Goal: Task Accomplishment & Management: Use online tool/utility

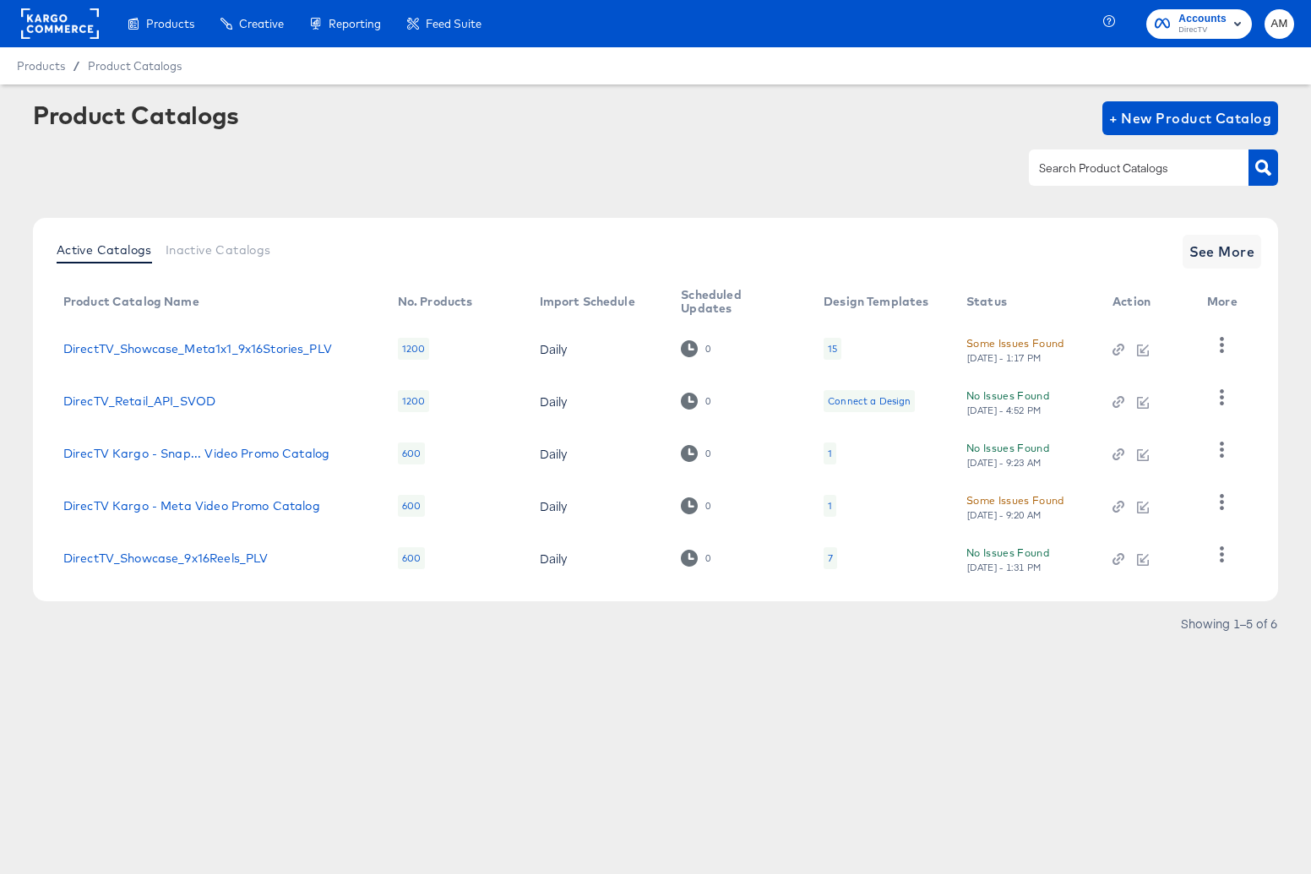
click at [50, 15] on rect at bounding box center [60, 23] width 78 height 30
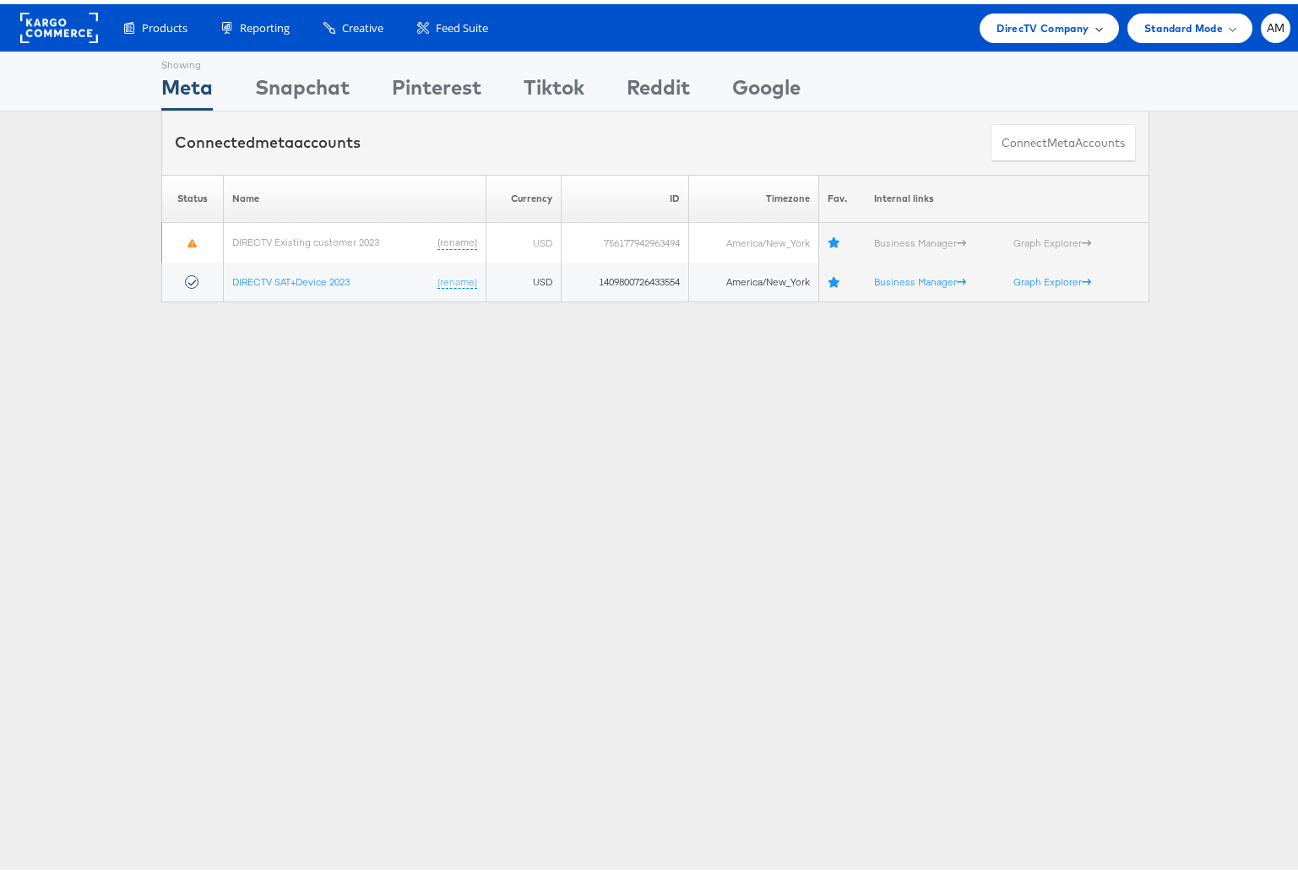
click at [1031, 24] on span "DirecTV Company" at bounding box center [1043, 24] width 92 height 18
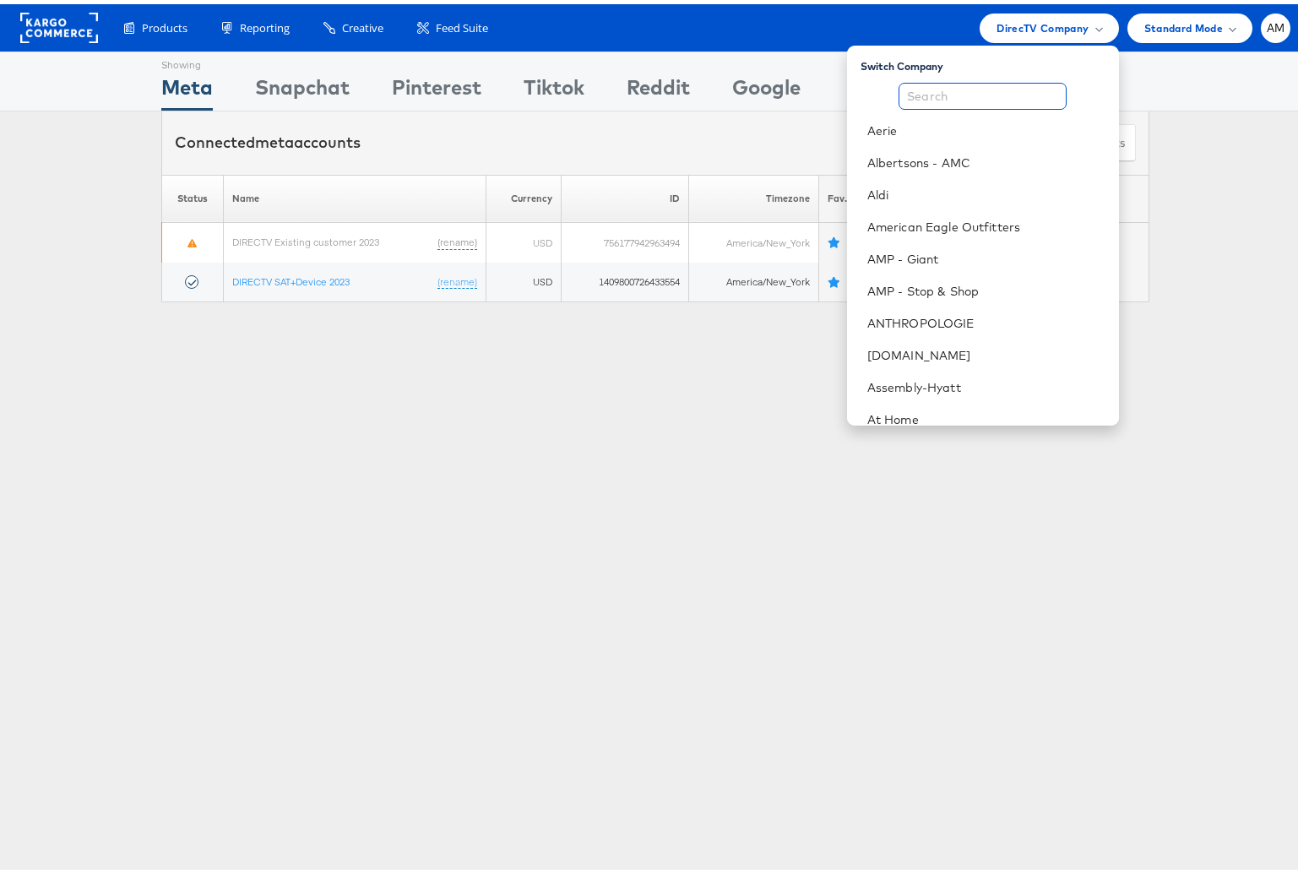
click at [933, 94] on input "text" at bounding box center [983, 92] width 168 height 27
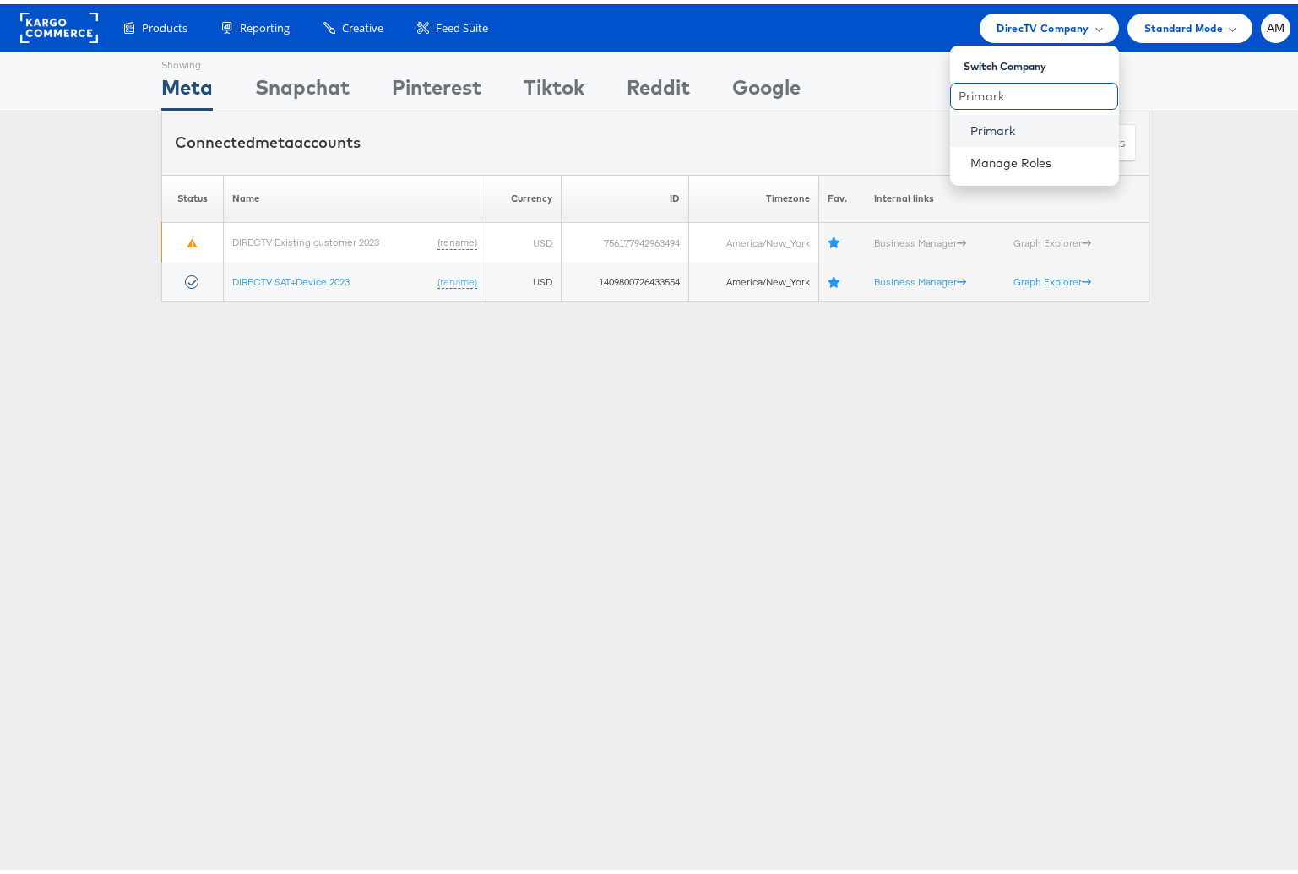
type input "Primark"
click at [977, 131] on link "Primark" at bounding box center [1038, 126] width 135 height 17
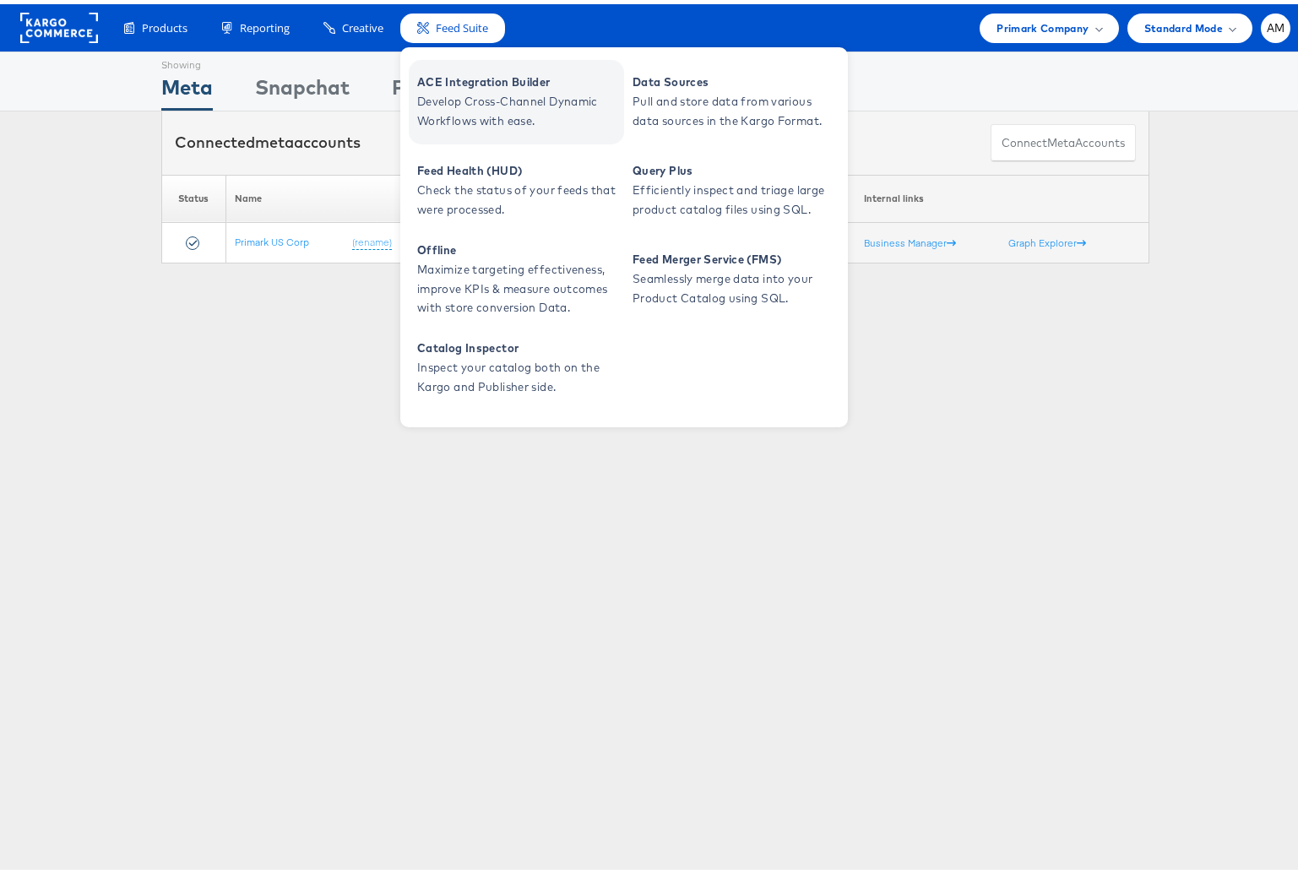
click at [482, 92] on span "Develop Cross-Channel Dynamic Workflows with ease." at bounding box center [518, 107] width 203 height 39
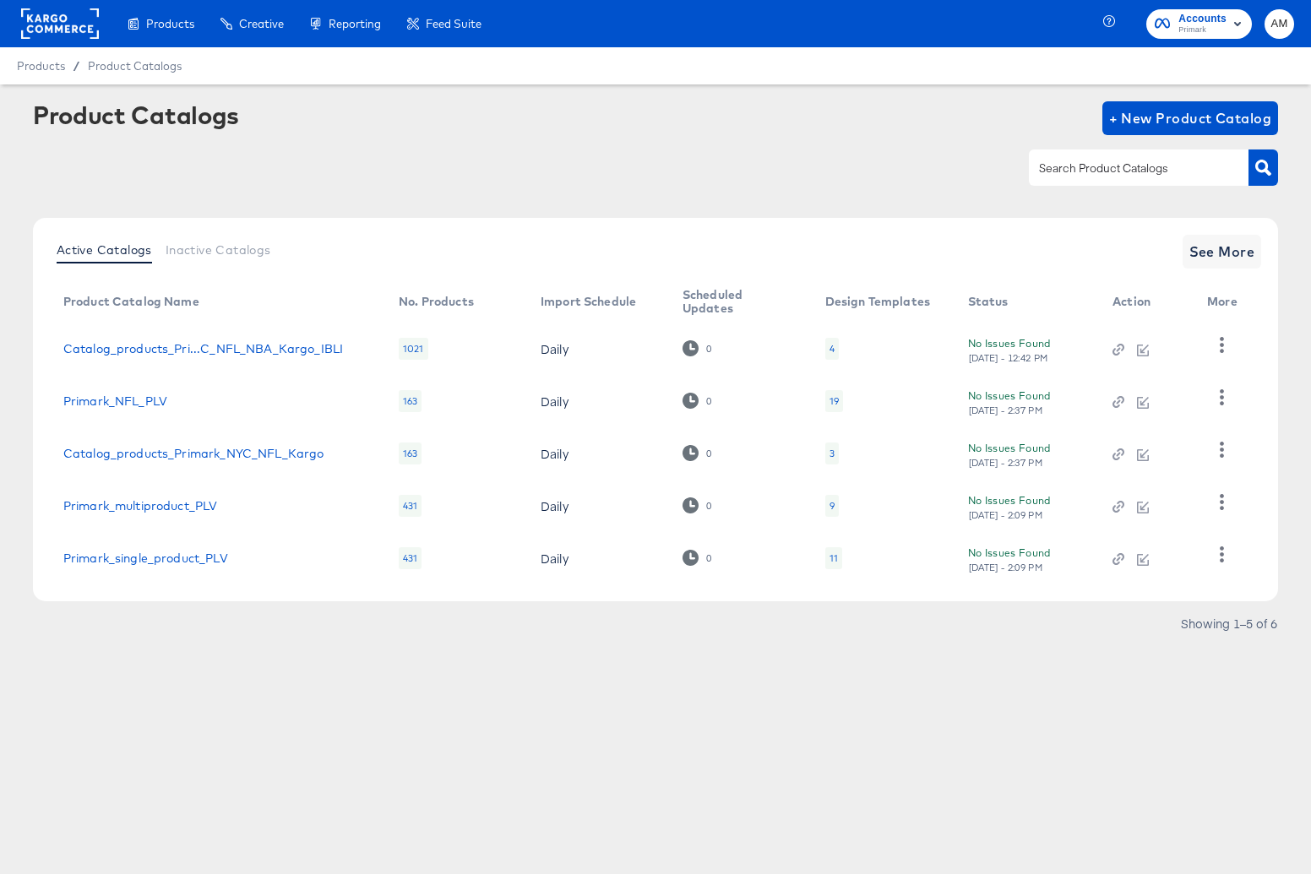
click at [830, 559] on div "11" at bounding box center [834, 559] width 8 height 14
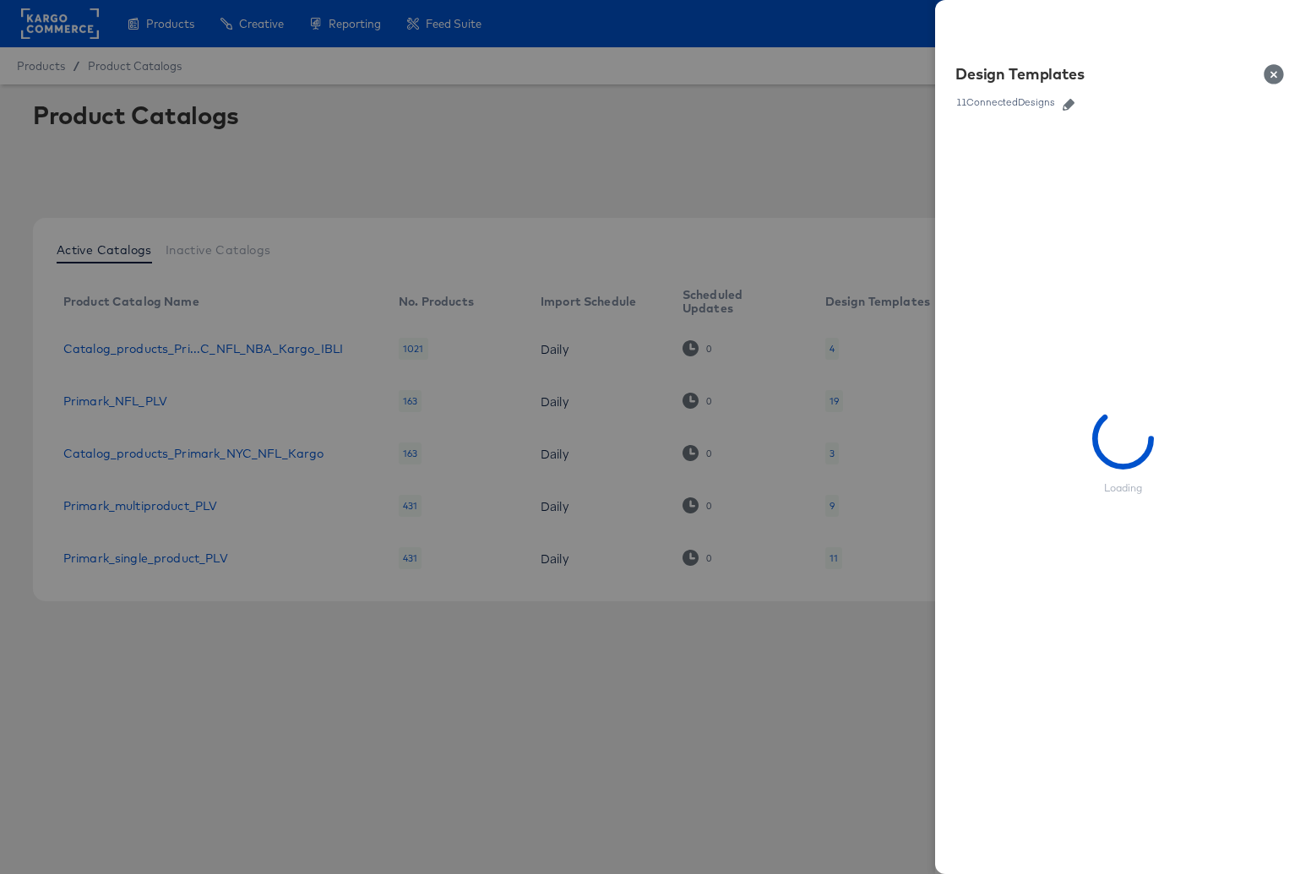
click at [1069, 109] on icon "button" at bounding box center [1069, 105] width 12 height 12
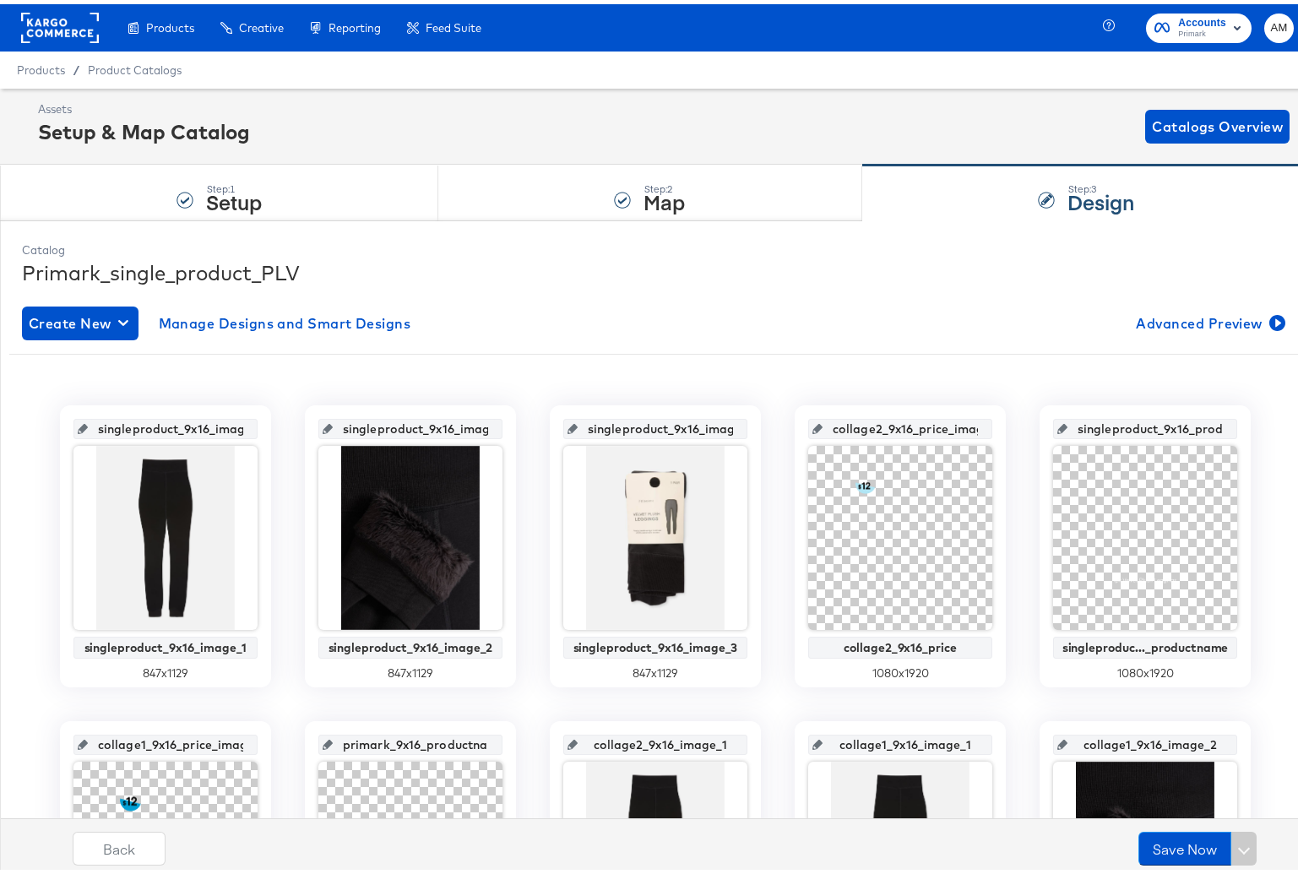
click at [148, 57] on div "Products / Product Catalogs" at bounding box center [655, 65] width 1311 height 37
drag, startPoint x: 135, startPoint y: 49, endPoint x: 139, endPoint y: 66, distance: 17.4
click at [135, 59] on div "Products / Product Catalogs" at bounding box center [655, 65] width 1311 height 37
click at [139, 66] on span "Product Catalogs" at bounding box center [135, 66] width 95 height 14
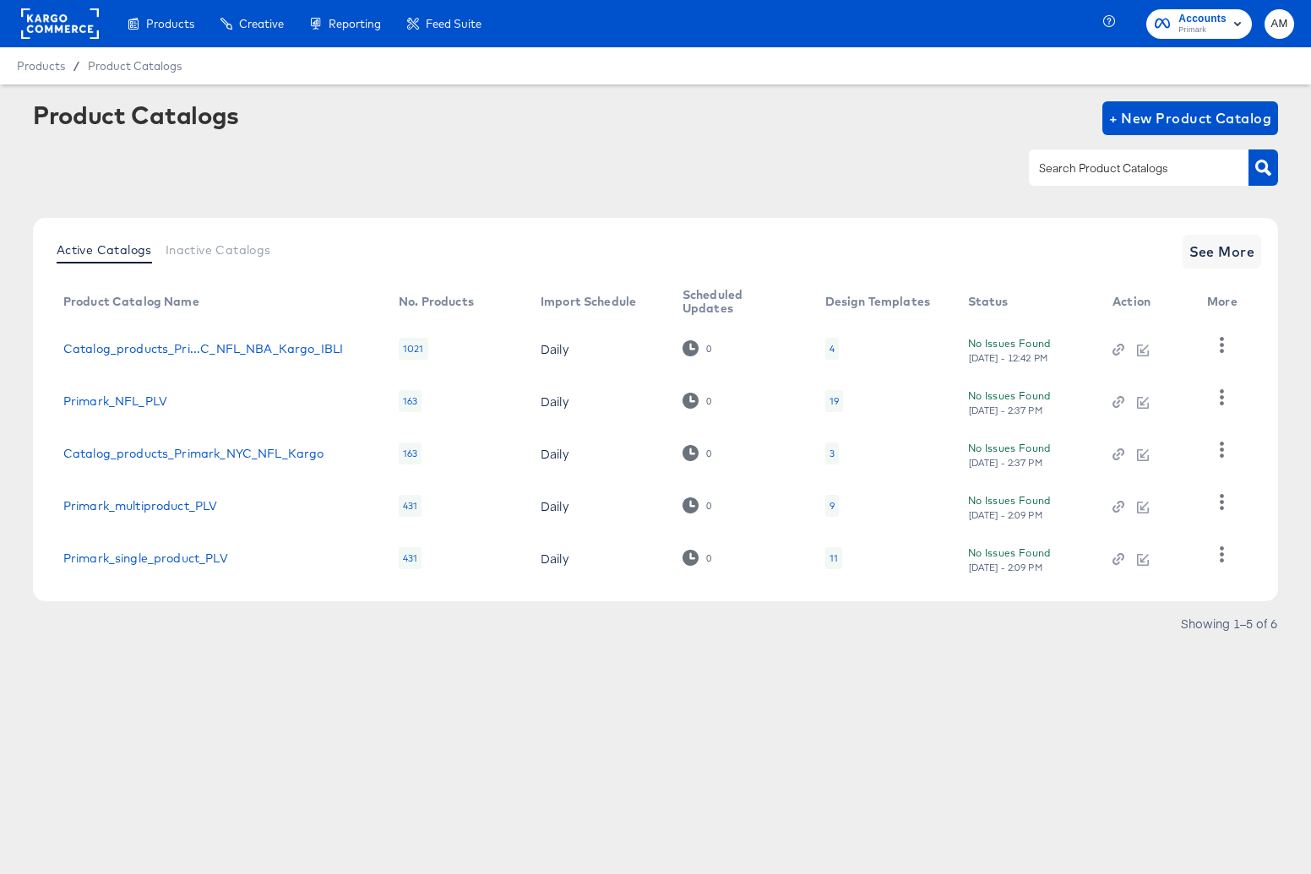
click at [825, 503] on div "9" at bounding box center [832, 506] width 14 height 22
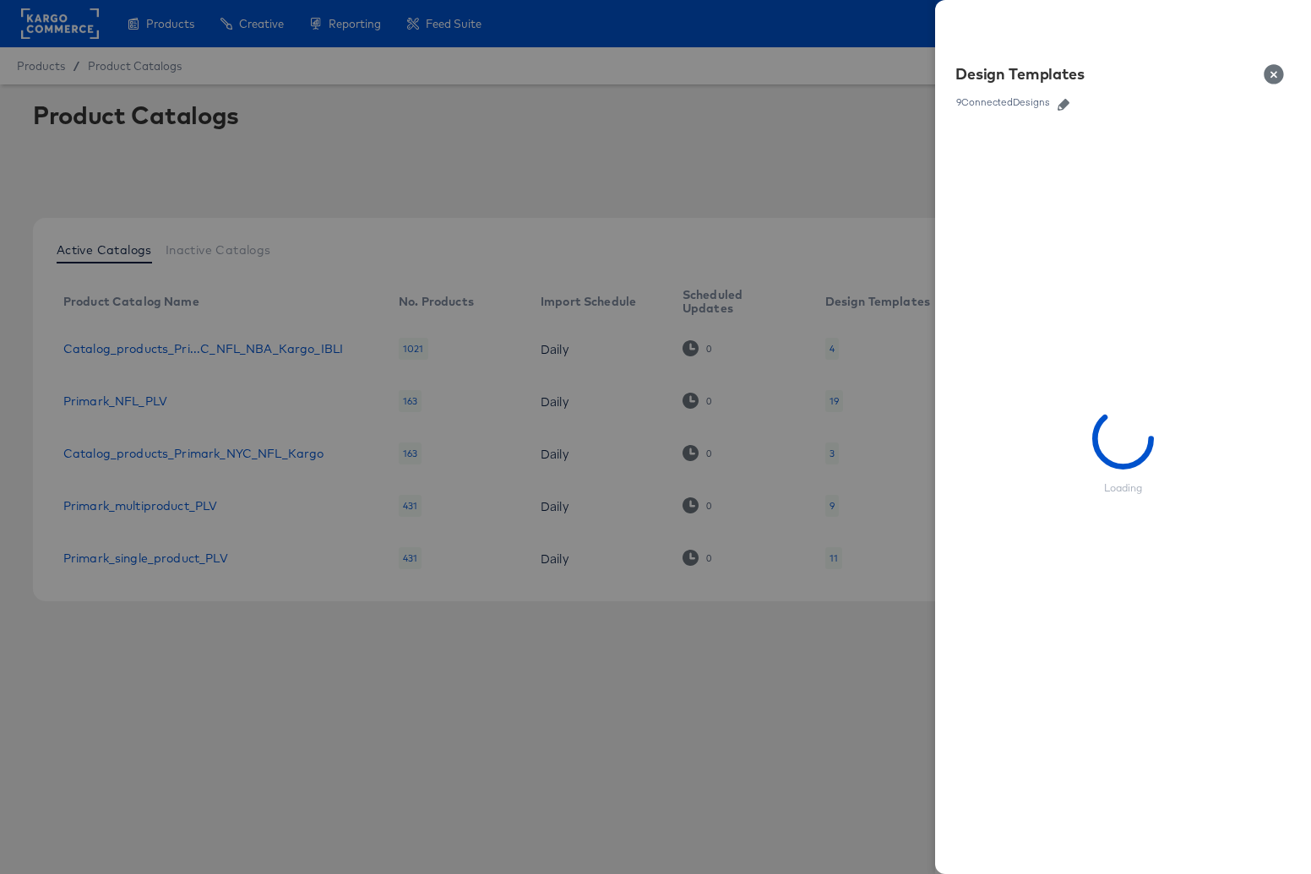
click at [1074, 106] on button "button" at bounding box center [1063, 105] width 25 height 12
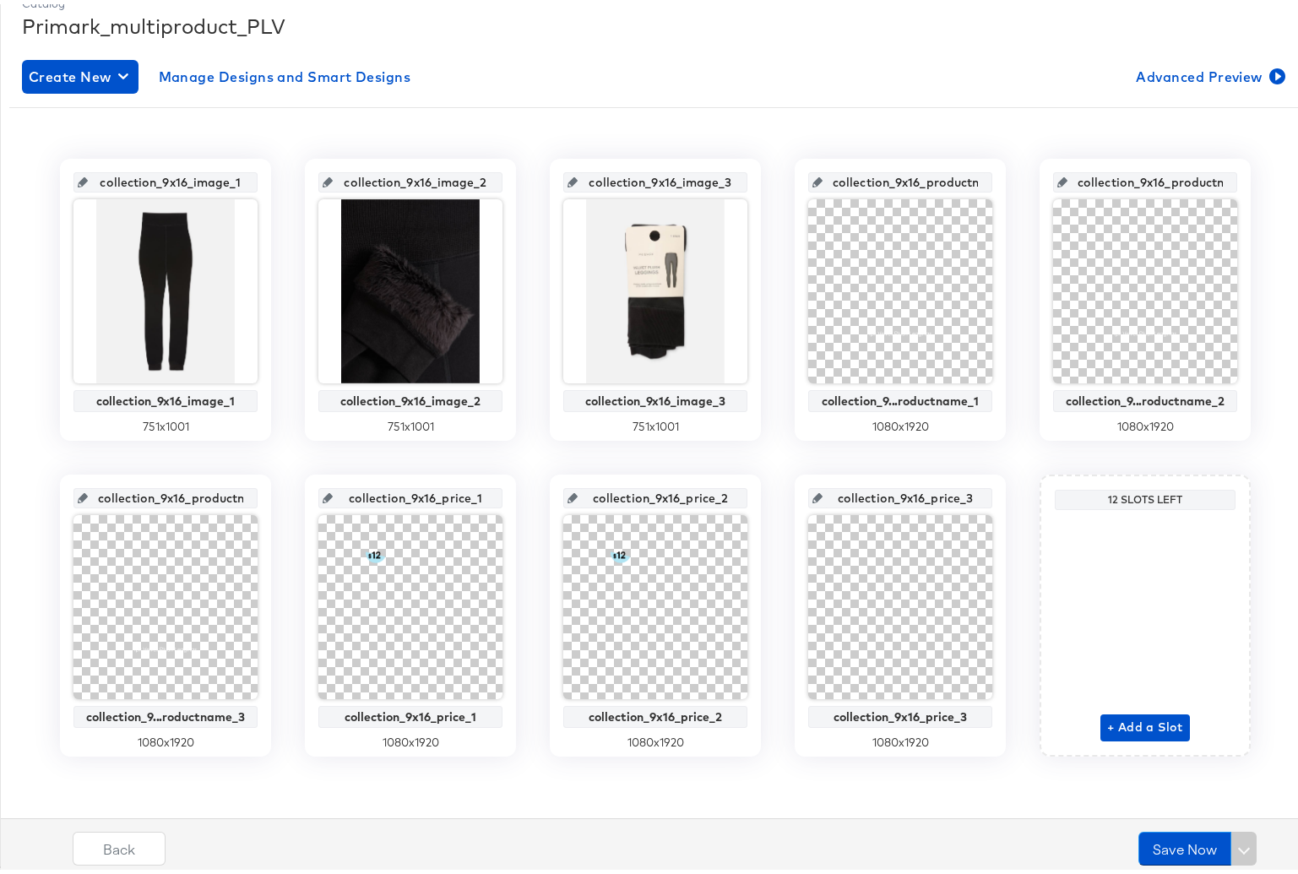
scroll to position [0, 7]
drag, startPoint x: 184, startPoint y: 177, endPoint x: 253, endPoint y: 175, distance: 69.3
click at [253, 175] on div "collection_9x16_image_1 collection_9x16_image_1 751 x 1001" at bounding box center [165, 296] width 211 height 282
drag, startPoint x: 396, startPoint y: 177, endPoint x: 490, endPoint y: 178, distance: 93.8
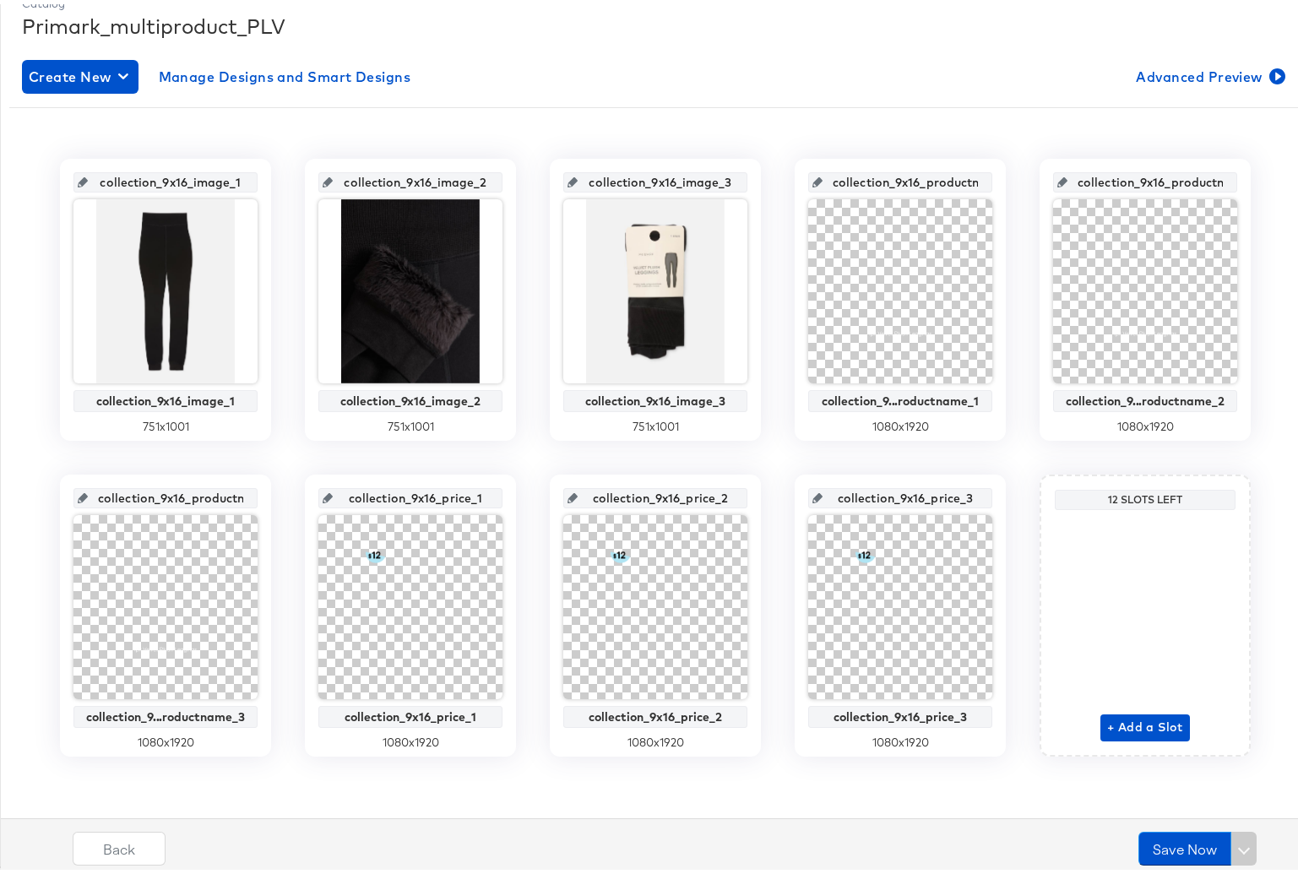
click at [490, 178] on div "collection_9x16_image_2" at bounding box center [410, 178] width 184 height 20
drag, startPoint x: 630, startPoint y: 177, endPoint x: 748, endPoint y: 180, distance: 117.5
click at [748, 180] on div "collection_9x16_image_3 collection_9x16_image_3 751 x 1001" at bounding box center [655, 296] width 211 height 282
drag, startPoint x: 883, startPoint y: 177, endPoint x: 1001, endPoint y: 181, distance: 118.3
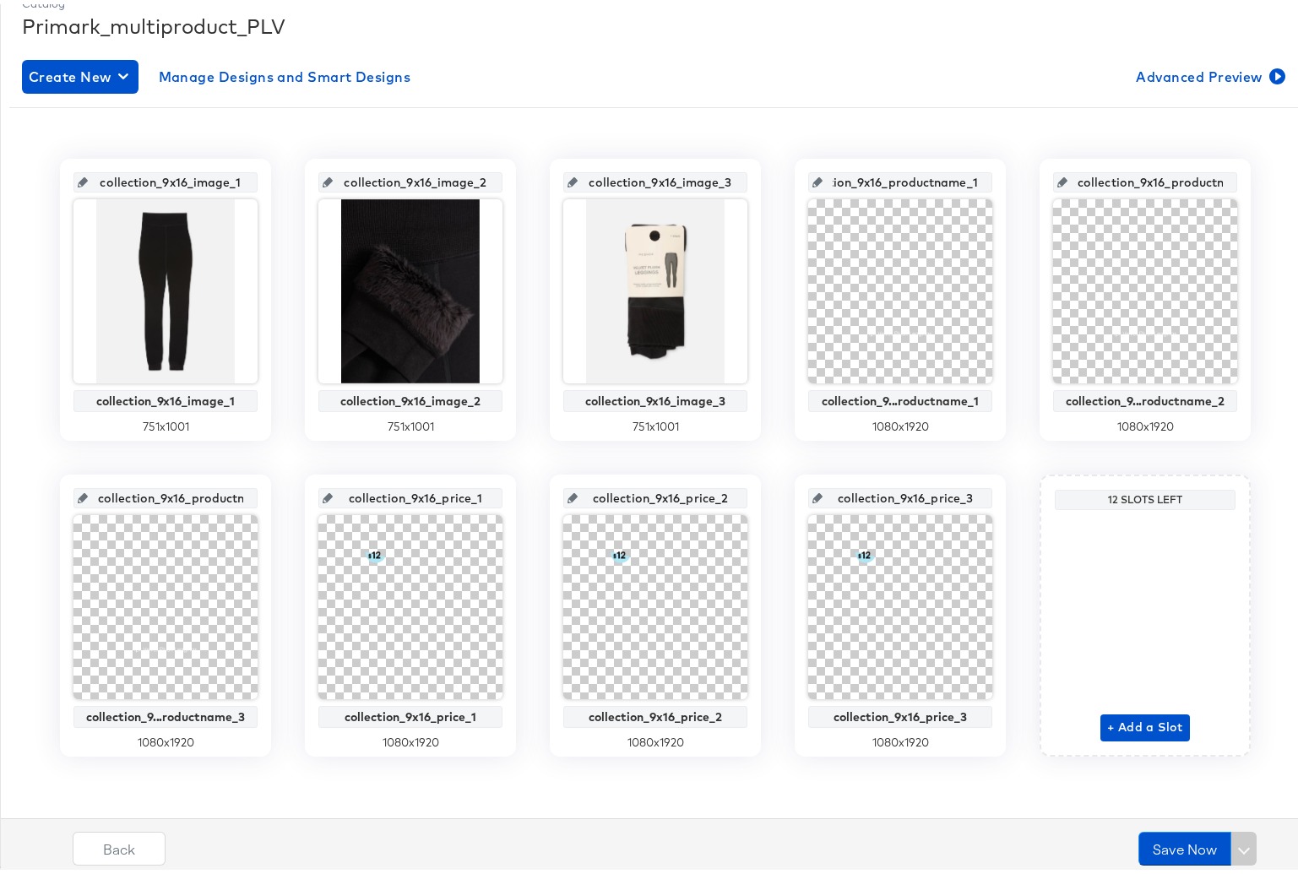
click at [1001, 181] on div "collection_9x16_image_1 collection_9x16_image_1 751 x 1001 collection_9x16_imag…" at bounding box center [655, 454] width 1293 height 598
drag, startPoint x: 1238, startPoint y: 184, endPoint x: 1282, endPoint y: 184, distance: 44.8
click at [1286, 185] on div "collection_9x16_image_1 collection_9x16_image_1 751 x 1001 collection_9x16_imag…" at bounding box center [655, 454] width 1293 height 598
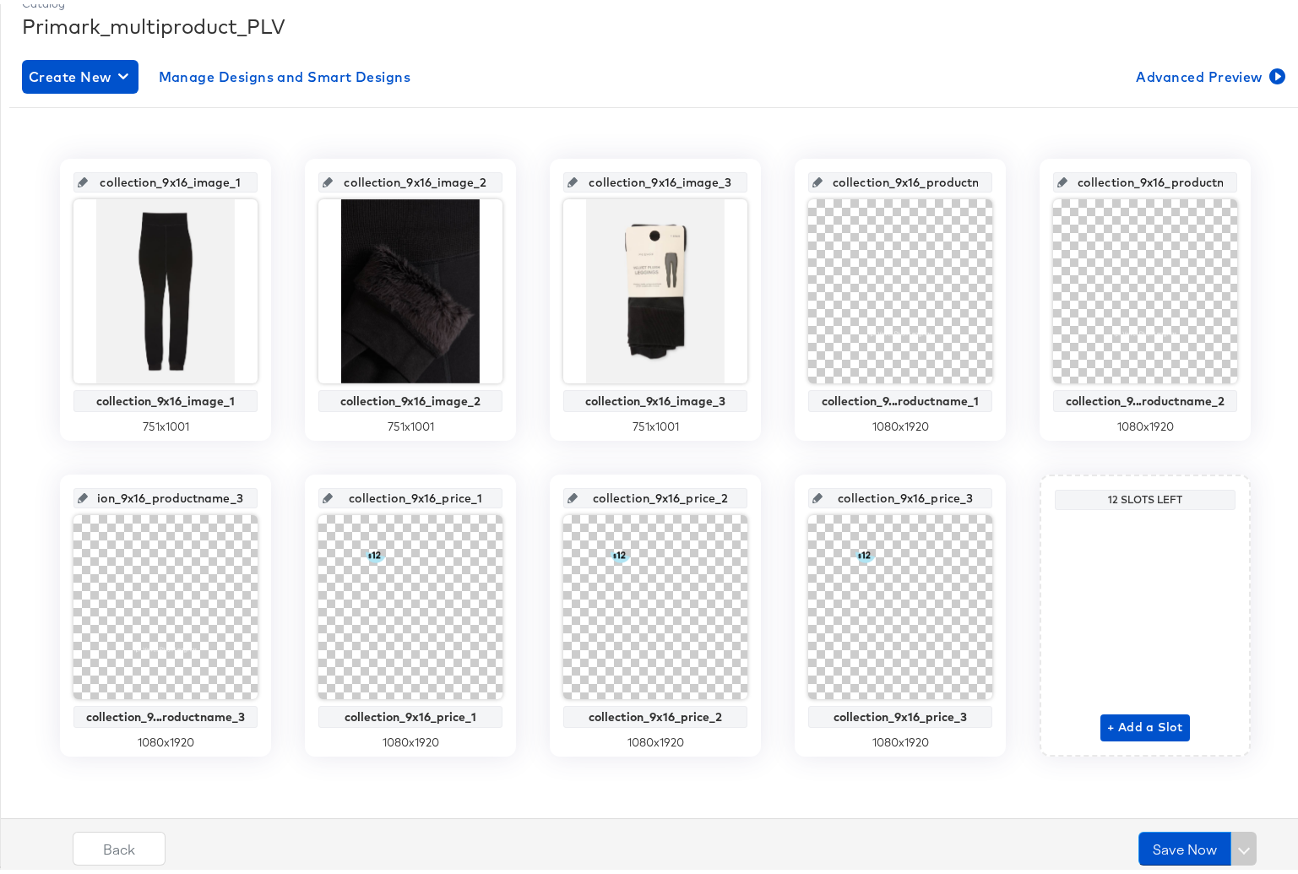
drag, startPoint x: 145, startPoint y: 485, endPoint x: 279, endPoint y: 493, distance: 133.7
click at [279, 493] on div "collection_9x16_image_1 collection_9x16_image_1 751 x 1001 collection_9x16_imag…" at bounding box center [655, 454] width 1293 height 598
drag, startPoint x: 389, startPoint y: 487, endPoint x: 525, endPoint y: 498, distance: 137.2
click at [525, 498] on div "collection_9x16_image_1 collection_9x16_image_1 751 x 1001 collection_9x16_imag…" at bounding box center [655, 454] width 1293 height 598
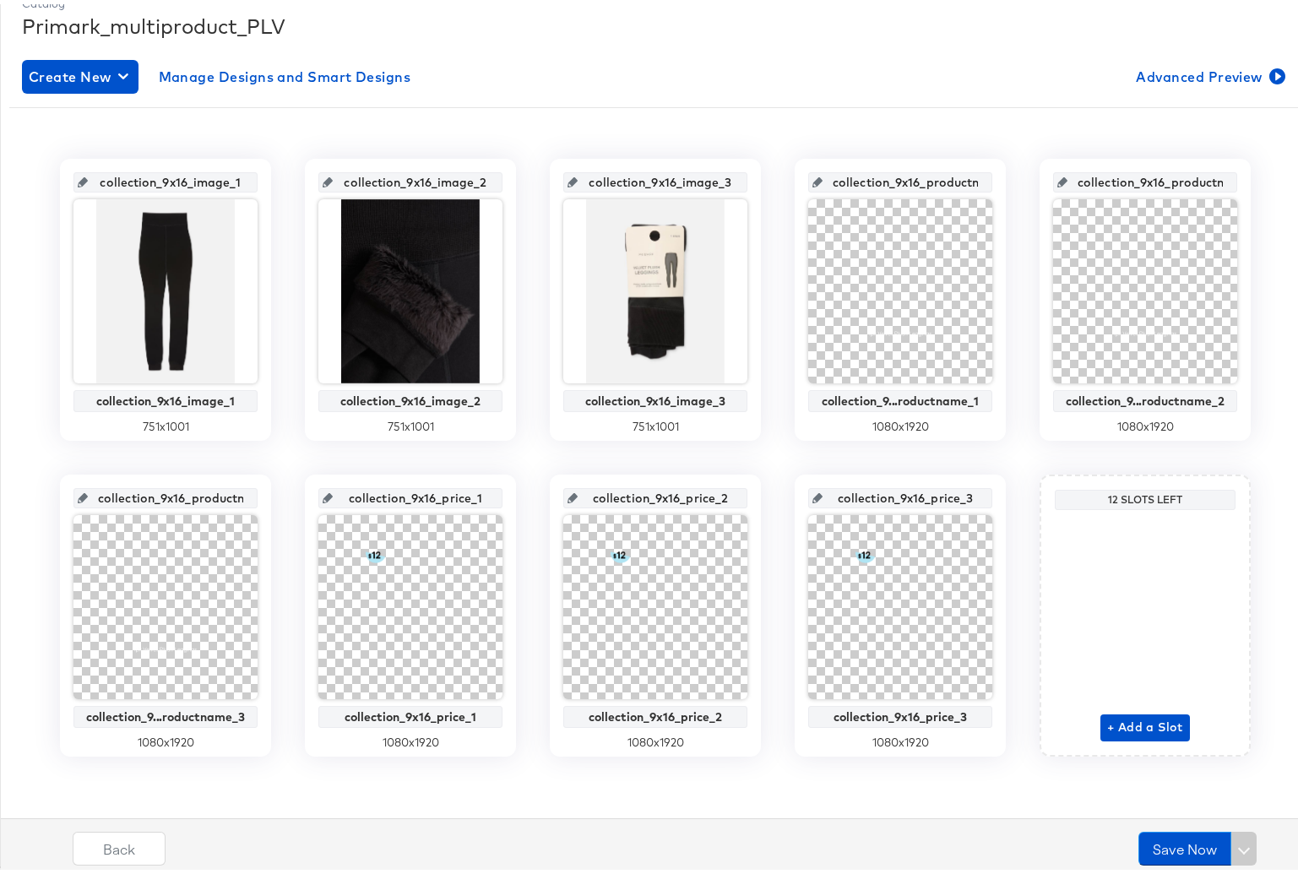
scroll to position [0, 1]
drag, startPoint x: 689, startPoint y: 497, endPoint x: 759, endPoint y: 489, distance: 69.7
click at [758, 489] on div "collection_9x16_image_1 collection_9x16_image_1 751 x 1001 collection_9x16_imag…" at bounding box center [655, 454] width 1293 height 598
drag, startPoint x: 865, startPoint y: 493, endPoint x: 1022, endPoint y: 487, distance: 157.2
click at [1022, 487] on div "collection_9x16_image_1 collection_9x16_image_1 751 x 1001 collection_9x16_imag…" at bounding box center [655, 454] width 1293 height 598
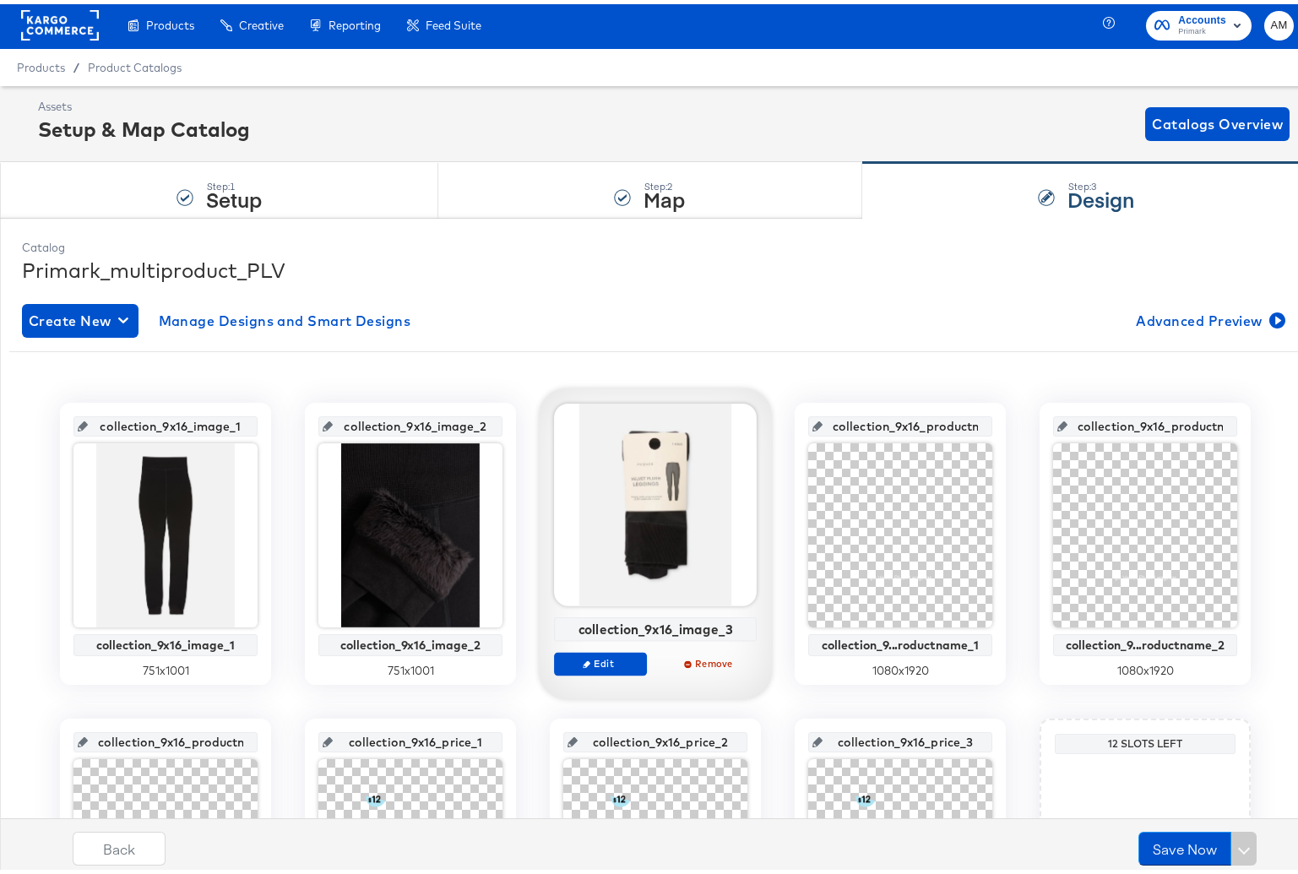
scroll to position [3, 0]
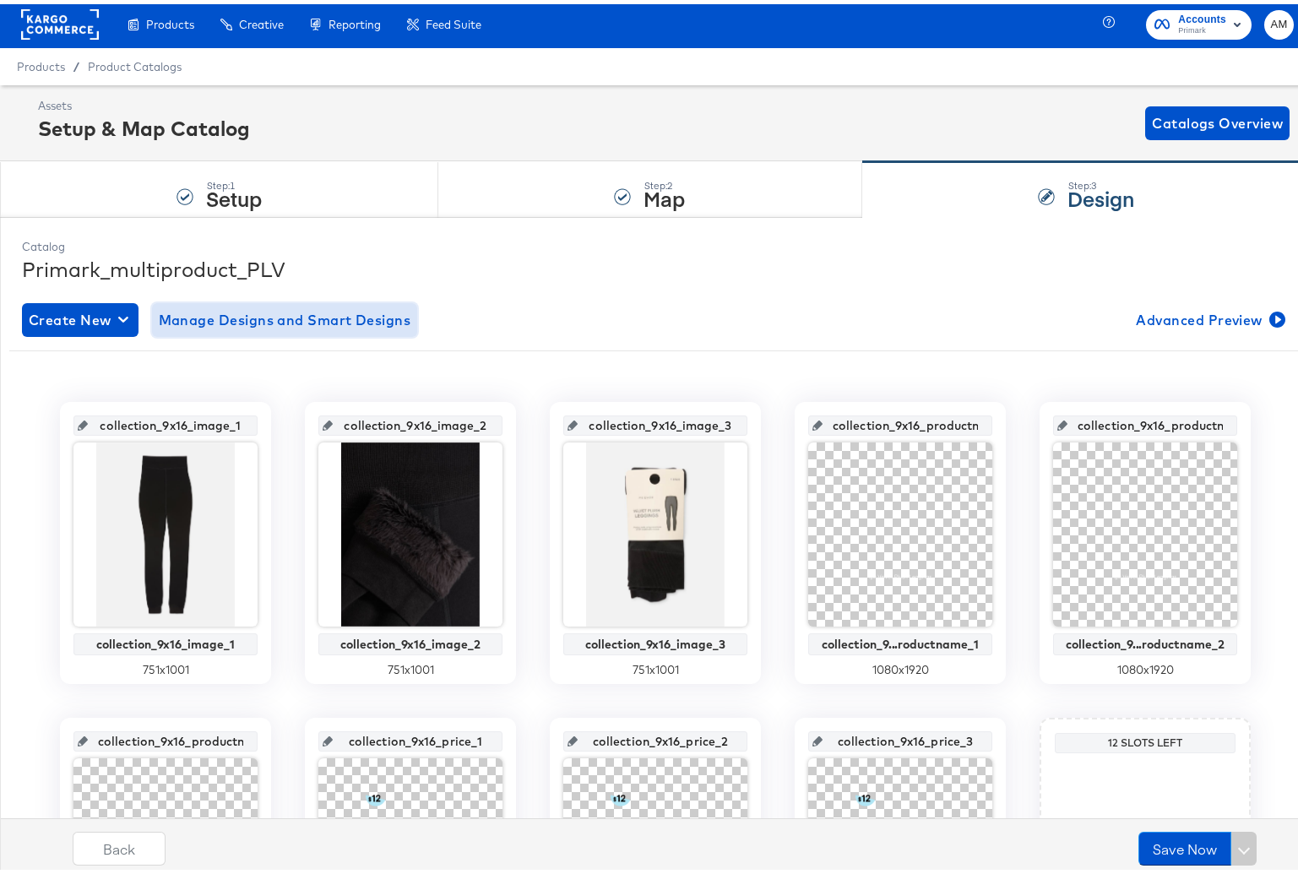
click at [242, 318] on span "Manage Designs and Smart Designs" at bounding box center [285, 316] width 253 height 24
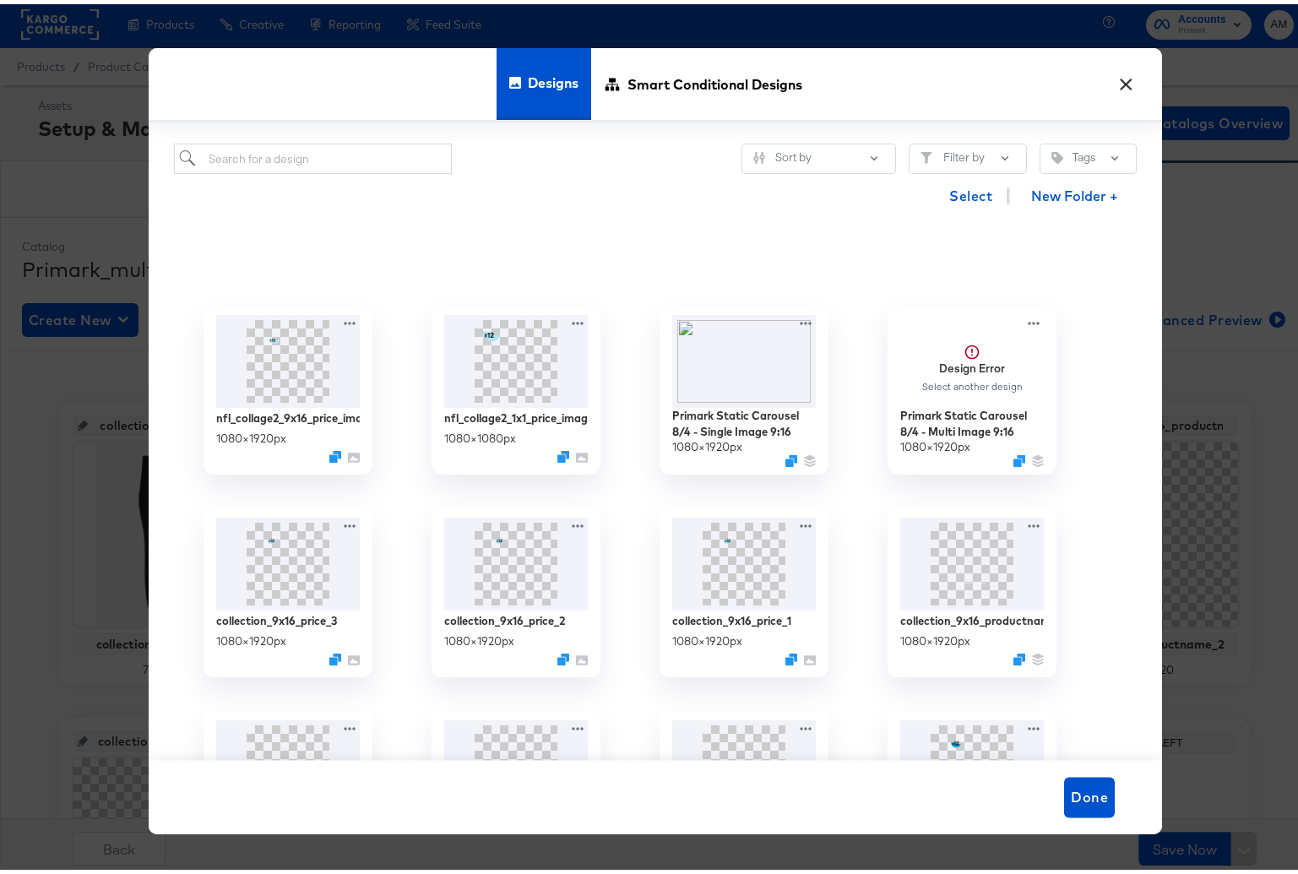
scroll to position [1040, 0]
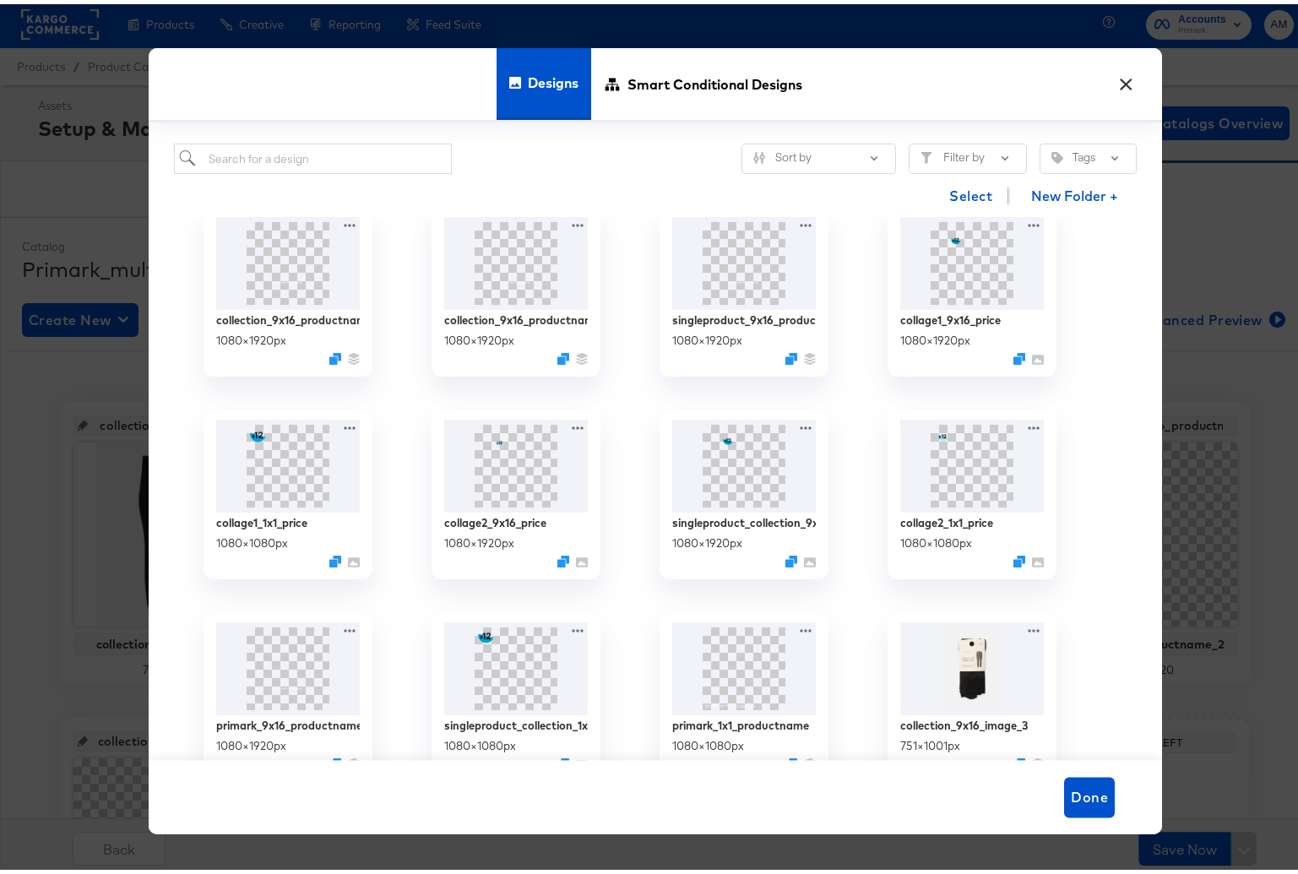
click at [1118, 78] on button "×" at bounding box center [1126, 76] width 30 height 30
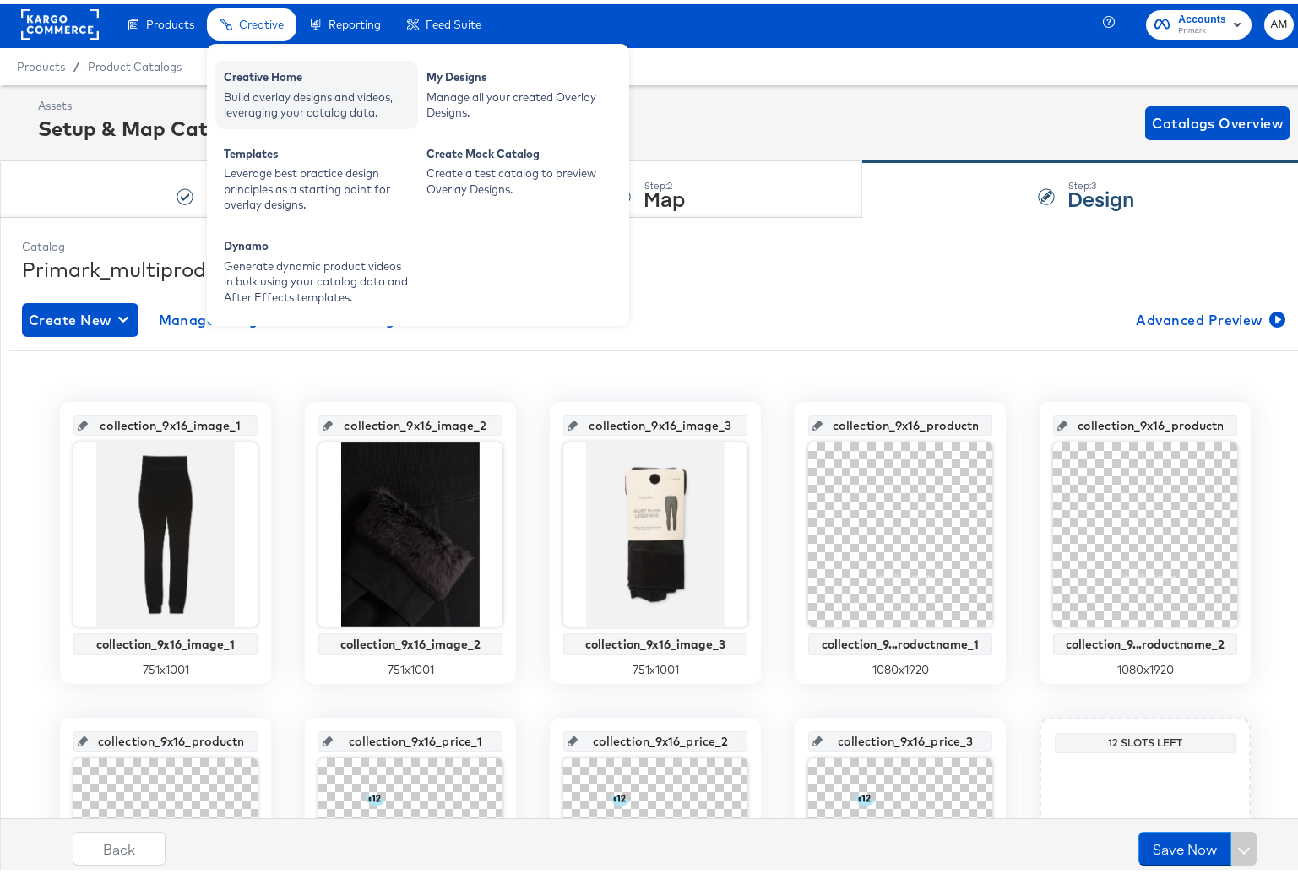
click at [278, 98] on div "Build overlay designs and videos, leveraging your catalog data." at bounding box center [317, 100] width 186 height 31
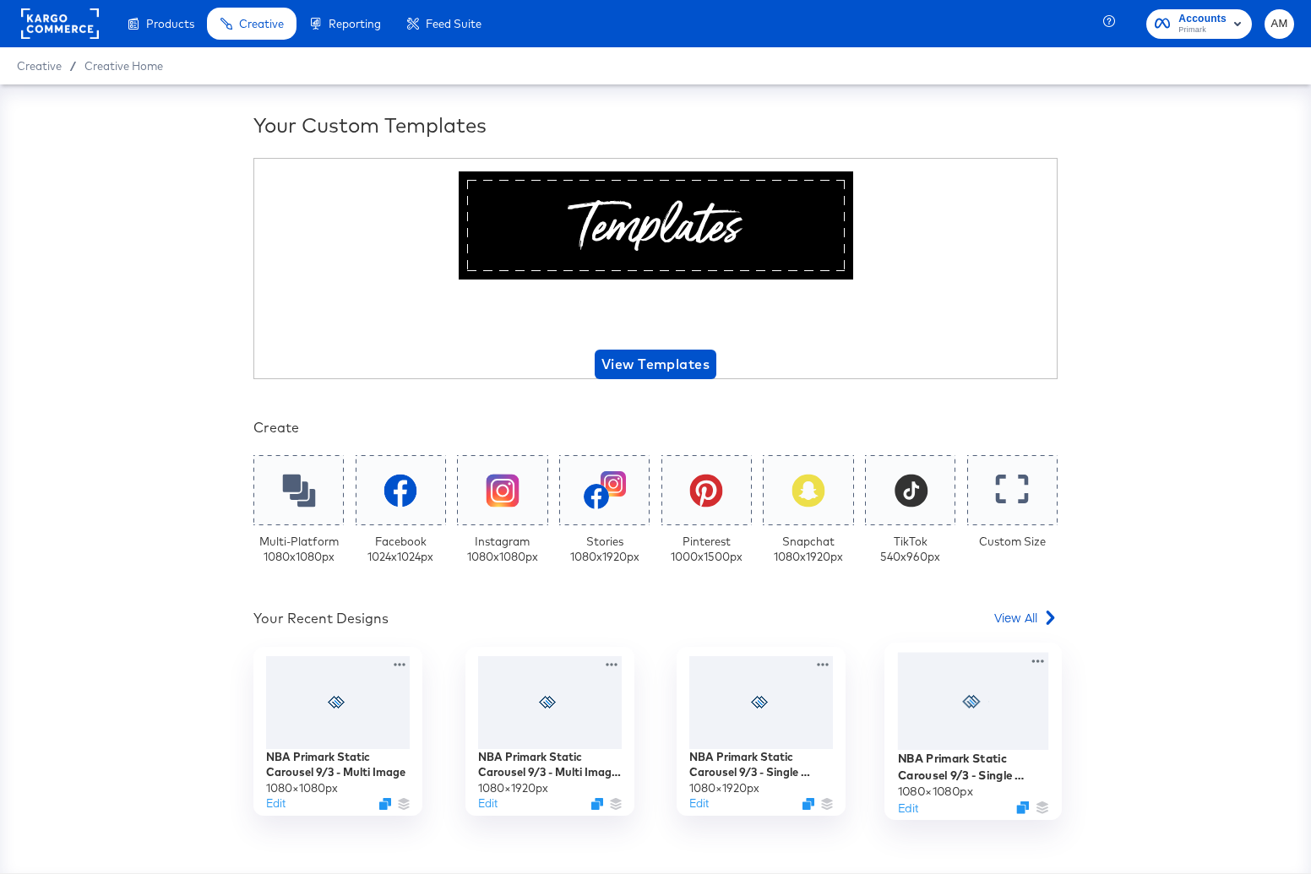
click at [1008, 689] on div at bounding box center [973, 701] width 151 height 98
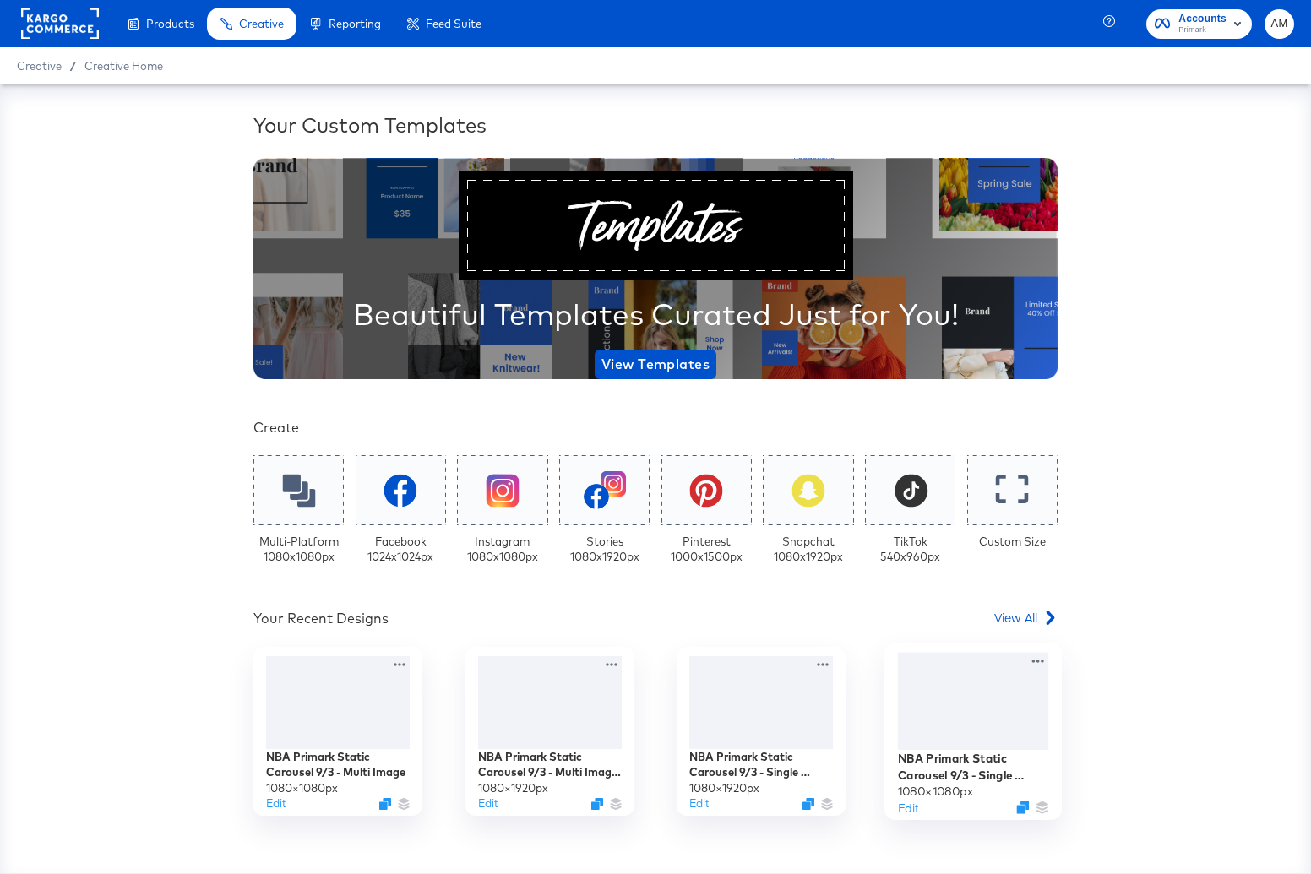
click at [1026, 691] on div at bounding box center [973, 701] width 151 height 98
click at [1015, 620] on span "View All" at bounding box center [1015, 617] width 43 height 17
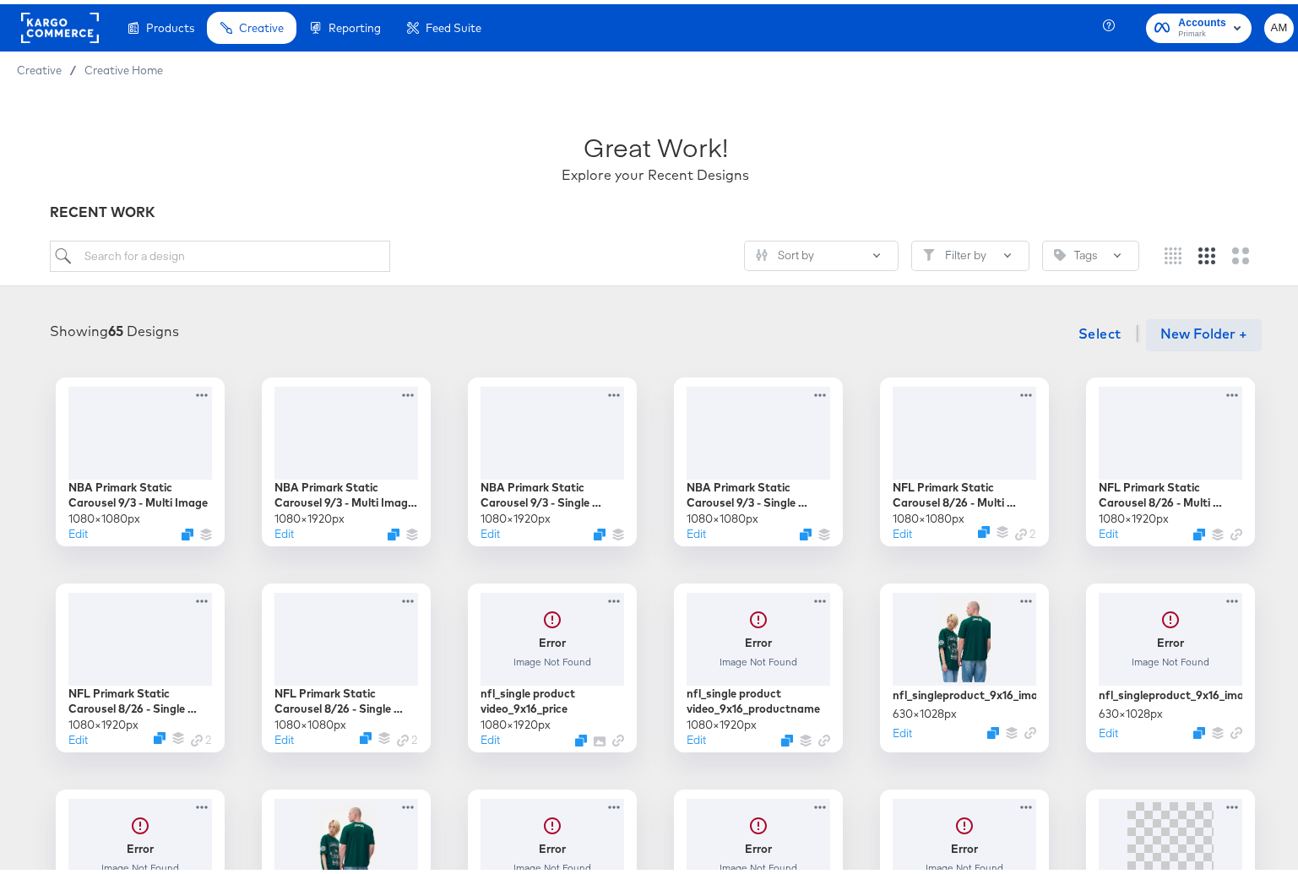
click at [1180, 334] on button "New Folder +" at bounding box center [1204, 331] width 116 height 32
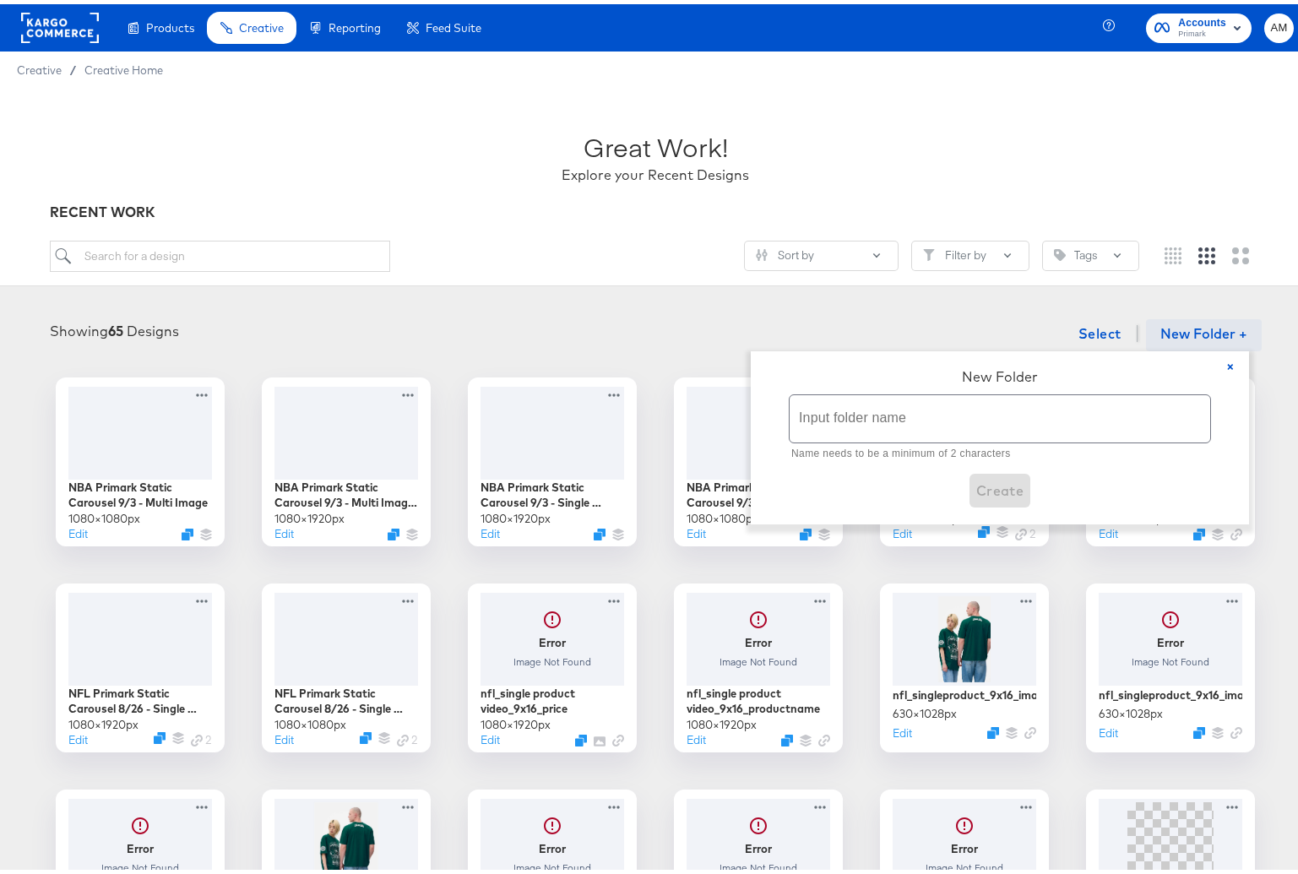
click at [1103, 400] on input "text" at bounding box center [1000, 414] width 421 height 47
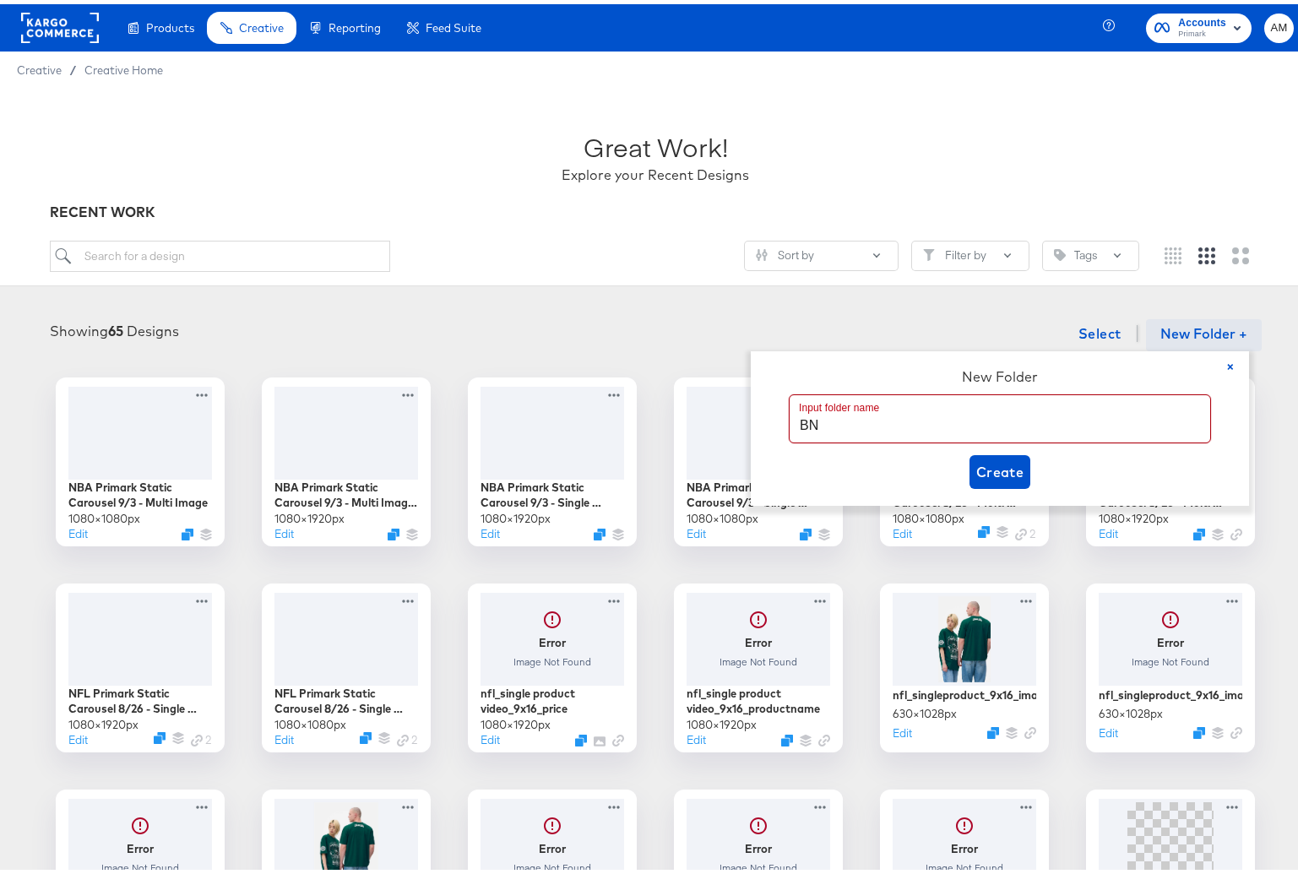
type input "B"
type input "NBA"
click at [1010, 470] on span "Create" at bounding box center [1001, 468] width 48 height 24
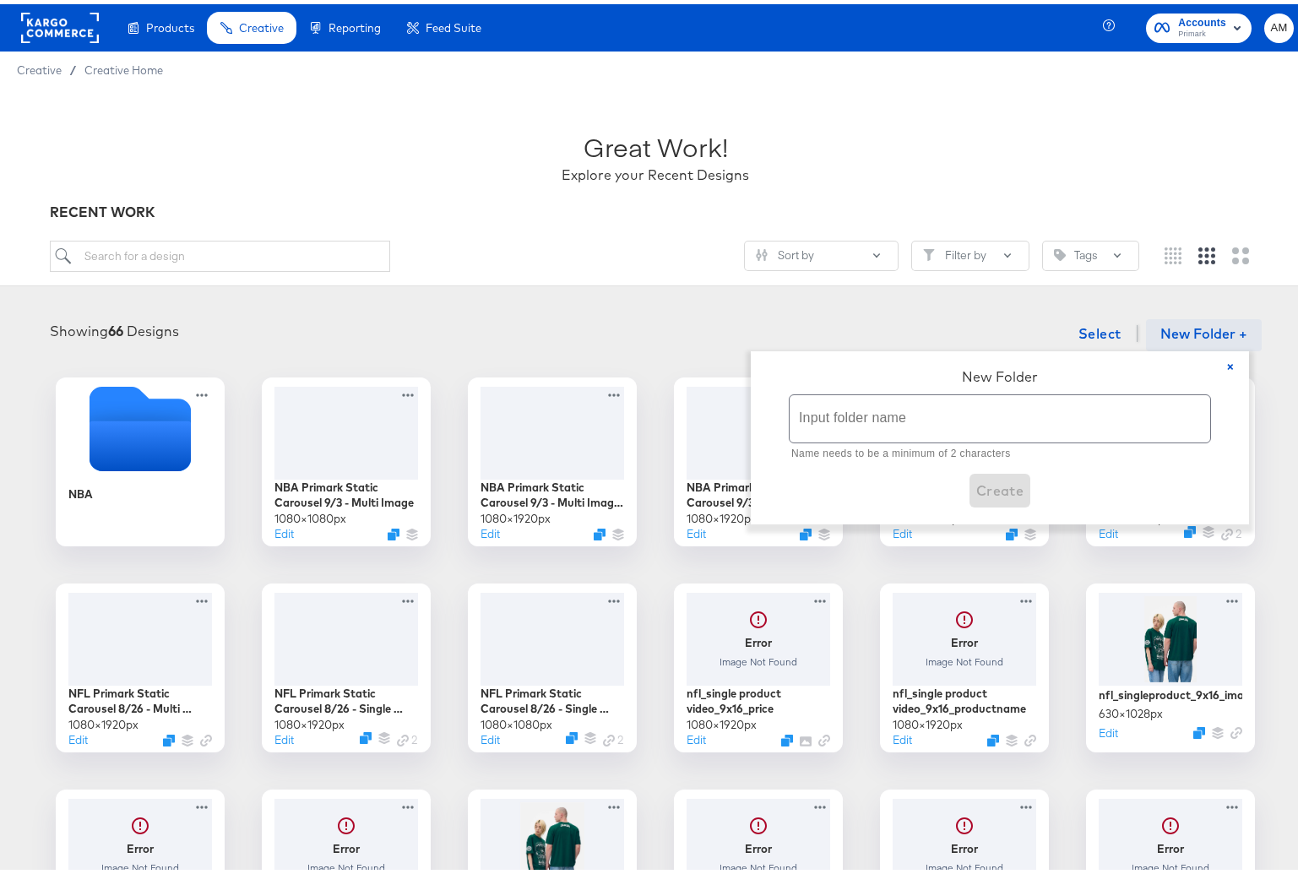
click at [916, 415] on input "text" at bounding box center [1000, 414] width 421 height 47
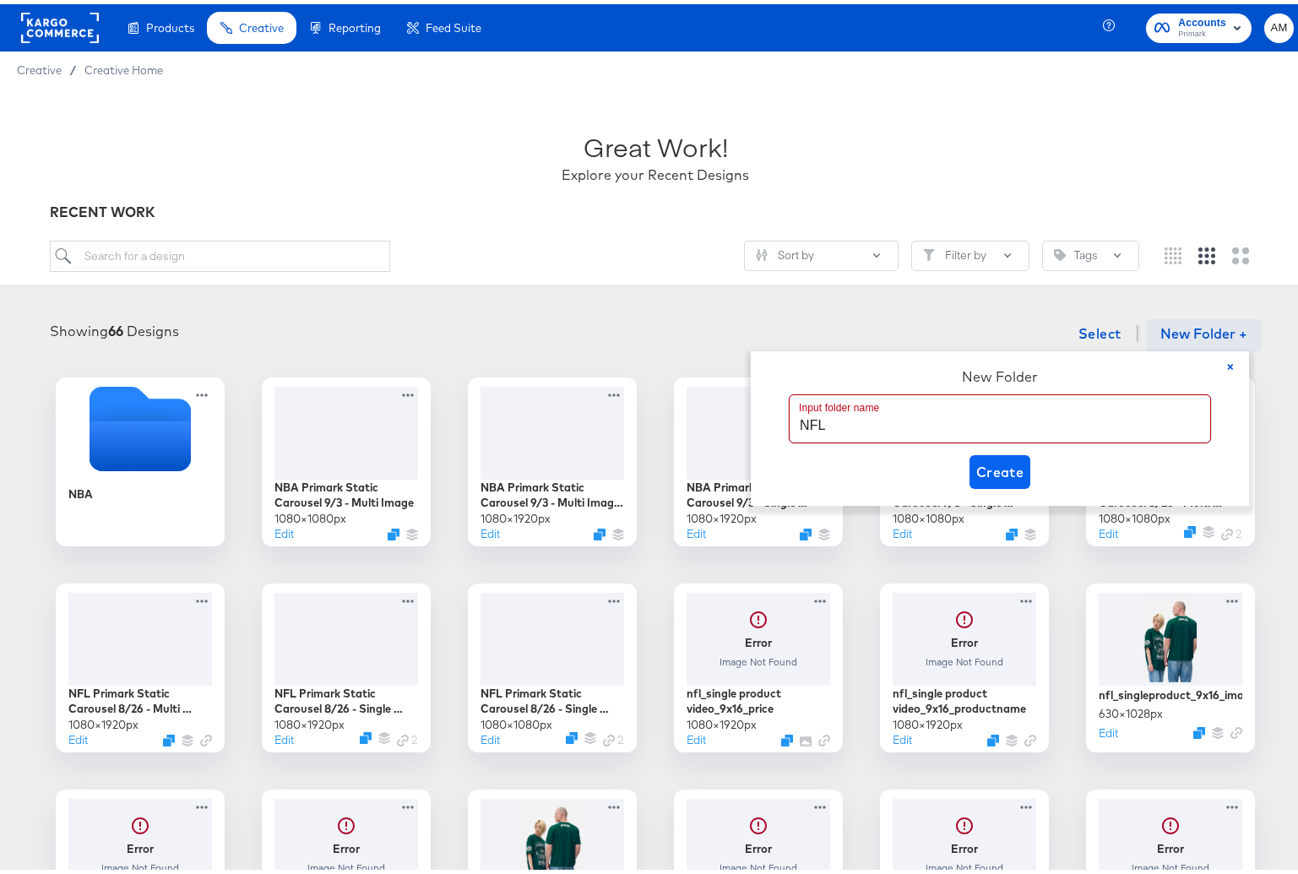
type input "NFL"
click at [993, 466] on span "Create" at bounding box center [1001, 468] width 48 height 24
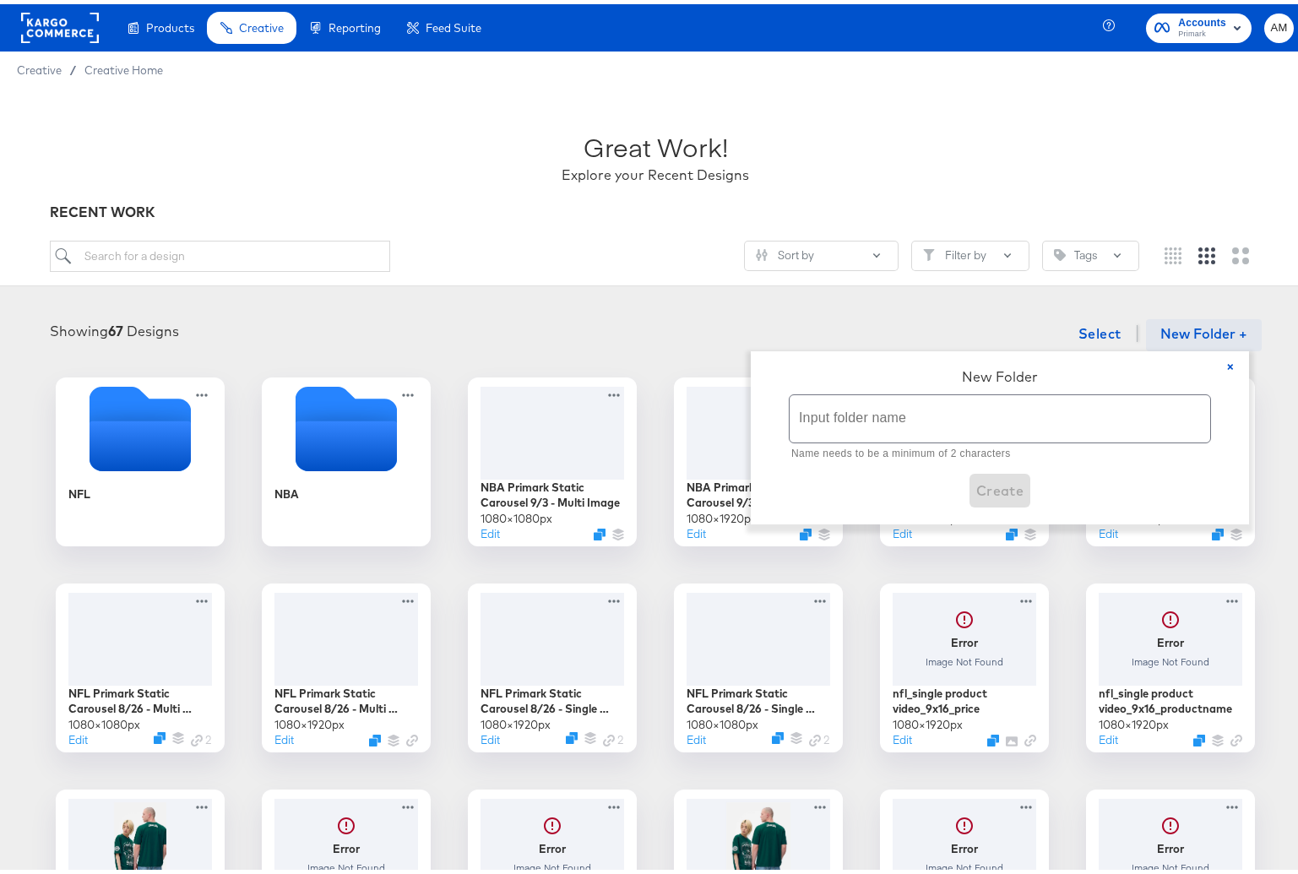
click at [906, 416] on input "text" at bounding box center [1000, 414] width 421 height 47
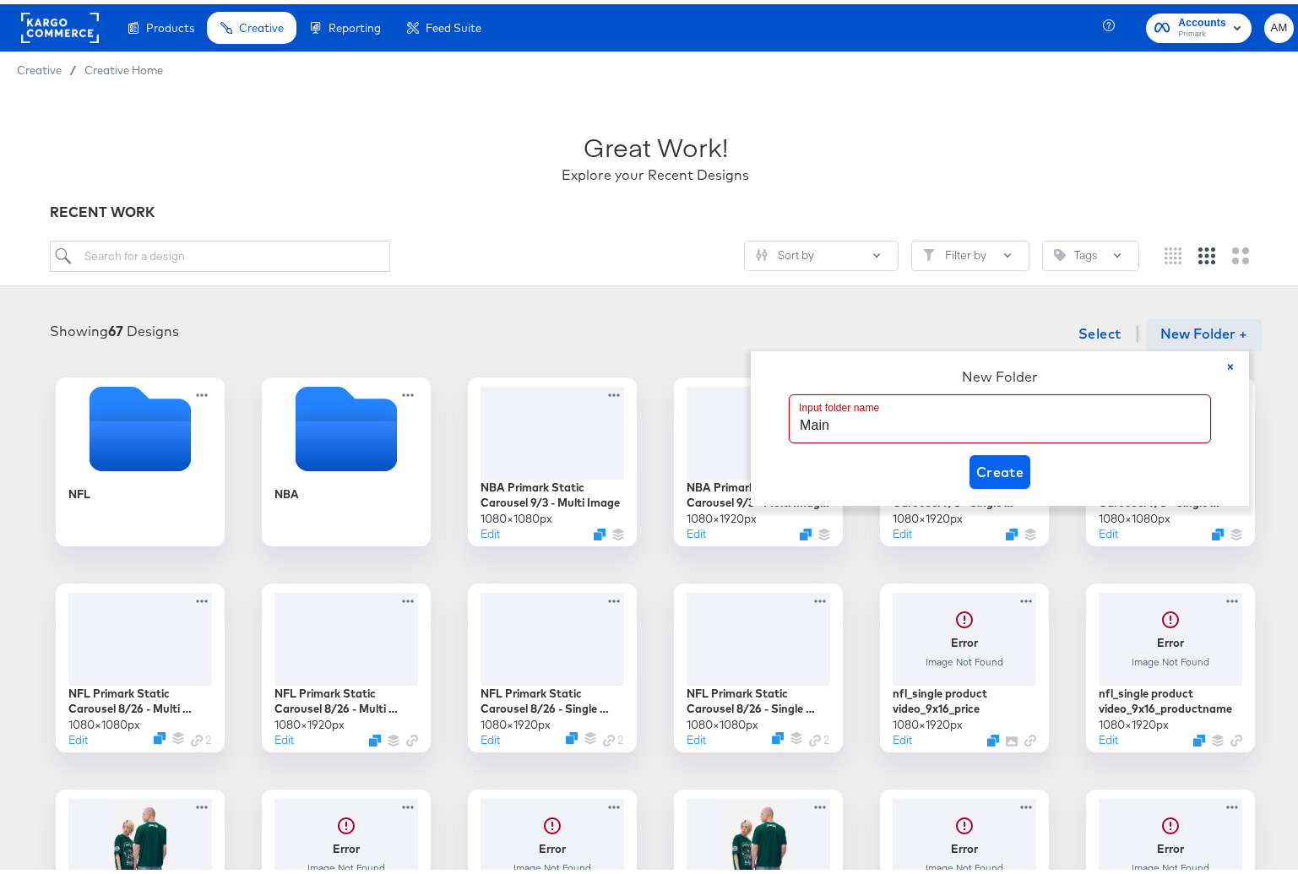
type input "Main"
click at [990, 462] on span "Create" at bounding box center [1001, 468] width 48 height 24
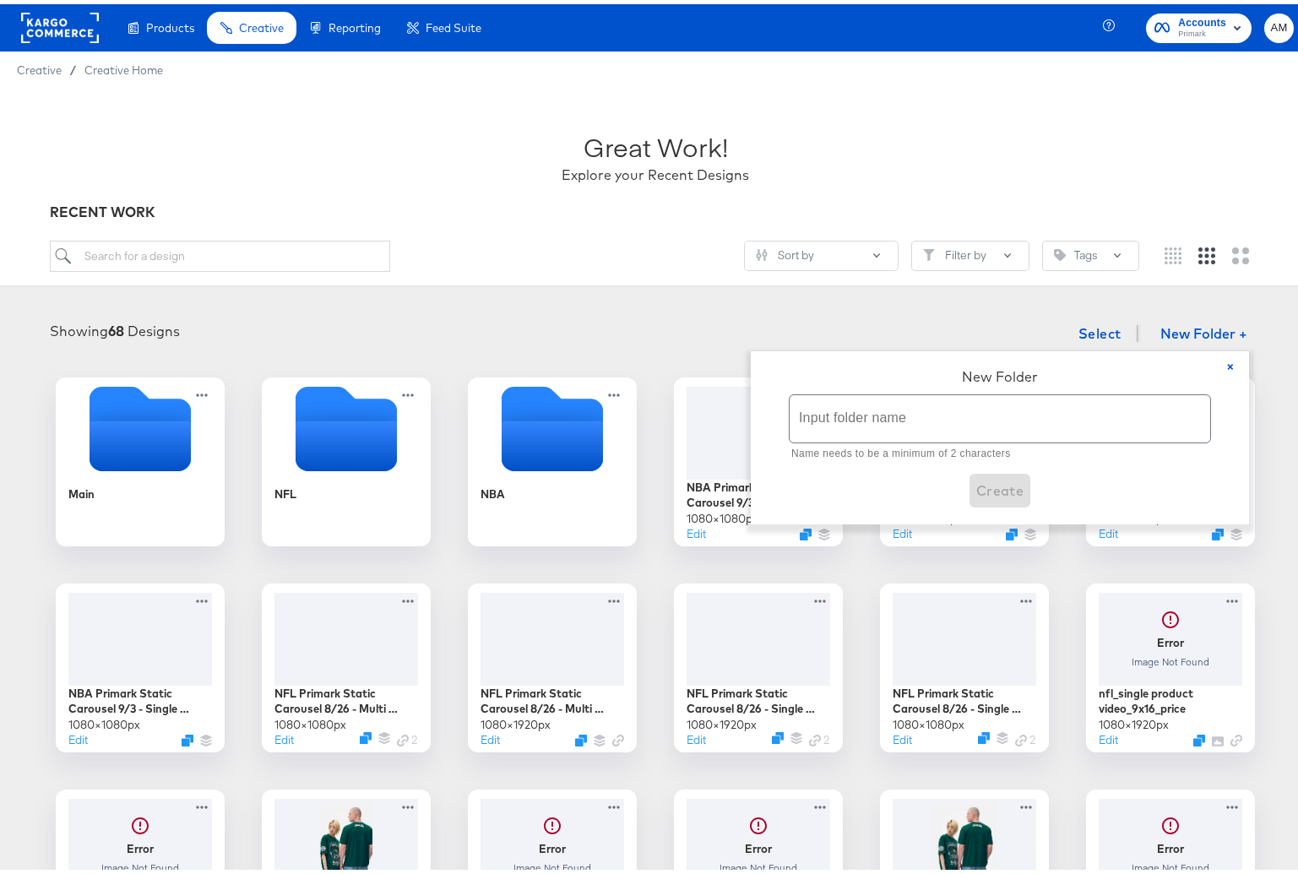
click at [614, 315] on div "Showing 68 Designs Select New Folder + × New Folder Input folder name Name need…" at bounding box center [655, 330] width 1277 height 35
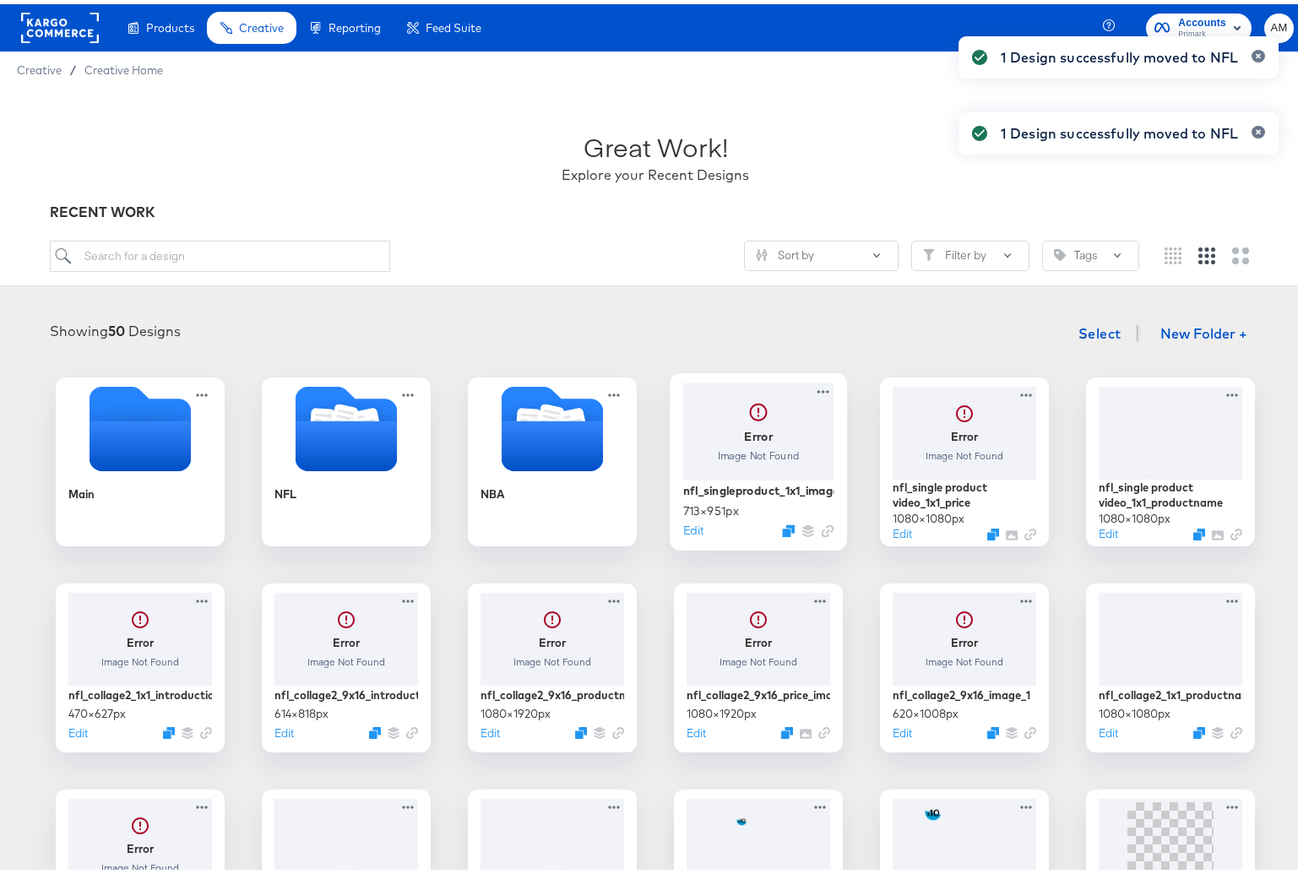
drag, startPoint x: 722, startPoint y: 444, endPoint x: 747, endPoint y: 436, distance: 25.9
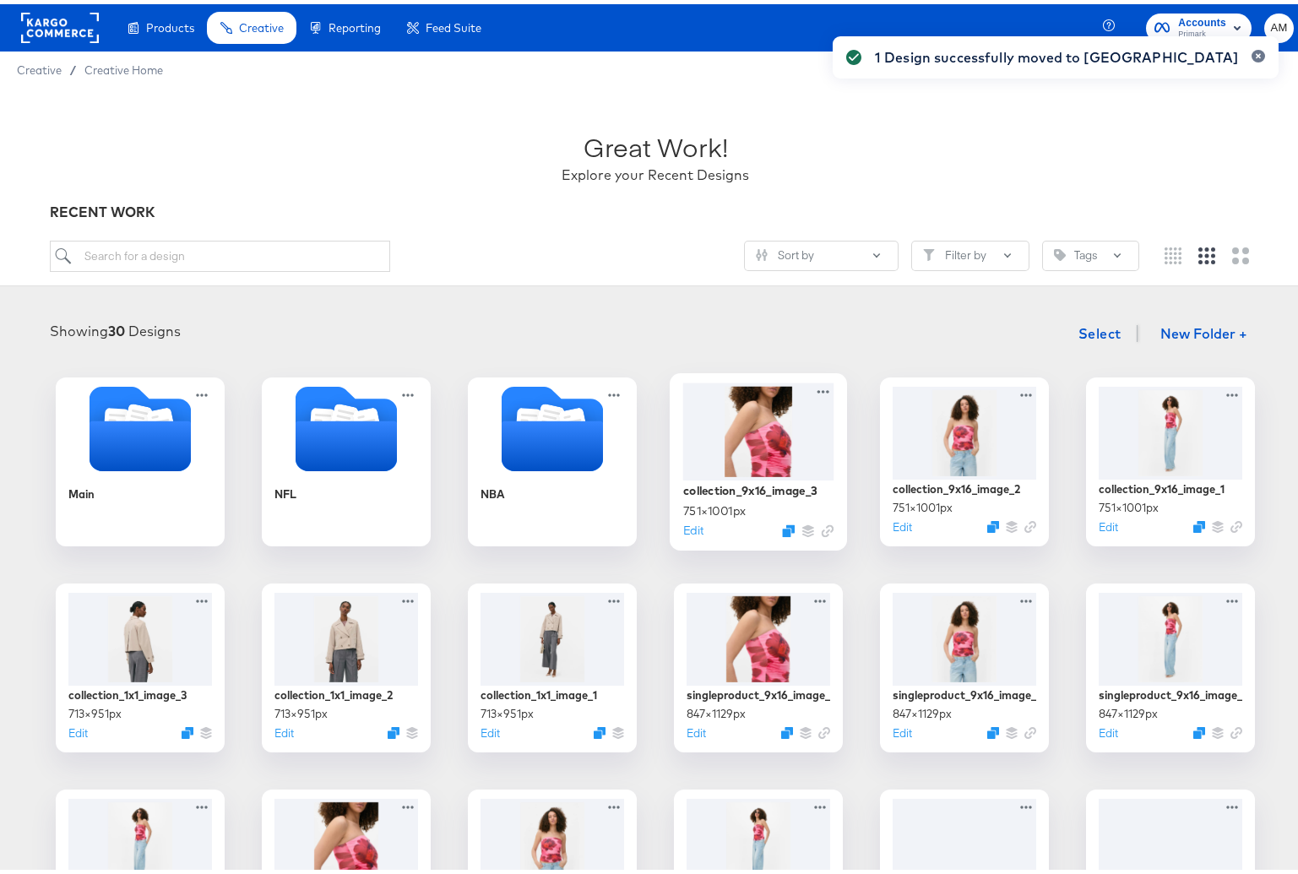
drag, startPoint x: 736, startPoint y: 438, endPoint x: 718, endPoint y: 443, distance: 18.5
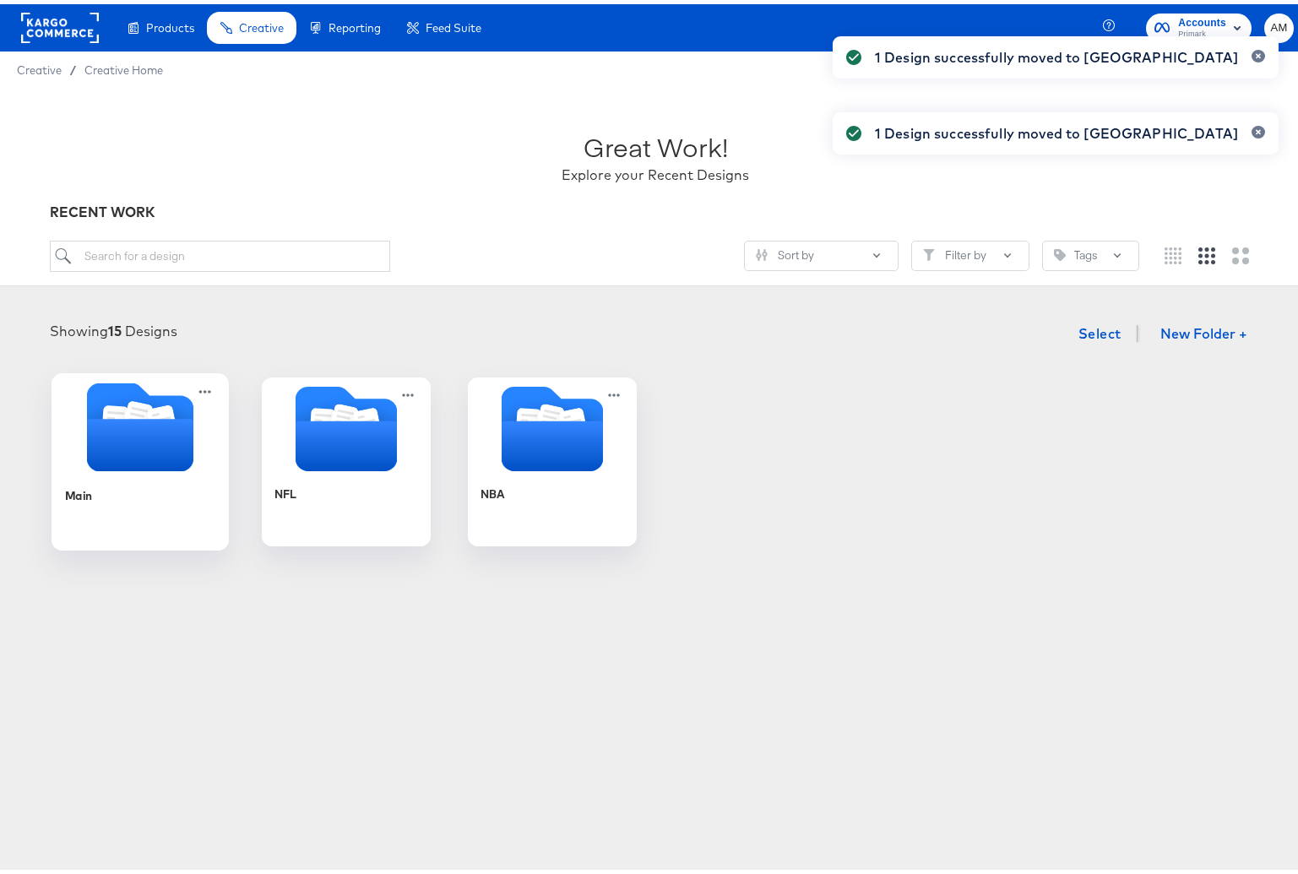
click at [129, 441] on icon "Folder" at bounding box center [140, 441] width 106 height 52
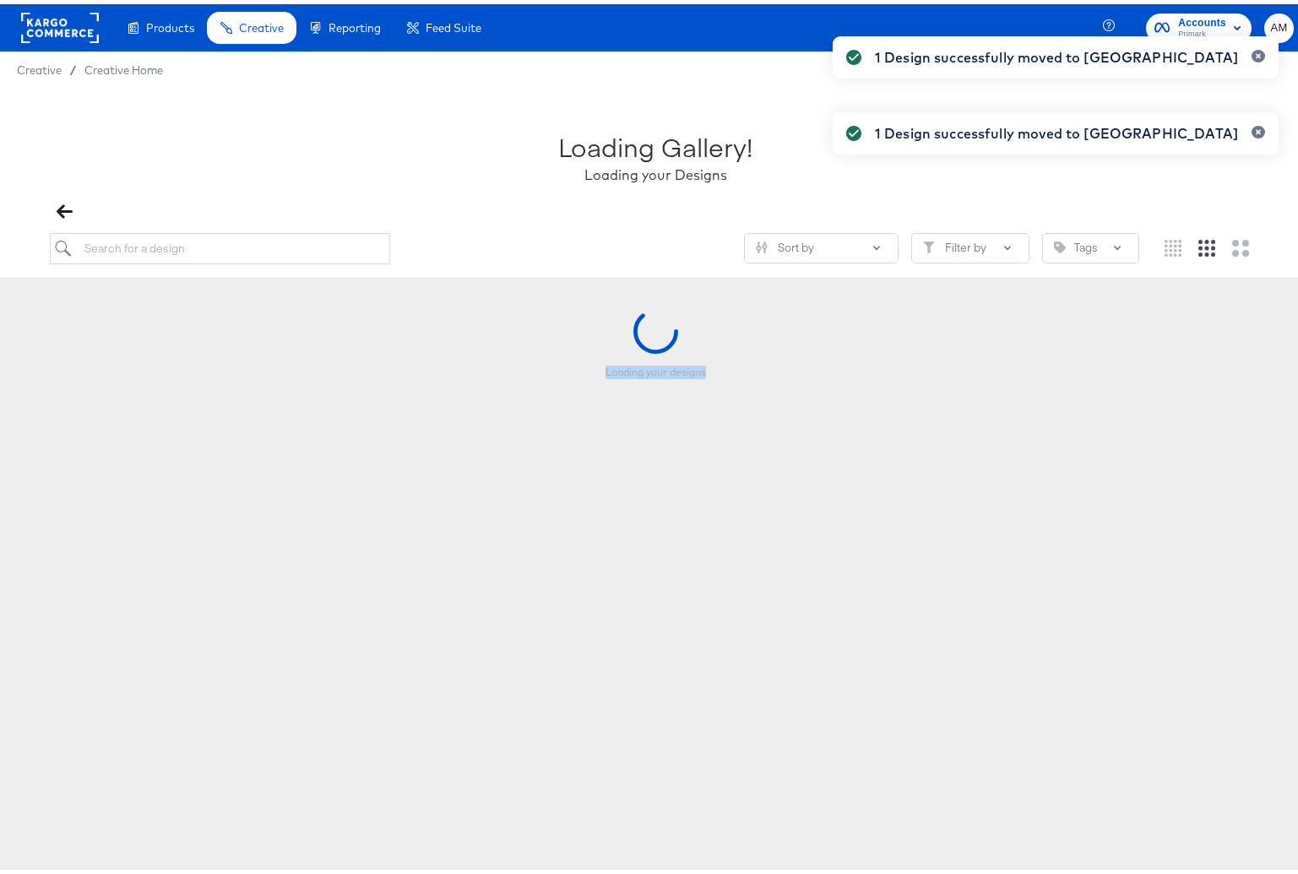
click at [129, 441] on div "Loading your designs" at bounding box center [655, 389] width 1277 height 169
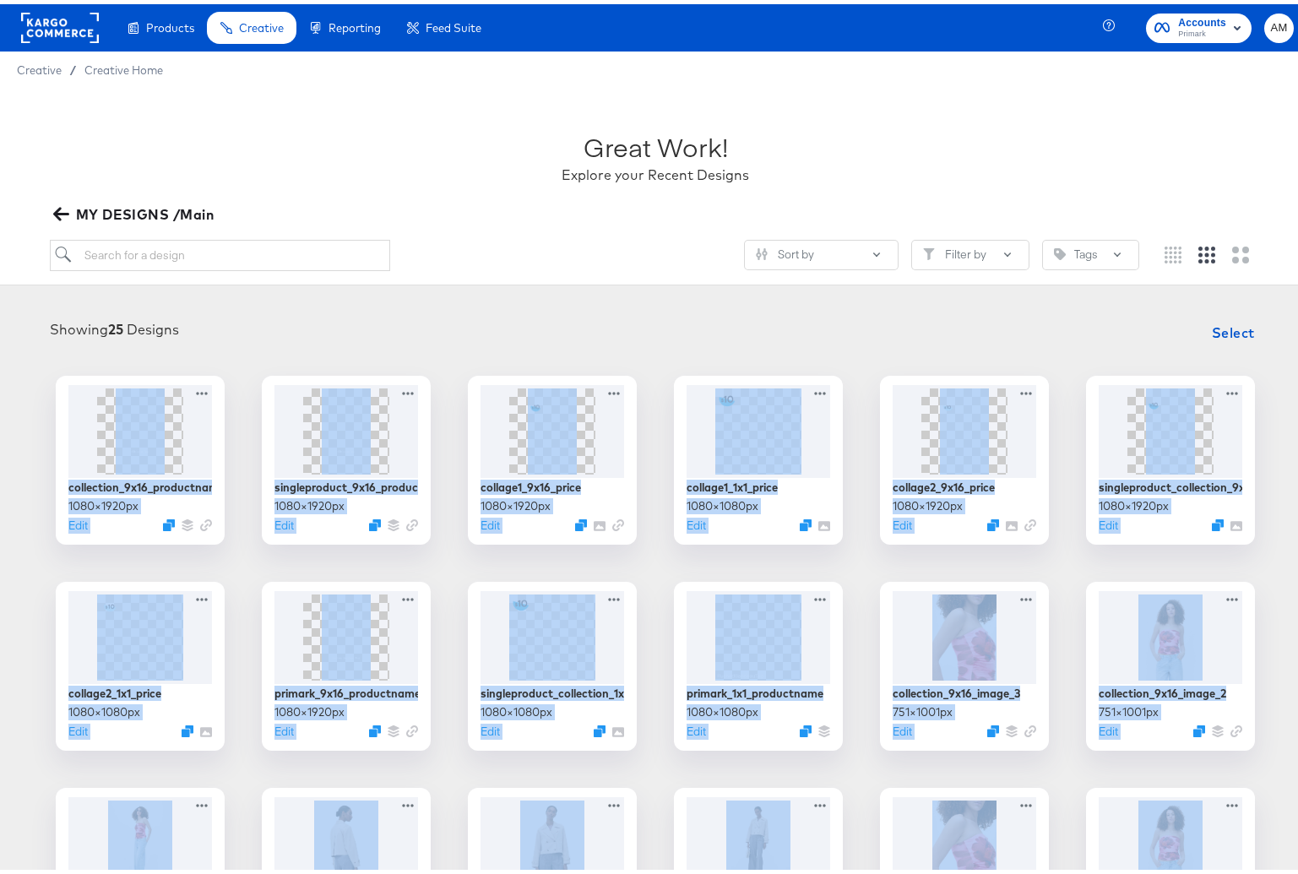
click at [69, 210] on span "MY DESIGNS /Main" at bounding box center [136, 211] width 158 height 24
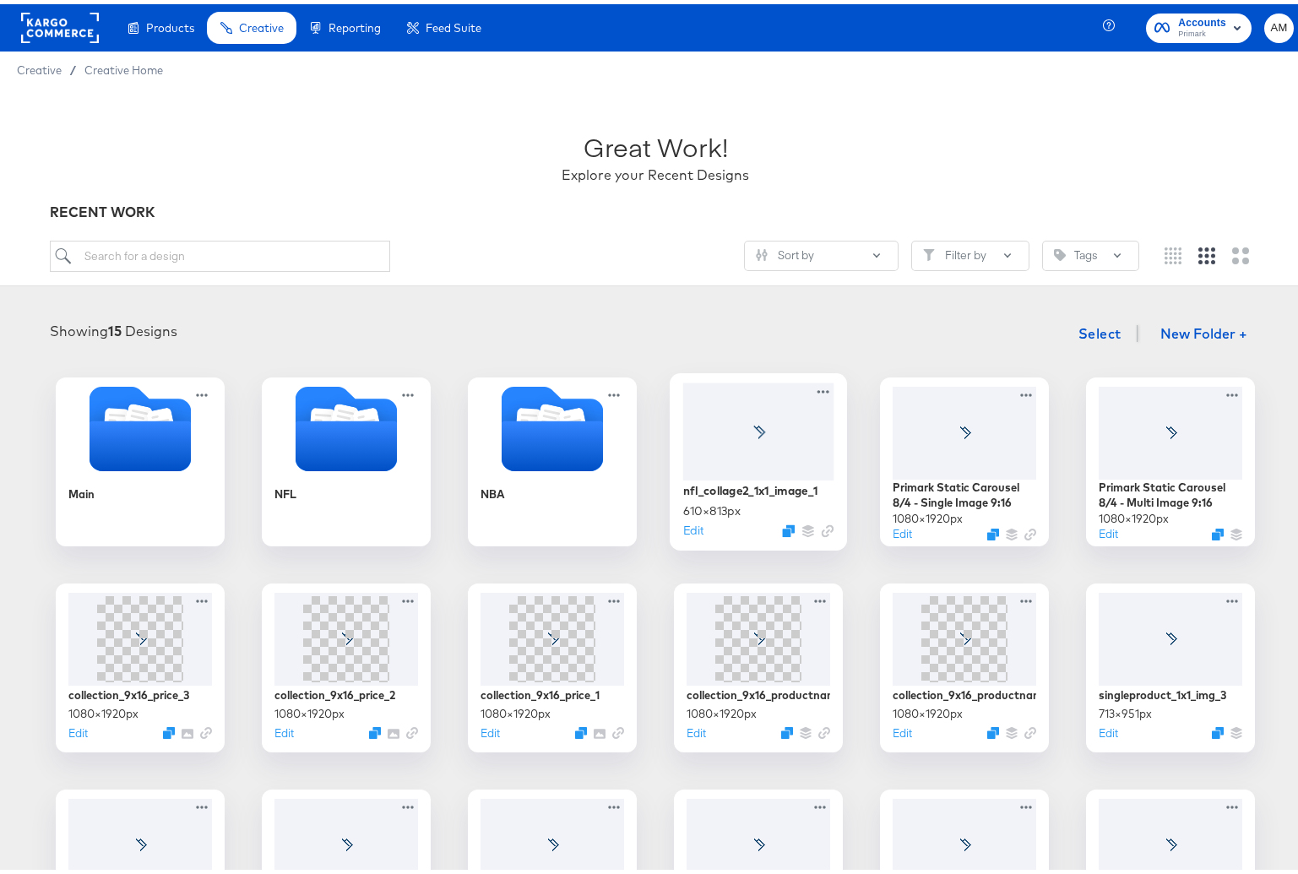
scroll to position [3, 0]
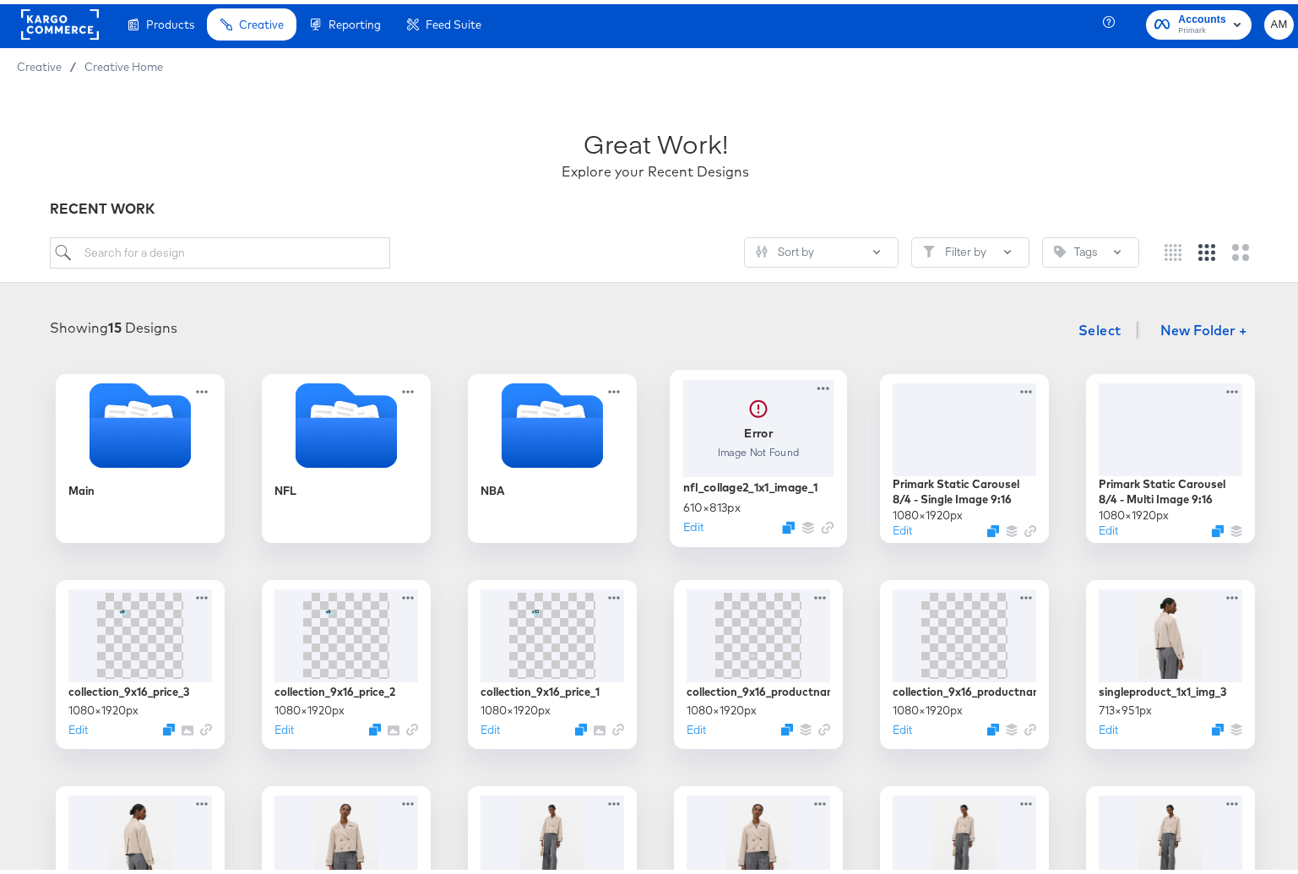
drag, startPoint x: 746, startPoint y: 431, endPoint x: 717, endPoint y: 312, distance: 122.5
click at [717, 312] on div "Showing 15 Designs Select New Folder + Main NFL NBA Error Image Not Found nfl_c…" at bounding box center [655, 630] width 1277 height 642
drag, startPoint x: 775, startPoint y: 435, endPoint x: 727, endPoint y: 439, distance: 47.5
click at [727, 439] on div at bounding box center [758, 423] width 151 height 97
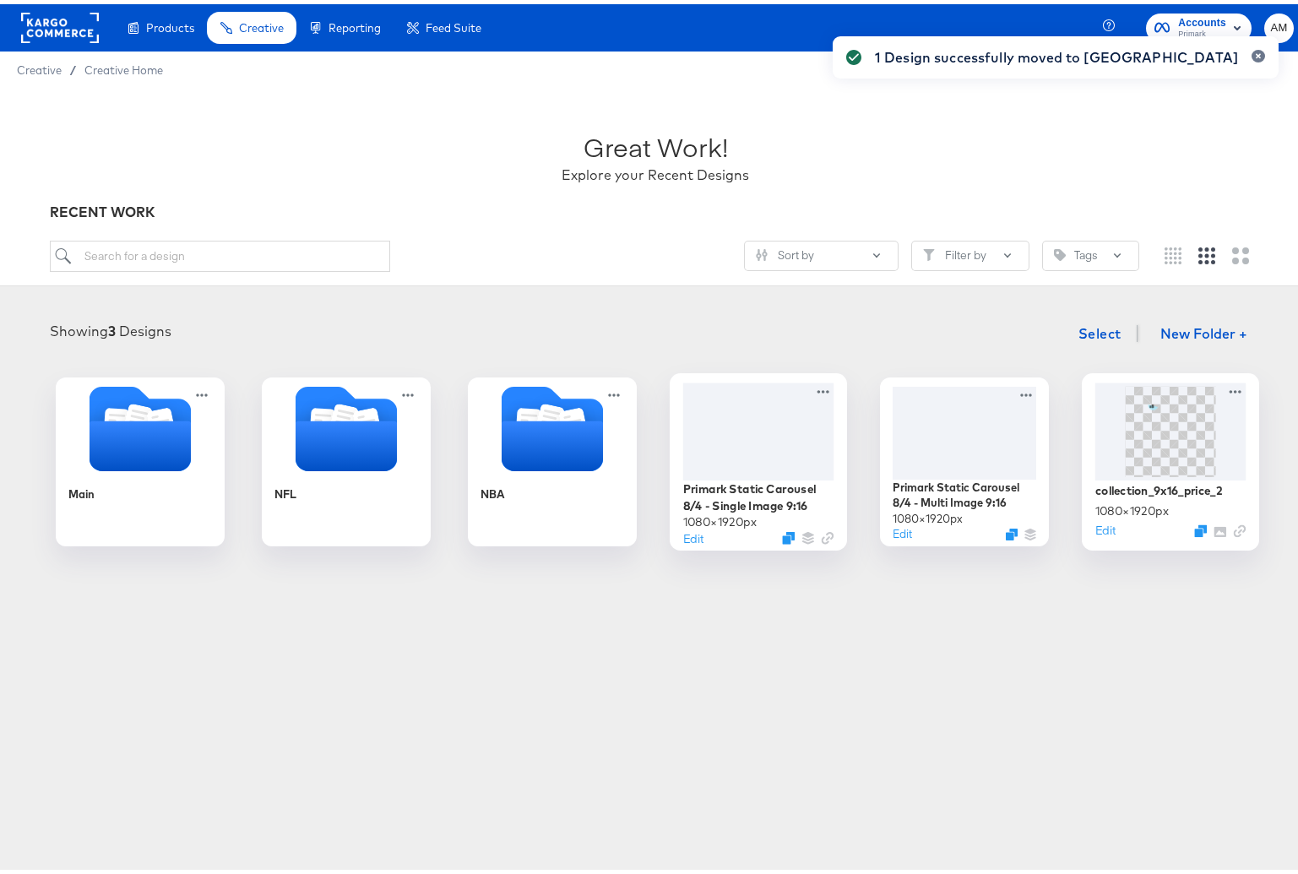
drag, startPoint x: 1104, startPoint y: 453, endPoint x: 1093, endPoint y: 443, distance: 14.9
click at [1093, 443] on div "1 Design successfully moved to Main" at bounding box center [1056, 406] width 480 height 783
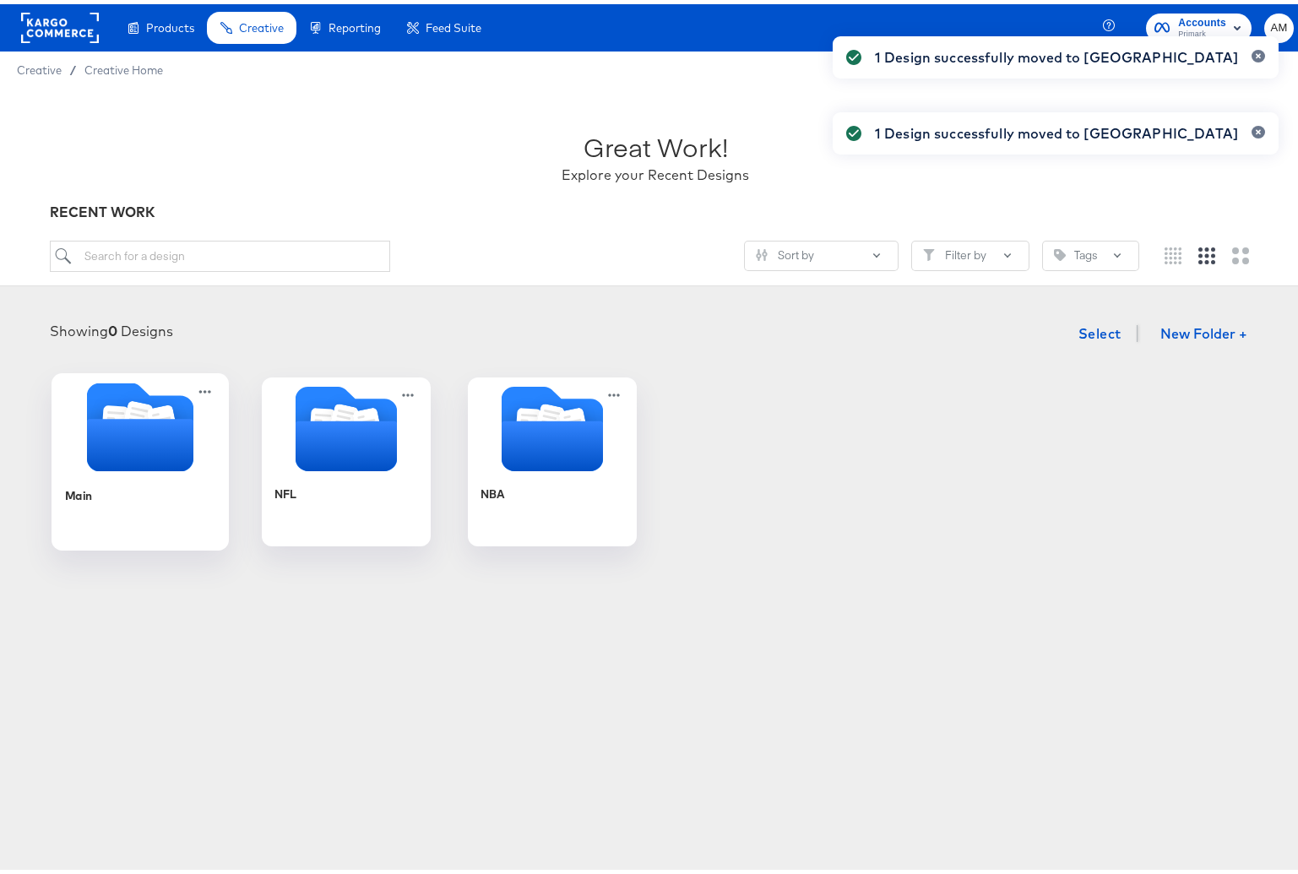
click at [134, 429] on icon "Folder" at bounding box center [140, 441] width 106 height 52
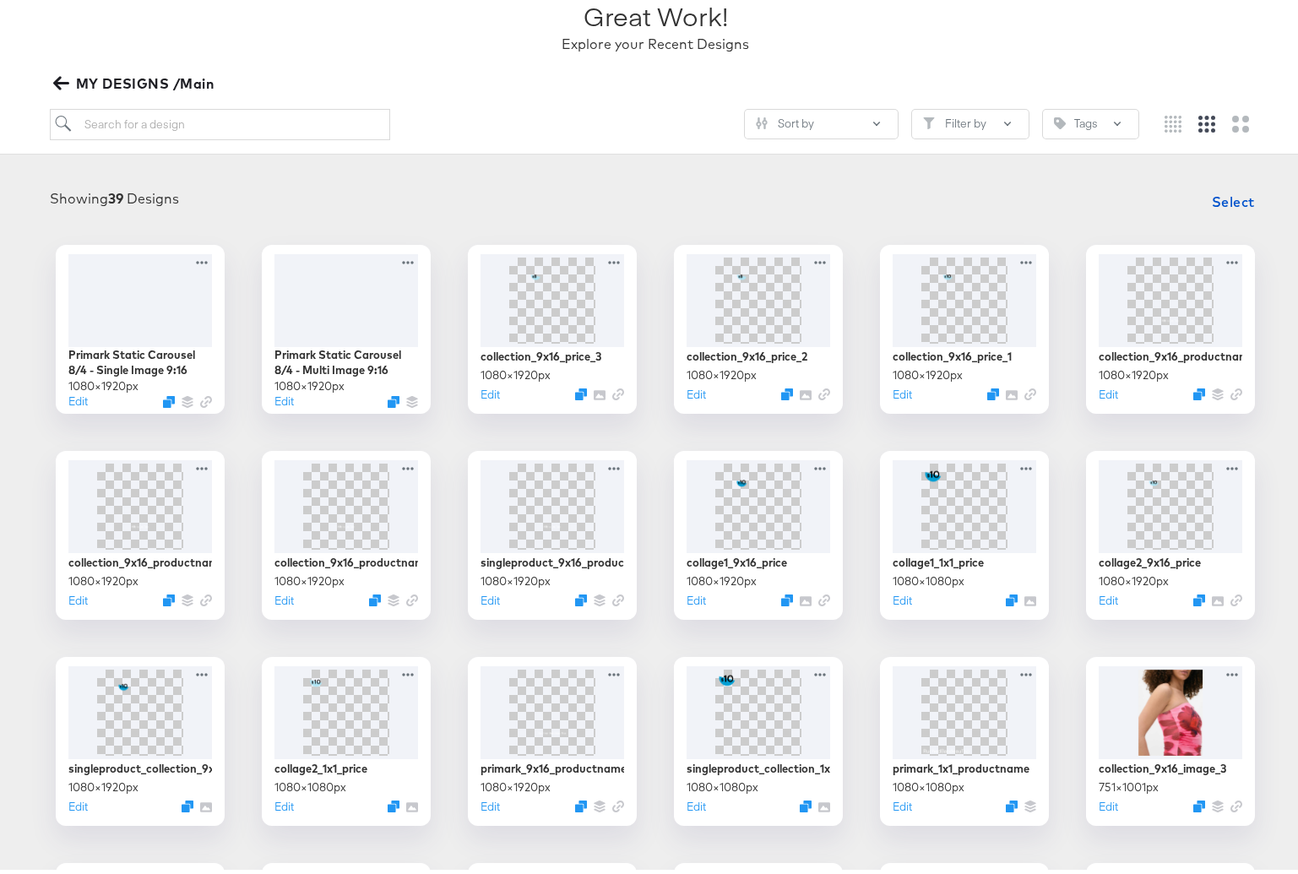
scroll to position [14, 0]
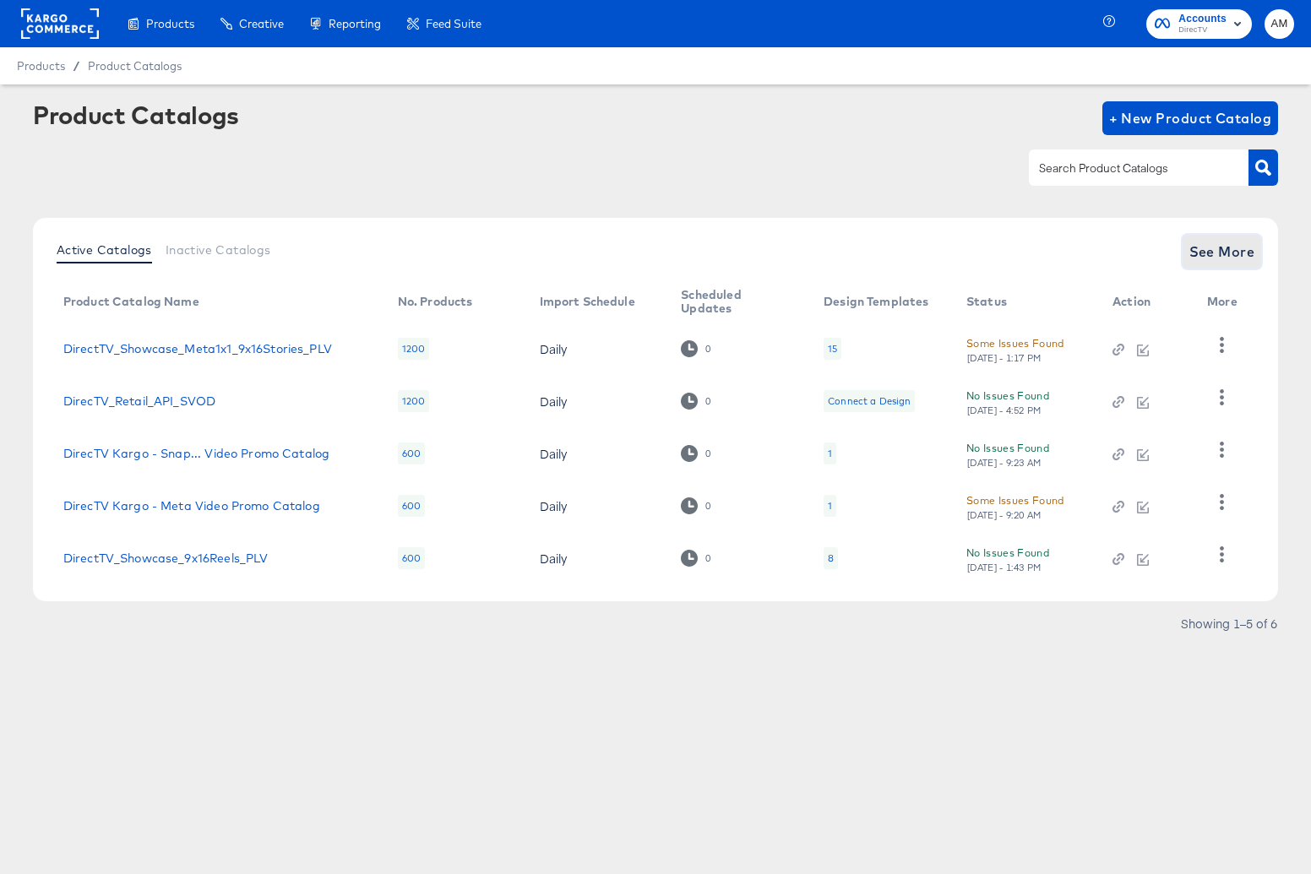
click at [1200, 256] on span "See More" at bounding box center [1222, 252] width 66 height 24
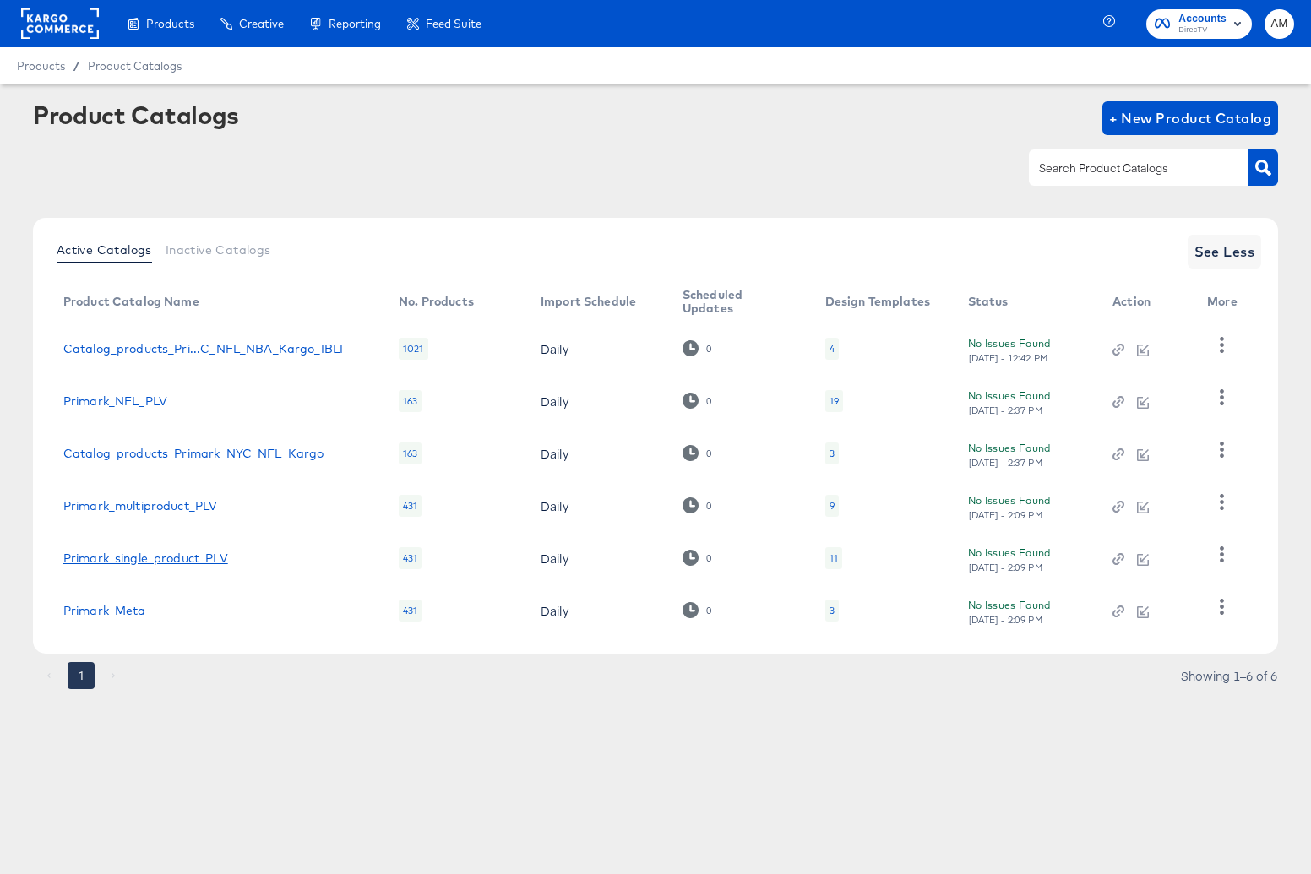
click at [214, 556] on link "Primark_single_product_PLV" at bounding box center [145, 559] width 165 height 14
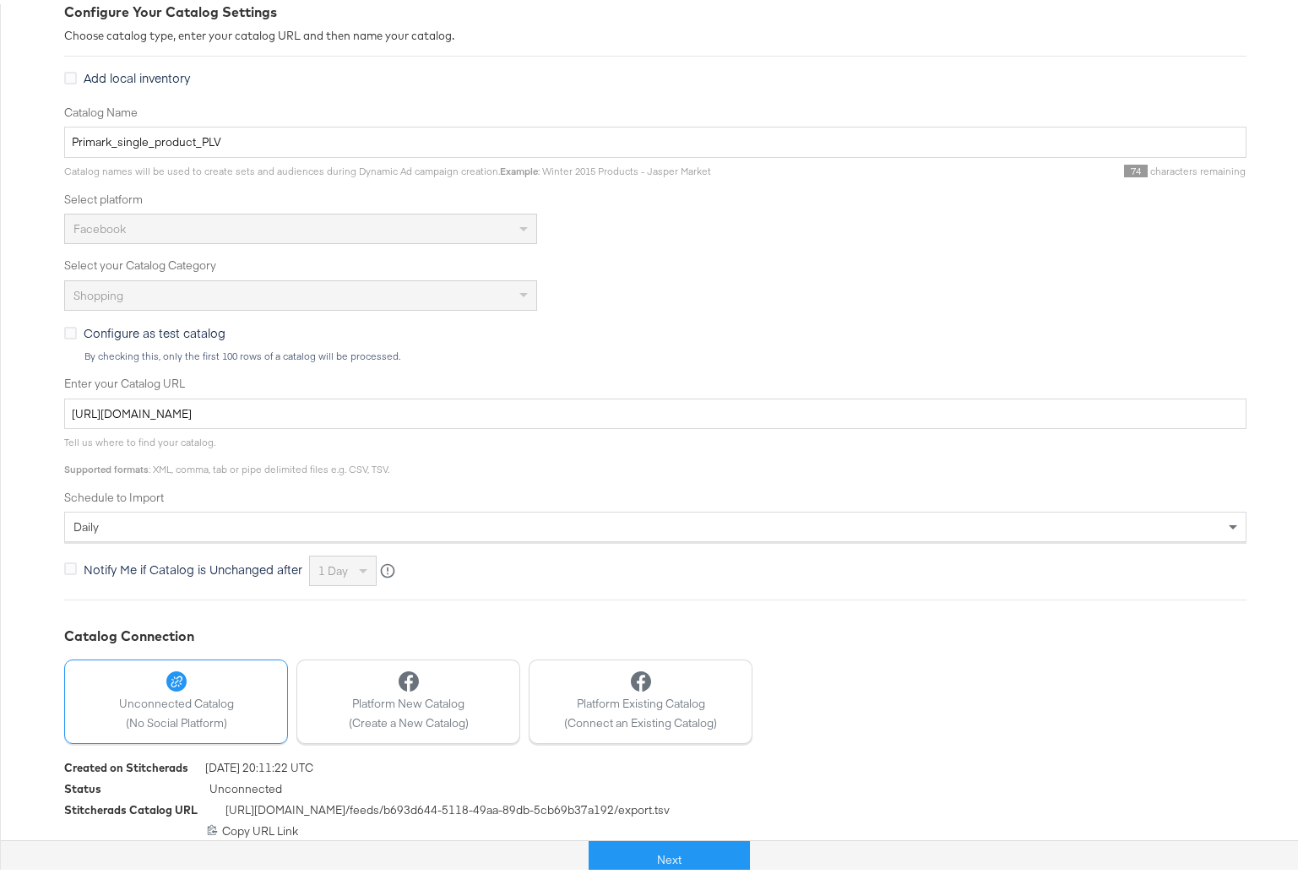
scroll to position [259, 0]
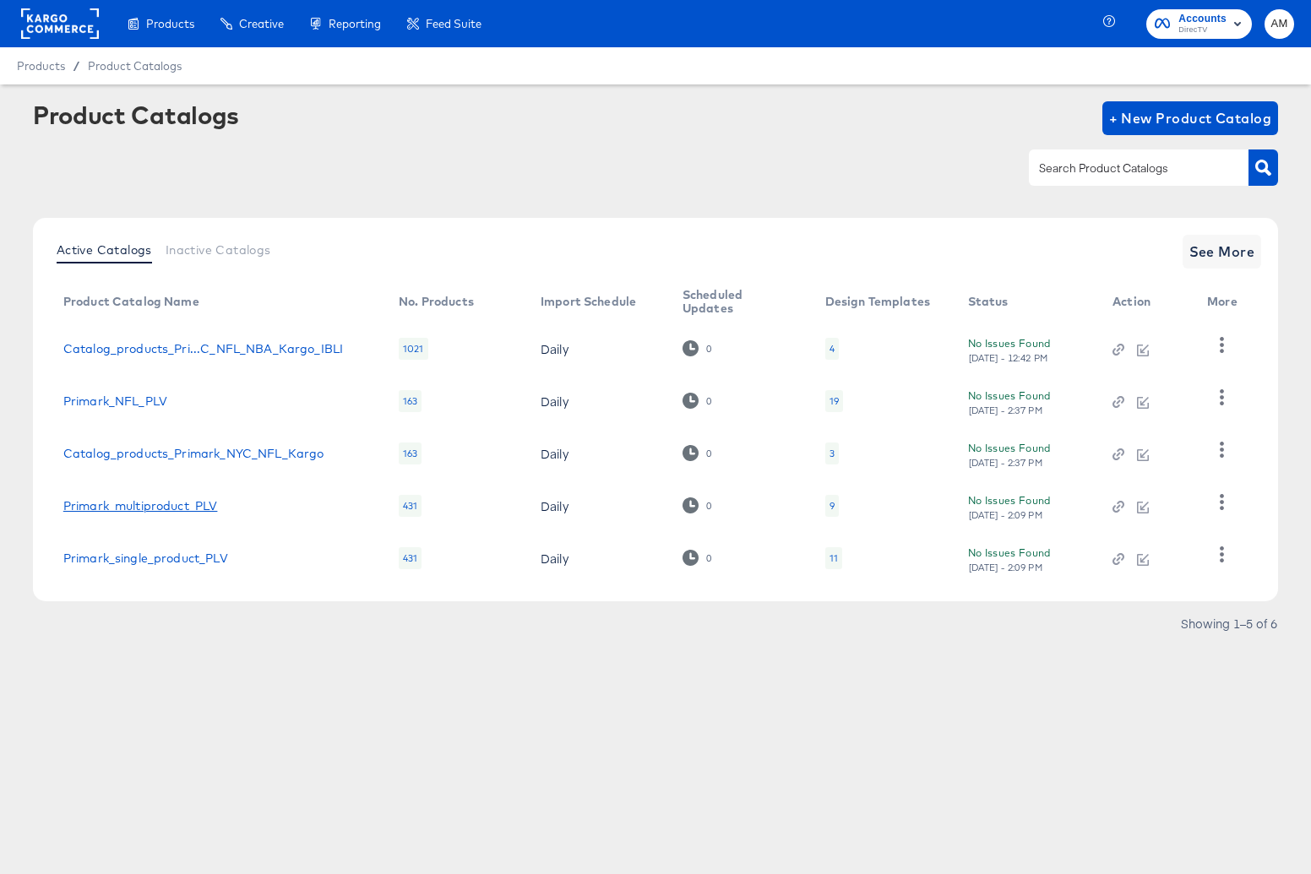
click at [205, 502] on link "Primark_multiproduct_PLV" at bounding box center [140, 506] width 155 height 14
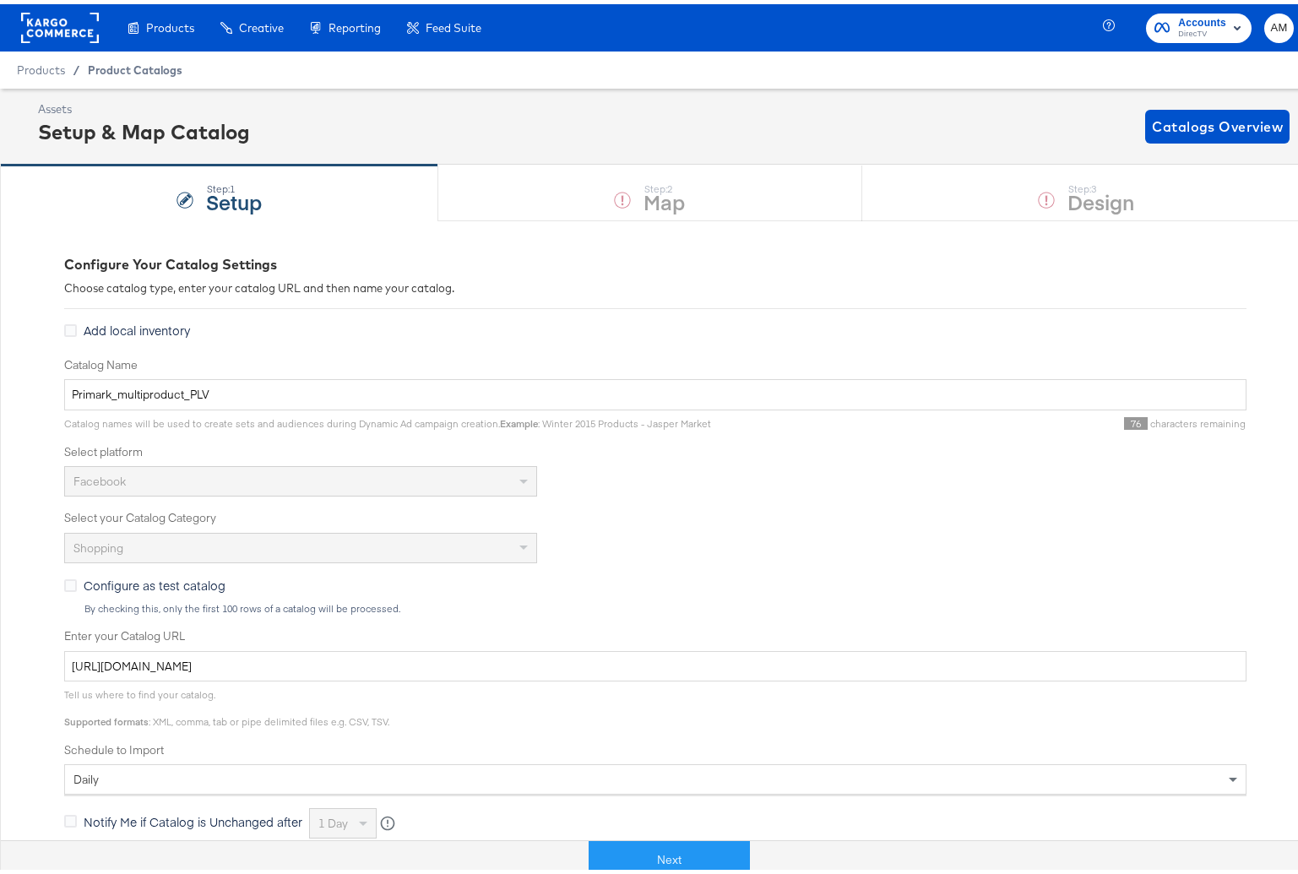
click at [88, 63] on span "Product Catalogs" at bounding box center [135, 66] width 95 height 14
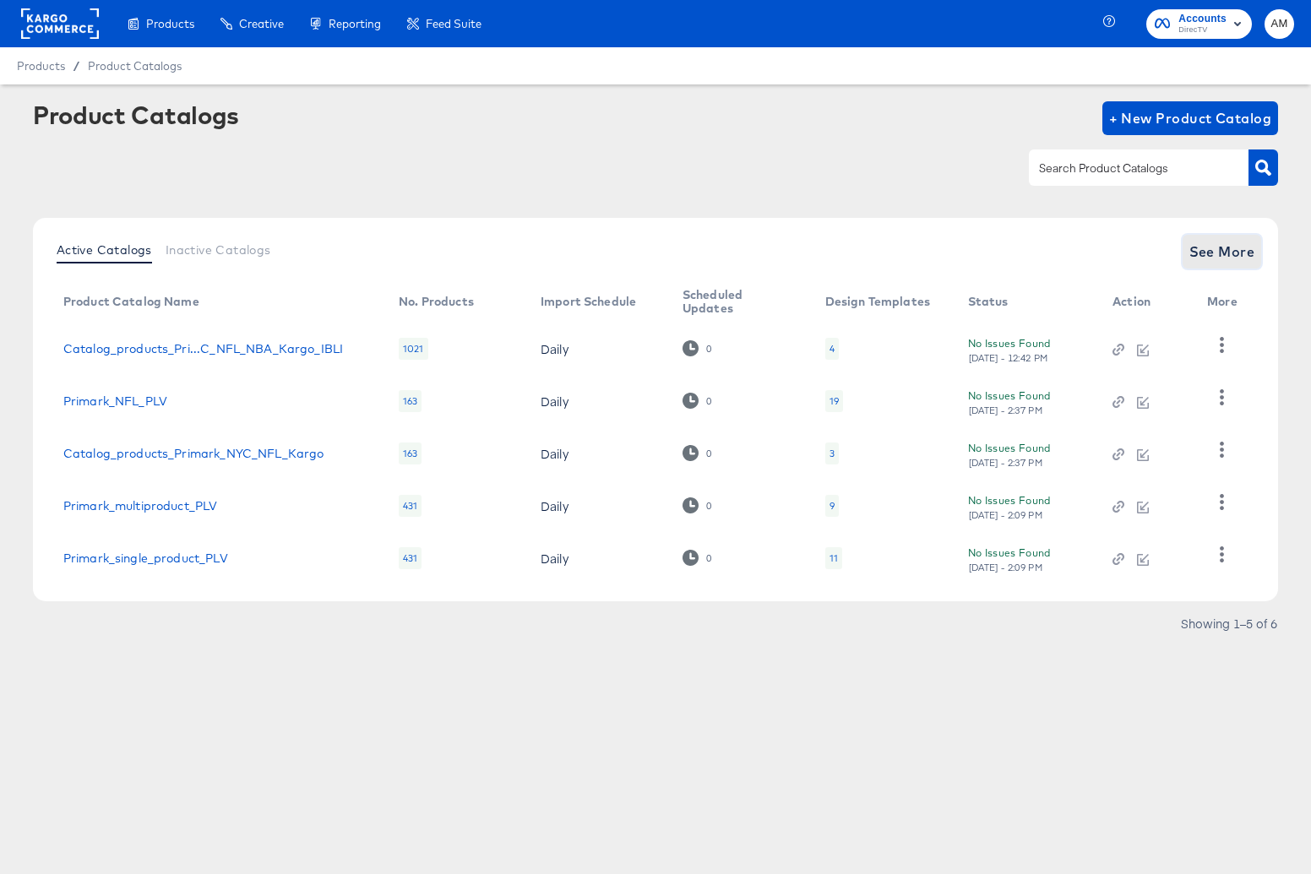
click at [1234, 236] on button "See More" at bounding box center [1222, 252] width 79 height 34
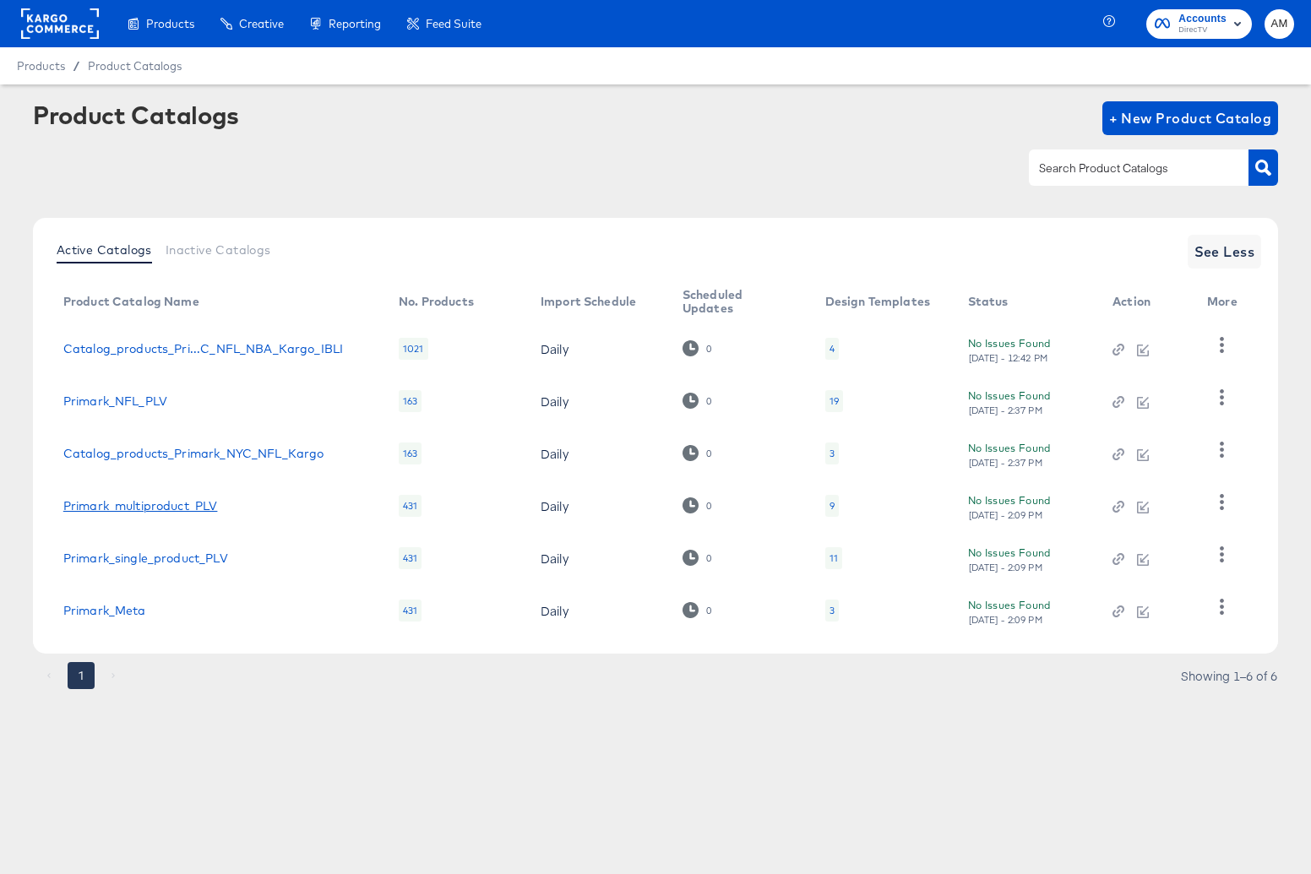
click at [181, 508] on link "Primark_multiproduct_PLV" at bounding box center [140, 506] width 155 height 14
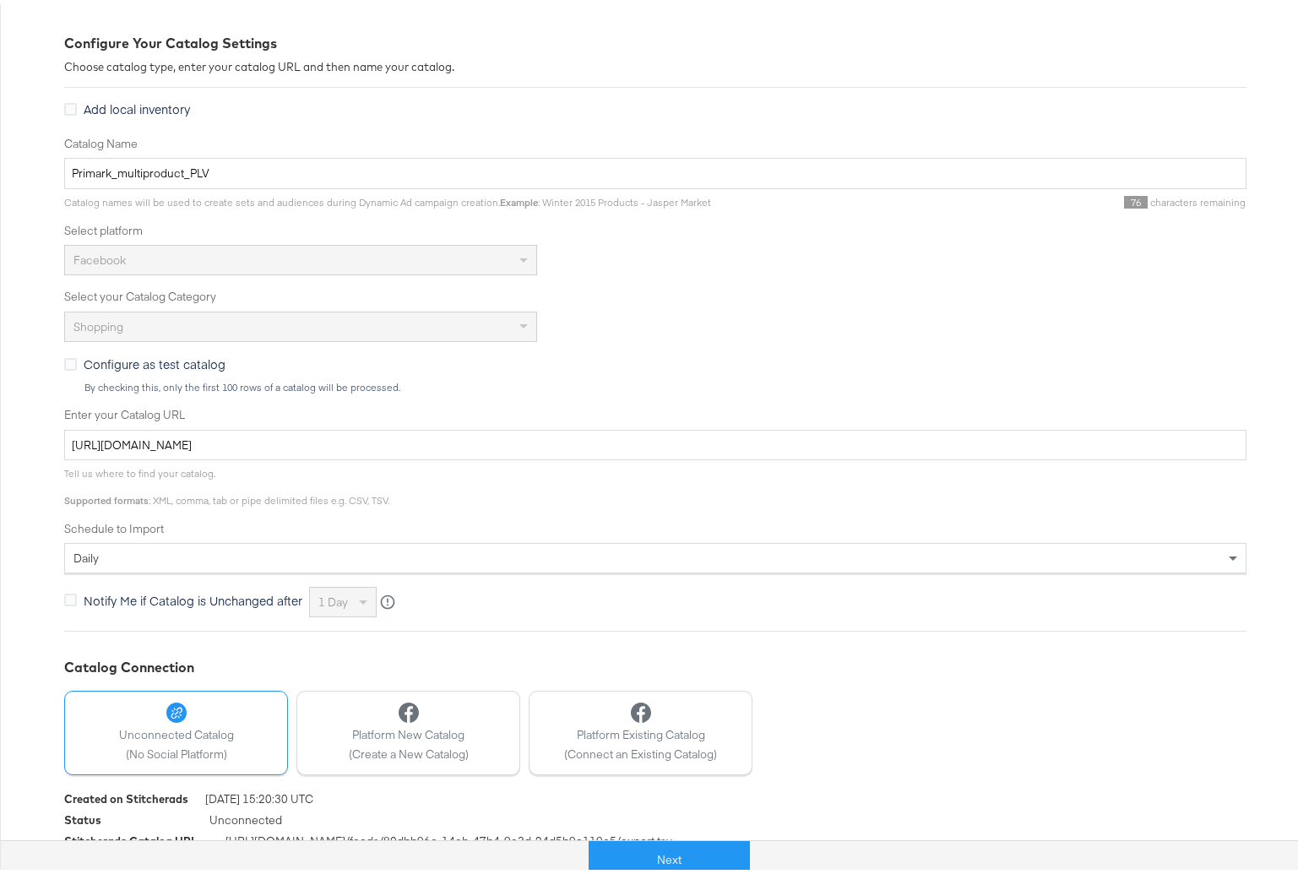
scroll to position [259, 0]
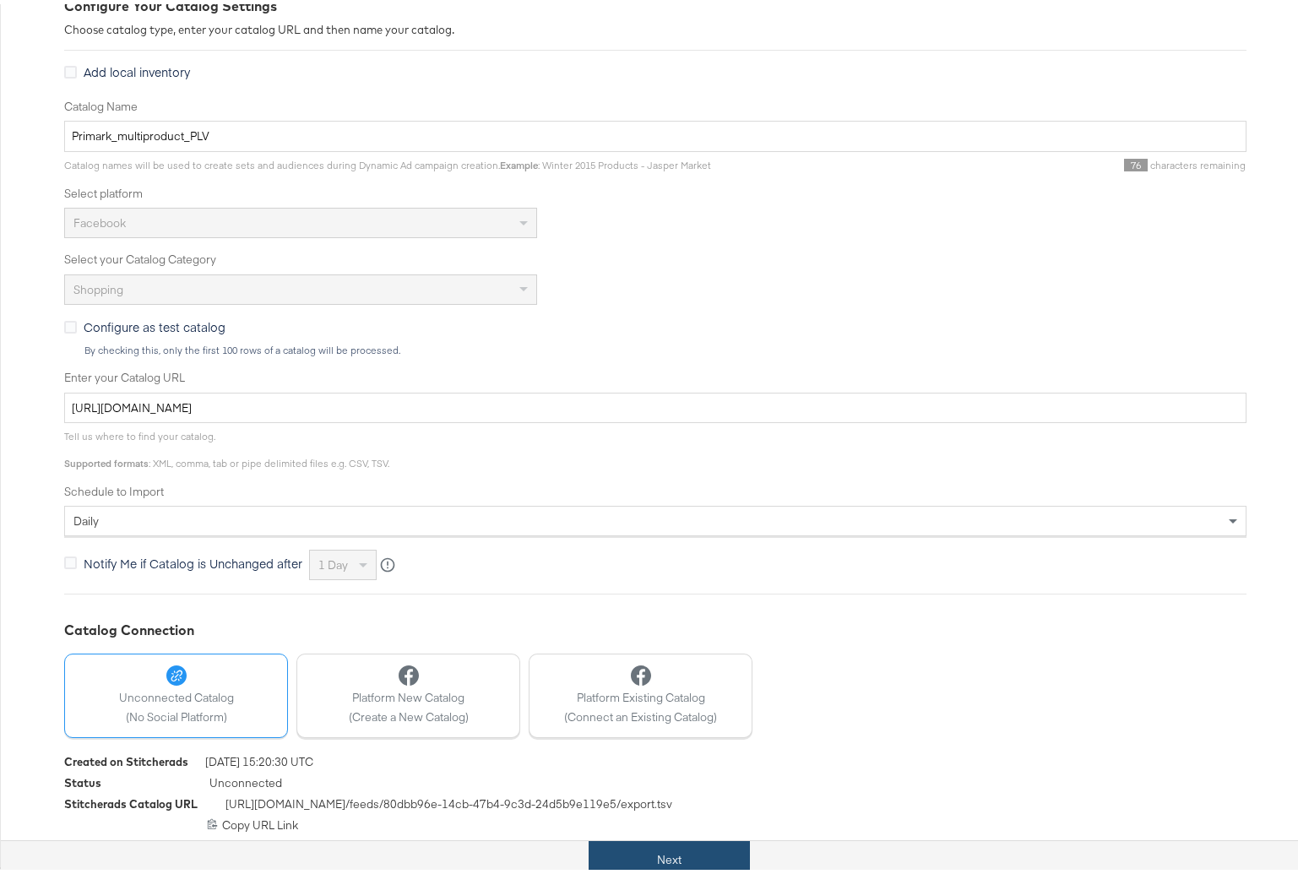
click at [638, 863] on button "Next" at bounding box center [669, 856] width 161 height 38
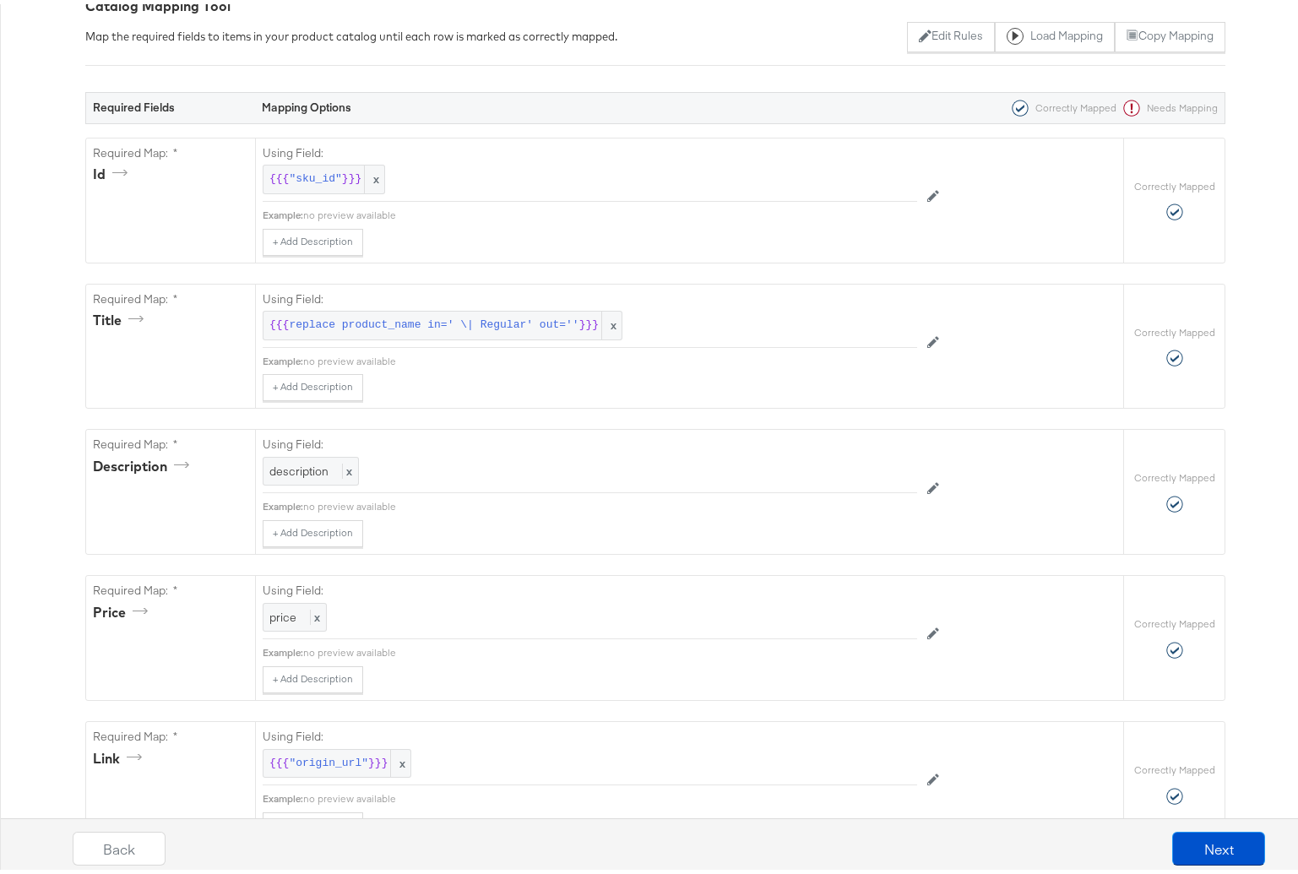
scroll to position [0, 0]
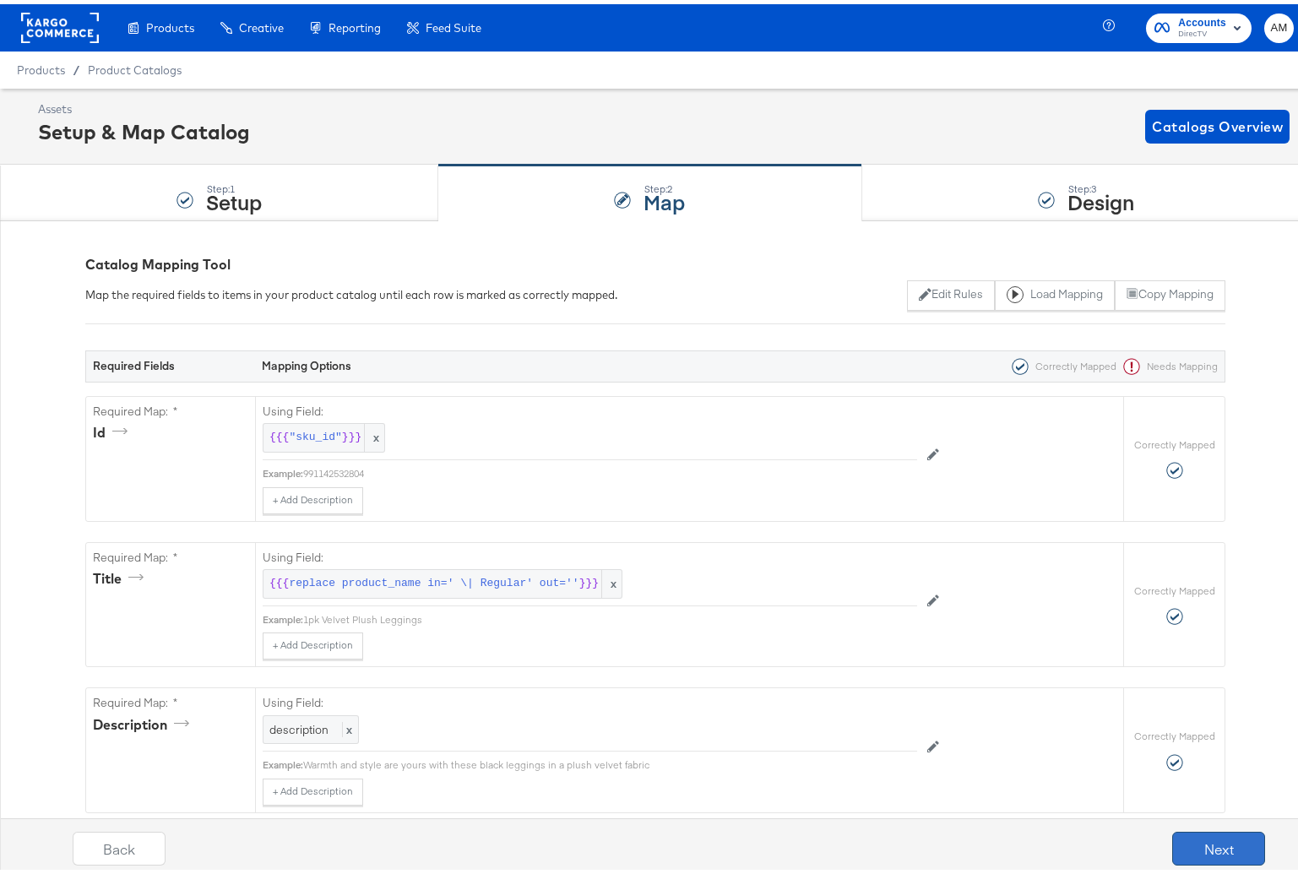
click at [1227, 842] on button "Next" at bounding box center [1219, 845] width 93 height 34
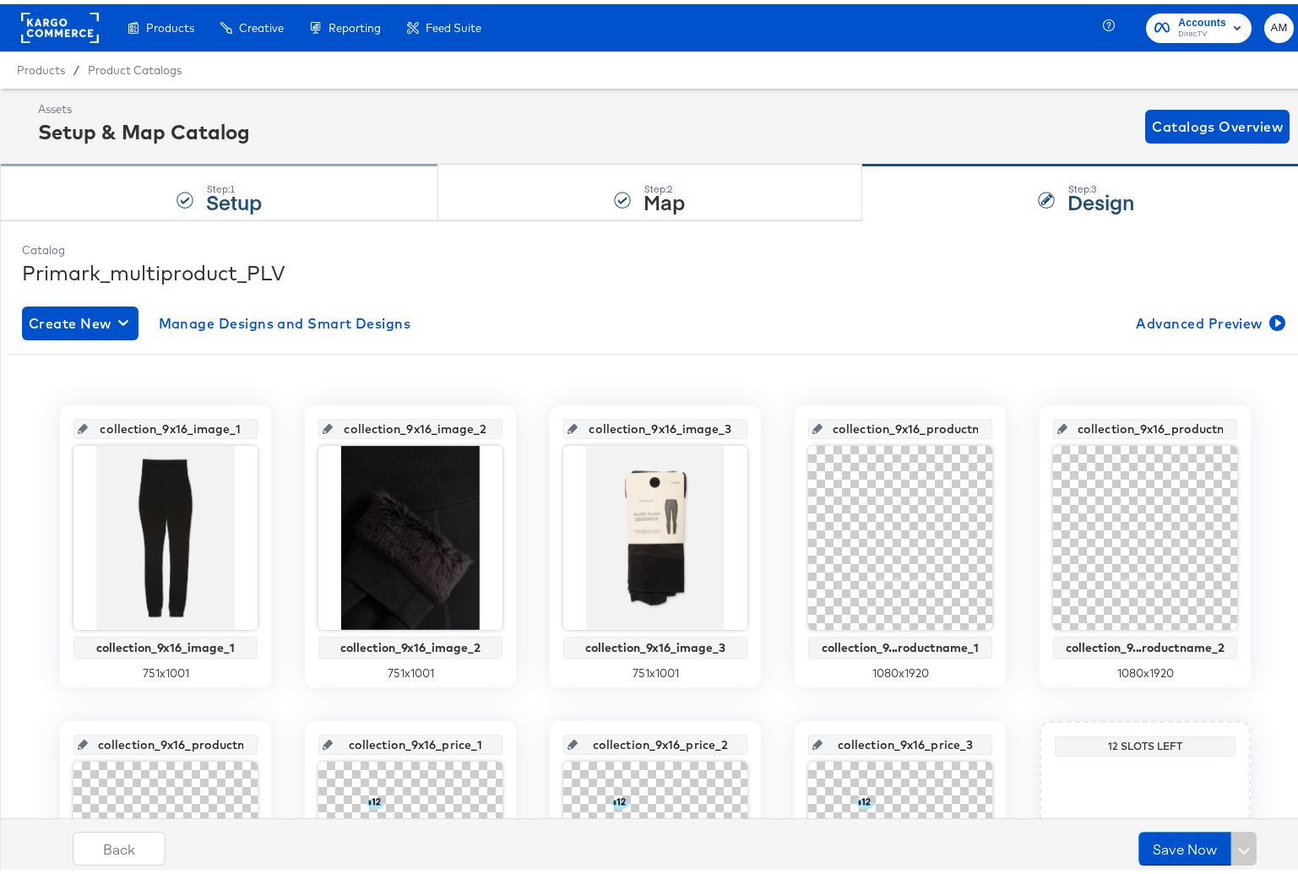
click at [325, 185] on div "Step: 1 Setup" at bounding box center [219, 189] width 438 height 56
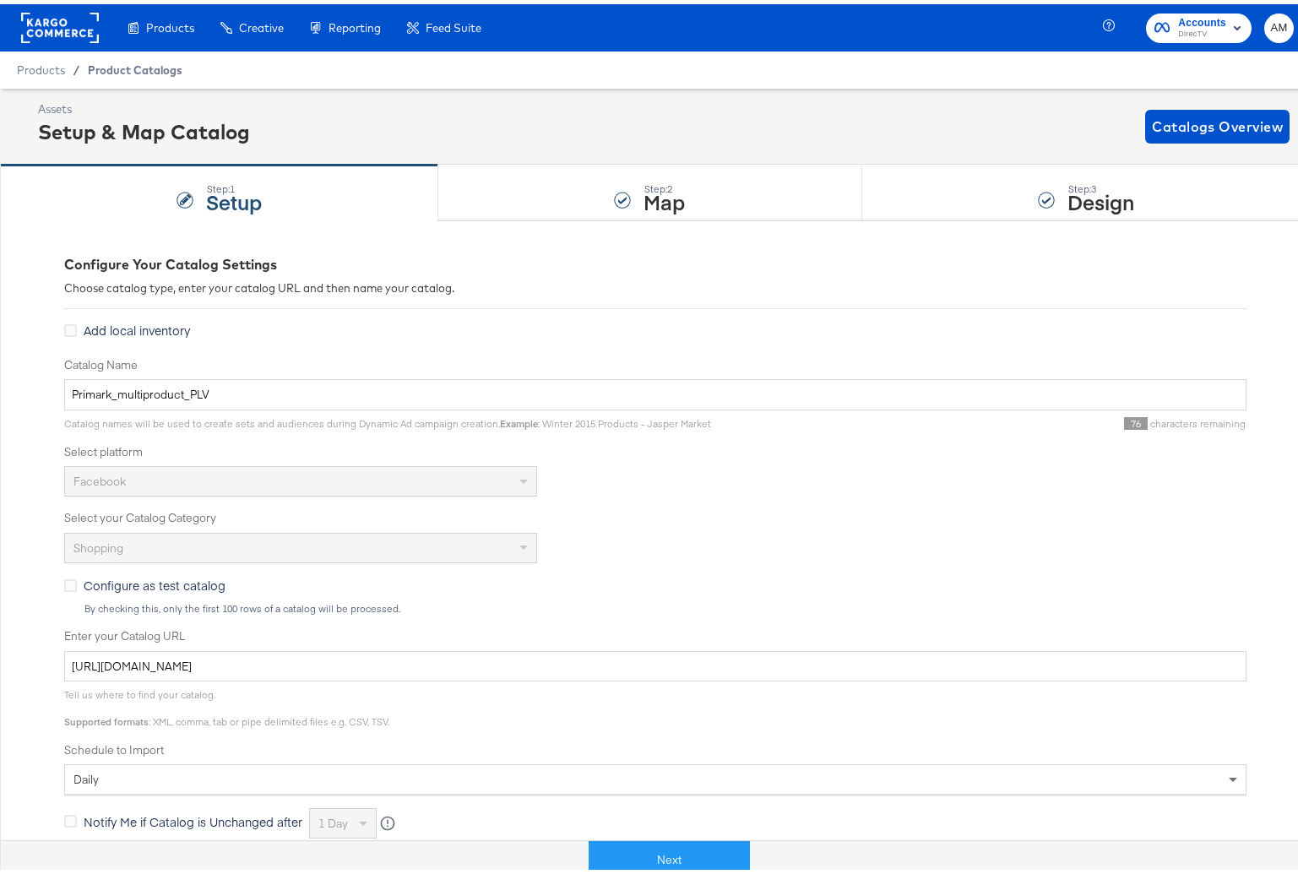
click at [122, 59] on span "Product Catalogs" at bounding box center [135, 66] width 95 height 14
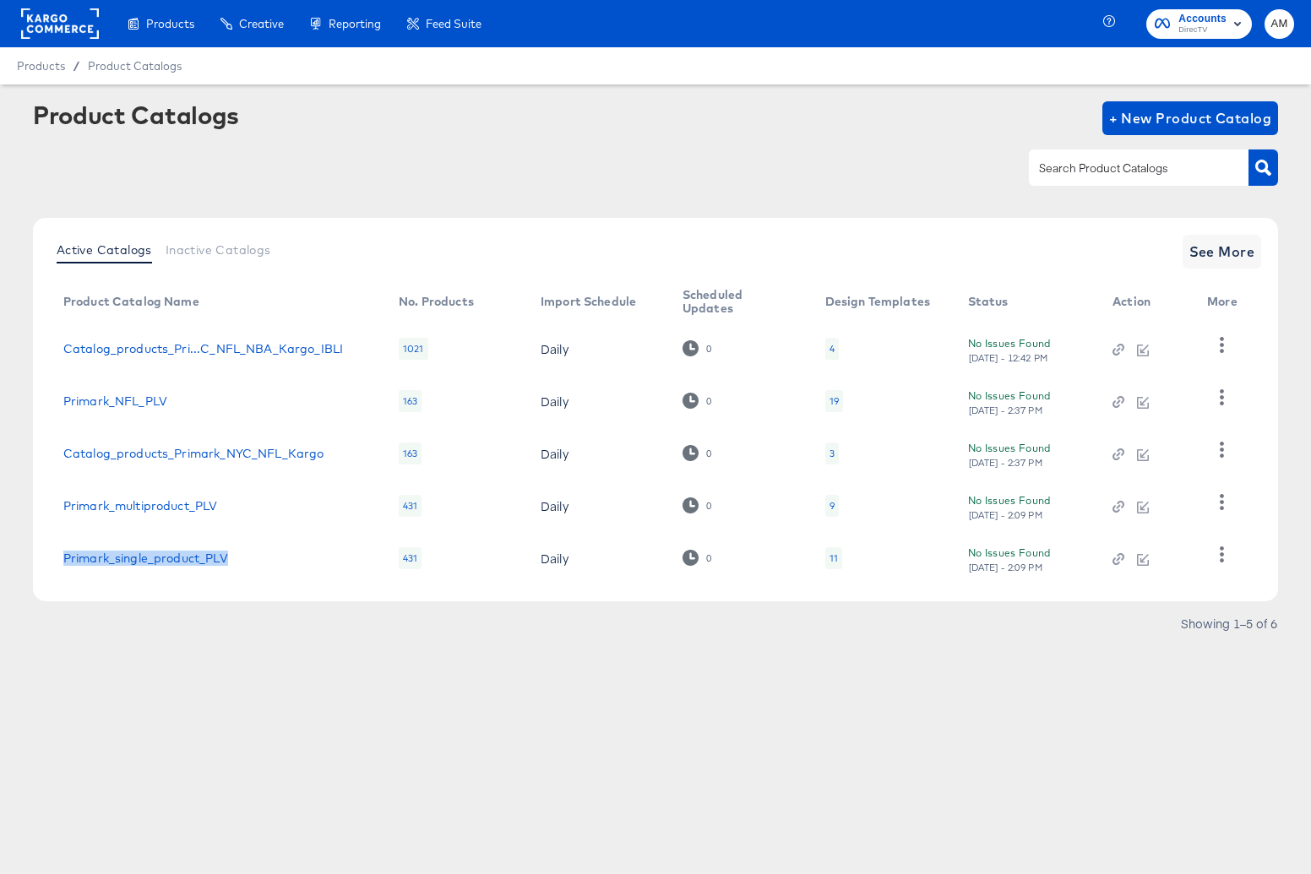
drag, startPoint x: 210, startPoint y: 558, endPoint x: 59, endPoint y: 563, distance: 150.4
click at [59, 563] on td "Primark_single_product_PLV" at bounding box center [217, 558] width 335 height 52
copy link "Primark_single_product_PLV"
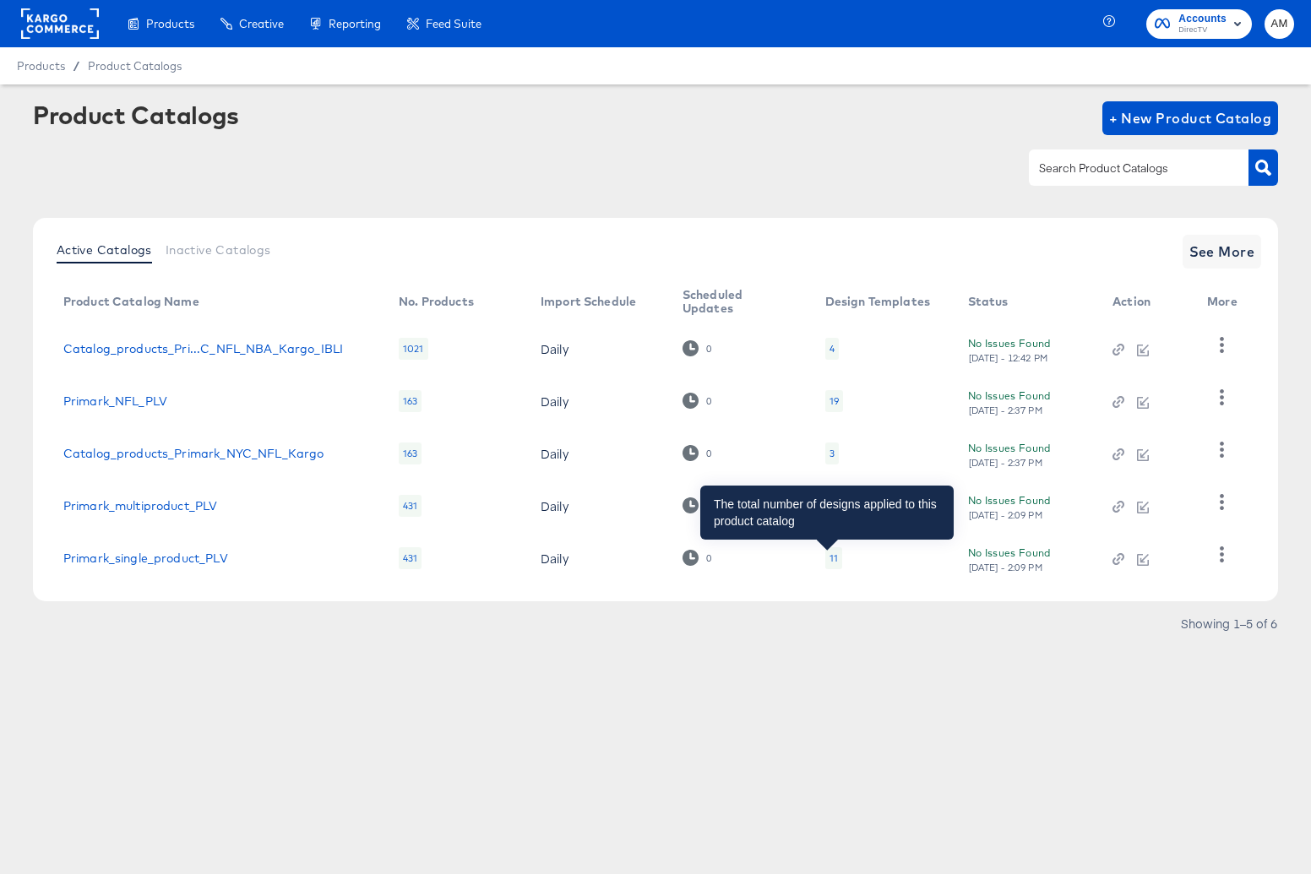
click at [830, 560] on div "11" at bounding box center [834, 559] width 8 height 14
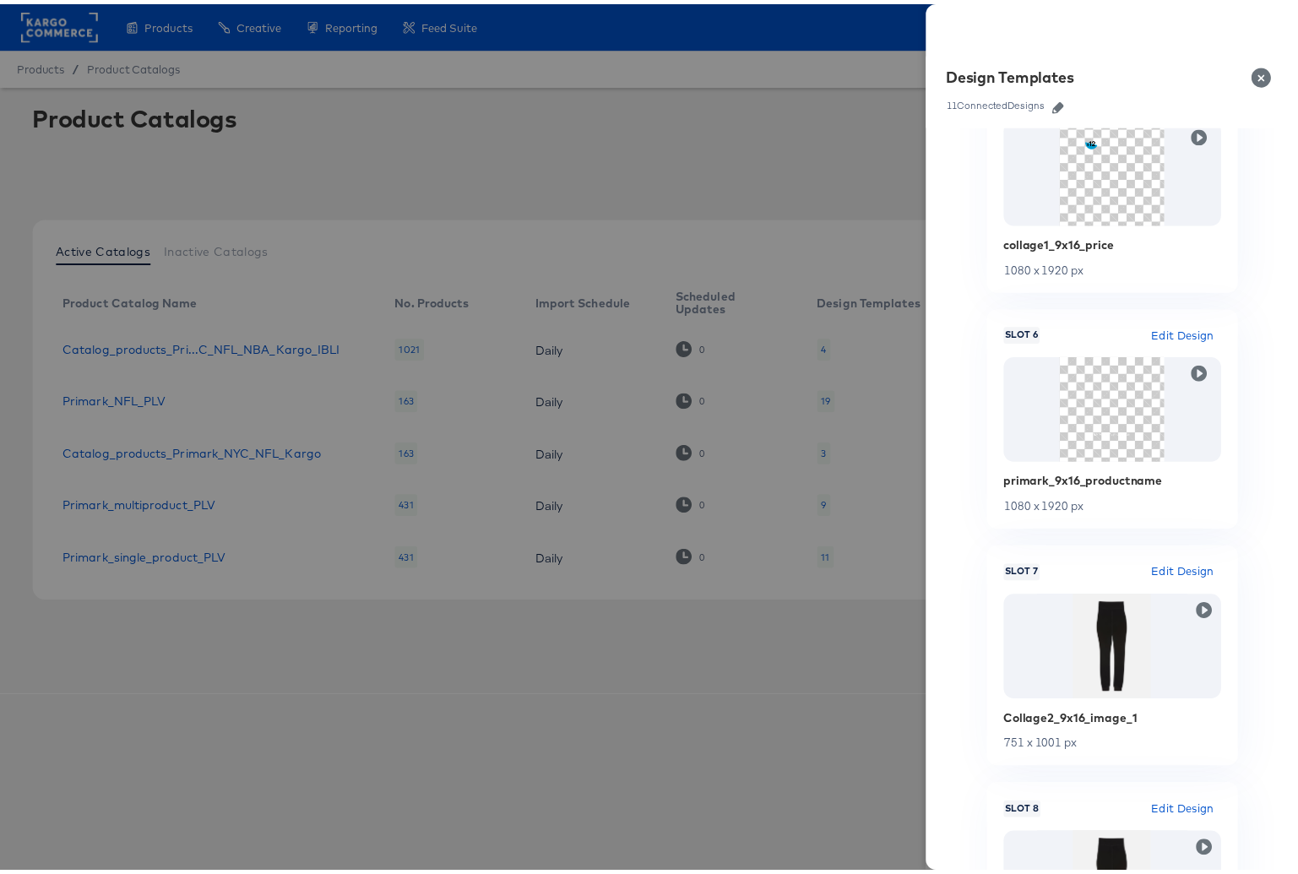
scroll to position [1267, 0]
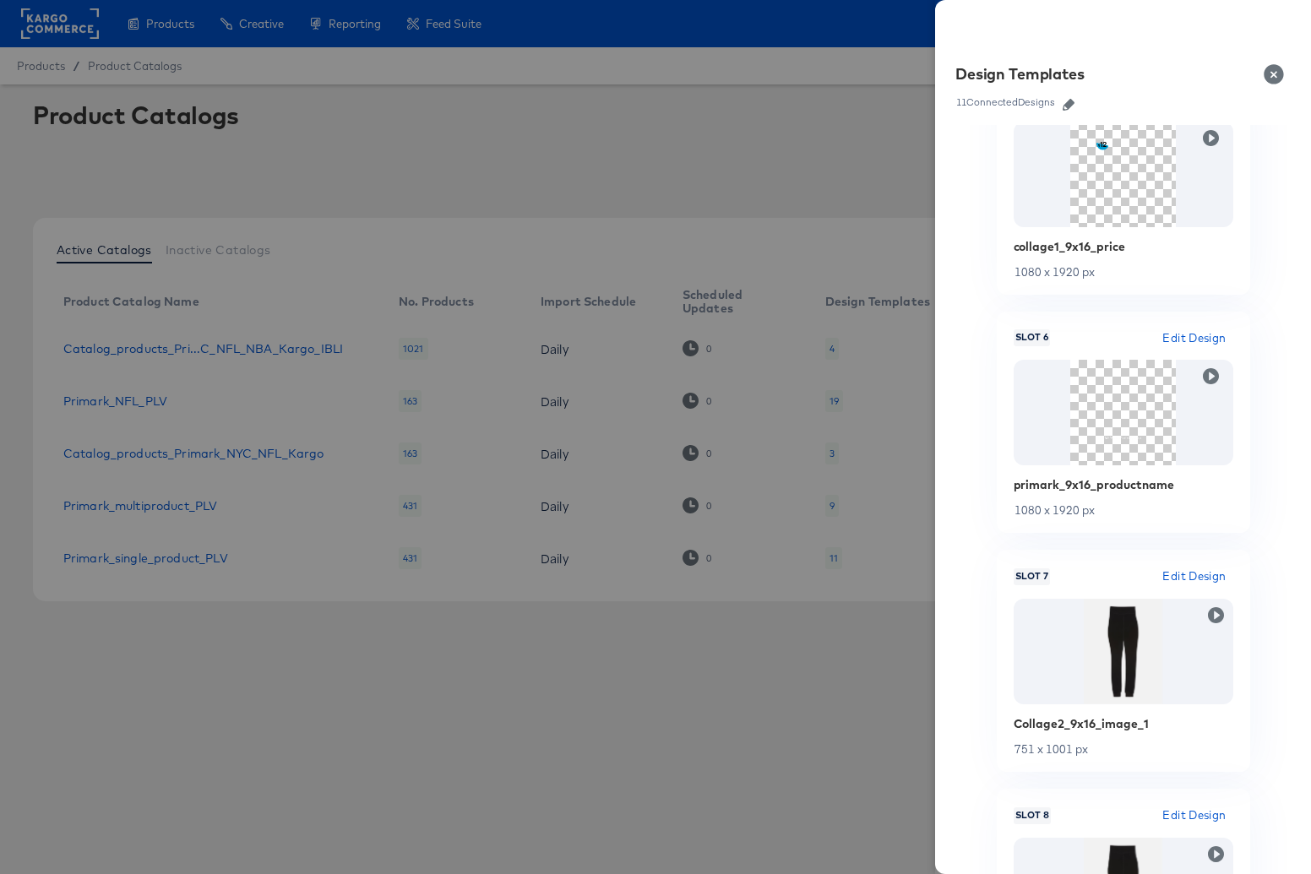
click at [269, 564] on div at bounding box center [655, 437] width 1311 height 874
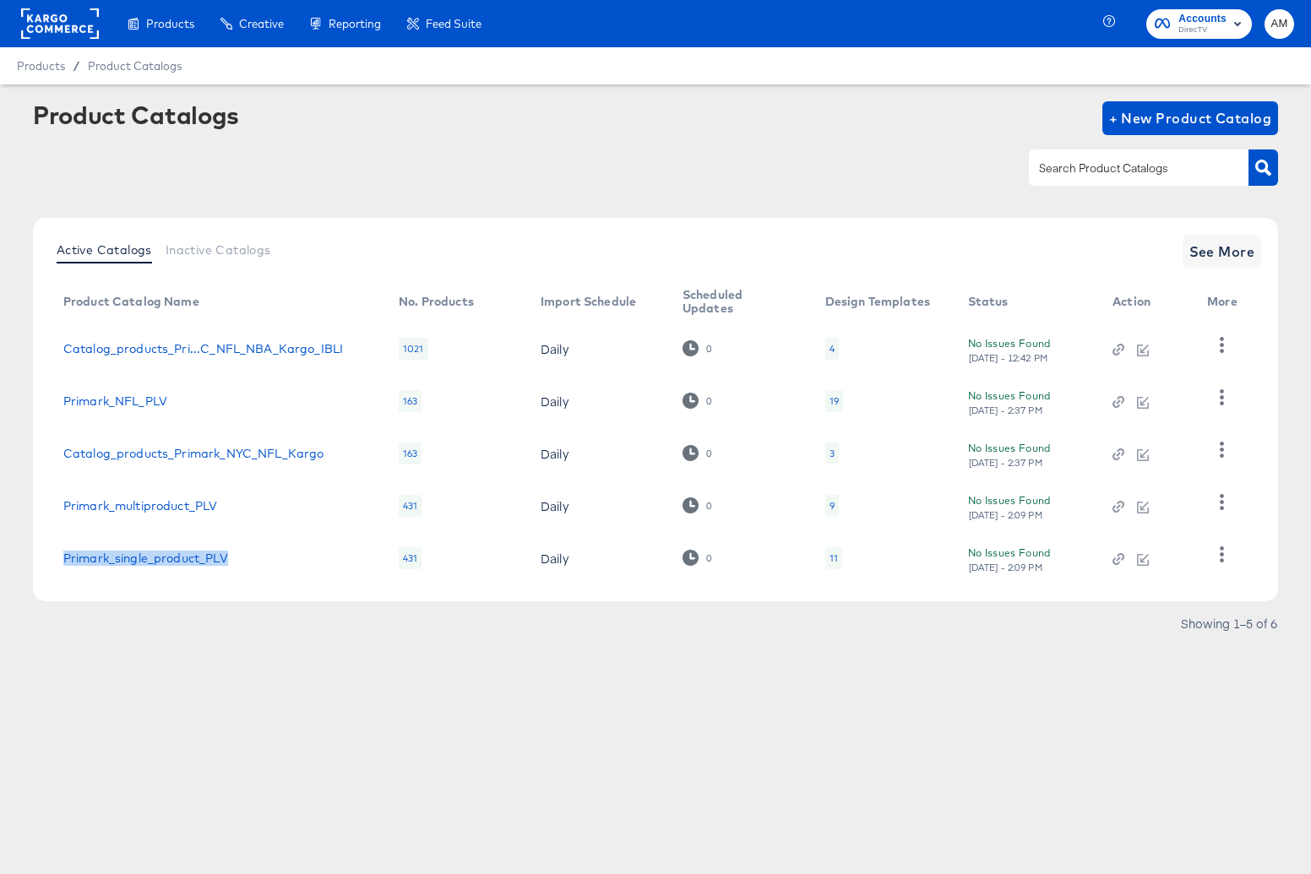
drag, startPoint x: 280, startPoint y: 557, endPoint x: 62, endPoint y: 559, distance: 218.0
click at [62, 559] on td "Primark_single_product_PLV" at bounding box center [217, 558] width 335 height 52
copy link "Primark_single_product_PLV"
click at [830, 563] on div "11" at bounding box center [834, 559] width 8 height 14
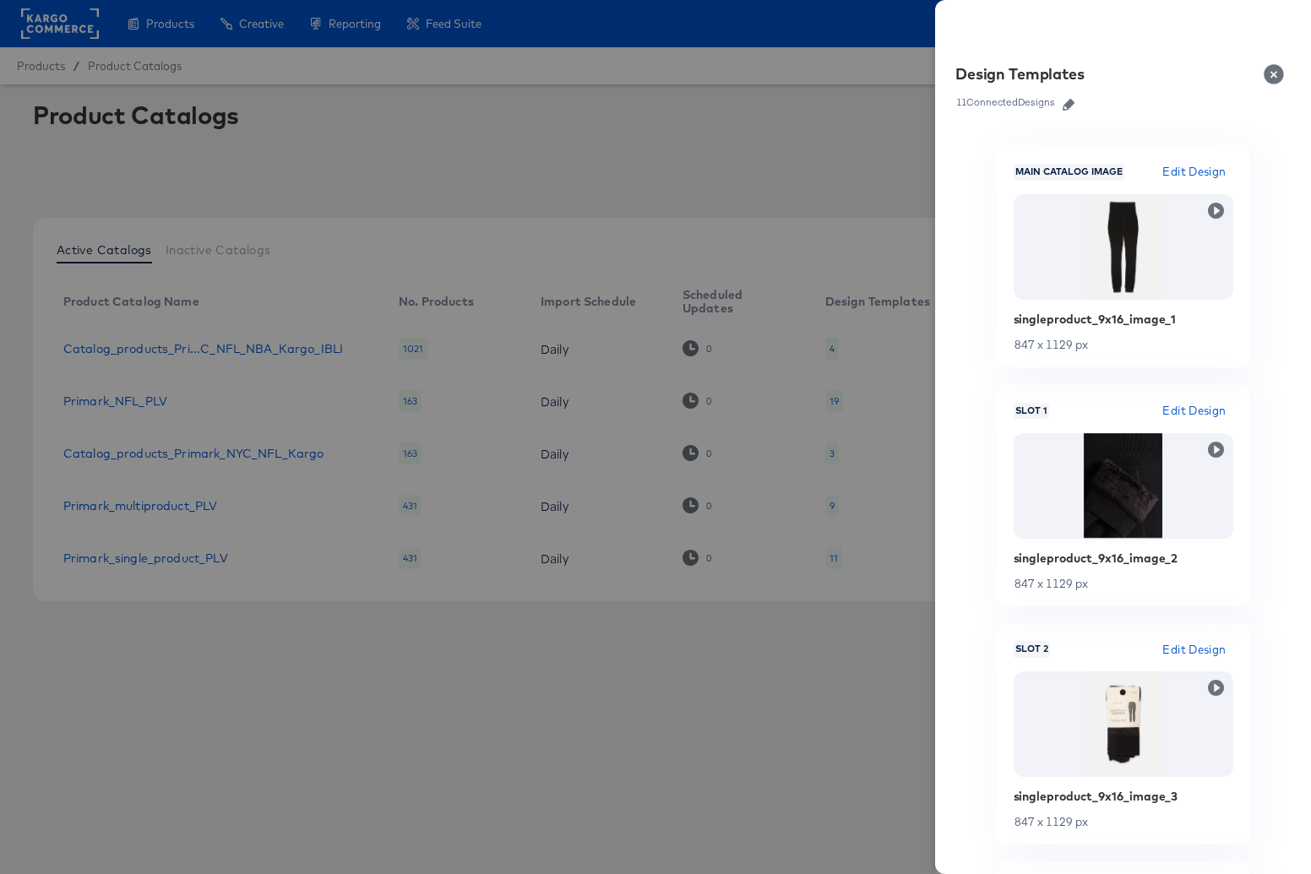
click at [1068, 106] on icon "button" at bounding box center [1069, 105] width 12 height 12
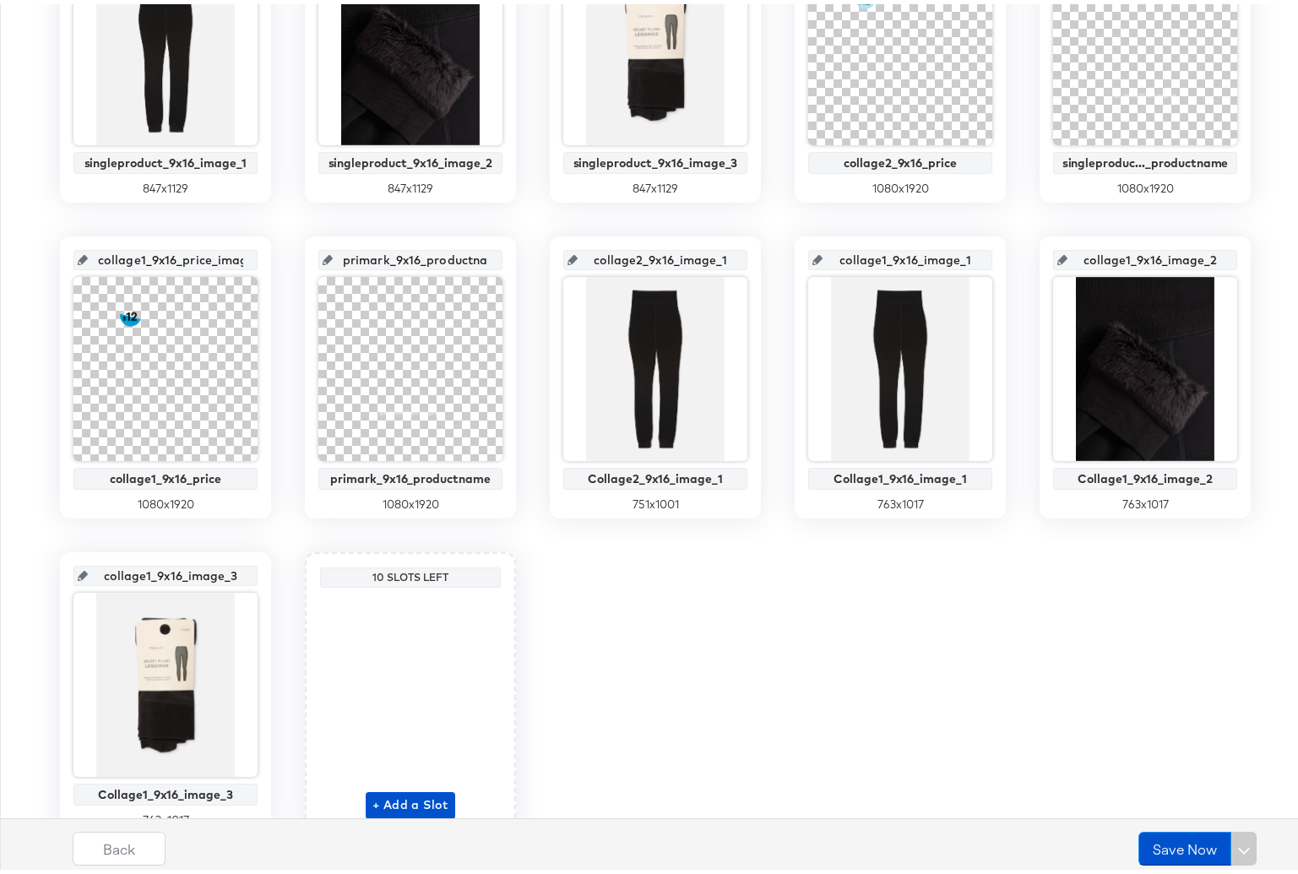
scroll to position [487, 0]
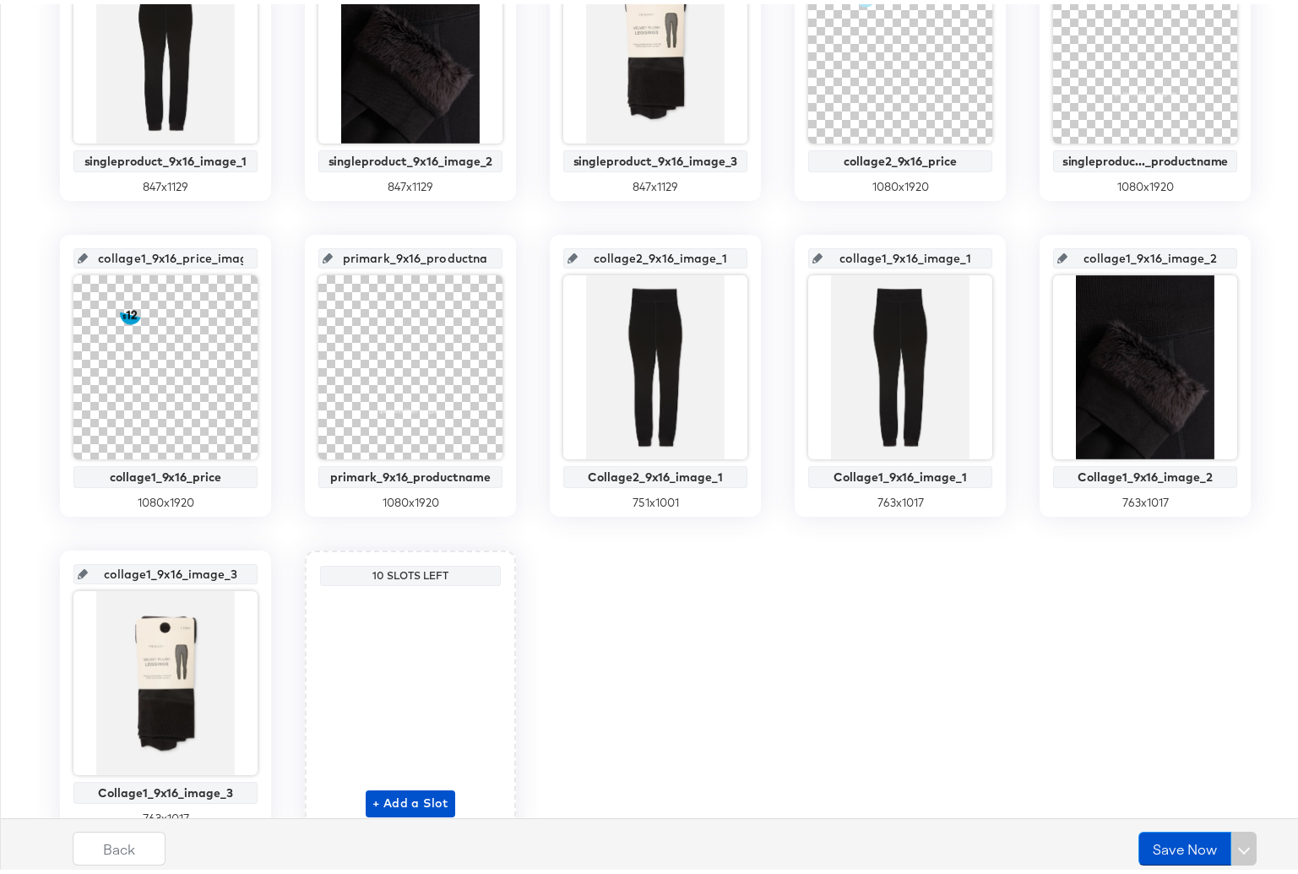
click at [387, 803] on div "Back Save Now" at bounding box center [669, 838] width 1311 height 73
click at [397, 798] on span "+ Add a Slot" at bounding box center [411, 799] width 76 height 21
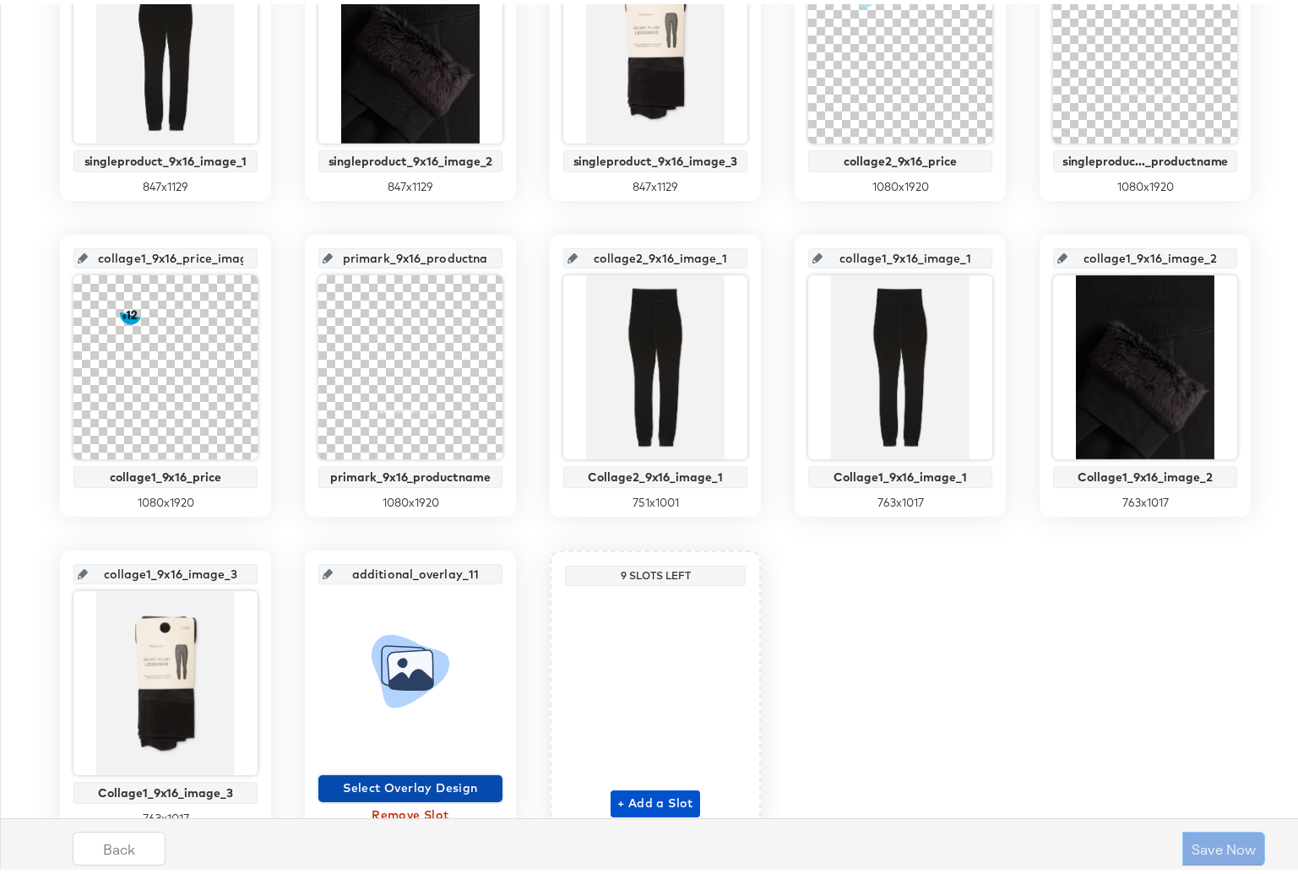
click at [377, 787] on span "Select Overlay Design" at bounding box center [410, 784] width 171 height 21
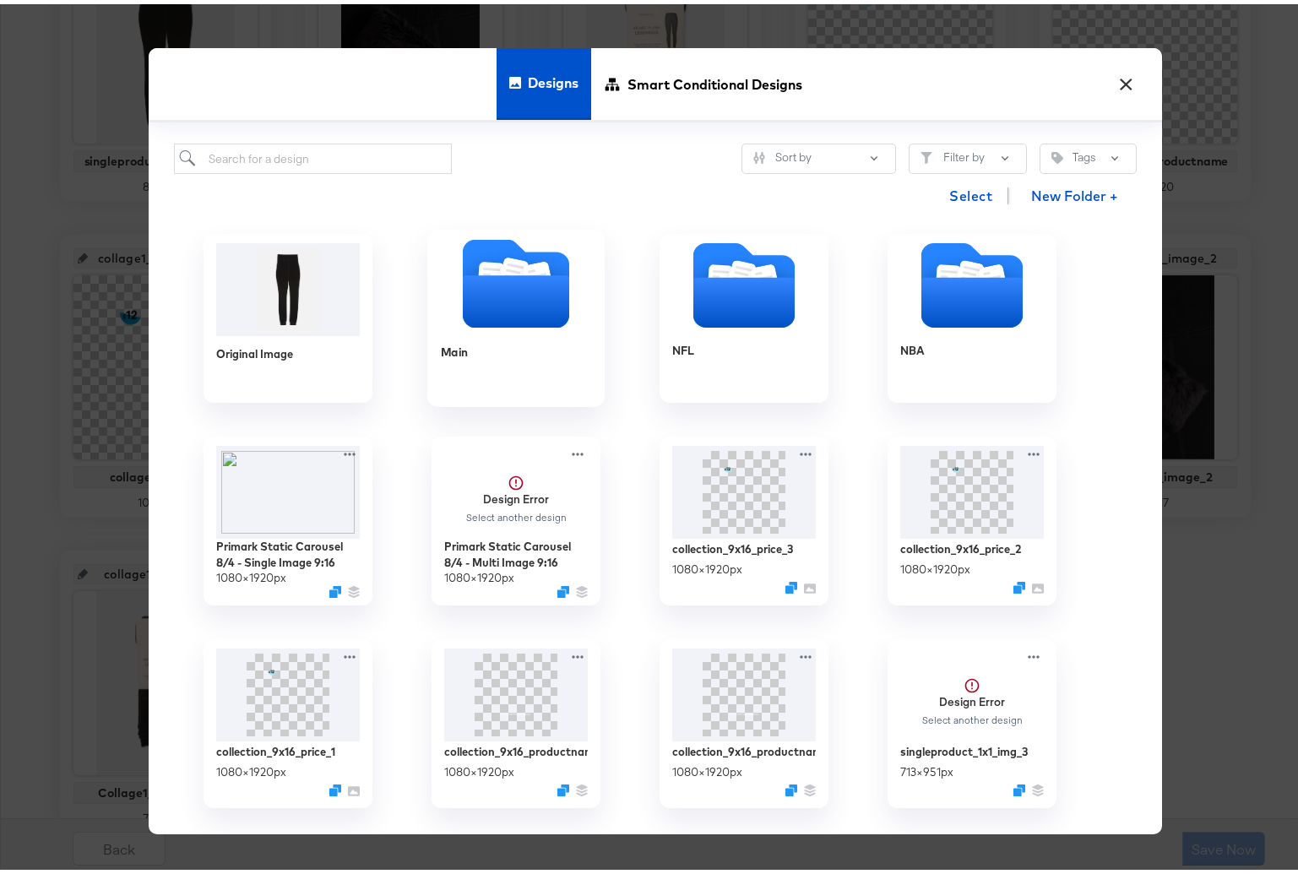
click at [494, 271] on icon "Folder" at bounding box center [516, 297] width 106 height 52
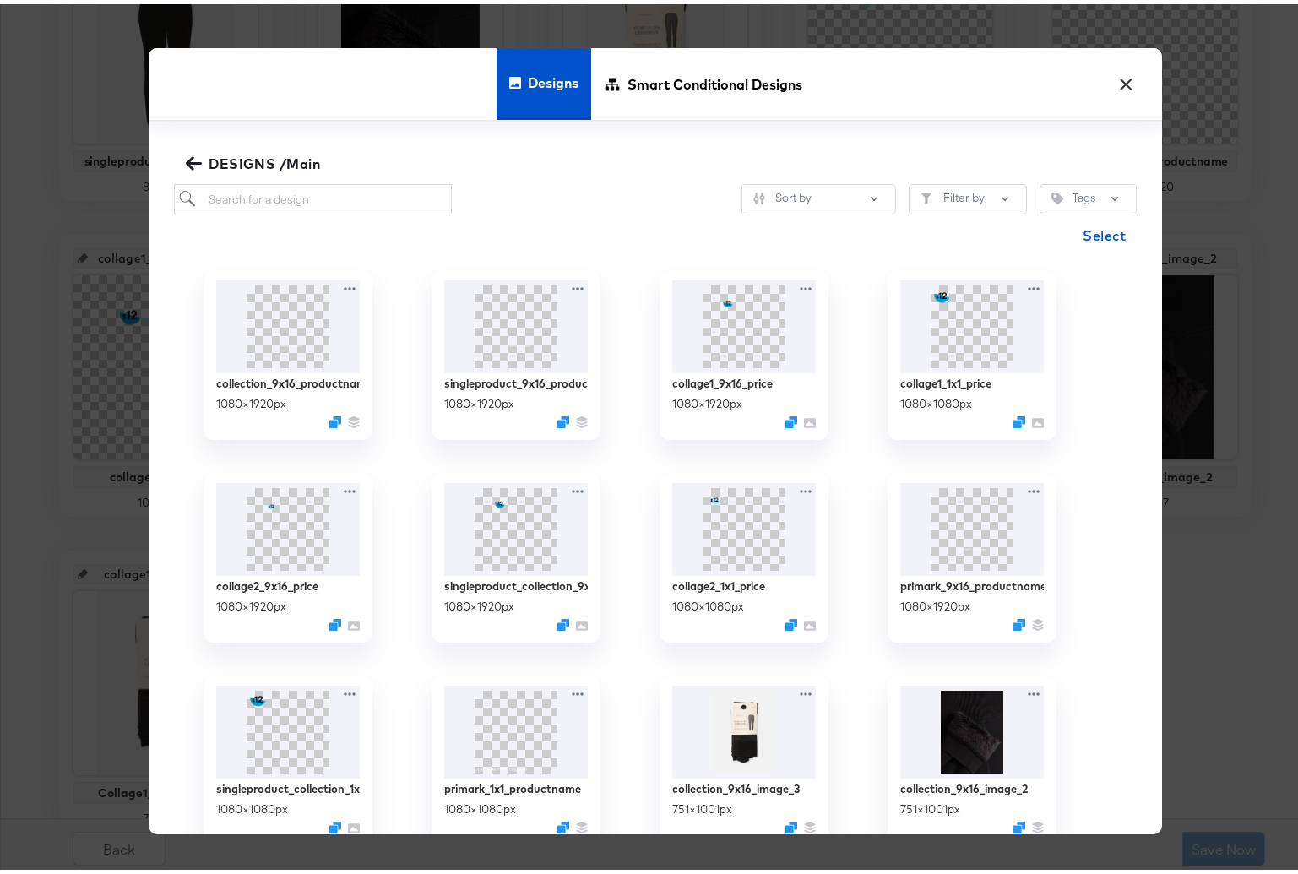
scroll to position [0, 0]
click at [268, 193] on input "search" at bounding box center [313, 195] width 278 height 31
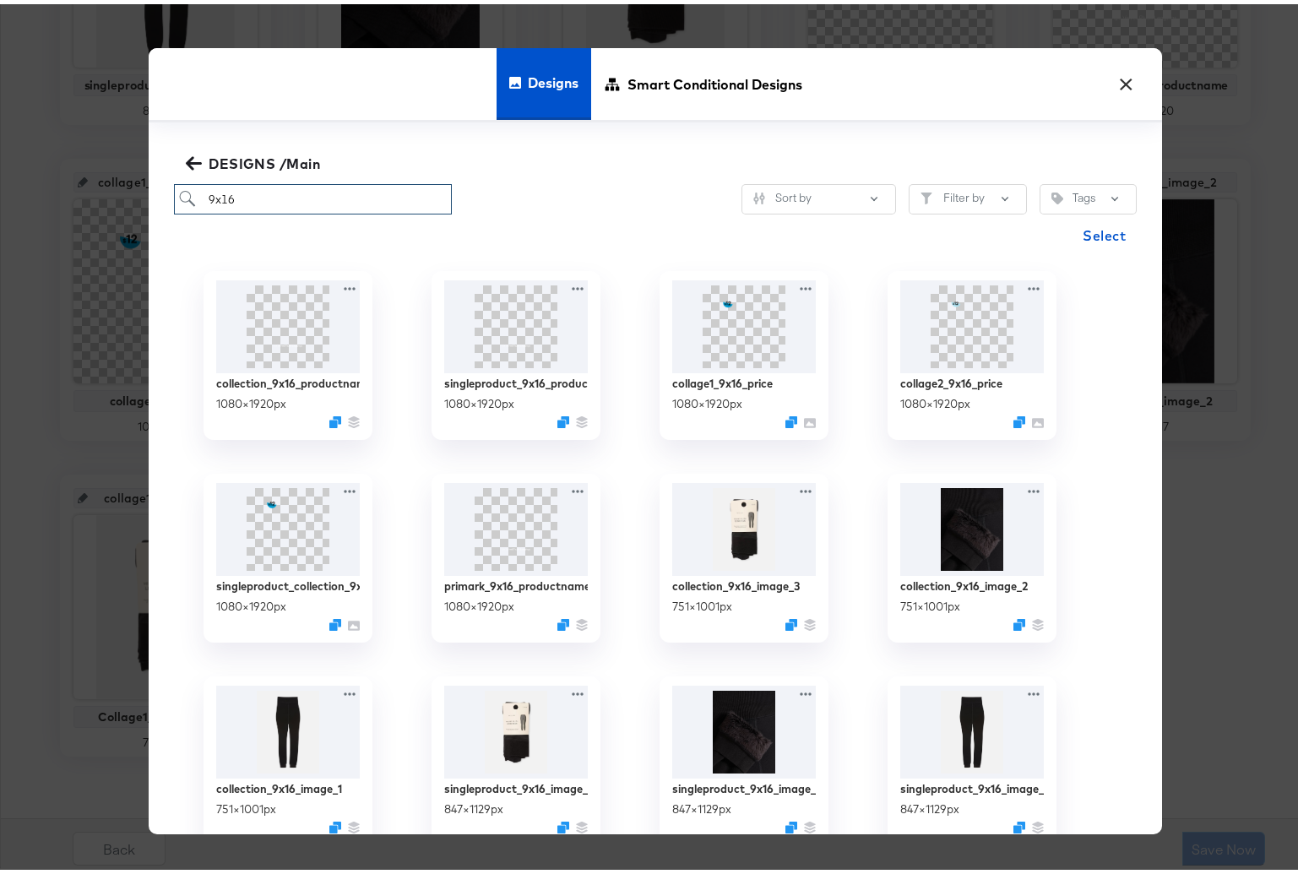
scroll to position [3, 0]
type input "9x16"
click at [240, 152] on span "DESIGNS /Main" at bounding box center [254, 160] width 131 height 24
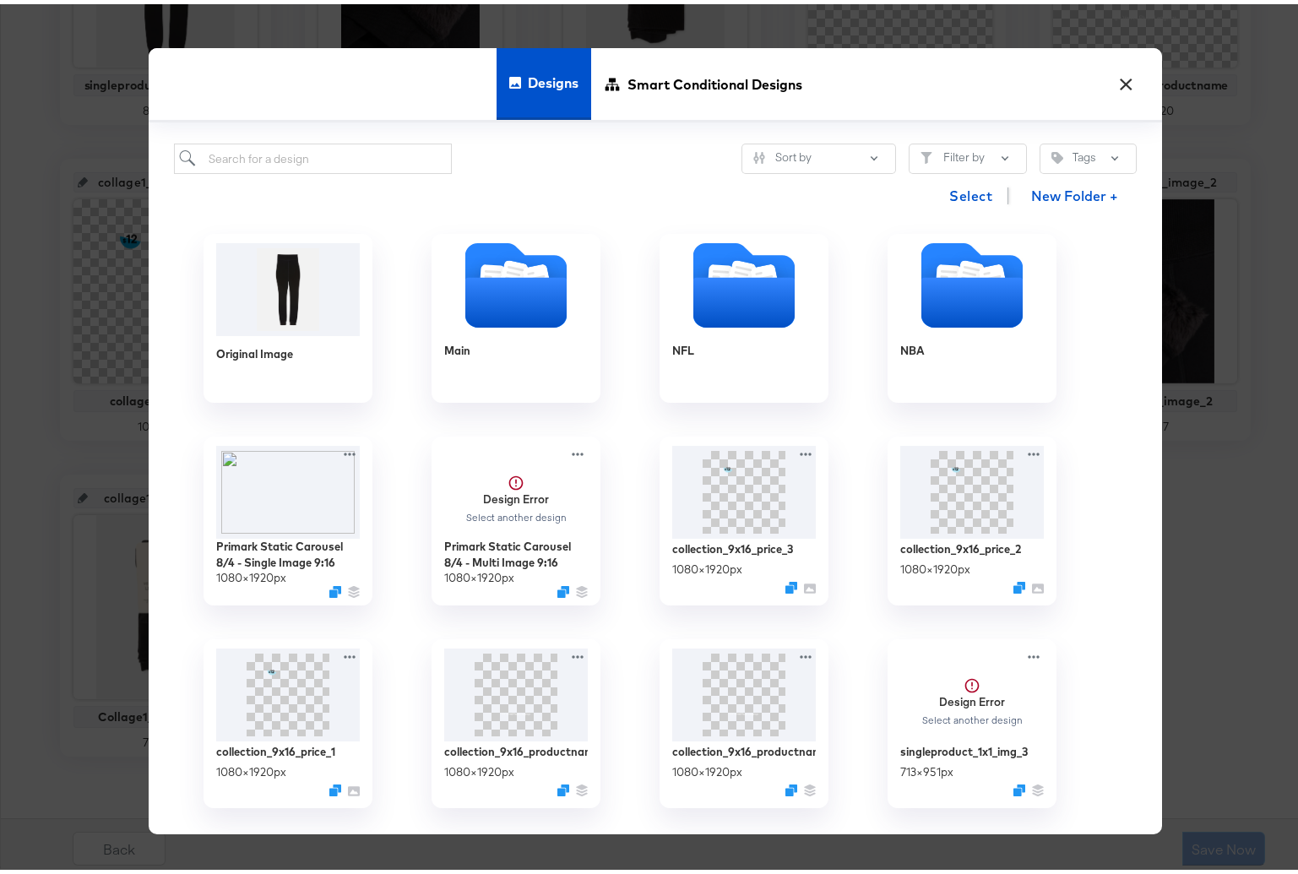
scroll to position [224, 0]
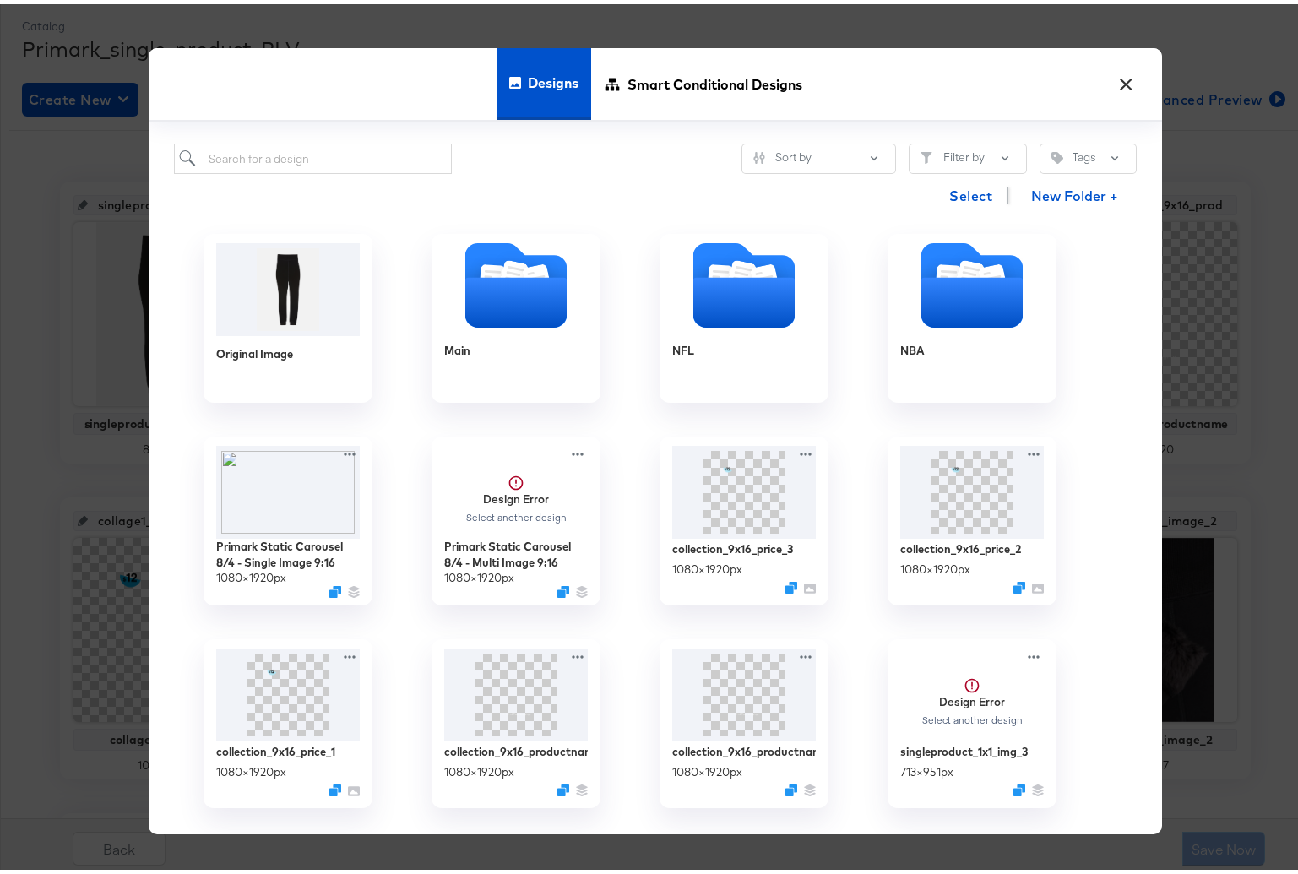
click at [1111, 75] on button "×" at bounding box center [1126, 76] width 30 height 30
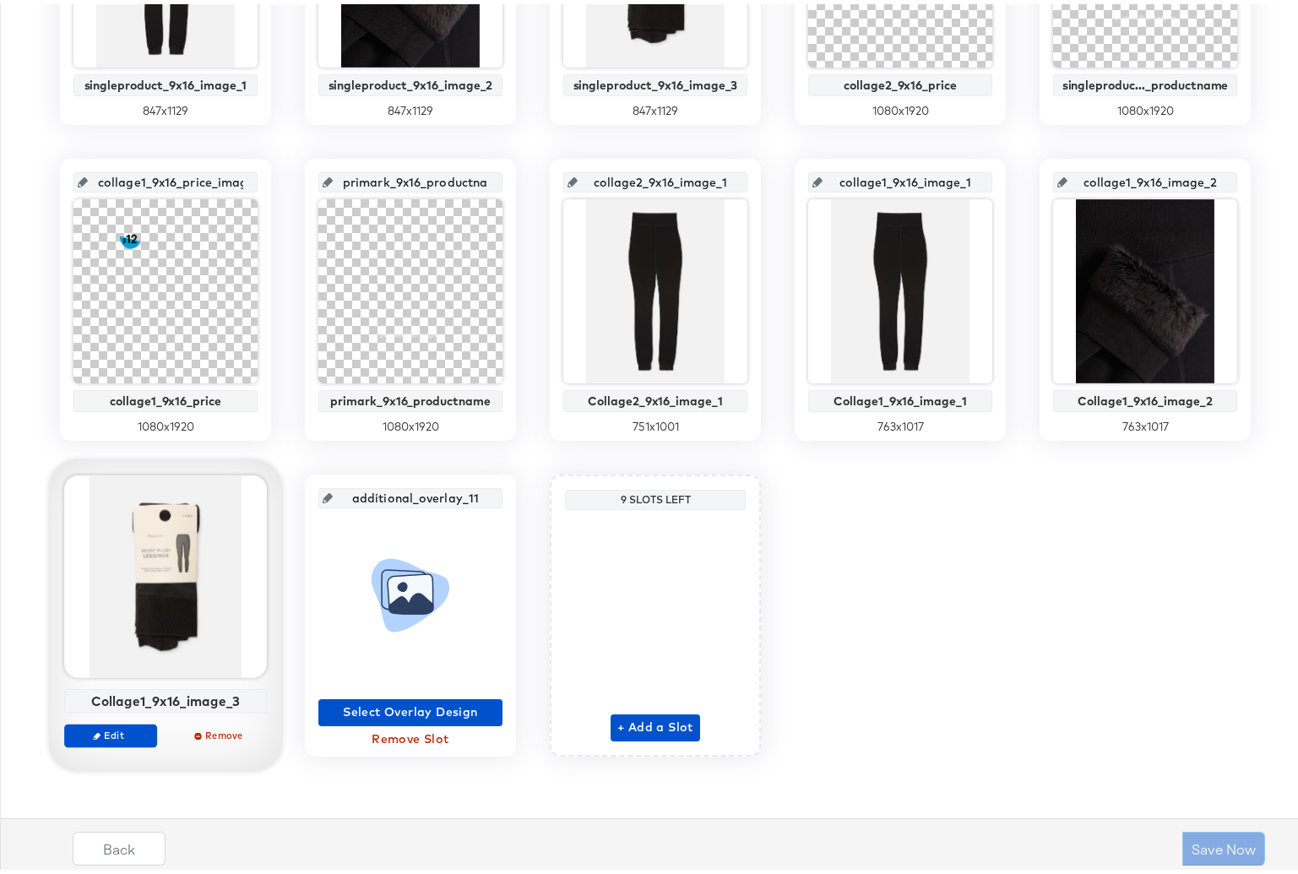
scroll to position [50, 0]
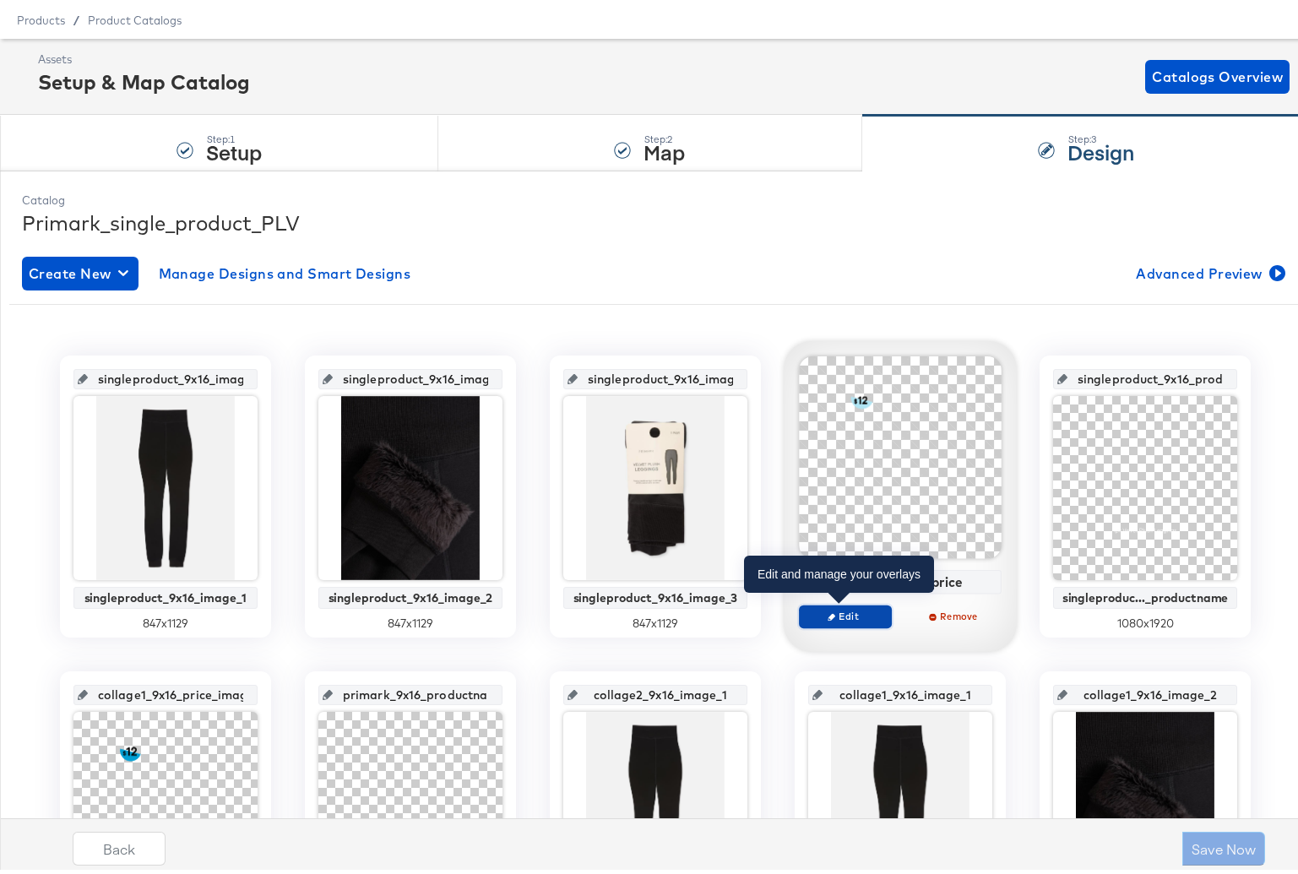
click at [828, 610] on icon "button" at bounding box center [832, 613] width 8 height 8
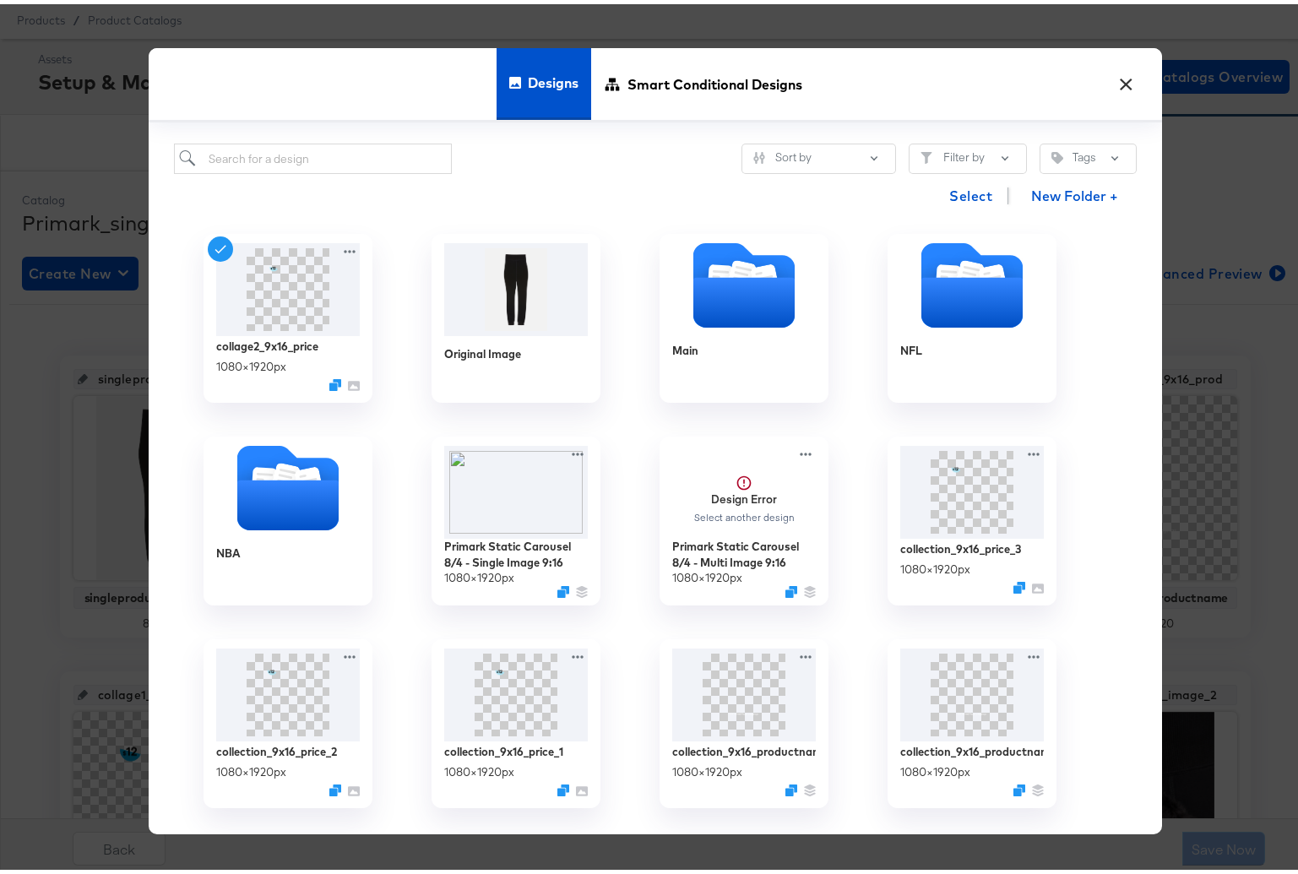
click at [1116, 78] on button "×" at bounding box center [1126, 76] width 30 height 30
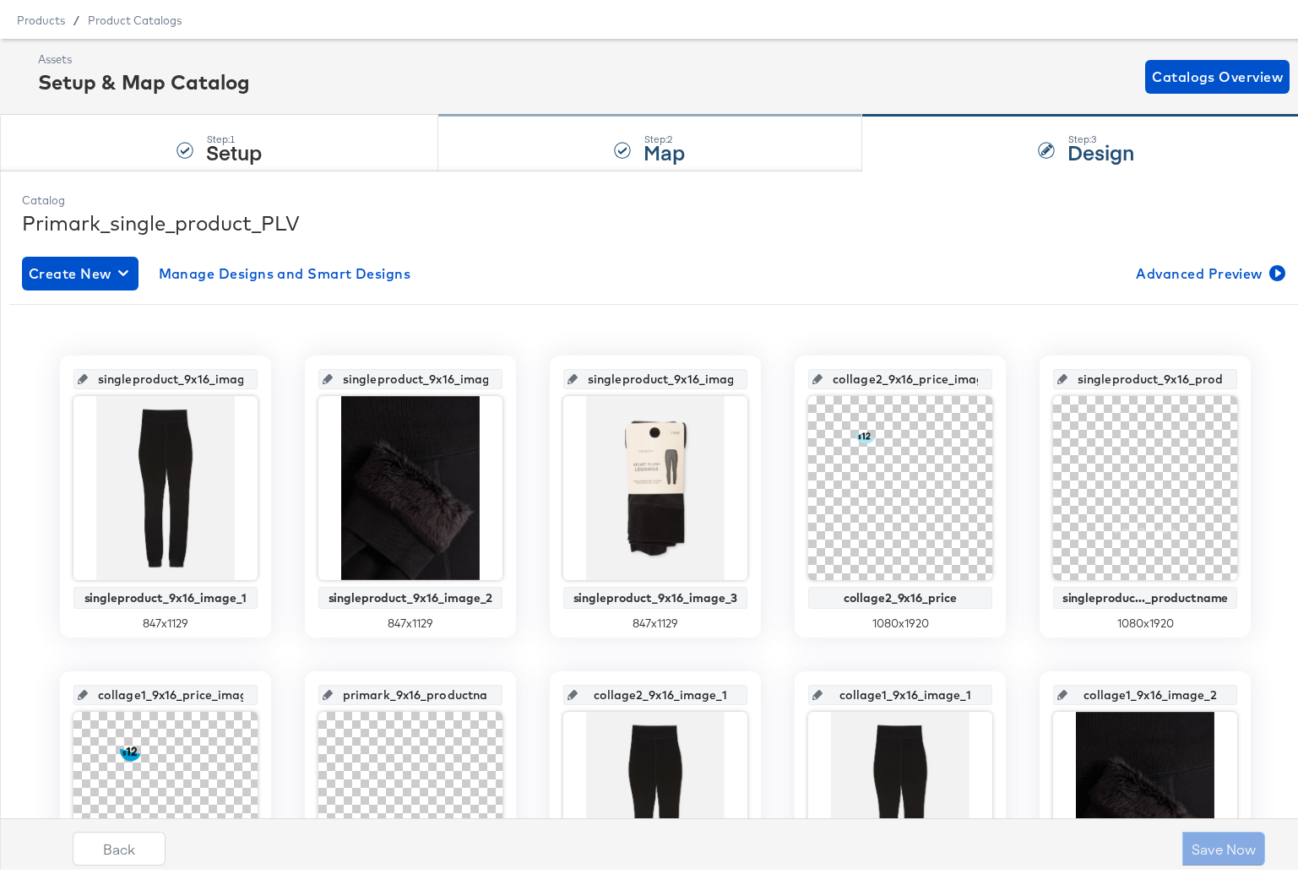
click at [630, 153] on div "Step: 2 Map" at bounding box center [649, 140] width 423 height 56
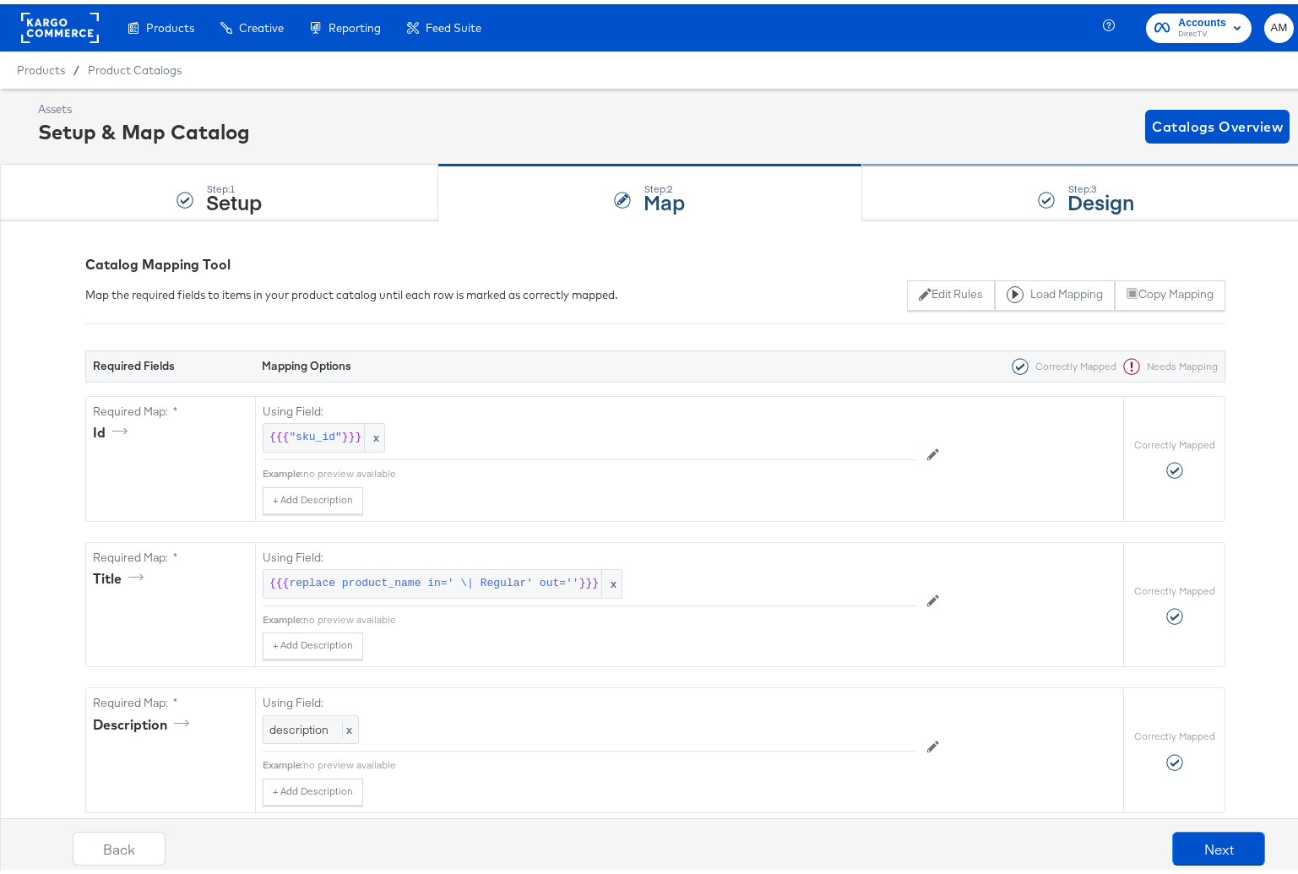
click at [1046, 191] on div "Step: 3 Design" at bounding box center [1087, 189] width 449 height 56
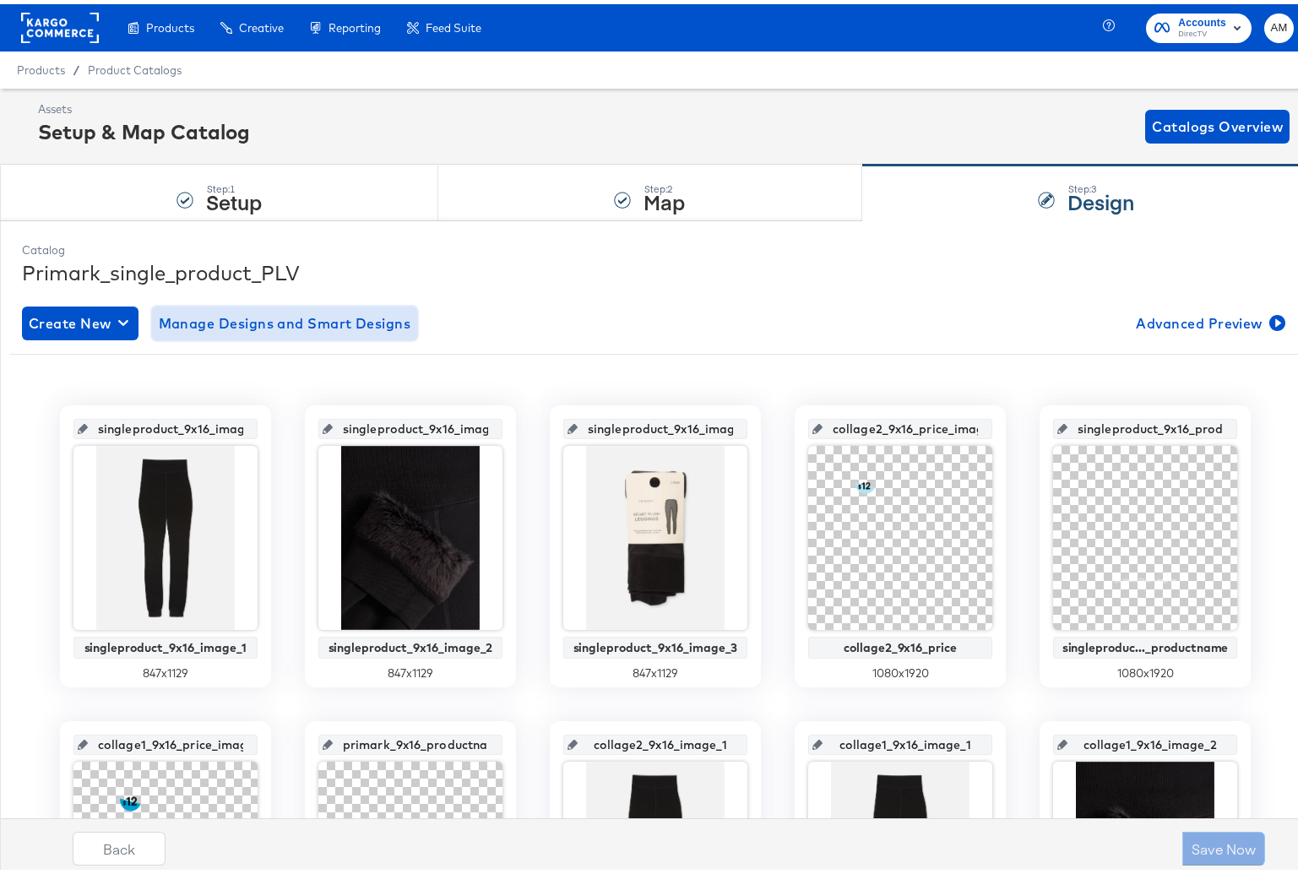
click at [286, 325] on span "Manage Designs and Smart Designs" at bounding box center [285, 320] width 253 height 24
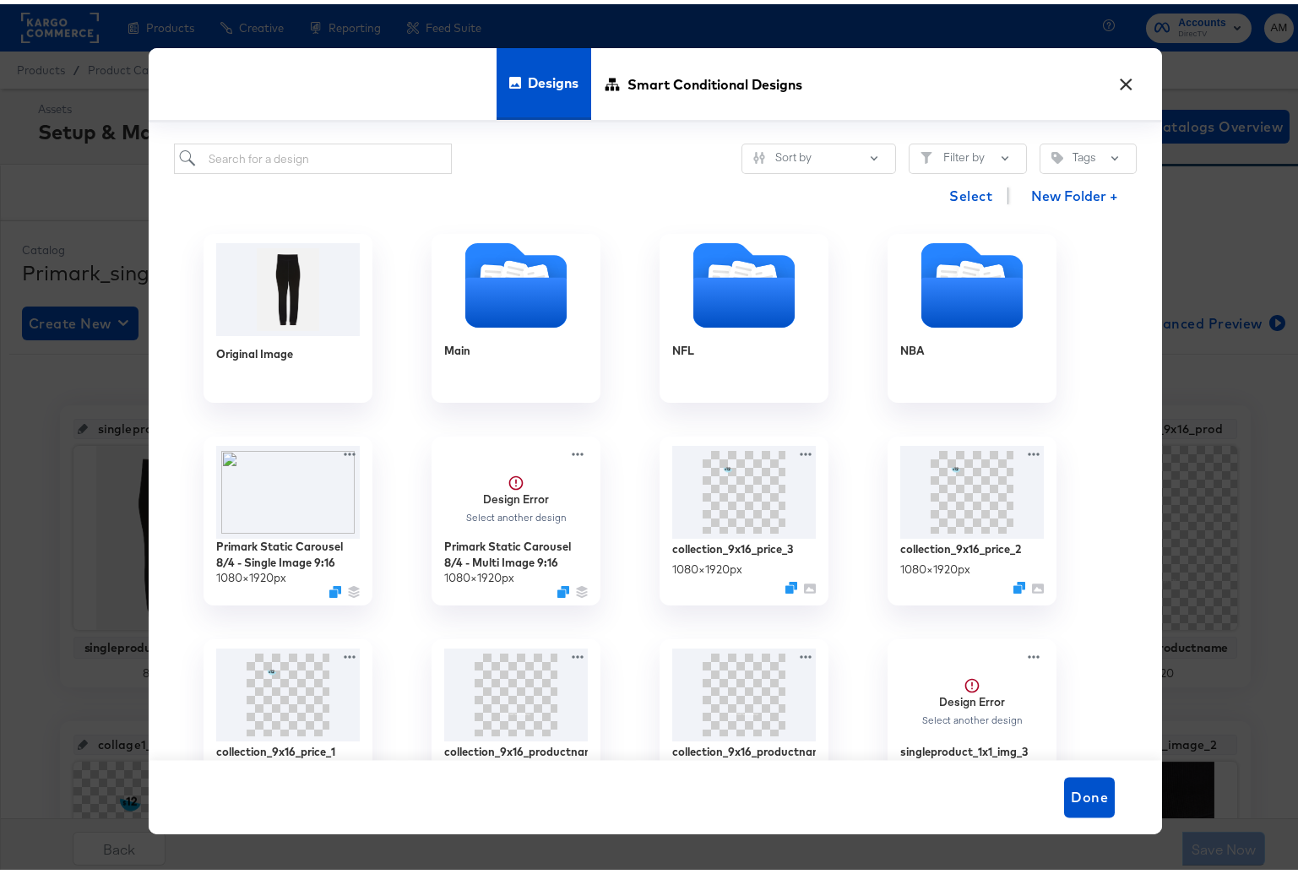
click at [1111, 84] on button "×" at bounding box center [1126, 76] width 30 height 30
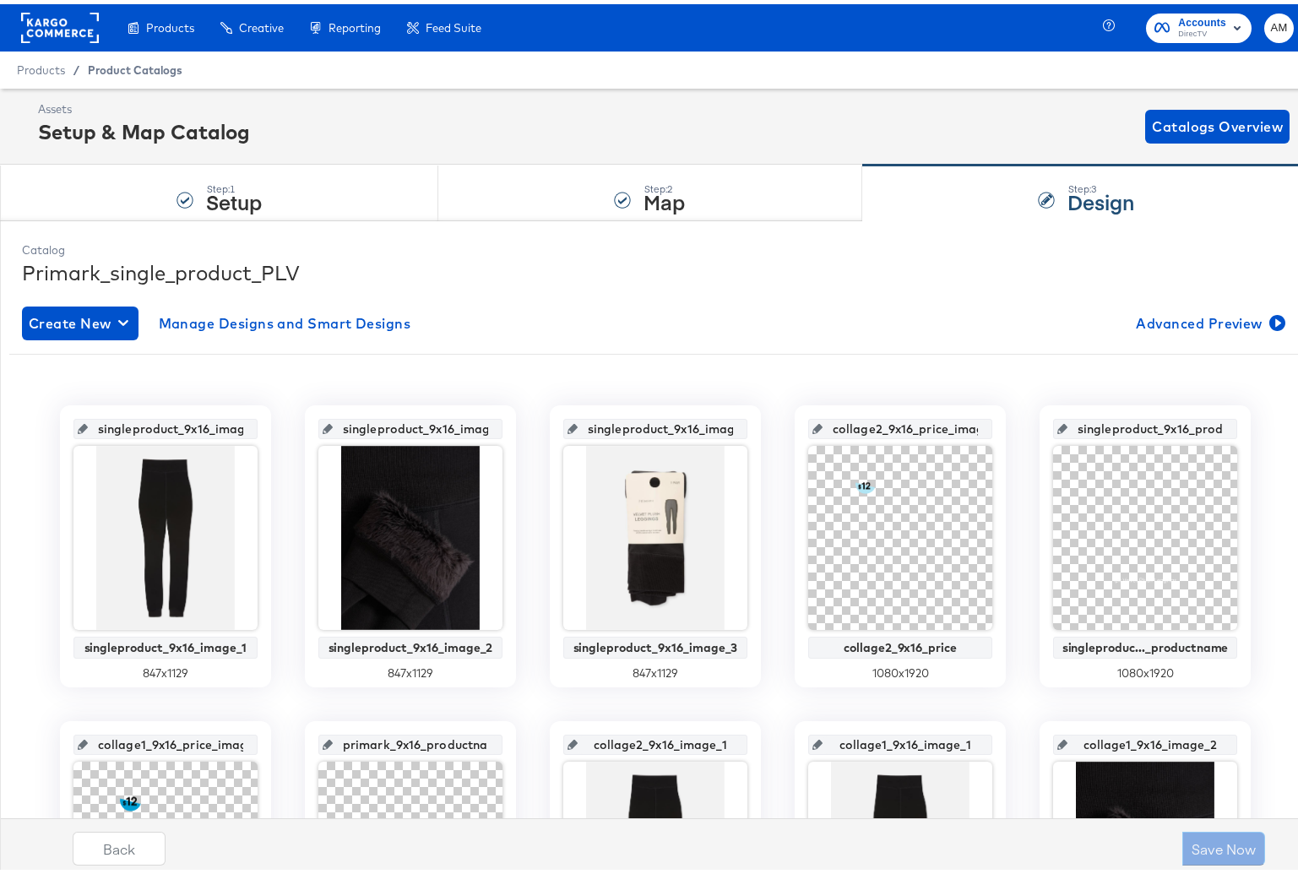
click at [128, 68] on span "Product Catalogs" at bounding box center [135, 66] width 95 height 14
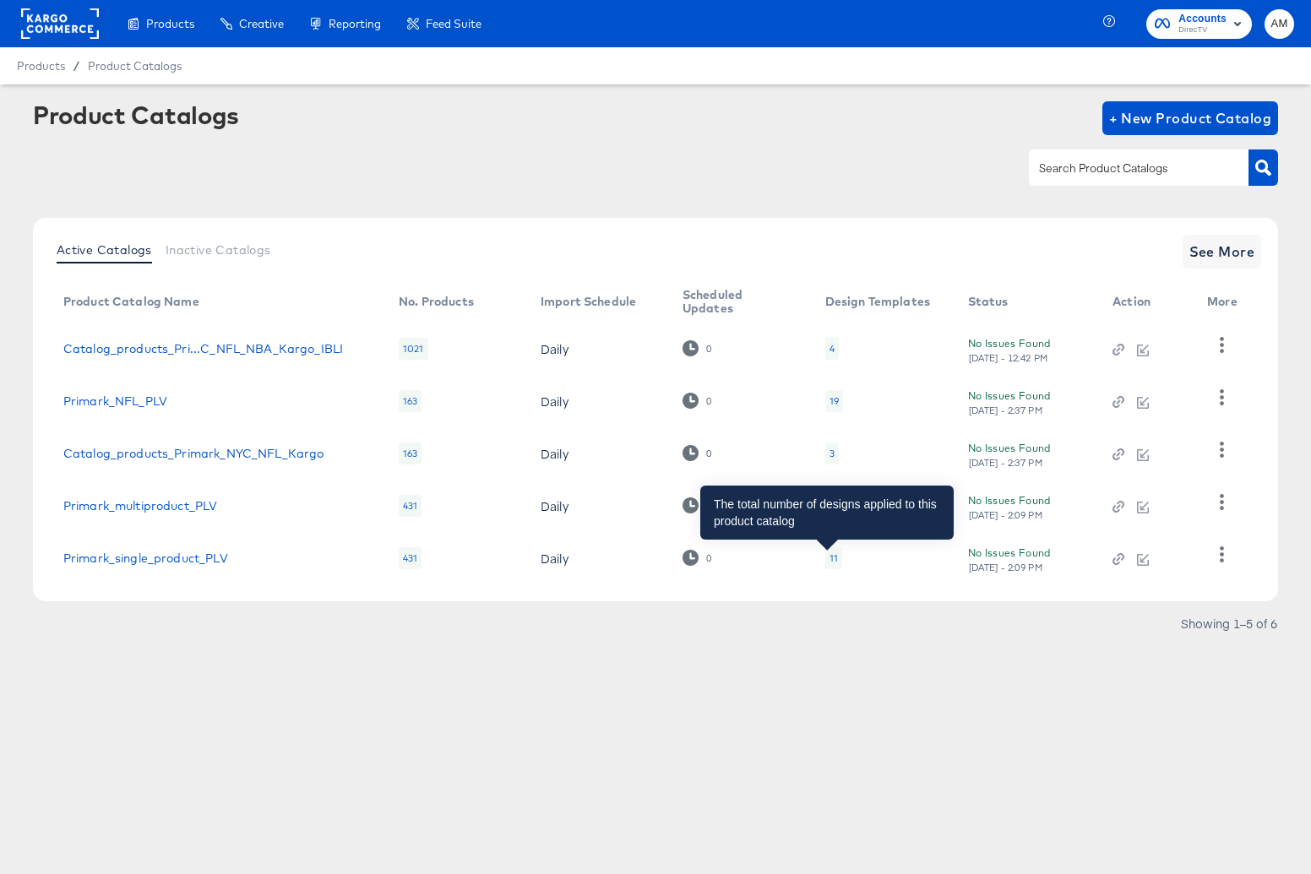
click at [830, 563] on div "11" at bounding box center [834, 559] width 8 height 14
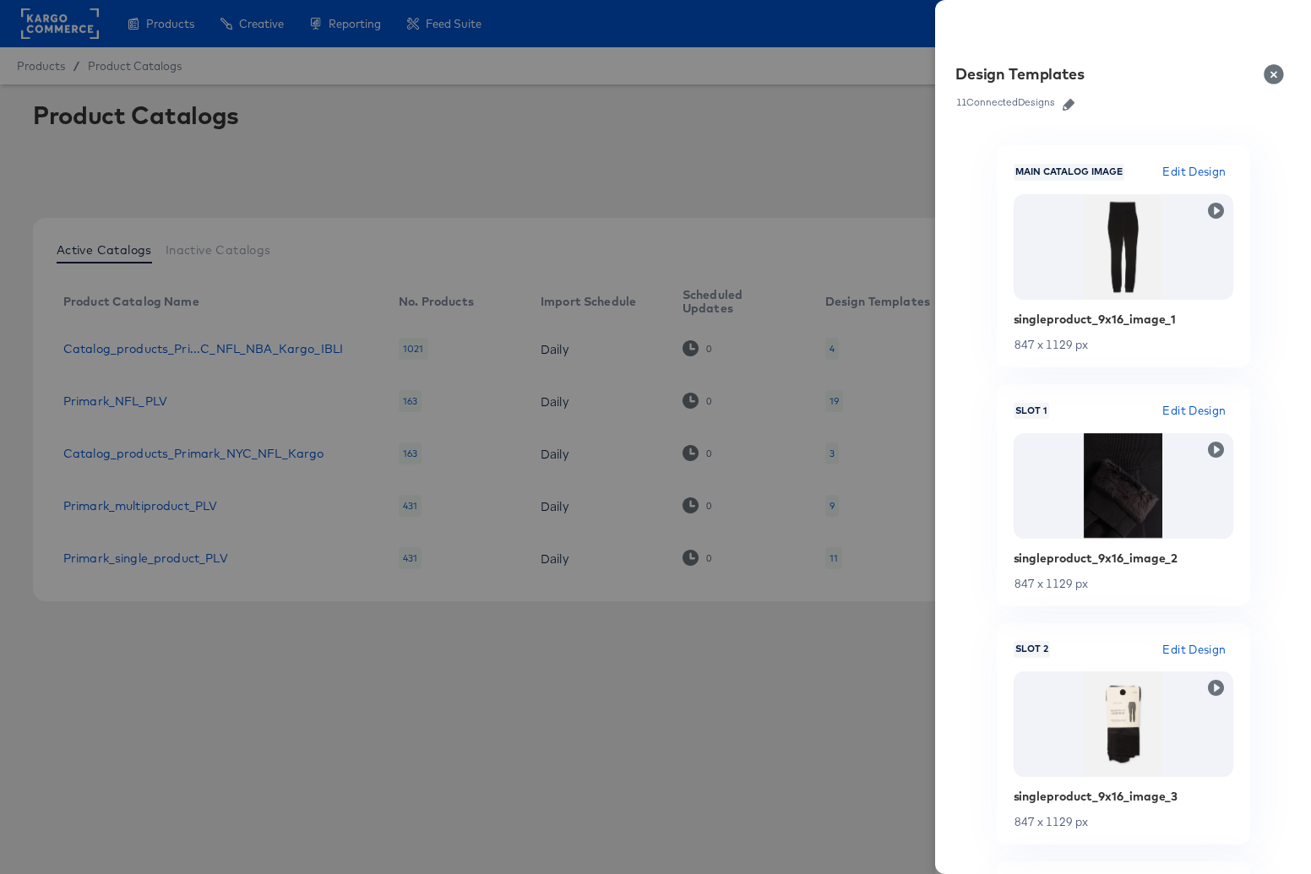
click at [1074, 103] on icon "button" at bounding box center [1069, 105] width 12 height 12
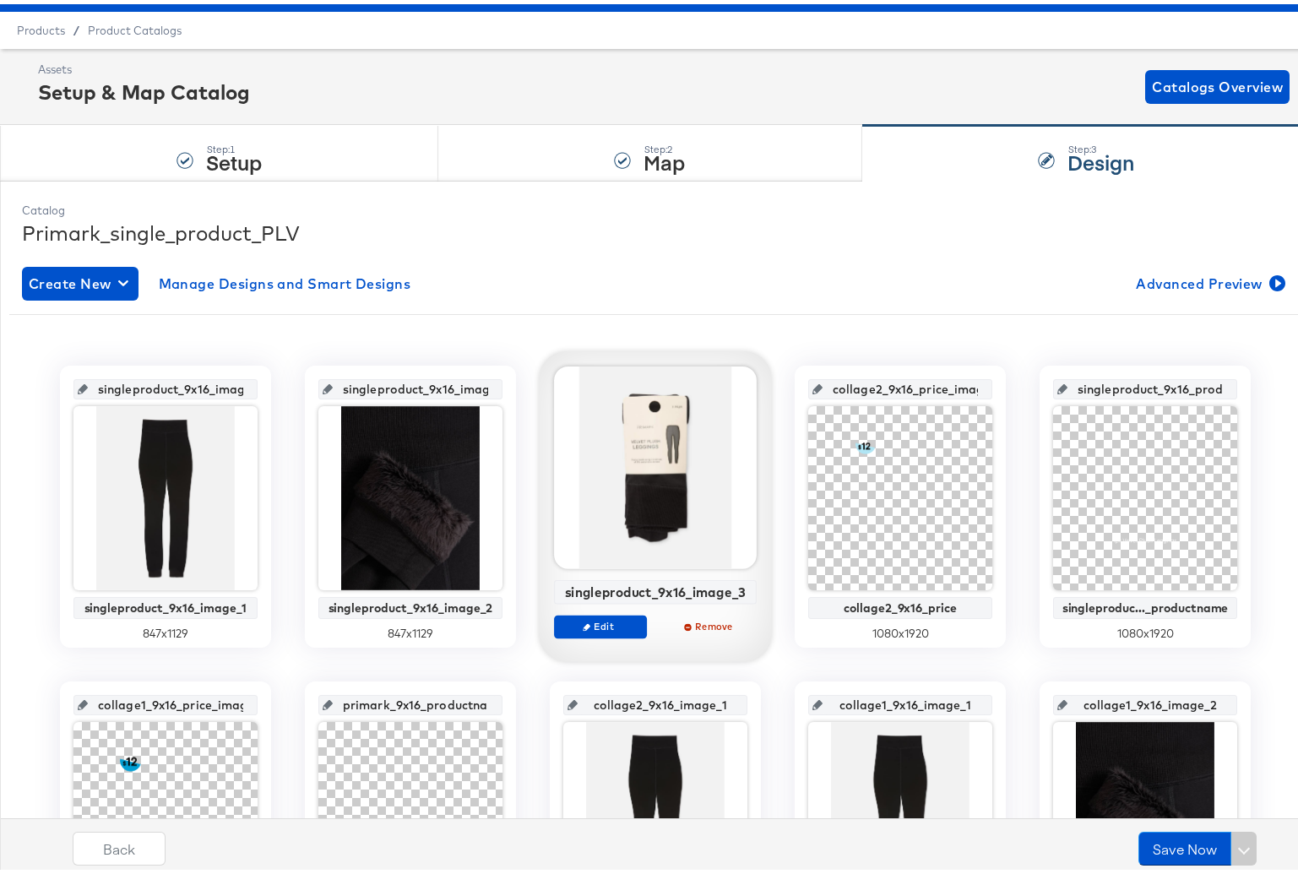
scroll to position [202, 0]
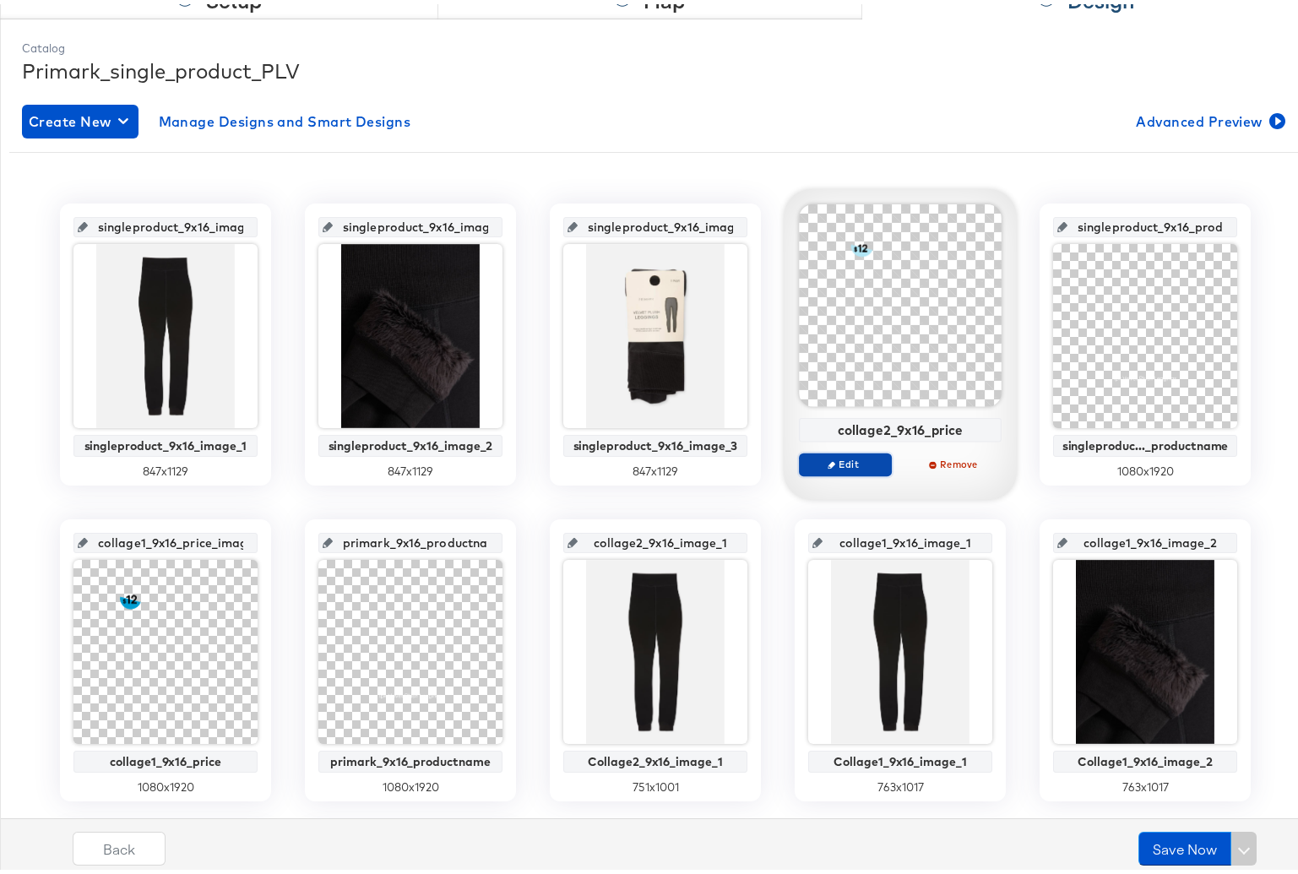
click at [842, 468] on button "Edit" at bounding box center [845, 461] width 93 height 24
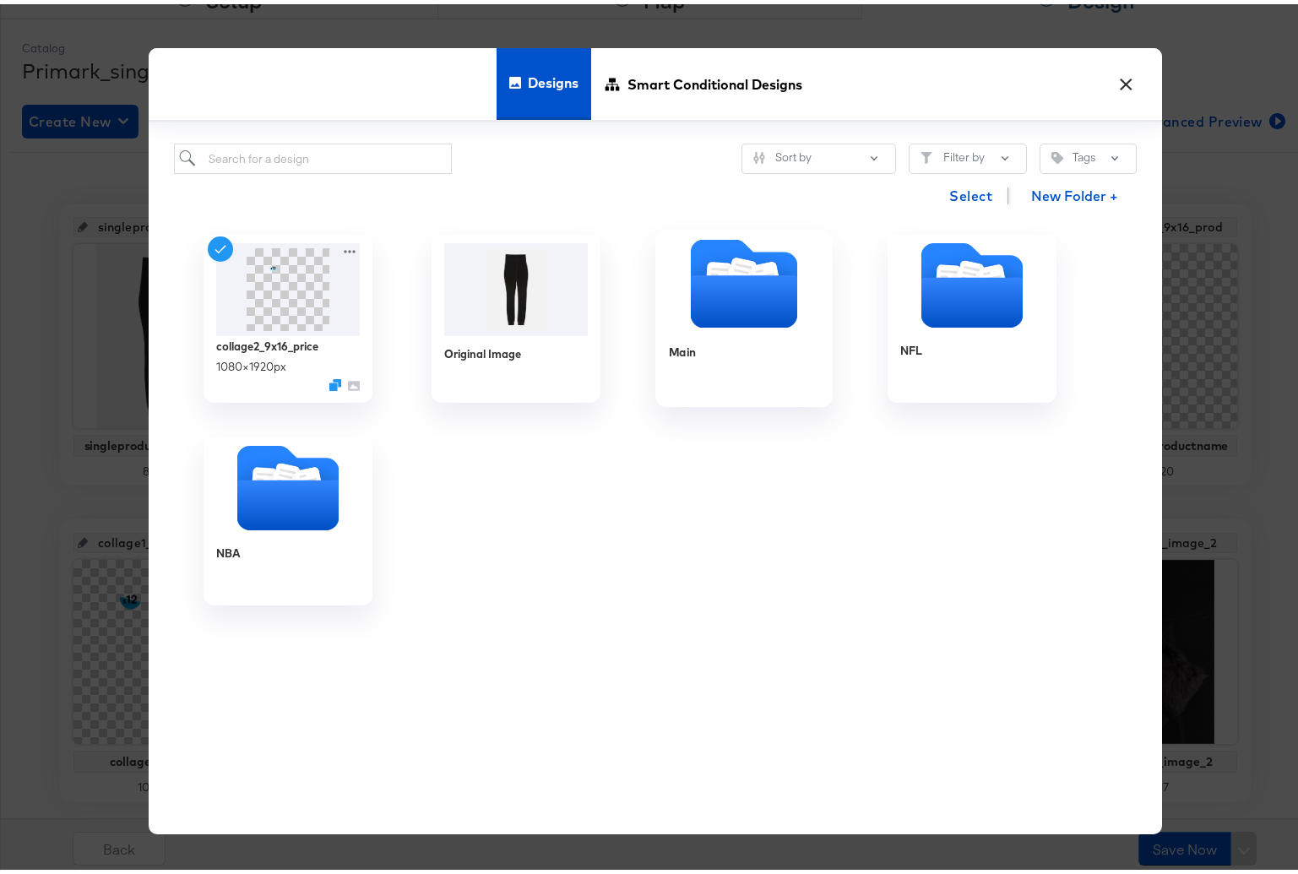
click at [735, 297] on icon "Folder" at bounding box center [744, 297] width 106 height 52
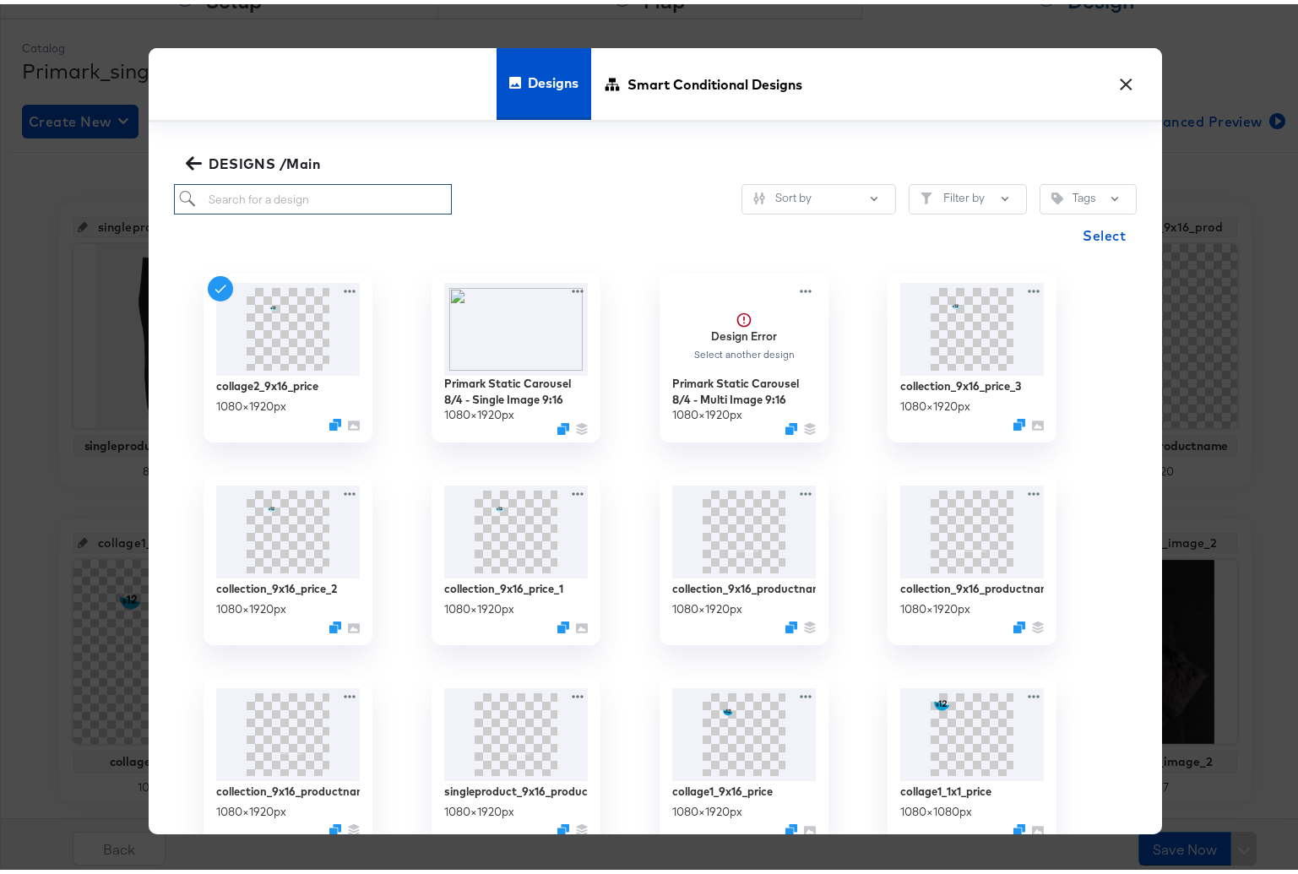
click at [237, 199] on input "search" at bounding box center [313, 195] width 278 height 31
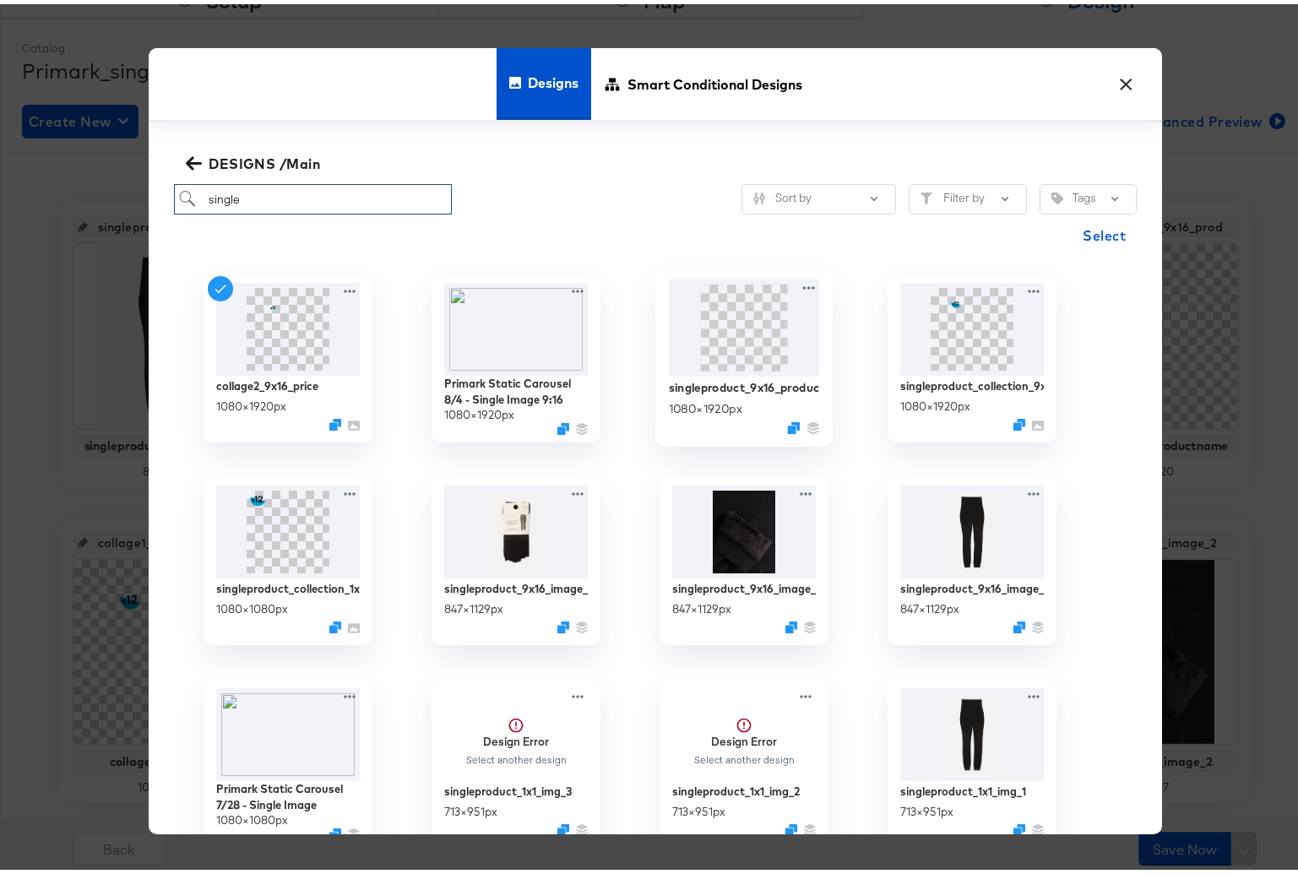
type input "single"
click at [733, 331] on img at bounding box center [744, 323] width 151 height 97
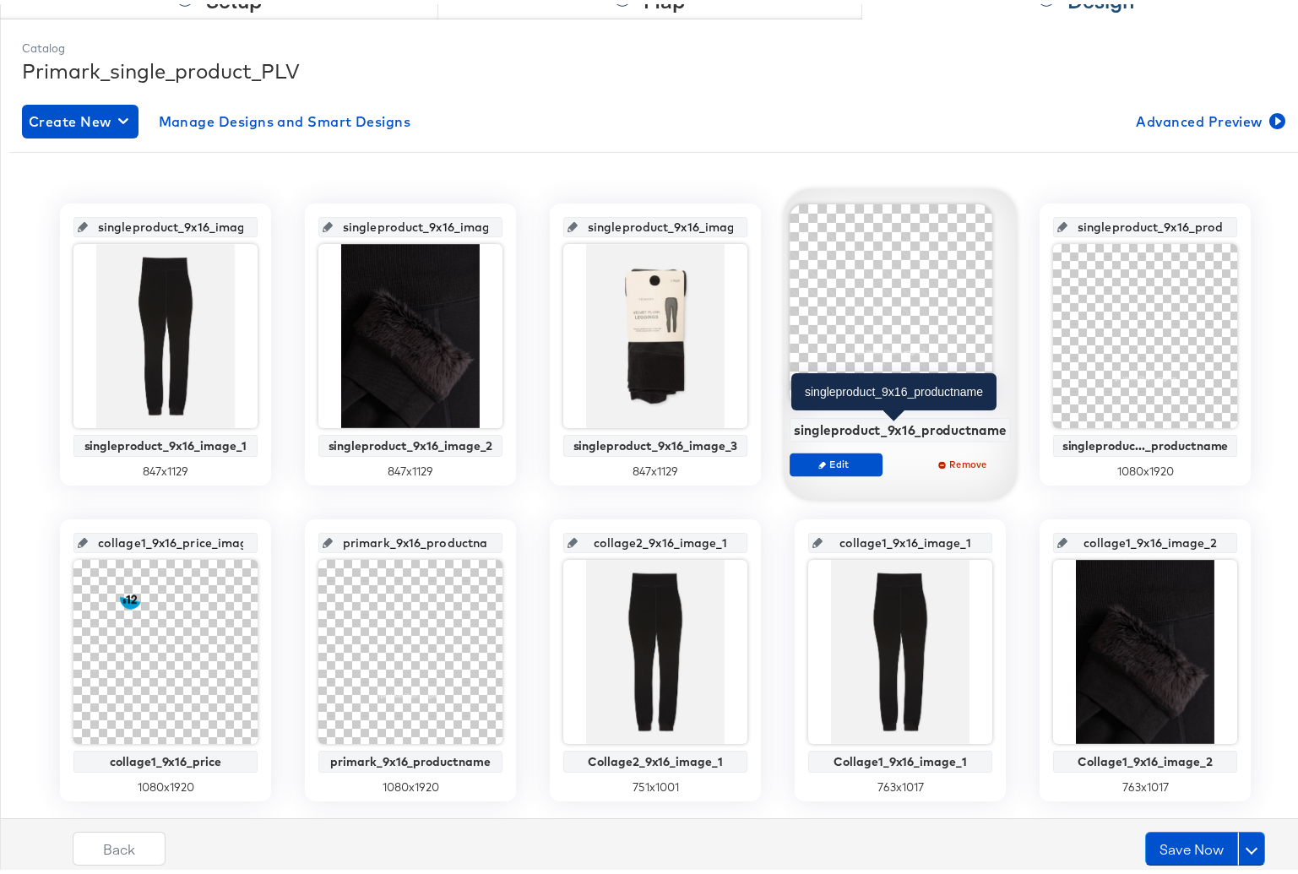
click at [849, 426] on div "singleproduct_9x16_productname" at bounding box center [900, 425] width 213 height 15
copy div "singleproduct_9x16_productname"
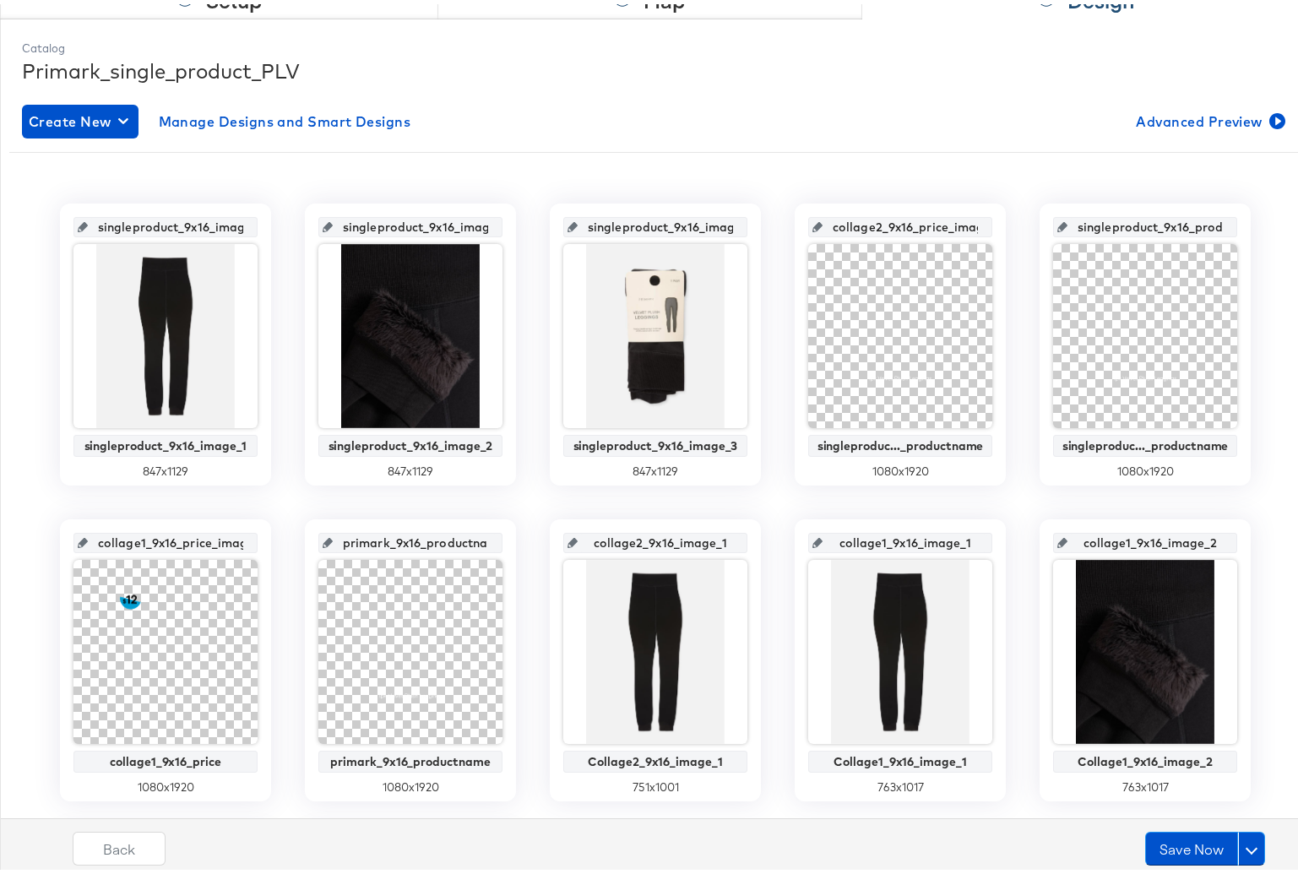
scroll to position [0, 23]
drag, startPoint x: 832, startPoint y: 225, endPoint x: 1004, endPoint y: 225, distance: 171.5
click at [1004, 225] on div "singleproduct_9x16_image_1 singleproduct_9x16_image_1 847 x 1129 singleproduct_…" at bounding box center [655, 656] width 1293 height 914
paste input "singleproduct_9x16_productnam"
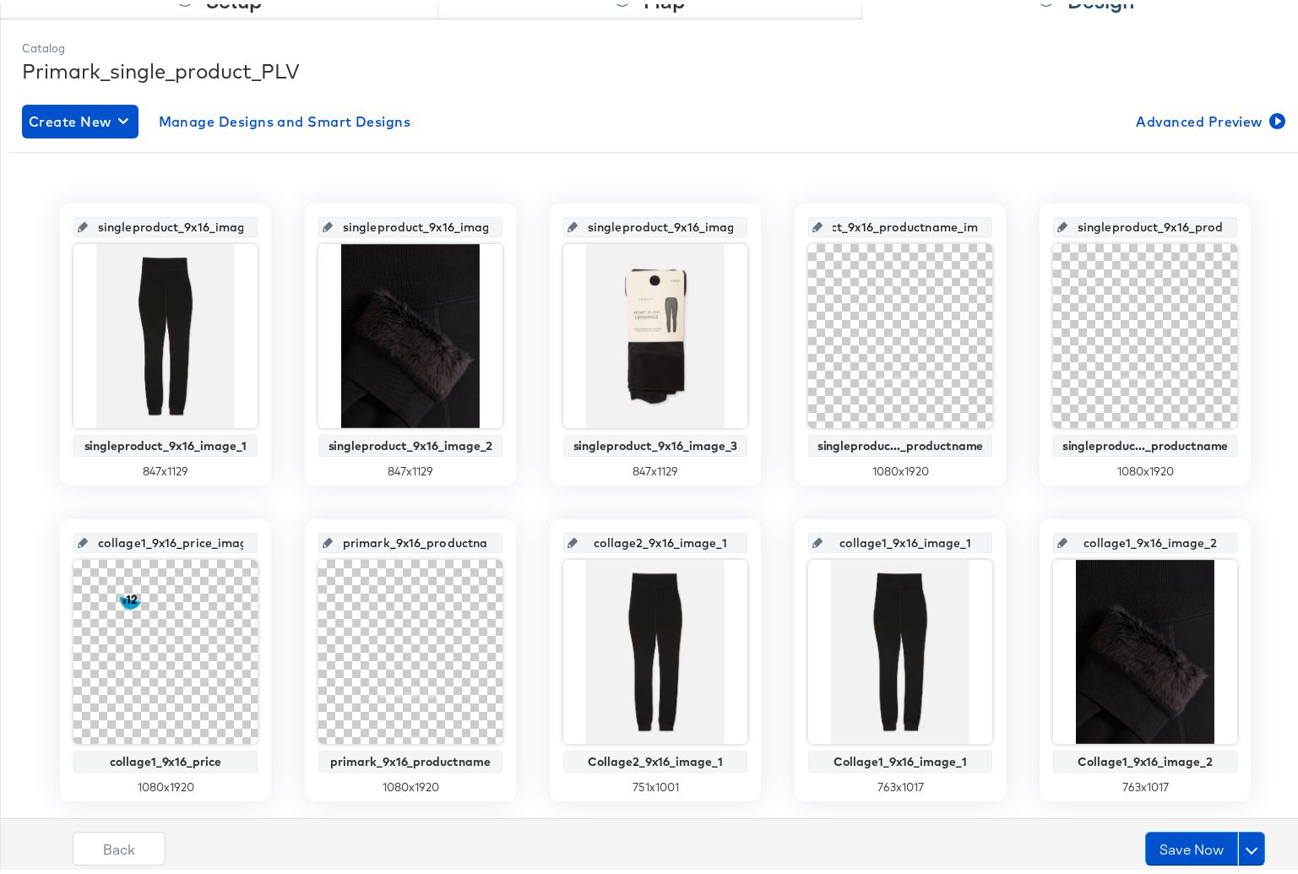
type input "singleproduct_9x16_productname_ima"
drag, startPoint x: 850, startPoint y: 222, endPoint x: 999, endPoint y: 223, distance: 149.5
click at [999, 223] on div "singleproduct_9x16_image_1 singleproduct_9x16_image_1 847 x 1129 singleproduct_…" at bounding box center [655, 656] width 1293 height 914
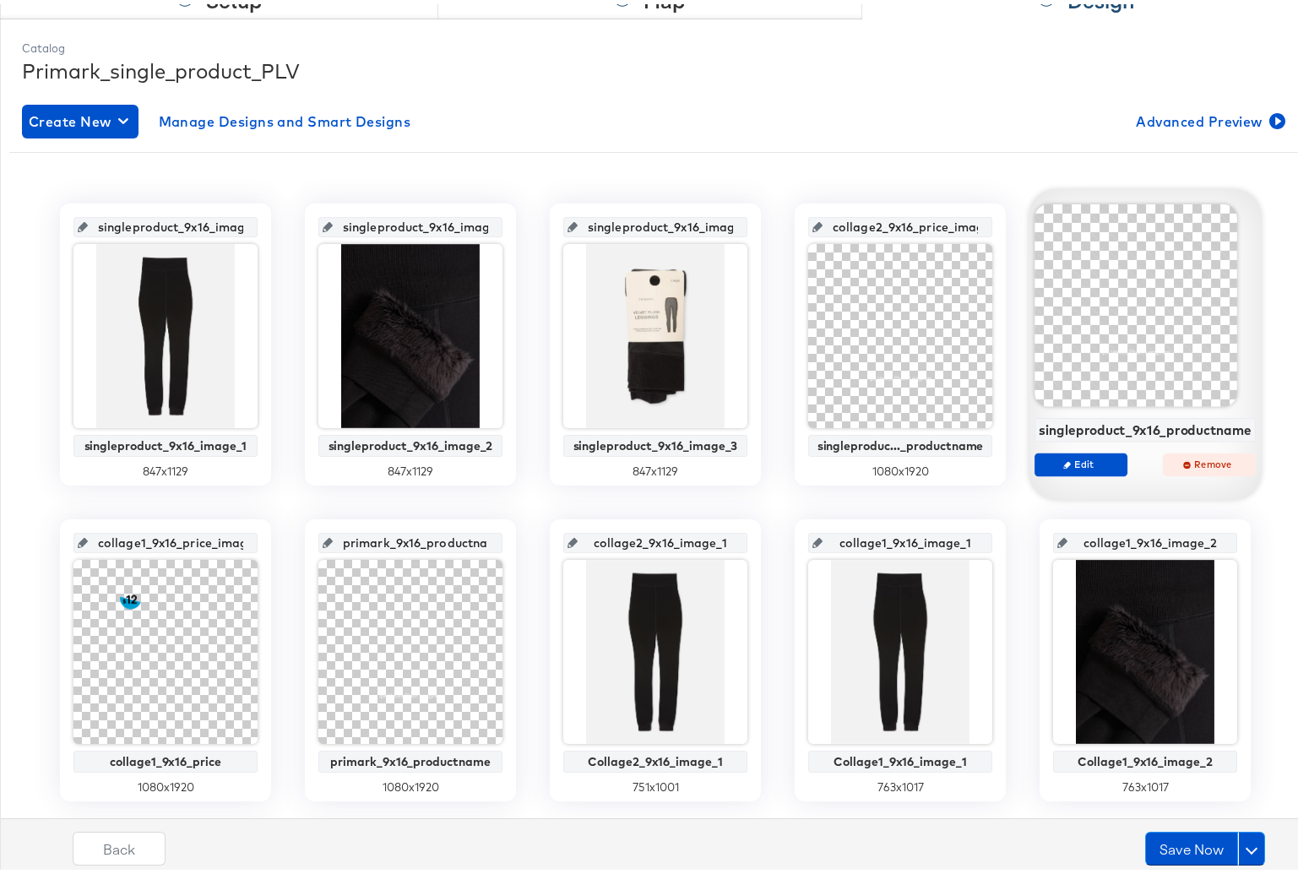
click at [1201, 457] on span "Remove" at bounding box center [1210, 460] width 78 height 13
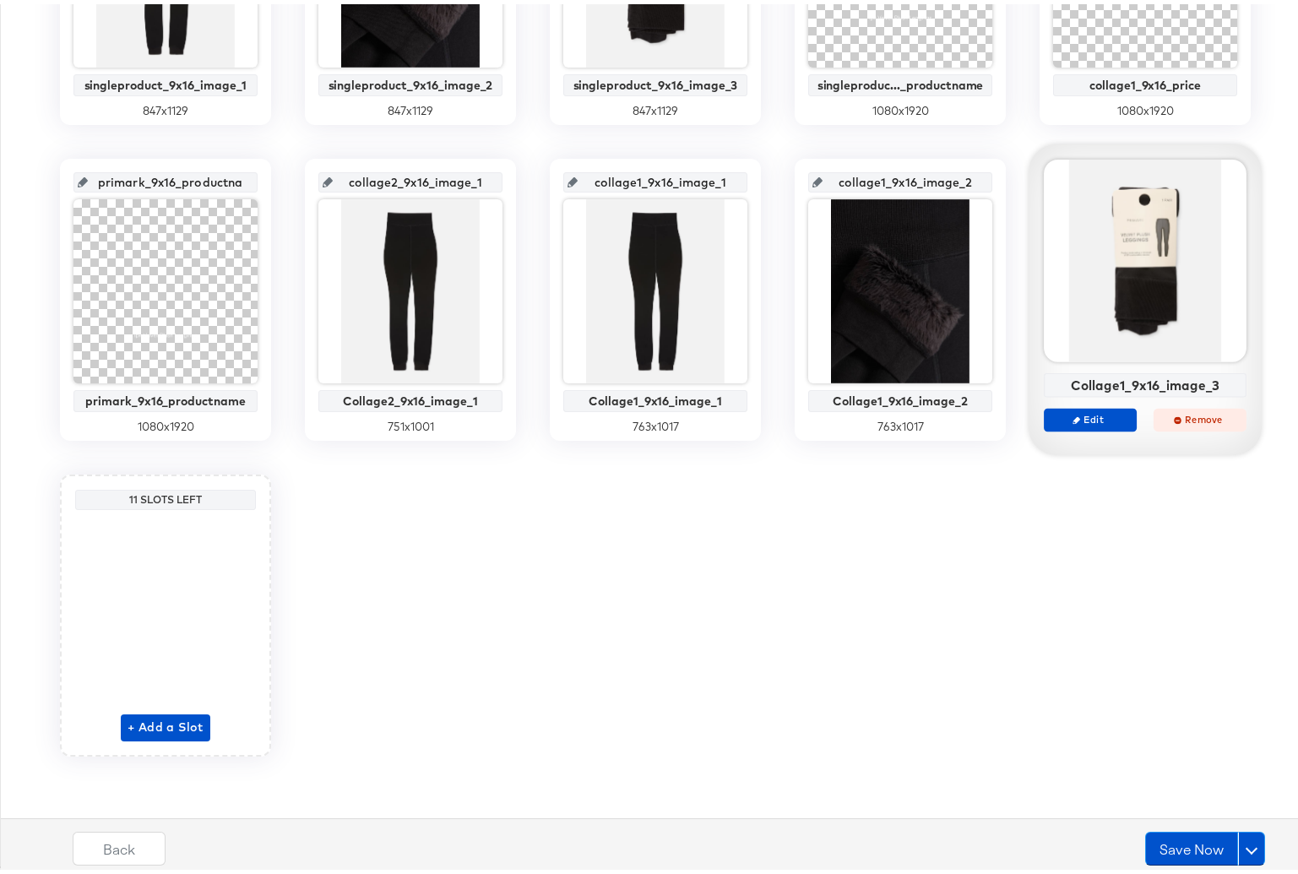
click at [1207, 413] on span "Remove" at bounding box center [1201, 415] width 78 height 13
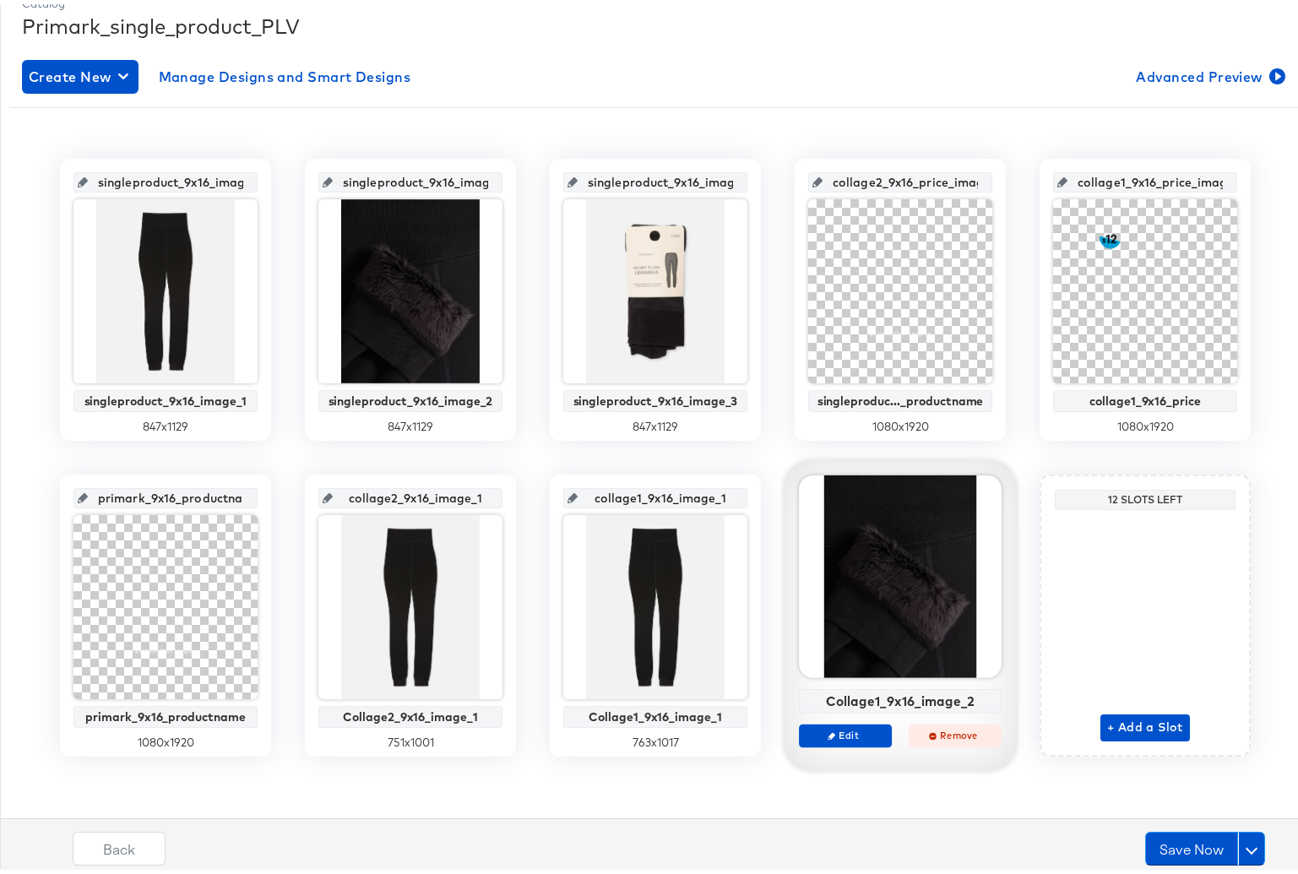
click at [939, 726] on span "Remove" at bounding box center [956, 731] width 78 height 13
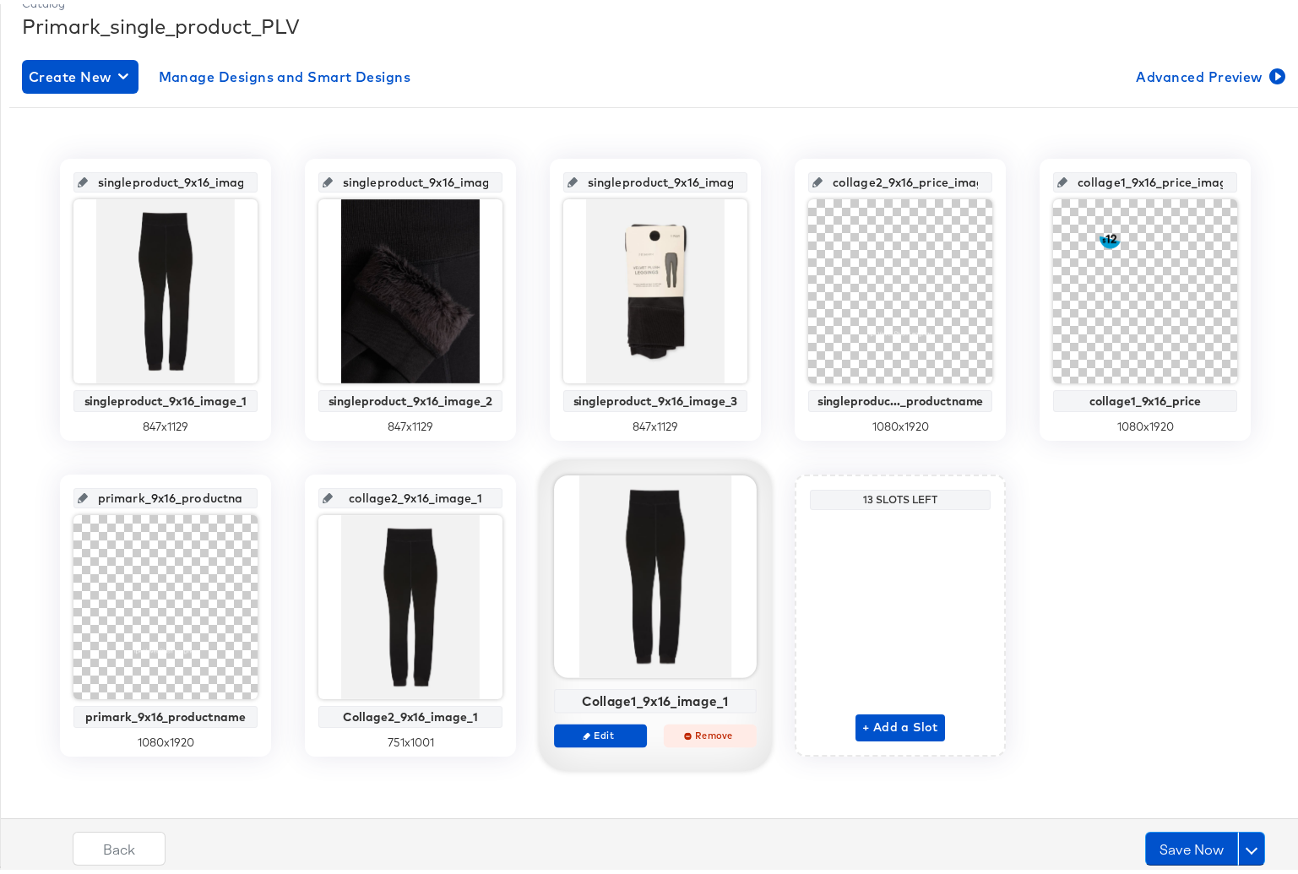
click at [705, 732] on span "Remove" at bounding box center [711, 731] width 78 height 13
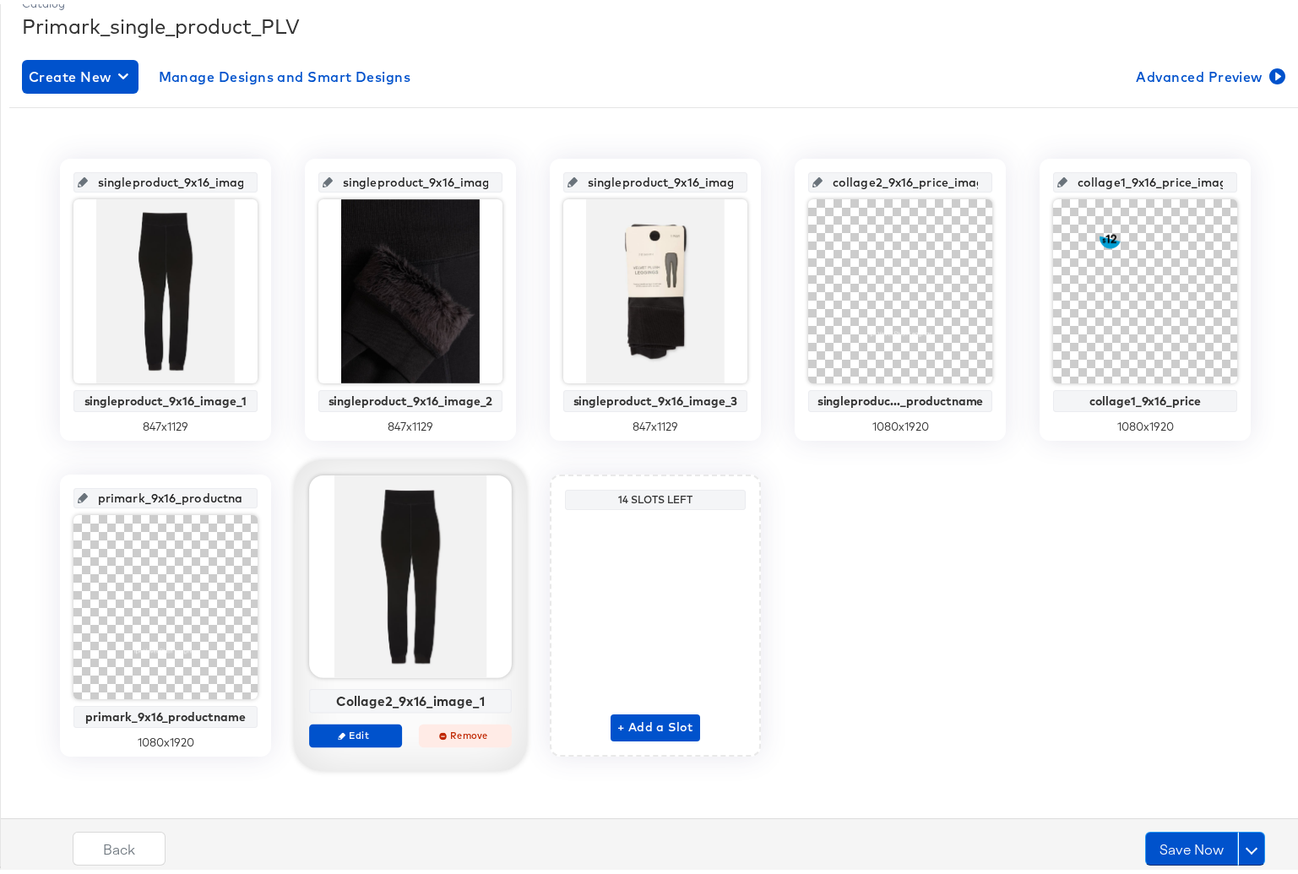
click at [453, 739] on button "Remove" at bounding box center [465, 732] width 93 height 24
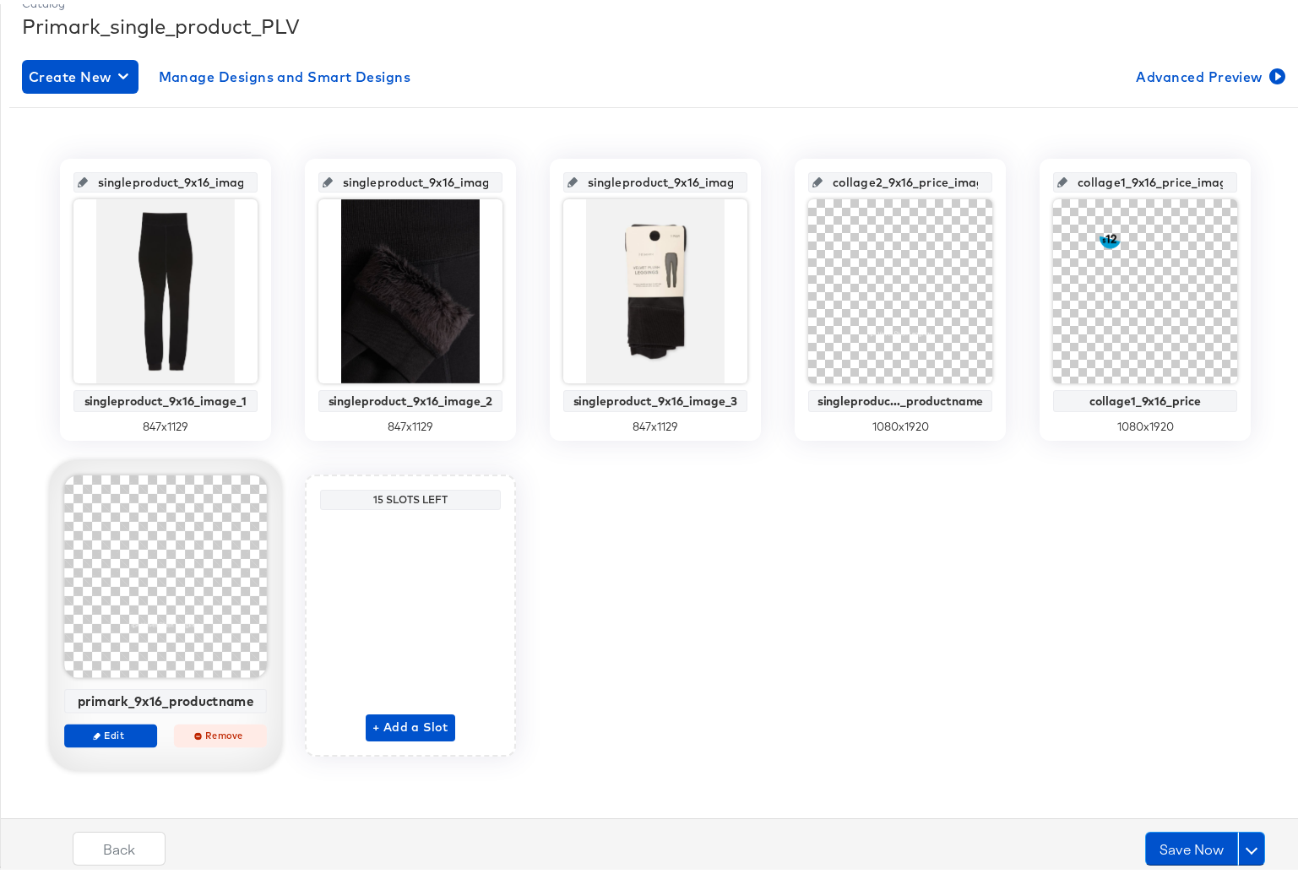
click at [208, 734] on span "Remove" at bounding box center [221, 731] width 78 height 13
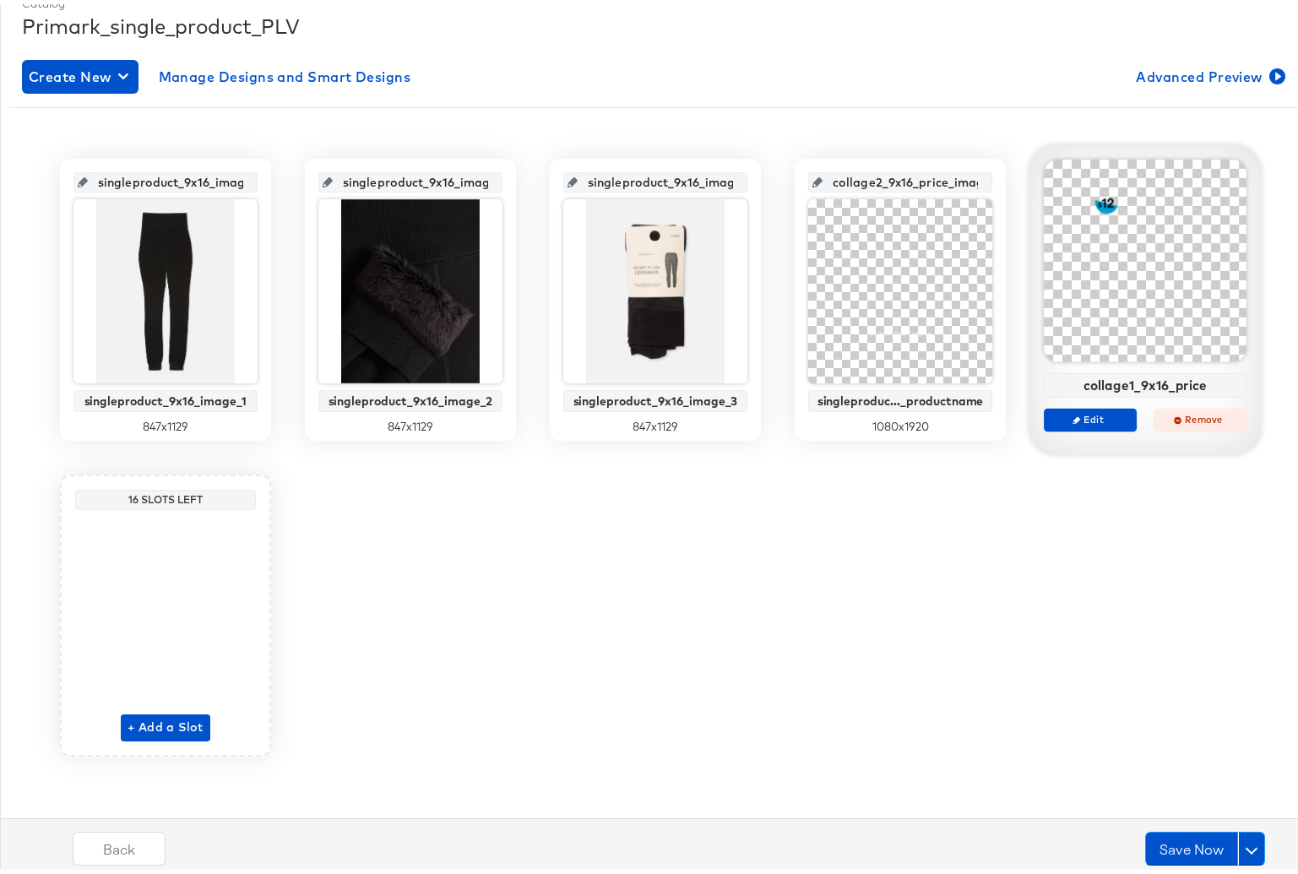
click at [1199, 422] on button "Remove" at bounding box center [1200, 416] width 93 height 24
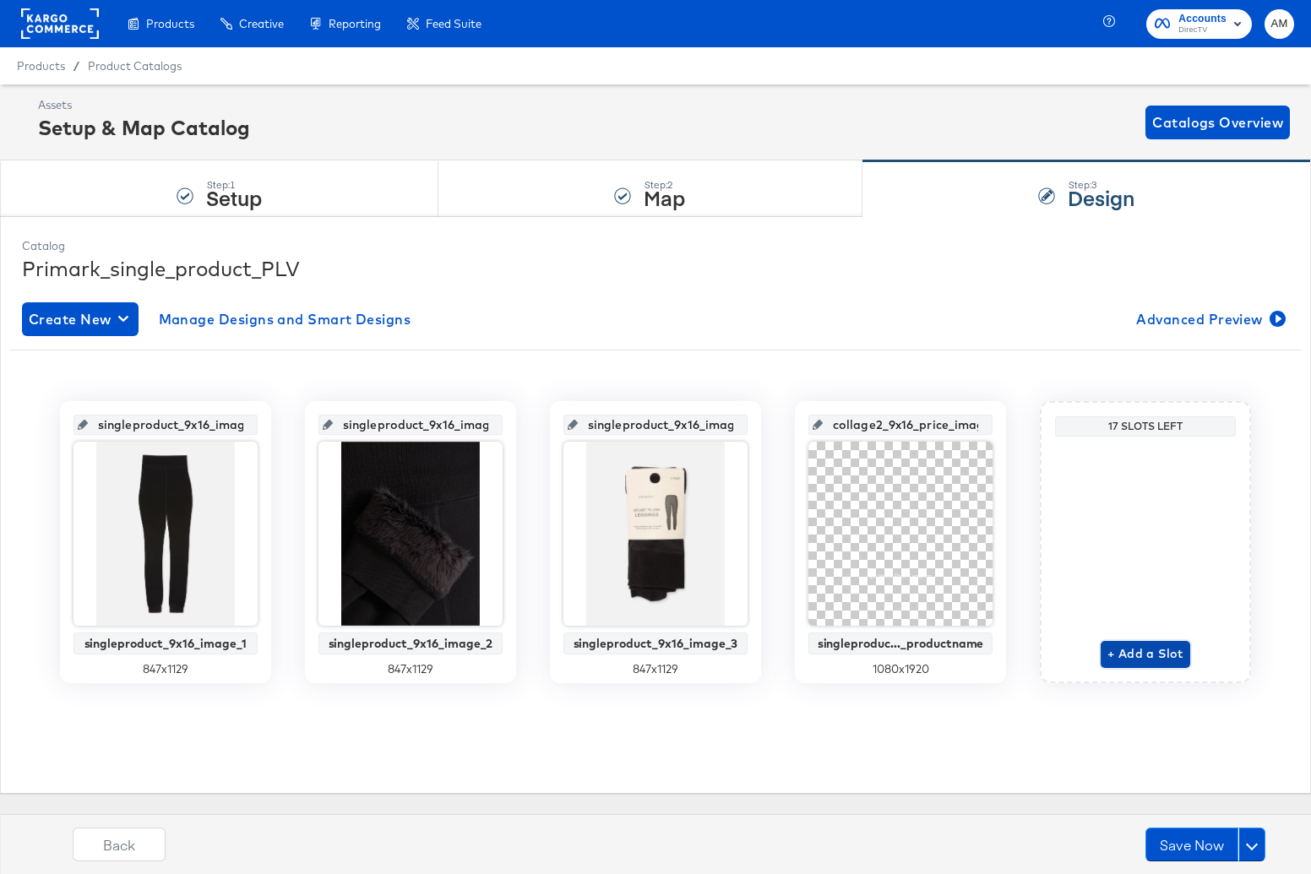
click at [1143, 656] on span "+ Add a Slot" at bounding box center [1146, 654] width 76 height 21
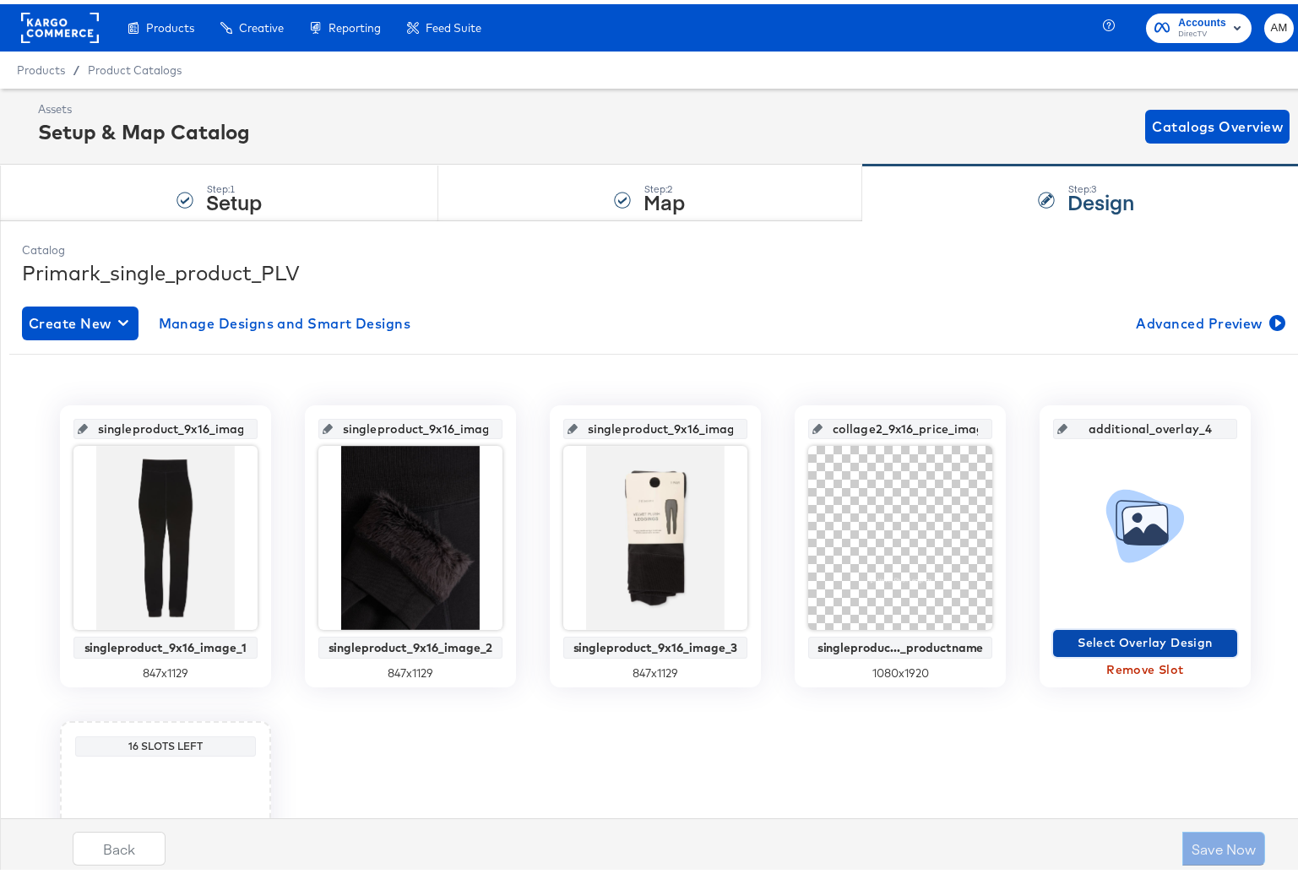
click at [1105, 638] on span "Select Overlay Design" at bounding box center [1145, 639] width 171 height 21
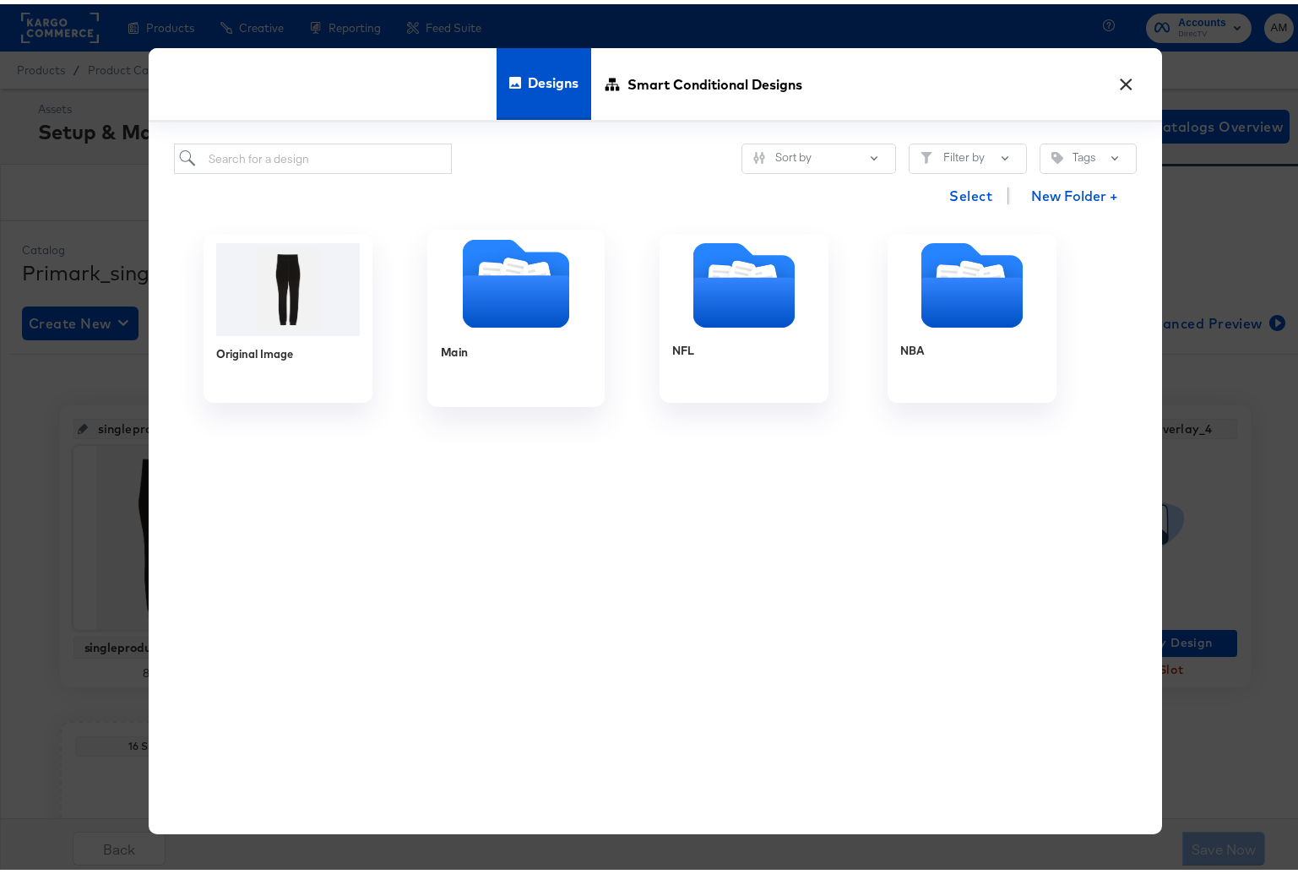
click at [503, 287] on icon "Folder" at bounding box center [516, 297] width 106 height 52
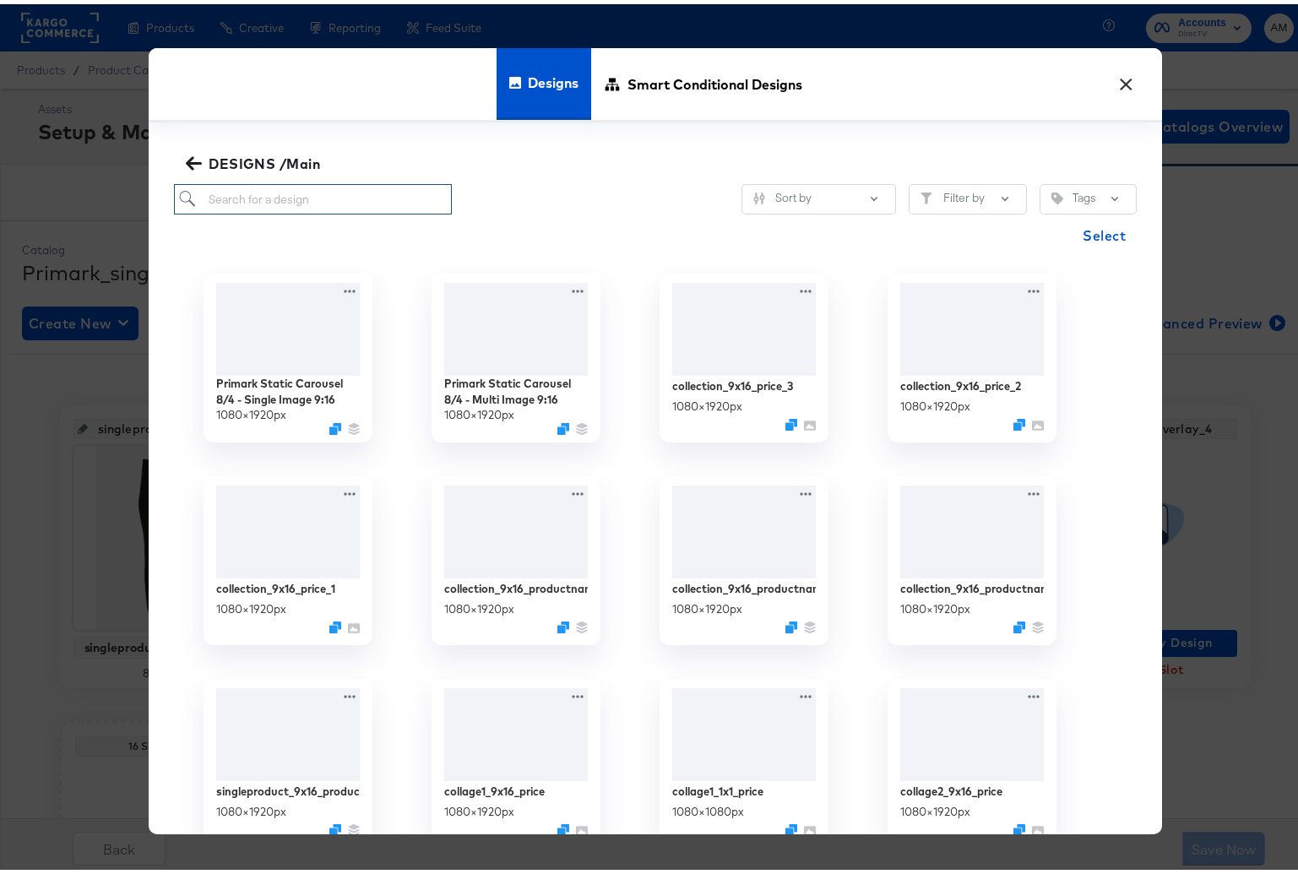
click at [297, 193] on input "search" at bounding box center [313, 195] width 278 height 31
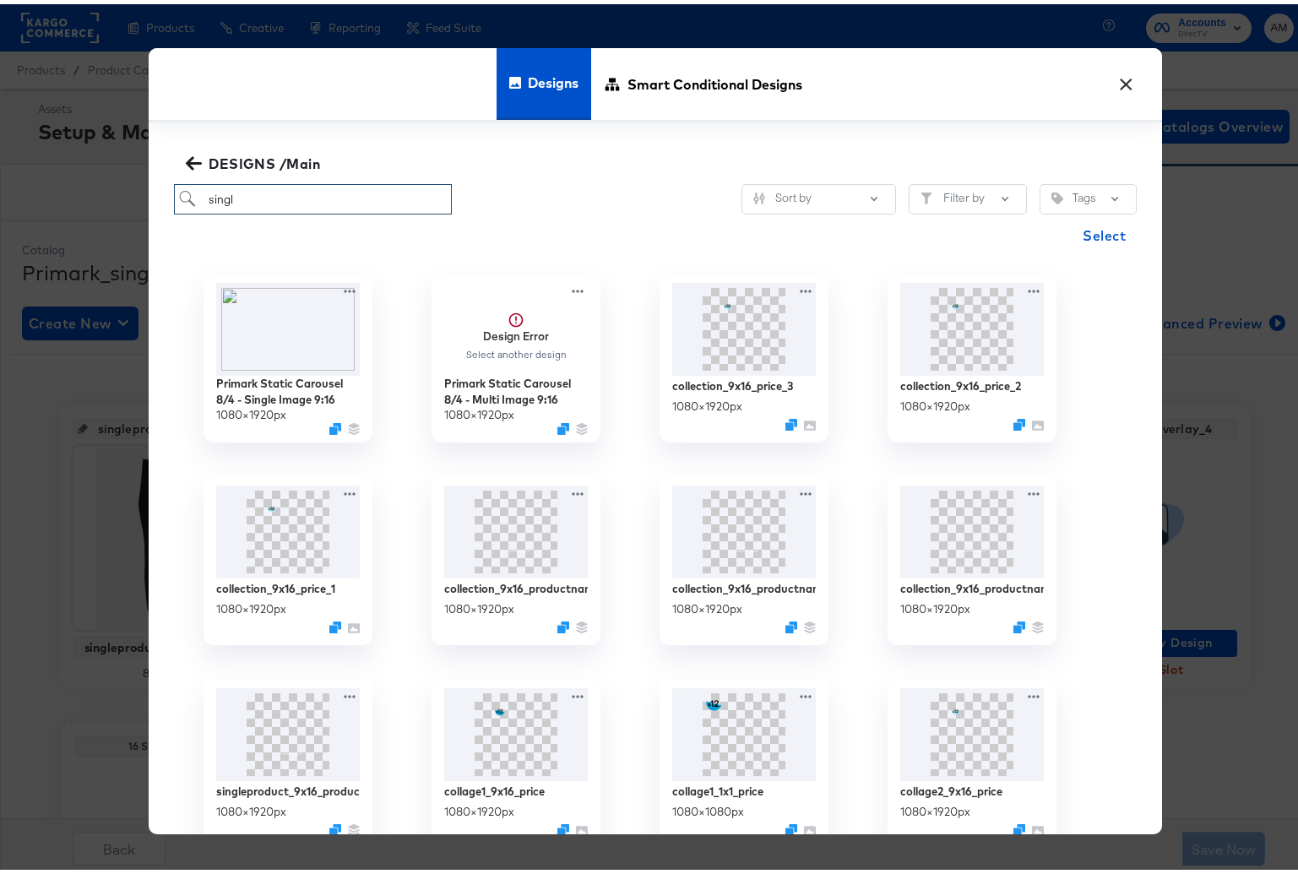
type input "single"
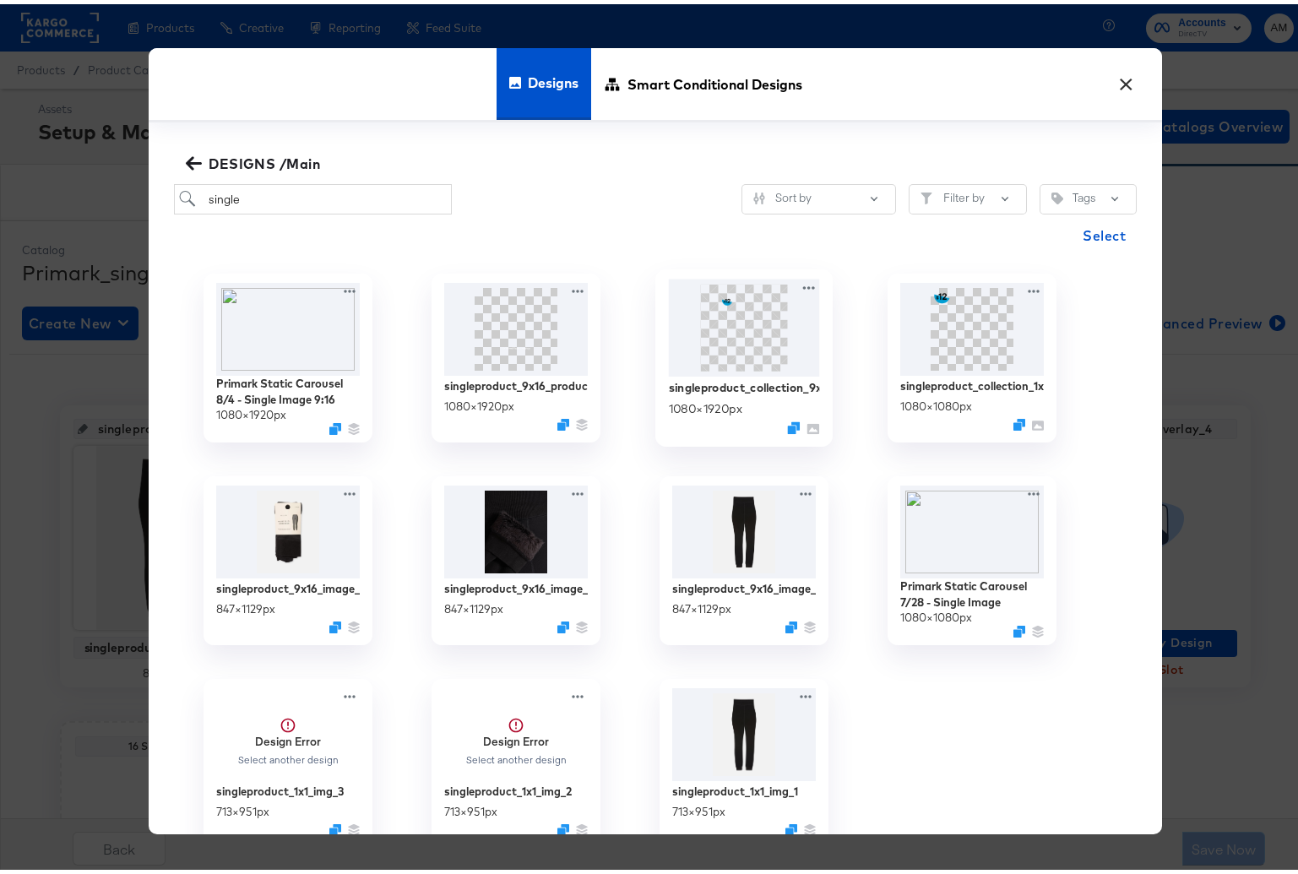
click at [733, 336] on img at bounding box center [744, 323] width 151 height 97
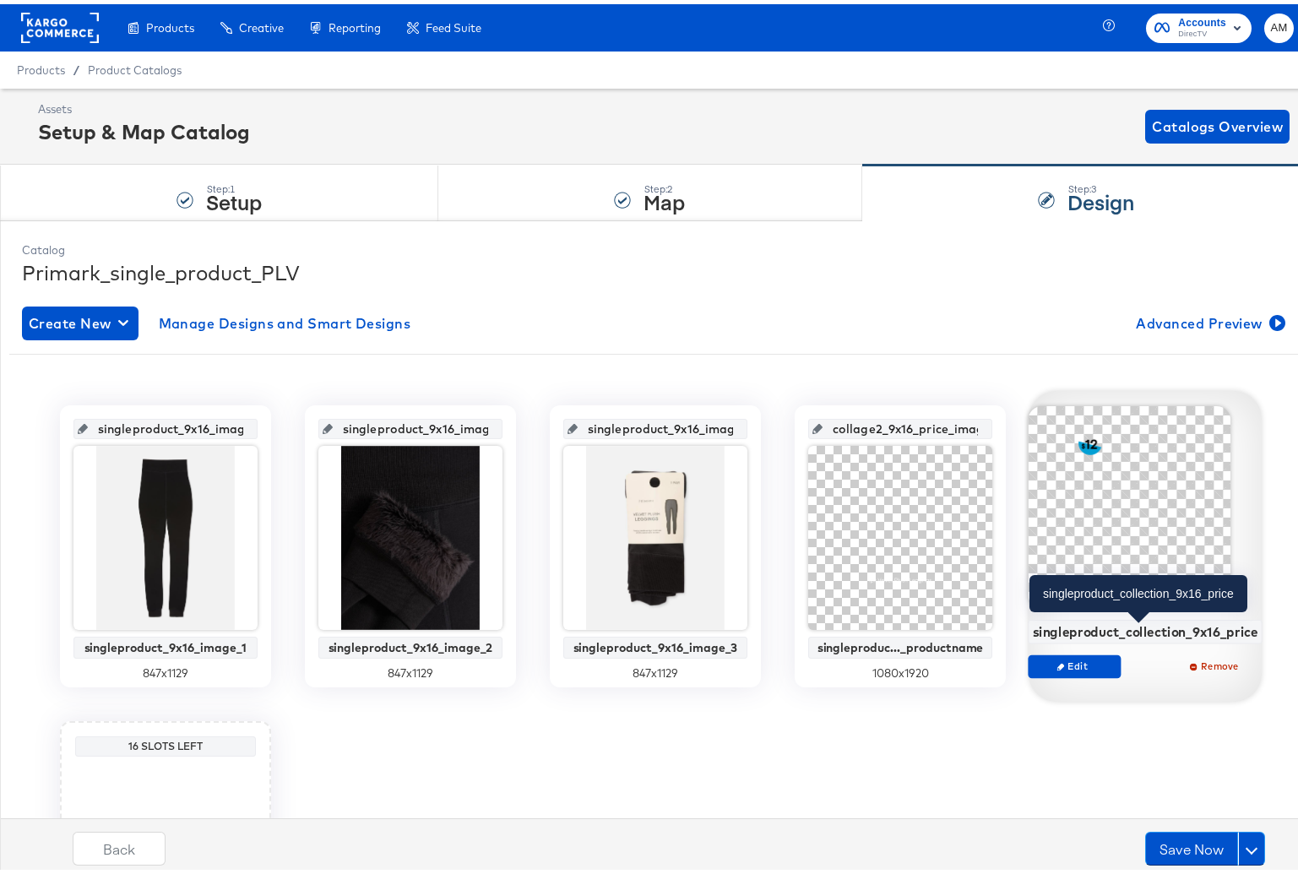
click at [1060, 633] on div "singleproduct_collection_9x16_price" at bounding box center [1146, 627] width 226 height 15
copy div "singleproduct_collection_9x16_price"
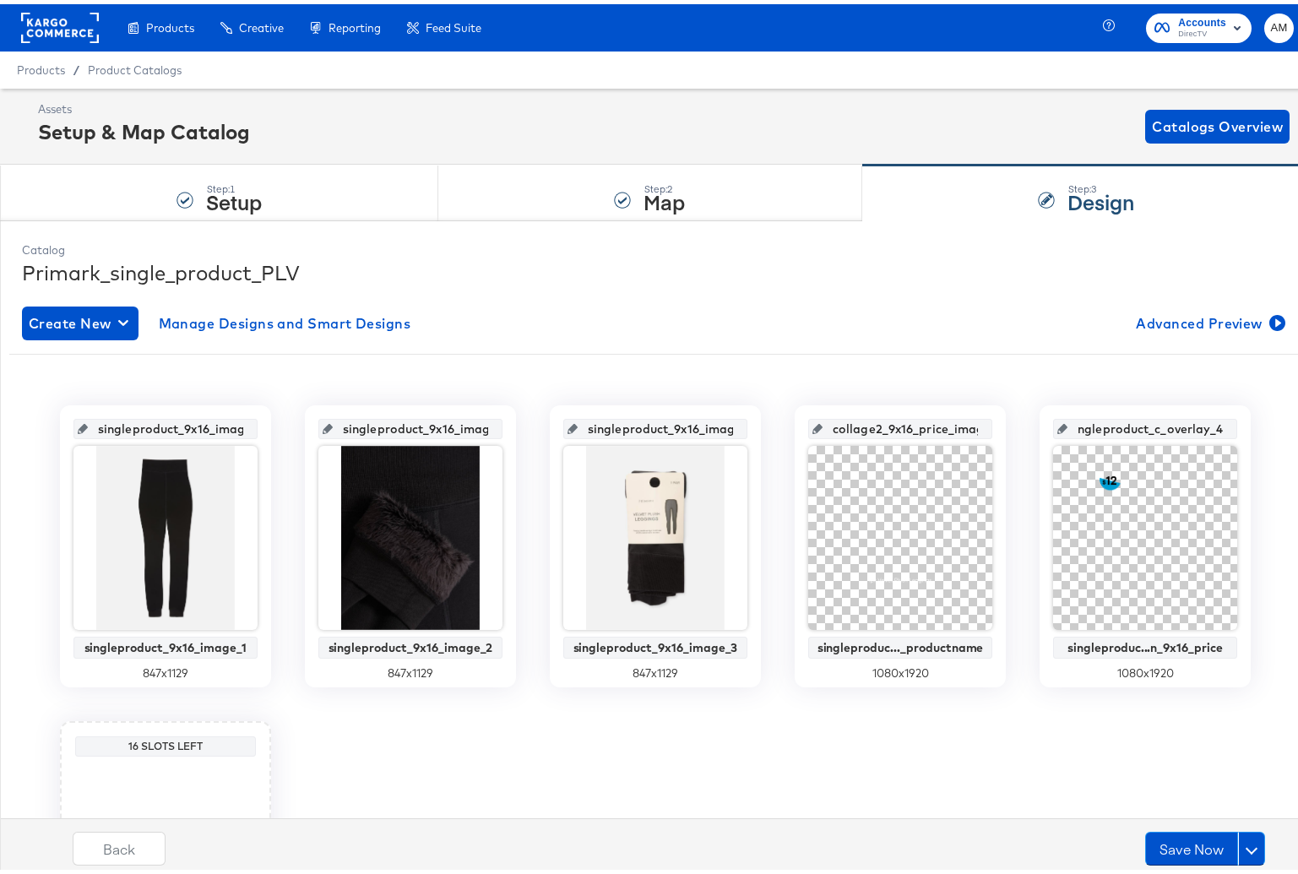
drag, startPoint x: 1078, startPoint y: 427, endPoint x: 1254, endPoint y: 429, distance: 175.7
click at [1254, 429] on div "singleproduct_9x16_image_1 singleproduct_9x16_image_1 847 x 1129 singleproduct_…" at bounding box center [655, 700] width 1293 height 598
paste input "ollection_9x16_price"
type input "singleproduct_collection_9x16_price_image"
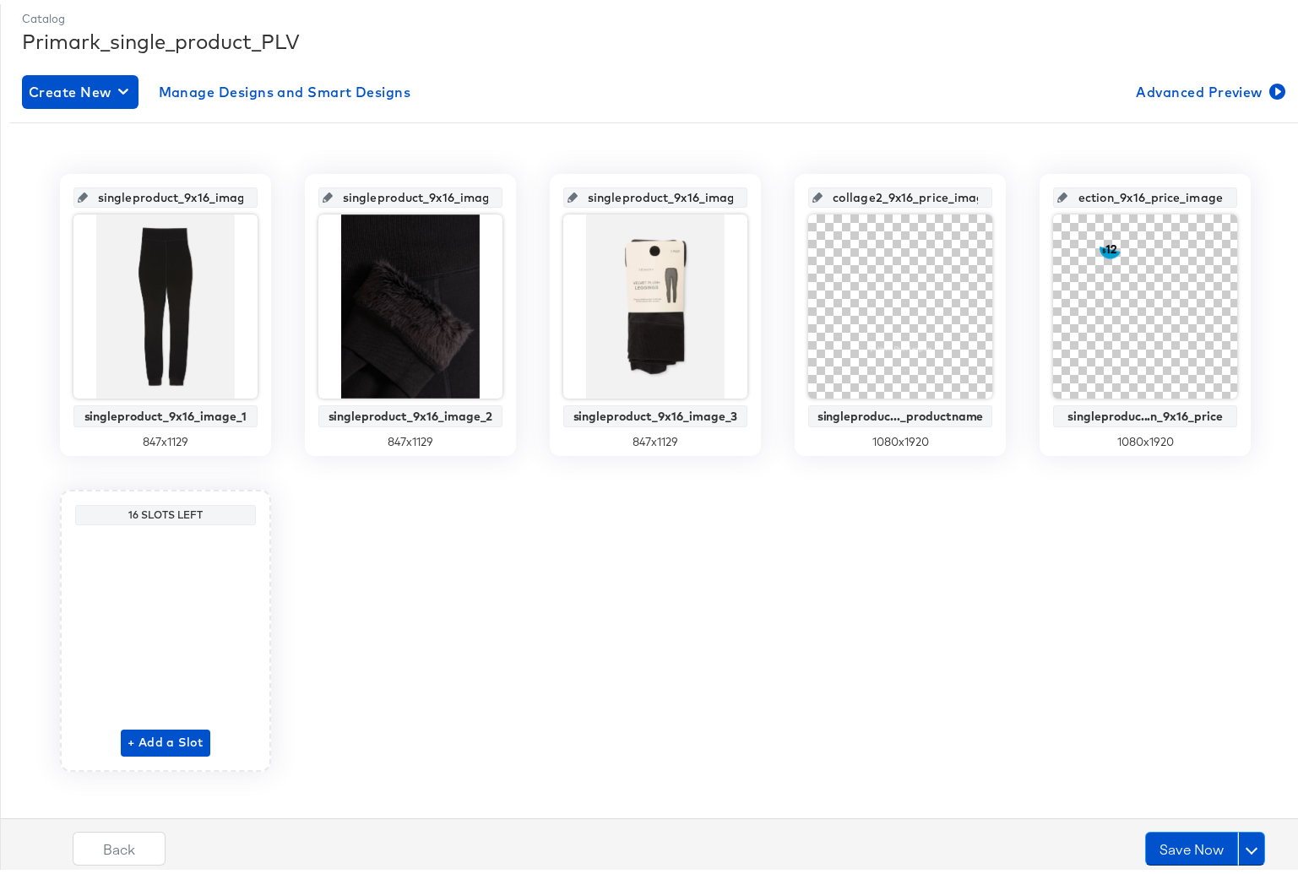
scroll to position [247, 0]
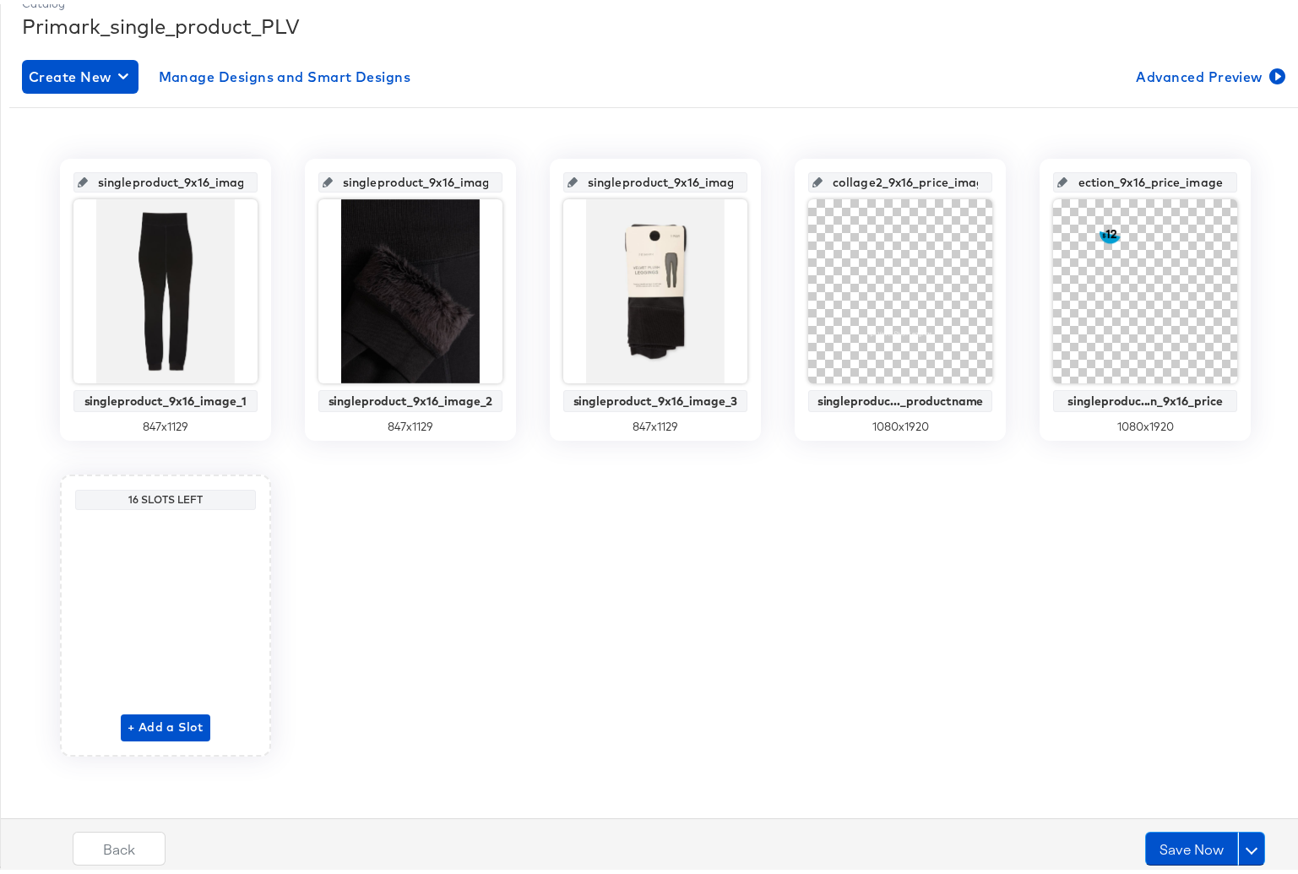
click at [157, 726] on div "+ Add a Slot" at bounding box center [166, 625] width 90 height 225
click at [171, 720] on span "+ Add a Slot" at bounding box center [166, 723] width 76 height 21
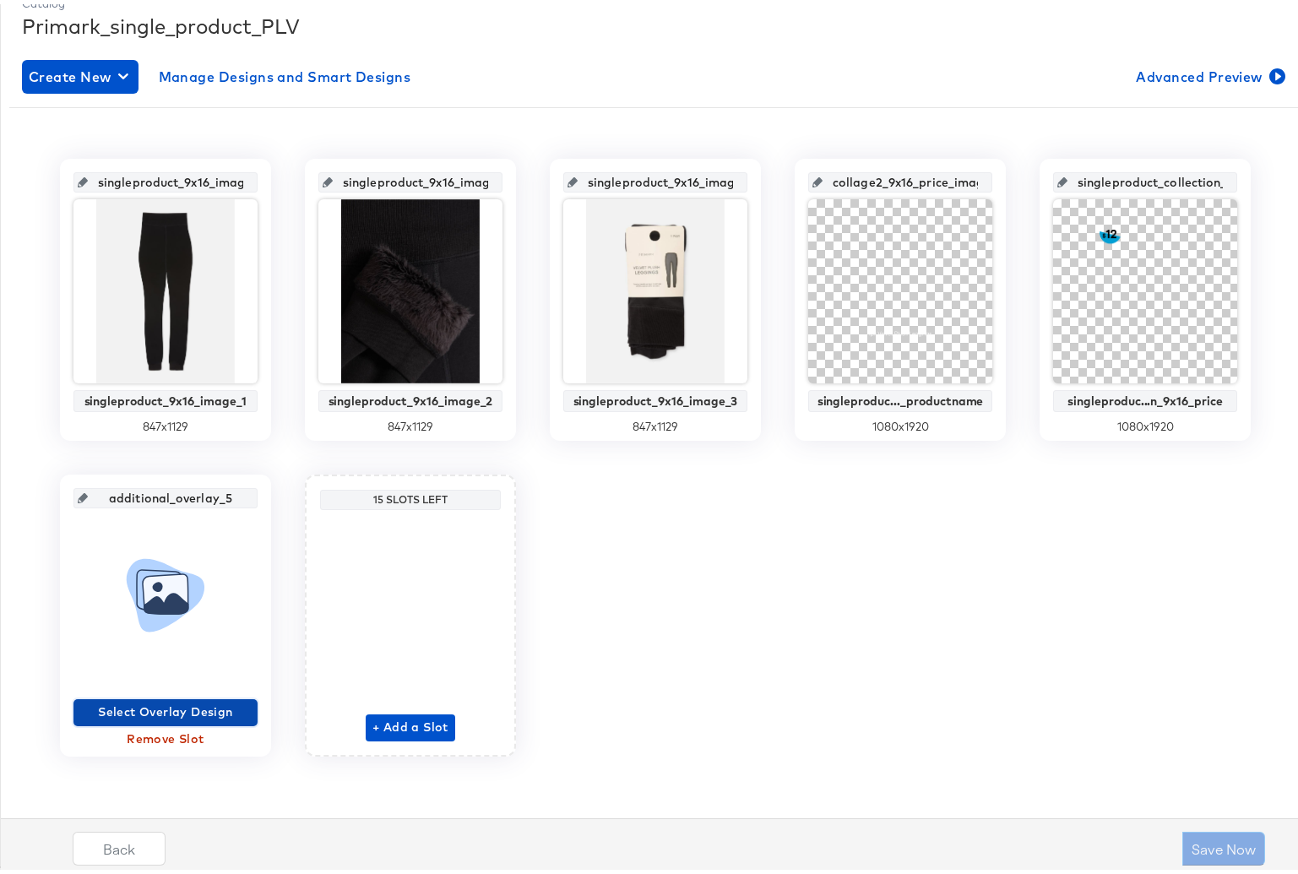
click at [156, 706] on span "Select Overlay Design" at bounding box center [165, 708] width 171 height 21
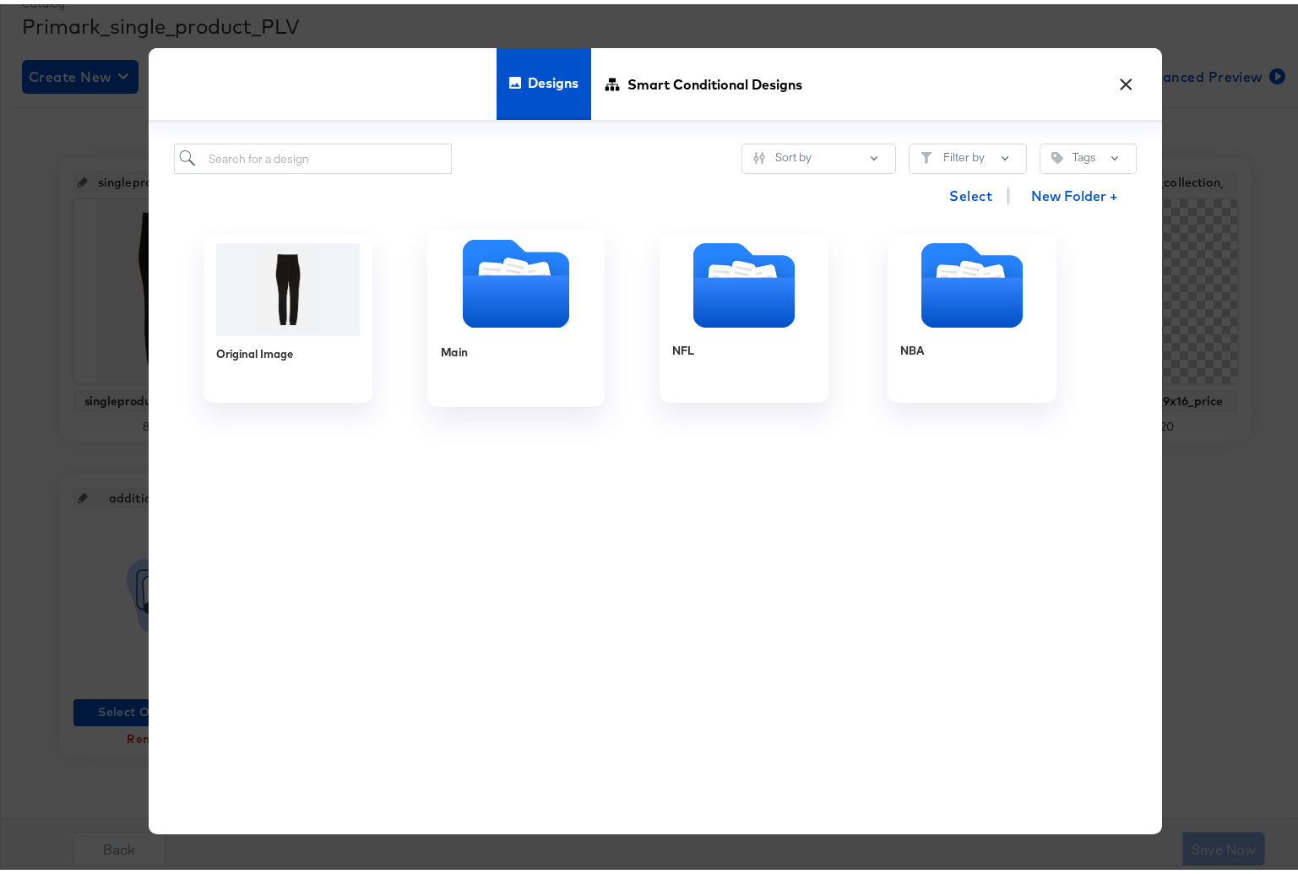
click at [521, 286] on icon "Folder" at bounding box center [516, 297] width 106 height 52
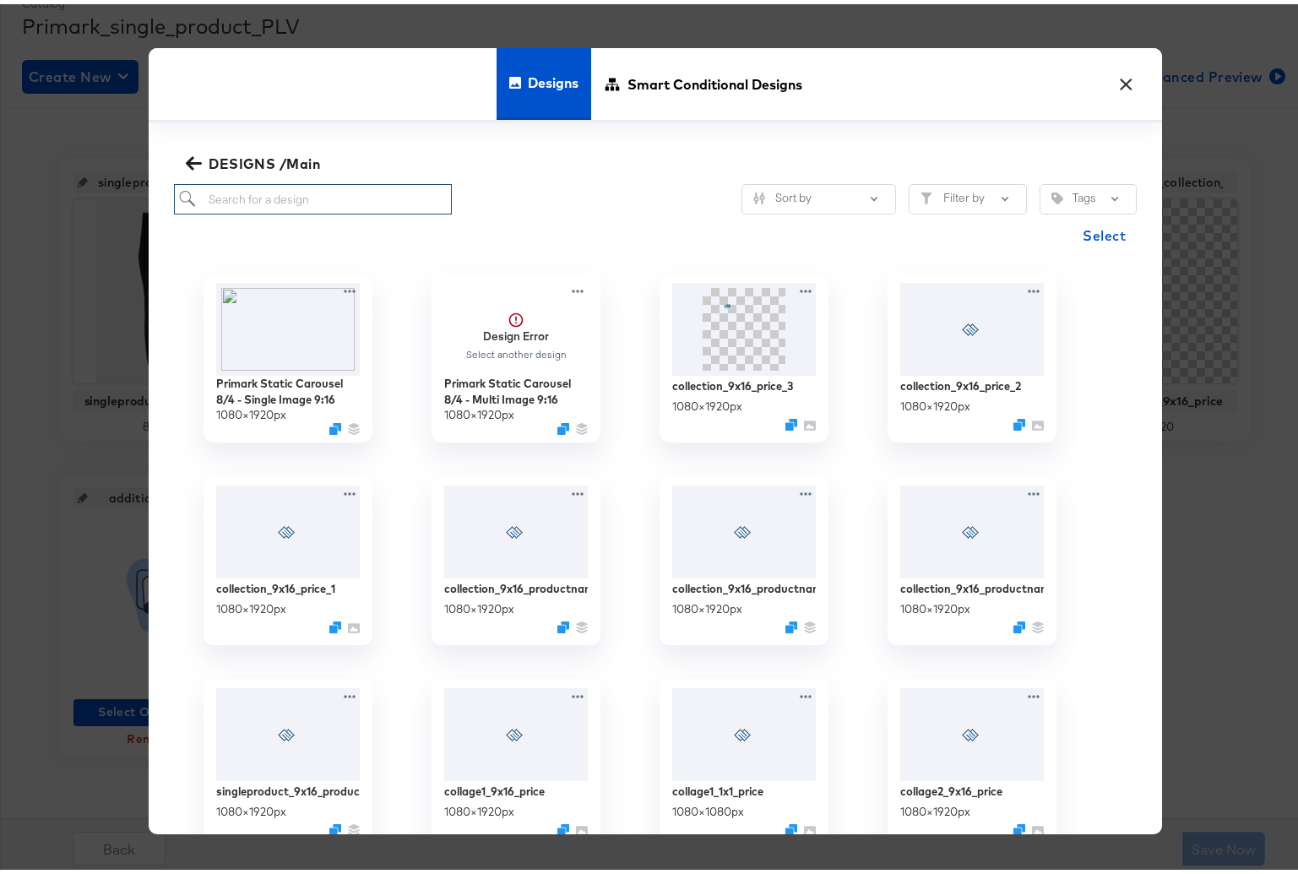
click at [265, 201] on input "search" at bounding box center [313, 195] width 278 height 31
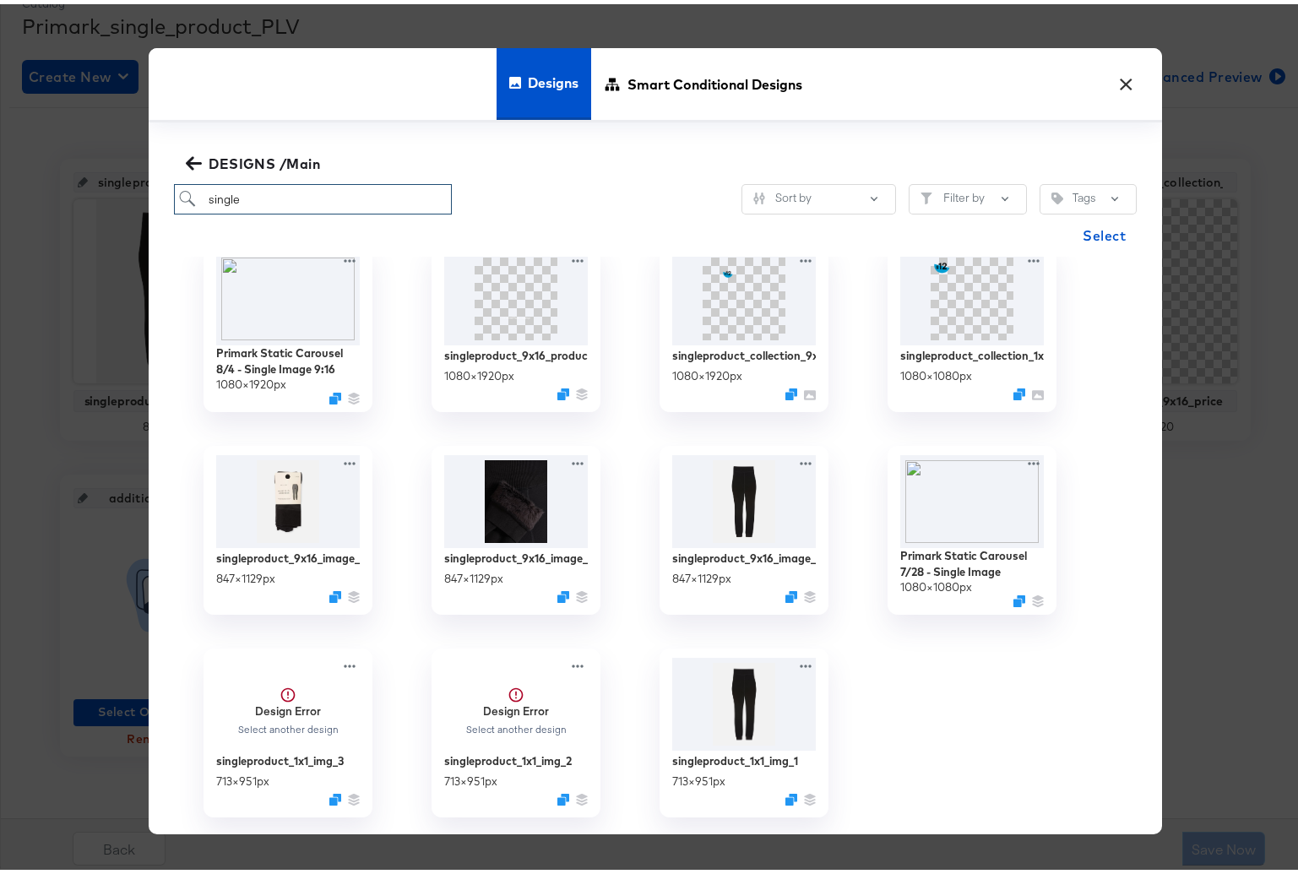
scroll to position [31, 0]
type input "single"
click at [1122, 75] on button "×" at bounding box center [1126, 76] width 30 height 30
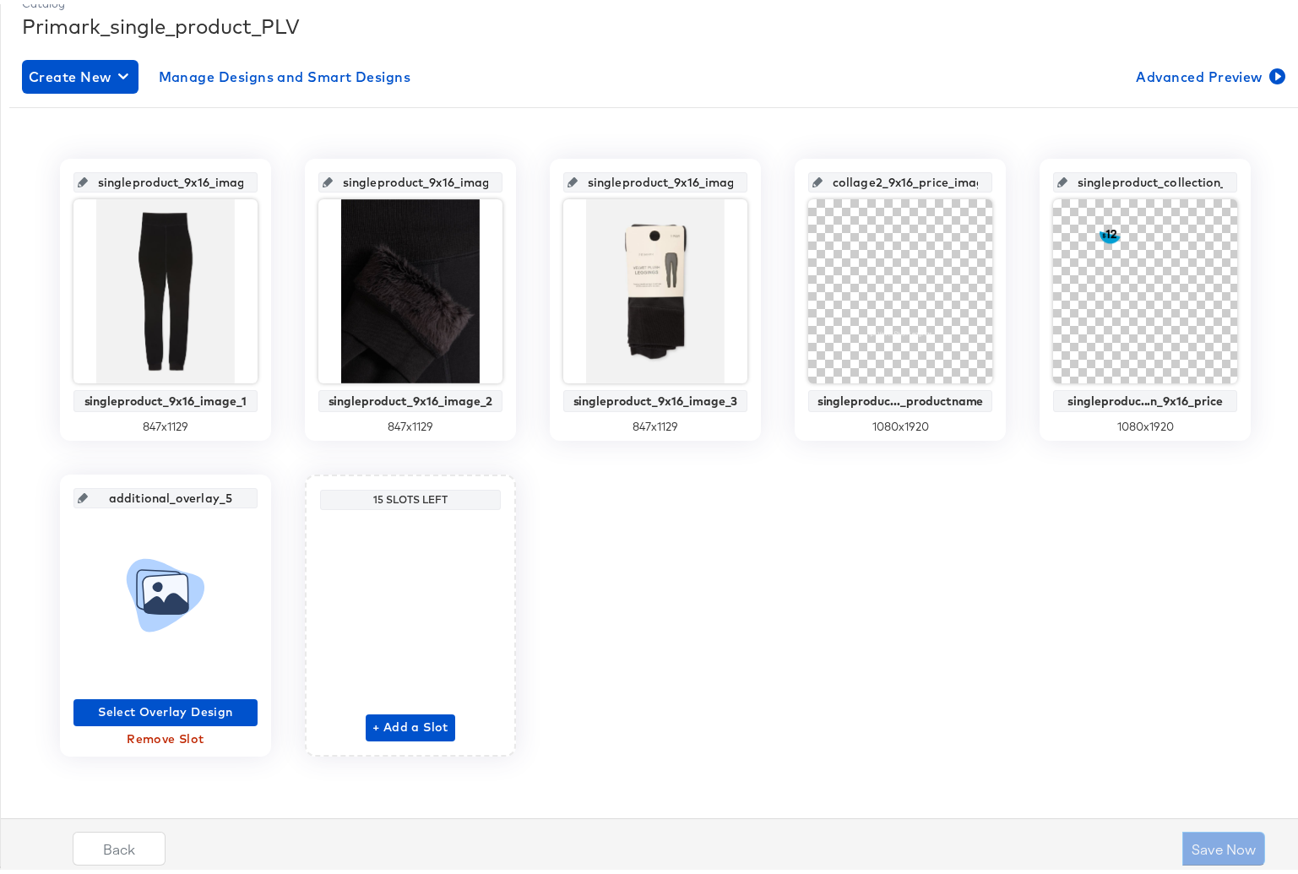
click at [154, 737] on span "Remove Slot" at bounding box center [165, 735] width 171 height 21
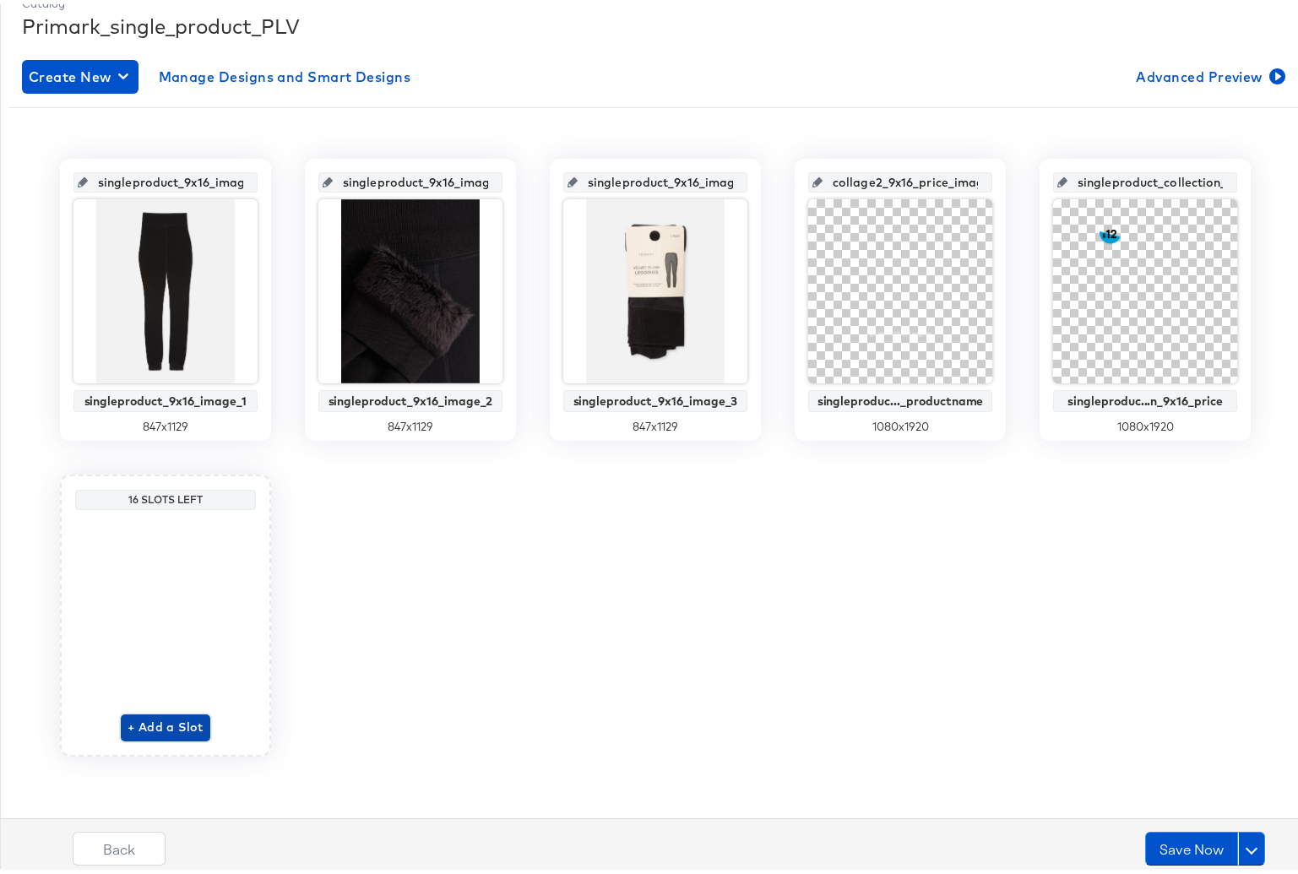
click at [156, 723] on span "+ Add a Slot" at bounding box center [166, 723] width 76 height 21
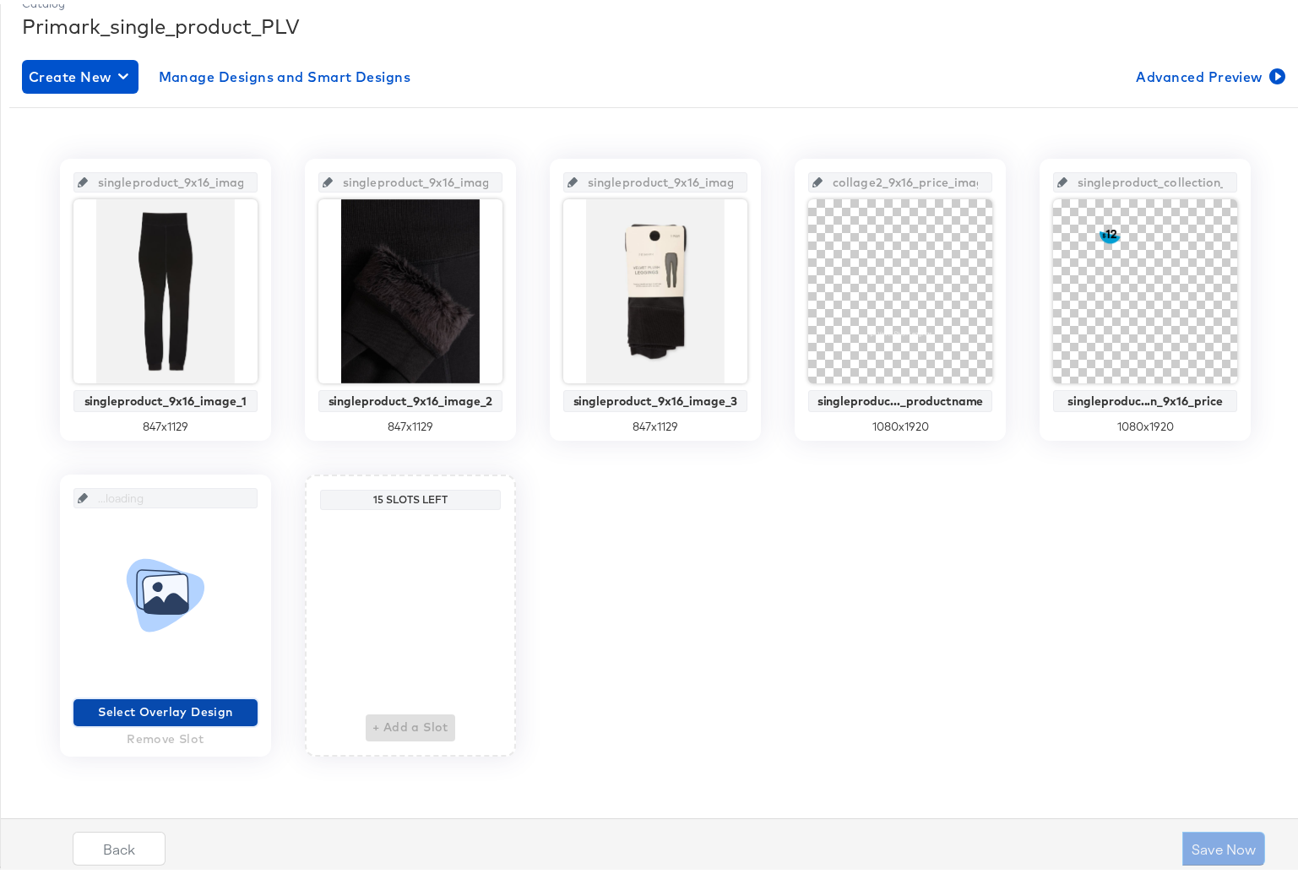
click at [162, 711] on span "Select Overlay Design" at bounding box center [165, 708] width 171 height 21
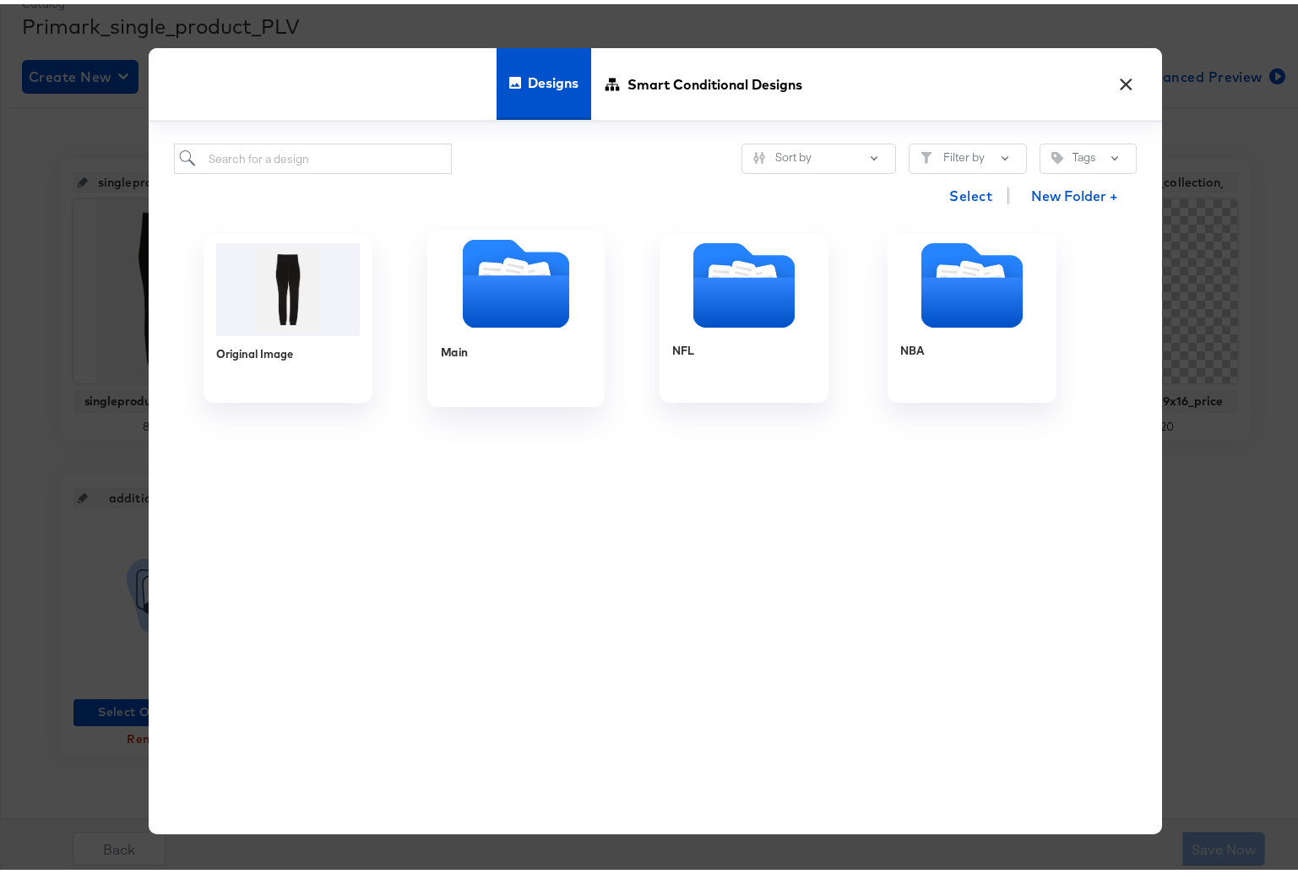
click at [539, 292] on icon "Folder" at bounding box center [516, 297] width 106 height 52
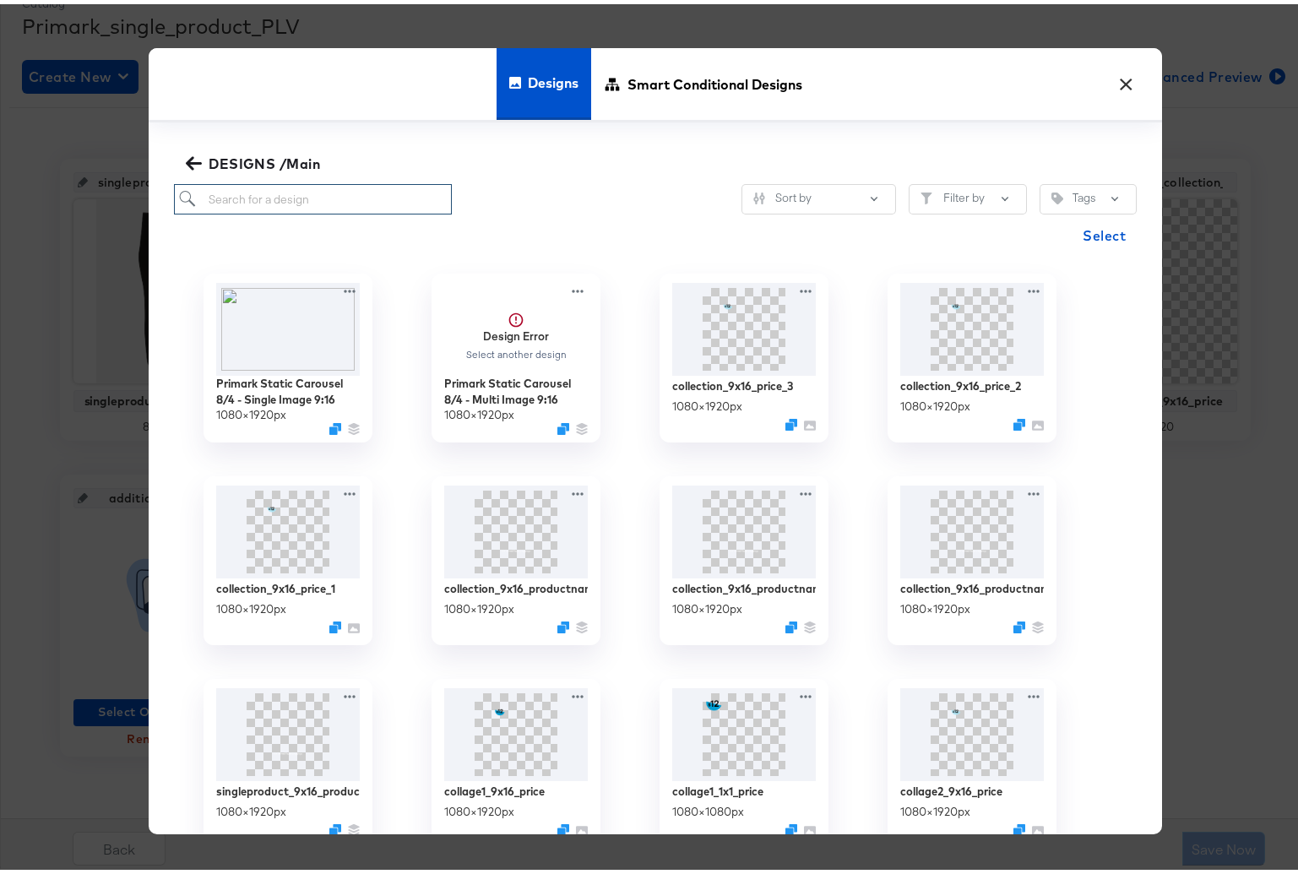
click at [269, 203] on input "search" at bounding box center [313, 195] width 278 height 31
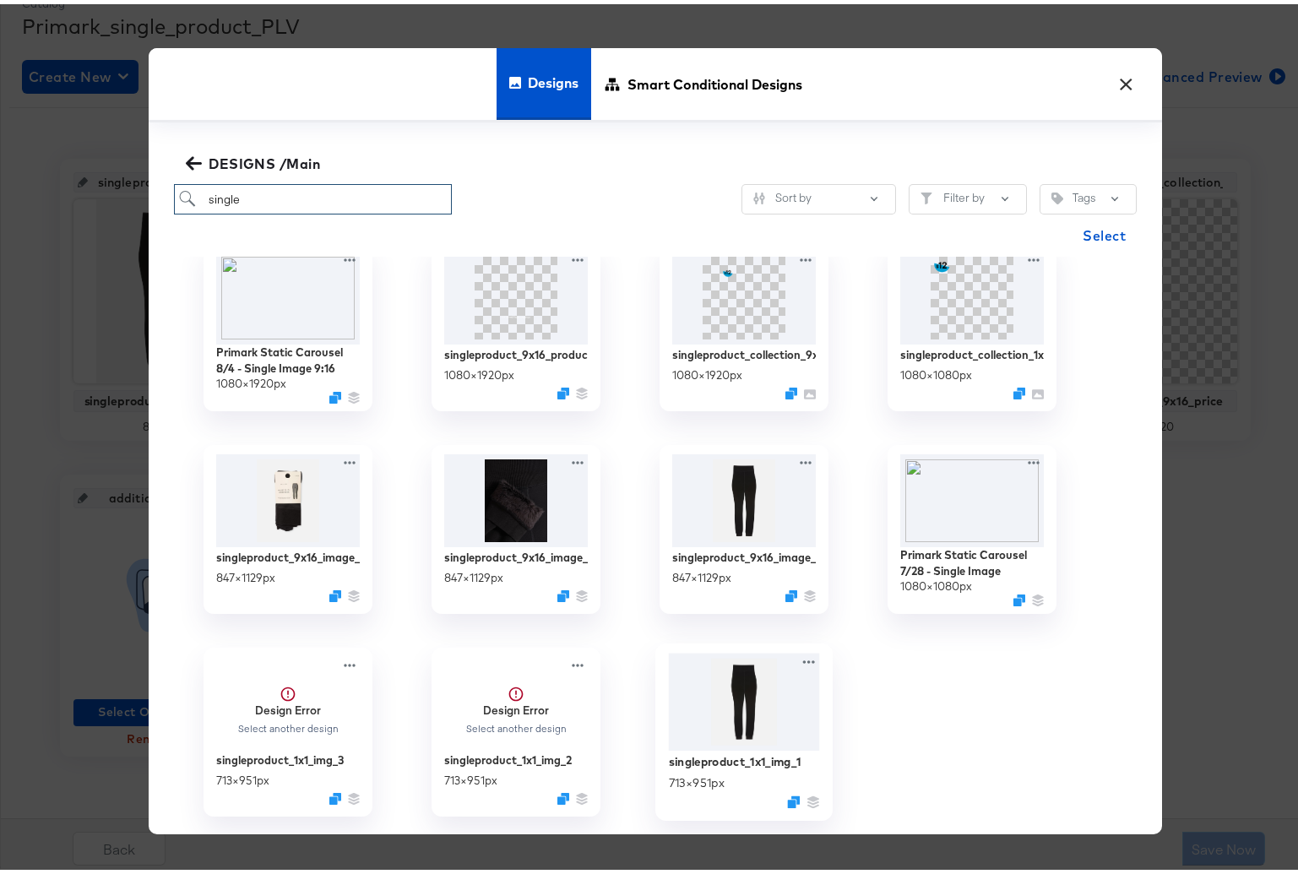
type input "single"
click at [722, 723] on img at bounding box center [744, 699] width 151 height 98
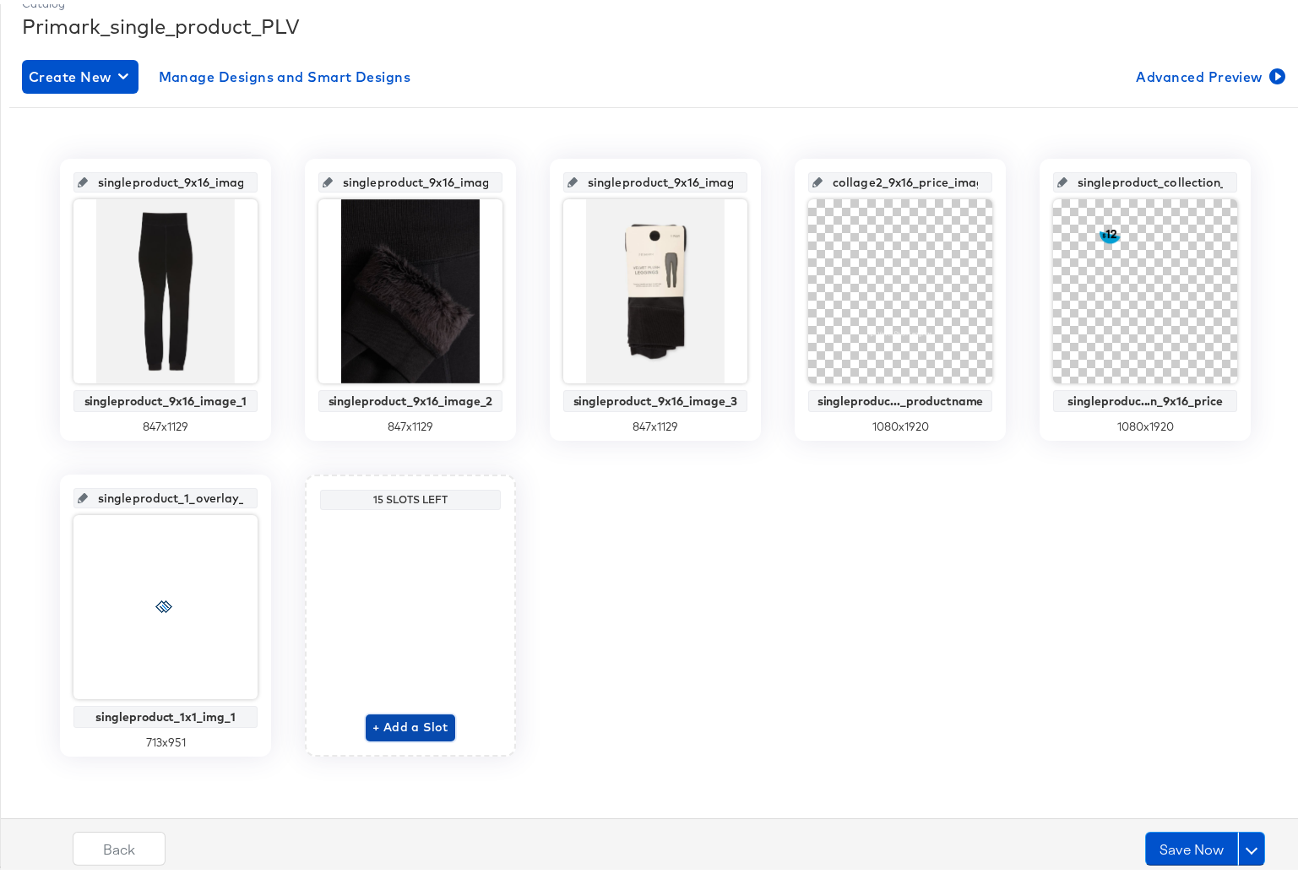
click at [385, 726] on span "+ Add a Slot" at bounding box center [411, 723] width 76 height 21
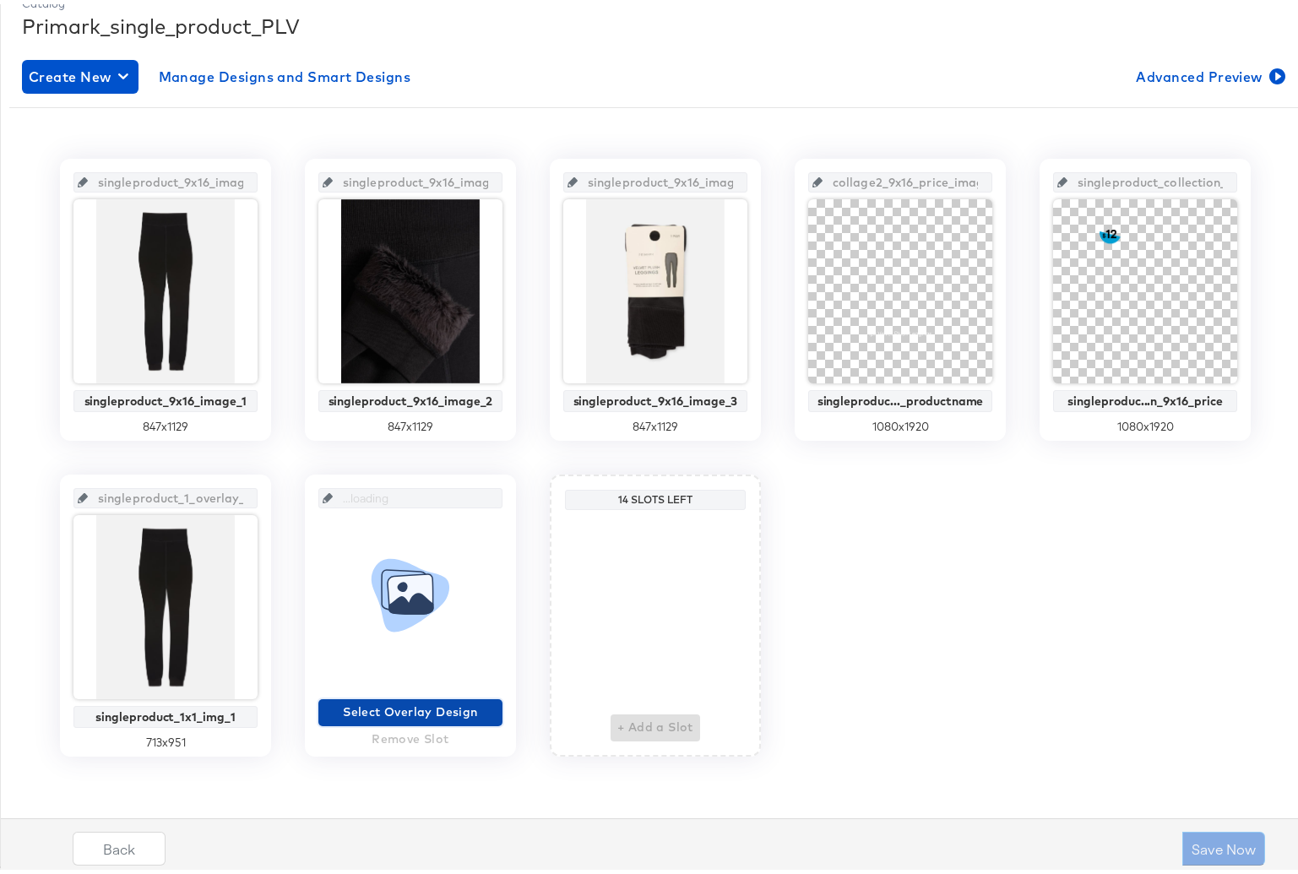
click at [388, 710] on span "Select Overlay Design" at bounding box center [410, 708] width 171 height 21
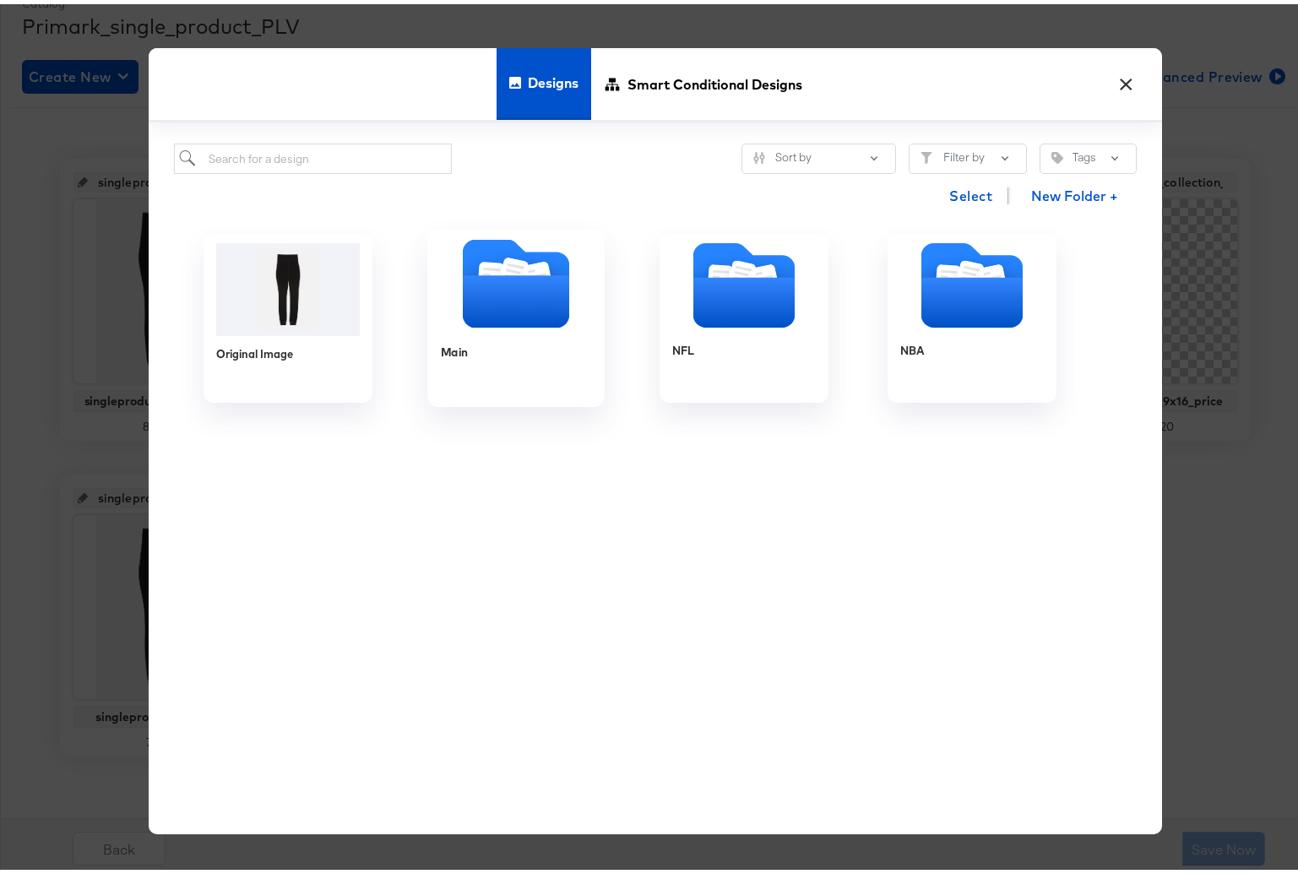
click at [486, 296] on icon "Folder" at bounding box center [516, 297] width 106 height 52
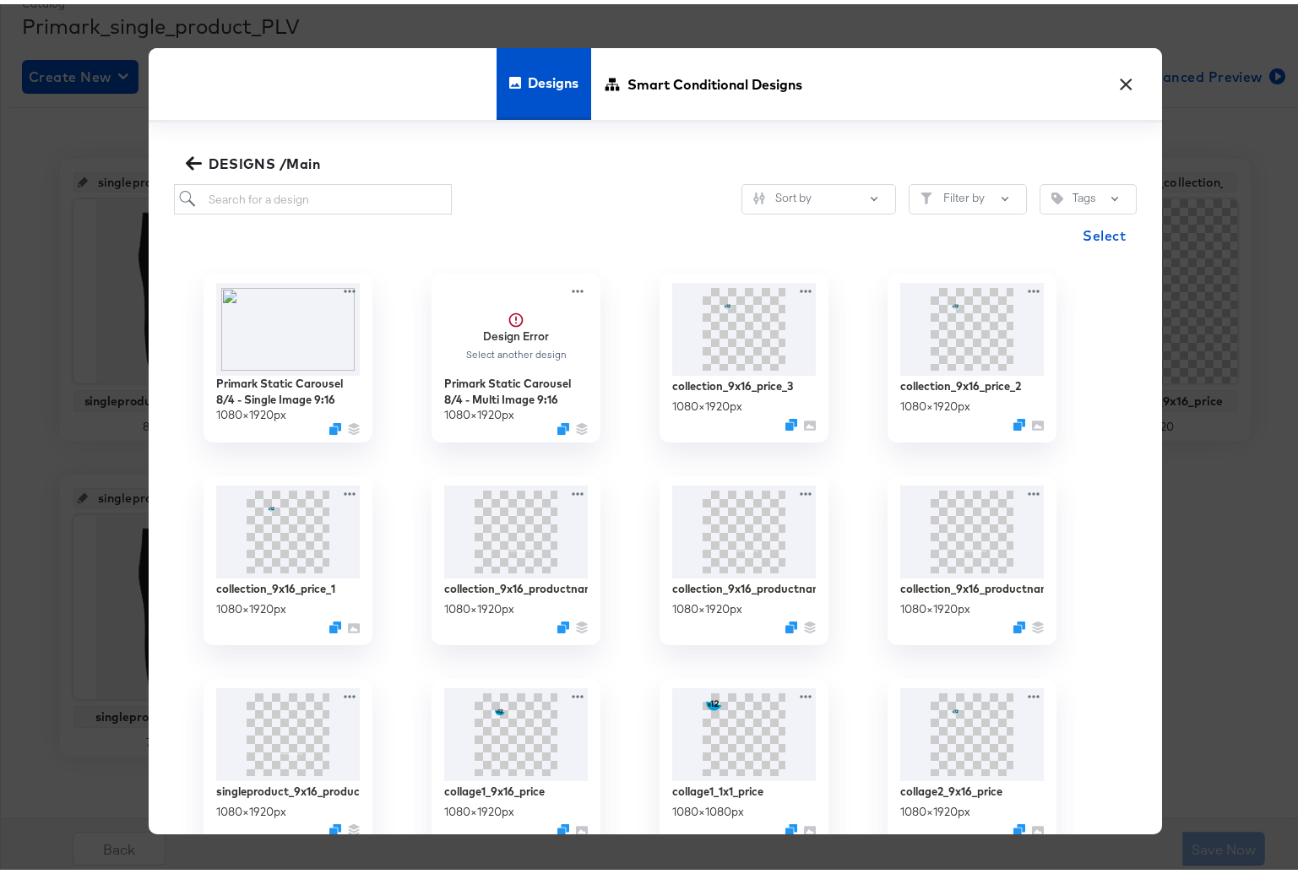
scroll to position [559, 0]
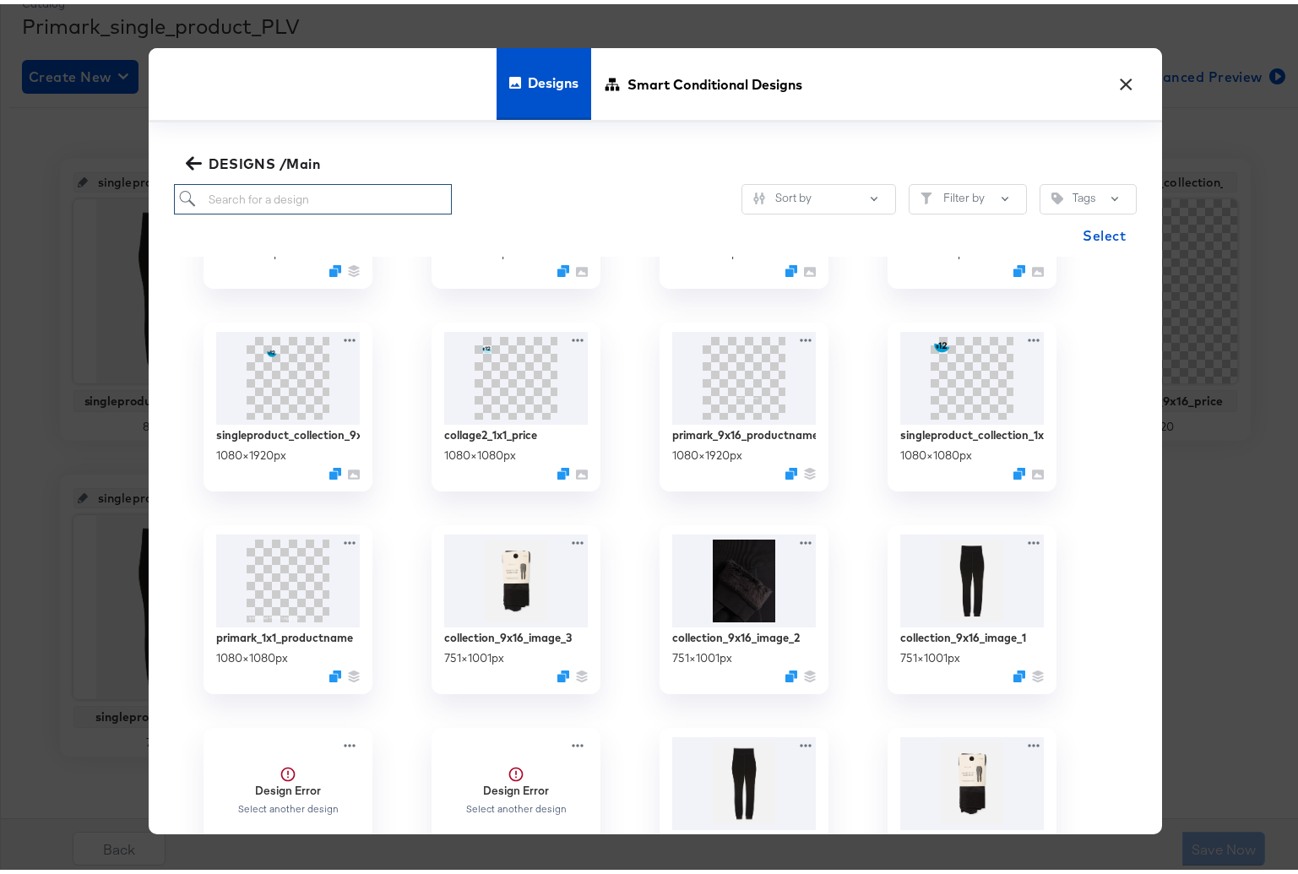
click at [235, 189] on input "search" at bounding box center [313, 195] width 278 height 31
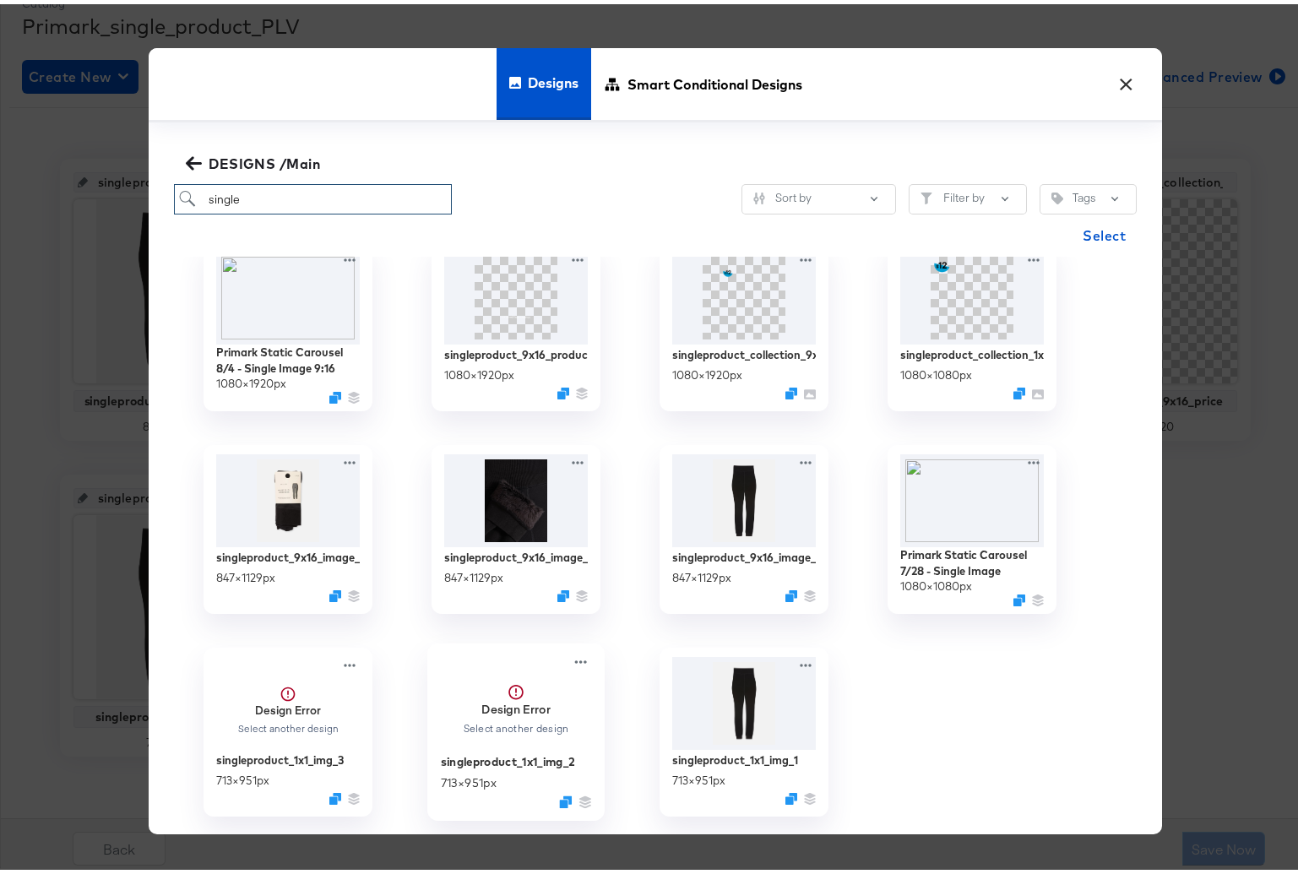
type input "single"
click at [536, 740] on span "Design Error Select another design" at bounding box center [516, 699] width 151 height 98
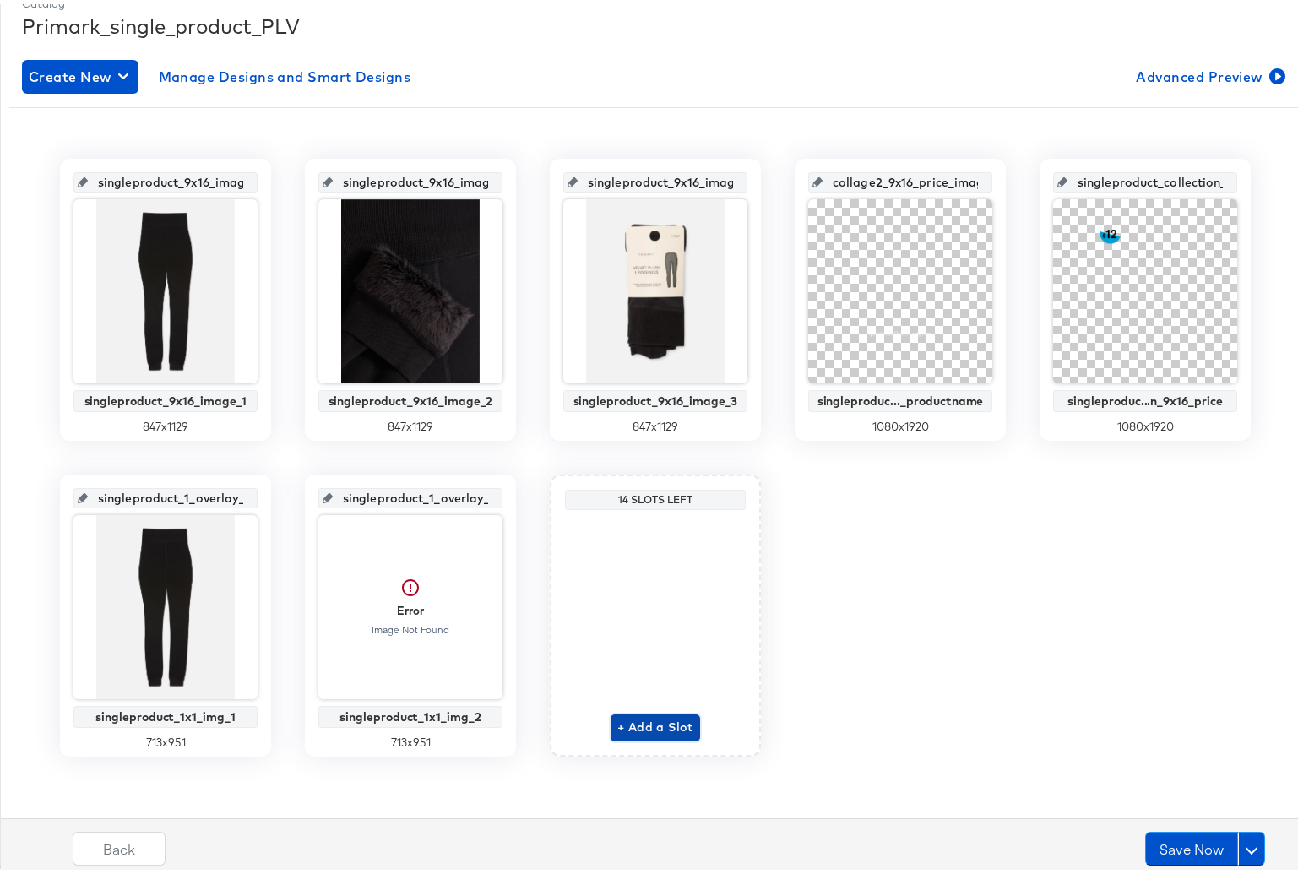
click at [634, 721] on span "+ Add a Slot" at bounding box center [656, 723] width 76 height 21
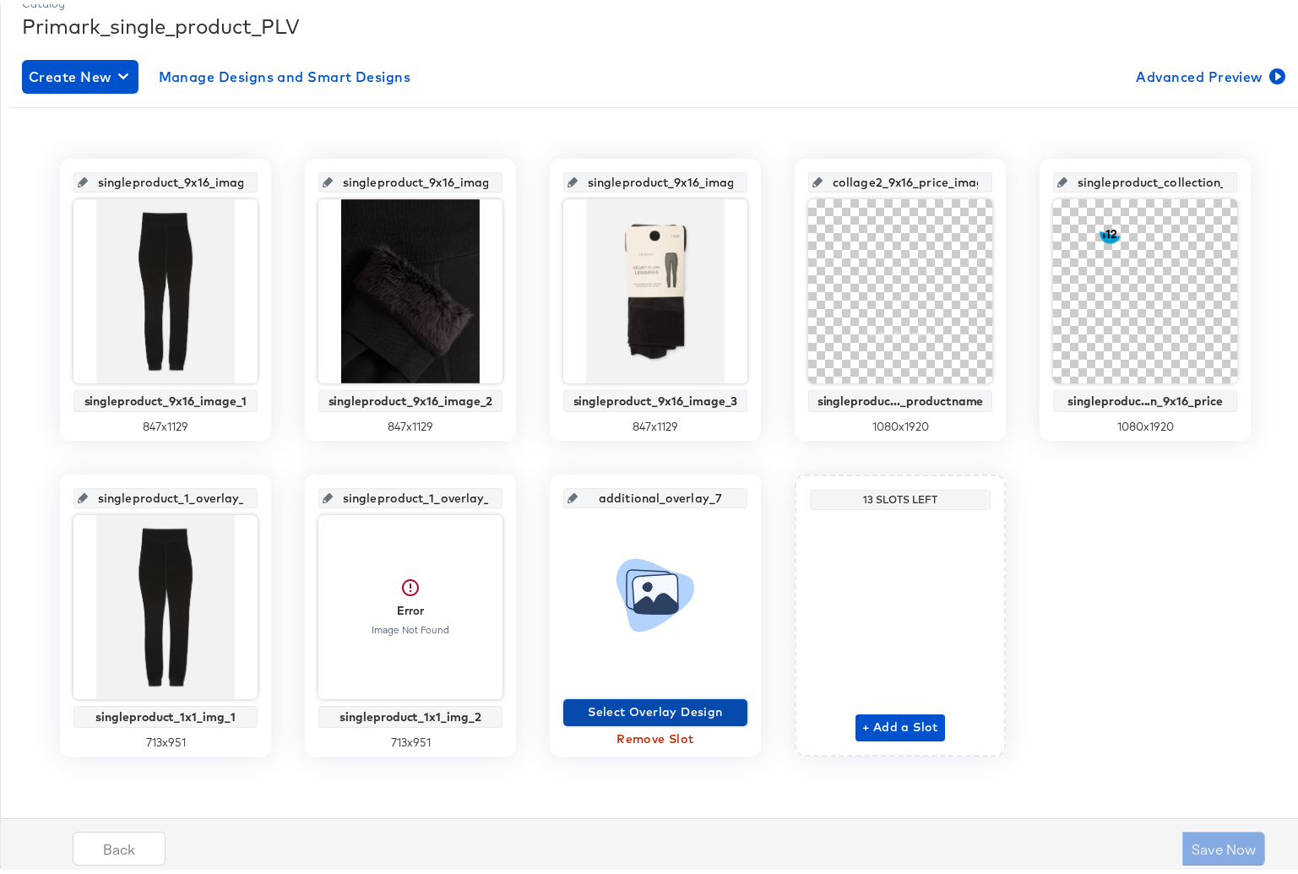
click at [628, 710] on span "Select Overlay Design" at bounding box center [655, 708] width 171 height 21
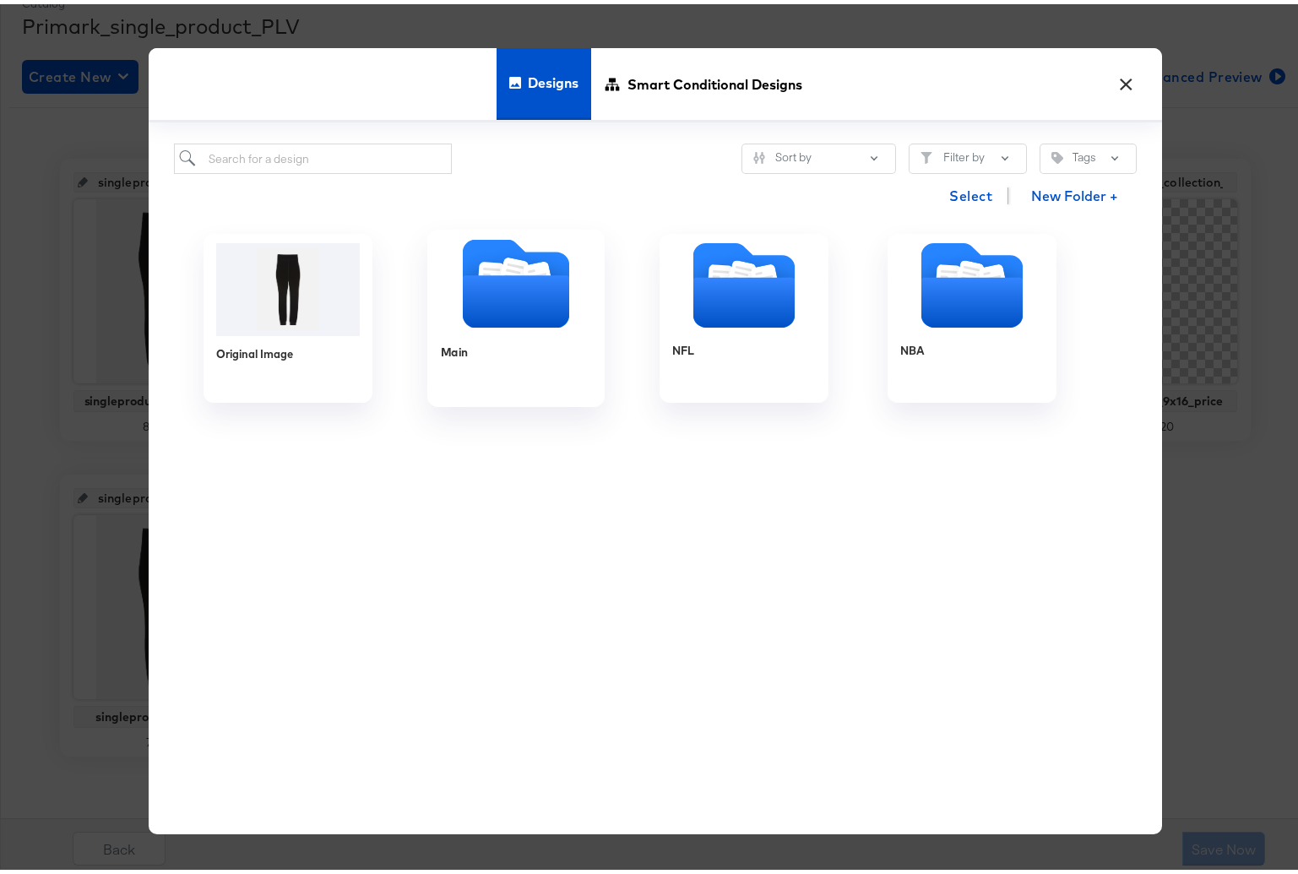
click at [496, 300] on icon "Folder" at bounding box center [516, 297] width 106 height 52
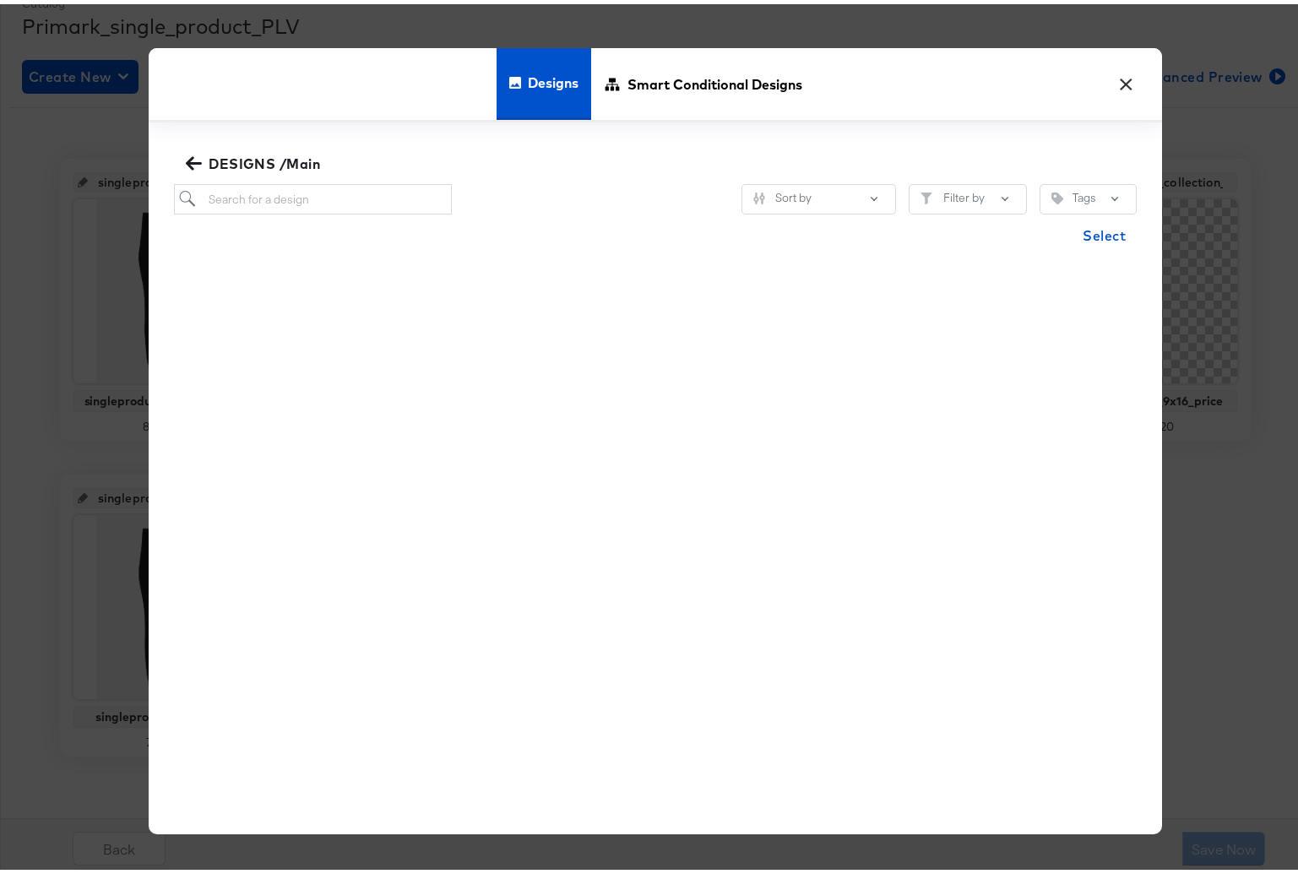
scroll to position [0, 0]
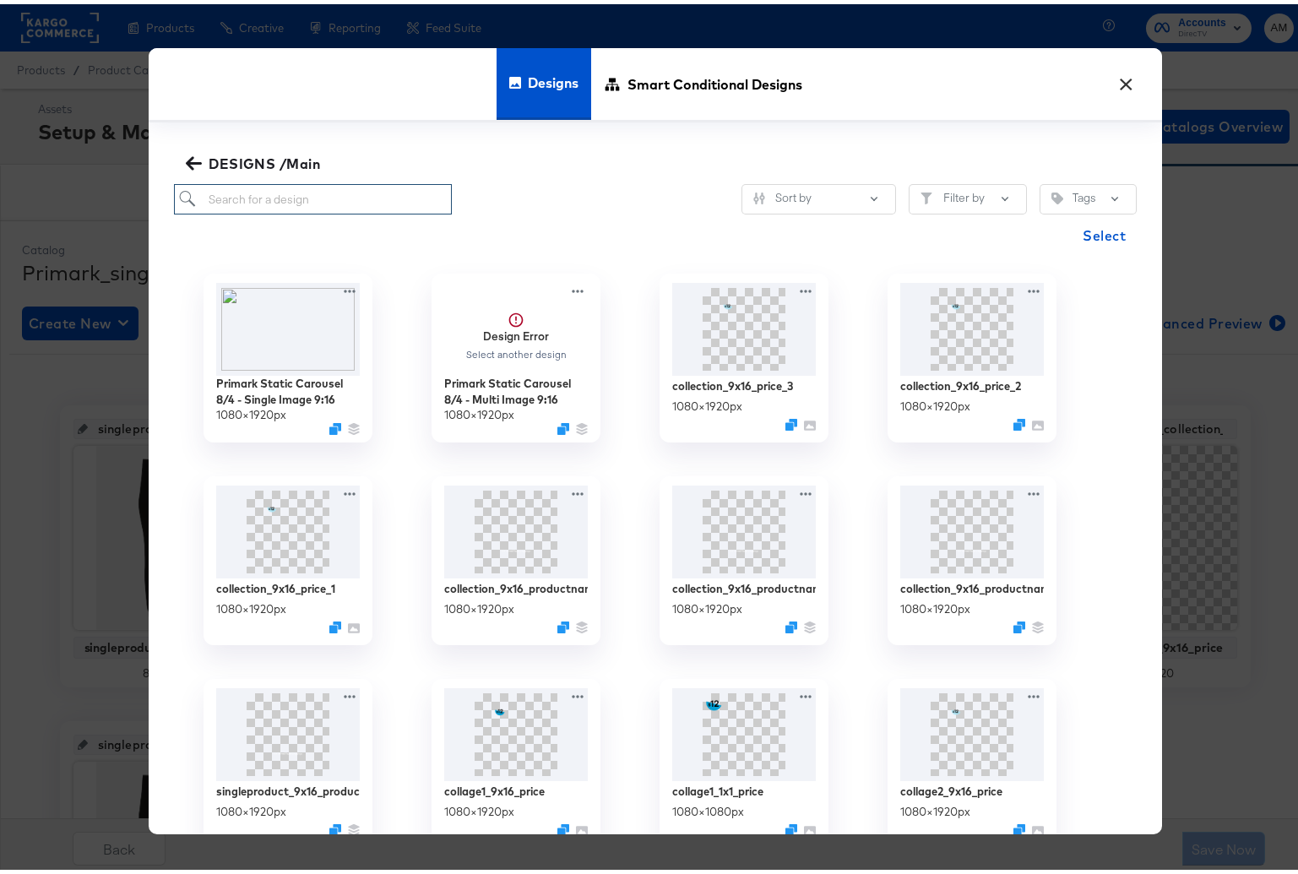
click at [257, 199] on input "search" at bounding box center [313, 195] width 278 height 31
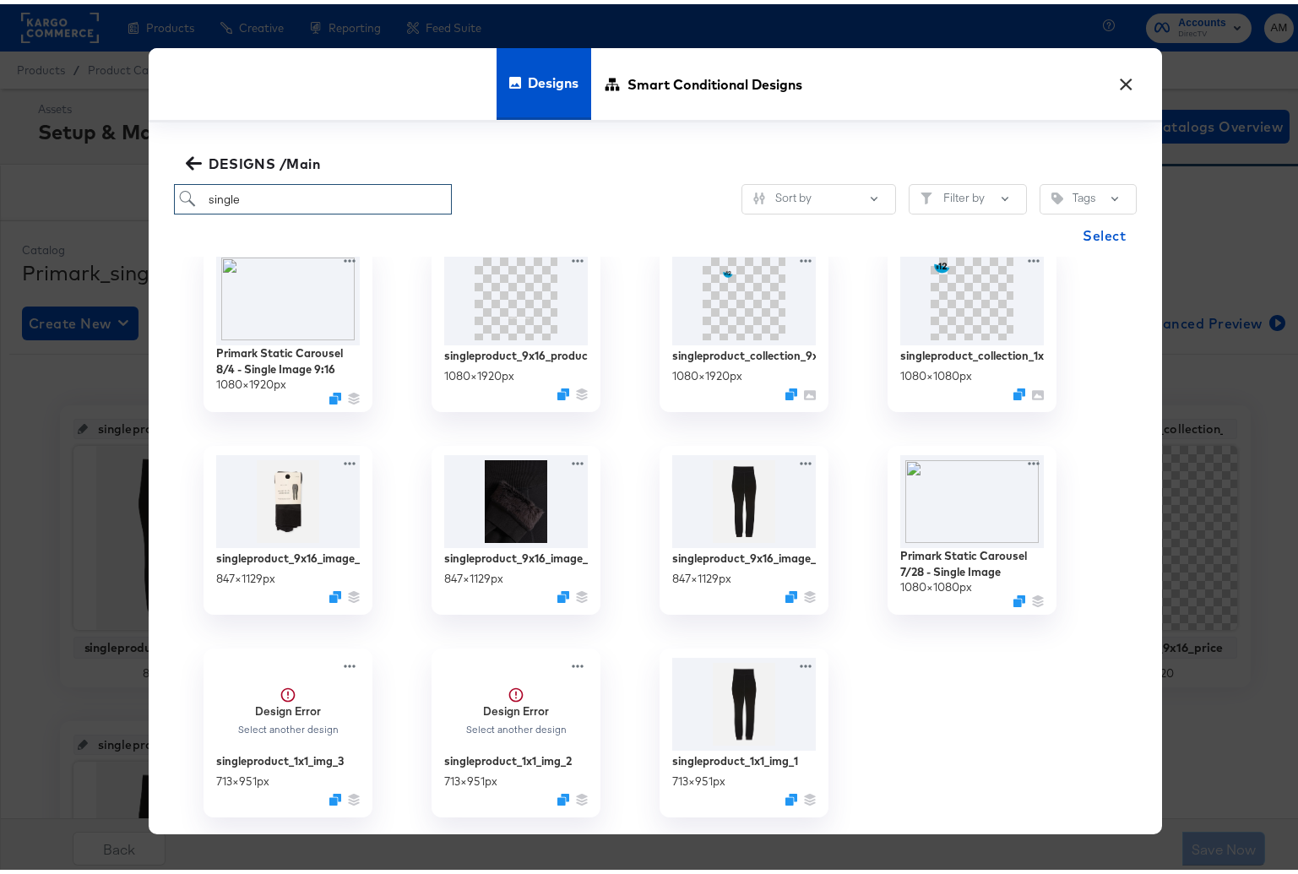
scroll to position [31, 0]
type input "single"
click at [263, 705] on strong "Design Error" at bounding box center [287, 705] width 69 height 16
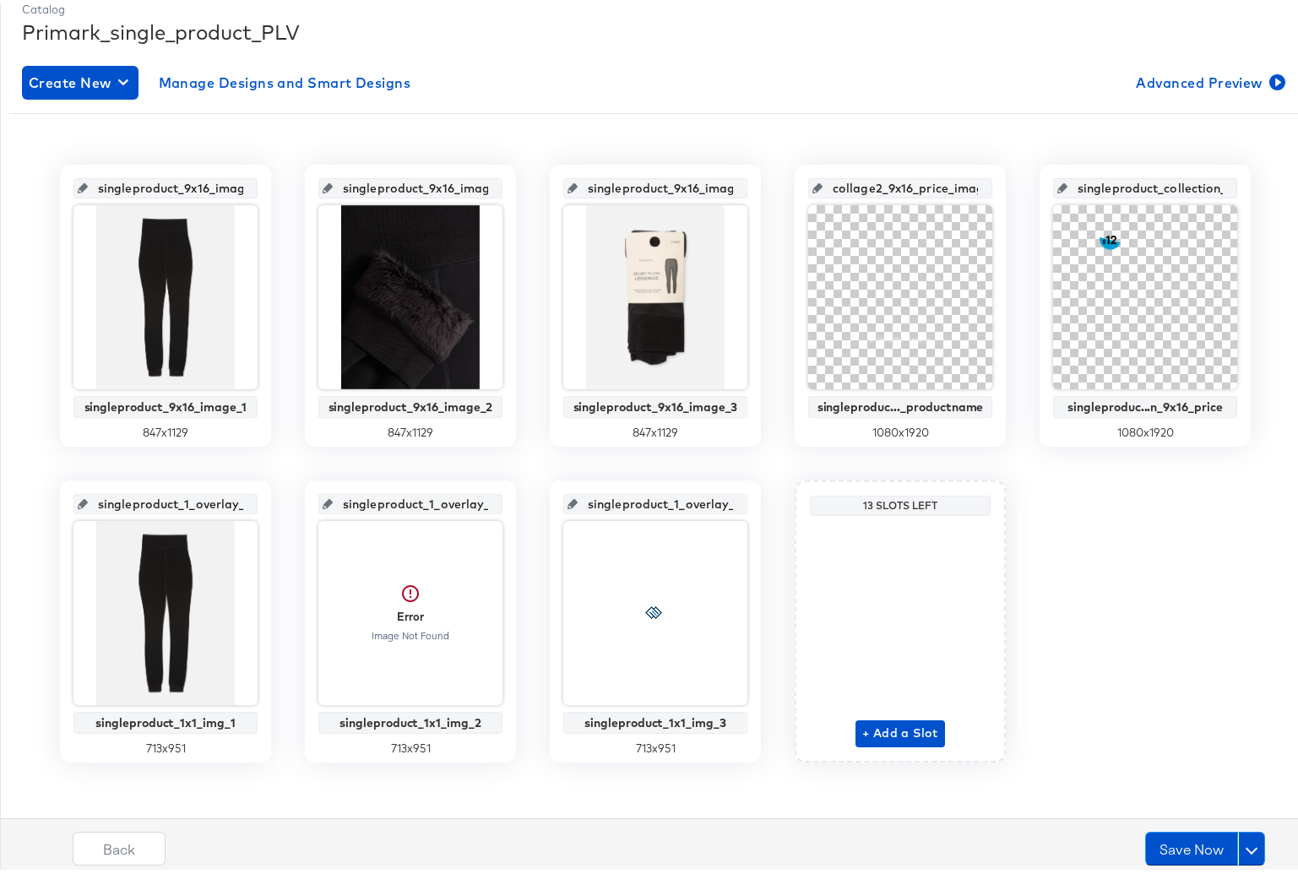
scroll to position [247, 0]
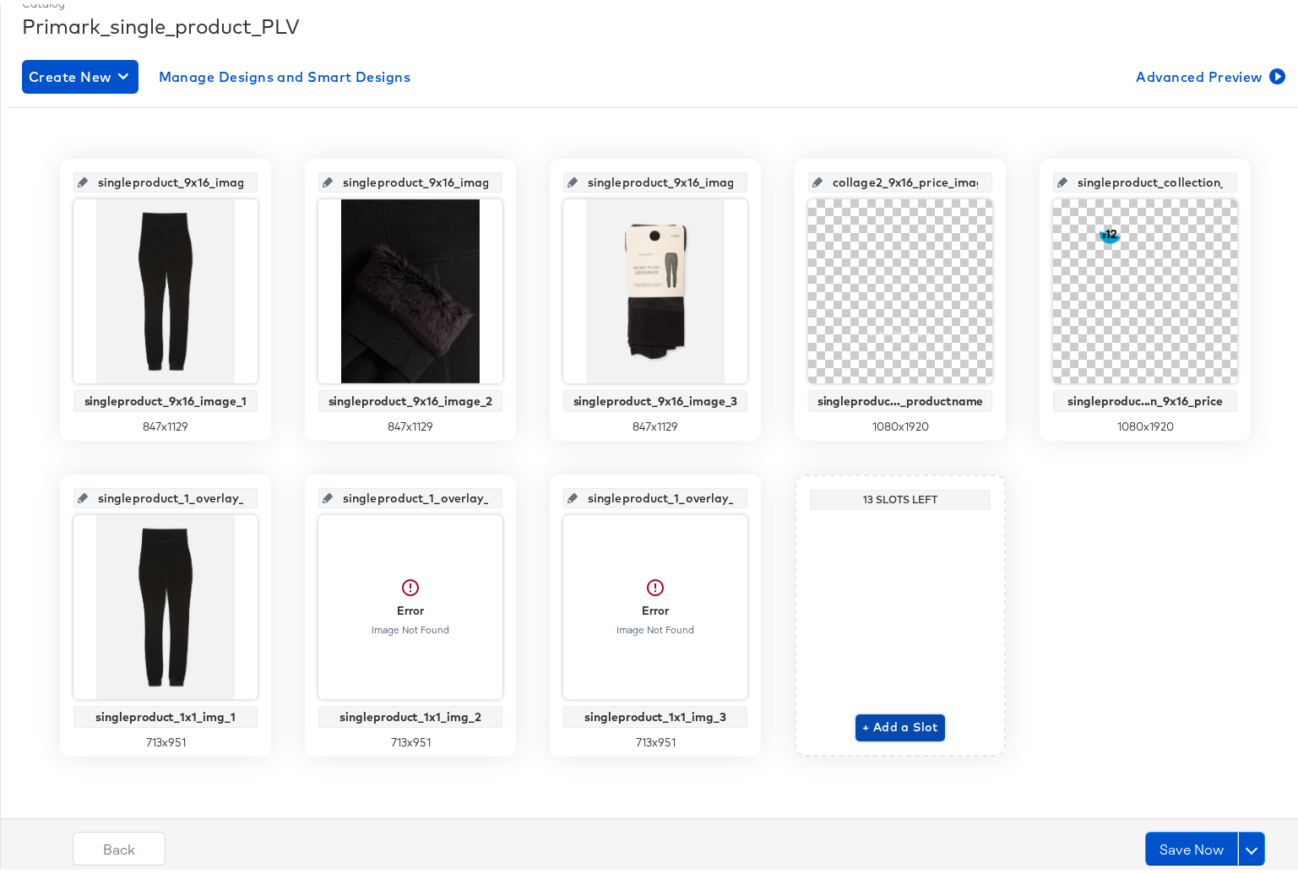
click at [885, 713] on span "+ Add a Slot" at bounding box center [901, 723] width 76 height 21
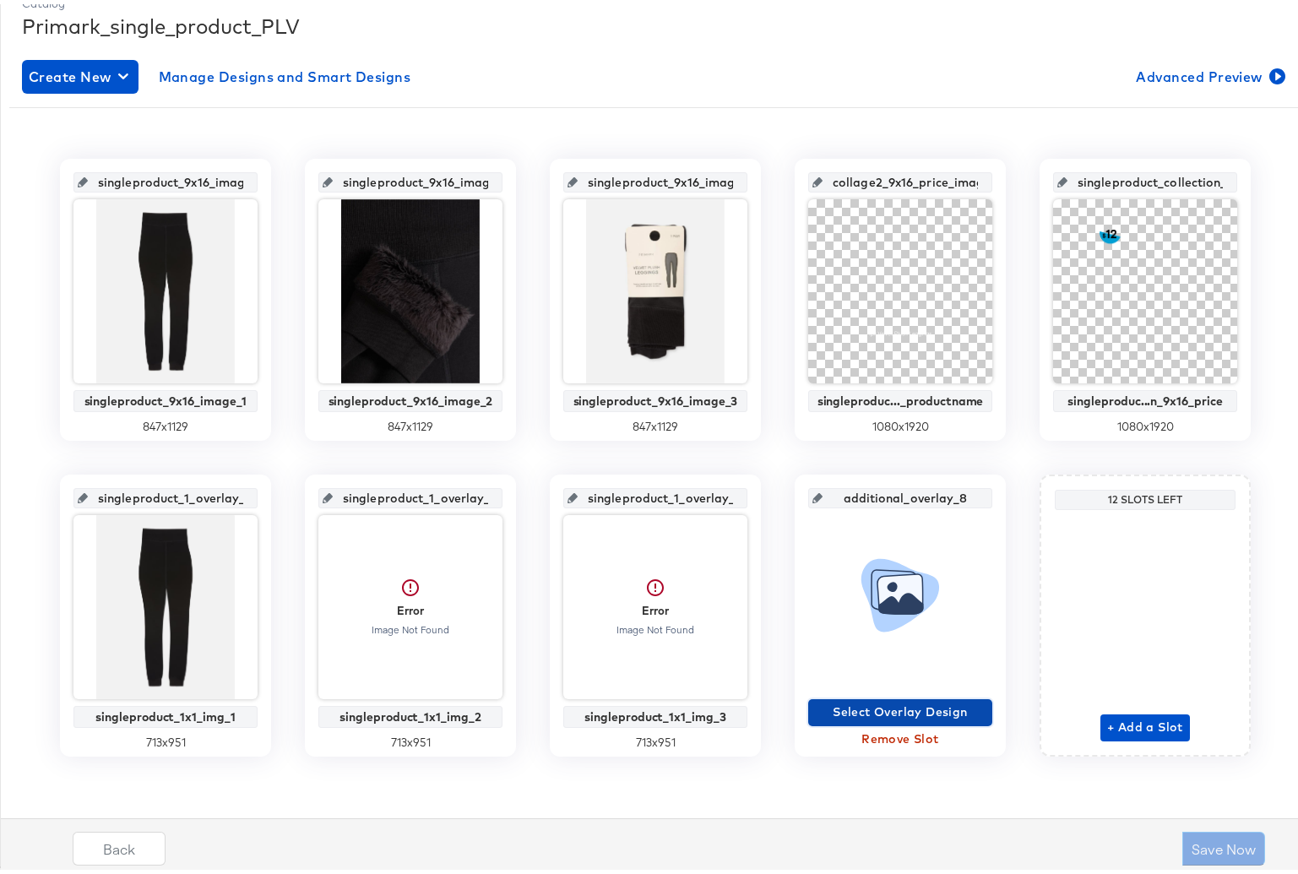
click at [853, 706] on span "Select Overlay Design" at bounding box center [900, 708] width 171 height 21
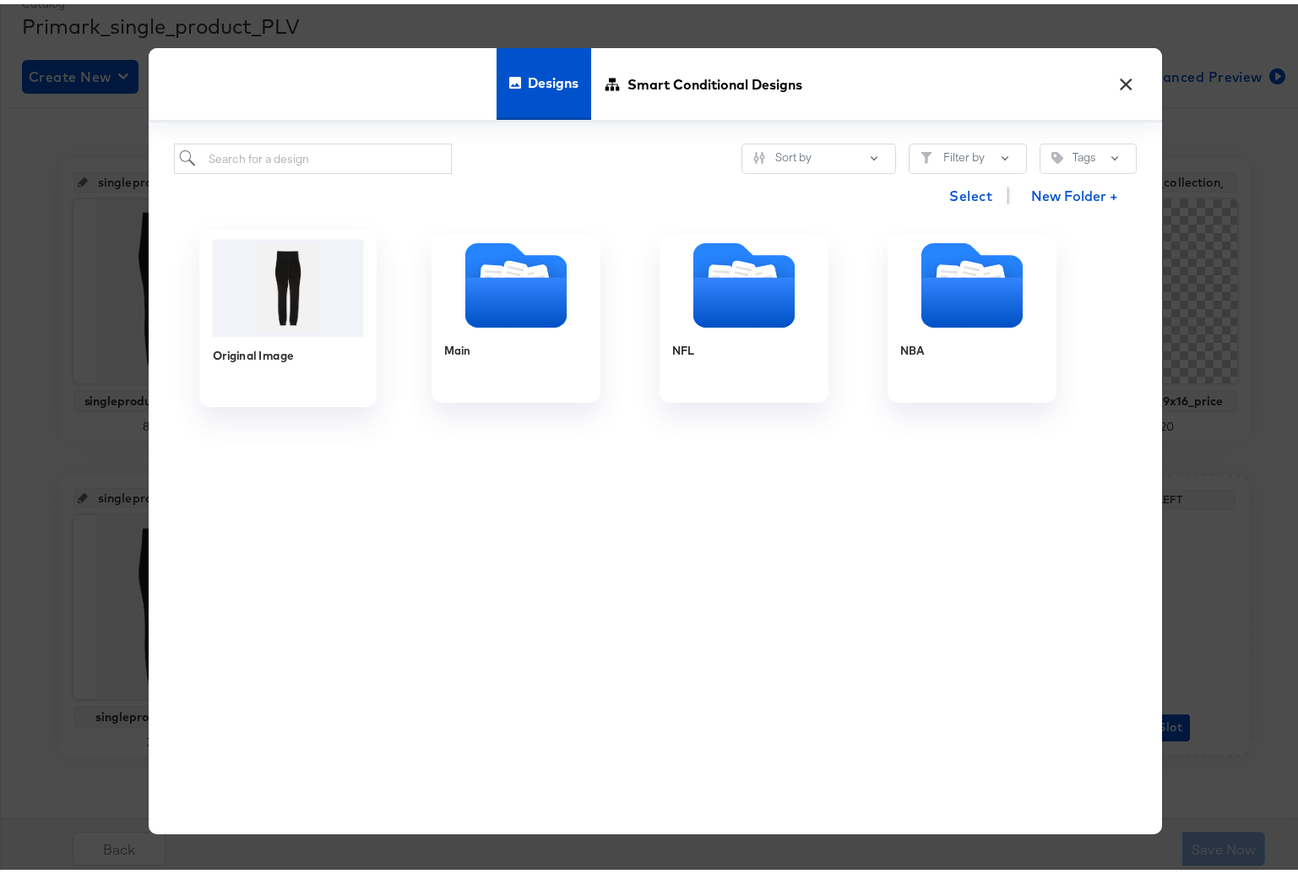
click at [291, 307] on img at bounding box center [288, 284] width 151 height 97
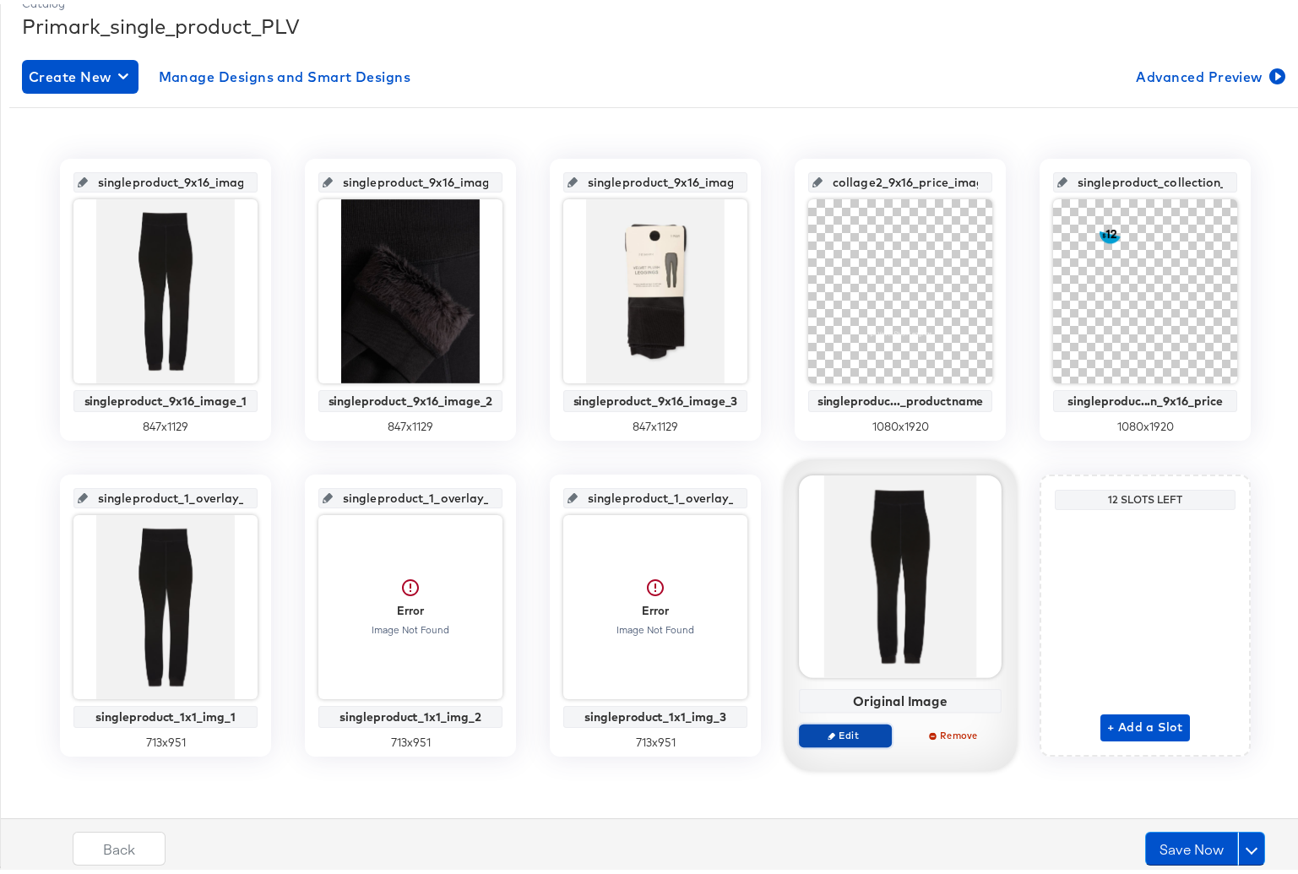
click at [837, 736] on span "Edit" at bounding box center [846, 731] width 78 height 13
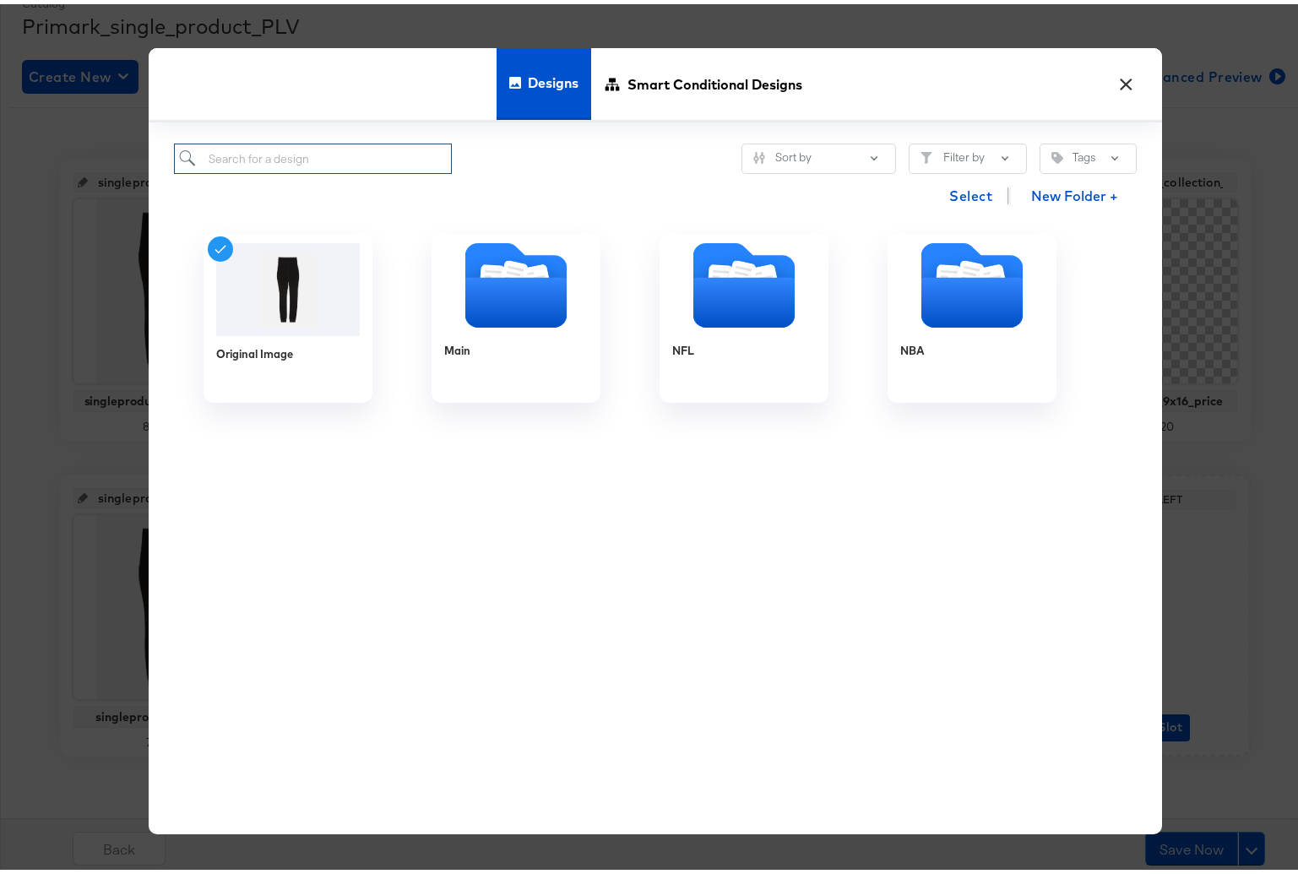
click at [252, 155] on input "search" at bounding box center [313, 154] width 278 height 31
click at [507, 264] on icon "Folder" at bounding box center [514, 270] width 30 height 34
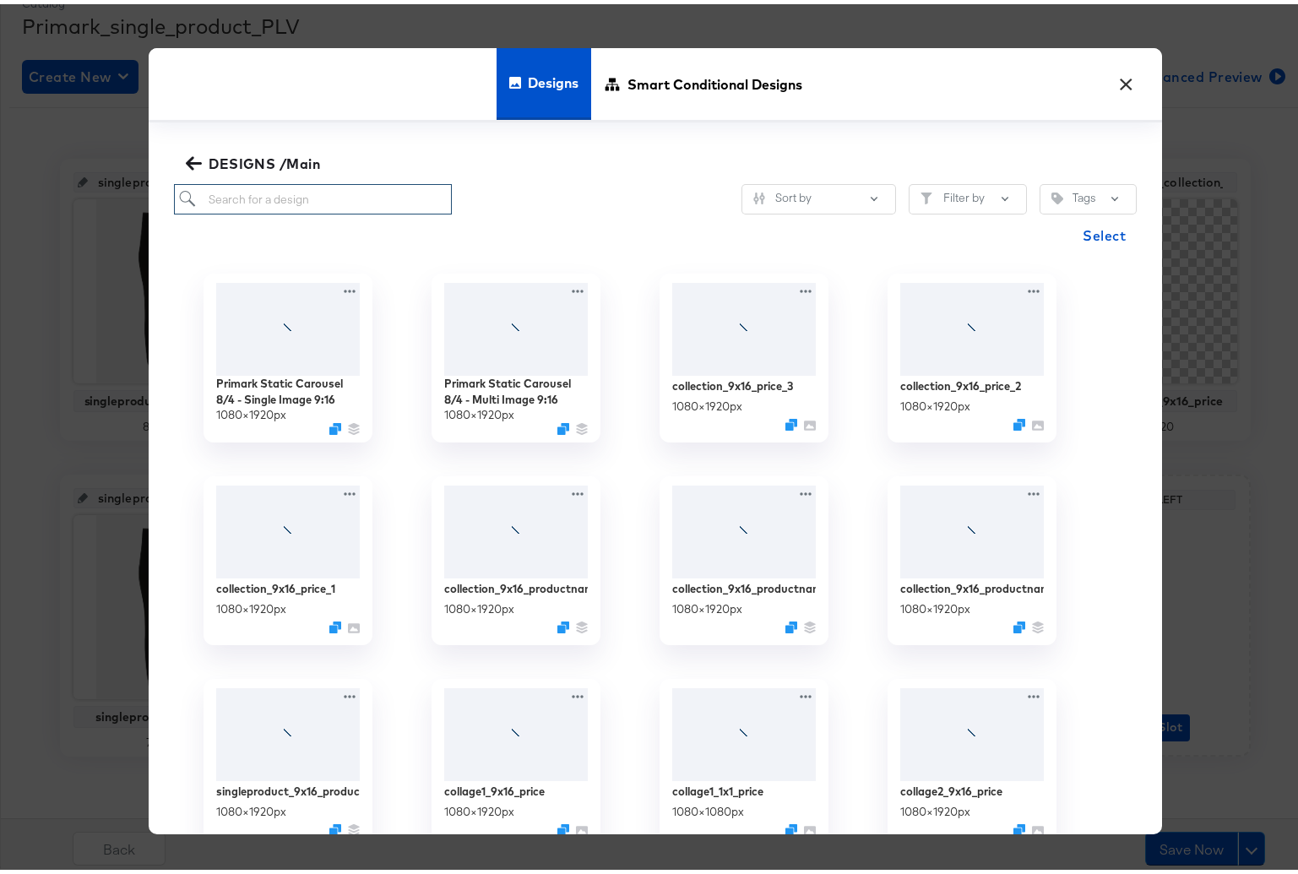
click at [269, 199] on input "search" at bounding box center [313, 195] width 278 height 31
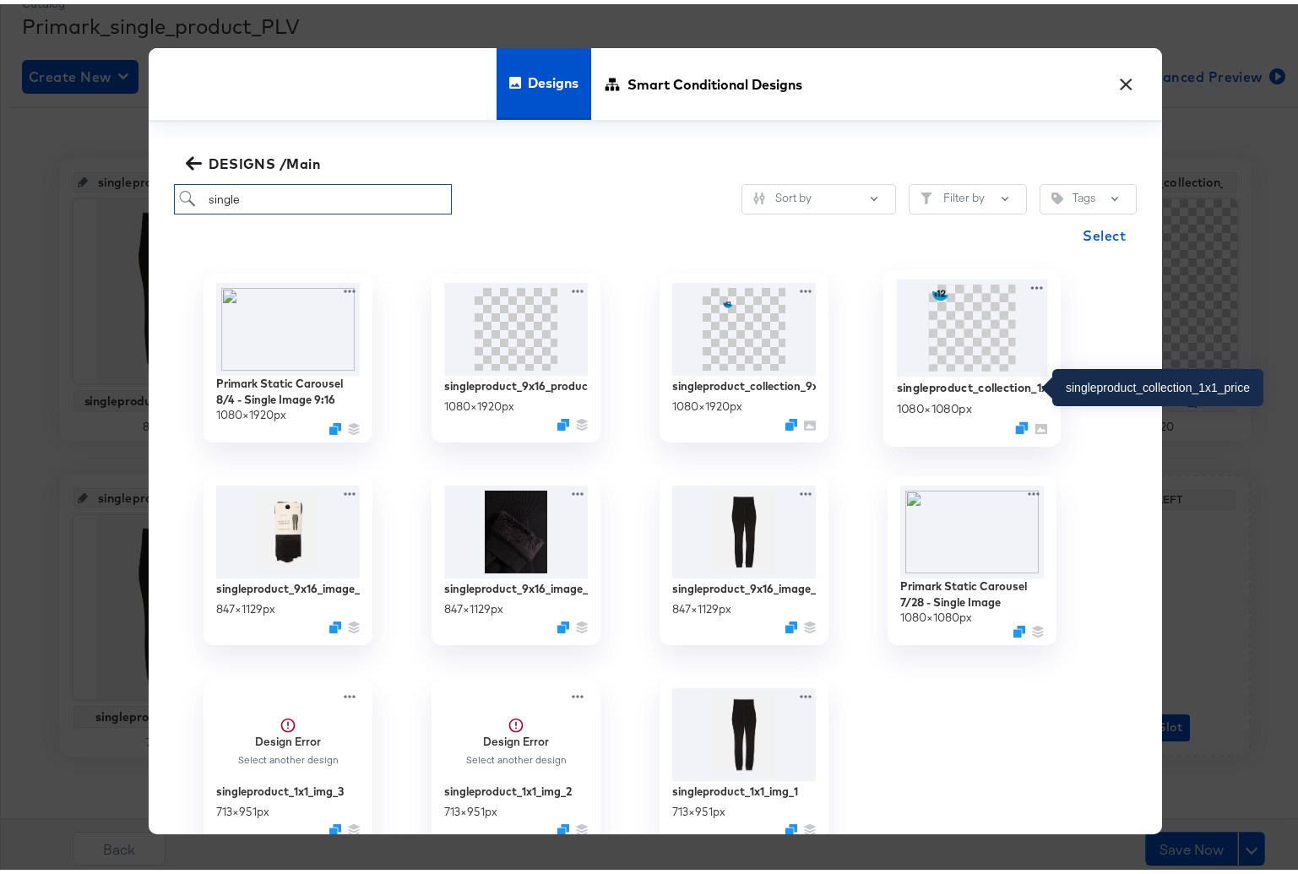
type input "single"
click at [979, 389] on div "singleproduct_collection_1x1_price" at bounding box center [972, 383] width 151 height 16
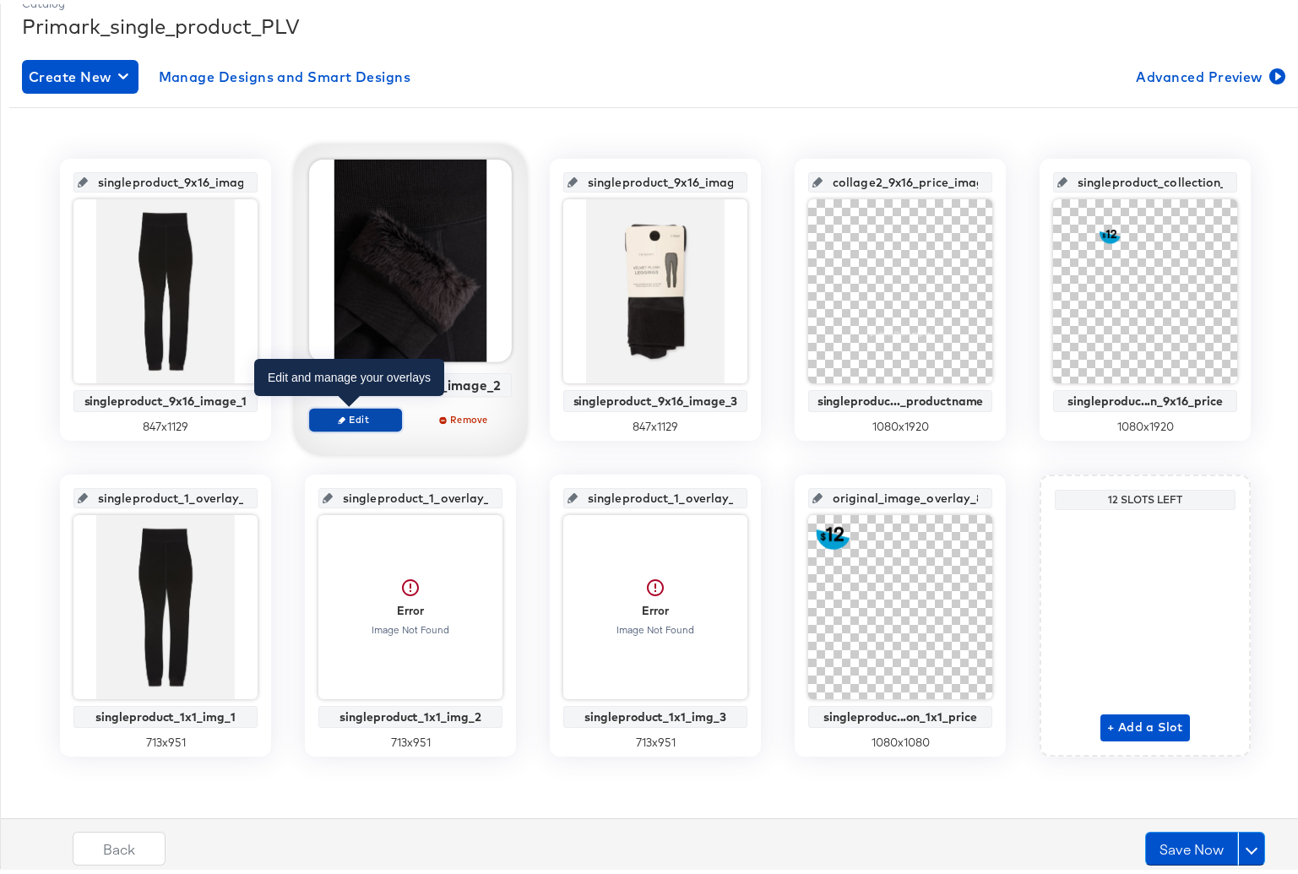
click at [361, 411] on span "Edit" at bounding box center [356, 415] width 78 height 13
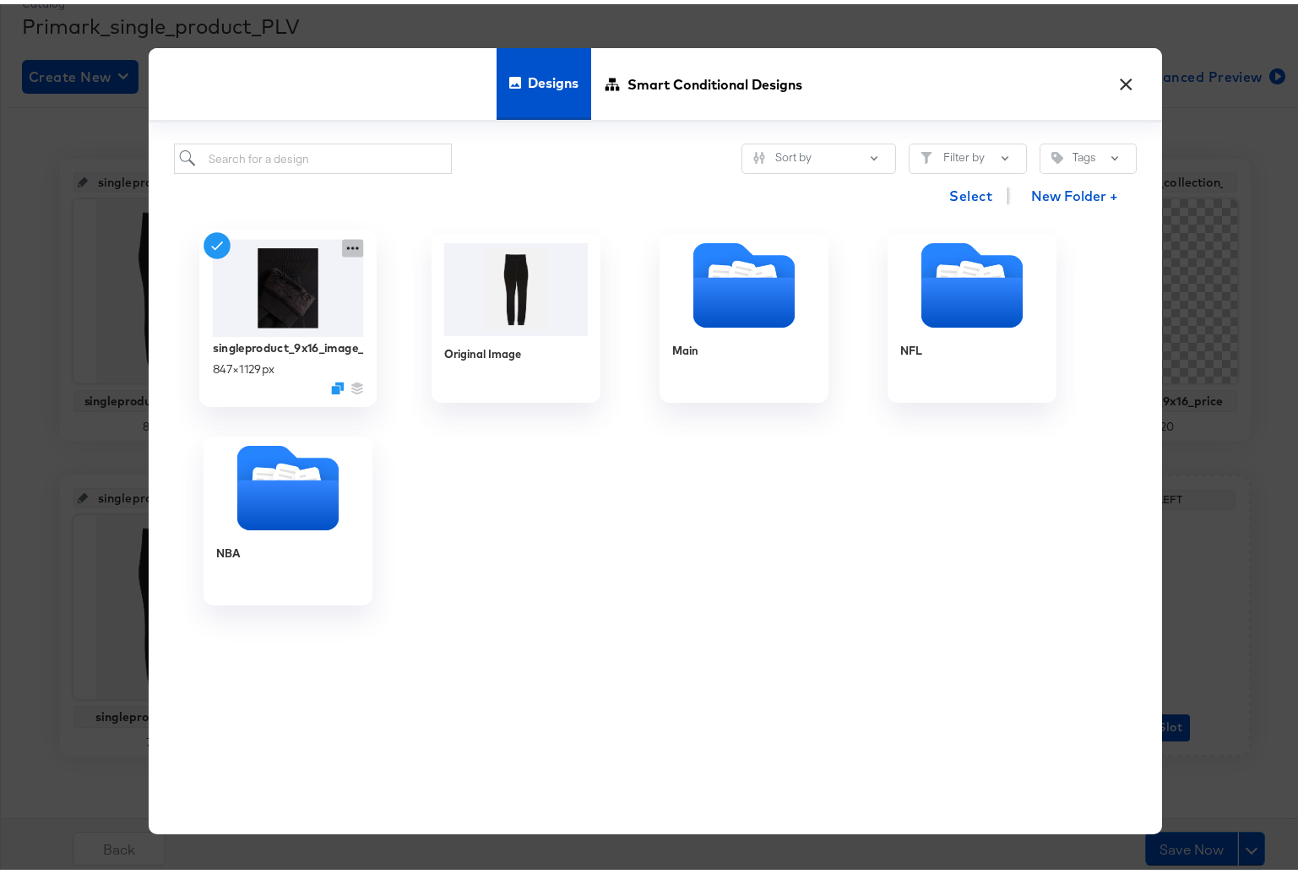
click at [342, 243] on icon at bounding box center [352, 245] width 21 height 18
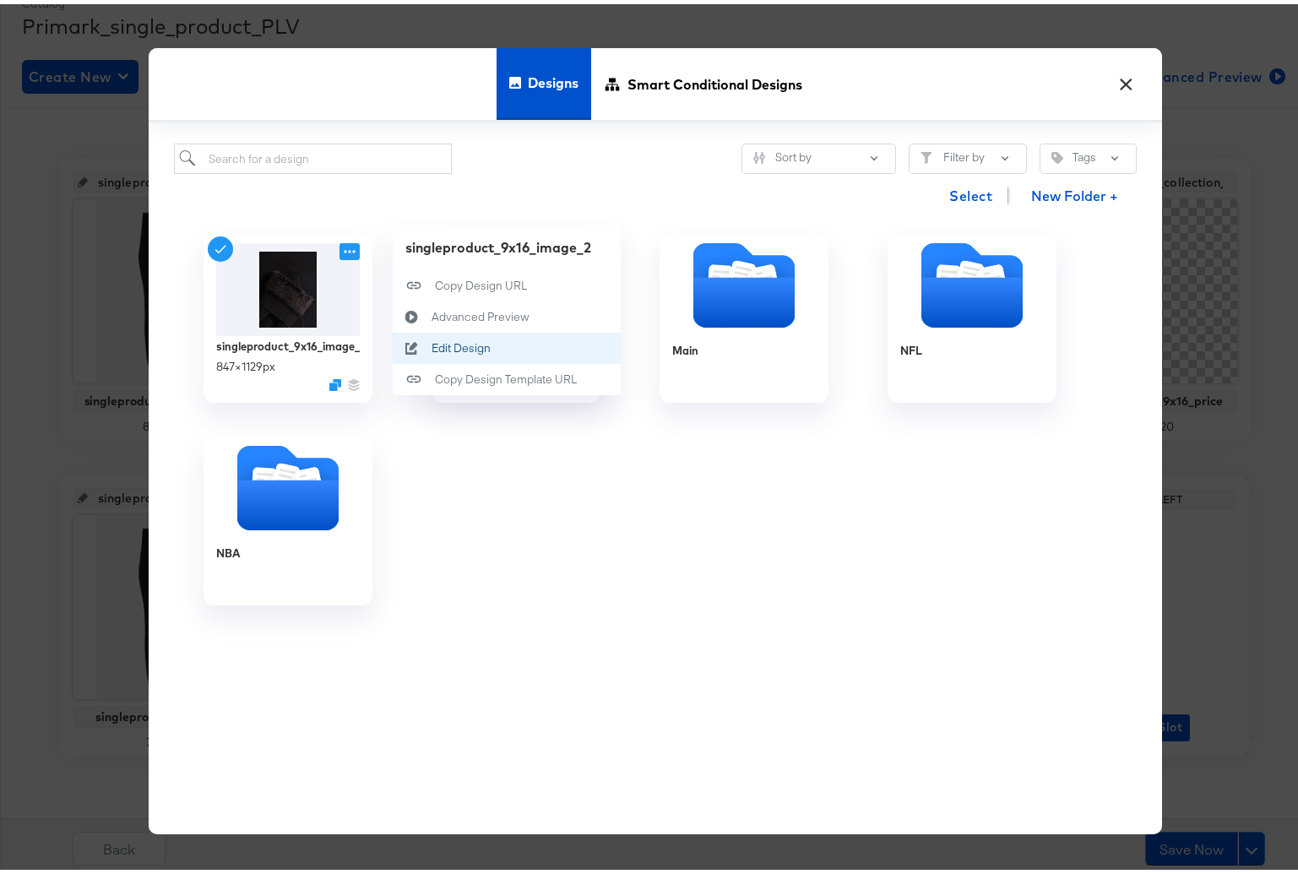
click at [432, 344] on div "Edit Design Edit Design" at bounding box center [432, 344] width 0 height 0
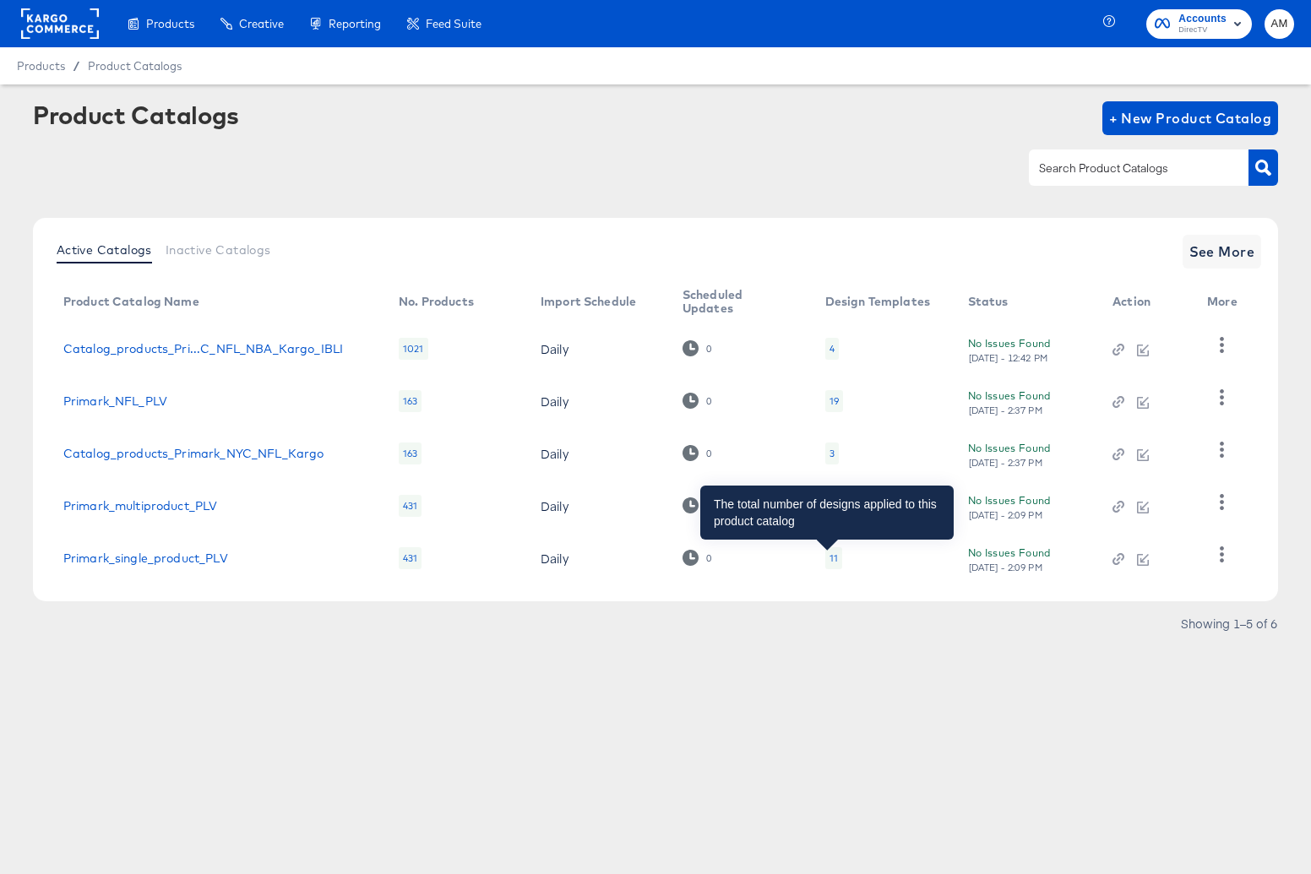
click at [830, 558] on div "11" at bounding box center [834, 559] width 8 height 14
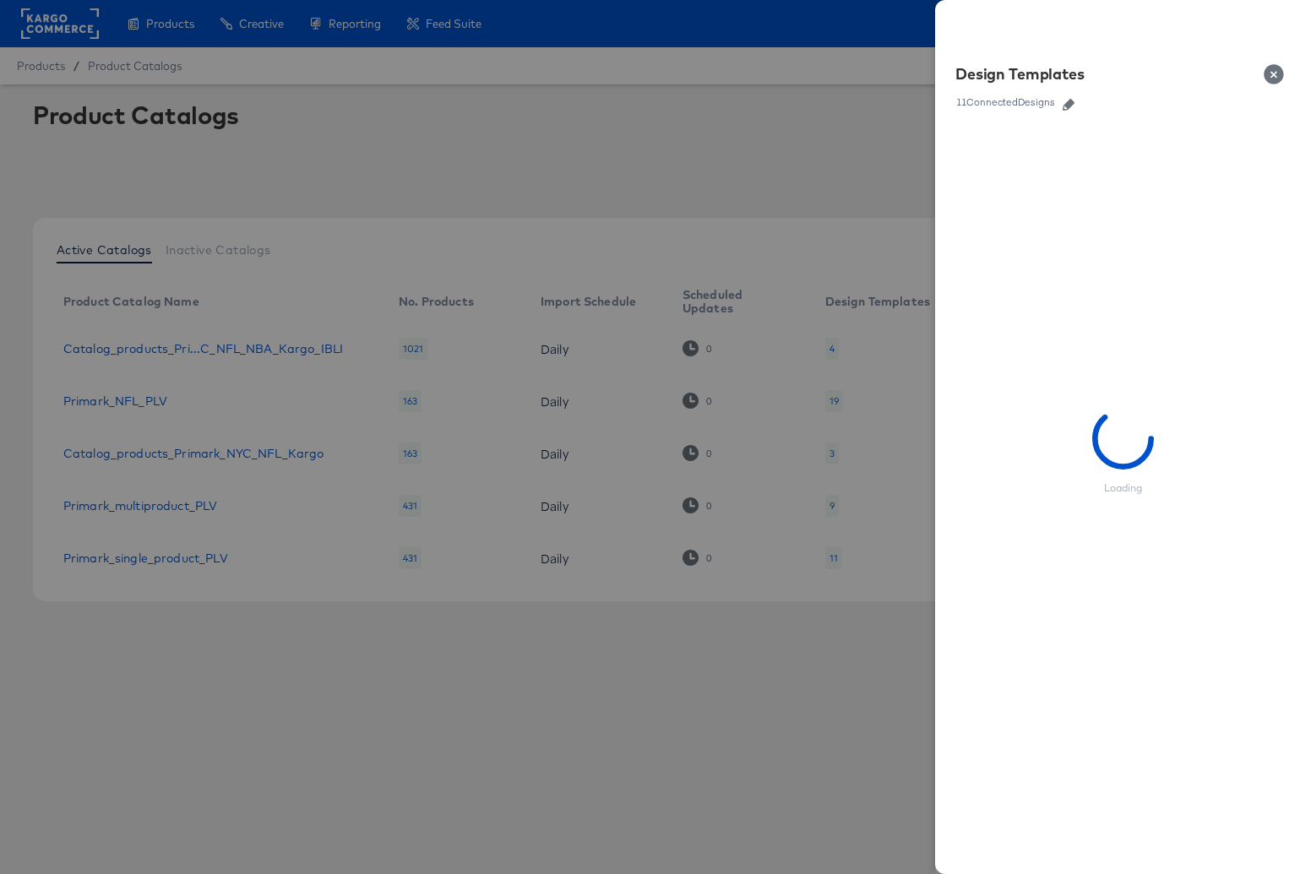
click at [1071, 102] on icon "button" at bounding box center [1069, 105] width 12 height 12
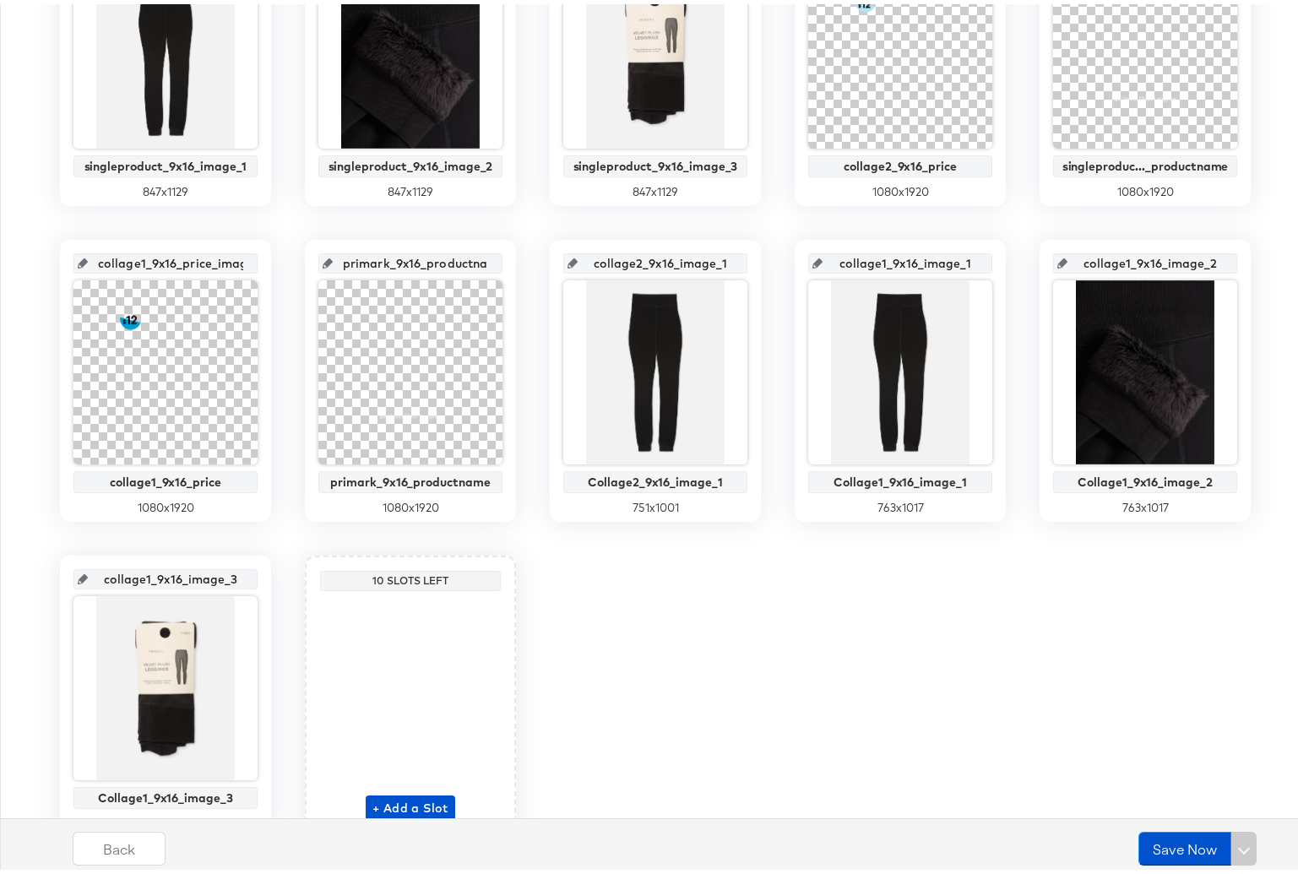
scroll to position [563, 0]
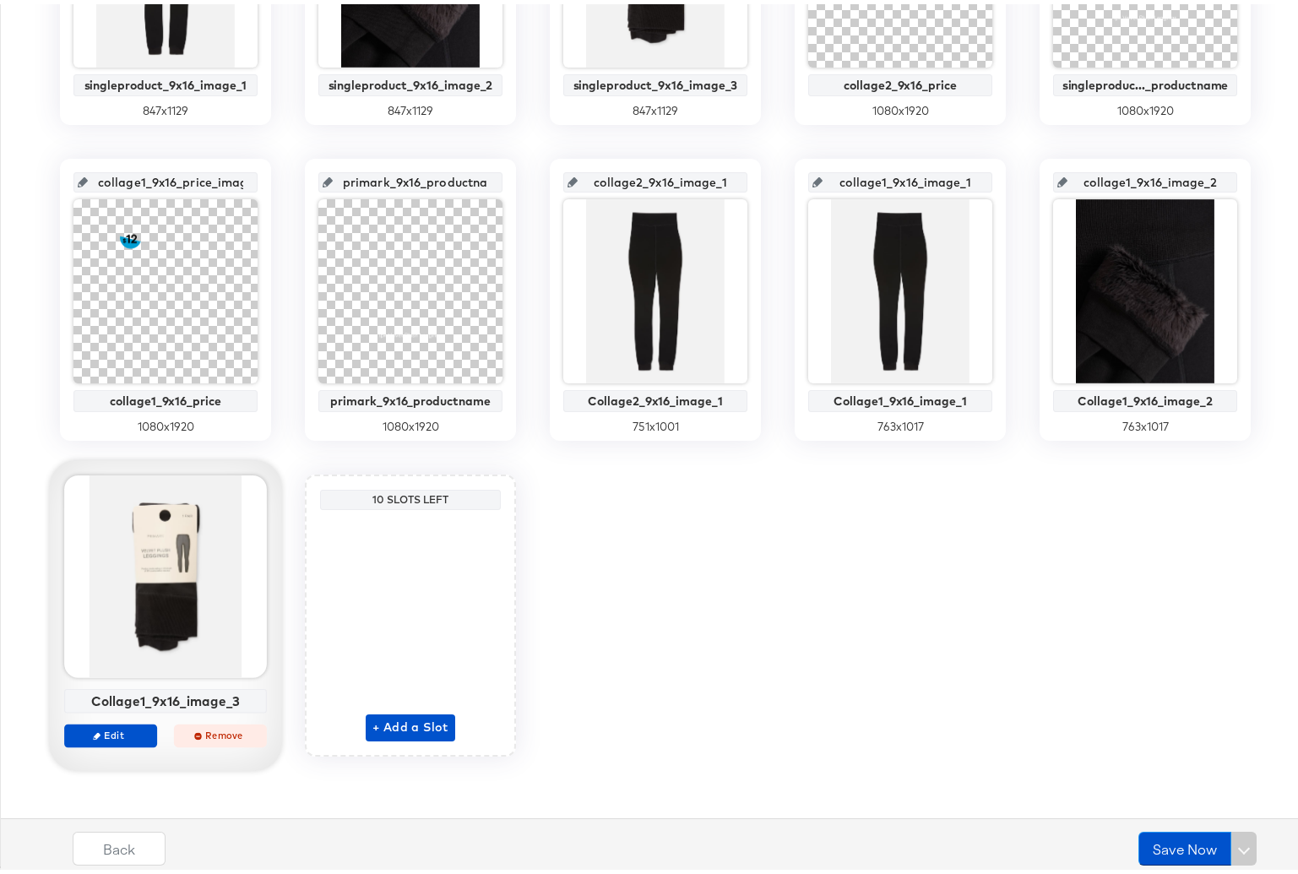
click at [215, 732] on span "Remove" at bounding box center [221, 731] width 78 height 13
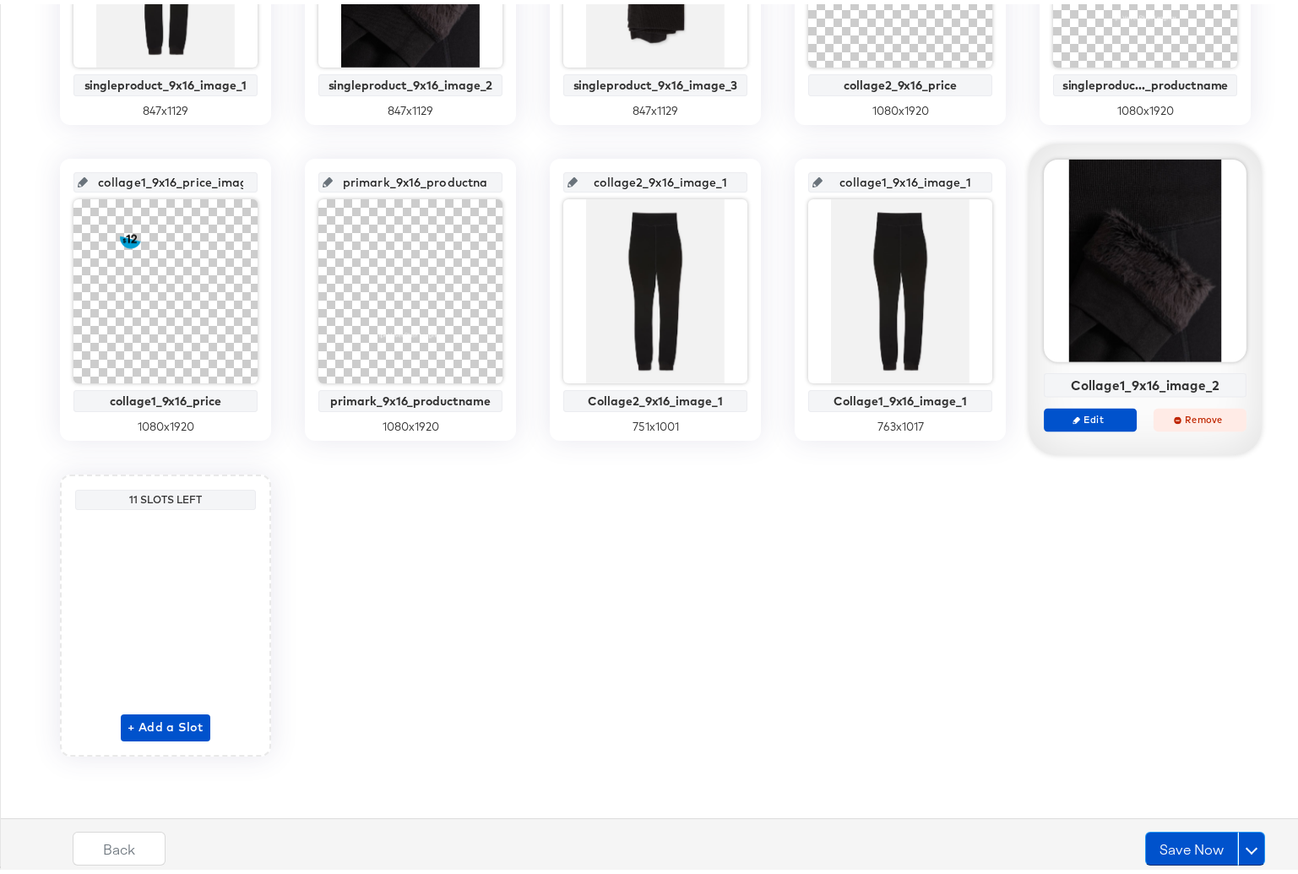
drag, startPoint x: 1189, startPoint y: 416, endPoint x: 1049, endPoint y: 407, distance: 140.5
click at [1189, 416] on span "Remove" at bounding box center [1201, 415] width 78 height 13
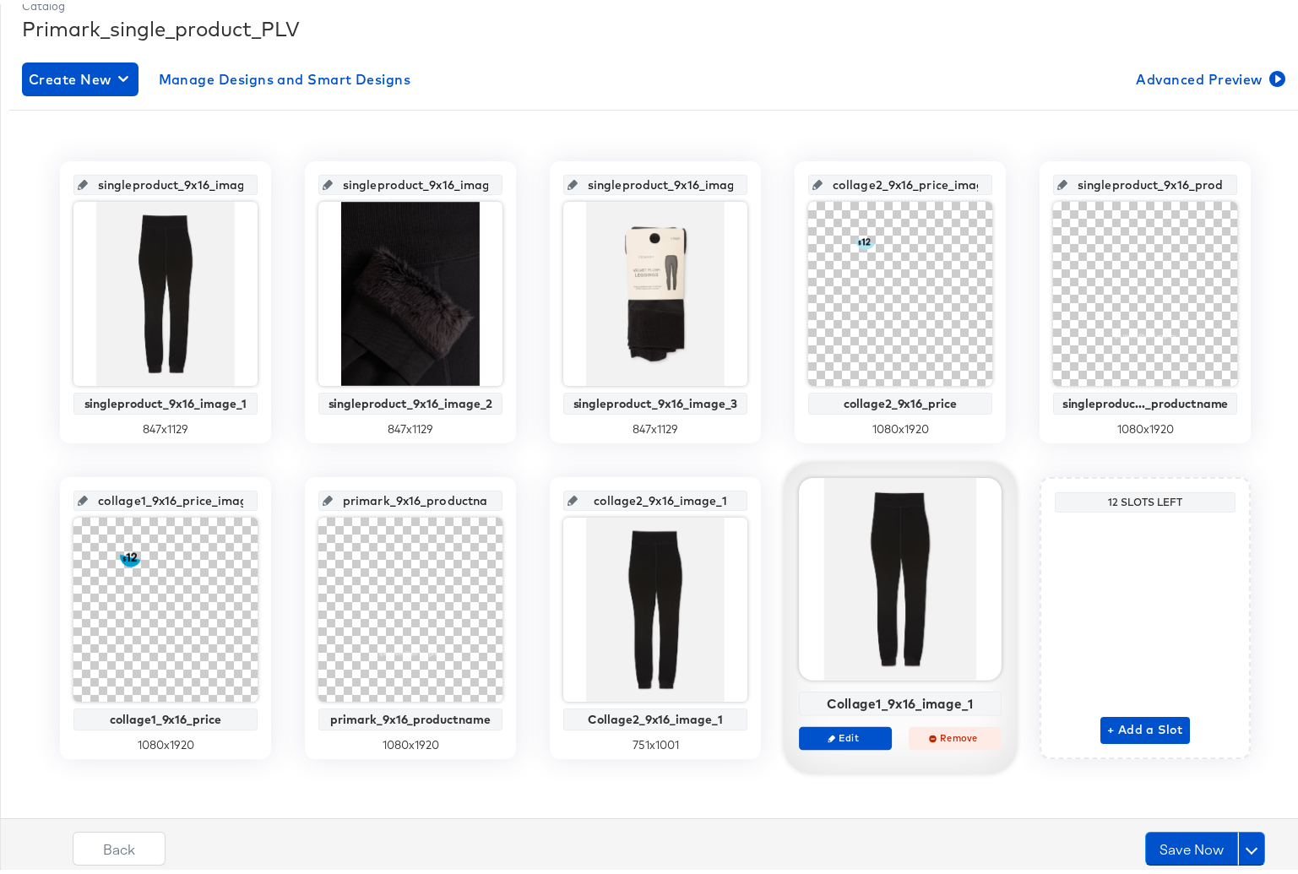
scroll to position [243, 0]
click at [938, 733] on span "Remove" at bounding box center [956, 734] width 78 height 13
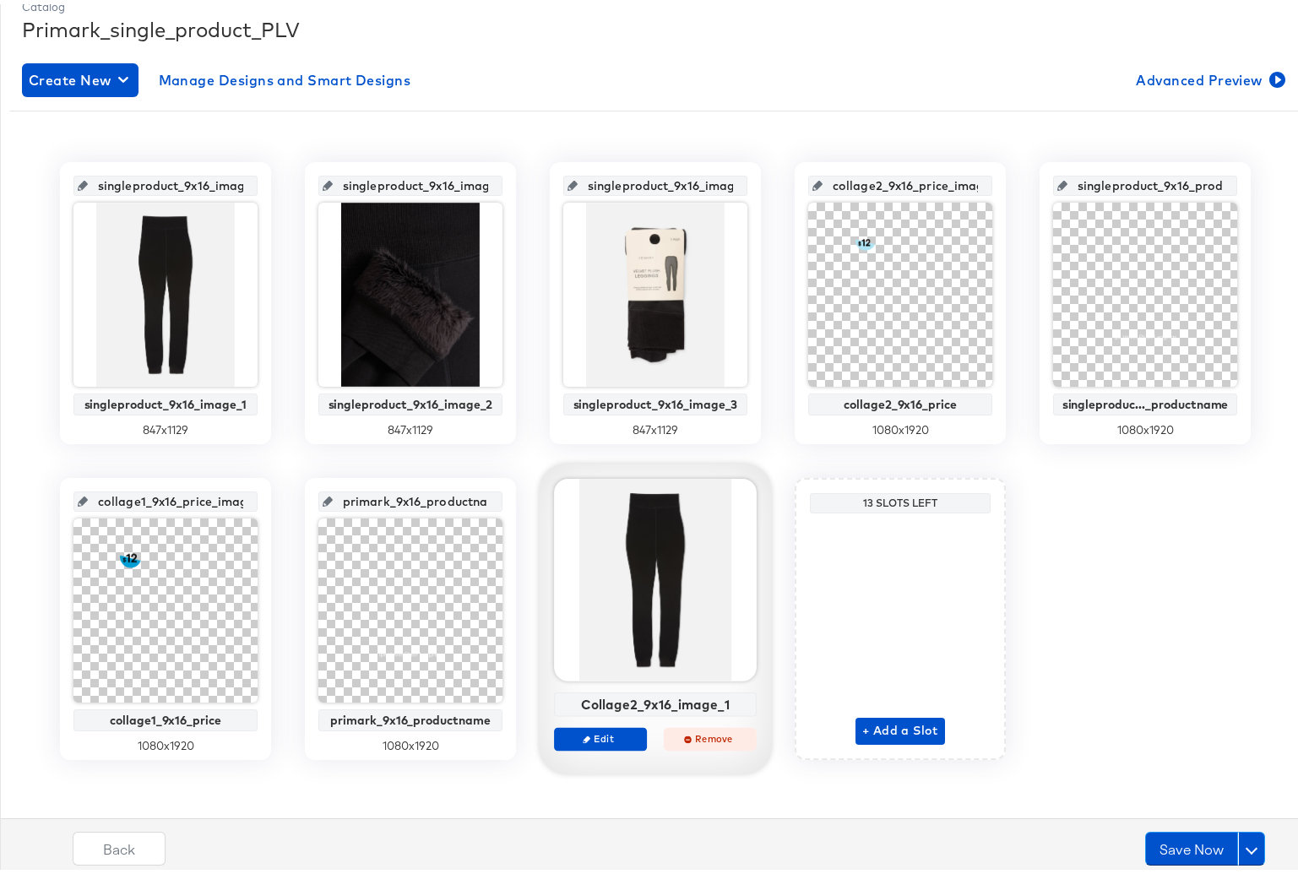
click at [689, 740] on span "Remove" at bounding box center [711, 734] width 78 height 13
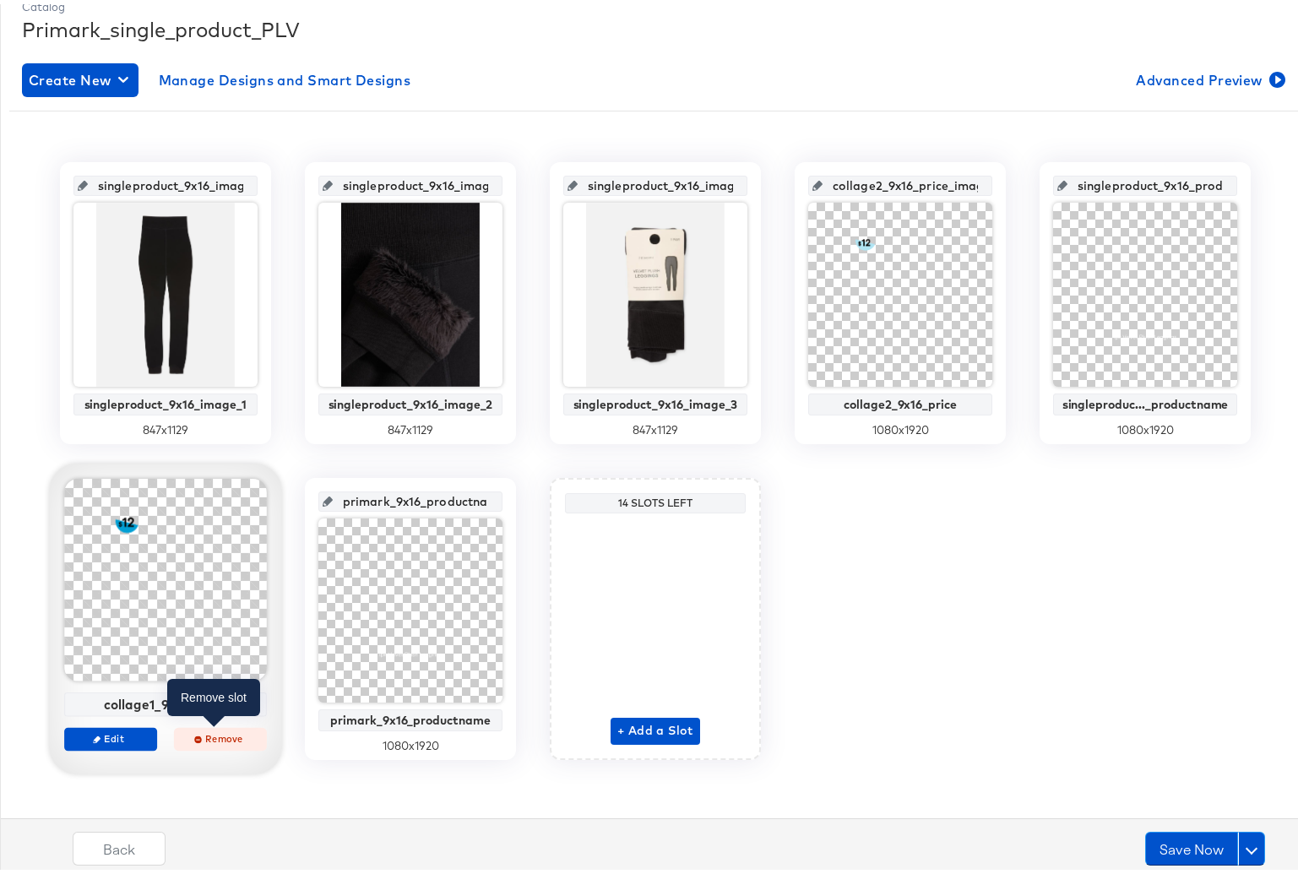
click at [196, 736] on span "Remove" at bounding box center [221, 734] width 78 height 13
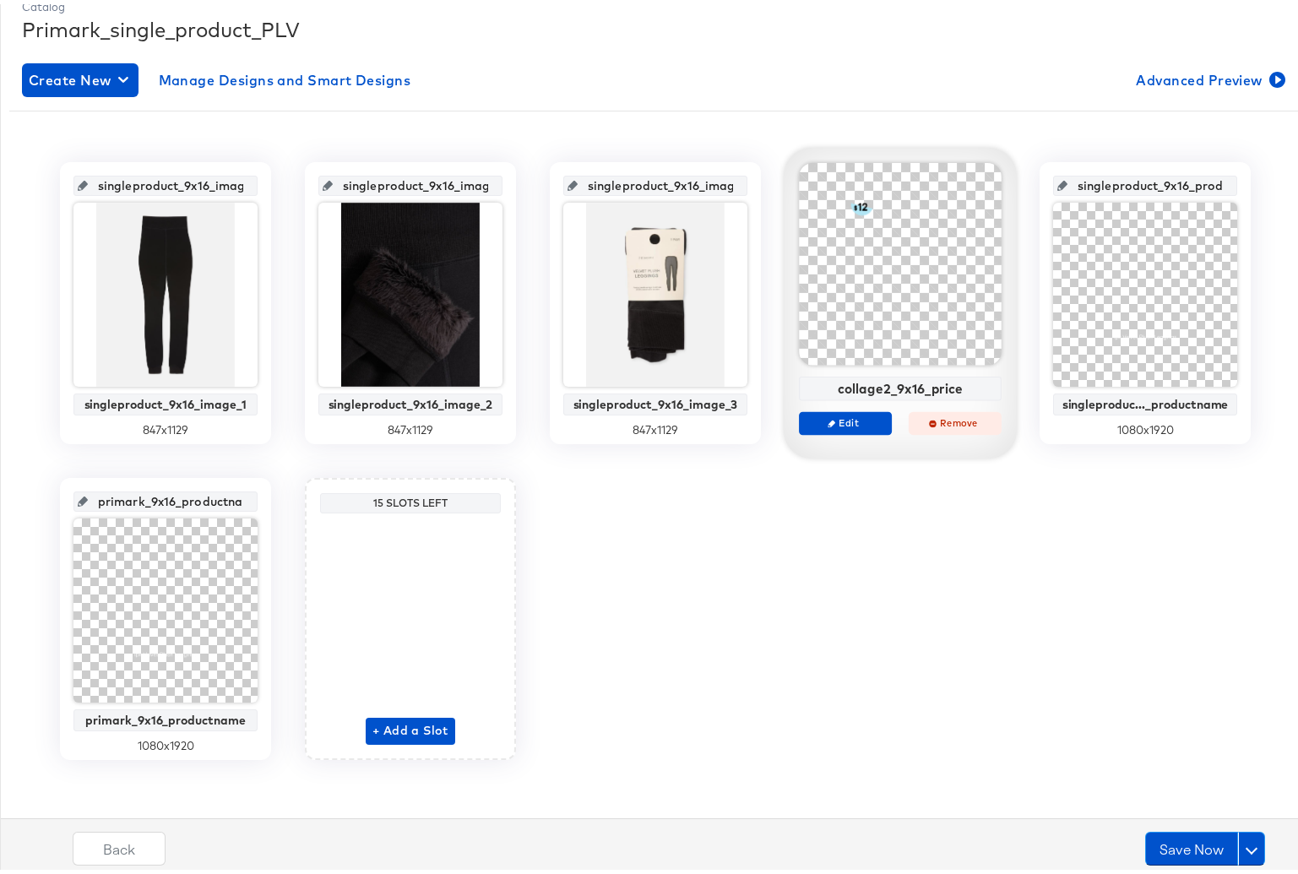
click at [935, 416] on span "Remove" at bounding box center [956, 418] width 78 height 13
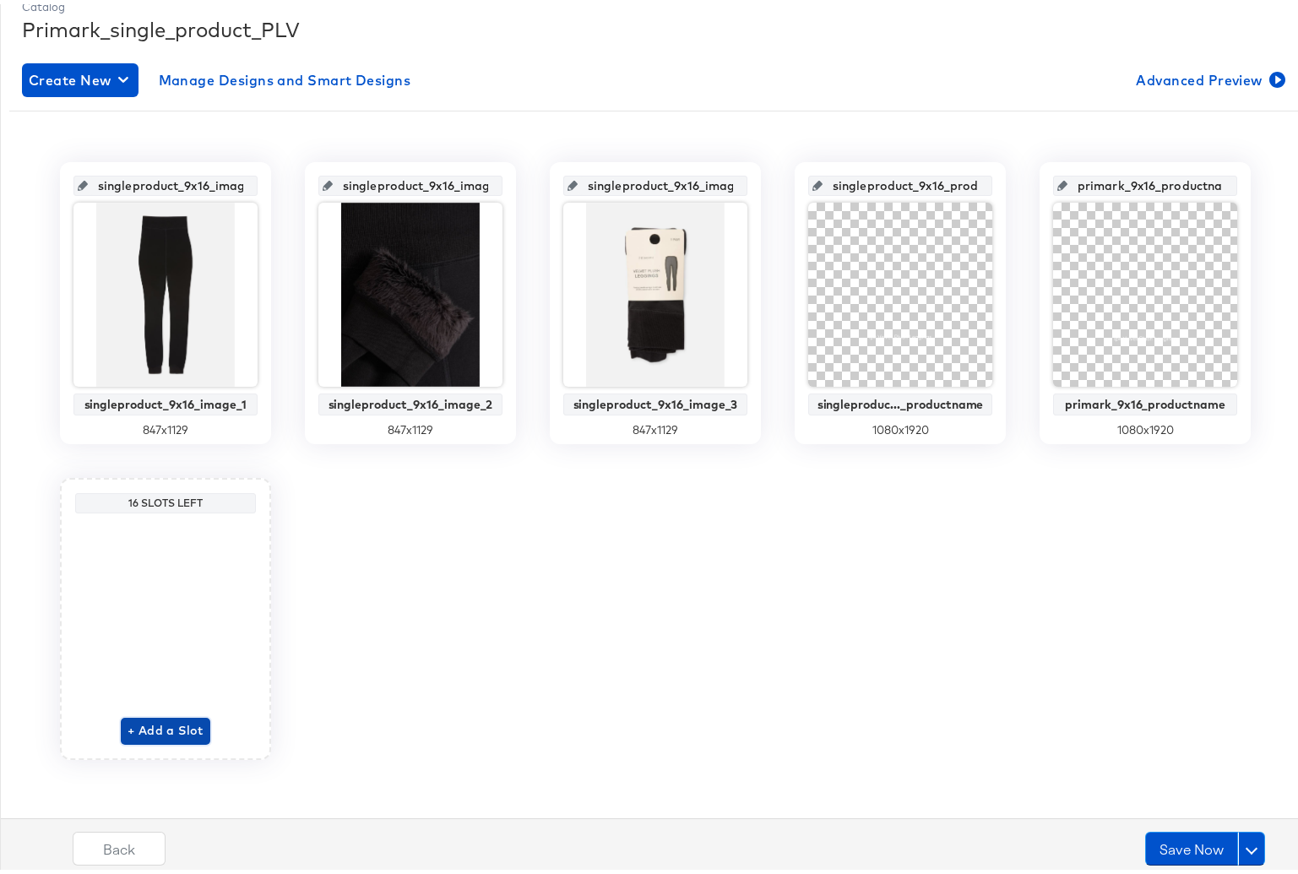
click at [149, 727] on span "+ Add a Slot" at bounding box center [166, 726] width 76 height 21
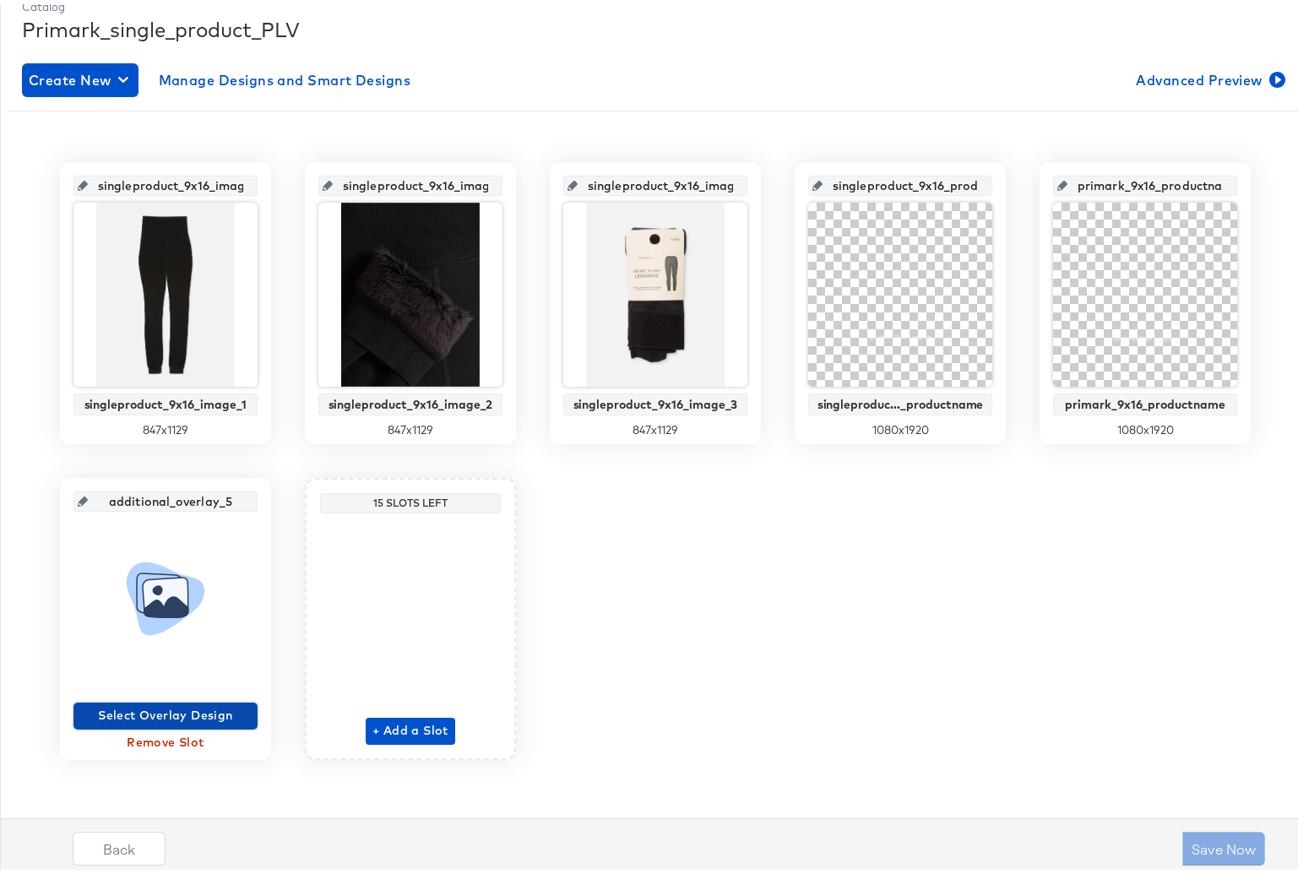
click at [181, 716] on span "Select Overlay Design" at bounding box center [165, 711] width 171 height 21
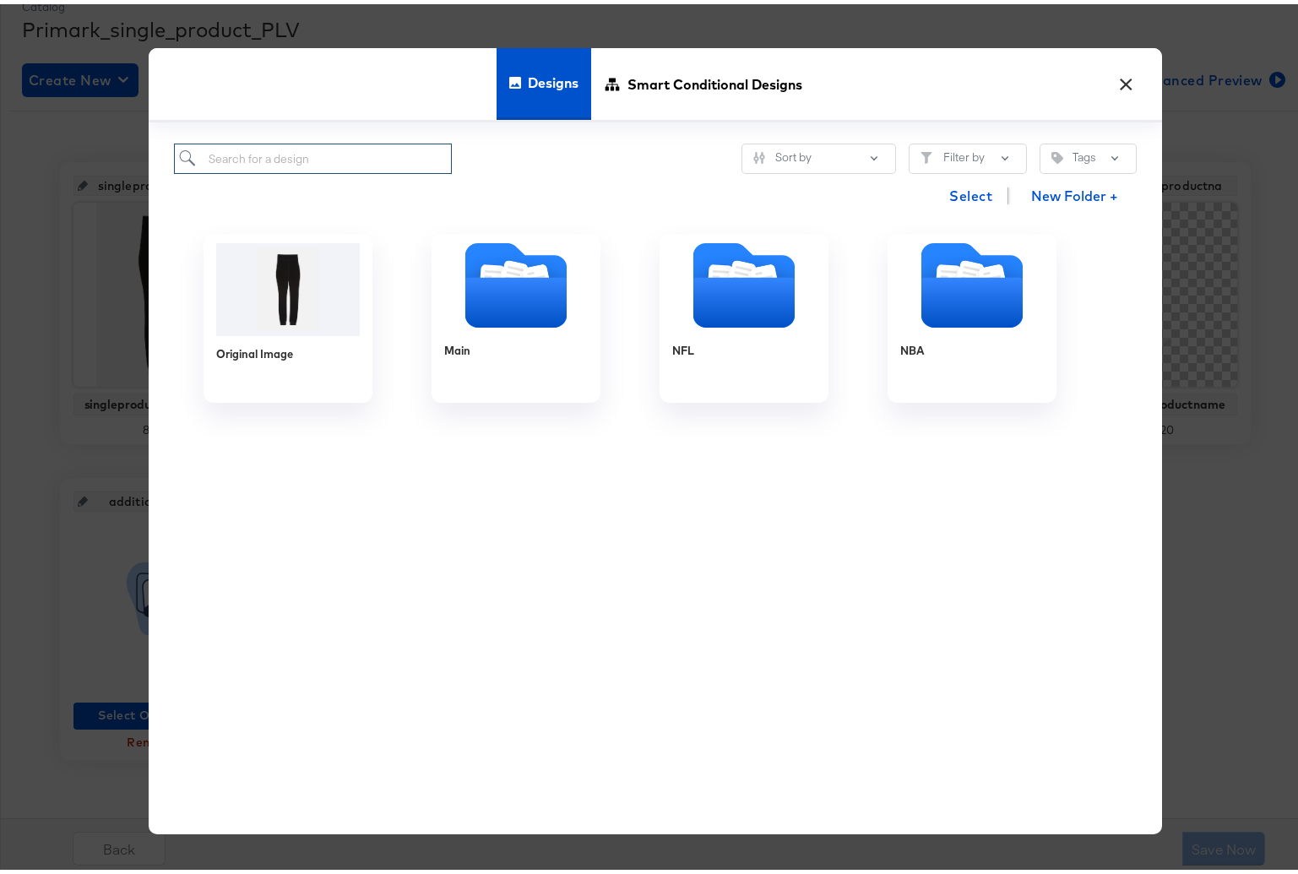
click at [259, 150] on input "search" at bounding box center [313, 154] width 278 height 31
type input "single"
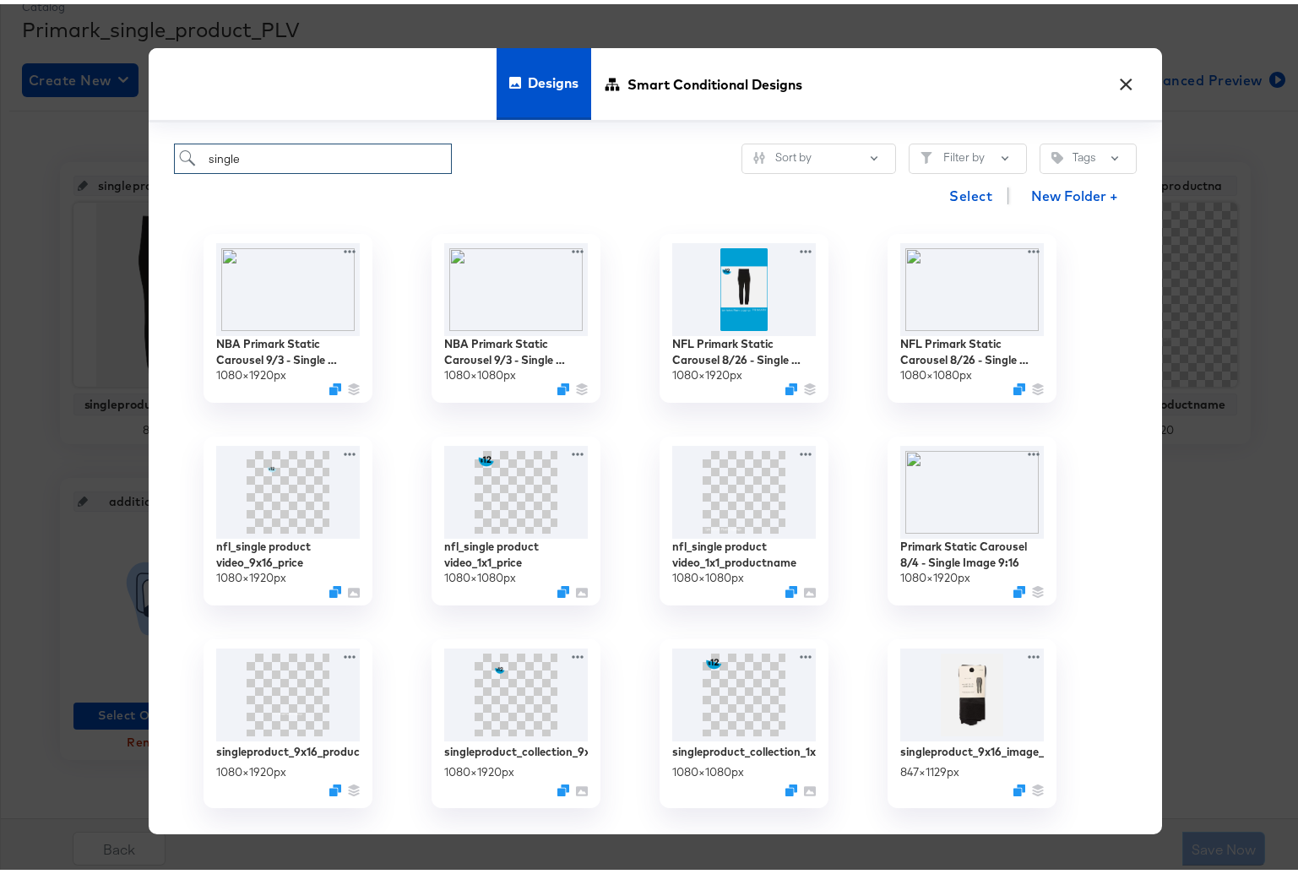
drag, startPoint x: 256, startPoint y: 151, endPoint x: 86, endPoint y: 151, distance: 169.8
click at [86, 151] on div "× Designs Smart Conditional Designs single Sort by Filter by Tags Select New Fo…" at bounding box center [655, 437] width 1311 height 874
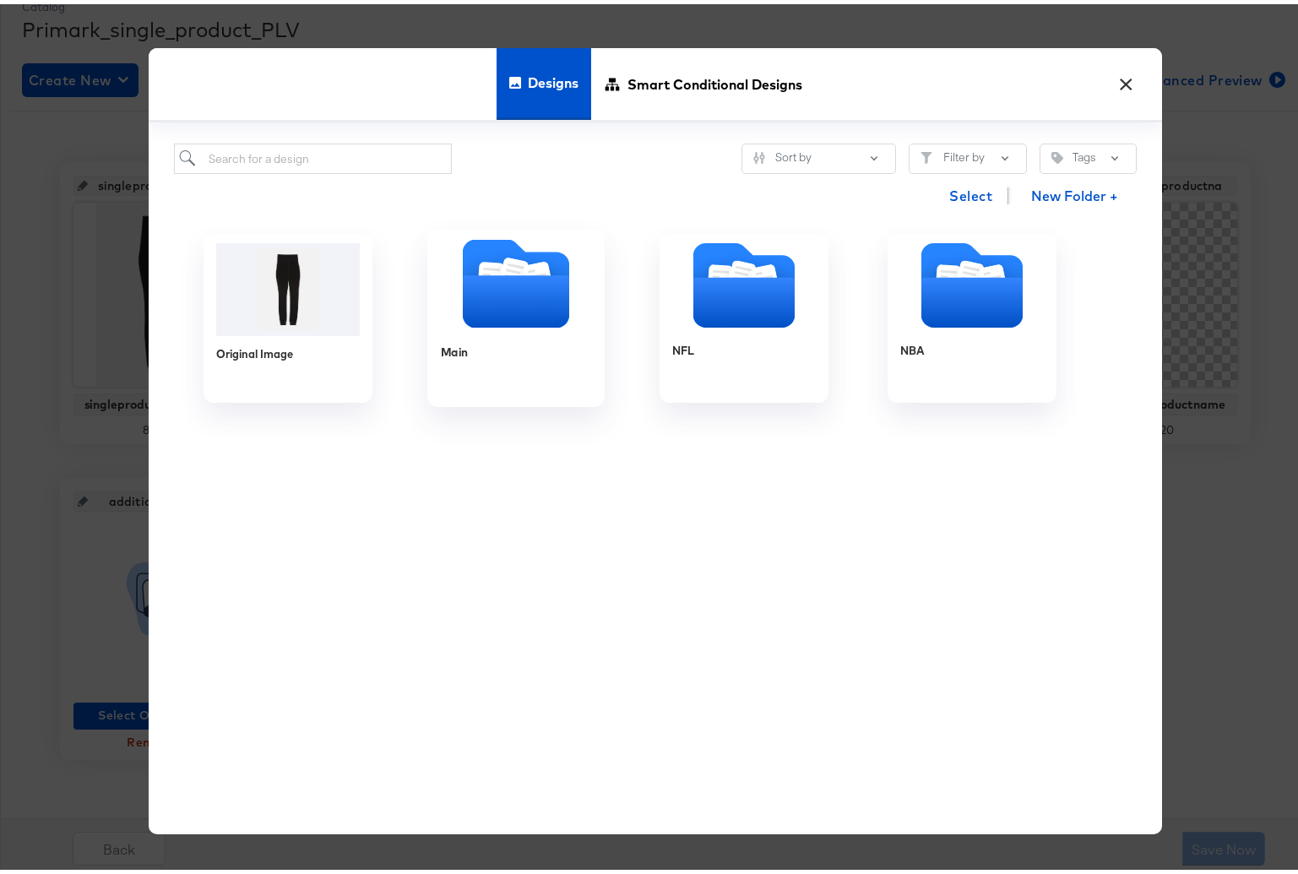
click at [530, 294] on icon "Folder" at bounding box center [516, 297] width 106 height 52
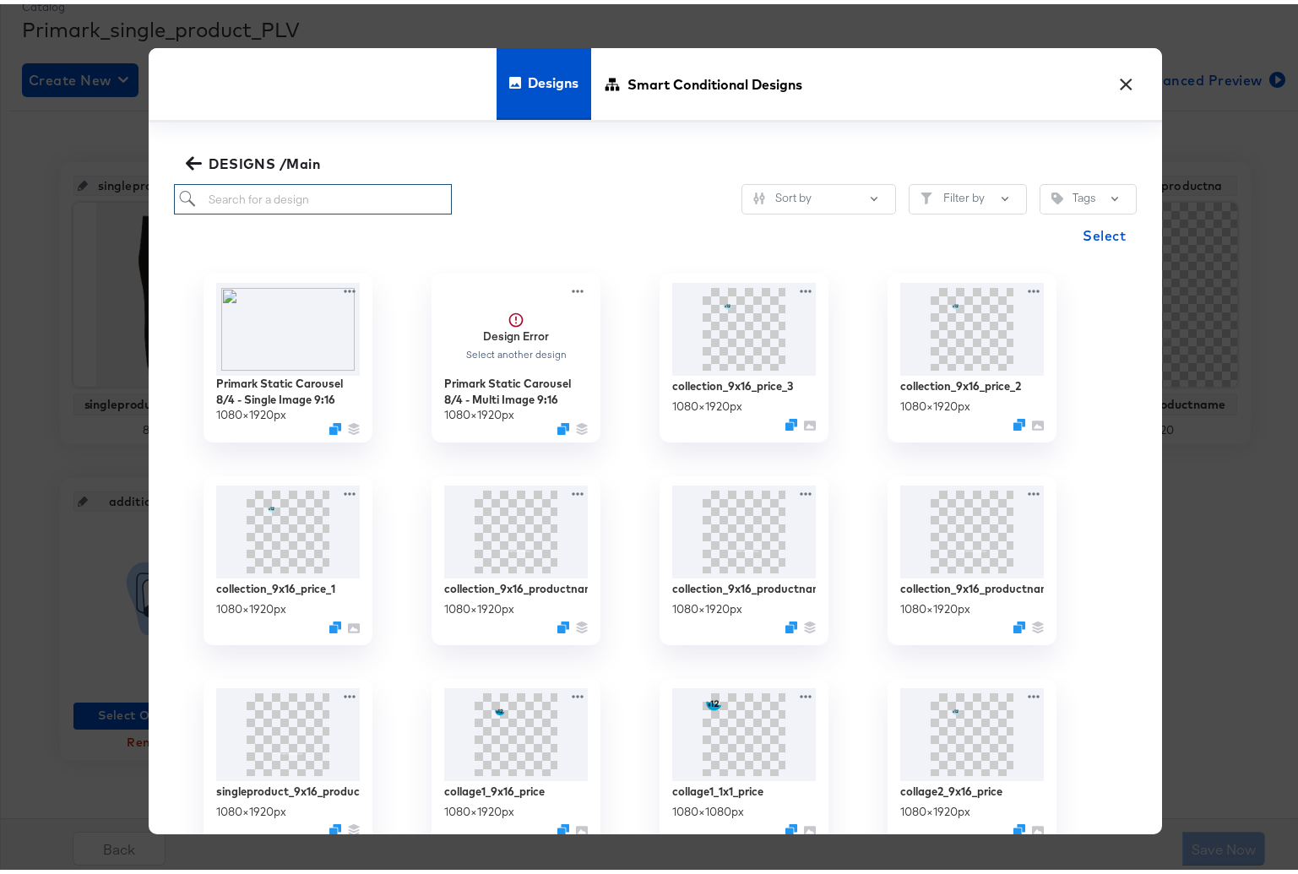
click at [275, 195] on input "search" at bounding box center [313, 195] width 278 height 31
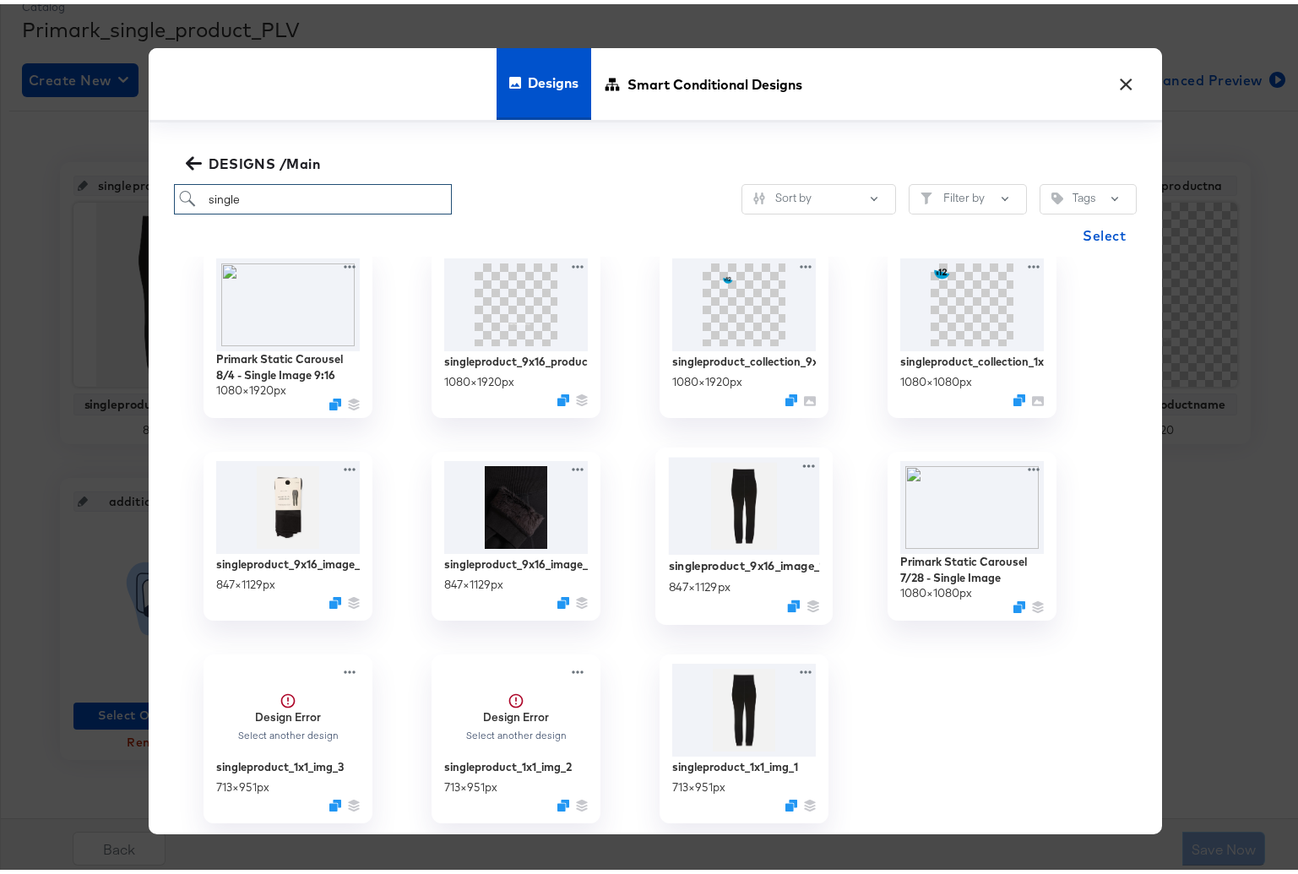
scroll to position [31, 0]
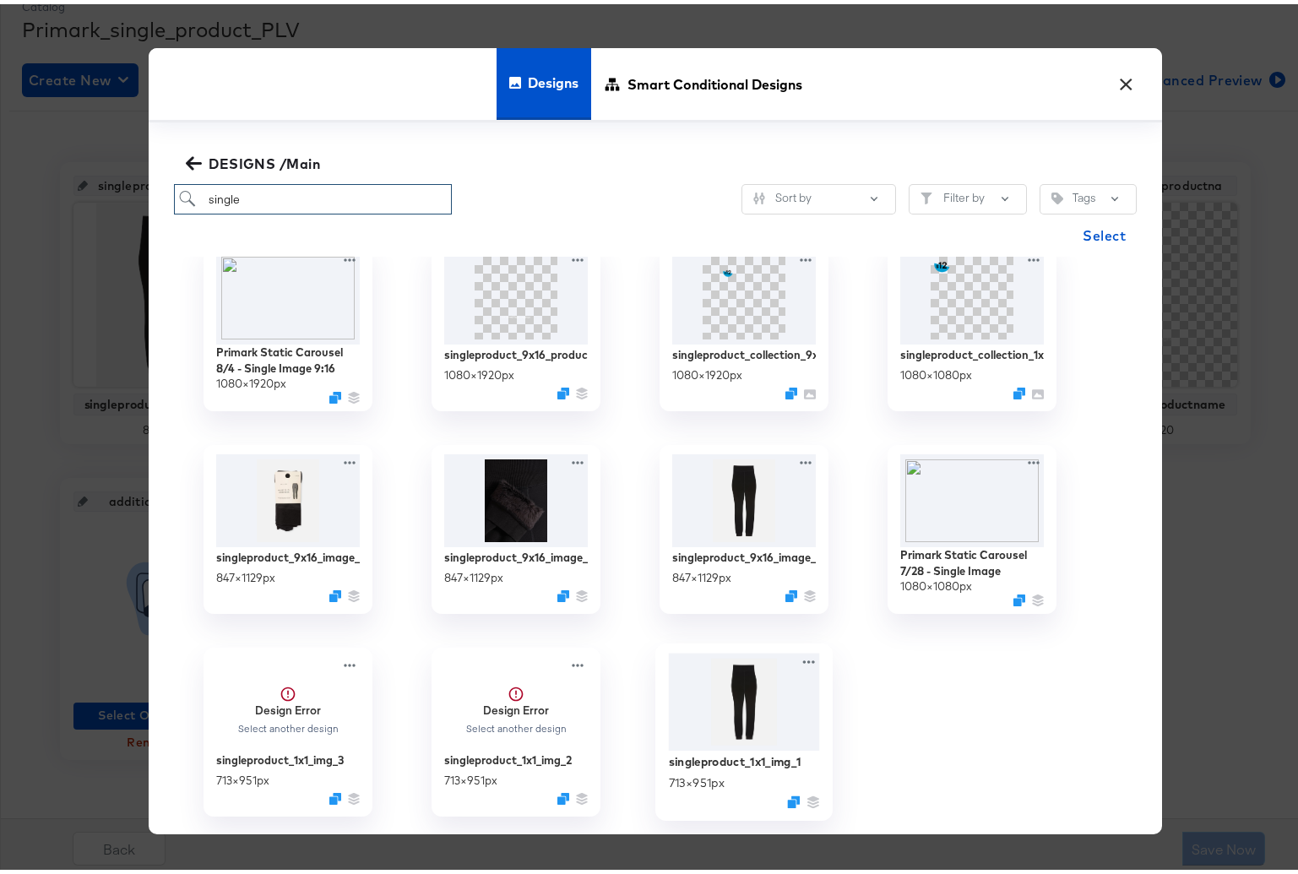
type input "single"
click at [752, 690] on img at bounding box center [744, 699] width 151 height 98
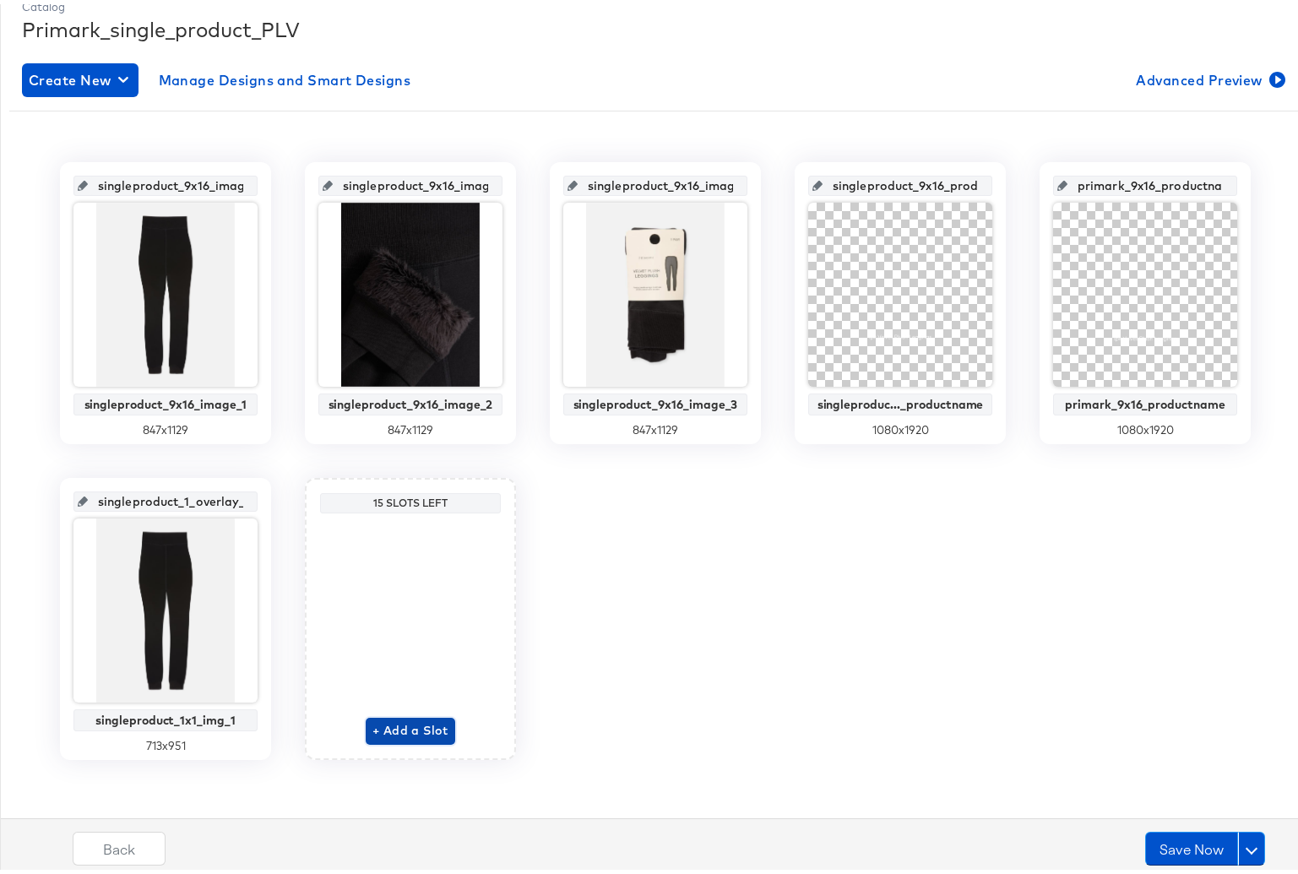
click at [395, 727] on span "+ Add a Slot" at bounding box center [411, 726] width 76 height 21
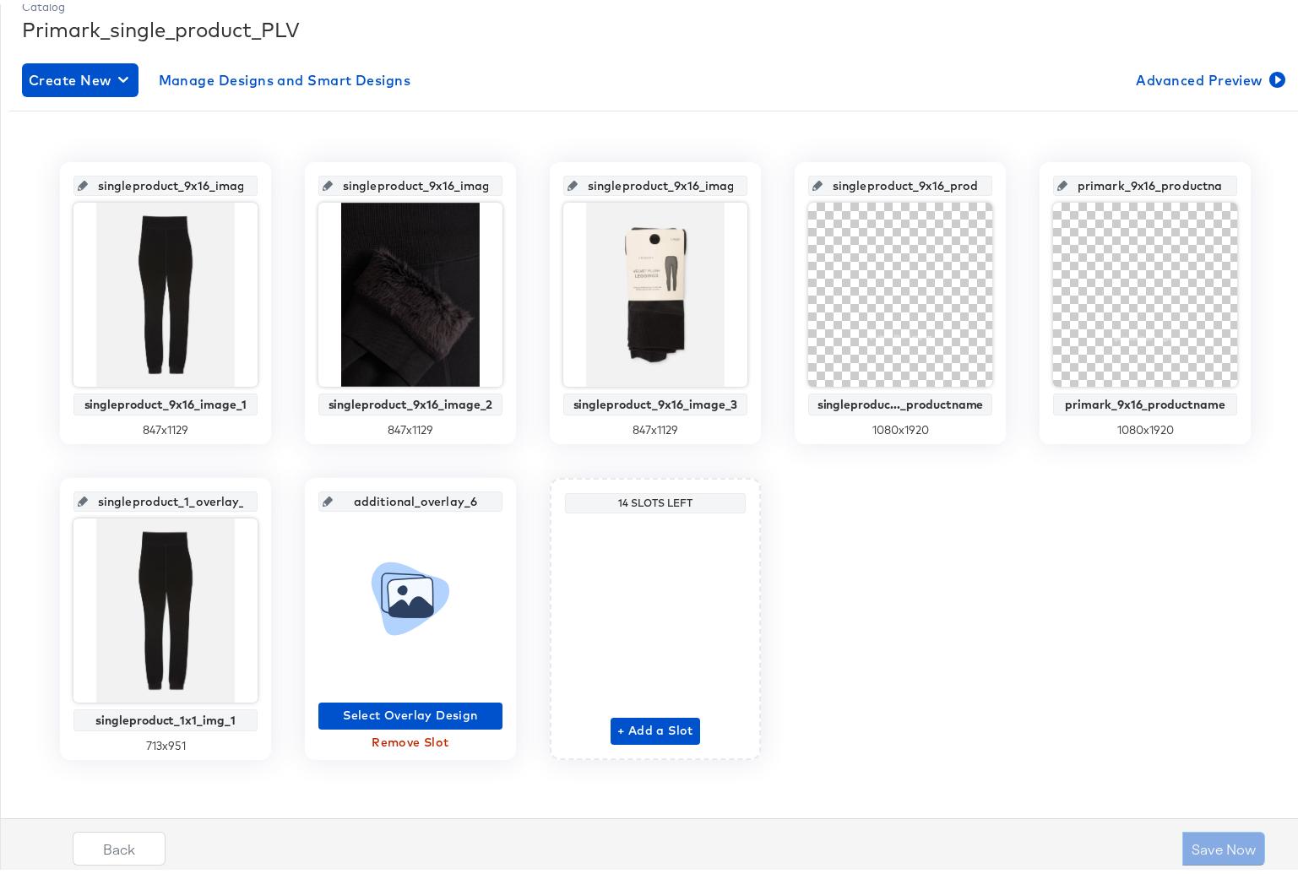
click at [392, 695] on div "Select Overlay Design Remove Slot" at bounding box center [410, 630] width 184 height 245
click at [395, 722] on button "Select Overlay Design" at bounding box center [410, 712] width 184 height 27
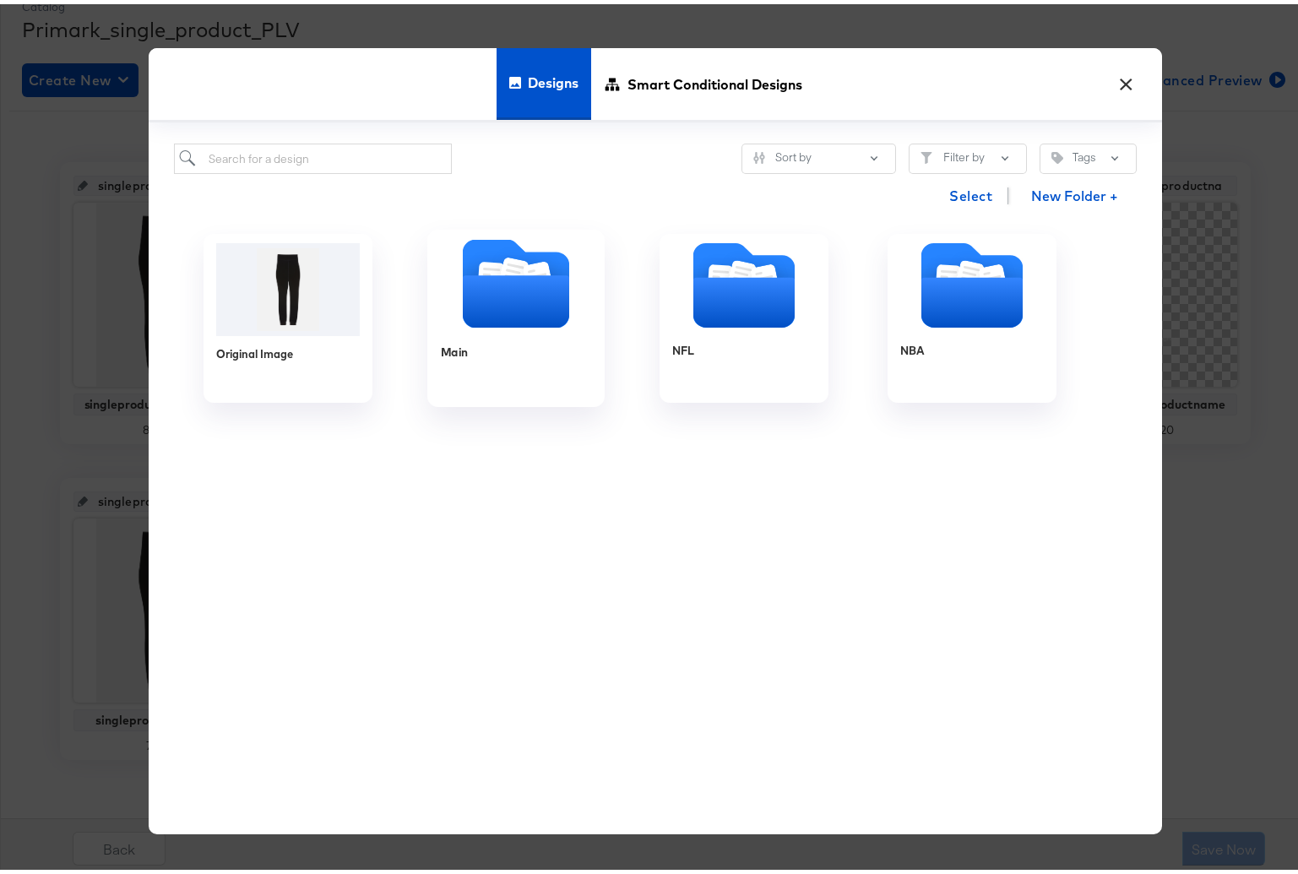
click at [470, 262] on icon "Folder" at bounding box center [516, 280] width 106 height 89
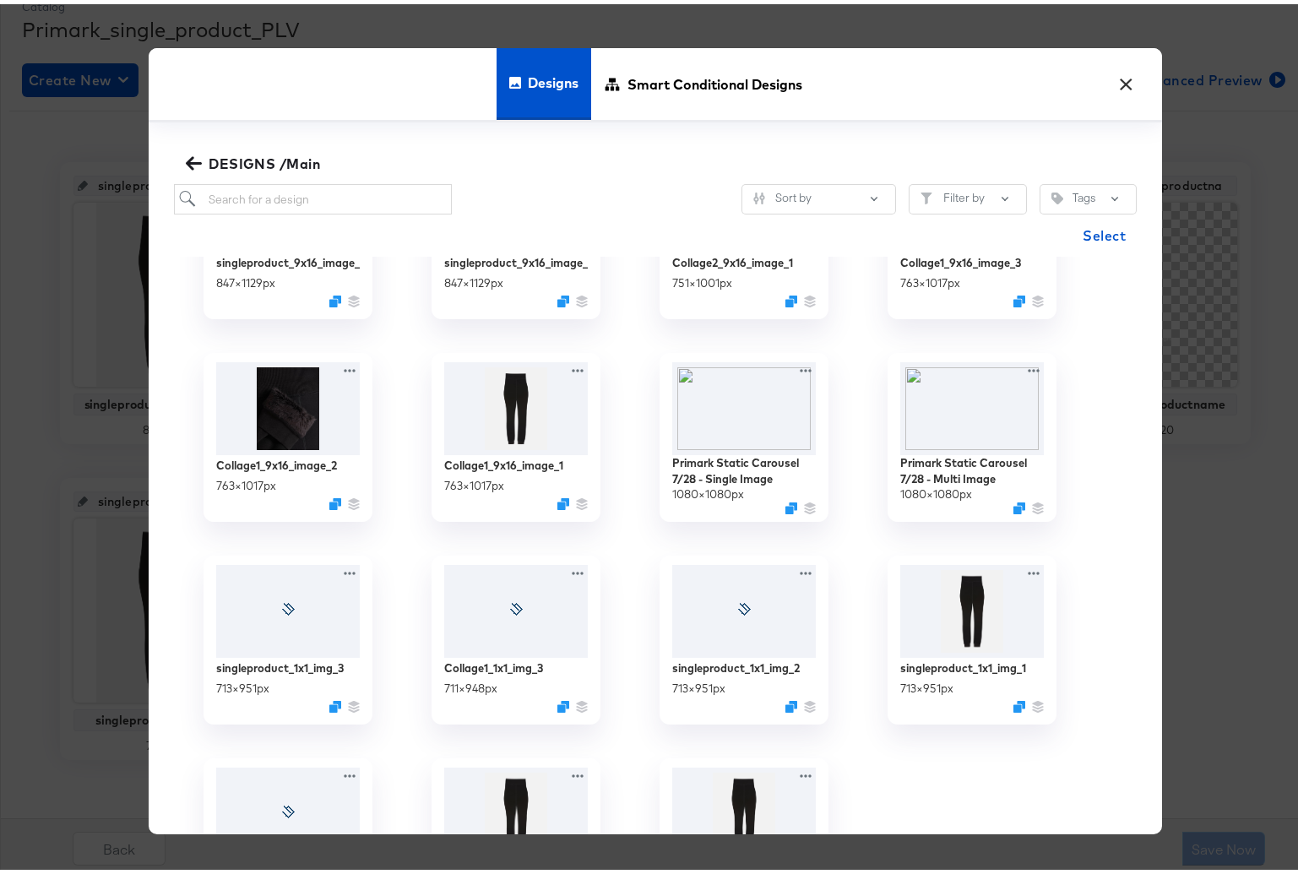
scroll to position [1112, 0]
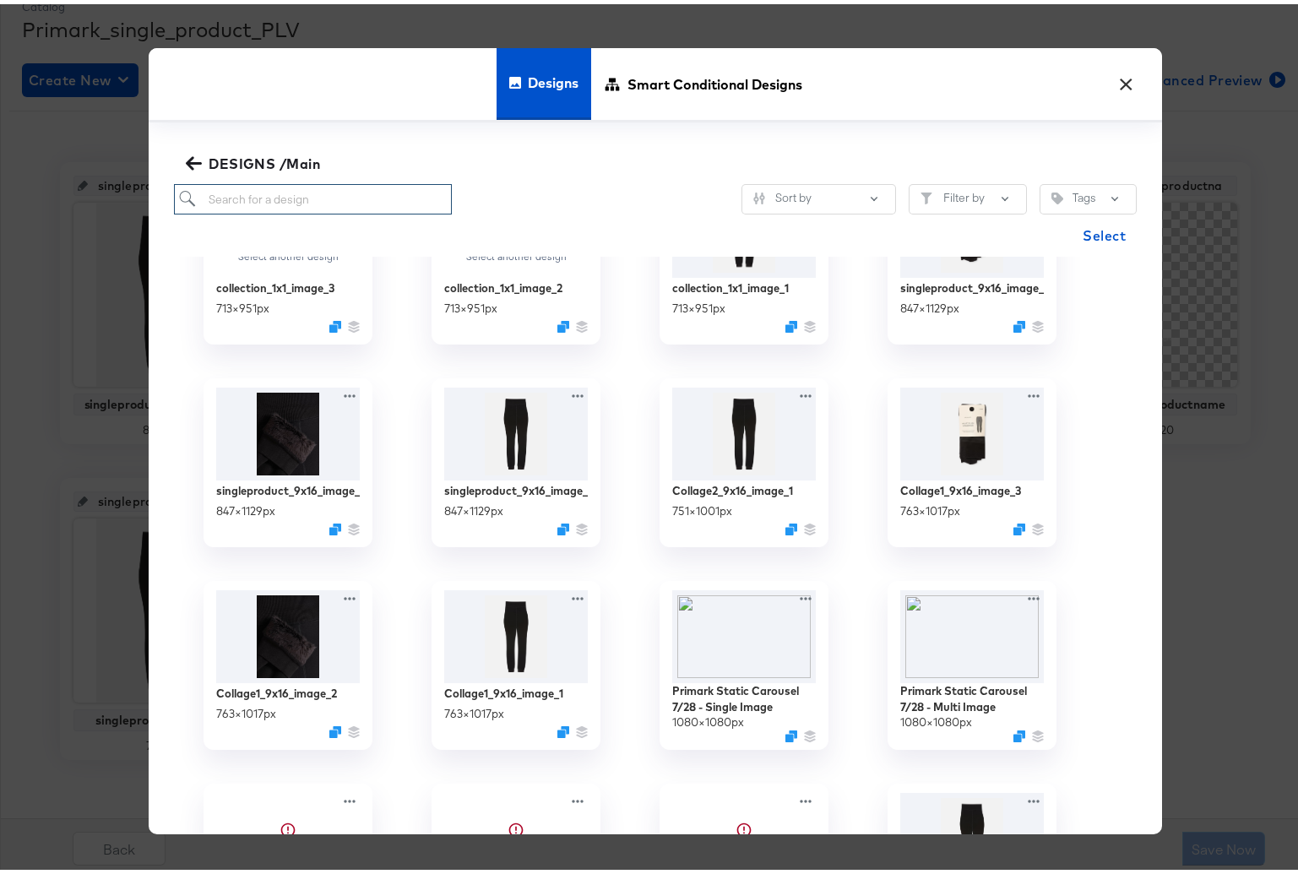
click at [258, 183] on input "search" at bounding box center [313, 195] width 278 height 31
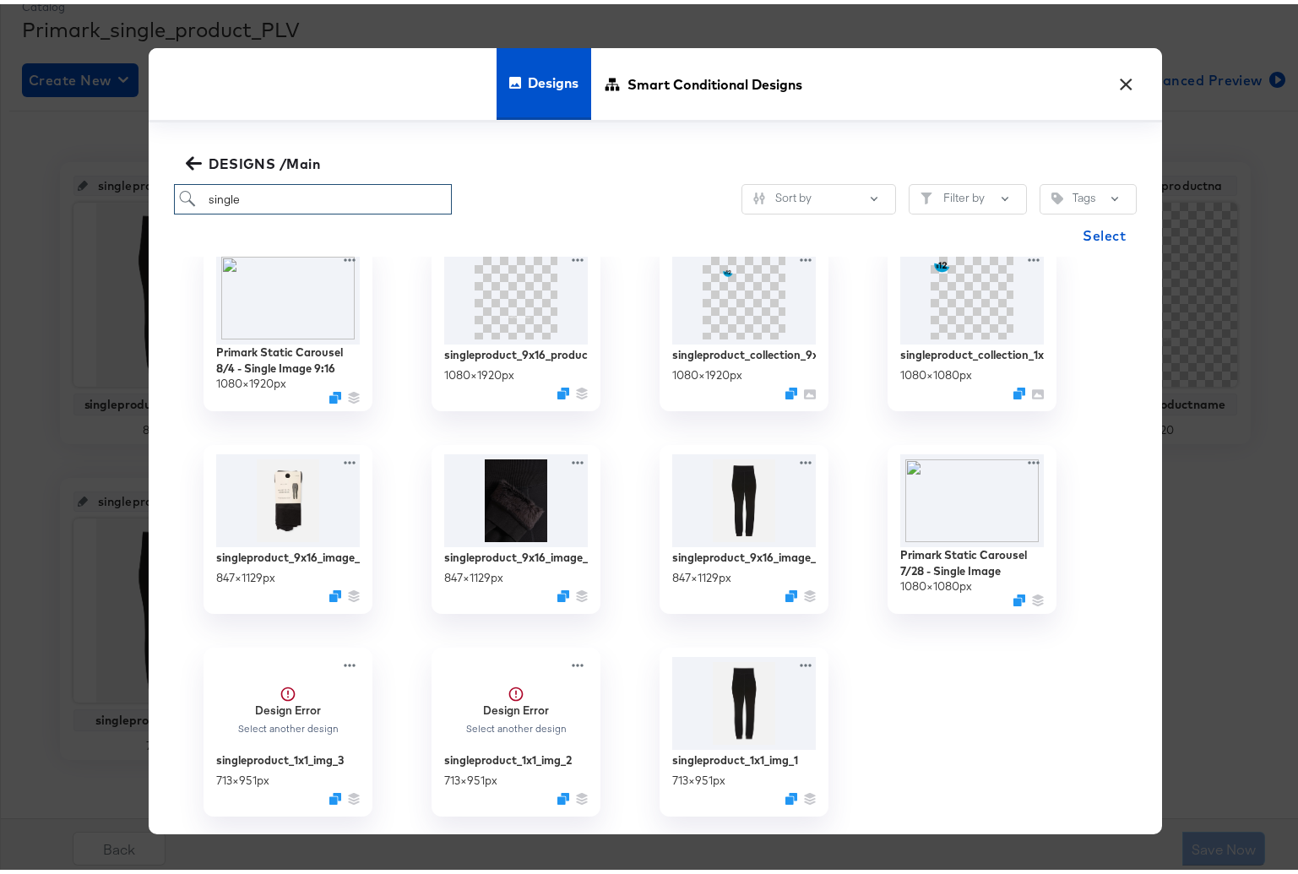
scroll to position [28, 0]
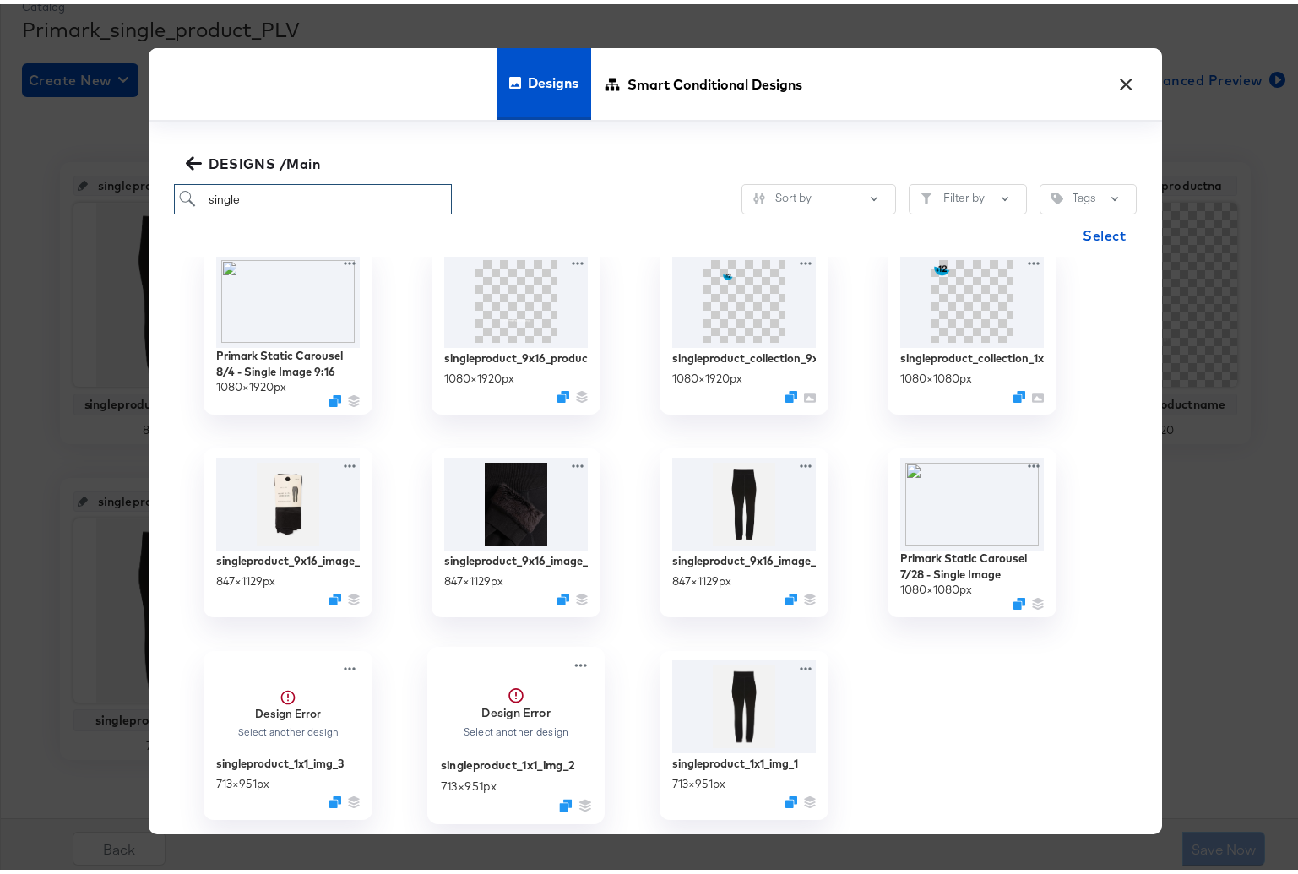
type input "single"
click at [515, 727] on div "Select another design" at bounding box center [515, 728] width 107 height 13
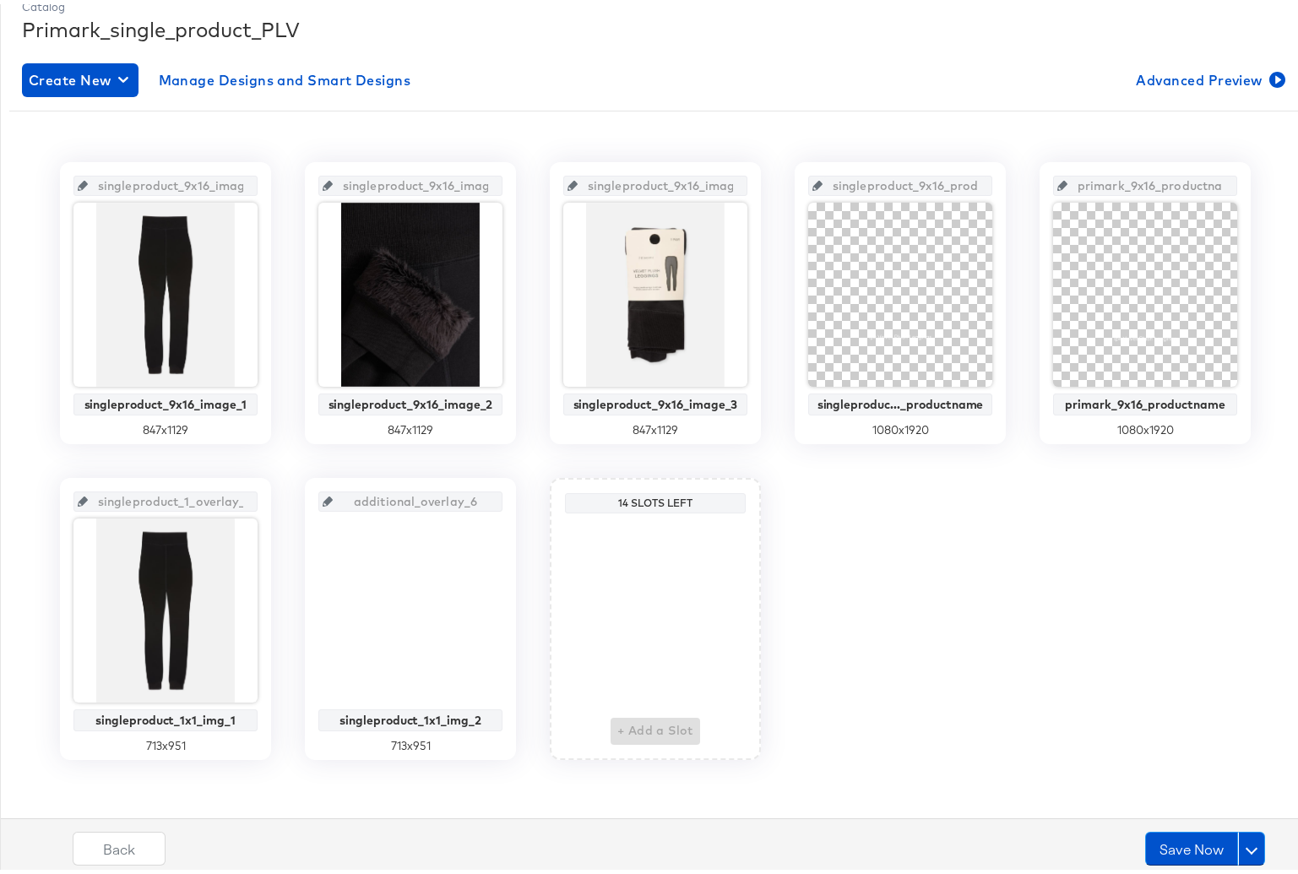
click at [635, 724] on div "+ Add a Slot" at bounding box center [656, 628] width 90 height 225
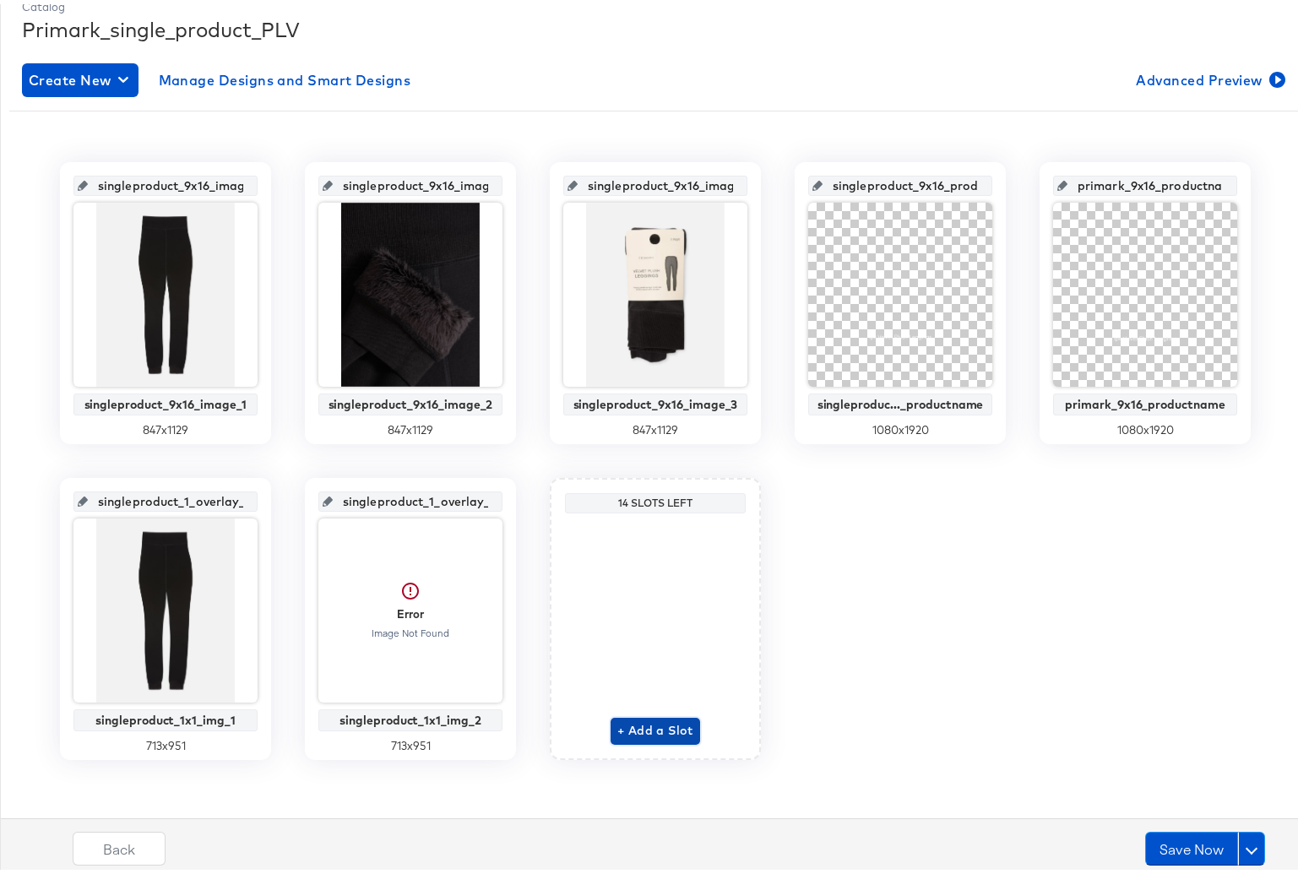
click at [634, 724] on span "+ Add a Slot" at bounding box center [656, 726] width 76 height 21
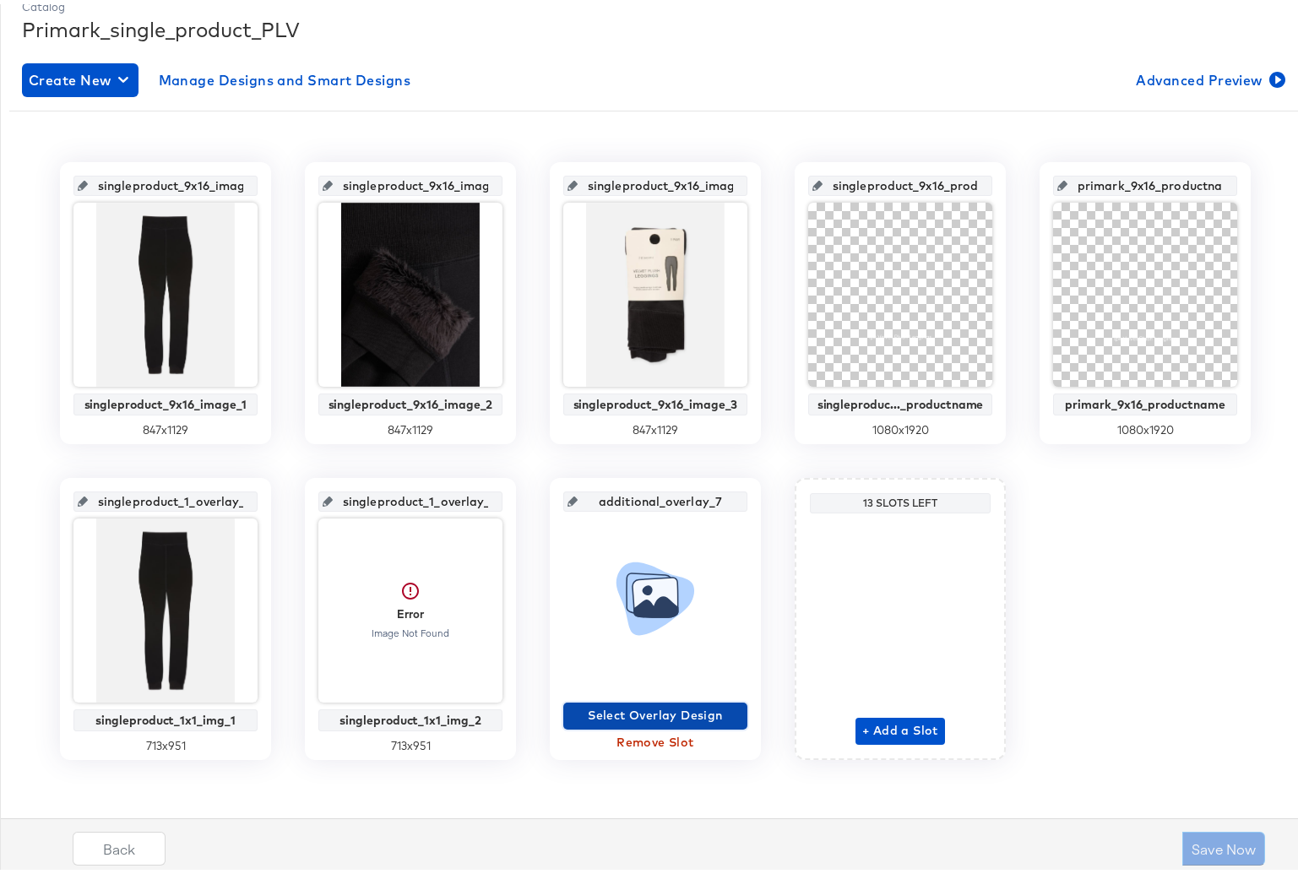
click at [612, 708] on span "Select Overlay Design" at bounding box center [655, 711] width 171 height 21
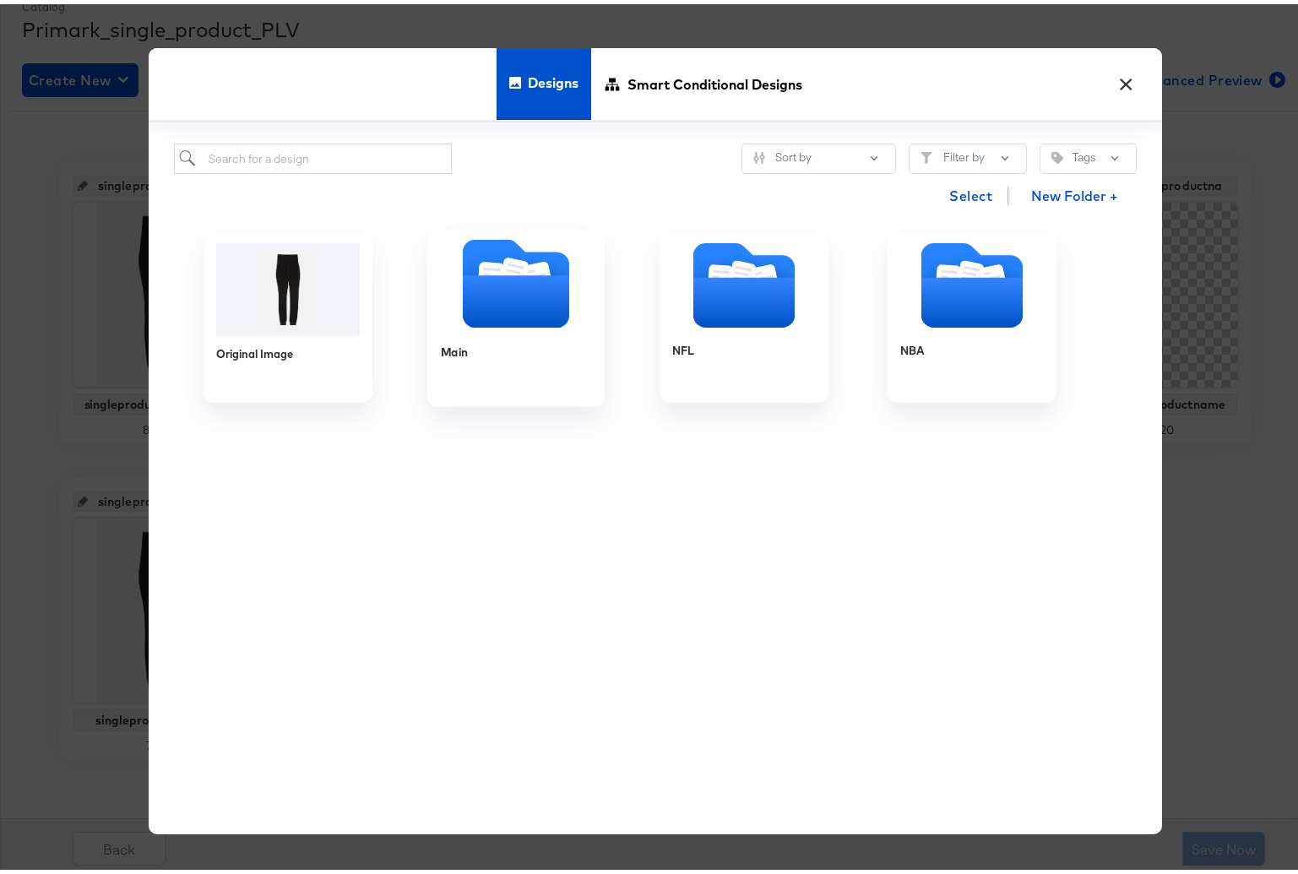
click at [464, 297] on icon "Folder" at bounding box center [516, 297] width 106 height 52
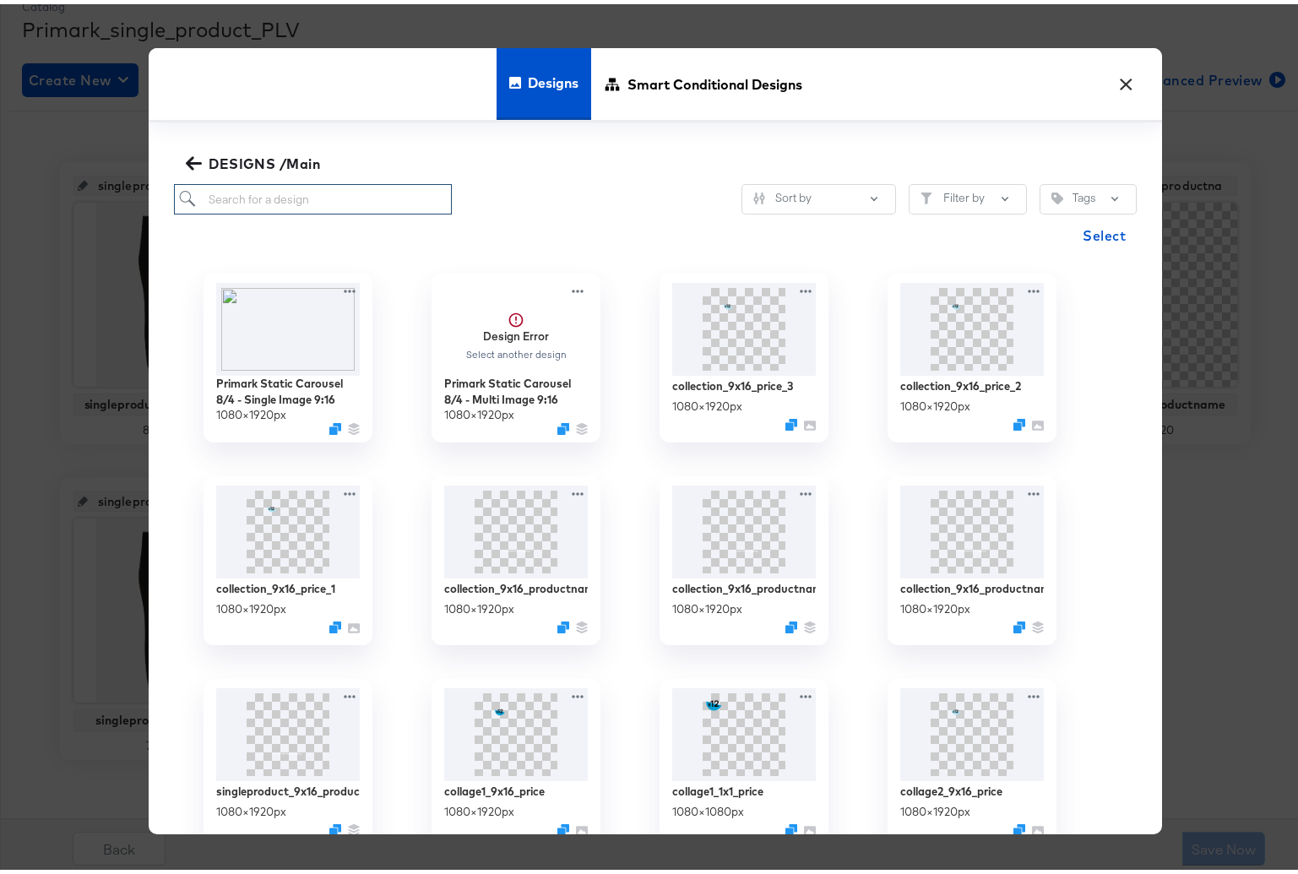
click at [242, 193] on input "search" at bounding box center [313, 195] width 278 height 31
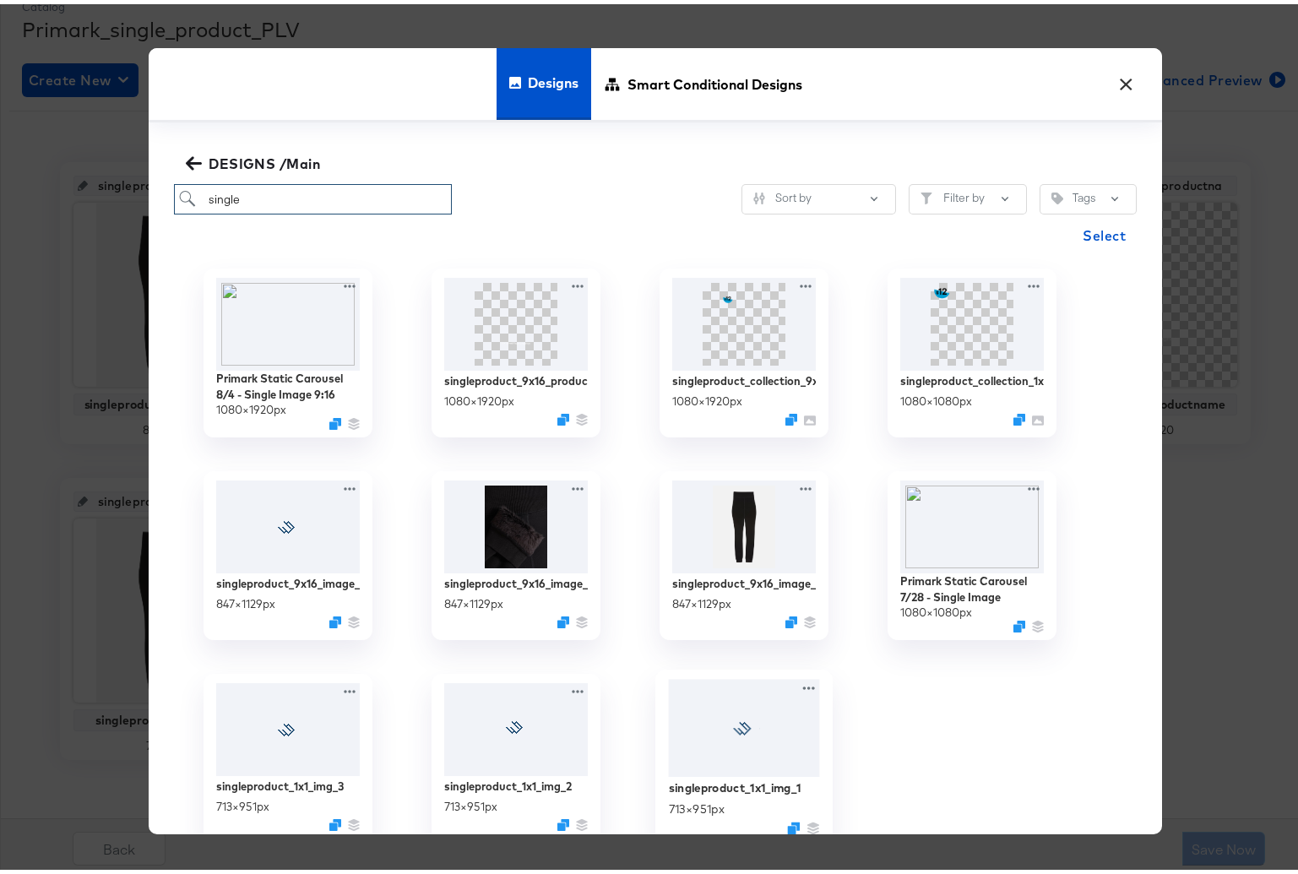
scroll to position [9, 0]
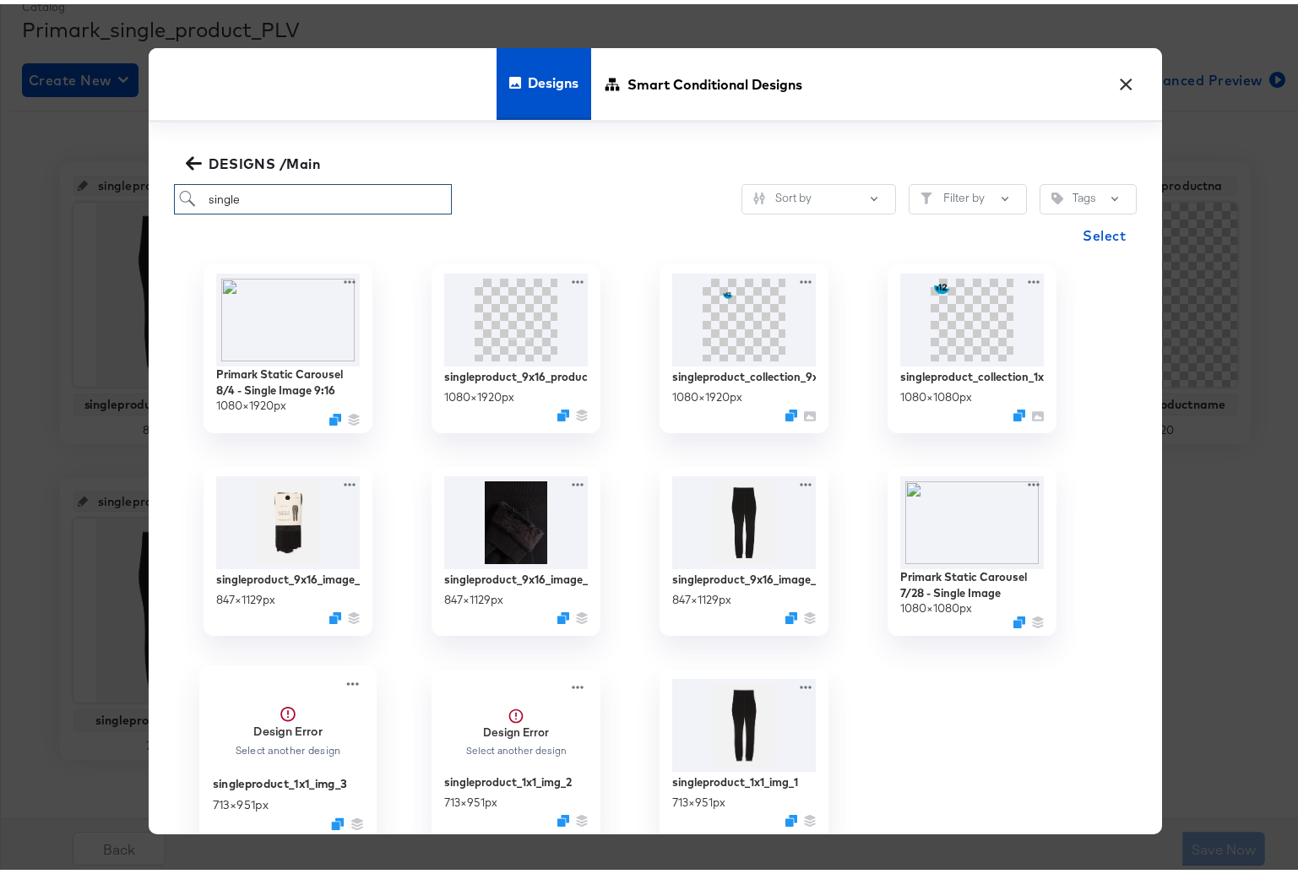
type input "single"
click at [293, 729] on strong "Design Error" at bounding box center [287, 727] width 69 height 16
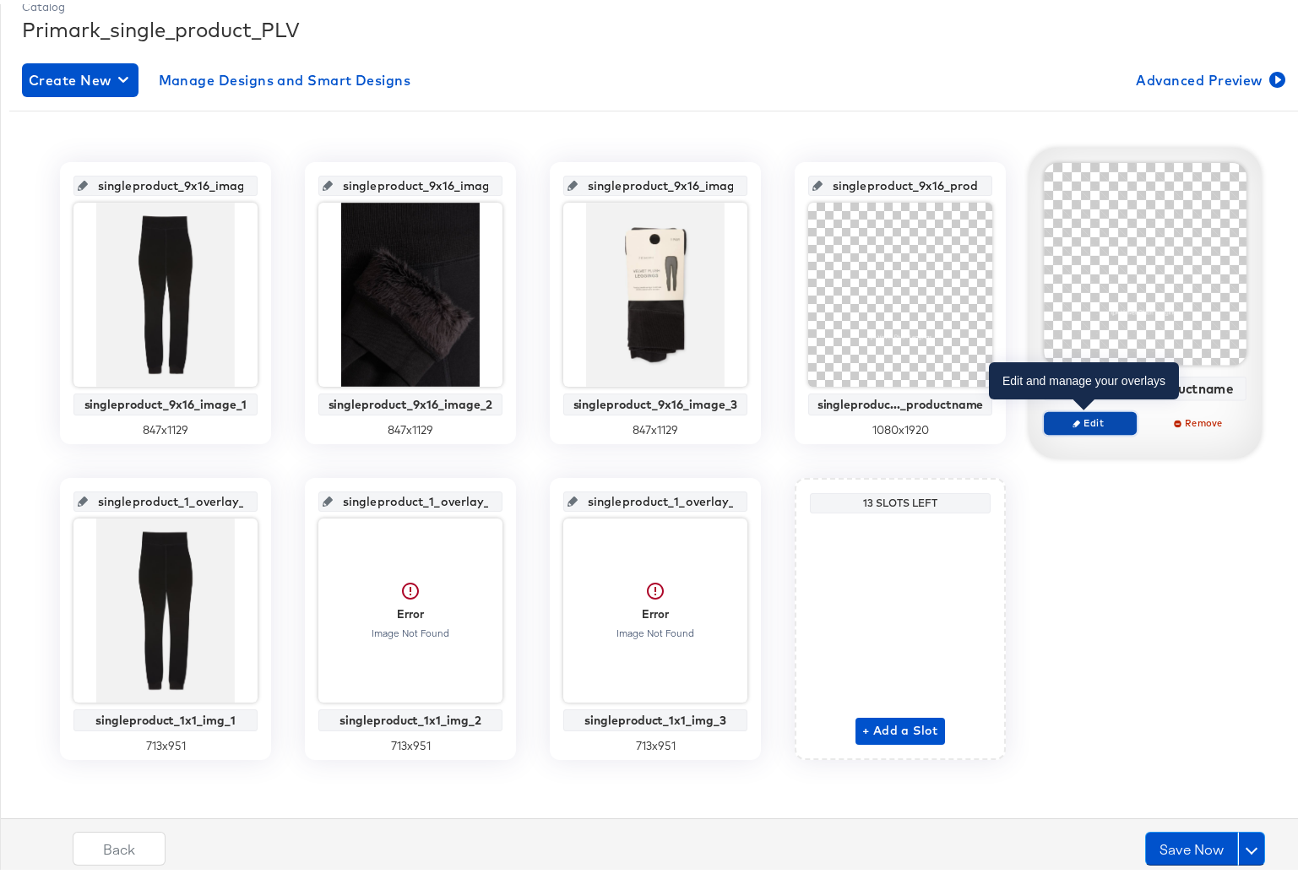
click at [1085, 417] on span "Edit" at bounding box center [1091, 418] width 78 height 13
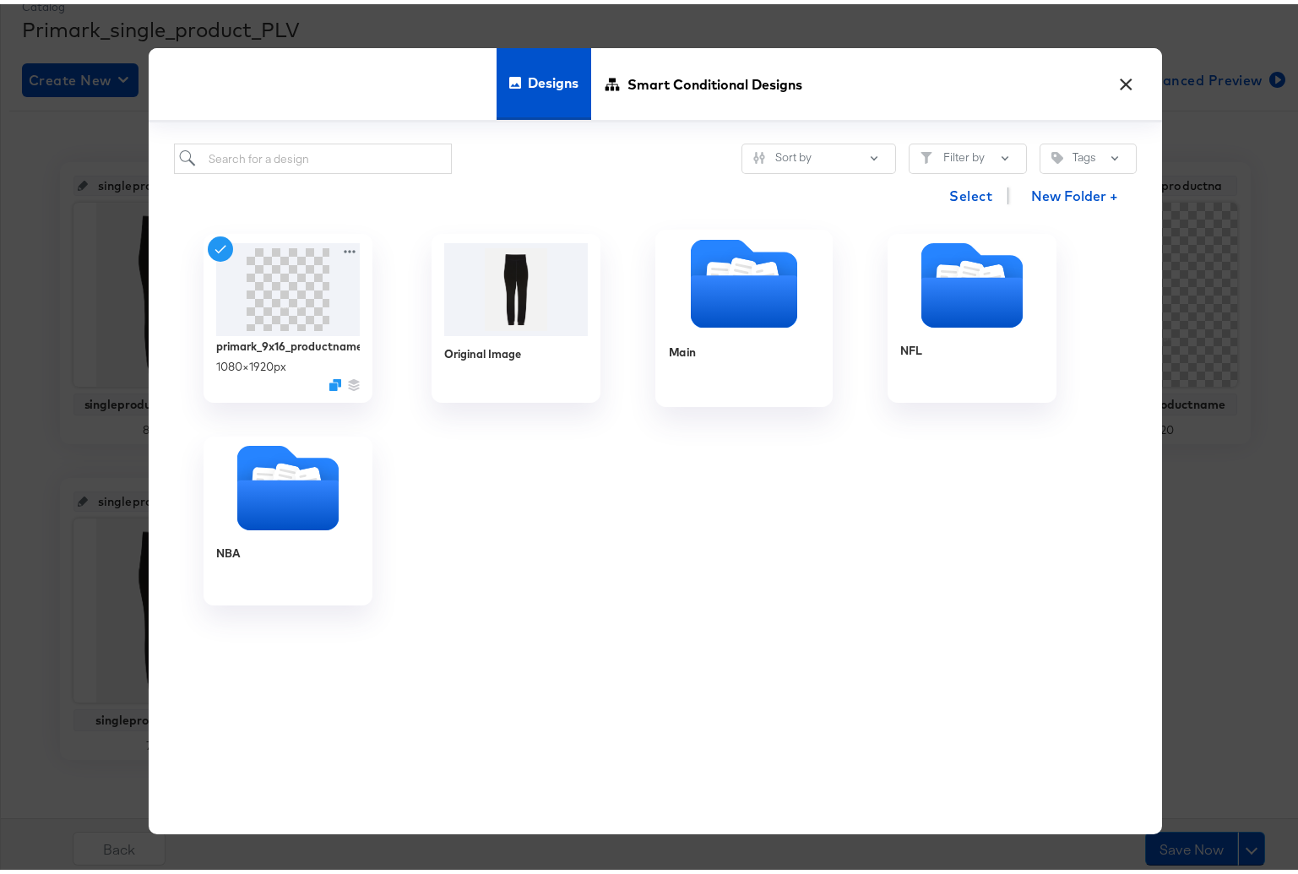
click at [696, 302] on icon "Folder" at bounding box center [744, 297] width 106 height 52
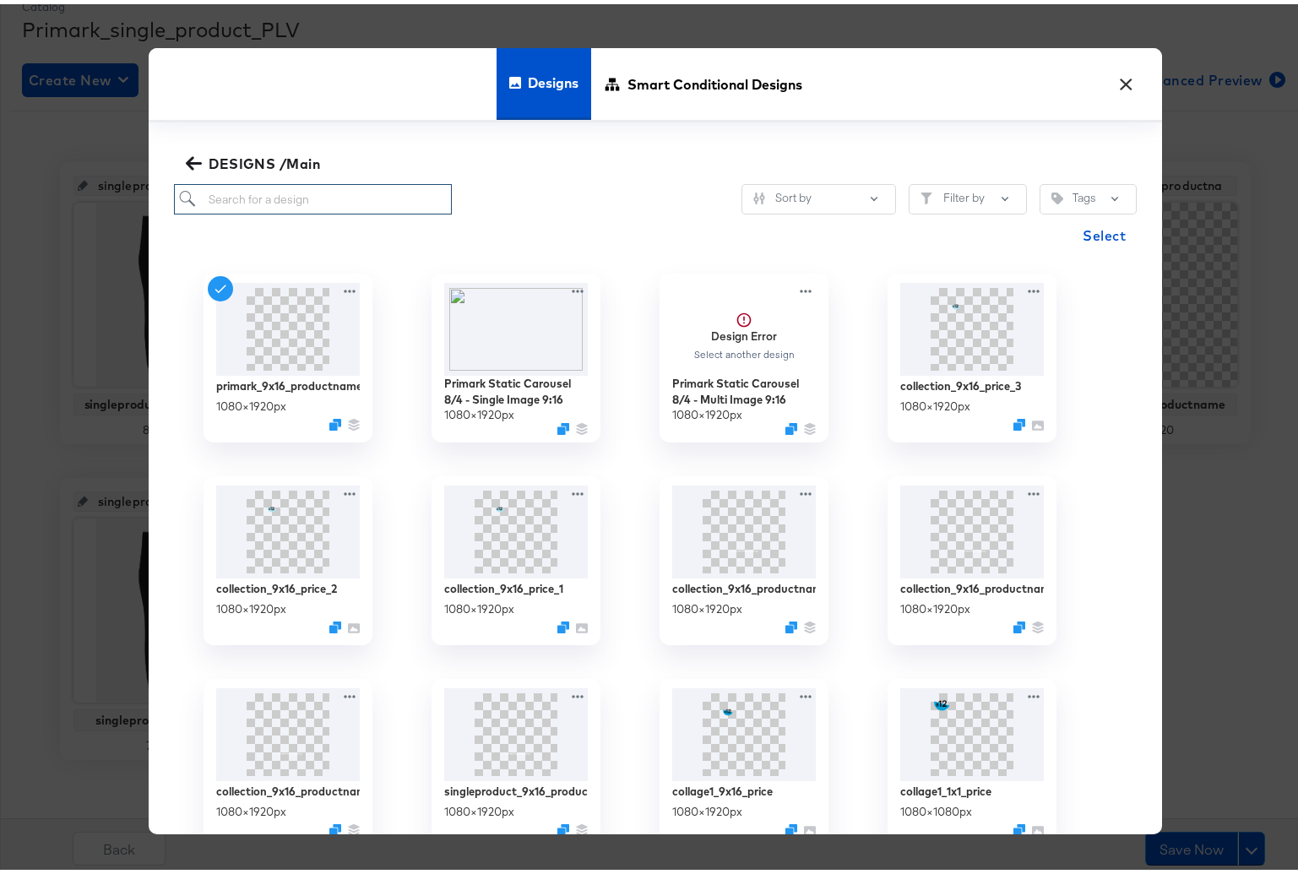
click at [257, 193] on input "search" at bounding box center [313, 195] width 278 height 31
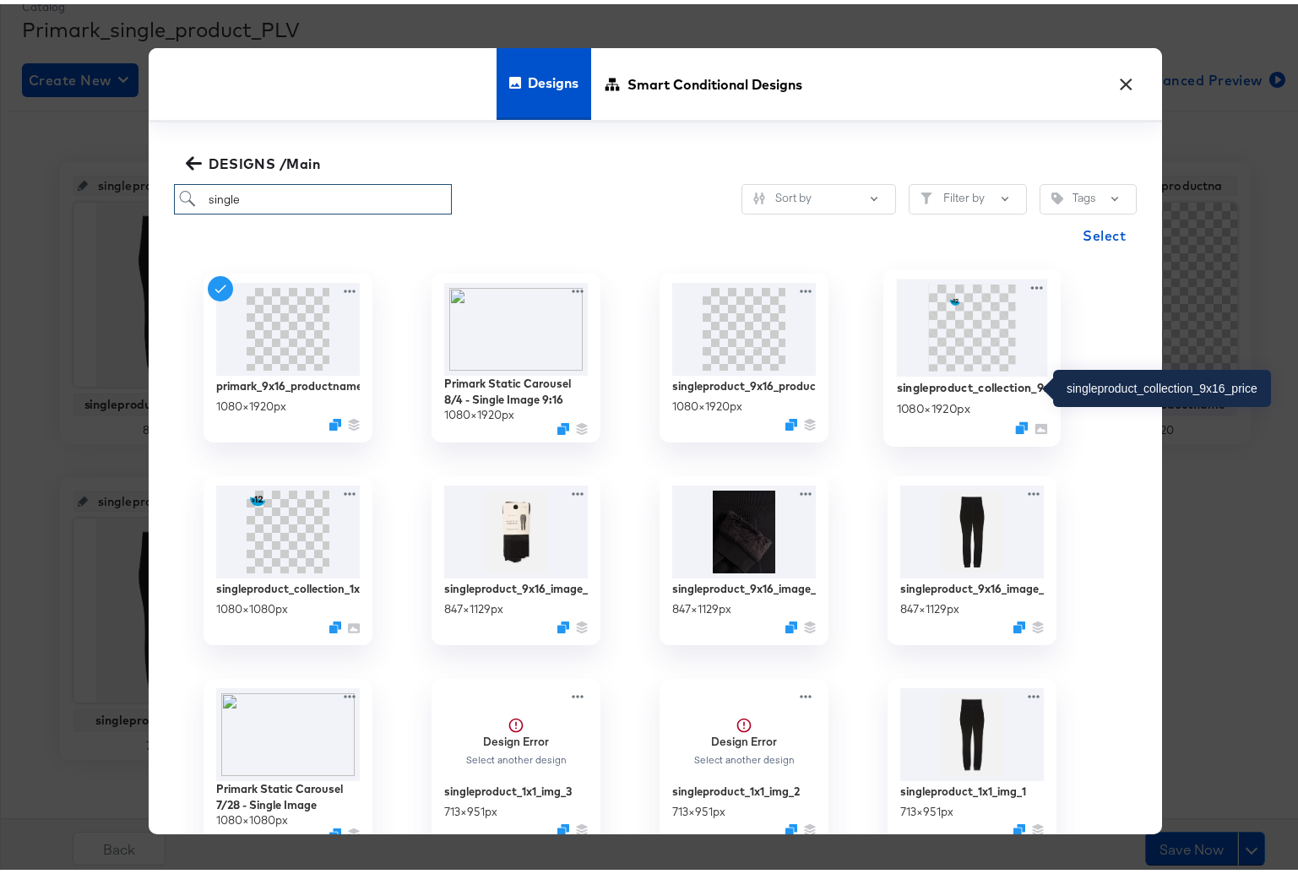
type input "single"
click at [993, 384] on div "singleproduct_collection_9x16_price" at bounding box center [972, 383] width 151 height 16
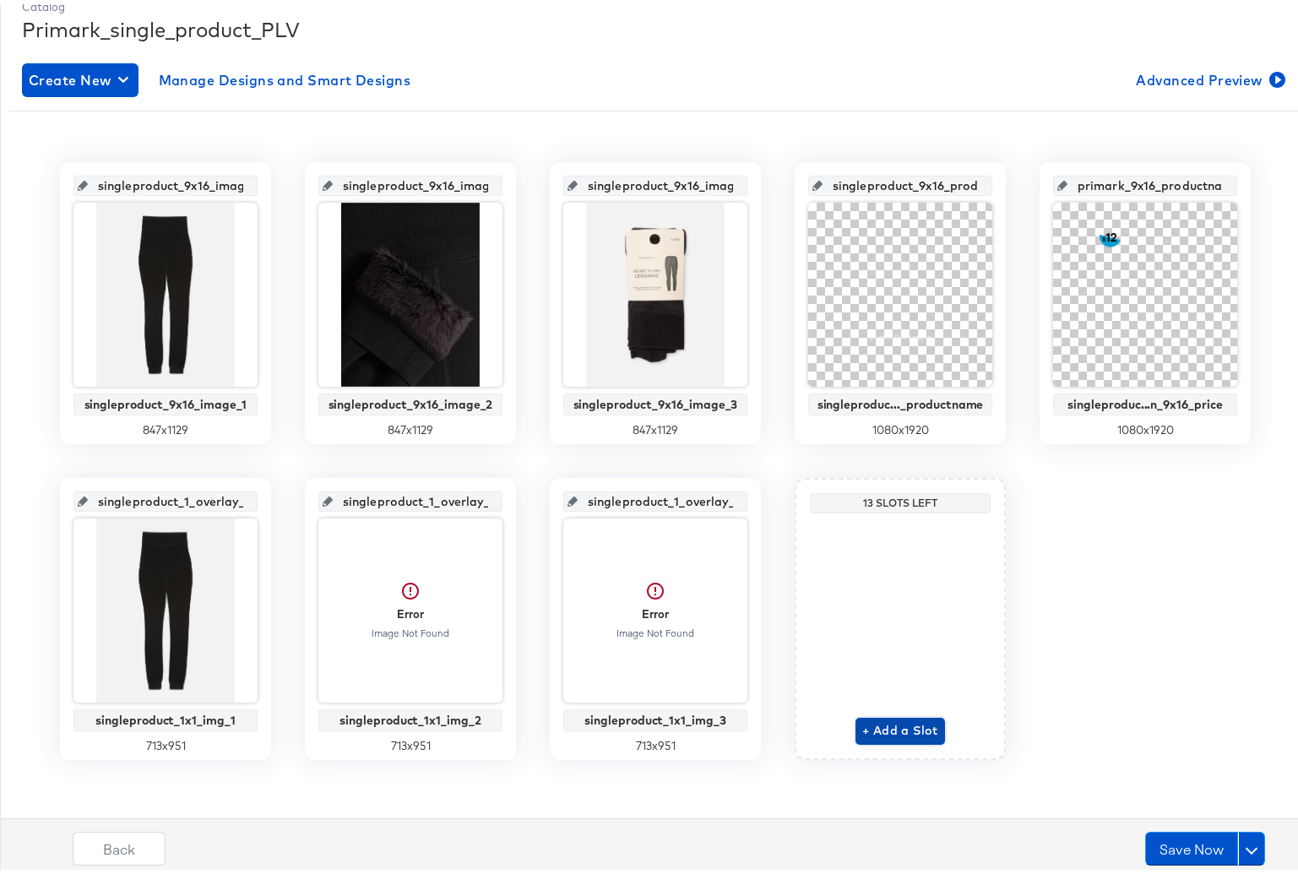
click at [886, 730] on span "+ Add a Slot" at bounding box center [901, 726] width 76 height 21
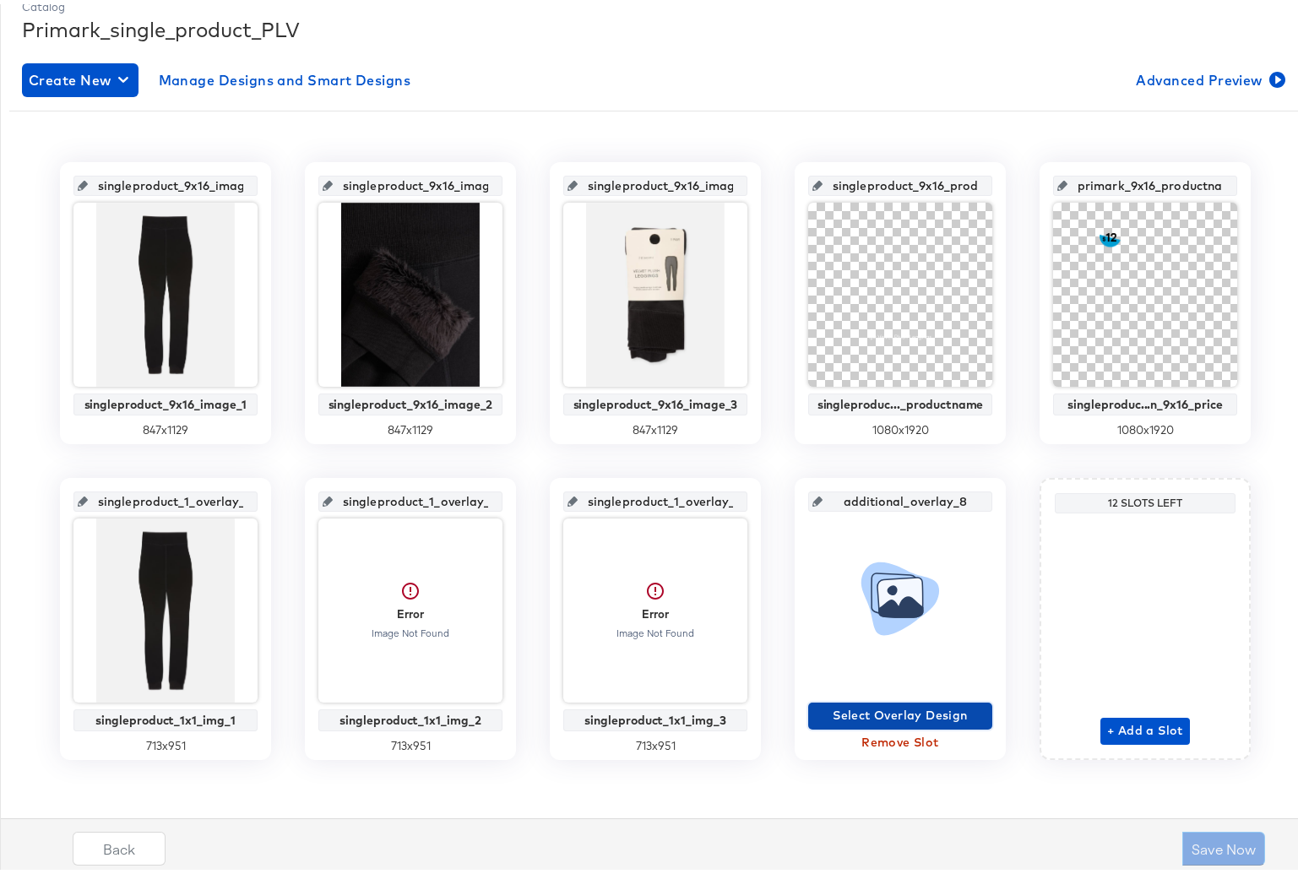
click at [855, 712] on span "Select Overlay Design" at bounding box center [900, 711] width 171 height 21
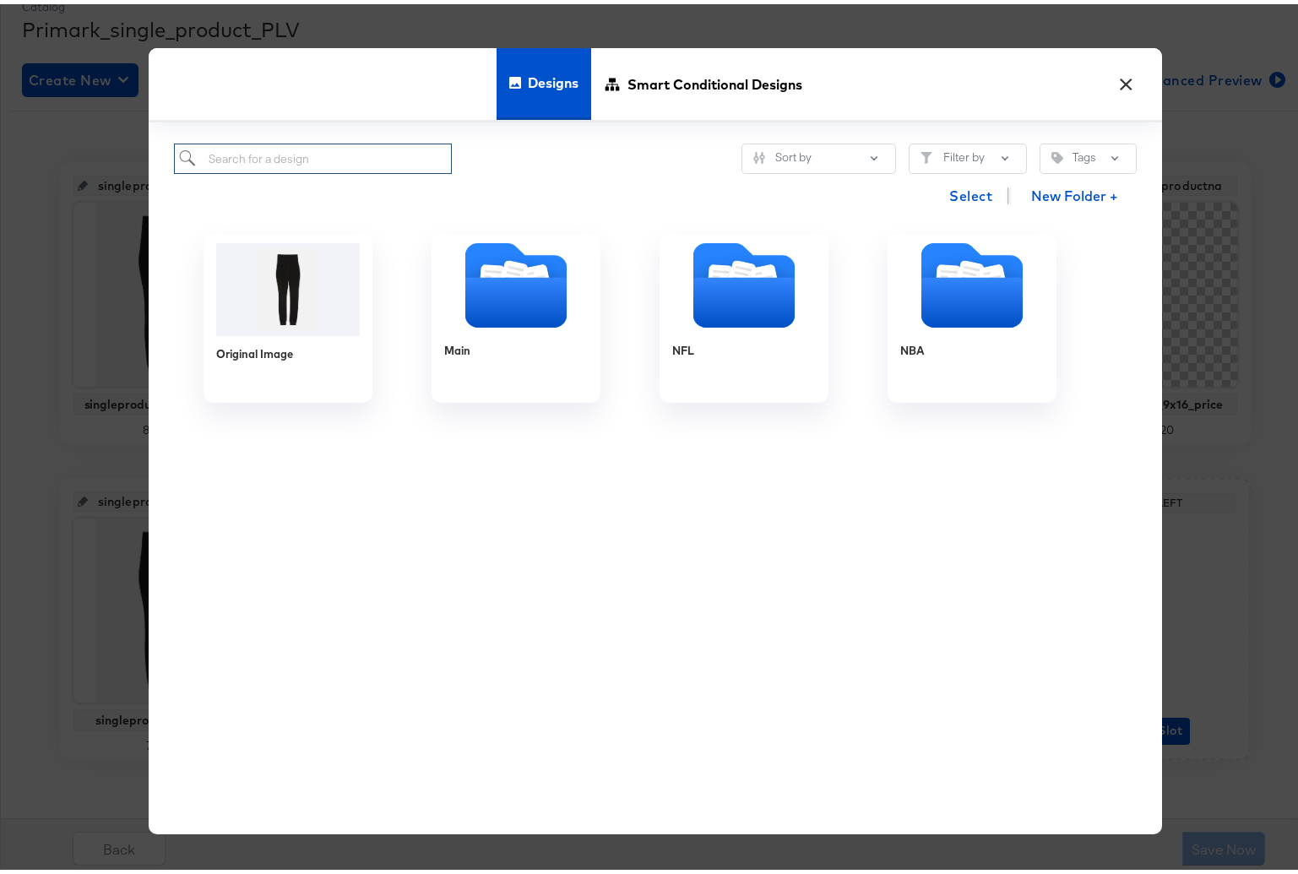
click at [259, 160] on input "search" at bounding box center [313, 154] width 278 height 31
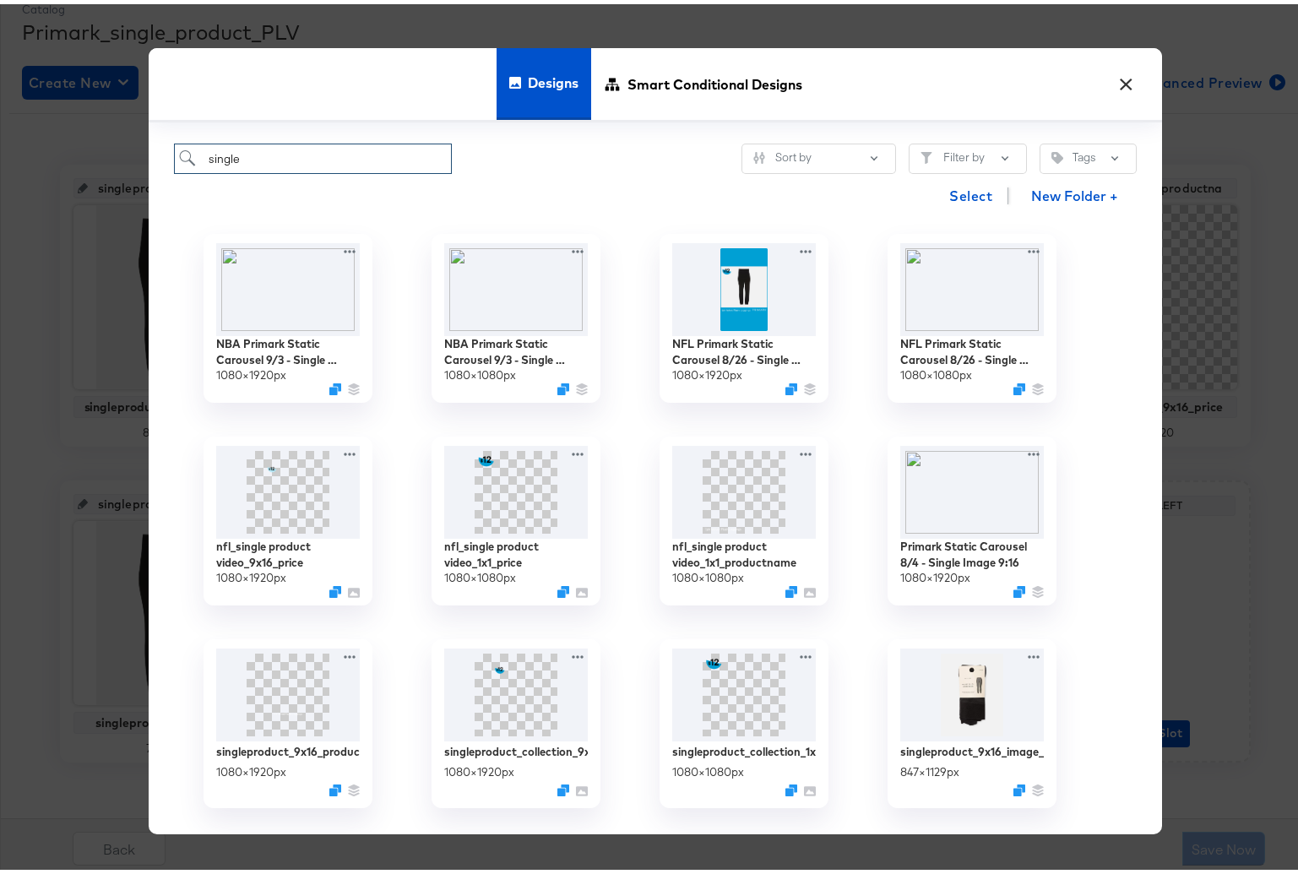
scroll to position [240, 0]
type input "single"
click at [1117, 79] on button "×" at bounding box center [1126, 76] width 30 height 30
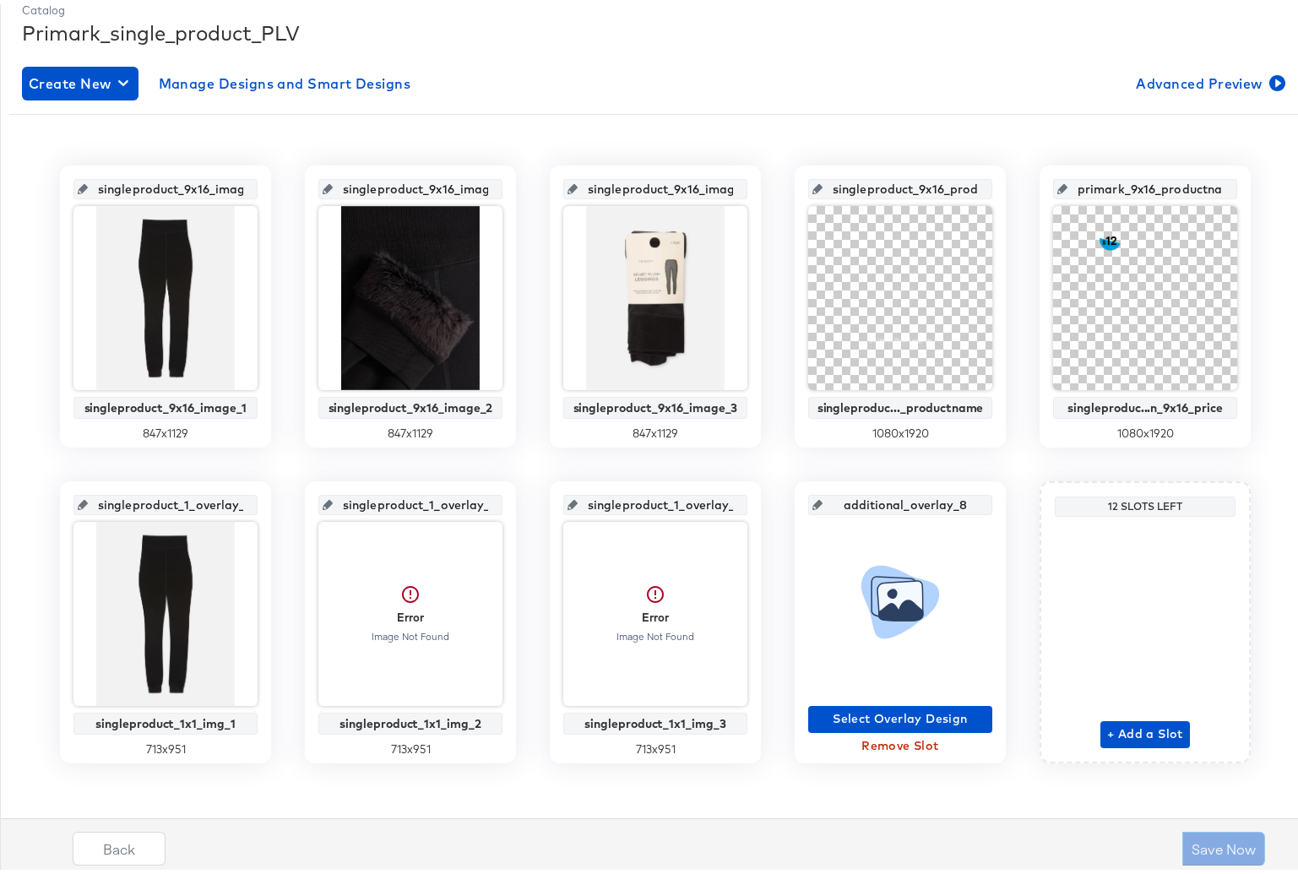
click at [908, 743] on span "Remove Slot" at bounding box center [900, 742] width 171 height 21
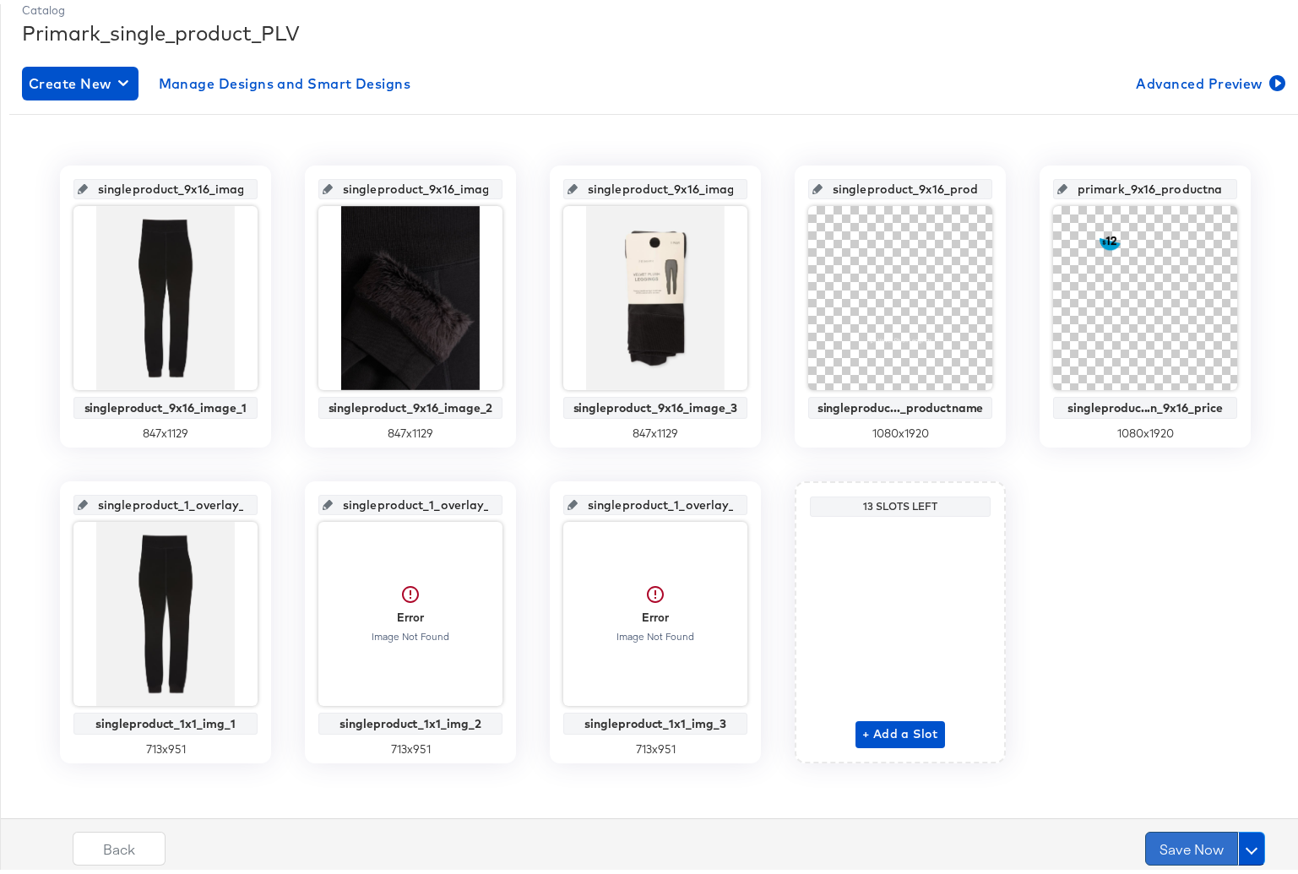
click at [1167, 837] on button "Save Now" at bounding box center [1192, 845] width 93 height 34
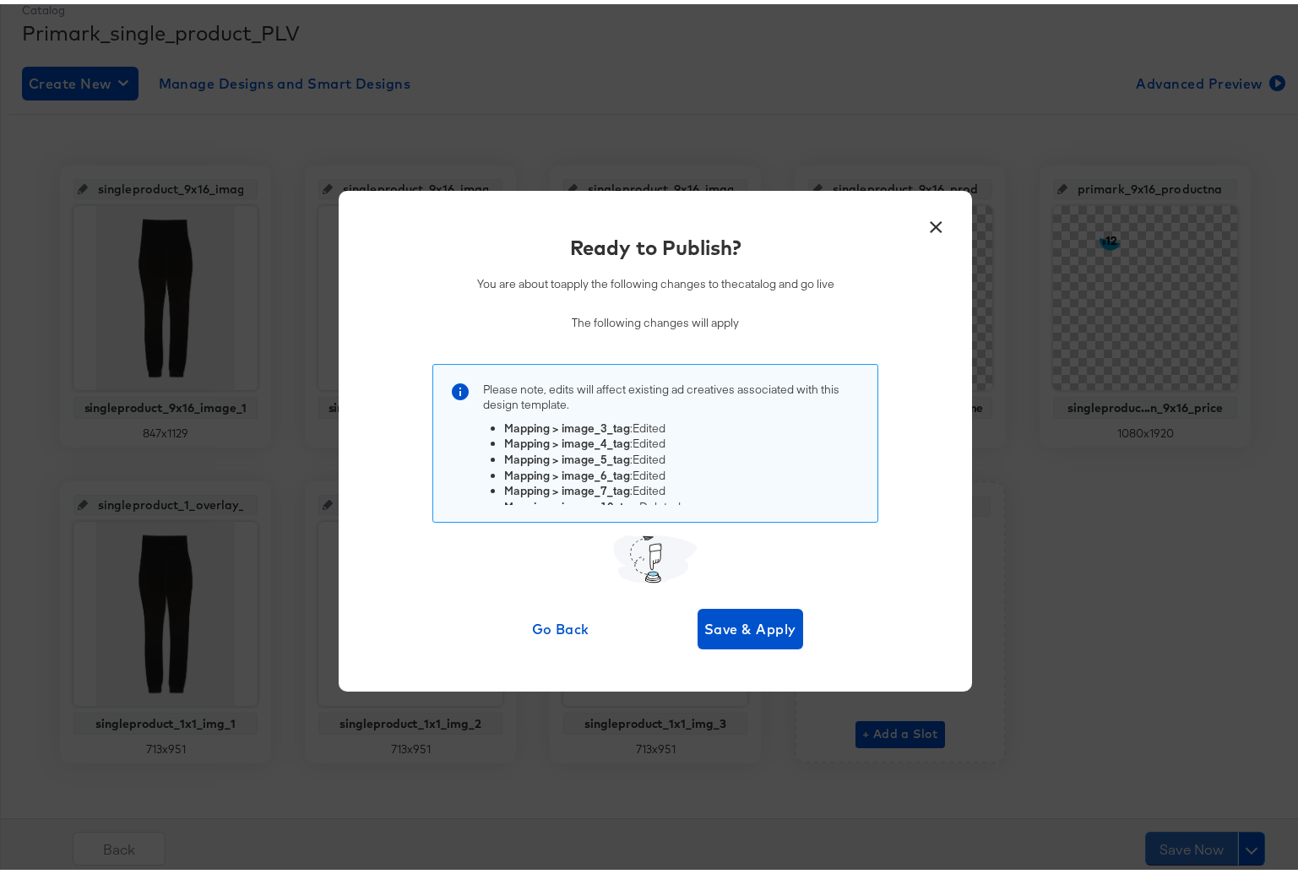
scroll to position [0, 0]
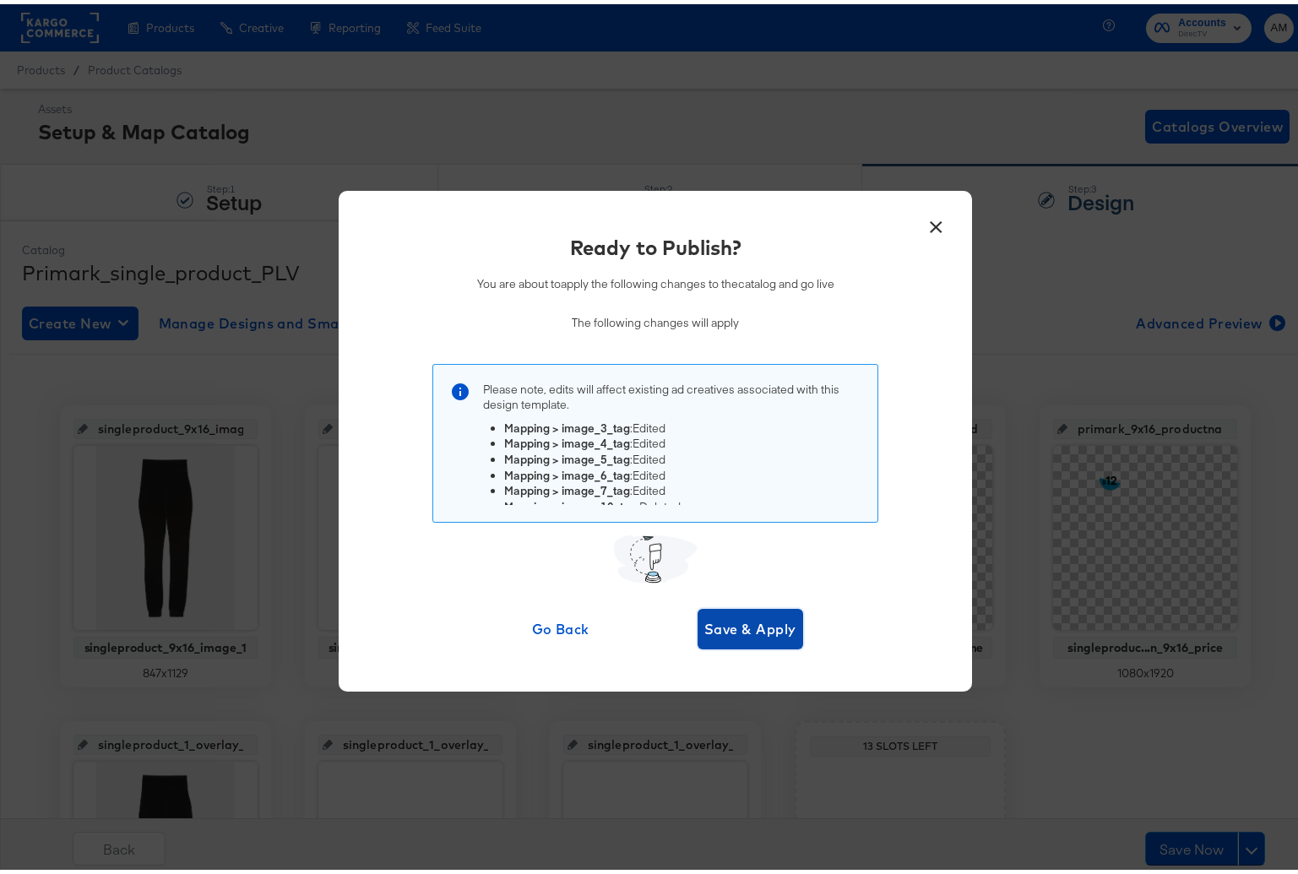
click at [736, 616] on span "Save & Apply" at bounding box center [751, 625] width 92 height 24
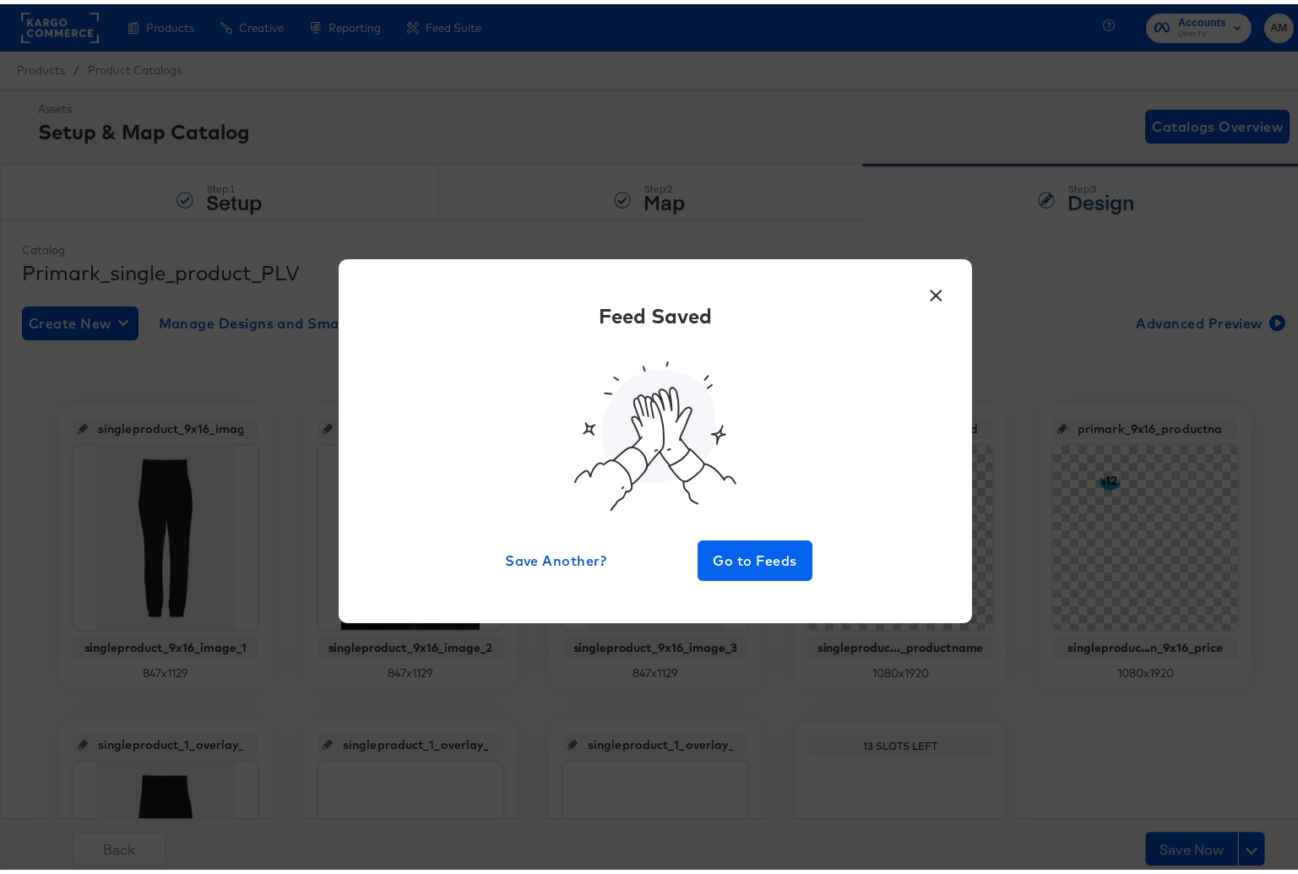
click at [776, 537] on div "Feed Saved Save Another? Go to Feeds" at bounding box center [655, 436] width 583 height 279
click at [770, 552] on span "Go to Feeds" at bounding box center [755, 557] width 101 height 24
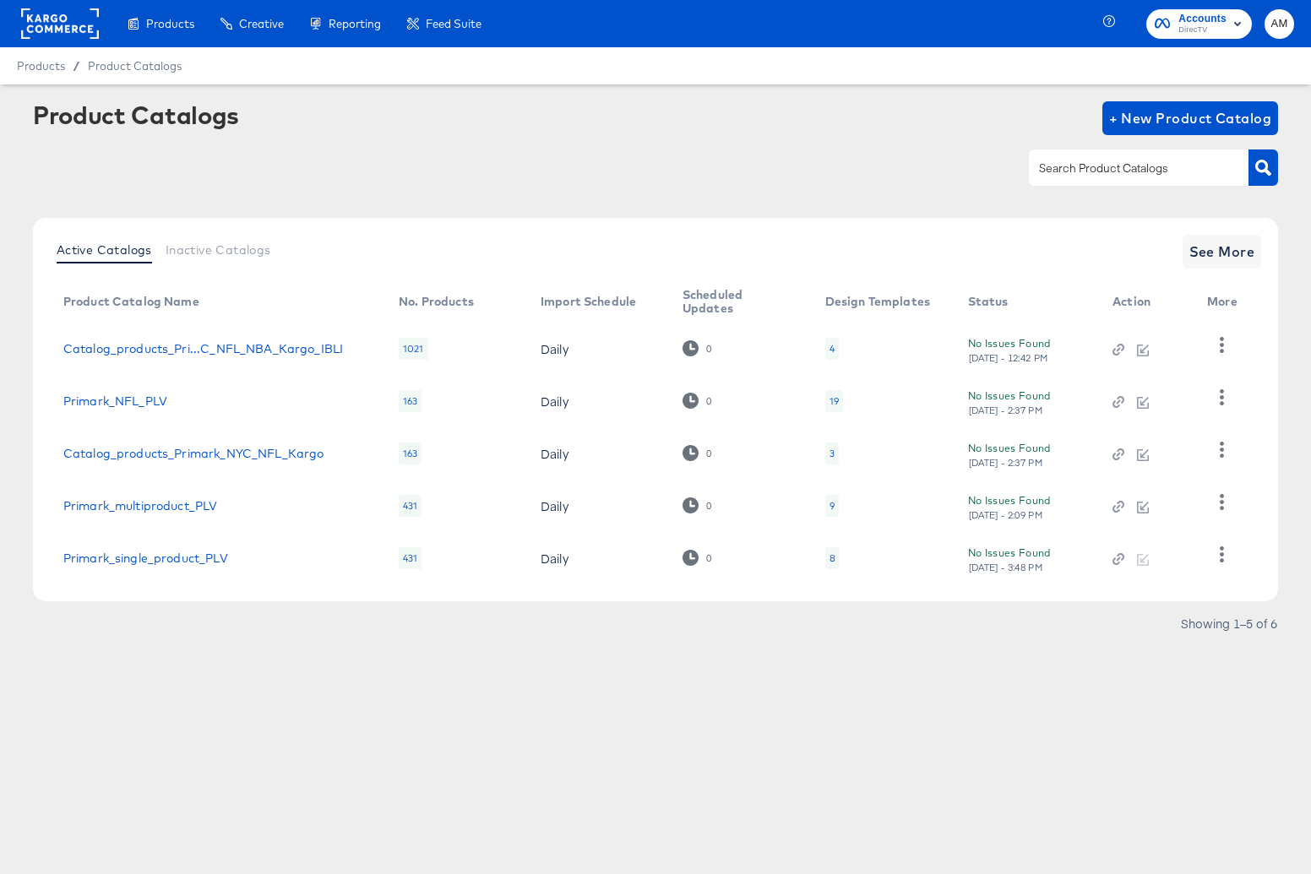
click at [830, 559] on div "8" at bounding box center [833, 559] width 6 height 14
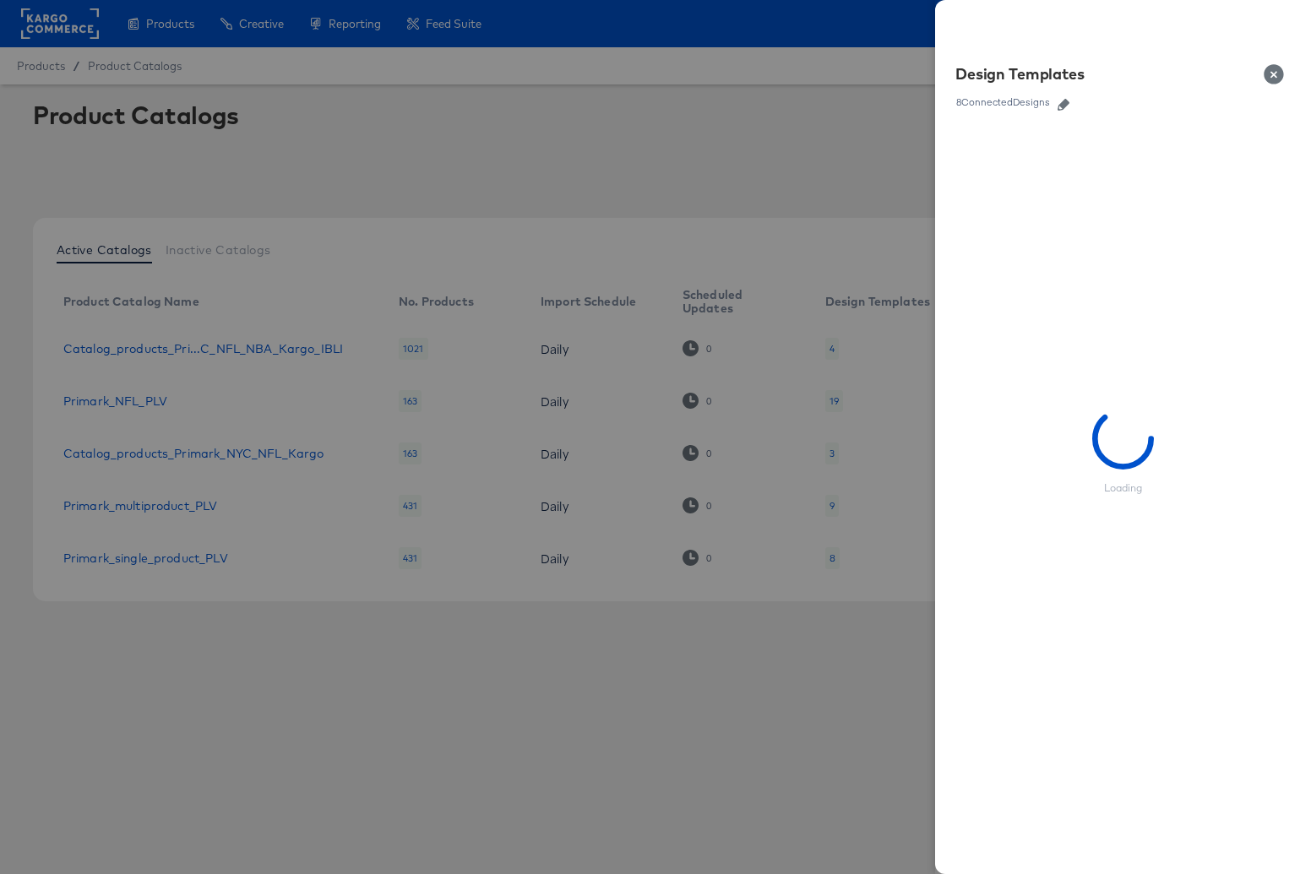
click at [1067, 101] on icon "button" at bounding box center [1064, 105] width 12 height 12
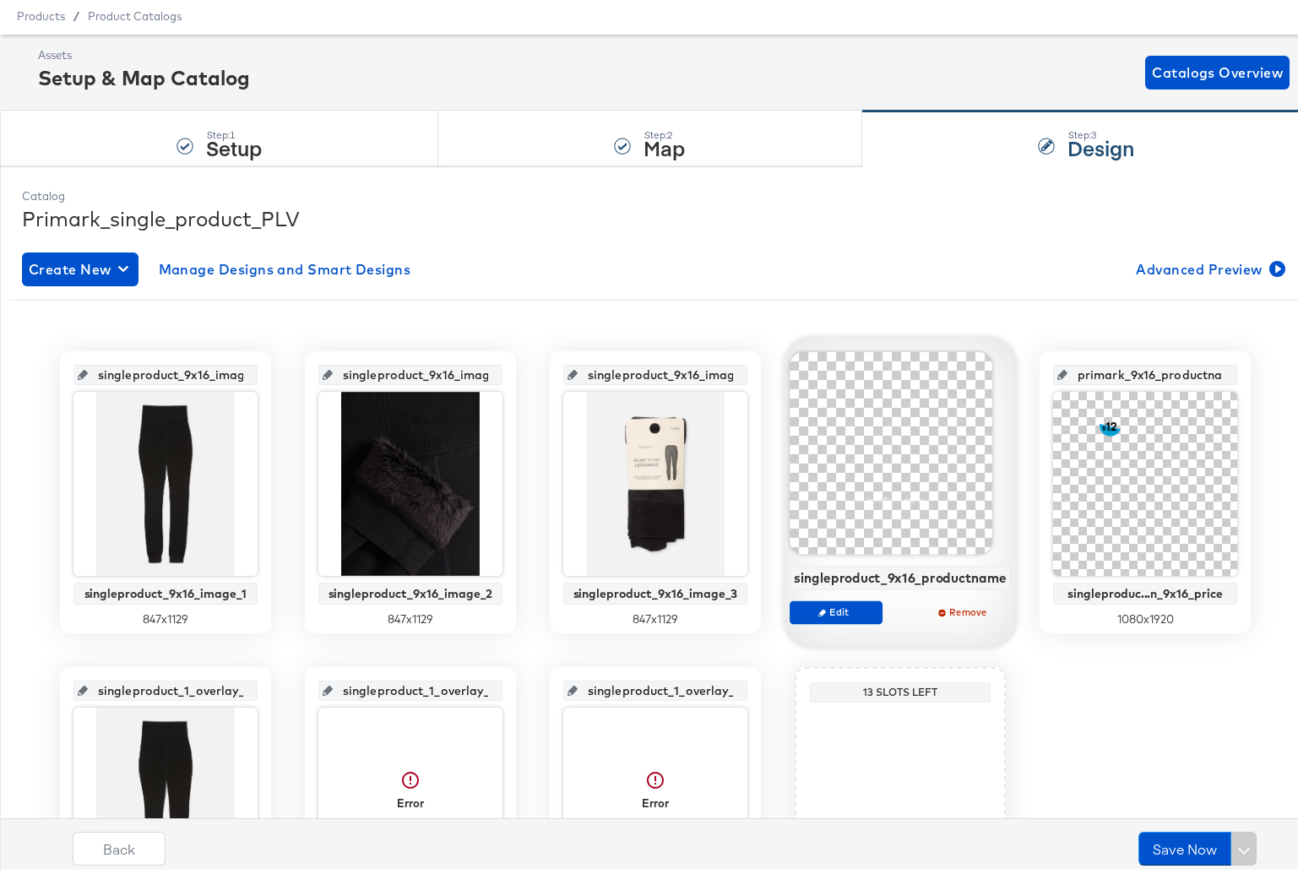
scroll to position [247, 0]
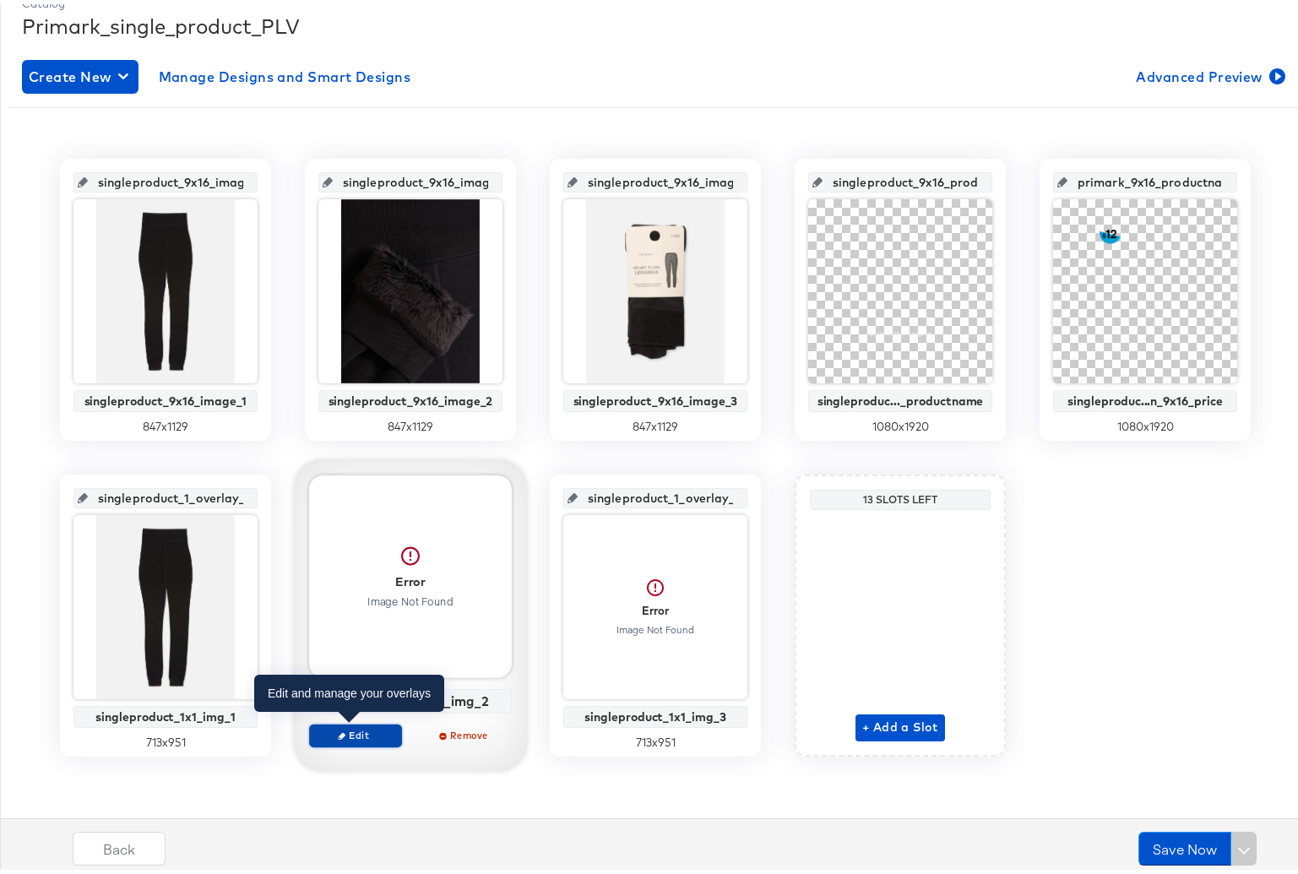
click at [373, 726] on span "Edit" at bounding box center [356, 731] width 78 height 13
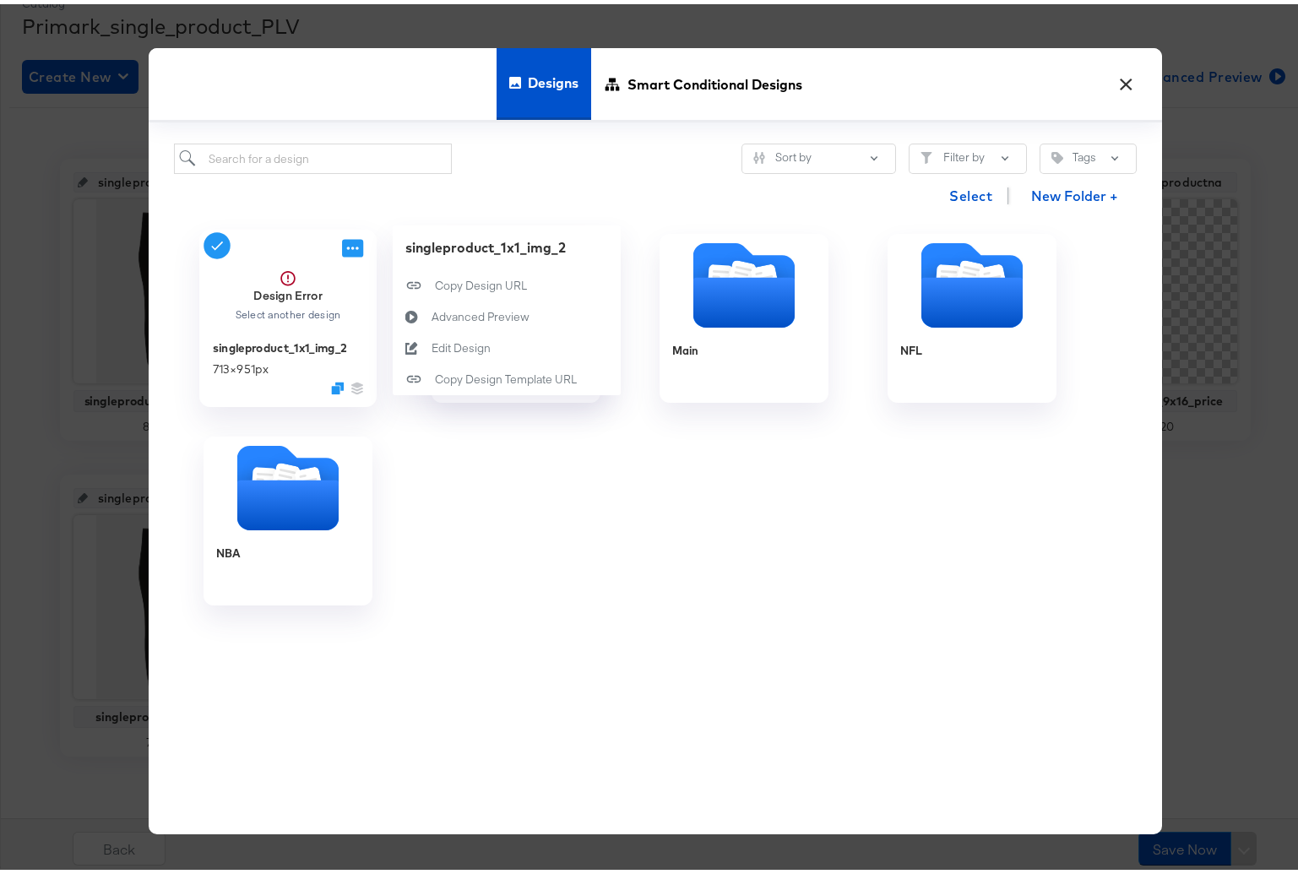
click at [342, 241] on icon at bounding box center [352, 245] width 21 height 18
click at [505, 336] on button "Edit Design Edit Design" at bounding box center [507, 344] width 228 height 31
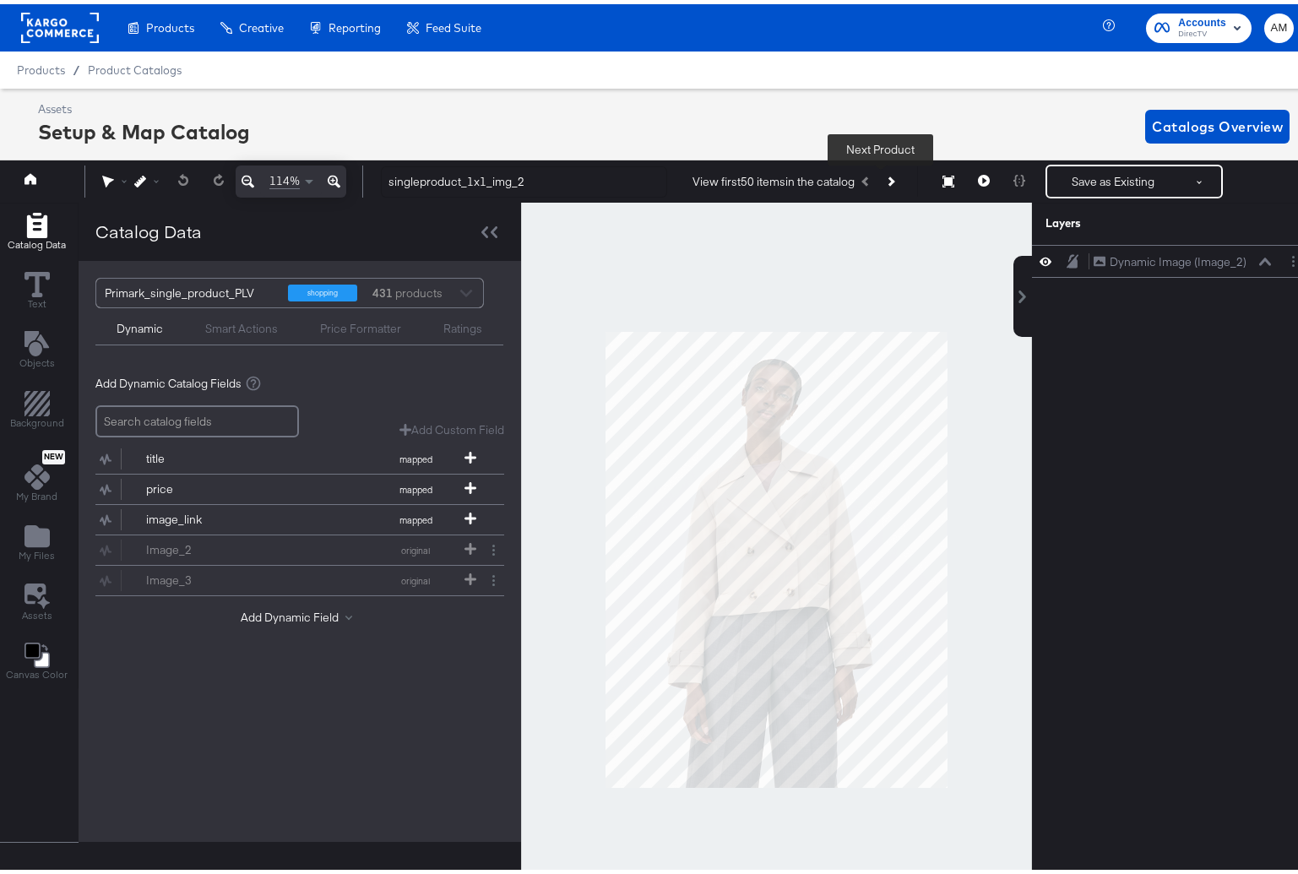
click at [879, 176] on button "Next Product" at bounding box center [891, 177] width 24 height 30
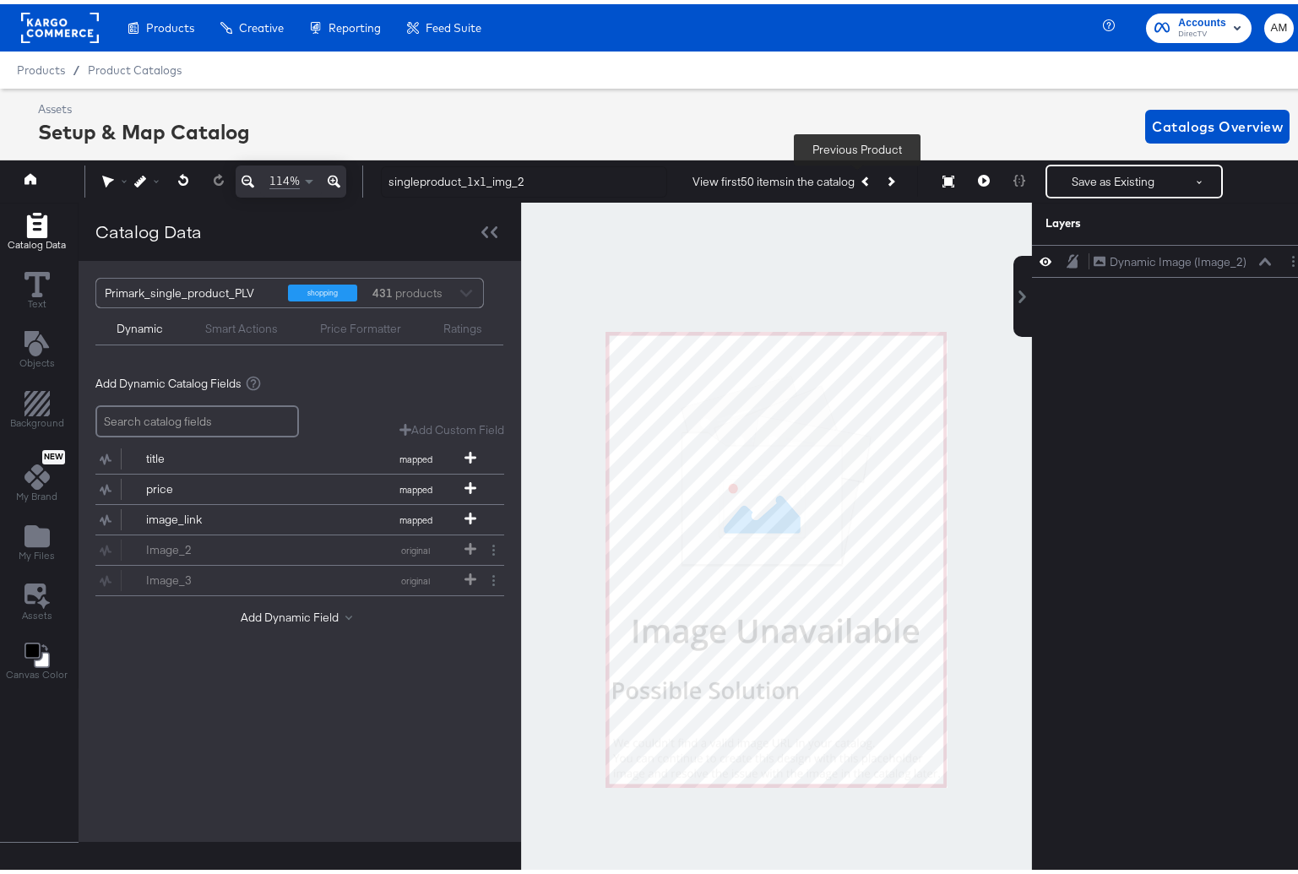
click at [862, 177] on icon "Previous Product" at bounding box center [866, 177] width 9 height 9
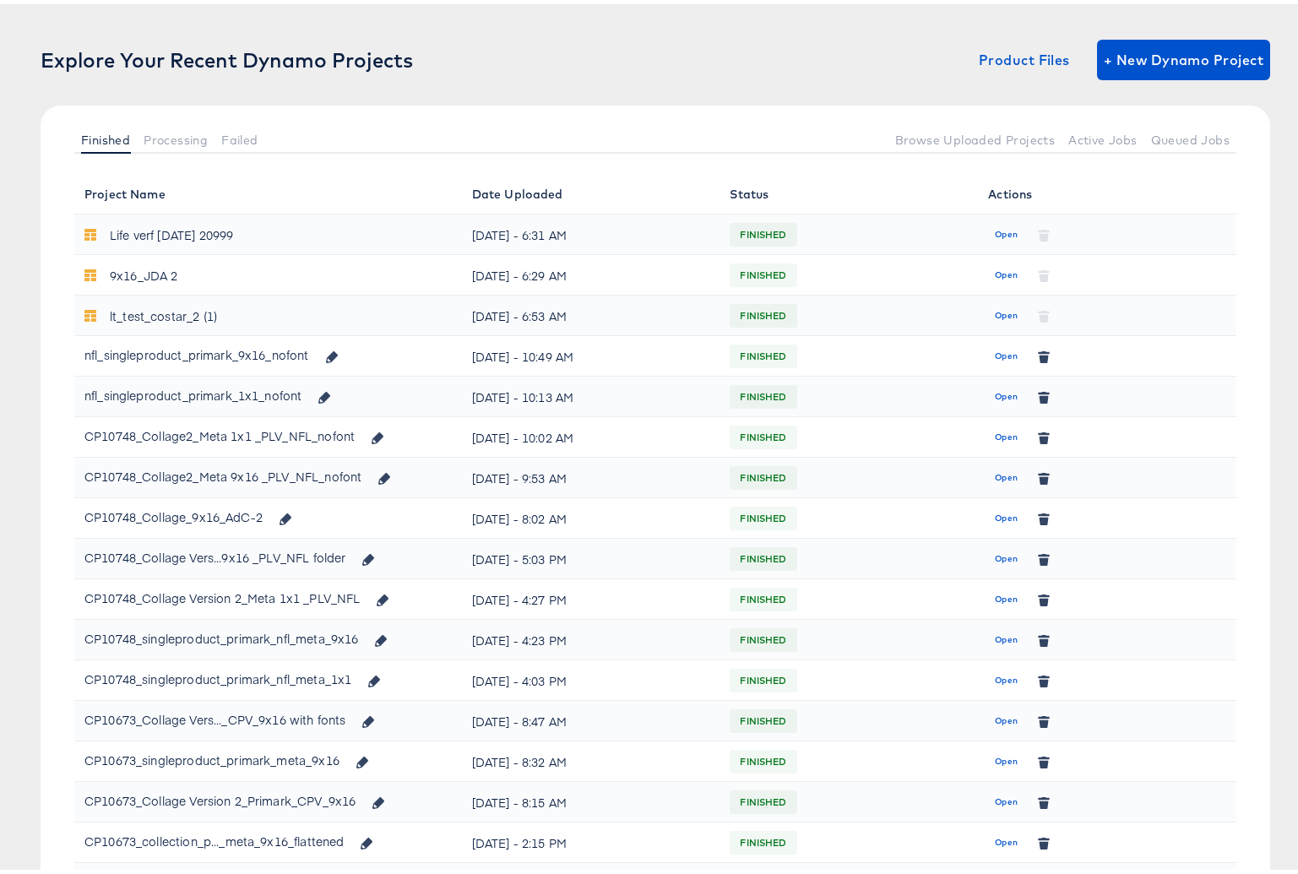
scroll to position [118, 0]
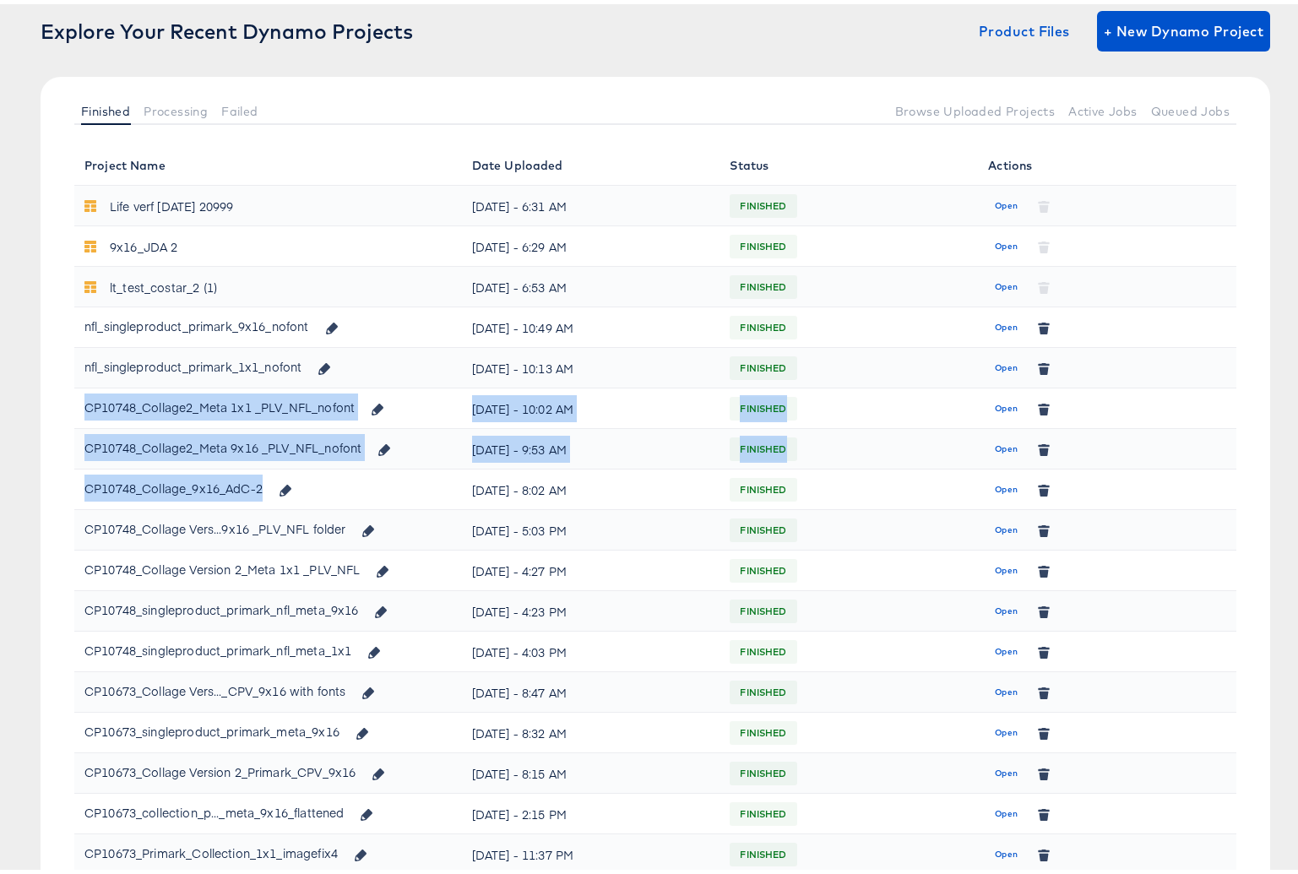
drag, startPoint x: 84, startPoint y: 401, endPoint x: 391, endPoint y: 471, distance: 314.6
click at [391, 471] on tbody "Life verf [DATE] 20999 [DATE] - 6:31 AM FINISHED Open 9x16_JDA 2 [DATE] - 6:29 …" at bounding box center [655, 587] width 1162 height 811
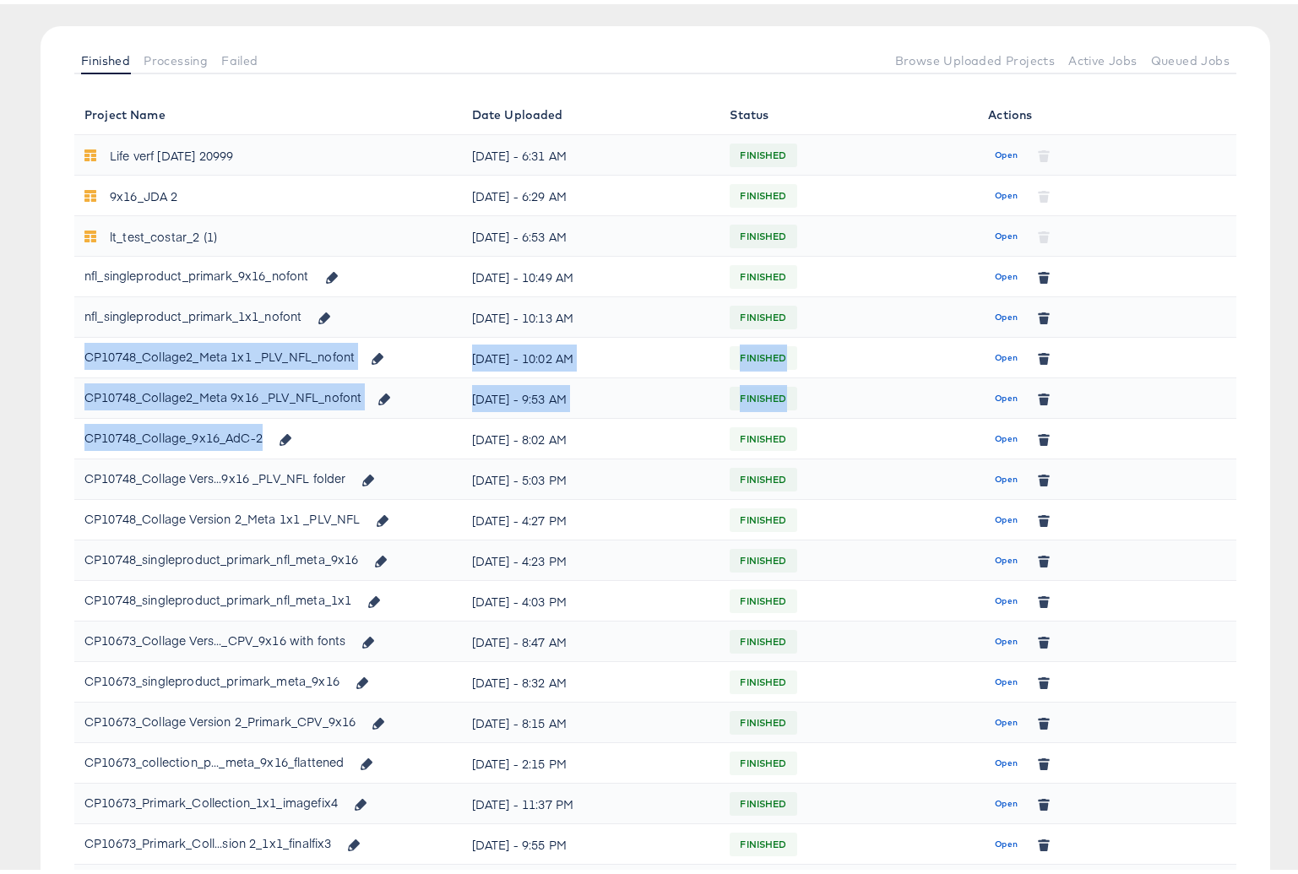
scroll to position [171, 0]
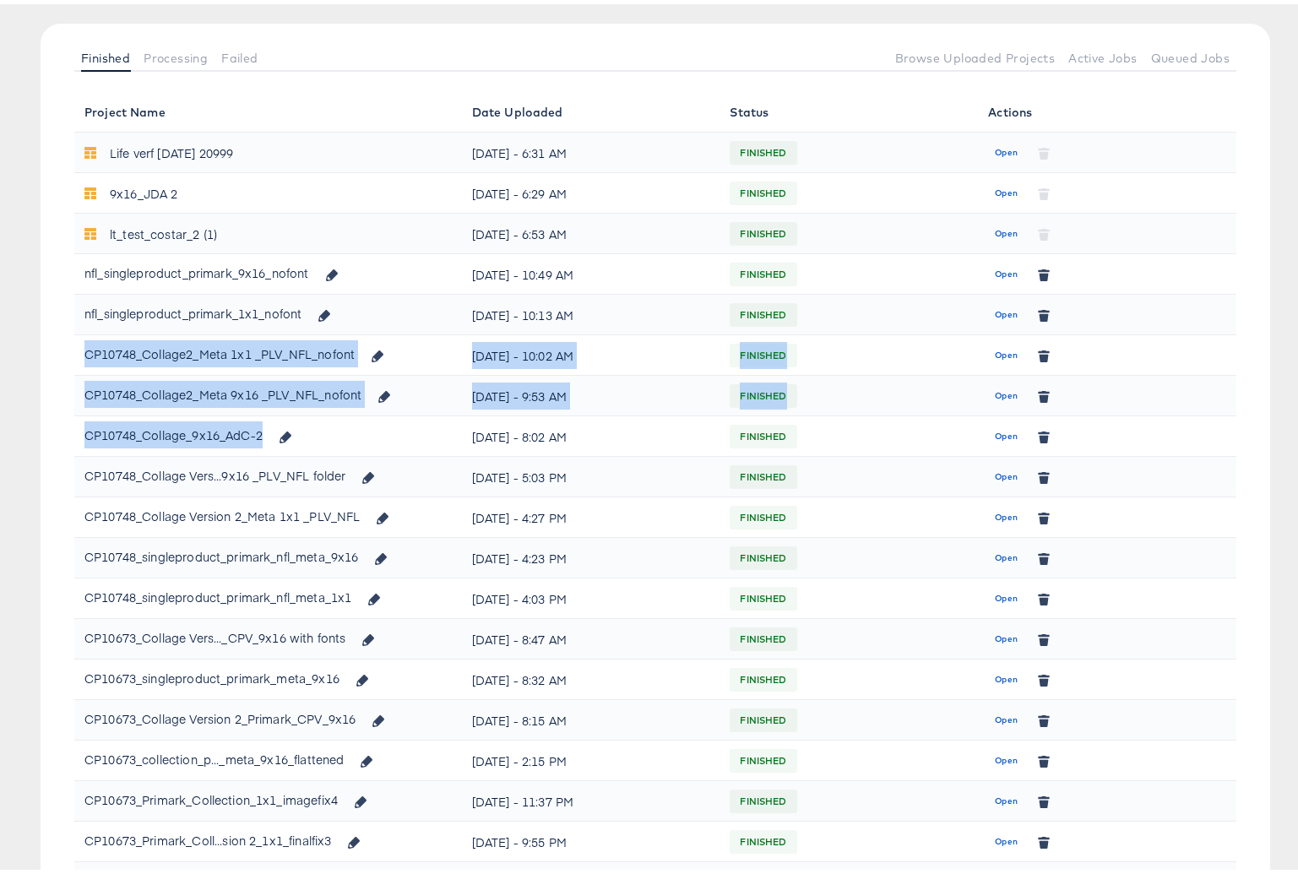
click at [380, 426] on div "CP10748_Collage_9x16_AdC-2" at bounding box center [267, 431] width 367 height 29
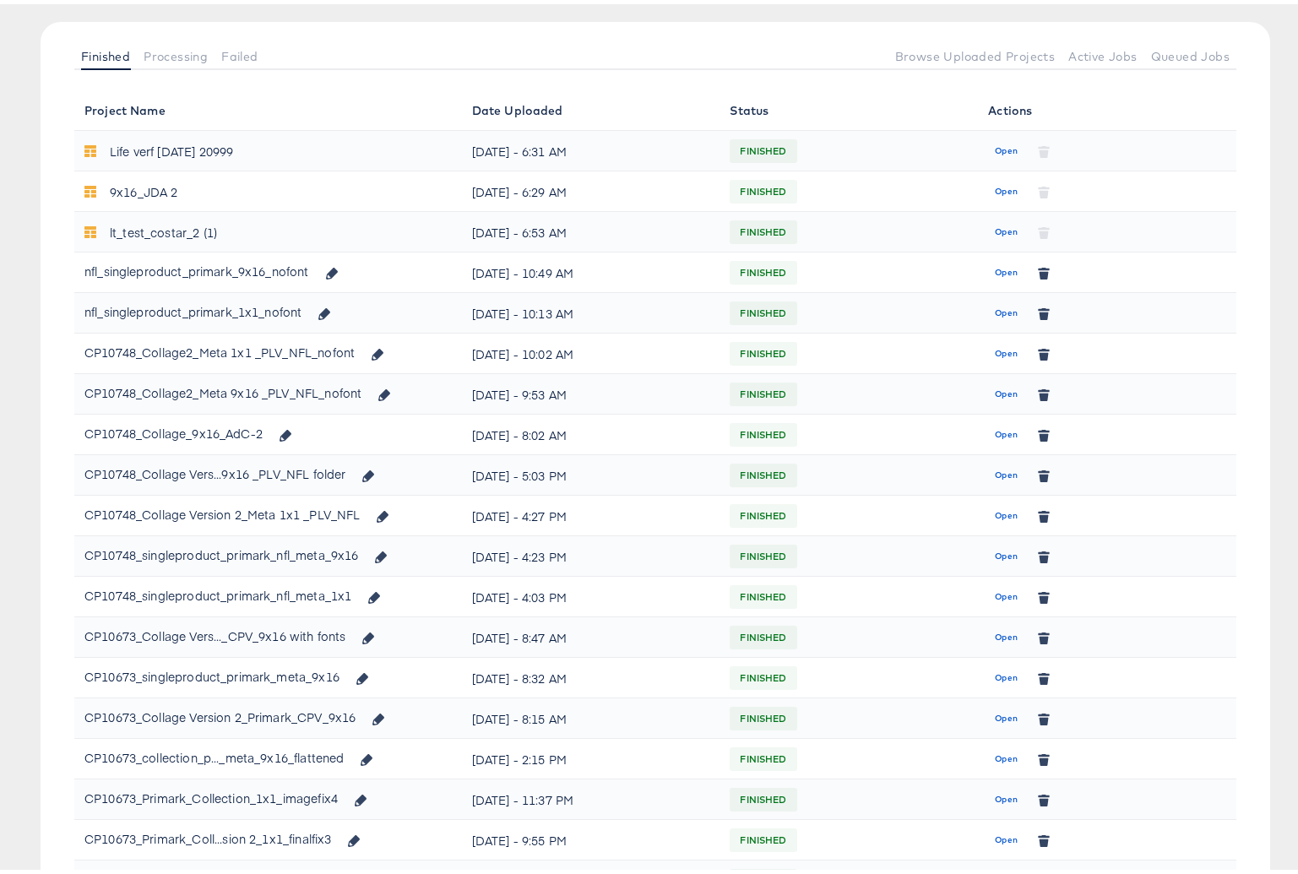
scroll to position [175, 0]
click at [995, 431] on span "Open" at bounding box center [1006, 429] width 23 height 15
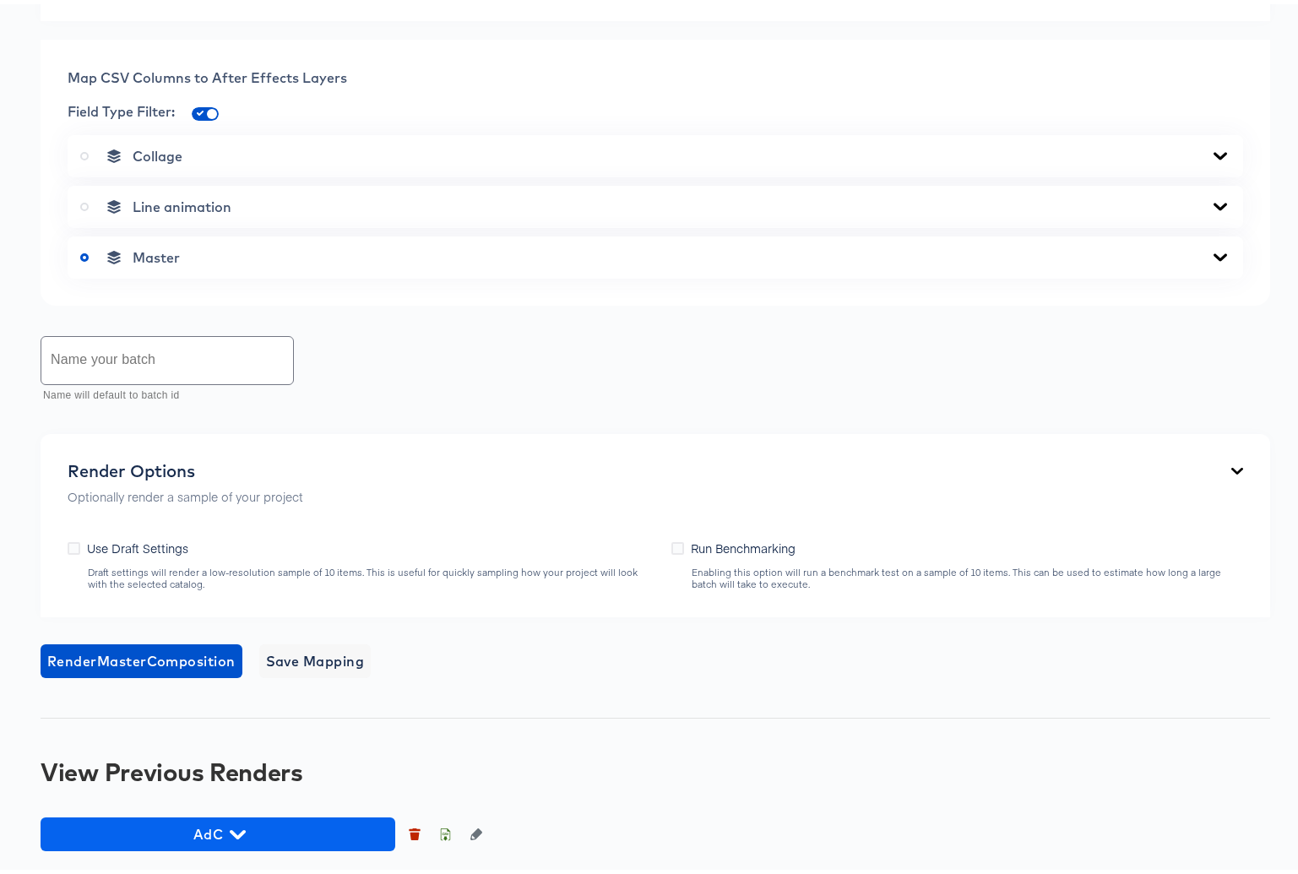
scroll to position [988, 0]
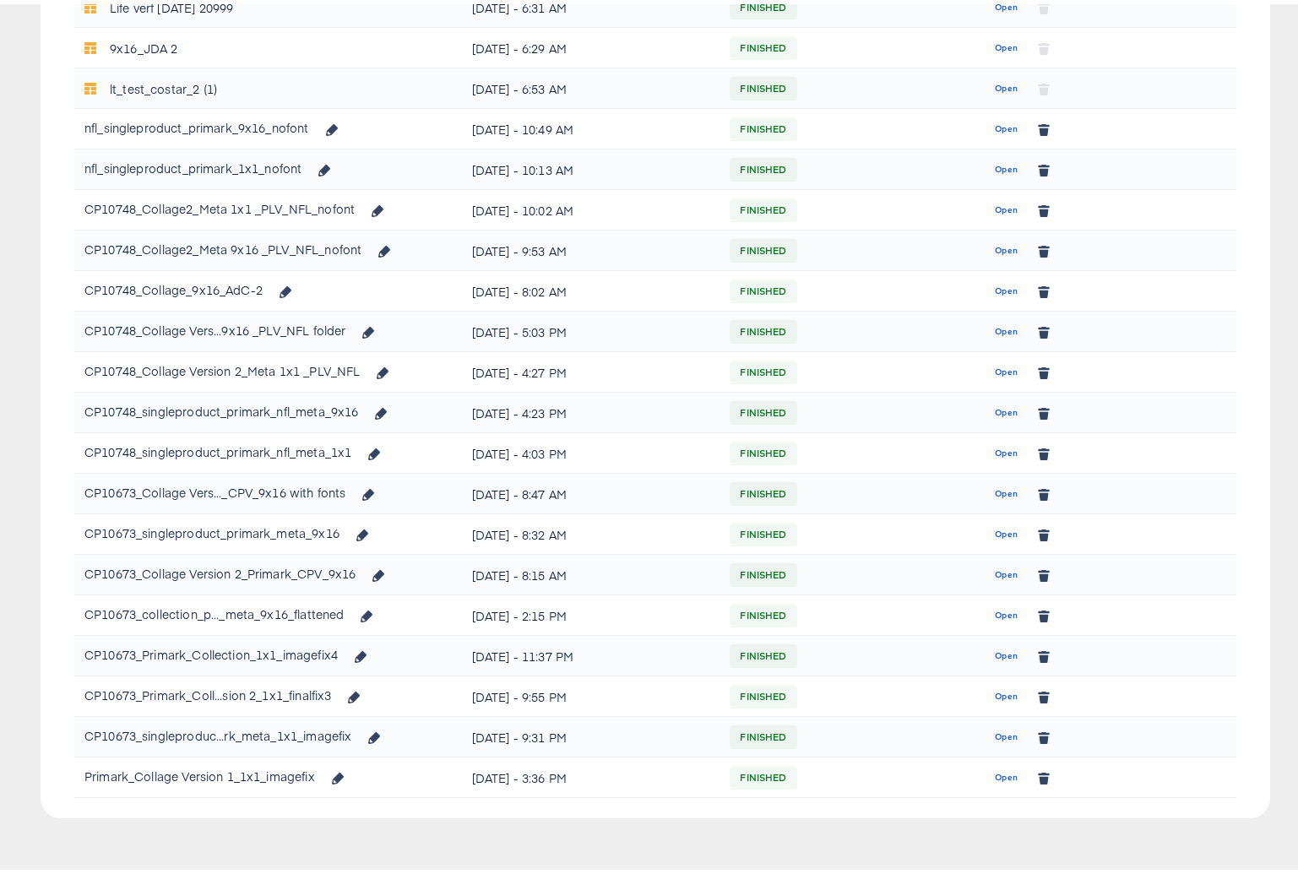
scroll to position [323, 0]
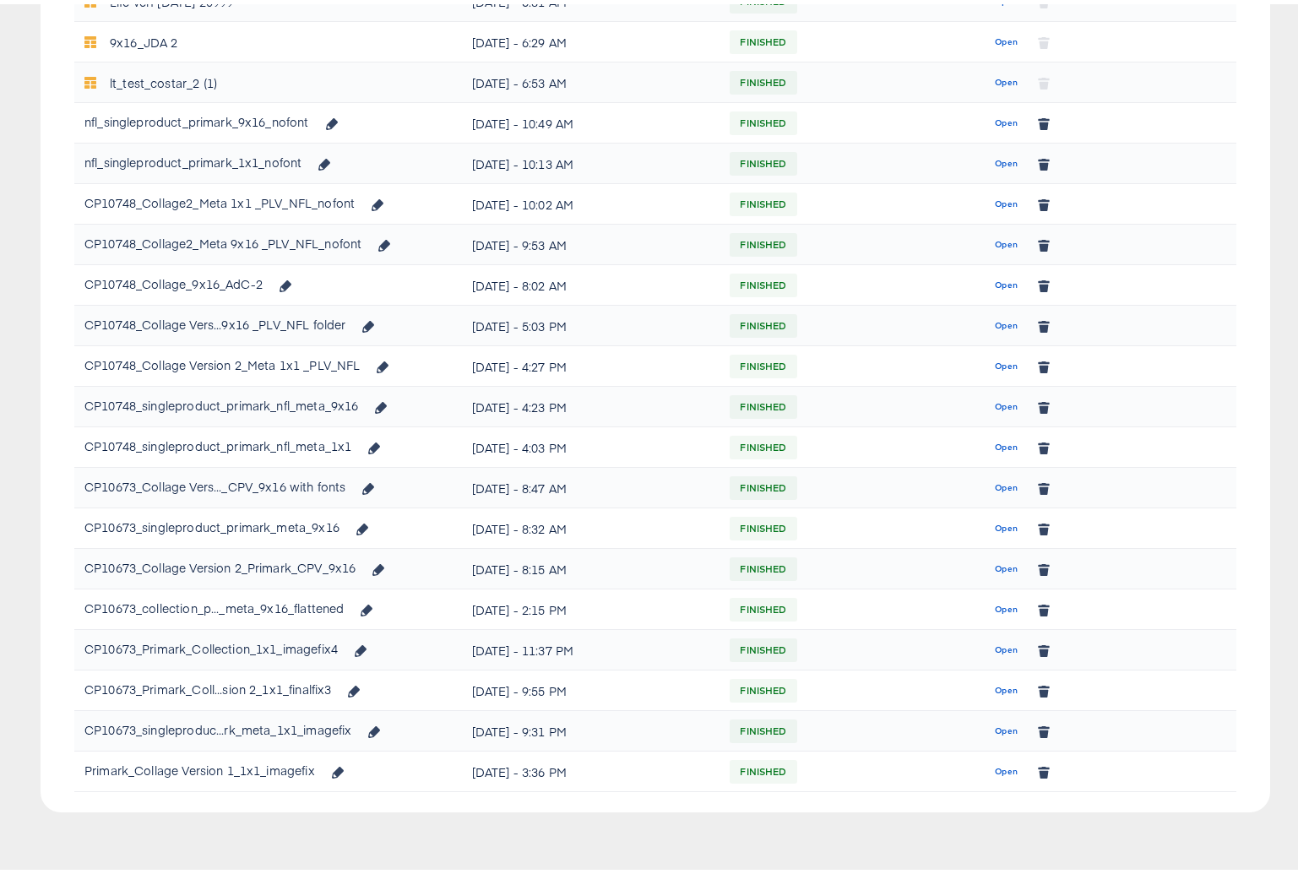
click at [215, 484] on div "CP10673_Collage Vers..._CPV_9x16 with fonts" at bounding box center [214, 482] width 261 height 27
drag, startPoint x: 139, startPoint y: 482, endPoint x: 259, endPoint y: 482, distance: 119.1
click at [259, 482] on div "CP10673_Collage Vers..._CPV_9x16 with fonts" at bounding box center [214, 482] width 261 height 27
click at [247, 482] on div "CP10673_Collage Vers..._CPV_9x16 with fonts" at bounding box center [214, 482] width 261 height 27
click at [999, 484] on span "Open" at bounding box center [1006, 483] width 23 height 15
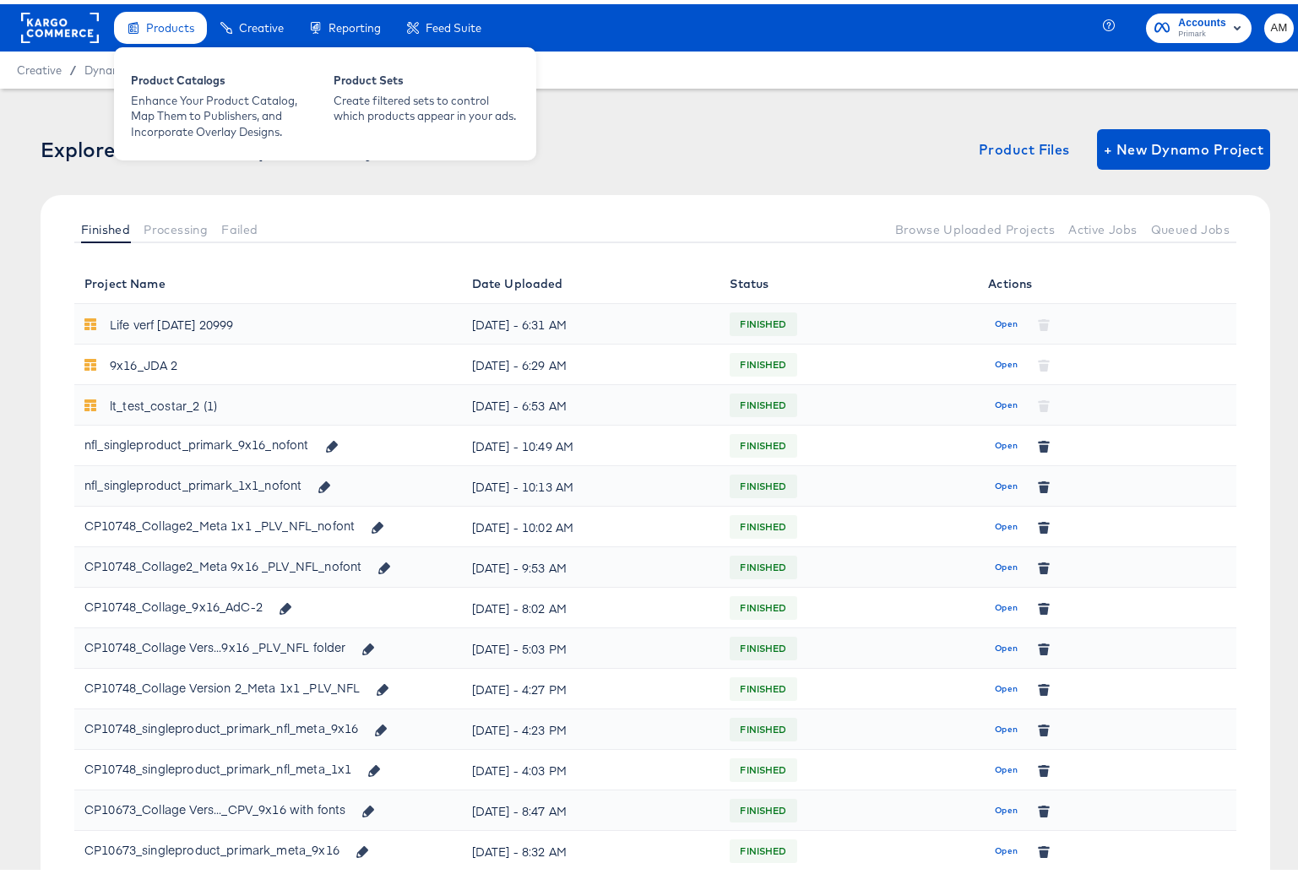
scroll to position [323, 0]
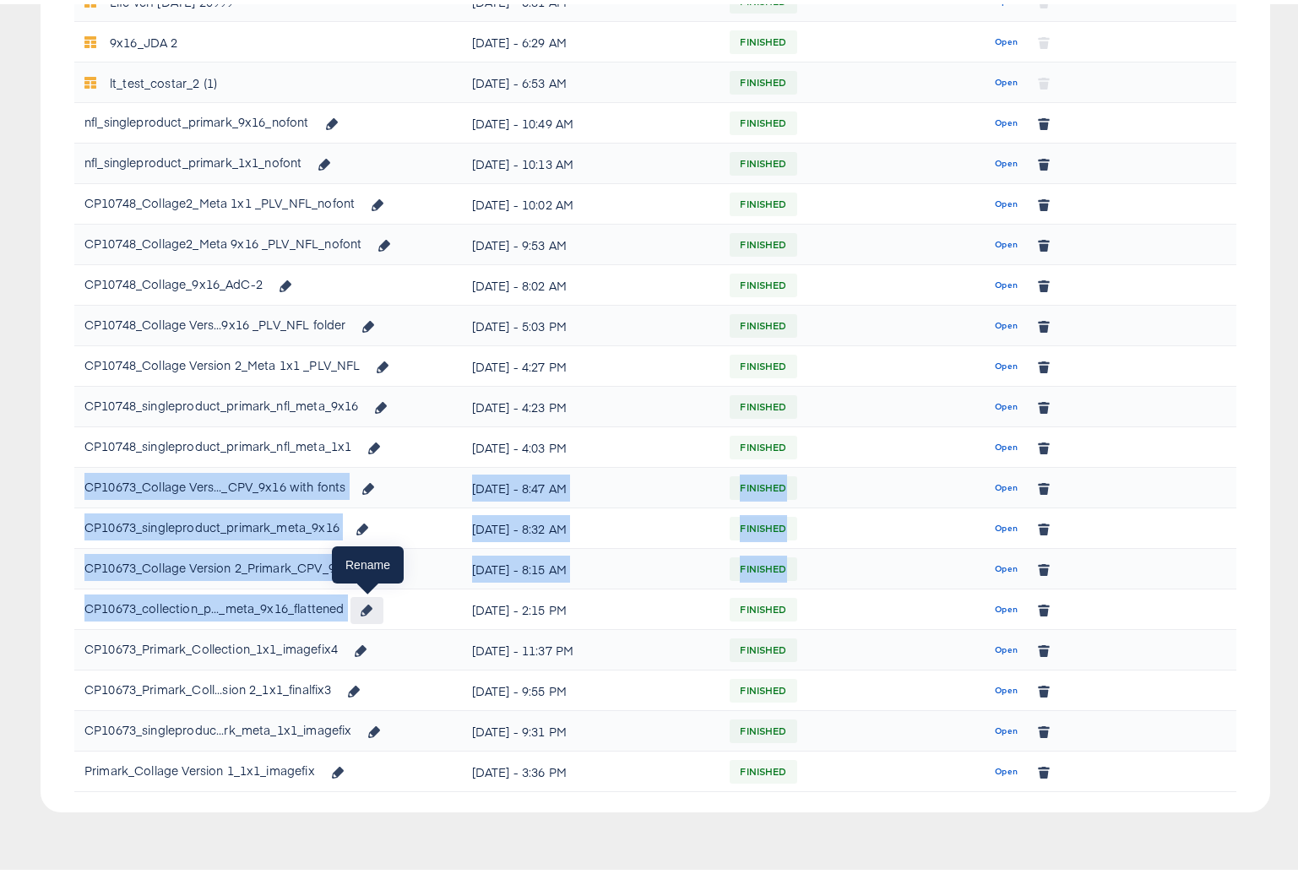
drag, startPoint x: 84, startPoint y: 482, endPoint x: 354, endPoint y: 610, distance: 298.9
click at [354, 610] on tbody "Life verf 26 june 20999 Wed, May 28th - 6:31 AM FINISHED Open 9x16_JDA 2 Wed, M…" at bounding box center [655, 382] width 1162 height 811
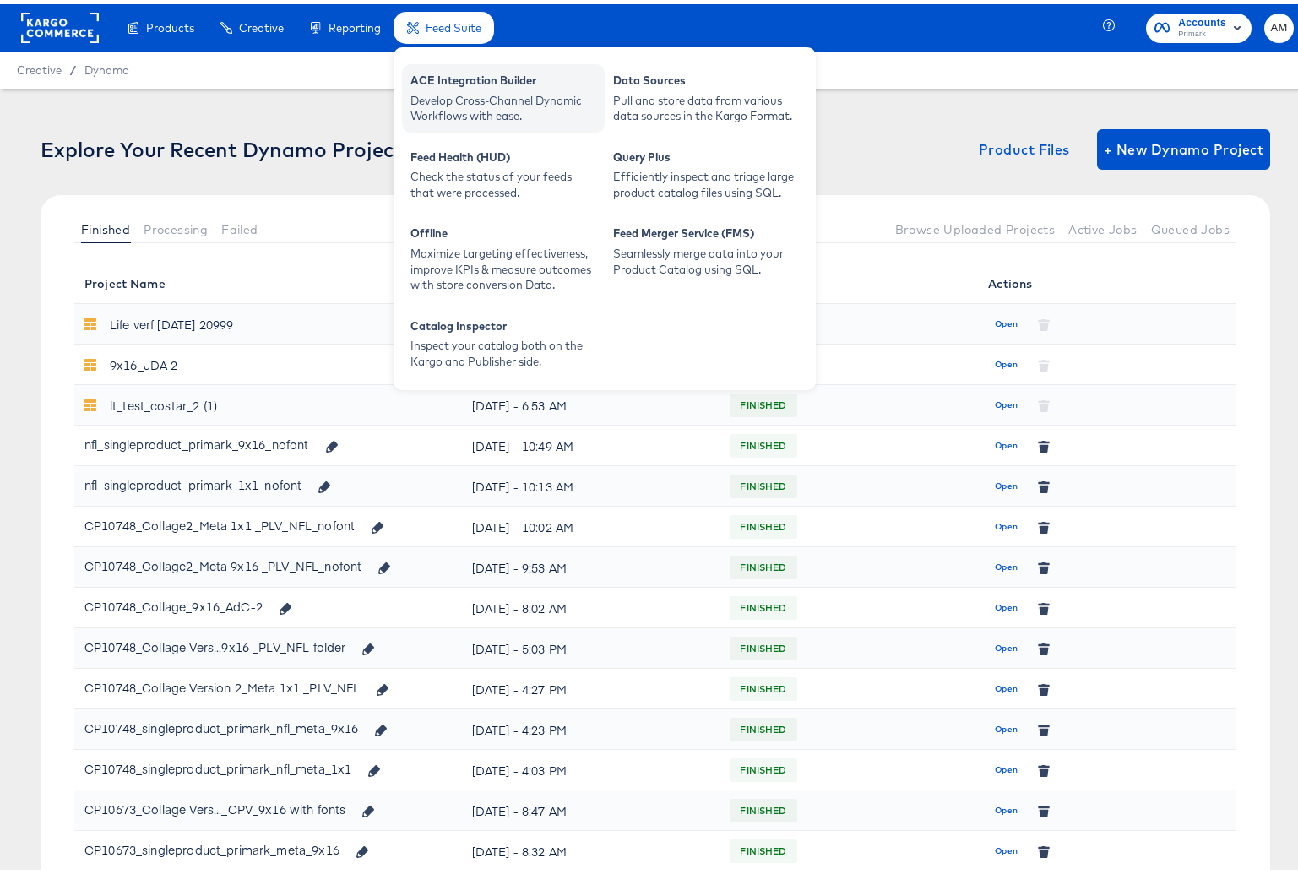
click at [481, 68] on div "ACE Integration Builder" at bounding box center [504, 78] width 186 height 20
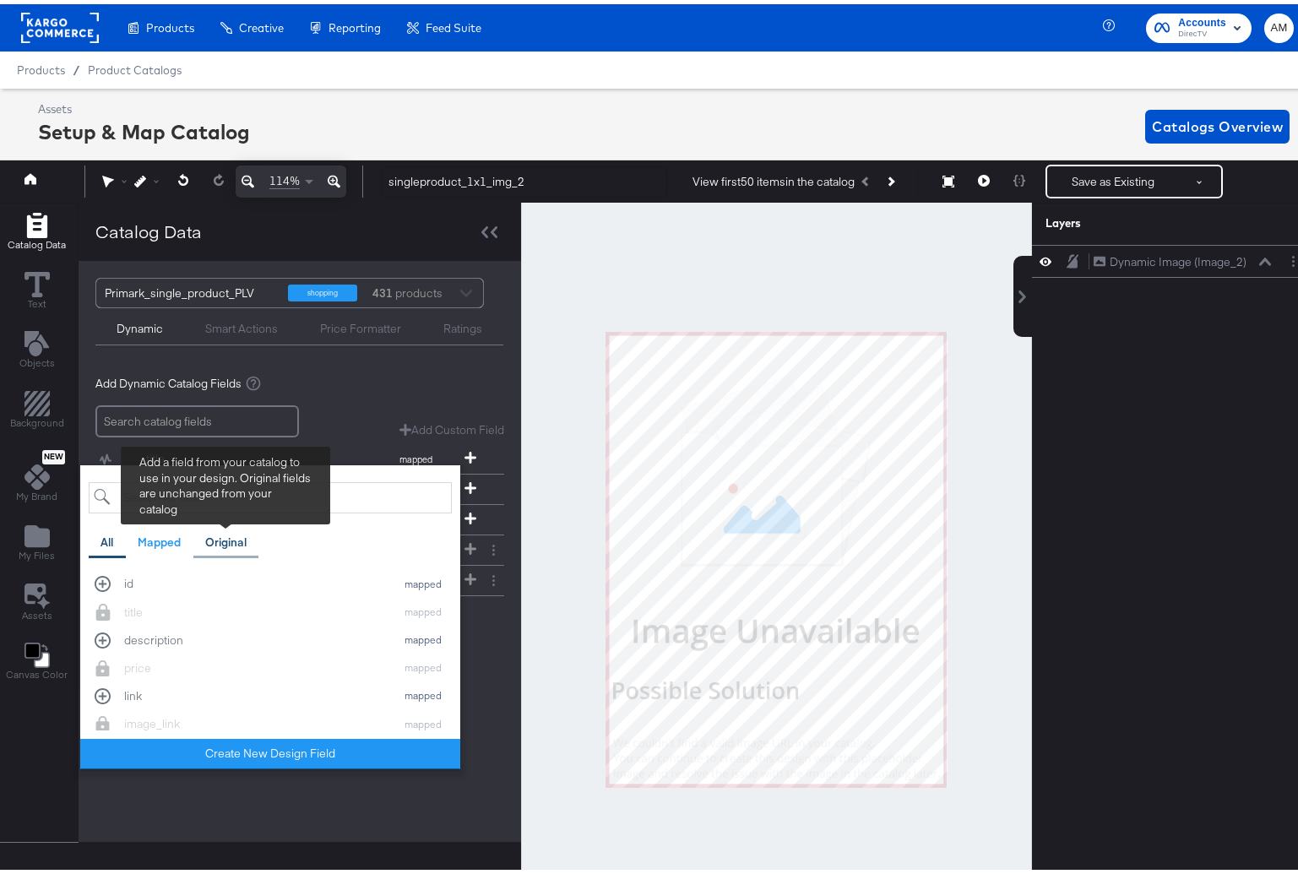
click at [227, 537] on div "Original" at bounding box center [225, 539] width 41 height 16
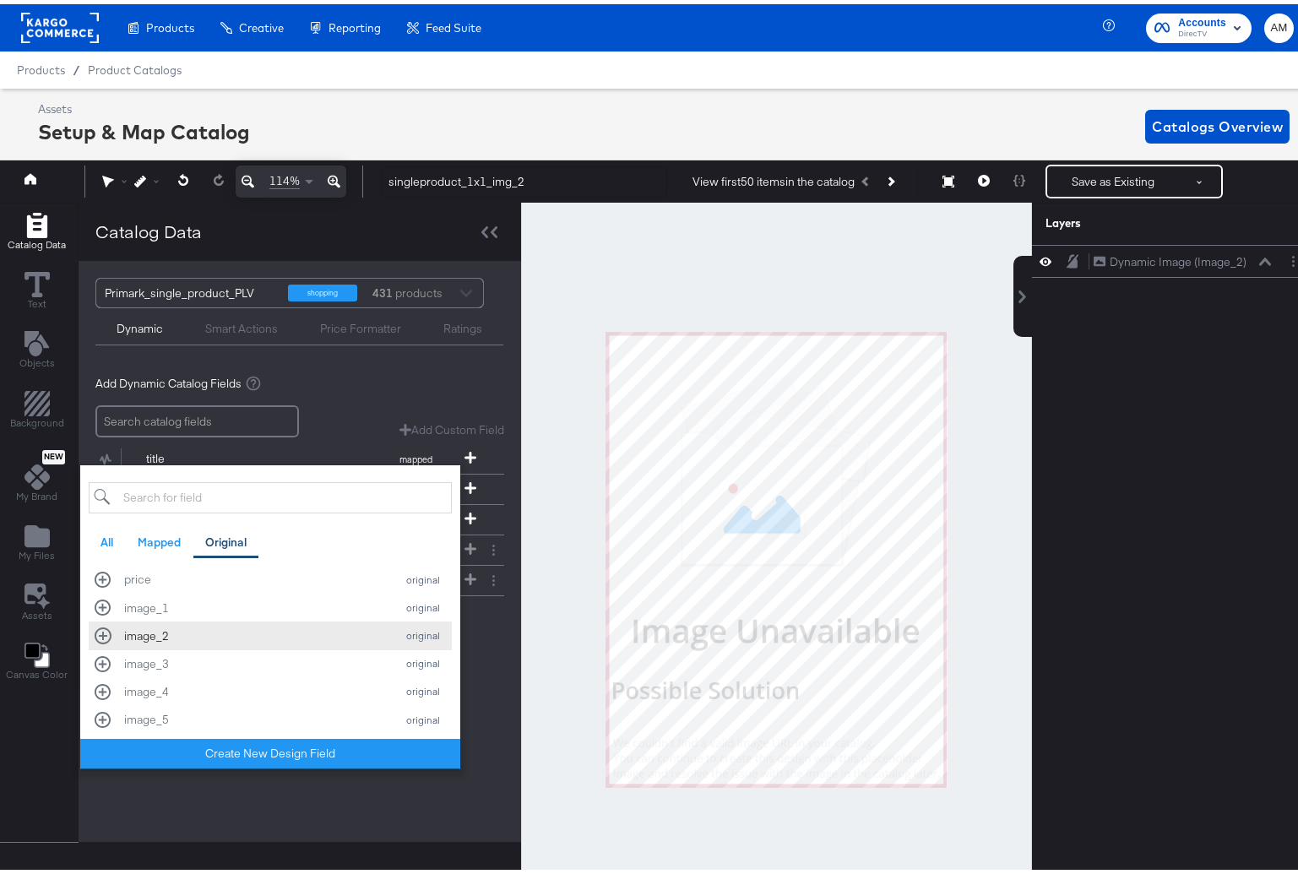
scroll to position [146, 0]
click at [255, 628] on div "image_2" at bounding box center [255, 631] width 263 height 16
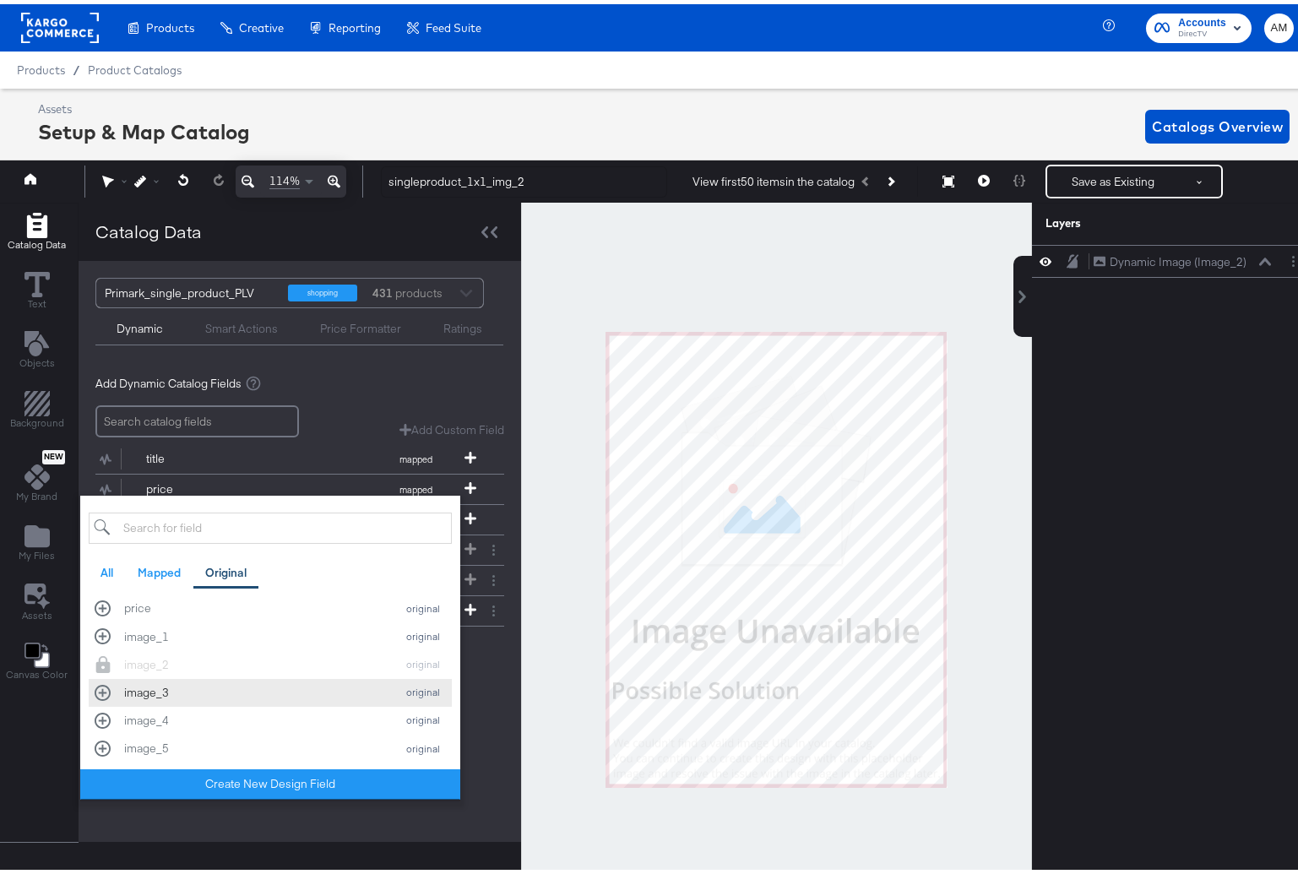
click at [222, 696] on div "image_3 original" at bounding box center [270, 689] width 351 height 16
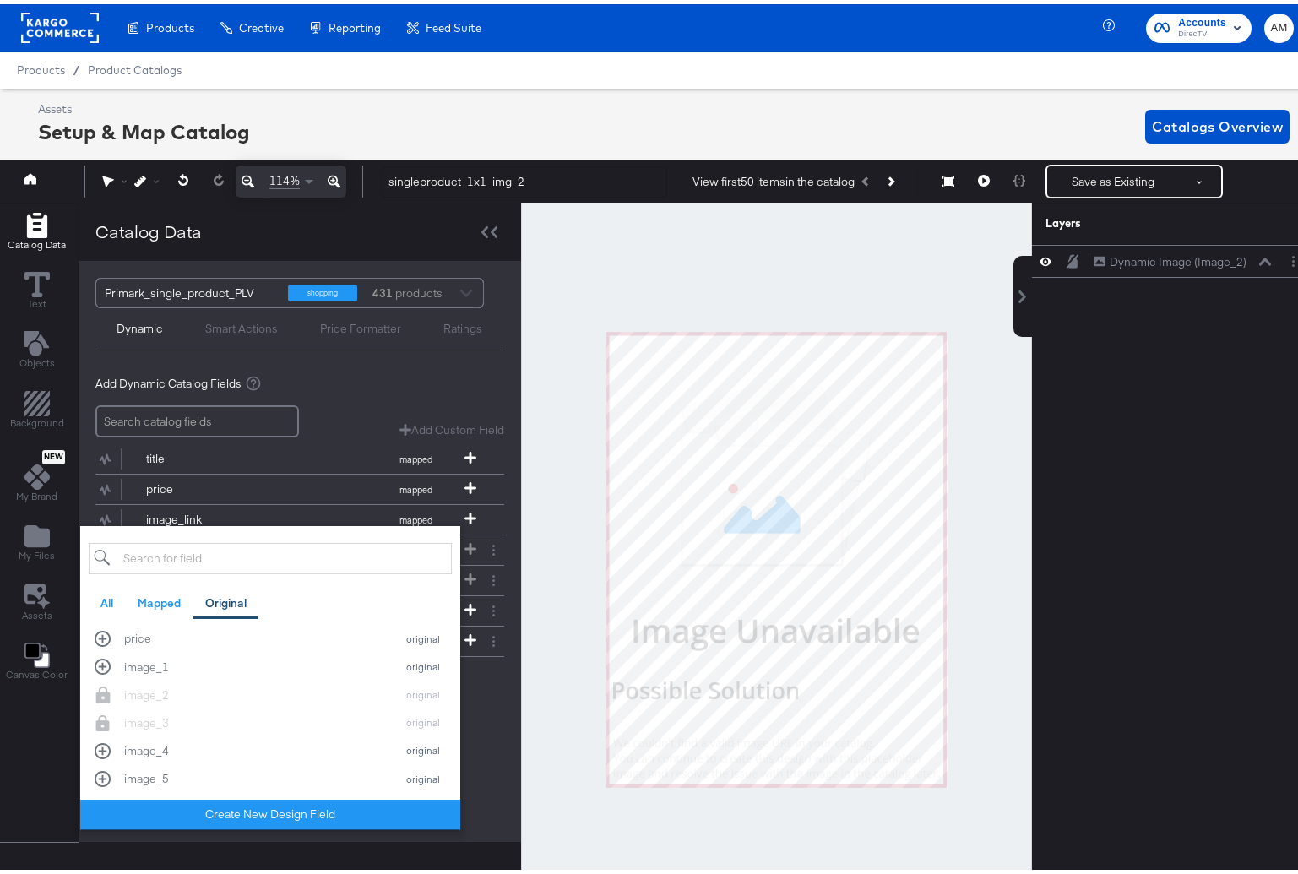
click at [493, 827] on div "Primark_single_product_PLV shopping 431 products Dynamic Smart Actions Price Fo…" at bounding box center [300, 547] width 443 height 581
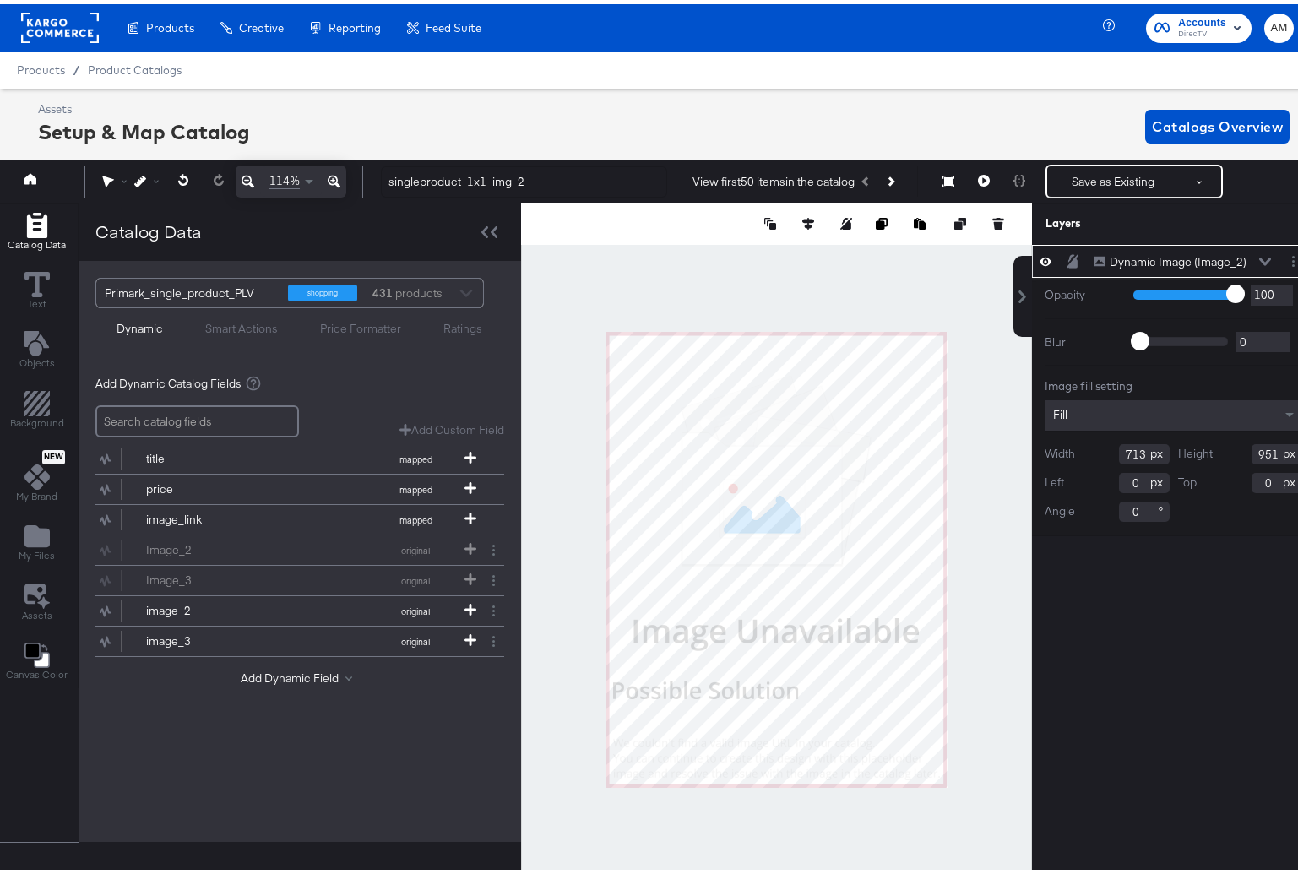
scroll to position [0, 4]
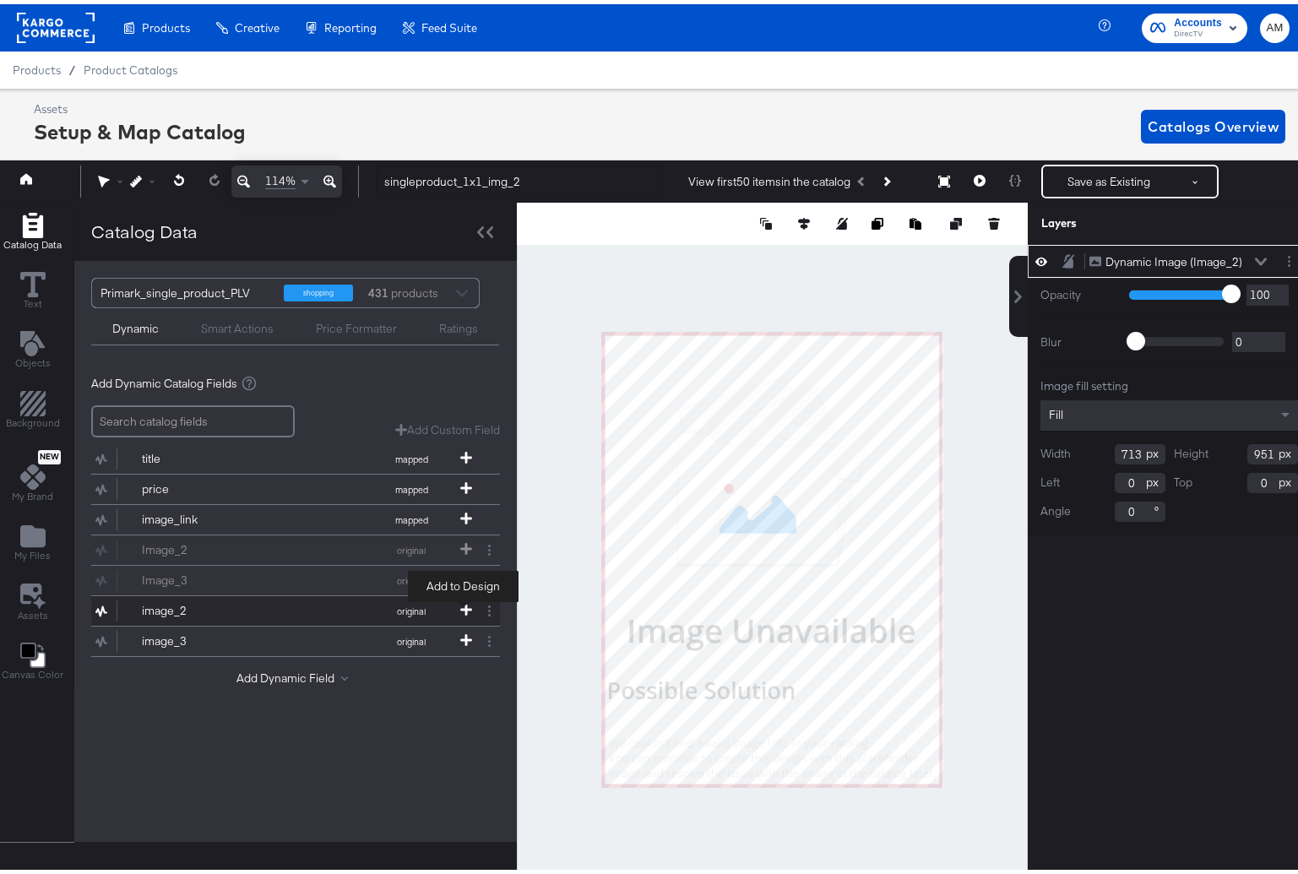
click at [458, 605] on span at bounding box center [466, 607] width 17 height 14
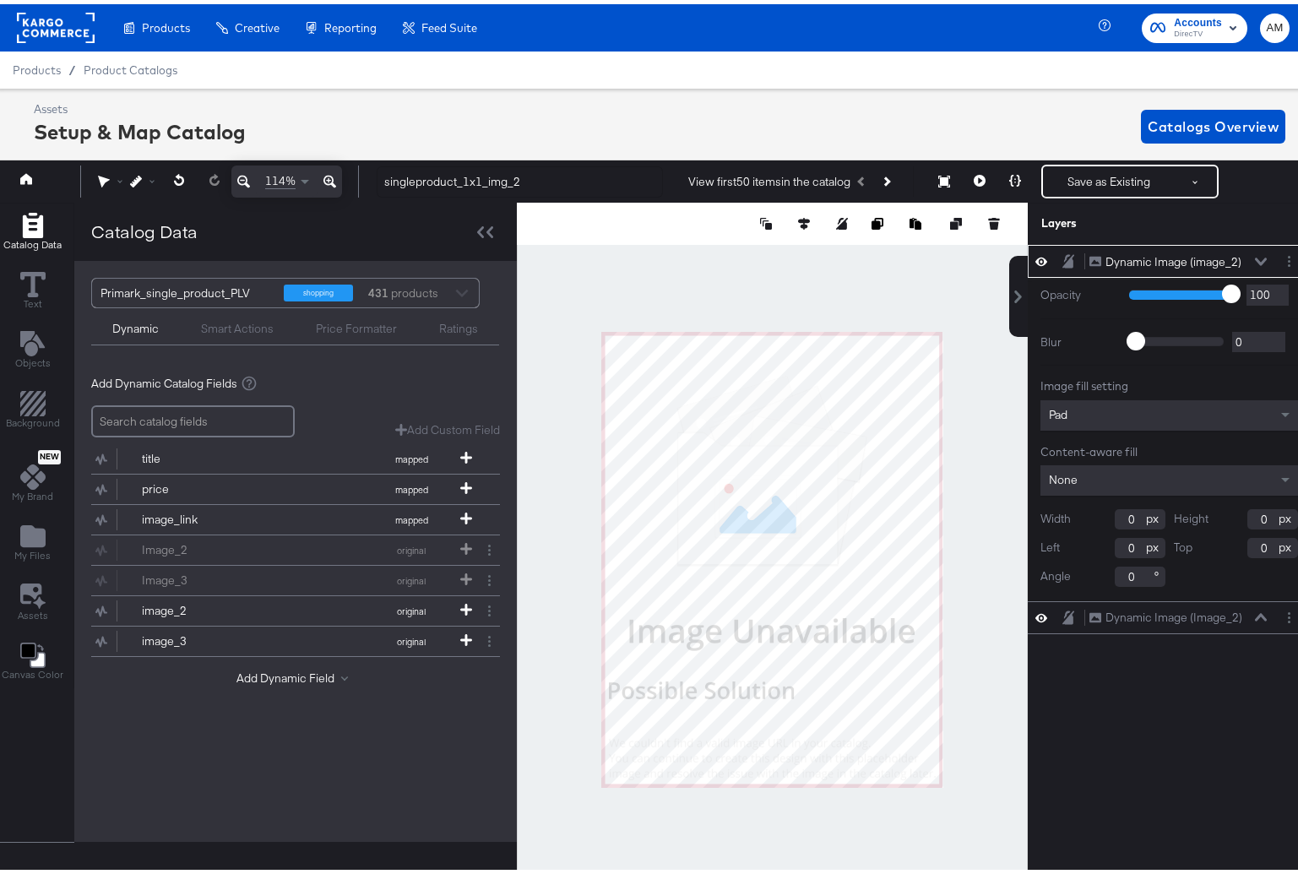
type input "1"
drag, startPoint x: 1119, startPoint y: 517, endPoint x: 1094, endPoint y: 515, distance: 25.4
click at [1094, 515] on div "Width 1" at bounding box center [1103, 515] width 125 height 20
type input "713"
type input "951"
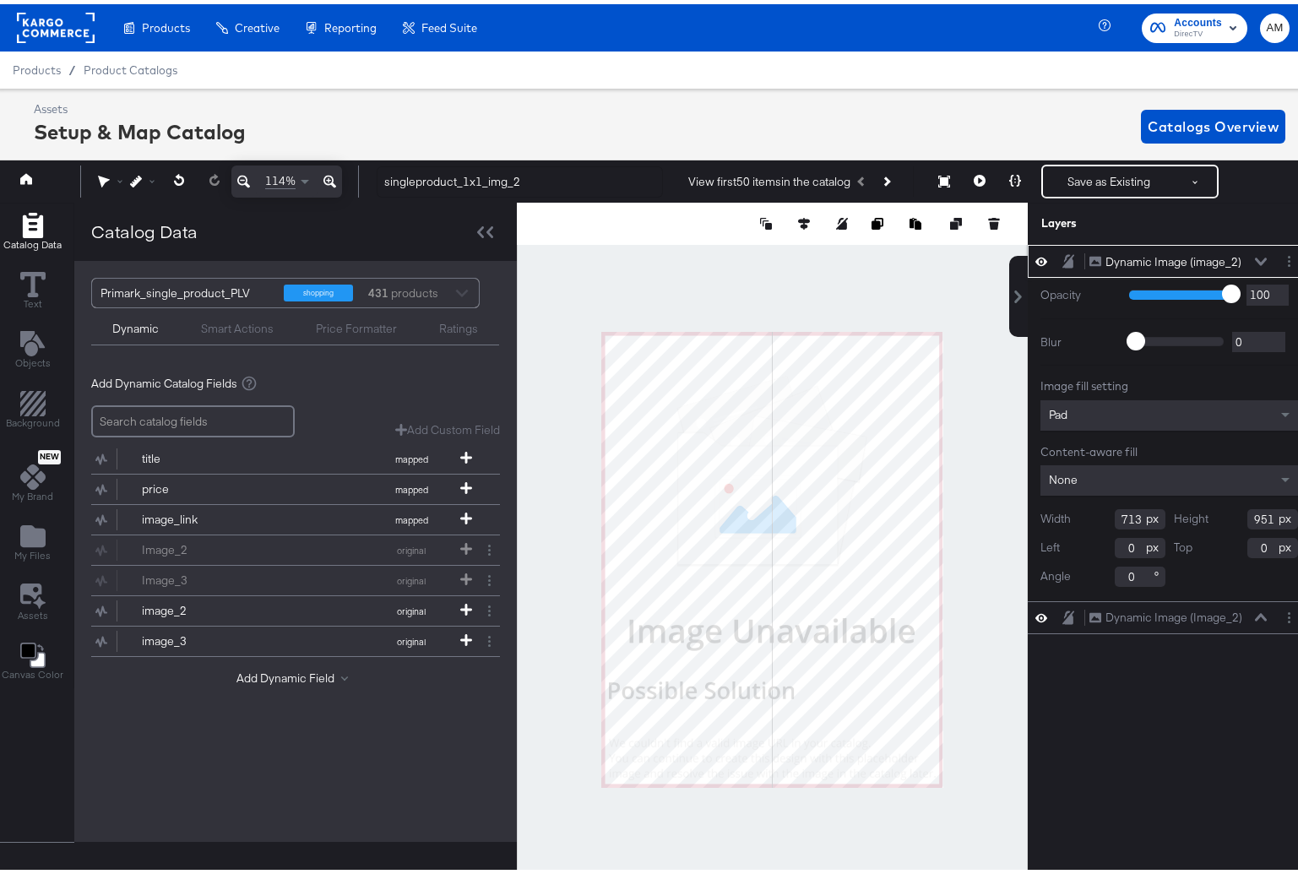
click at [1086, 408] on div "Pad" at bounding box center [1170, 411] width 258 height 30
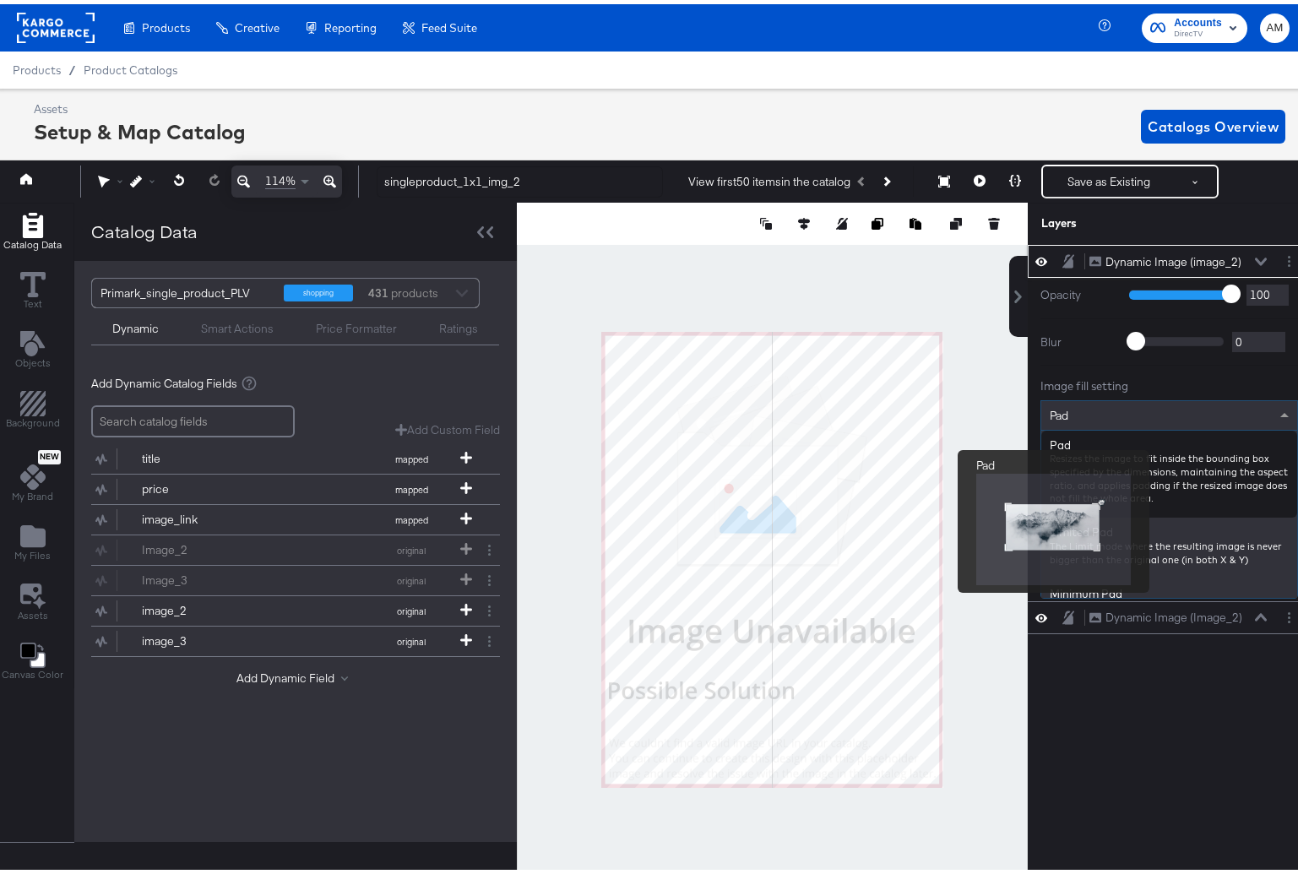
scroll to position [3, 0]
type input "f"
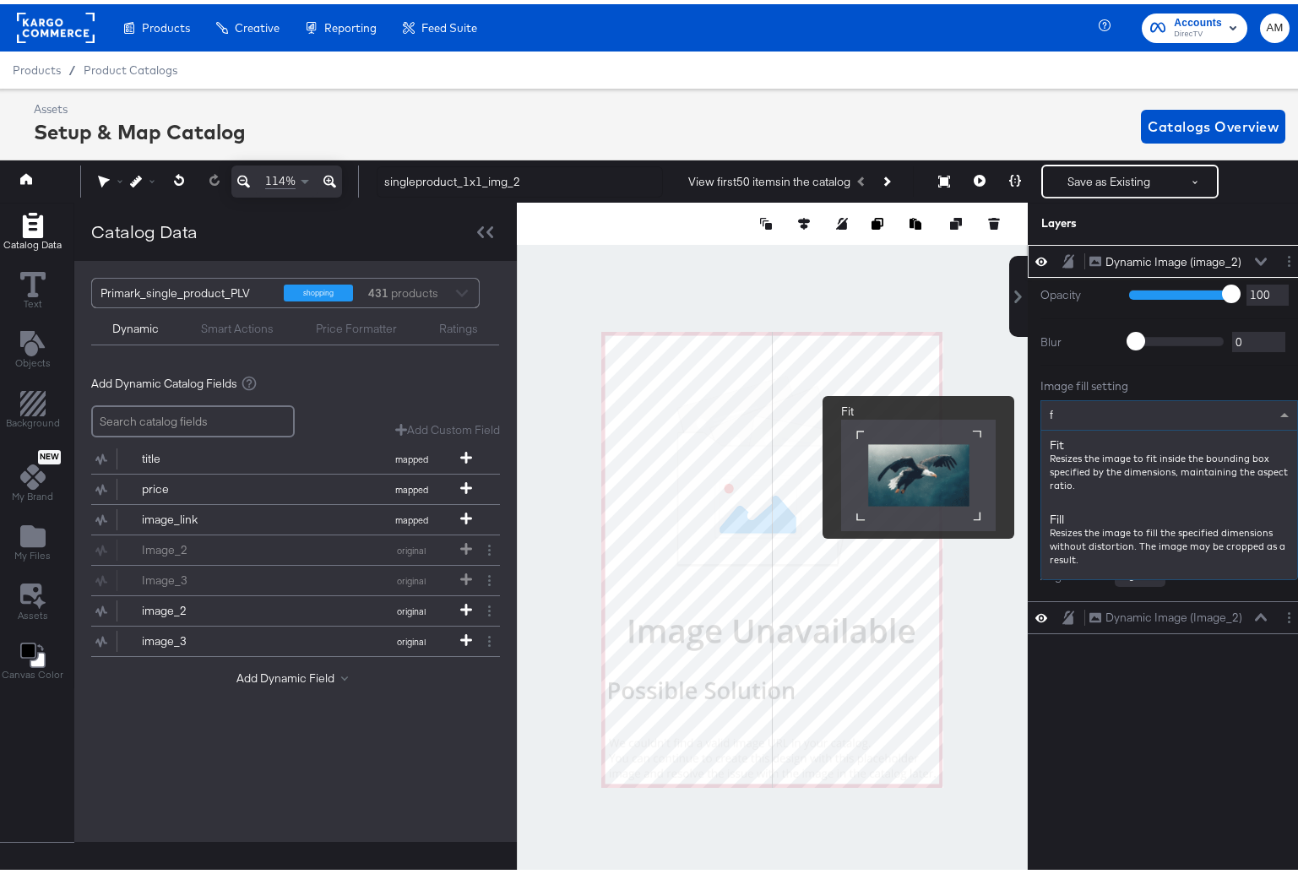
scroll to position [0, 0]
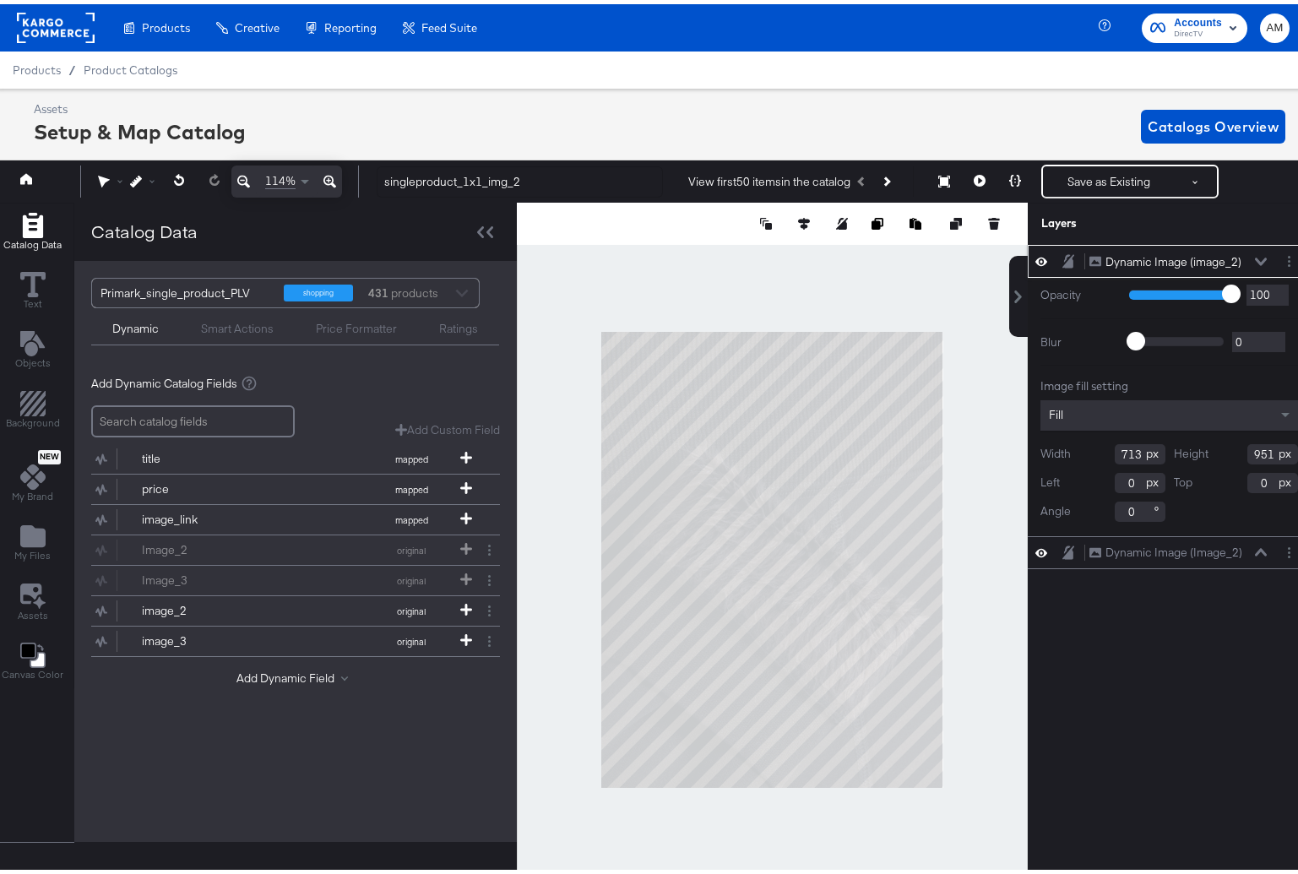
click at [1255, 257] on icon at bounding box center [1261, 257] width 12 height 8
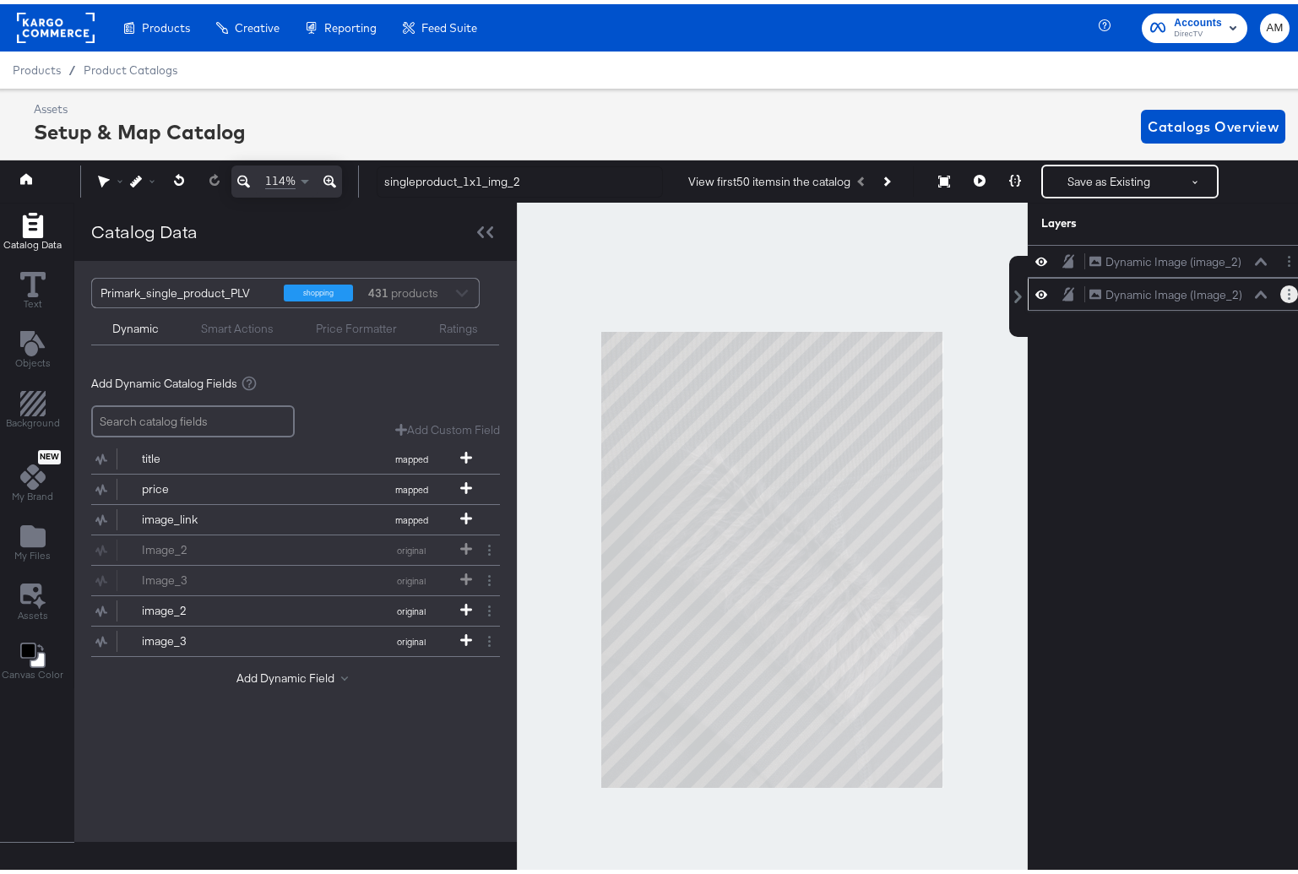
click at [1281, 294] on button "Layer Options" at bounding box center [1290, 290] width 18 height 18
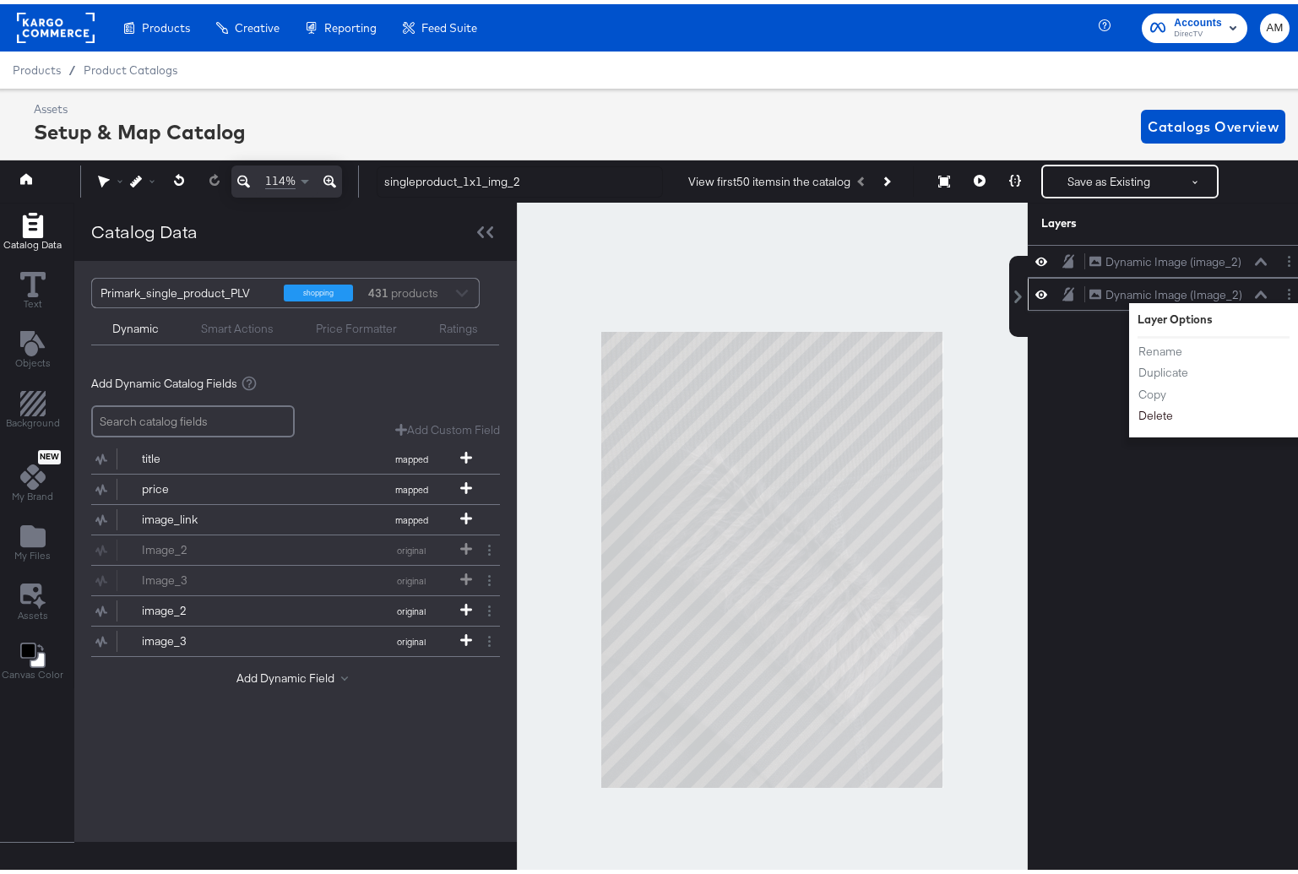
click at [1150, 417] on button "Delete" at bounding box center [1156, 413] width 36 height 18
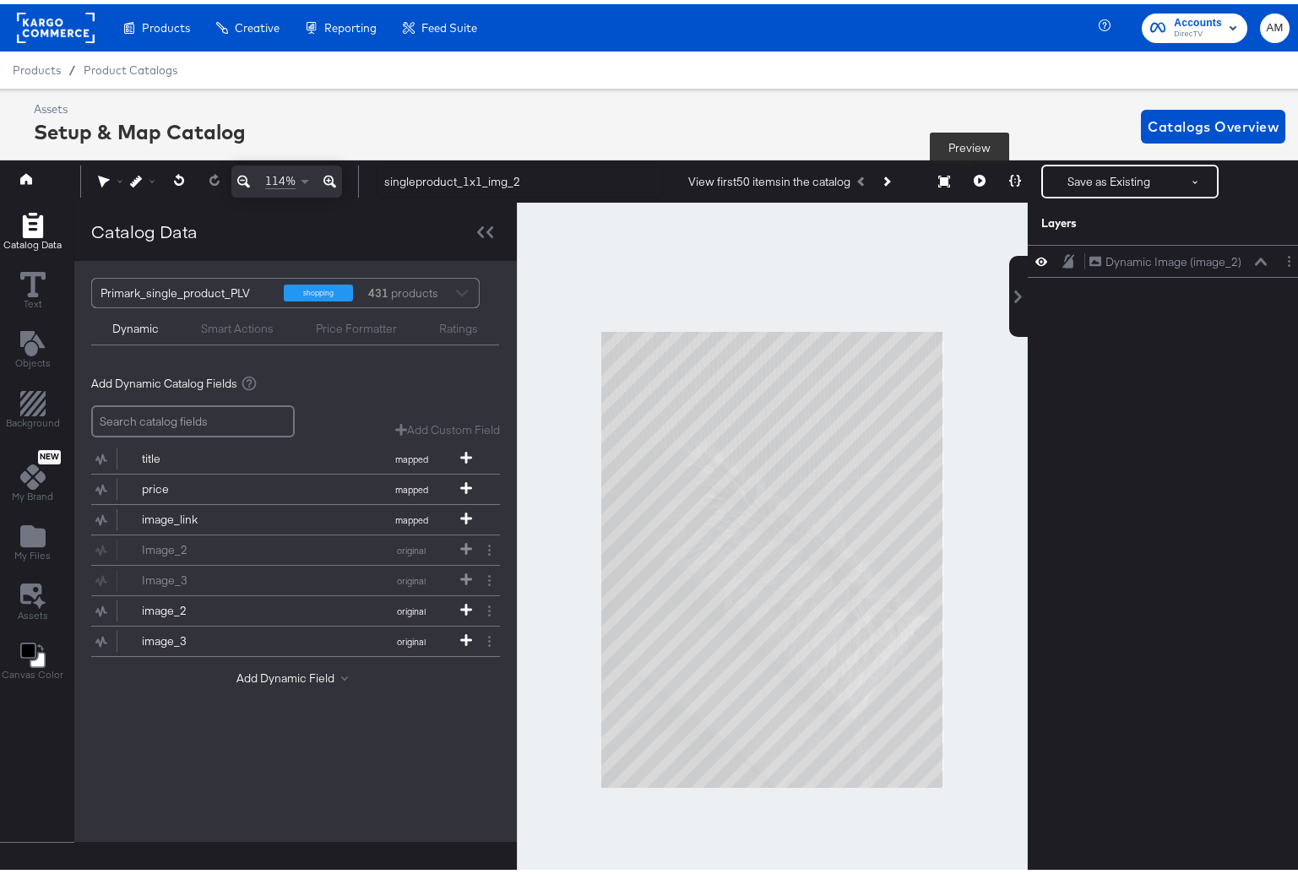
click at [974, 177] on icon at bounding box center [980, 177] width 12 height 12
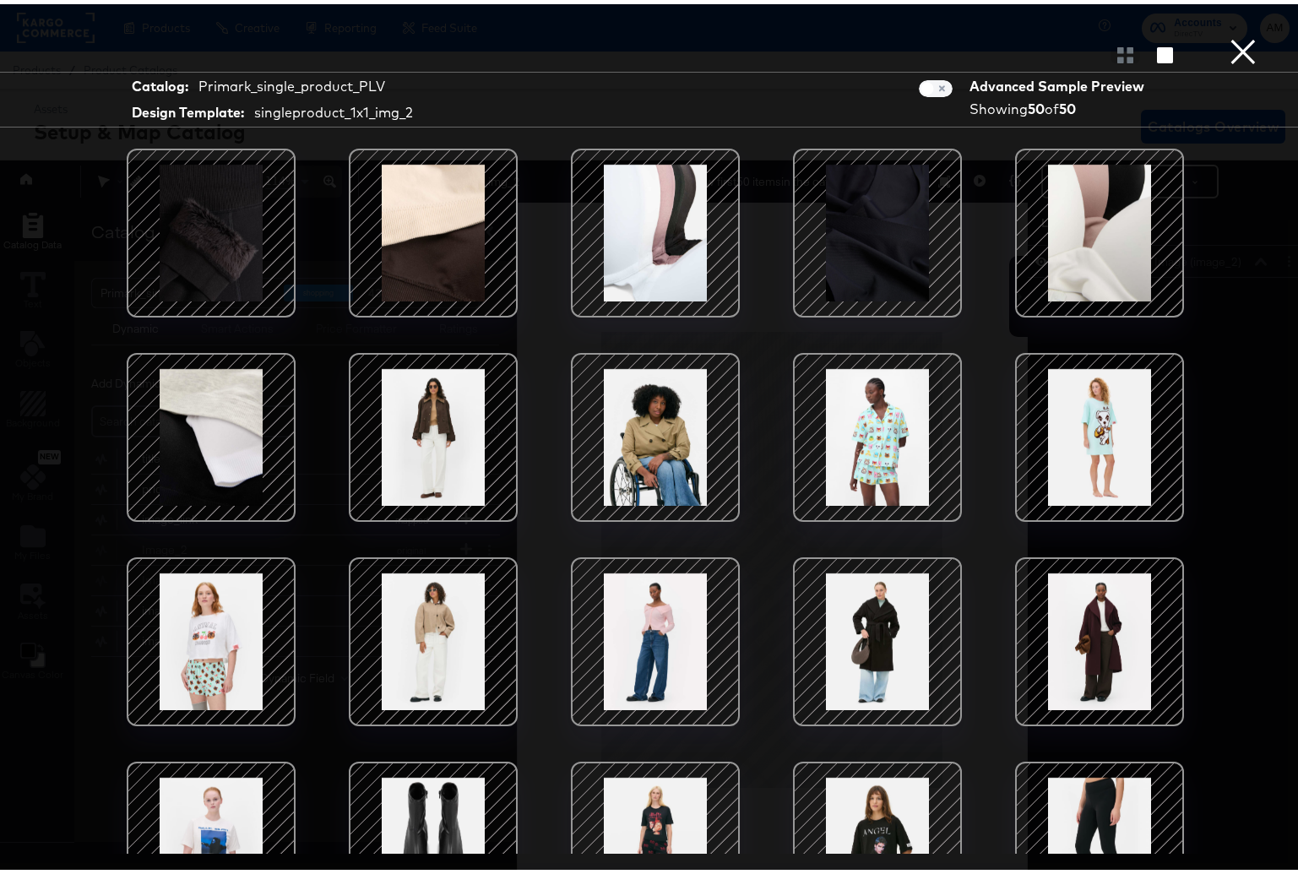
click at [1227, 34] on button "×" at bounding box center [1244, 17] width 34 height 34
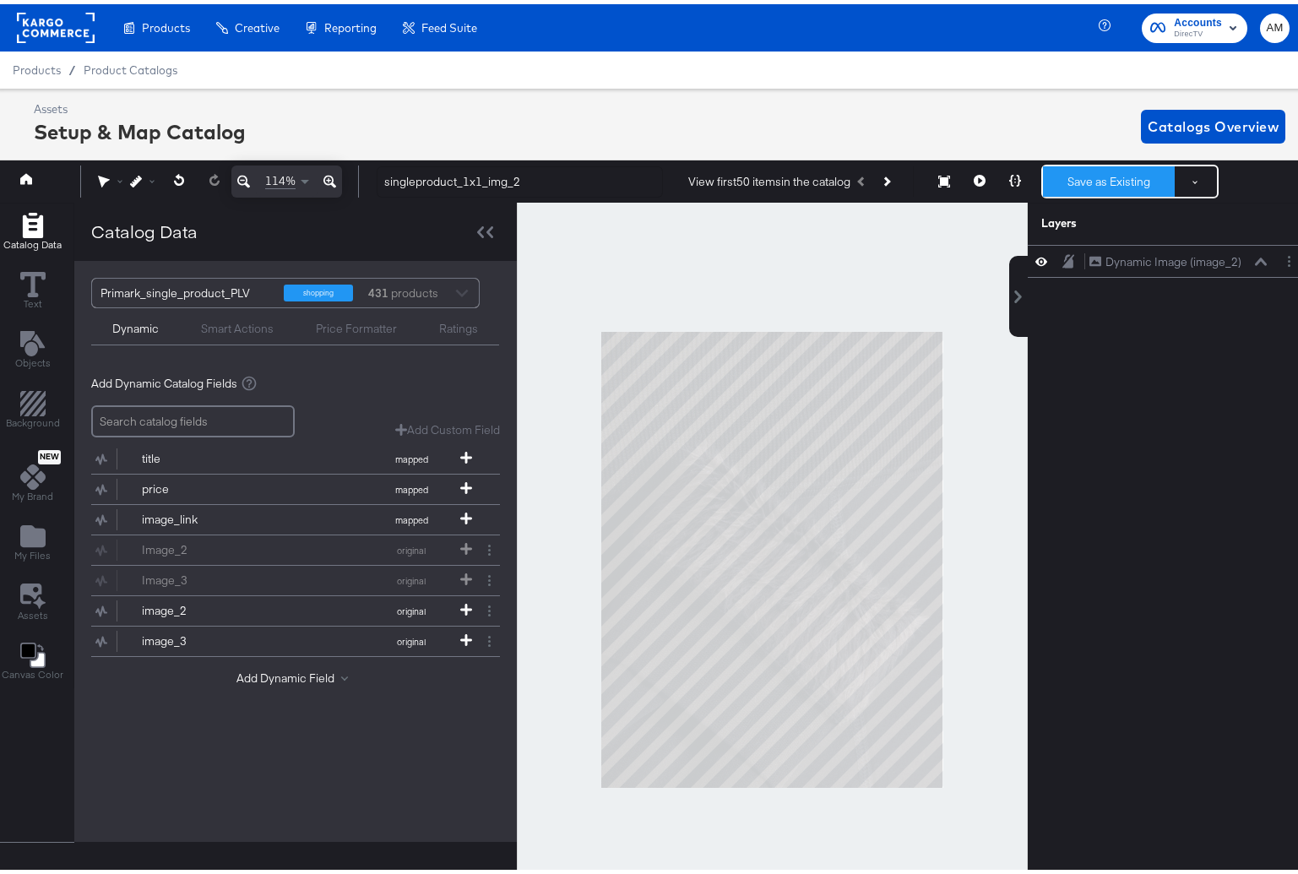
click at [1086, 179] on button "Save as Existing" at bounding box center [1109, 177] width 132 height 30
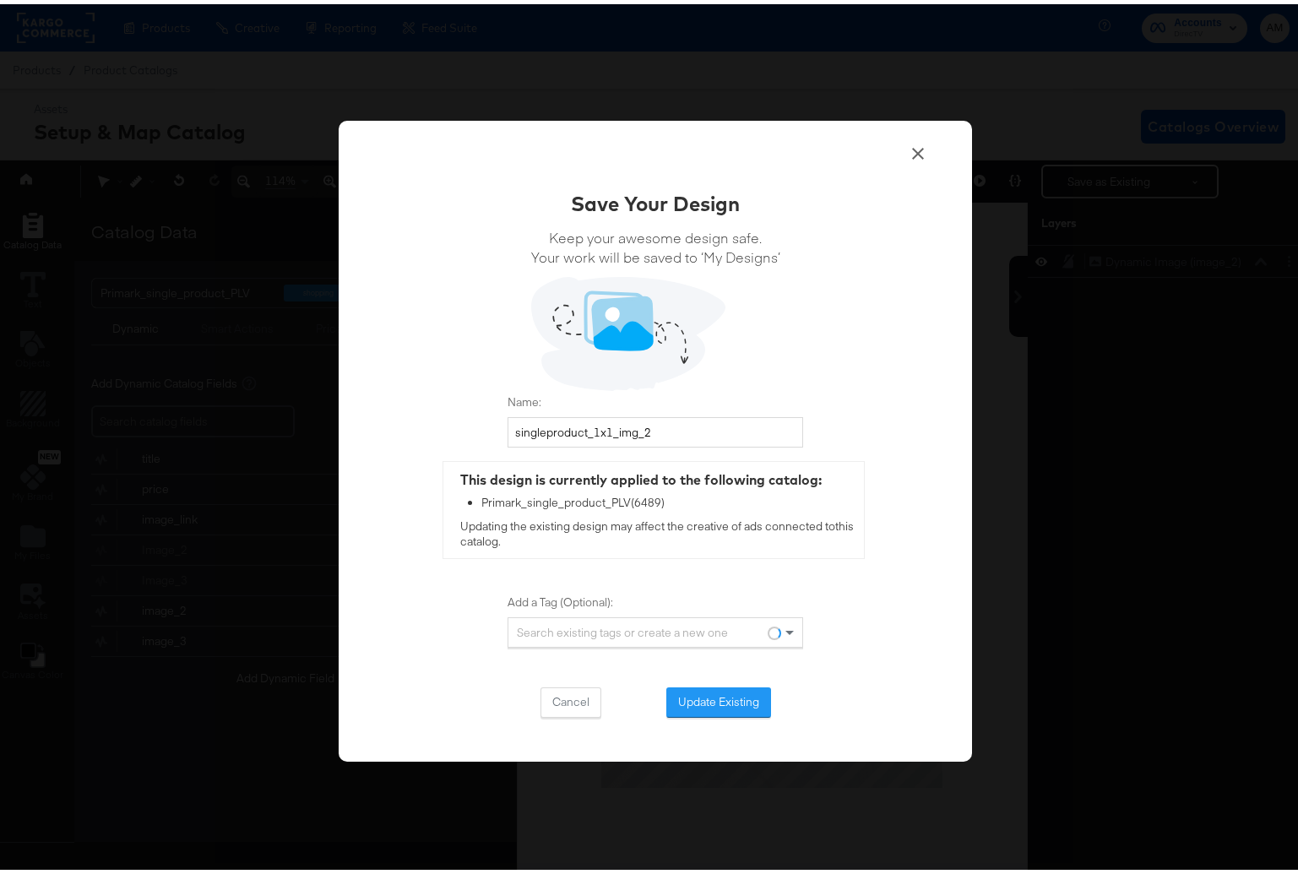
click at [695, 690] on button "Update Existing" at bounding box center [719, 698] width 105 height 30
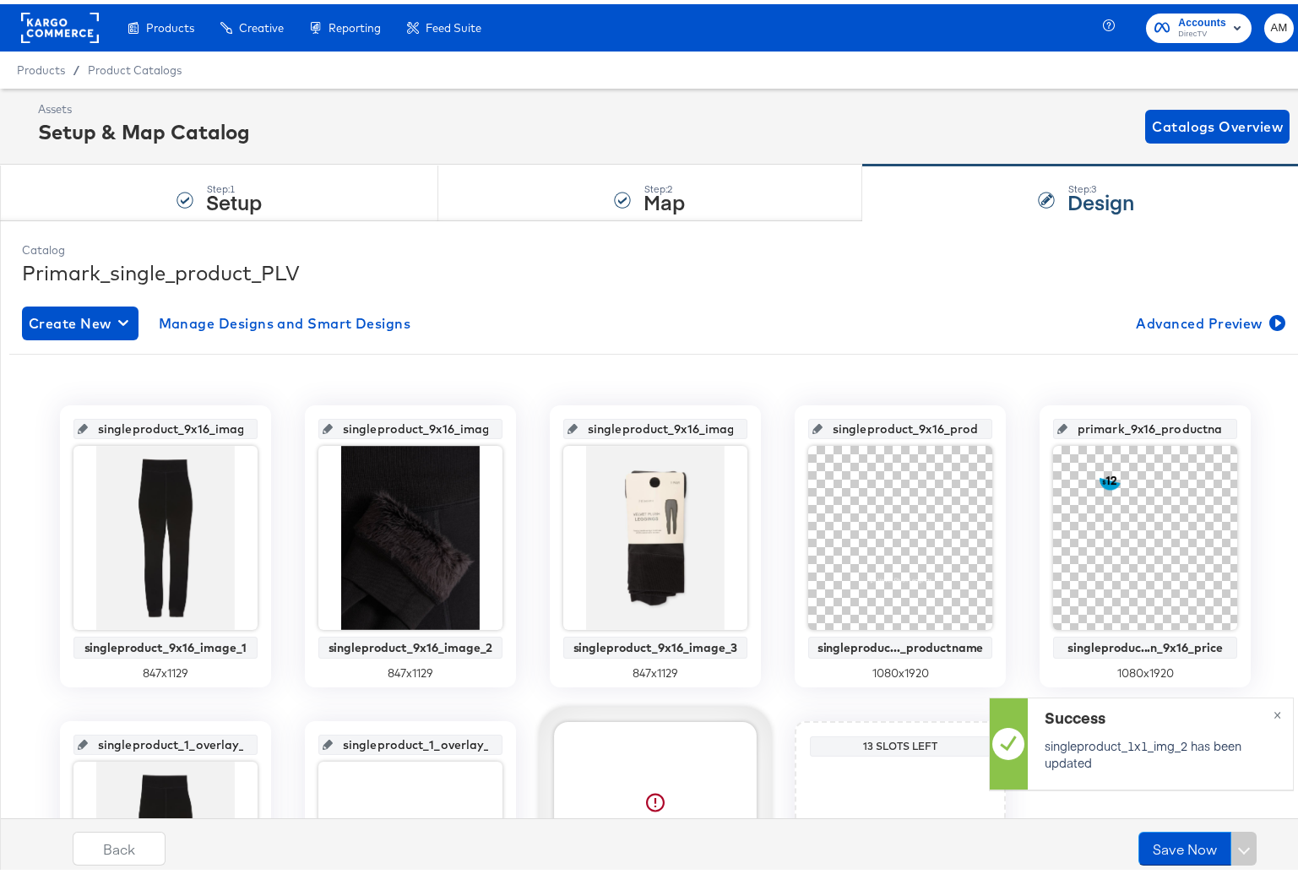
scroll to position [247, 0]
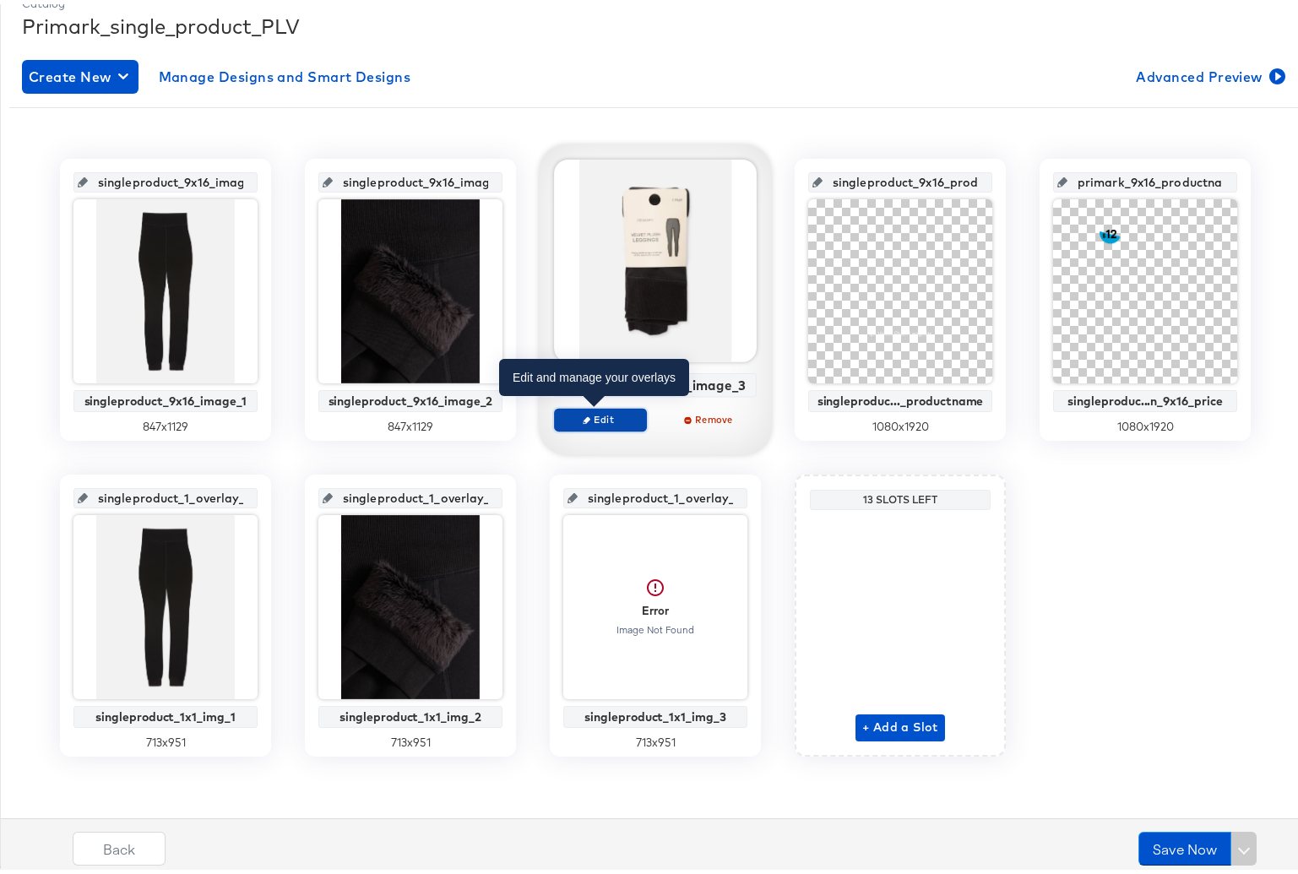
click at [604, 416] on span "Edit" at bounding box center [601, 415] width 78 height 13
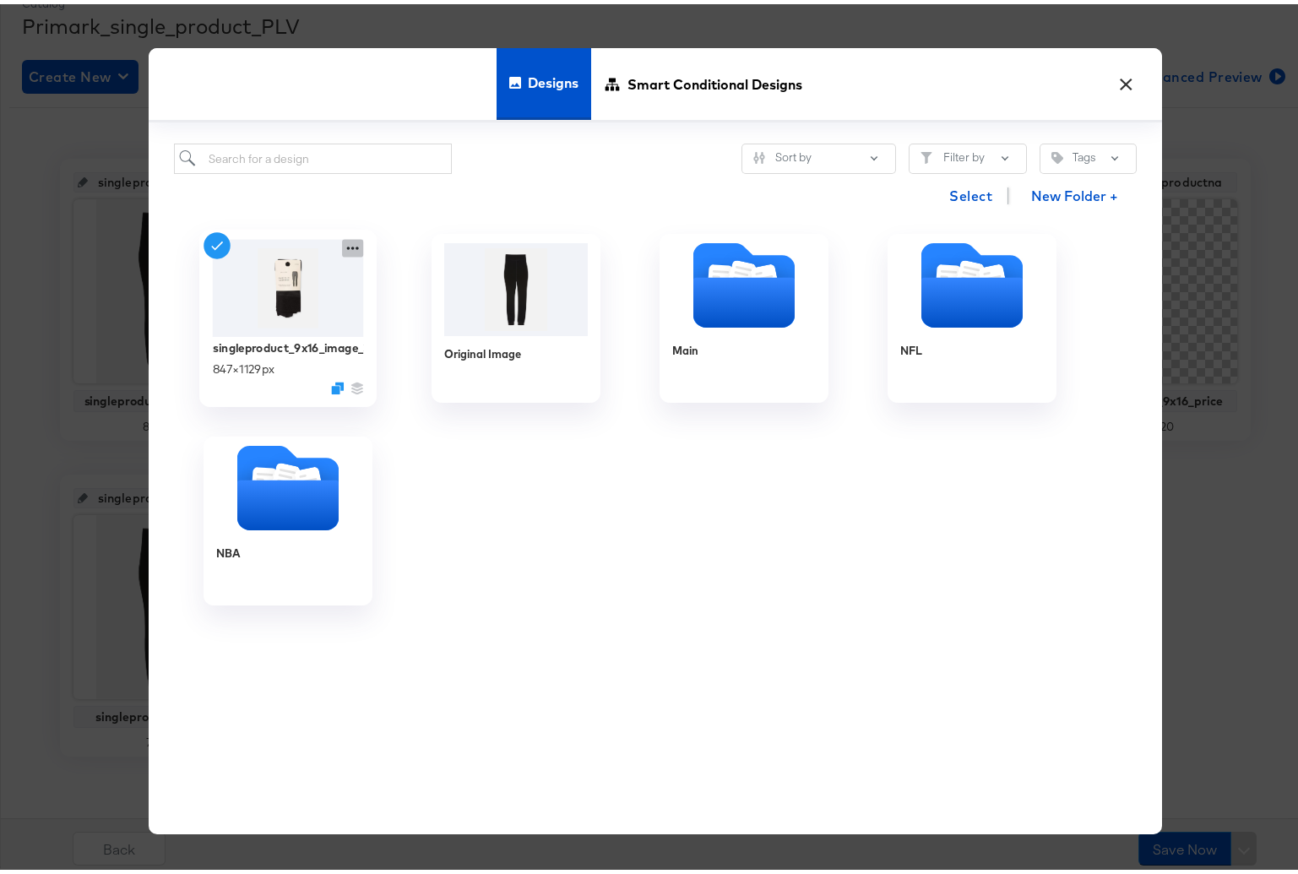
click at [342, 244] on icon at bounding box center [352, 245] width 21 height 18
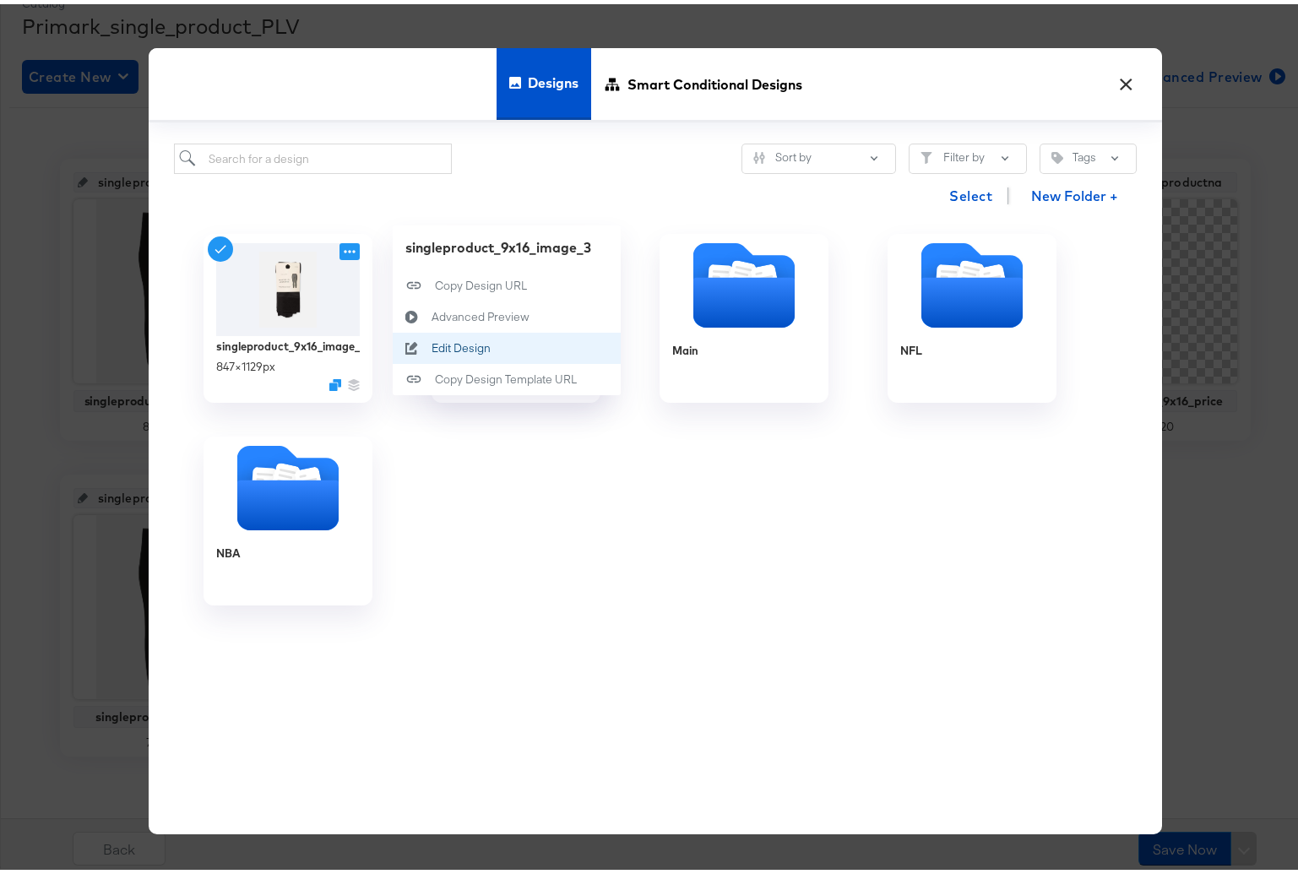
click at [472, 353] on button "Edit Design Edit Design" at bounding box center [507, 344] width 228 height 31
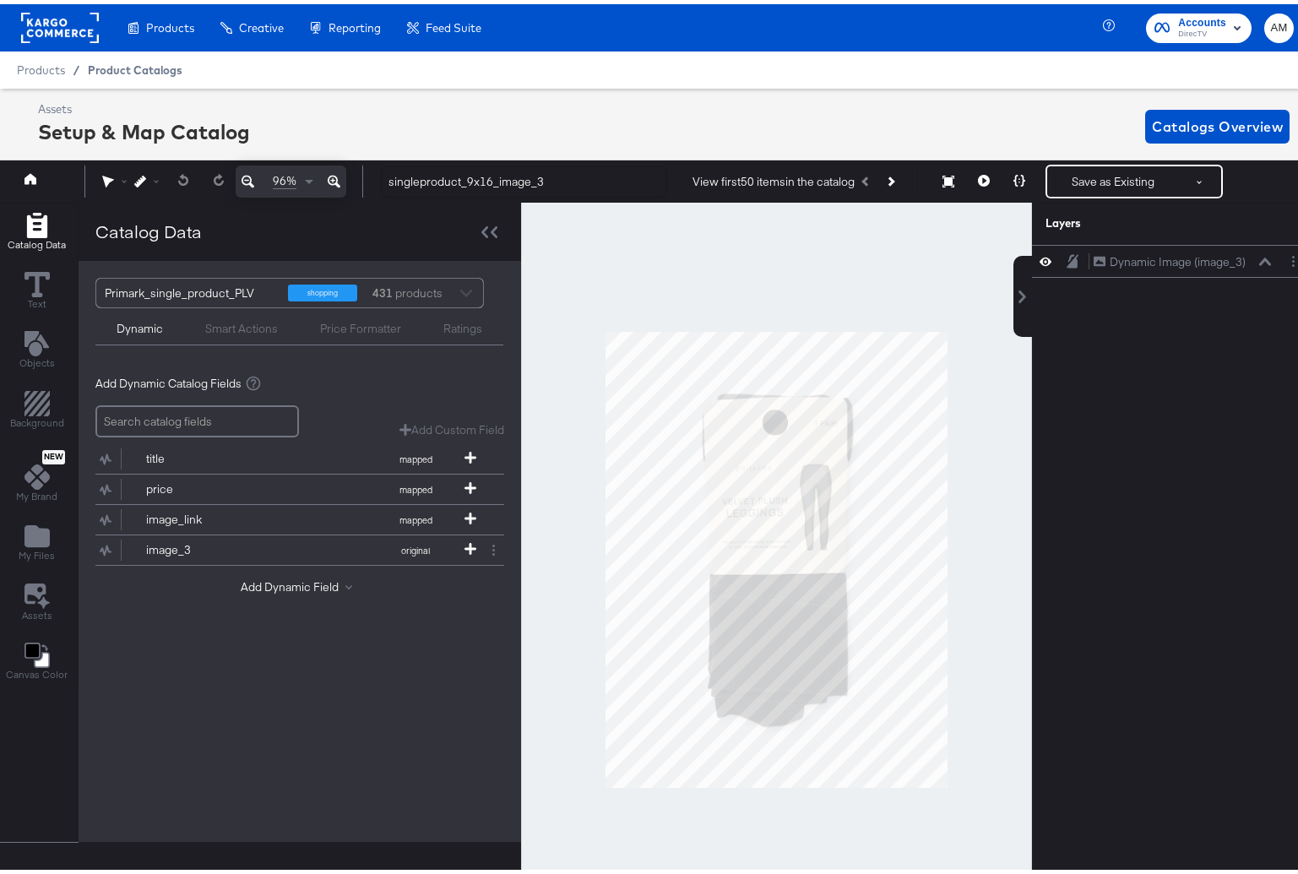
click at [117, 63] on span "Product Catalogs" at bounding box center [135, 66] width 95 height 14
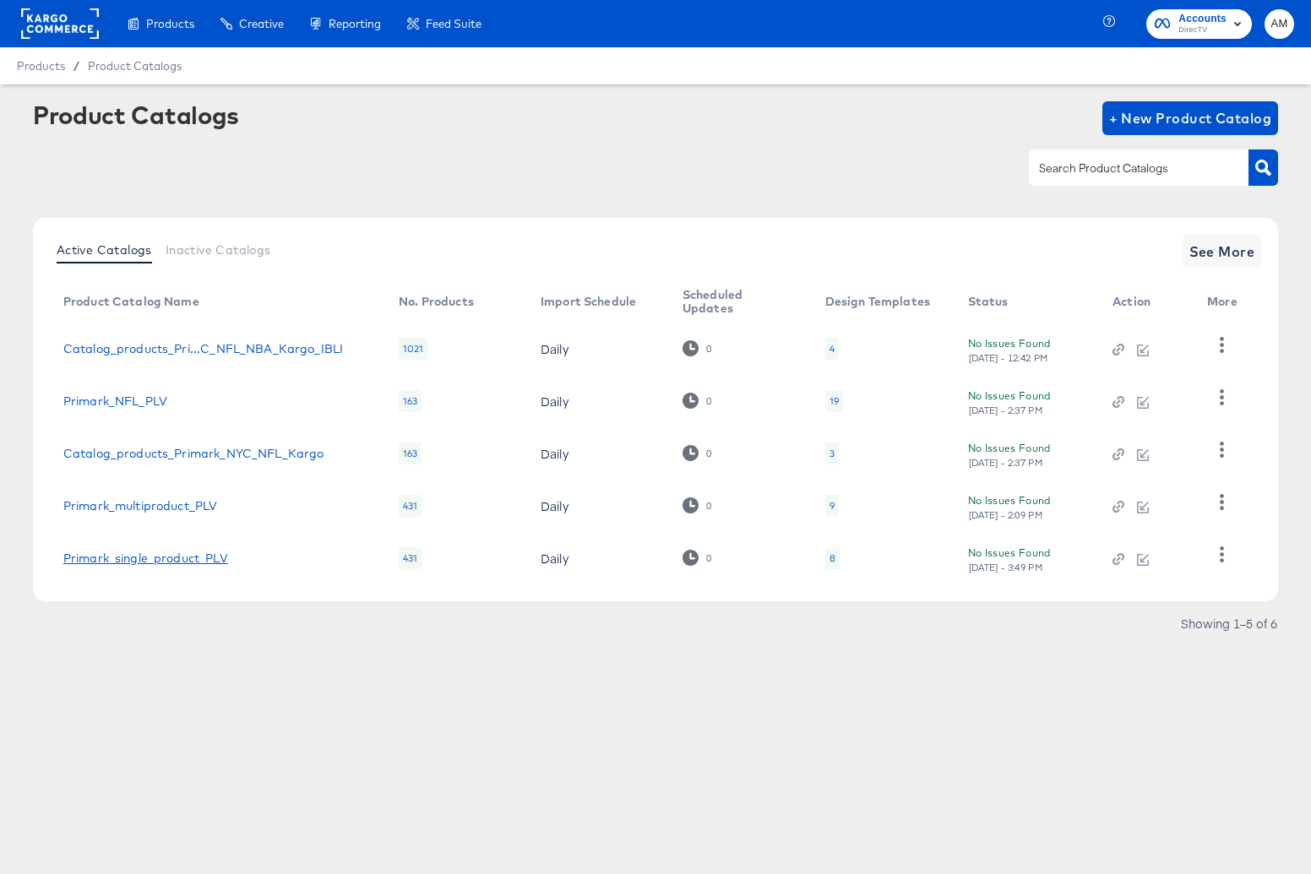
click at [185, 559] on link "Primark_single_product_PLV" at bounding box center [145, 559] width 165 height 14
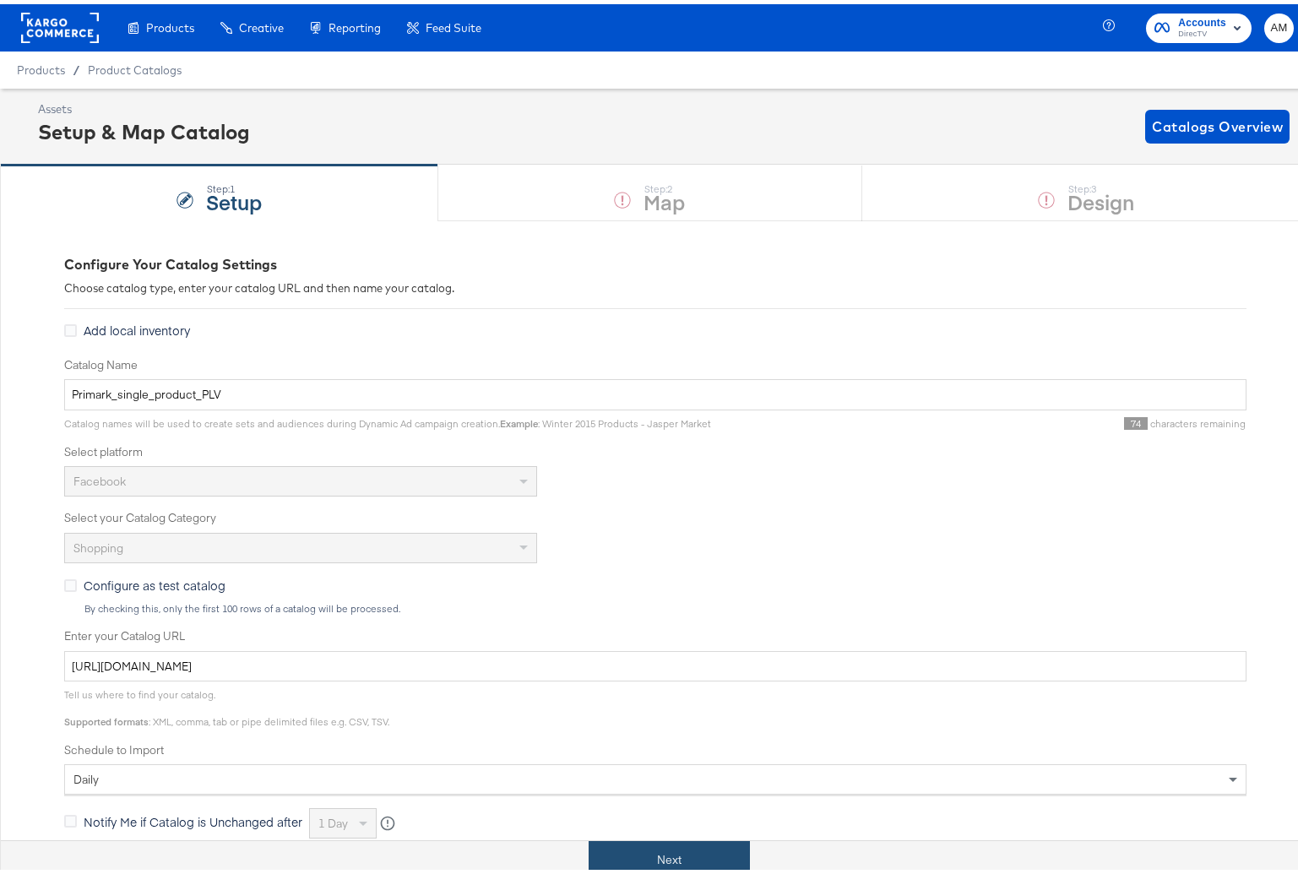
click at [690, 851] on button "Next" at bounding box center [669, 856] width 161 height 38
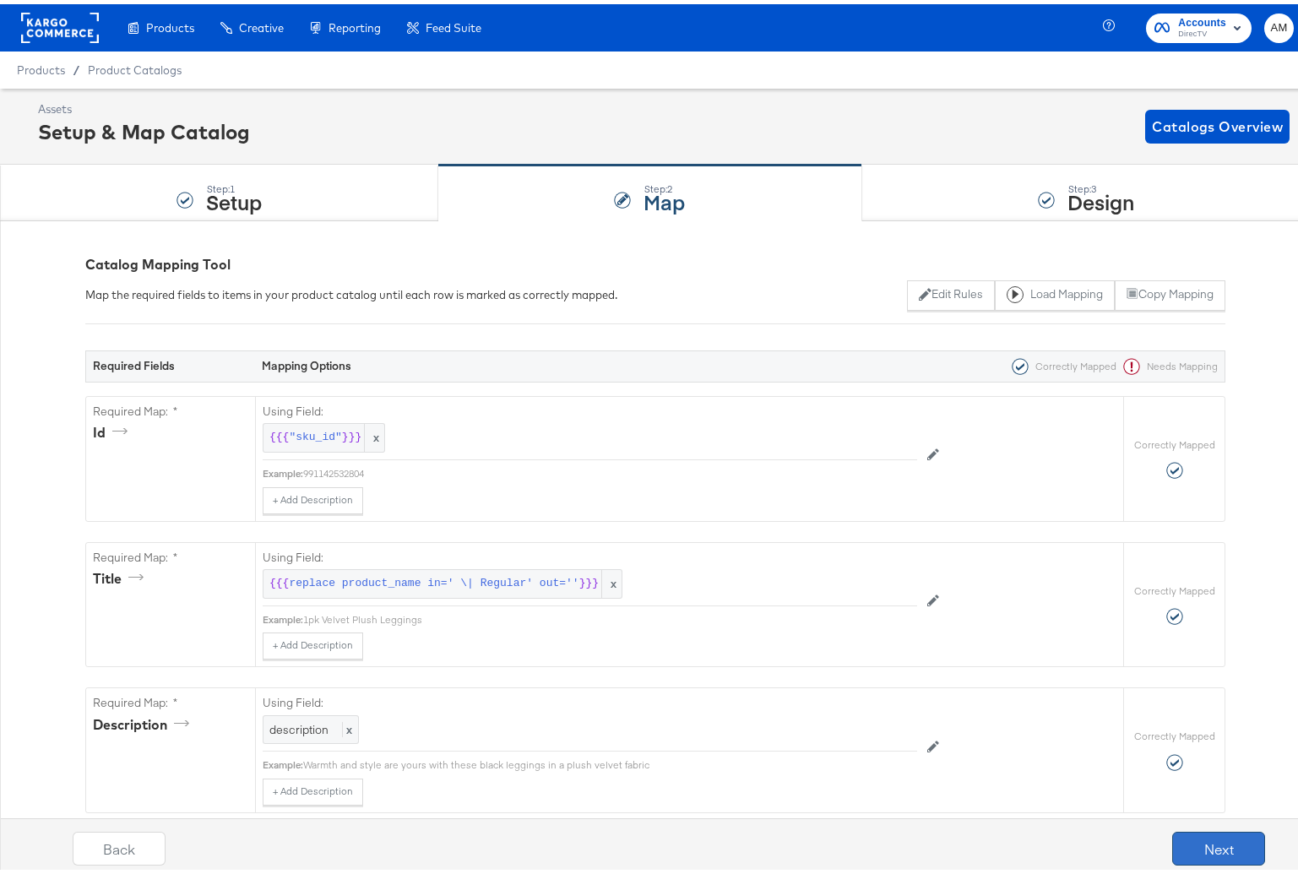
click at [1205, 841] on button "Next" at bounding box center [1219, 845] width 93 height 34
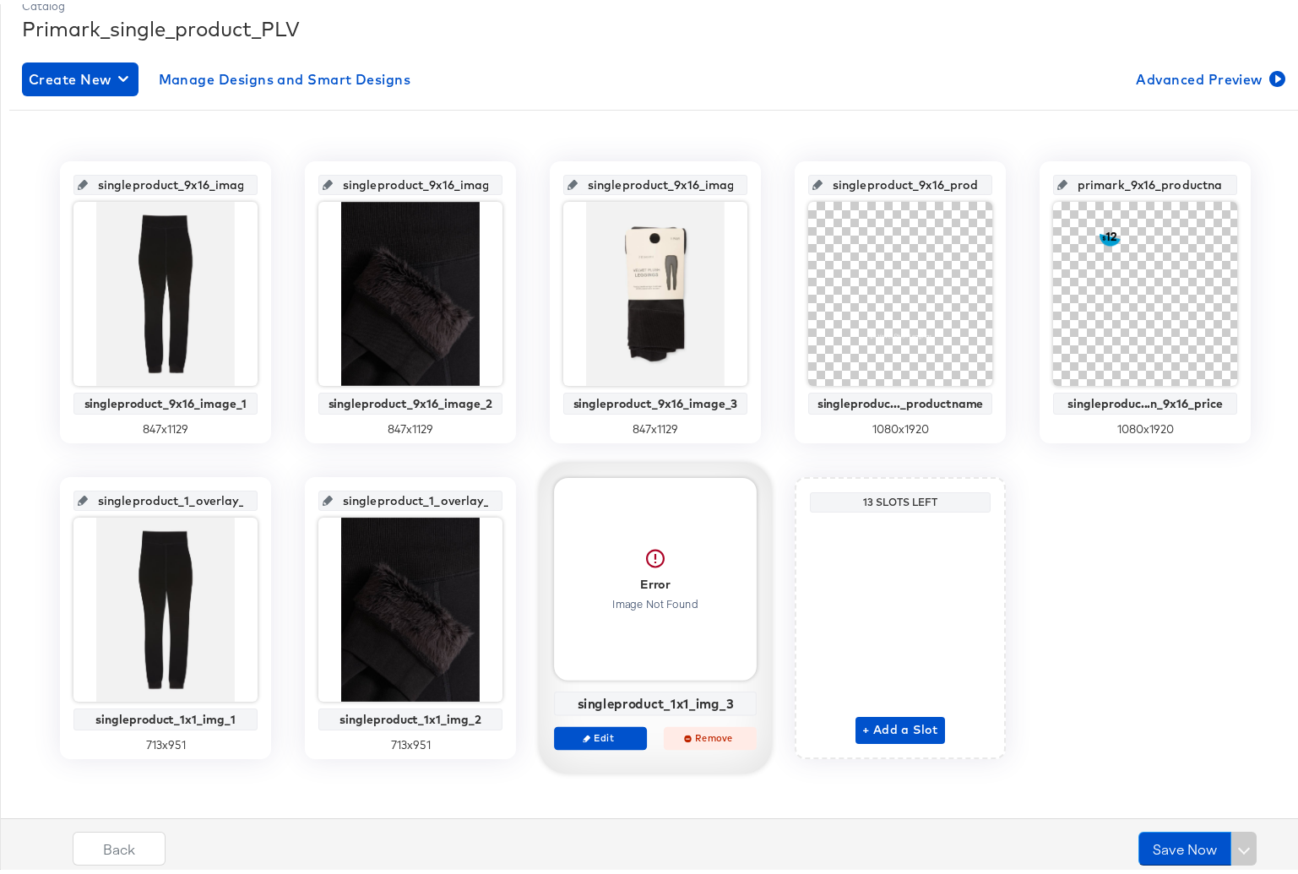
scroll to position [247, 0]
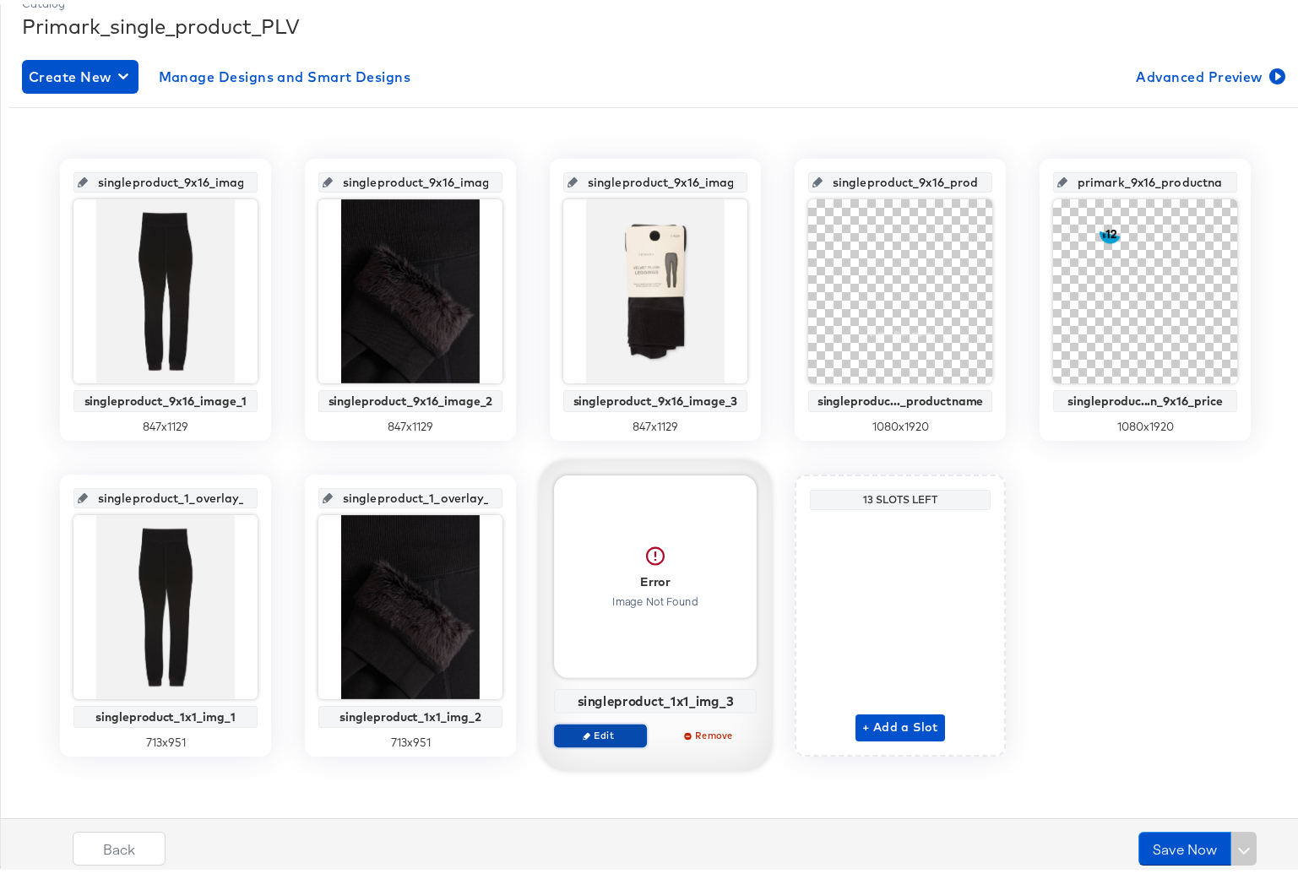
click at [598, 736] on span "Edit" at bounding box center [601, 731] width 78 height 13
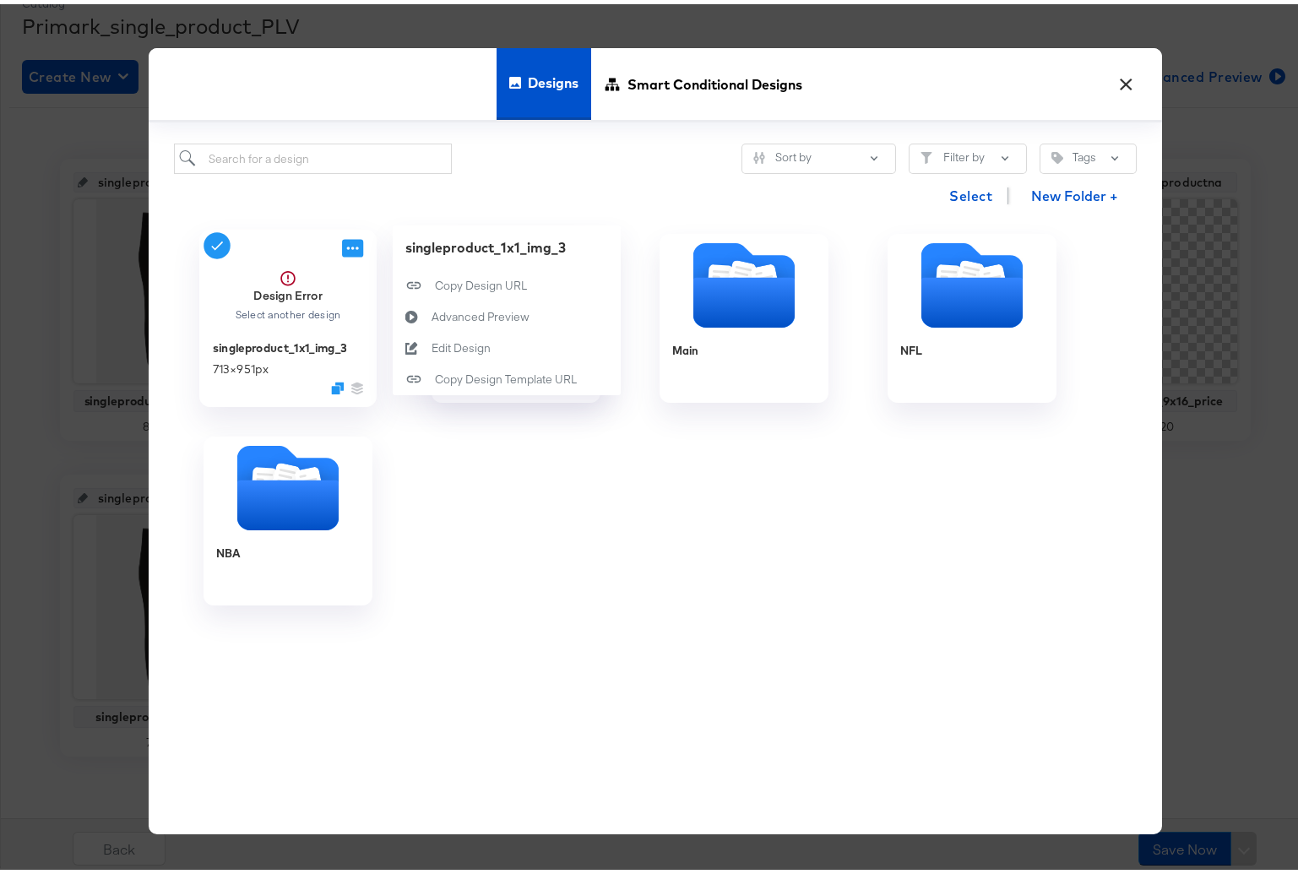
click at [356, 244] on icon at bounding box center [352, 245] width 21 height 18
click at [487, 341] on button "Edit Design Edit Design" at bounding box center [507, 344] width 228 height 31
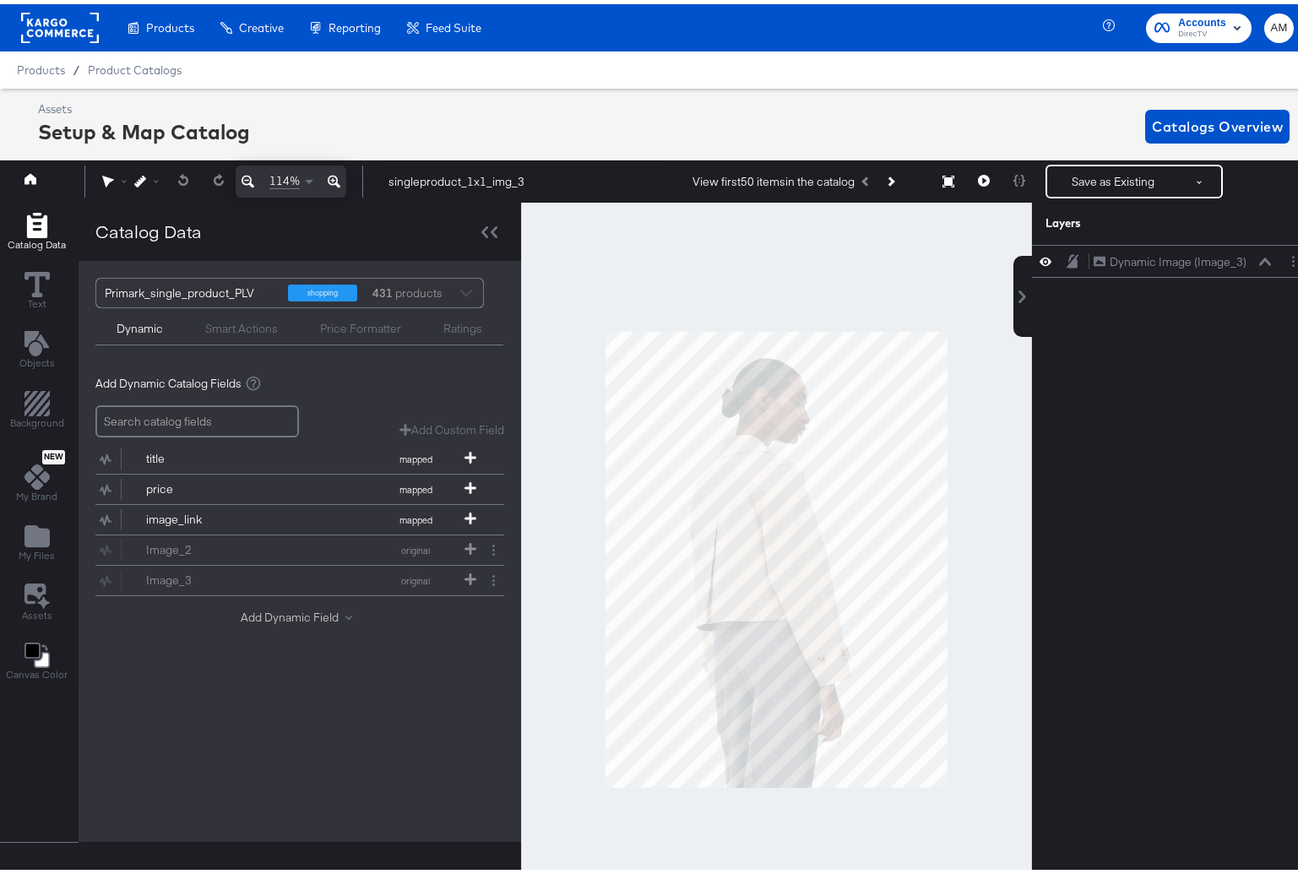
click at [289, 620] on button "Add Dynamic Field" at bounding box center [300, 614] width 118 height 16
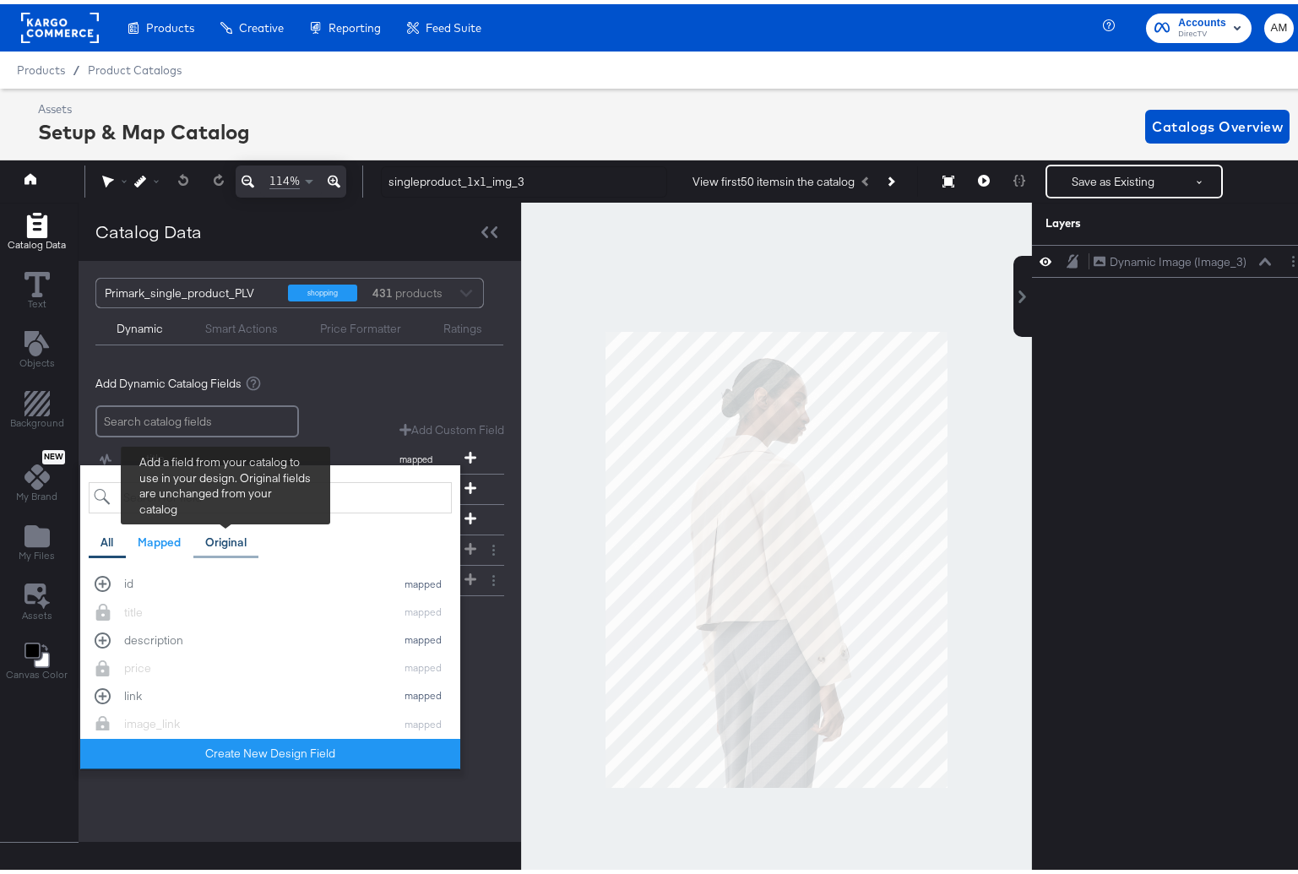
click at [216, 538] on div "Original" at bounding box center [225, 539] width 41 height 16
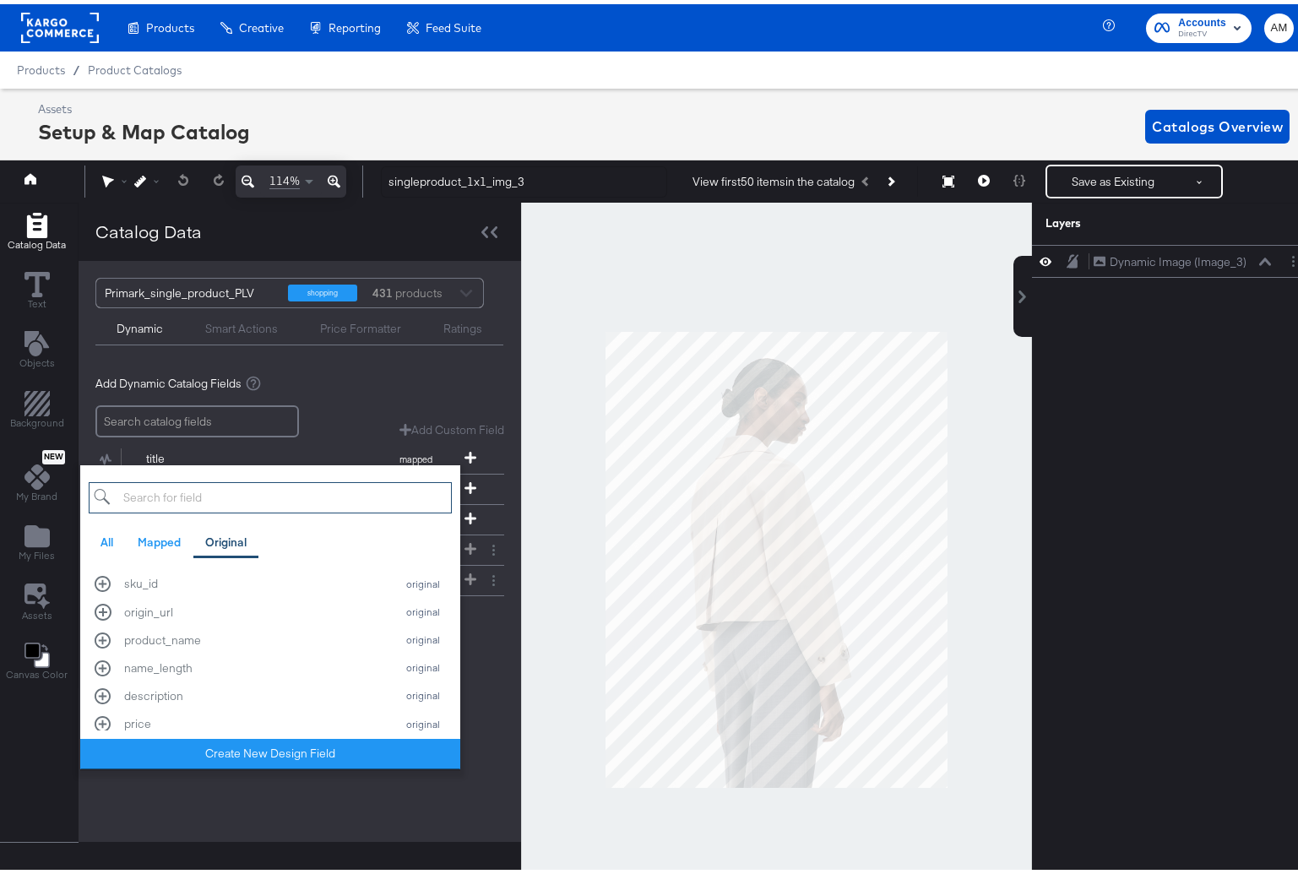
click at [136, 493] on input "search" at bounding box center [270, 493] width 363 height 31
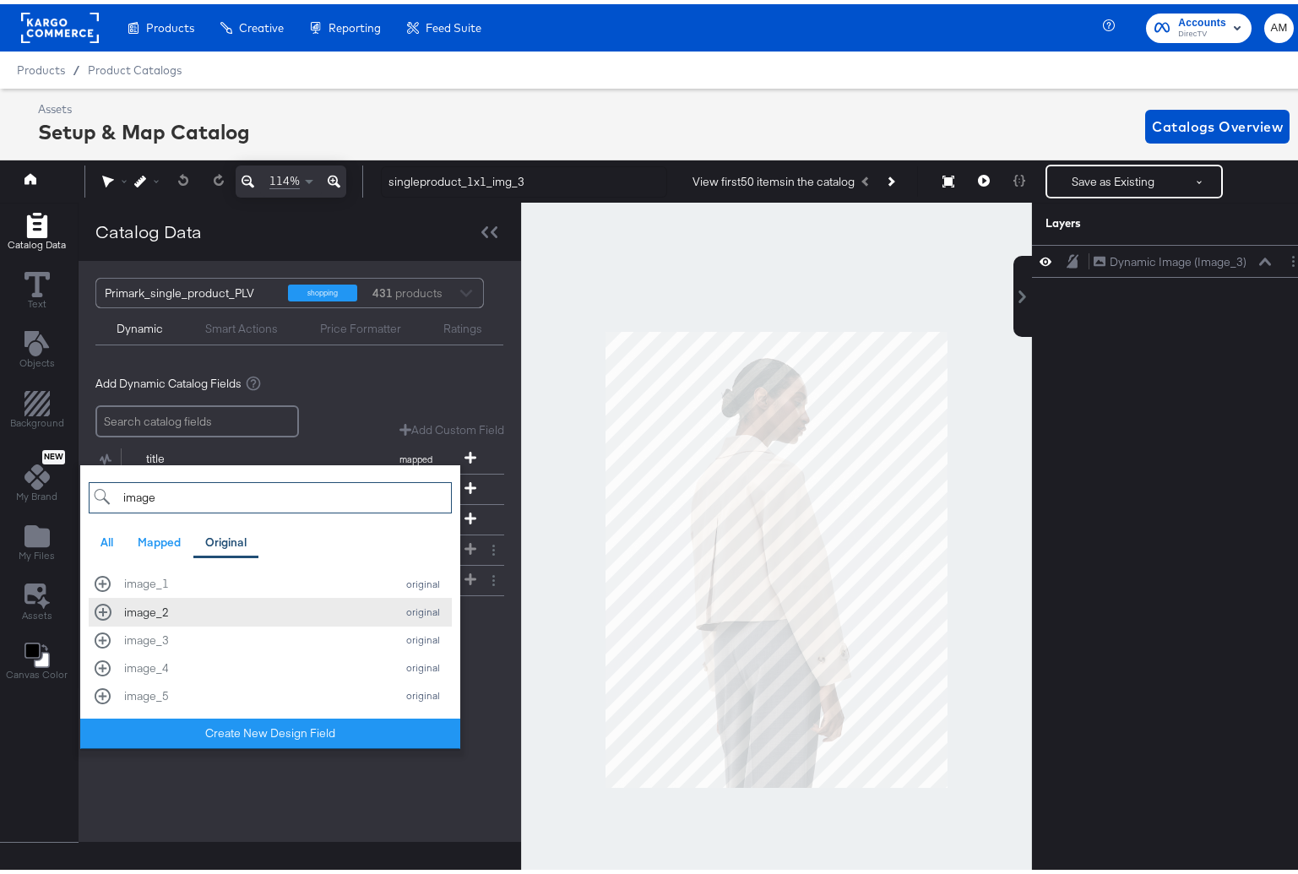
type input "image"
click at [106, 607] on div "image_2 original" at bounding box center [270, 608] width 351 height 16
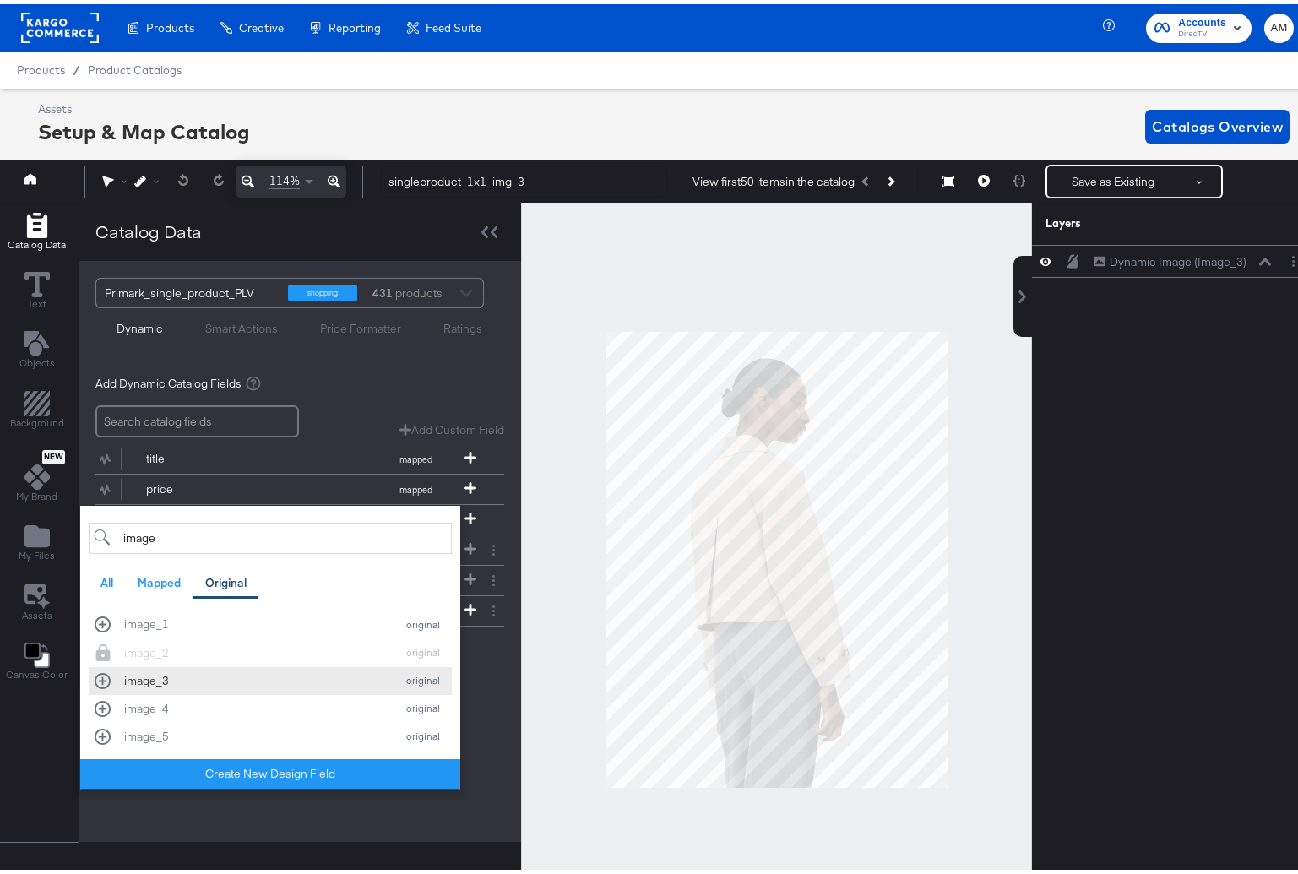
click at [101, 676] on div "image_3 original" at bounding box center [270, 677] width 351 height 16
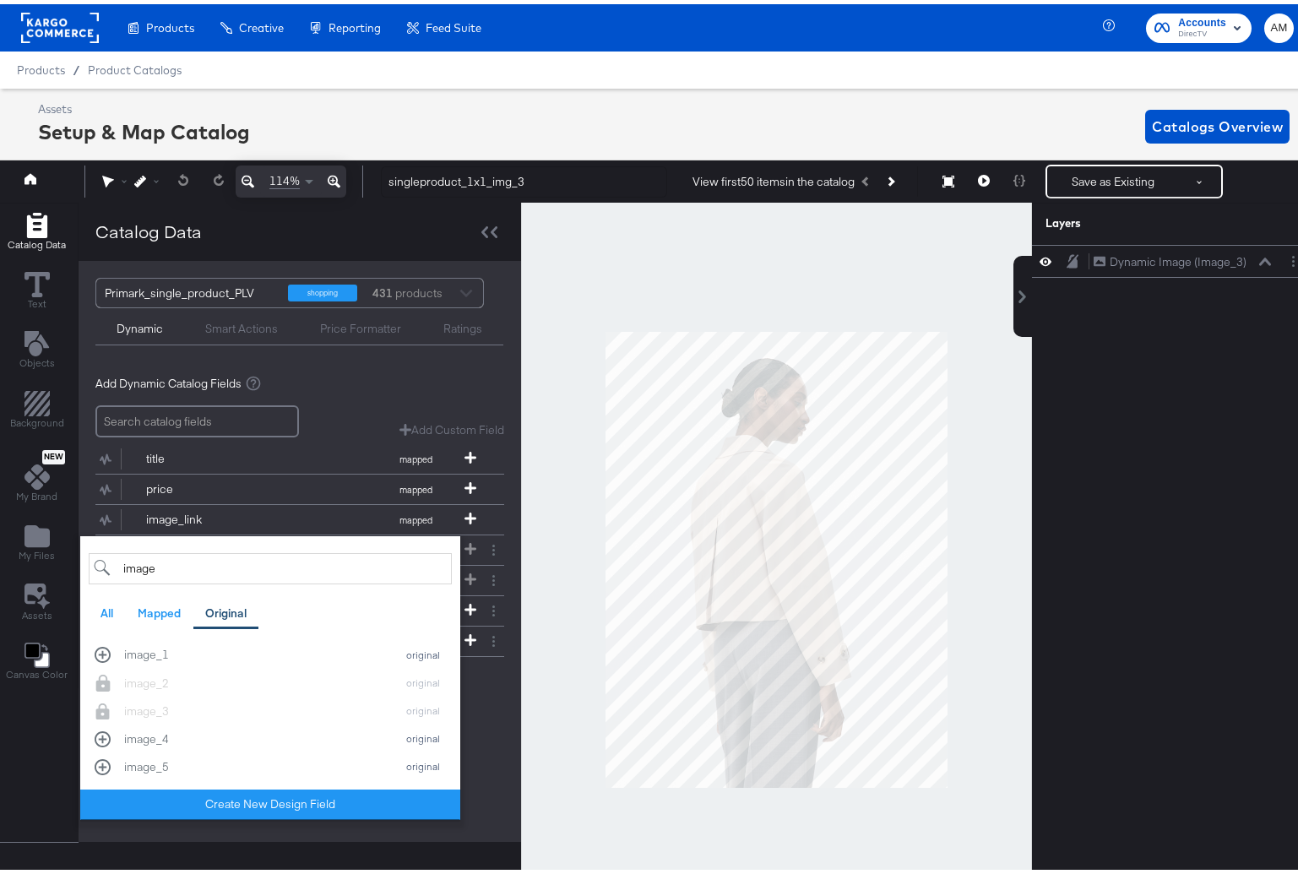
click at [473, 833] on div "Primark_single_product_PLV shopping 431 products Dynamic Smart Actions Price Fo…" at bounding box center [300, 547] width 443 height 581
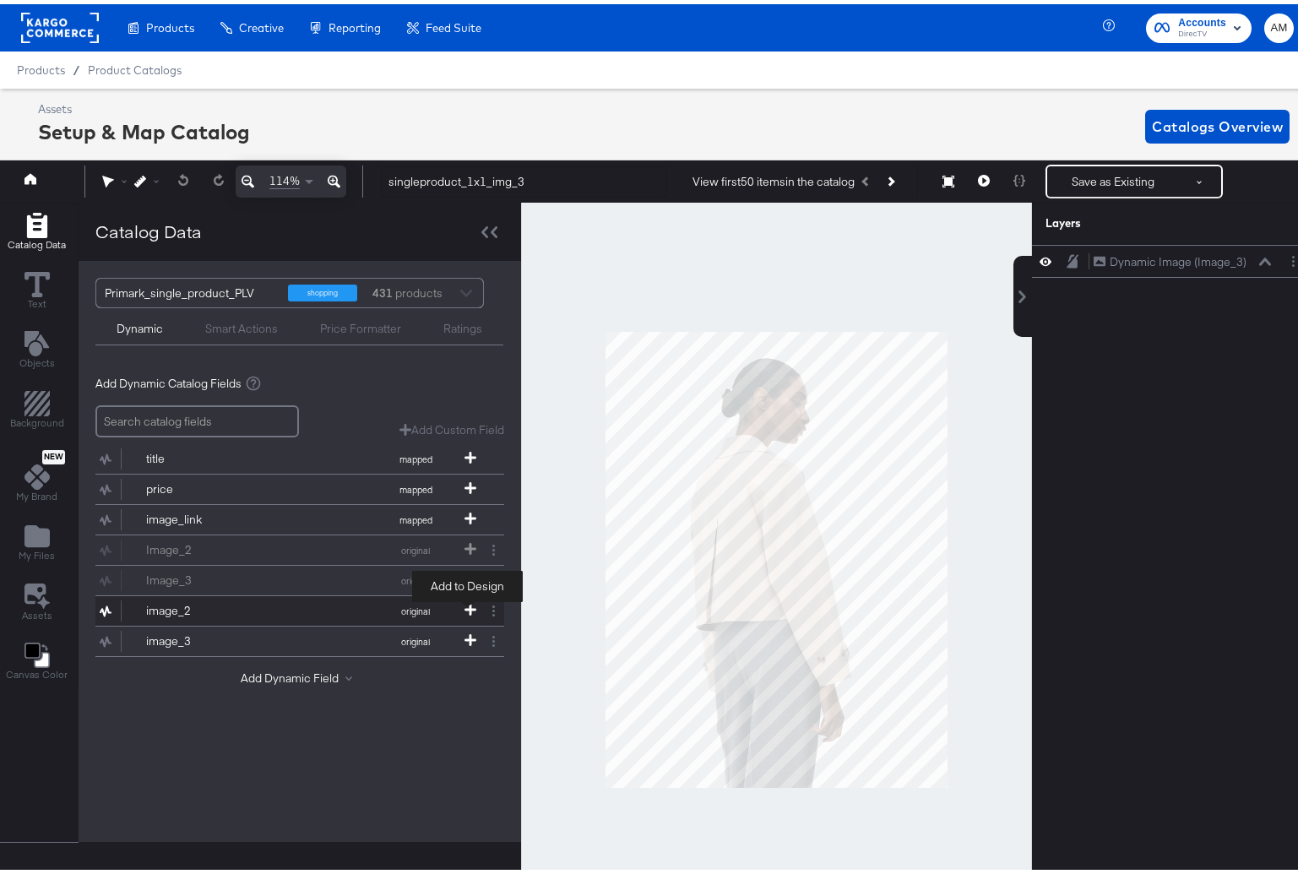
click at [465, 602] on icon at bounding box center [471, 606] width 12 height 12
click at [1260, 259] on icon at bounding box center [1266, 257] width 12 height 8
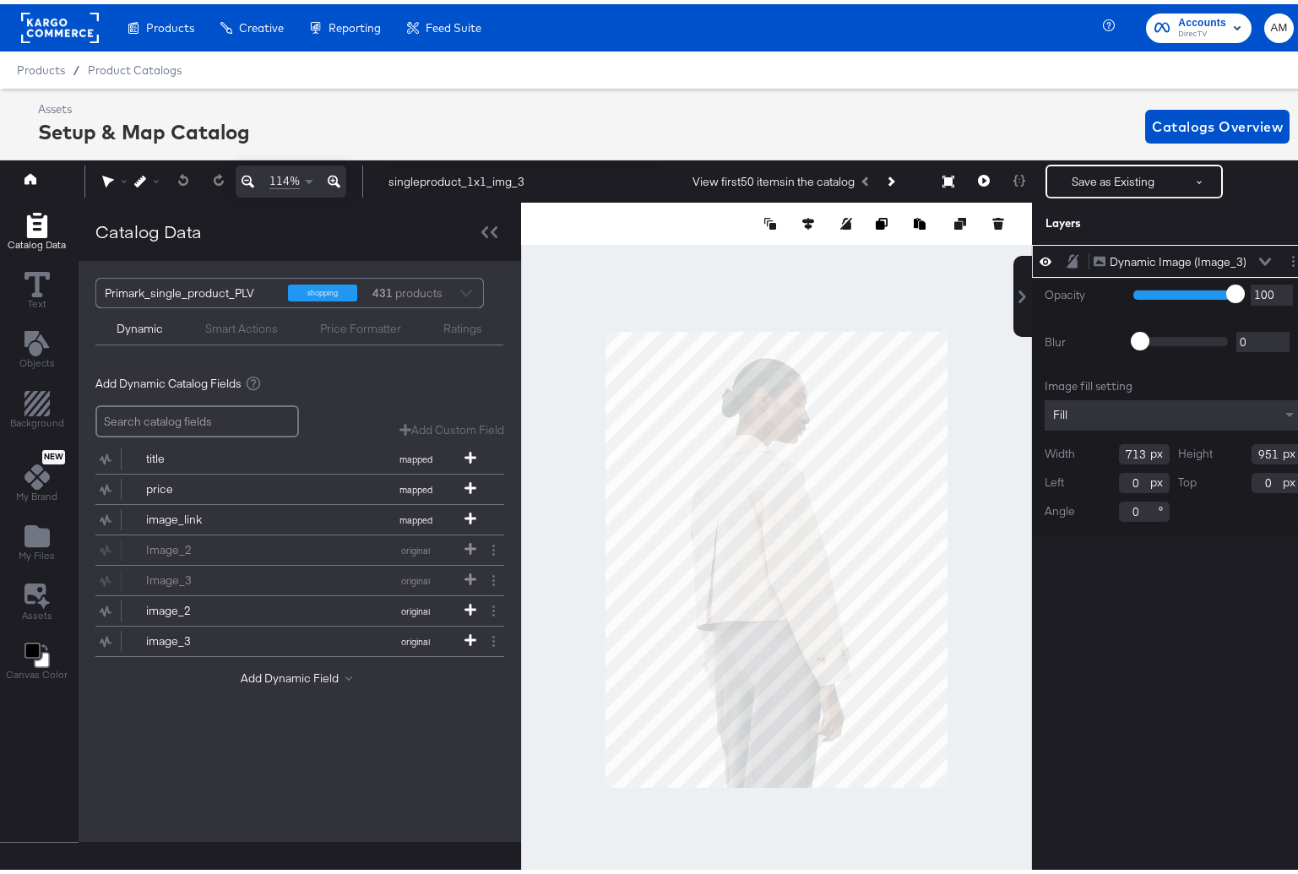
scroll to position [0, 4]
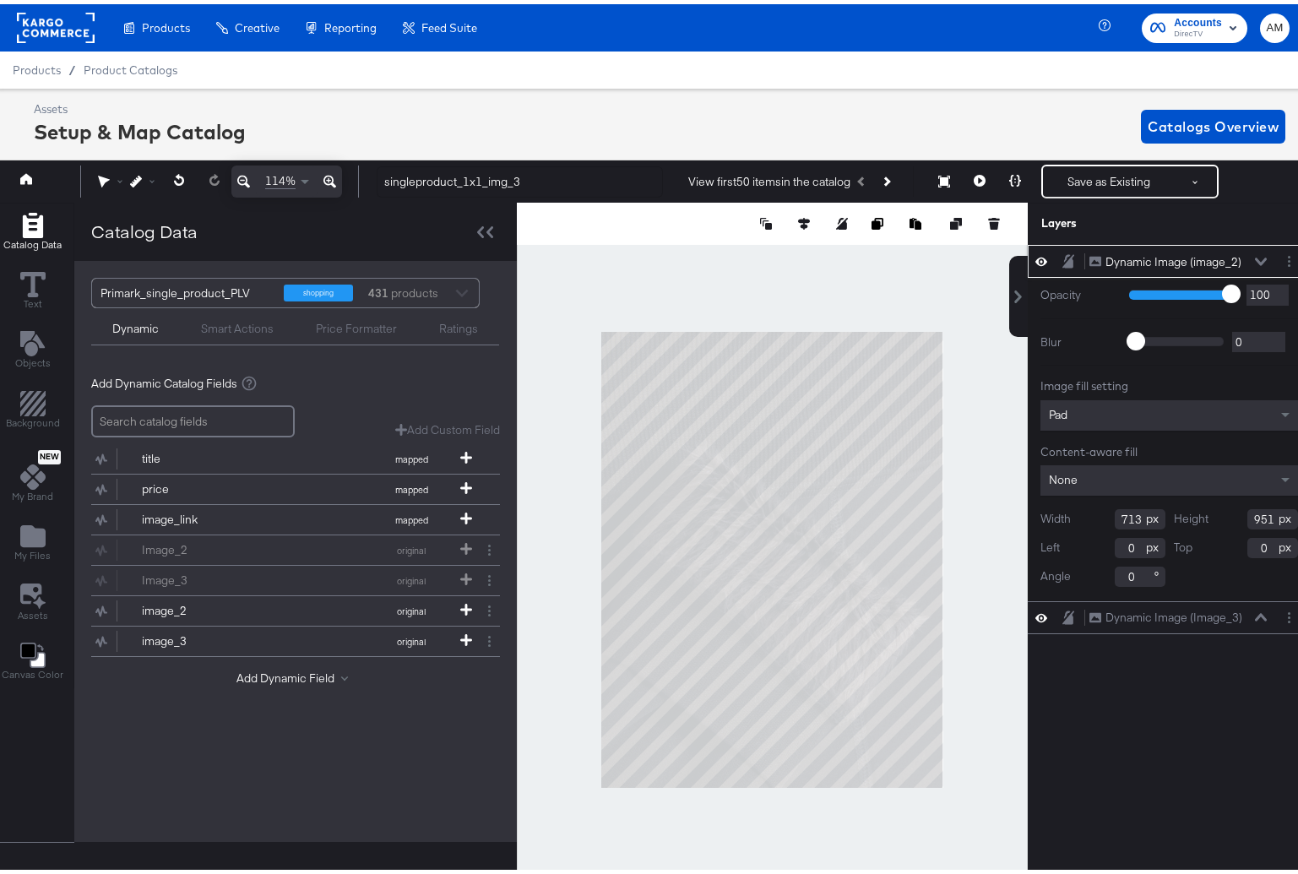
click at [1087, 408] on div "Pad" at bounding box center [1170, 411] width 258 height 30
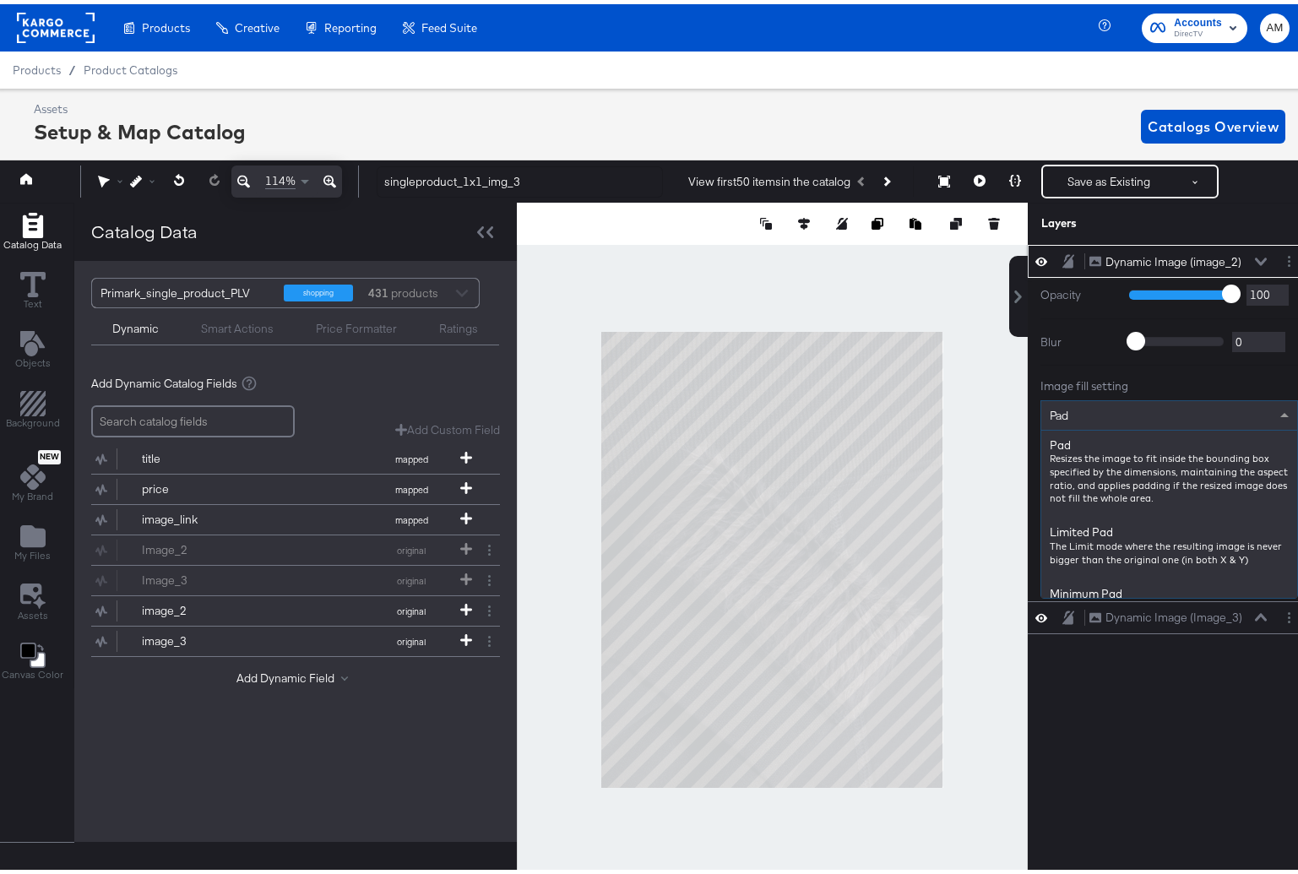
type input "f"
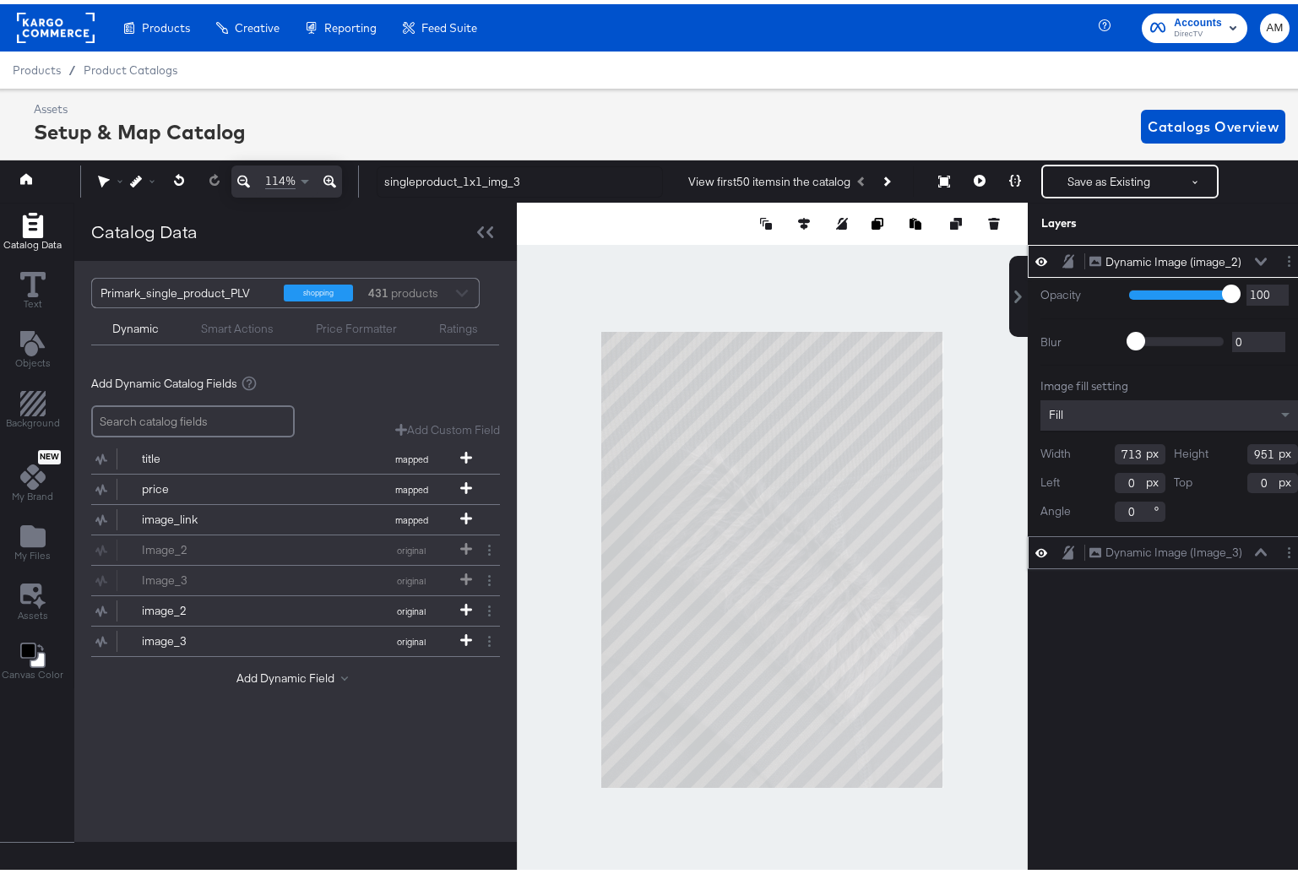
click at [1255, 550] on icon at bounding box center [1261, 548] width 12 height 8
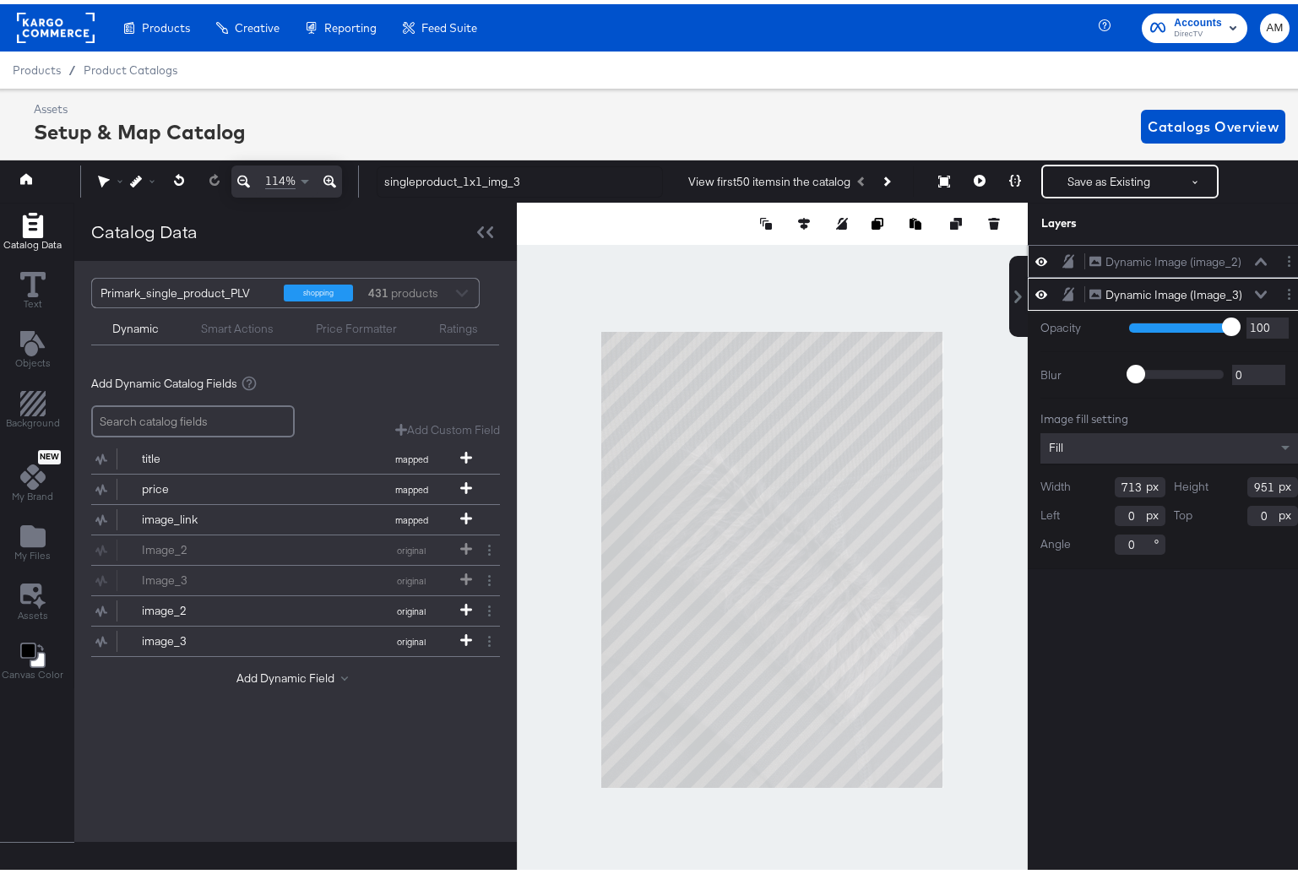
click at [1036, 255] on icon at bounding box center [1042, 257] width 12 height 8
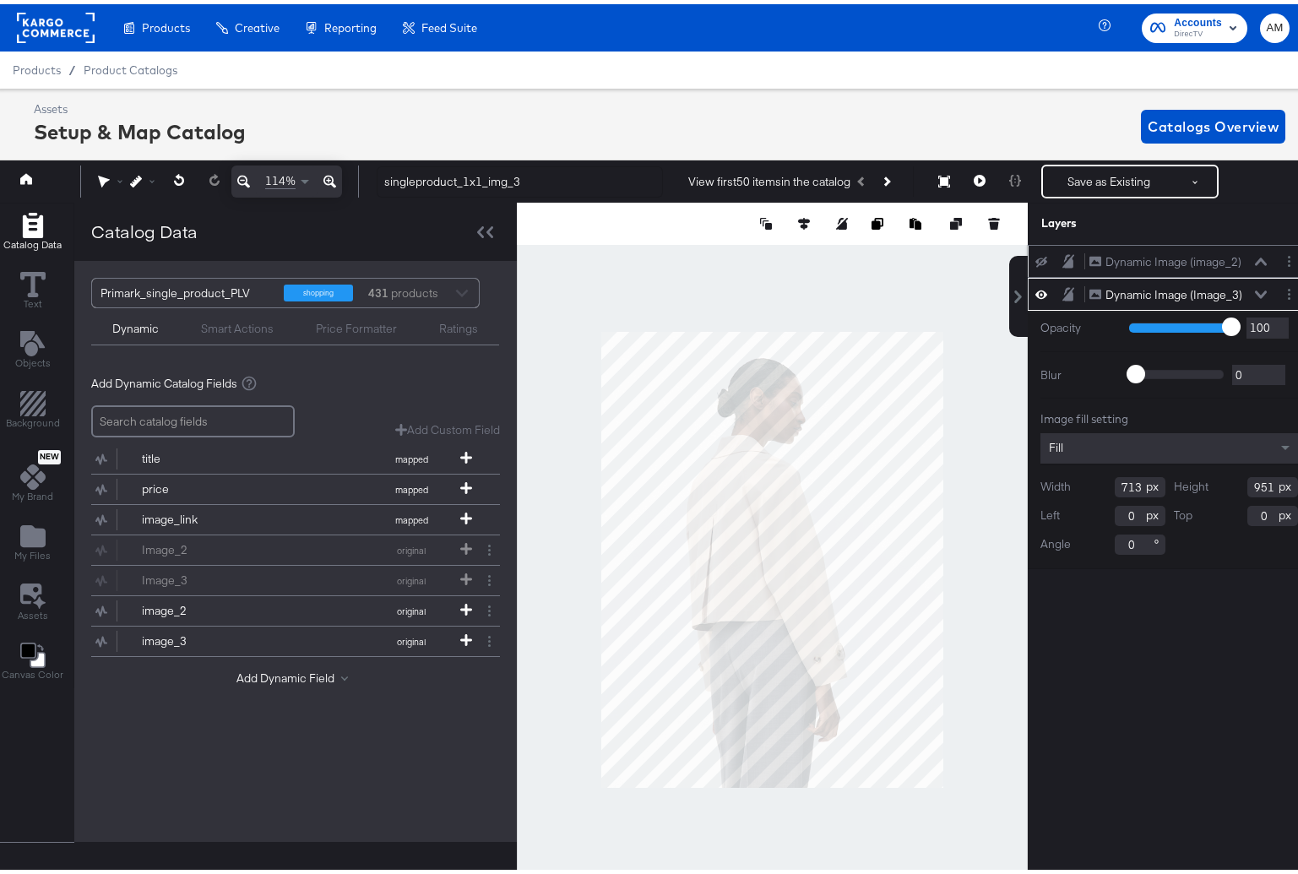
click at [1036, 255] on icon at bounding box center [1042, 258] width 12 height 11
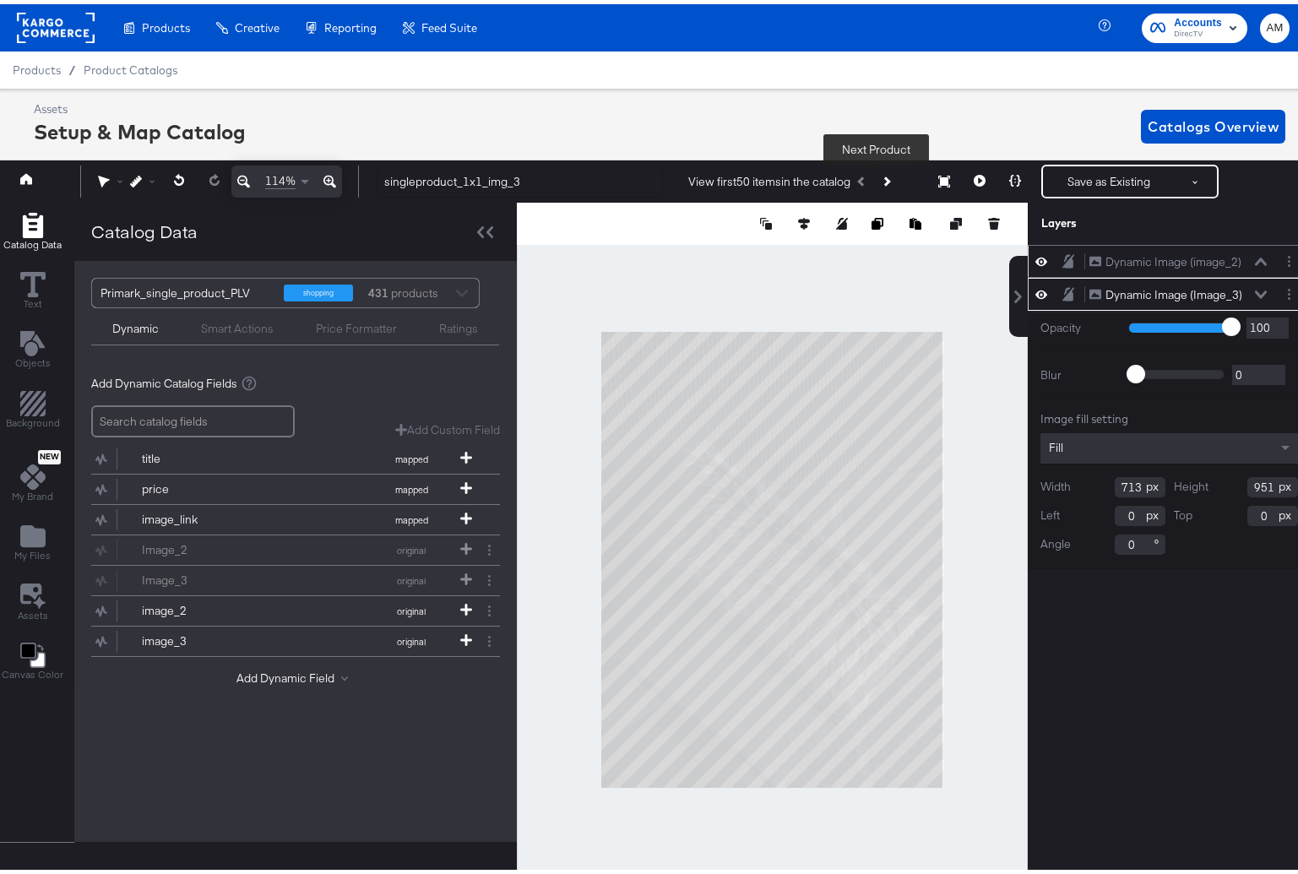
click at [884, 177] on button "Next Product" at bounding box center [886, 177] width 24 height 30
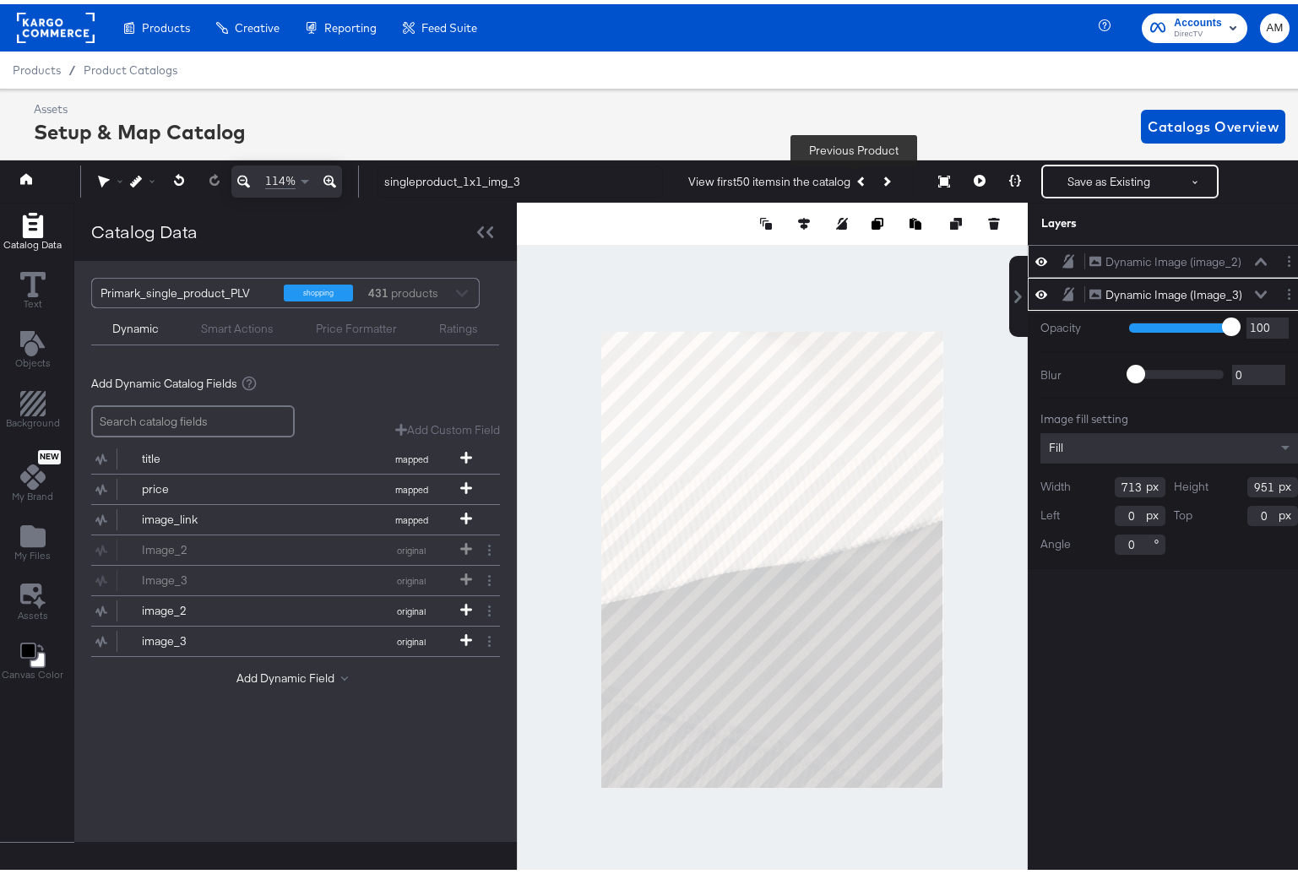
click at [857, 177] on icon "Previous Product" at bounding box center [861, 177] width 9 height 9
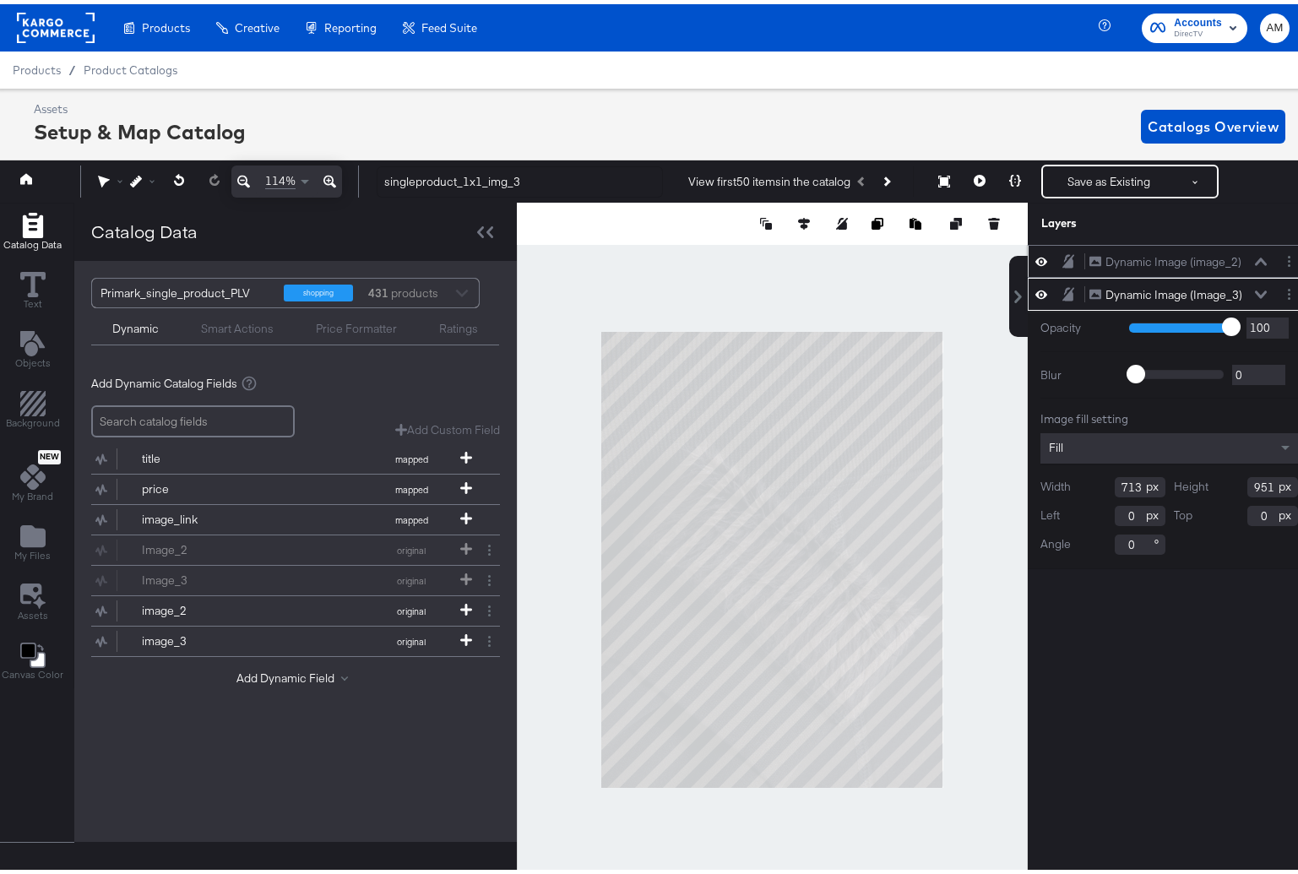
click at [1036, 255] on icon at bounding box center [1042, 257] width 12 height 14
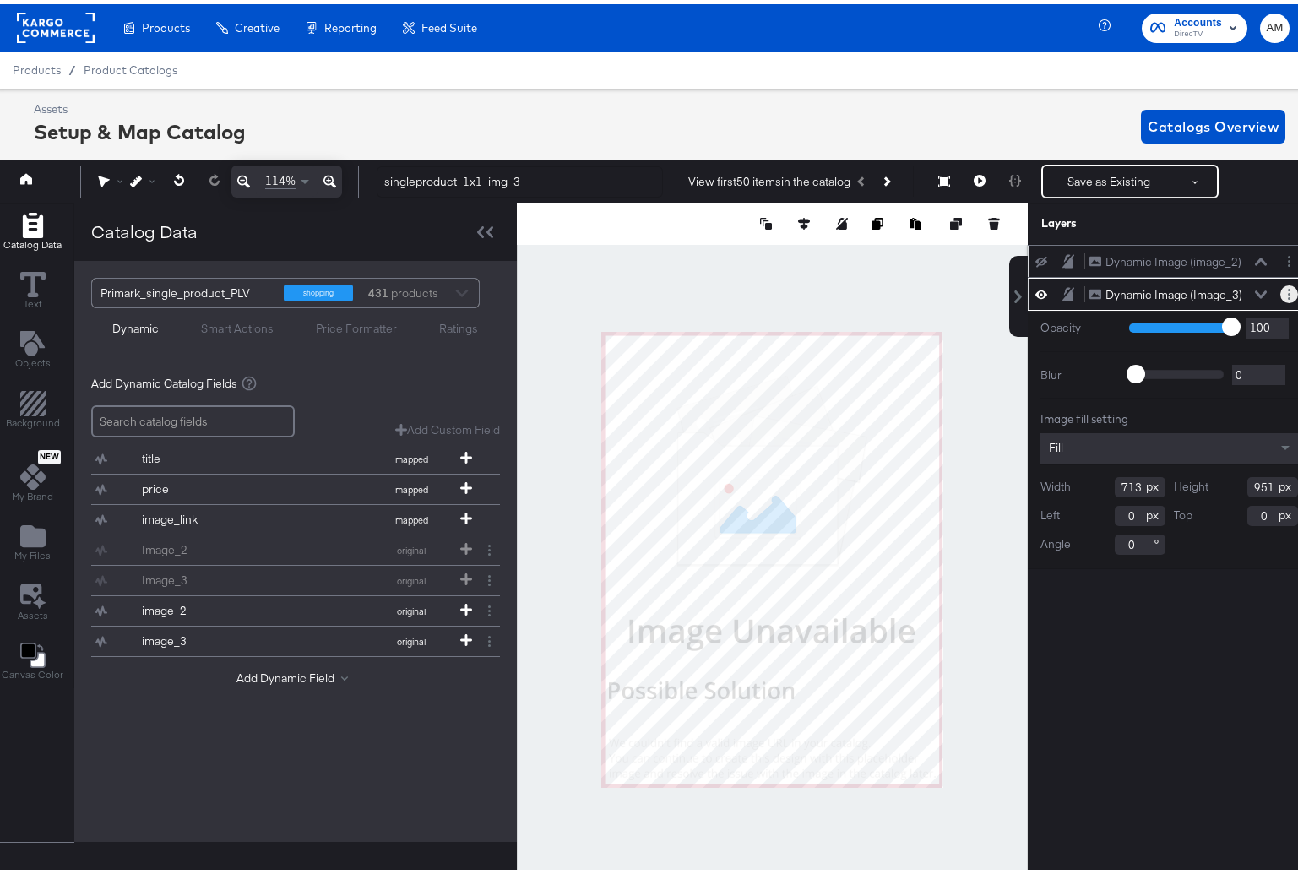
click at [1288, 290] on icon "Layer Options" at bounding box center [1289, 290] width 3 height 11
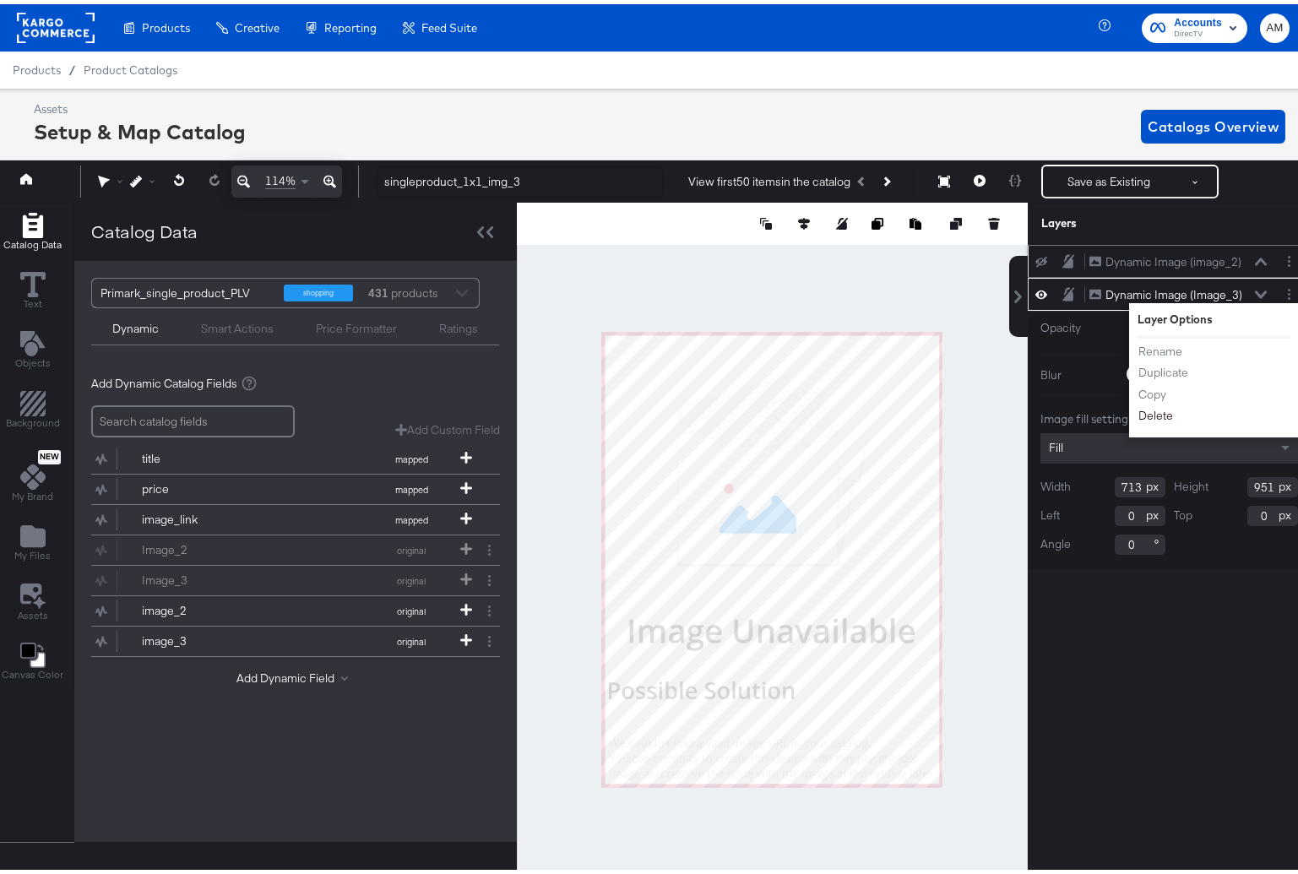
click at [1141, 415] on button "Delete" at bounding box center [1156, 413] width 36 height 18
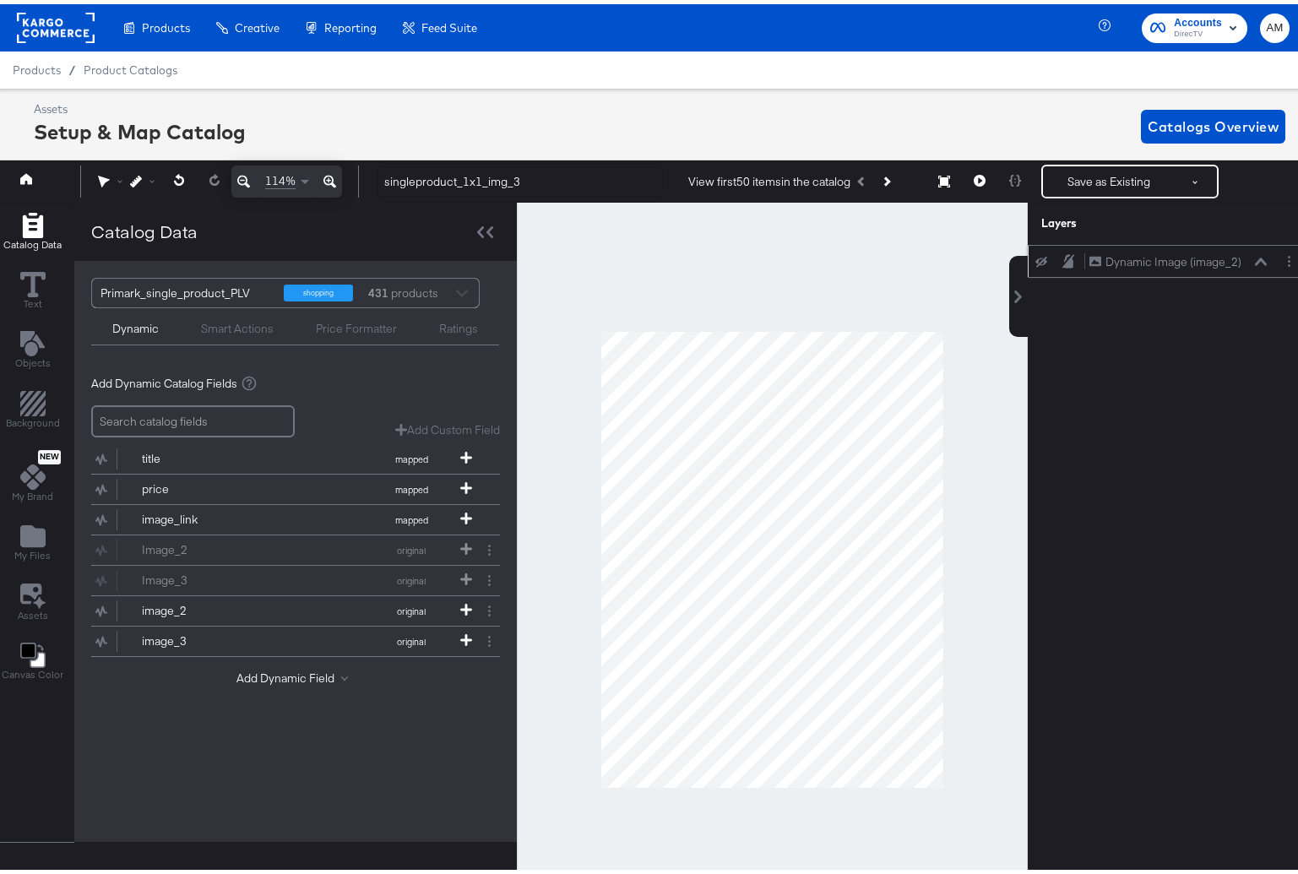
click at [1035, 264] on button at bounding box center [1042, 258] width 14 height 14
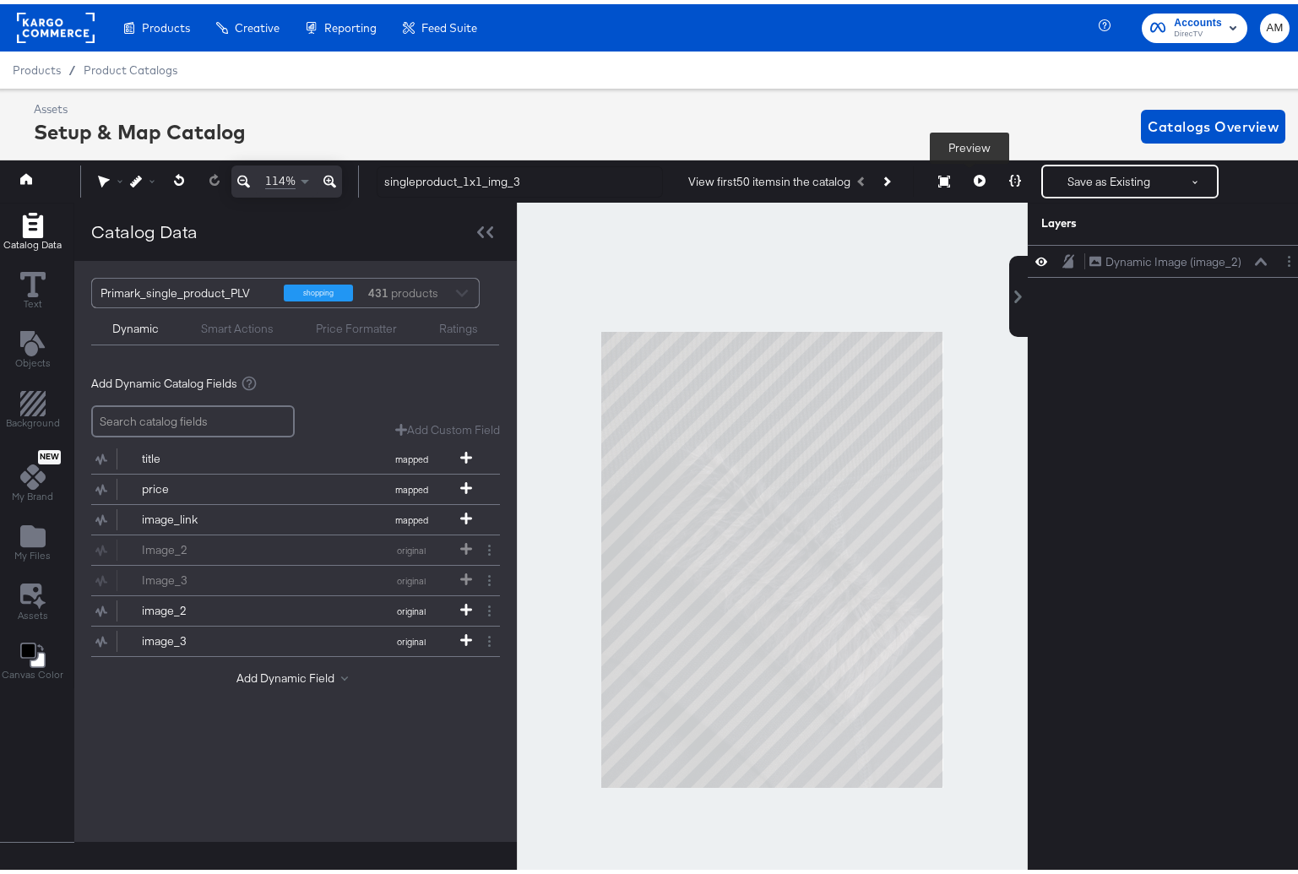
click at [974, 175] on icon at bounding box center [980, 177] width 12 height 12
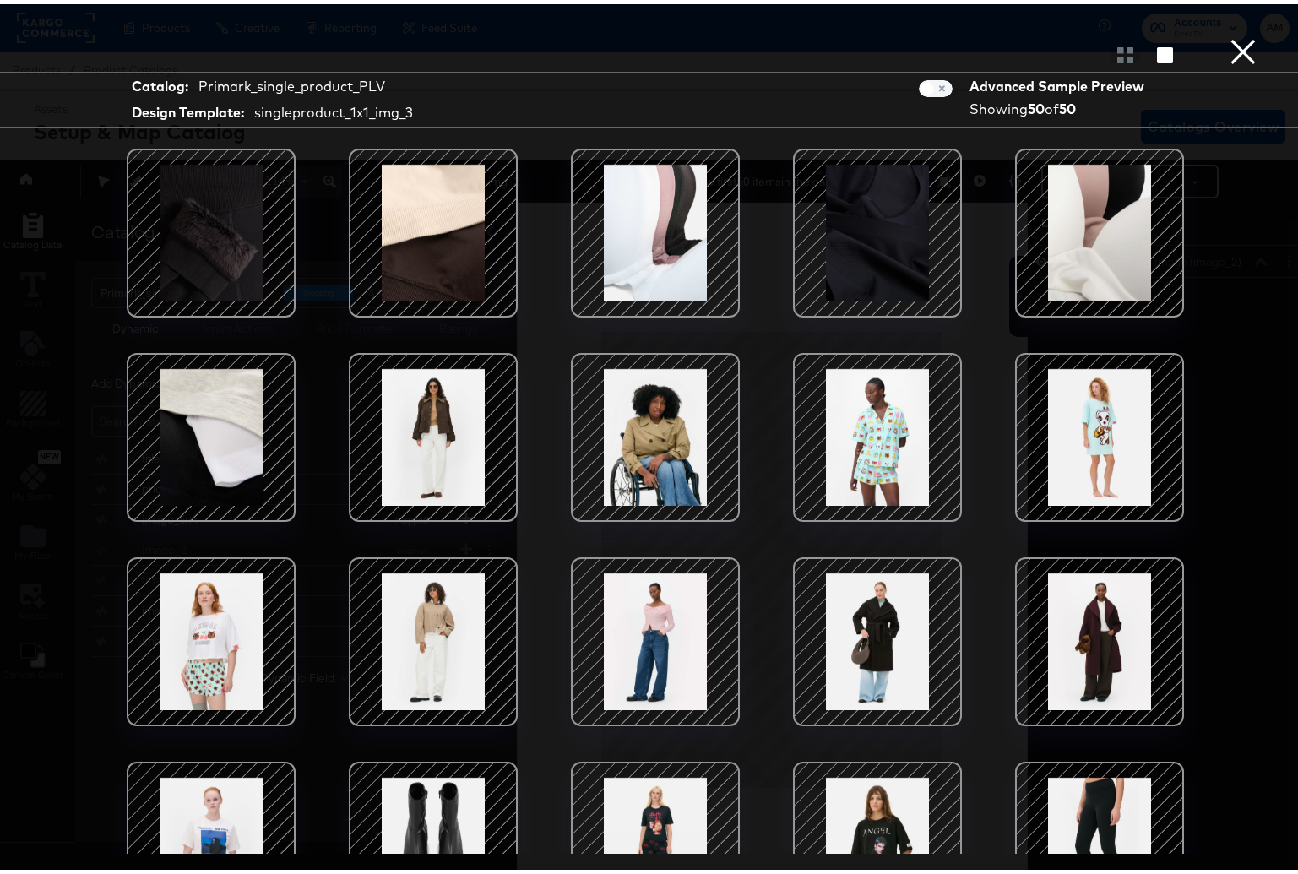
click at [1227, 34] on button "×" at bounding box center [1244, 17] width 34 height 34
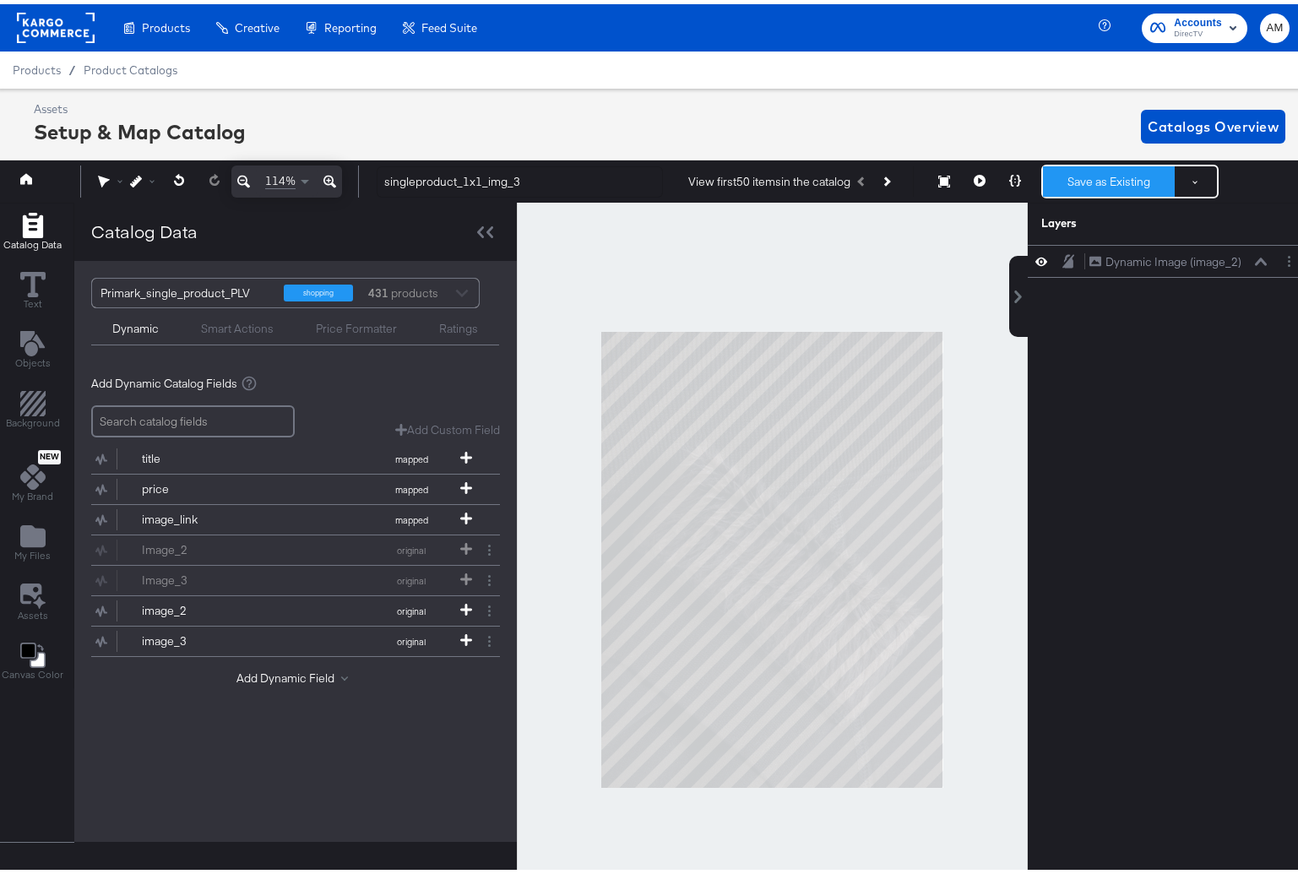
click at [1076, 181] on button "Save as Existing" at bounding box center [1109, 177] width 132 height 30
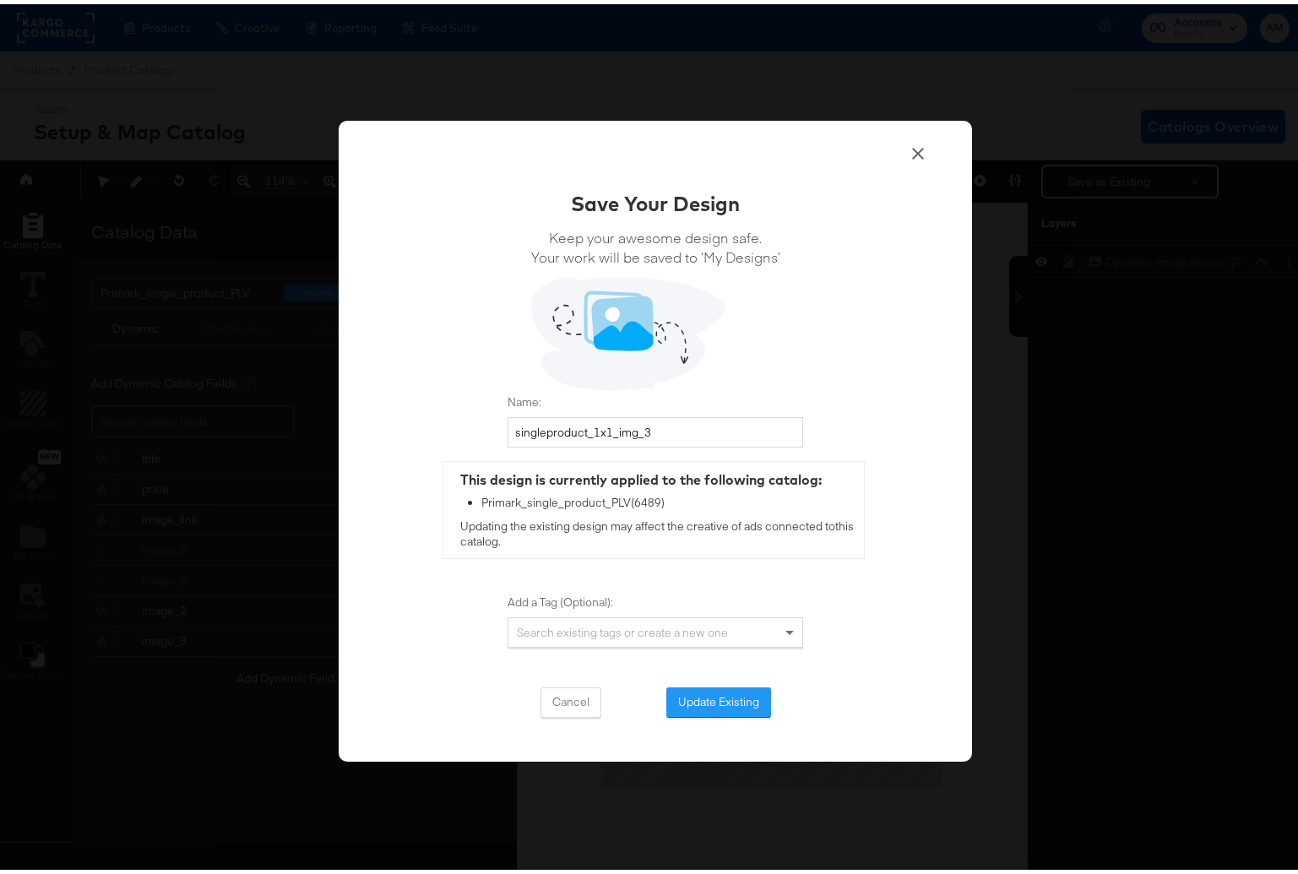
click at [707, 689] on button "Update Existing" at bounding box center [719, 698] width 105 height 30
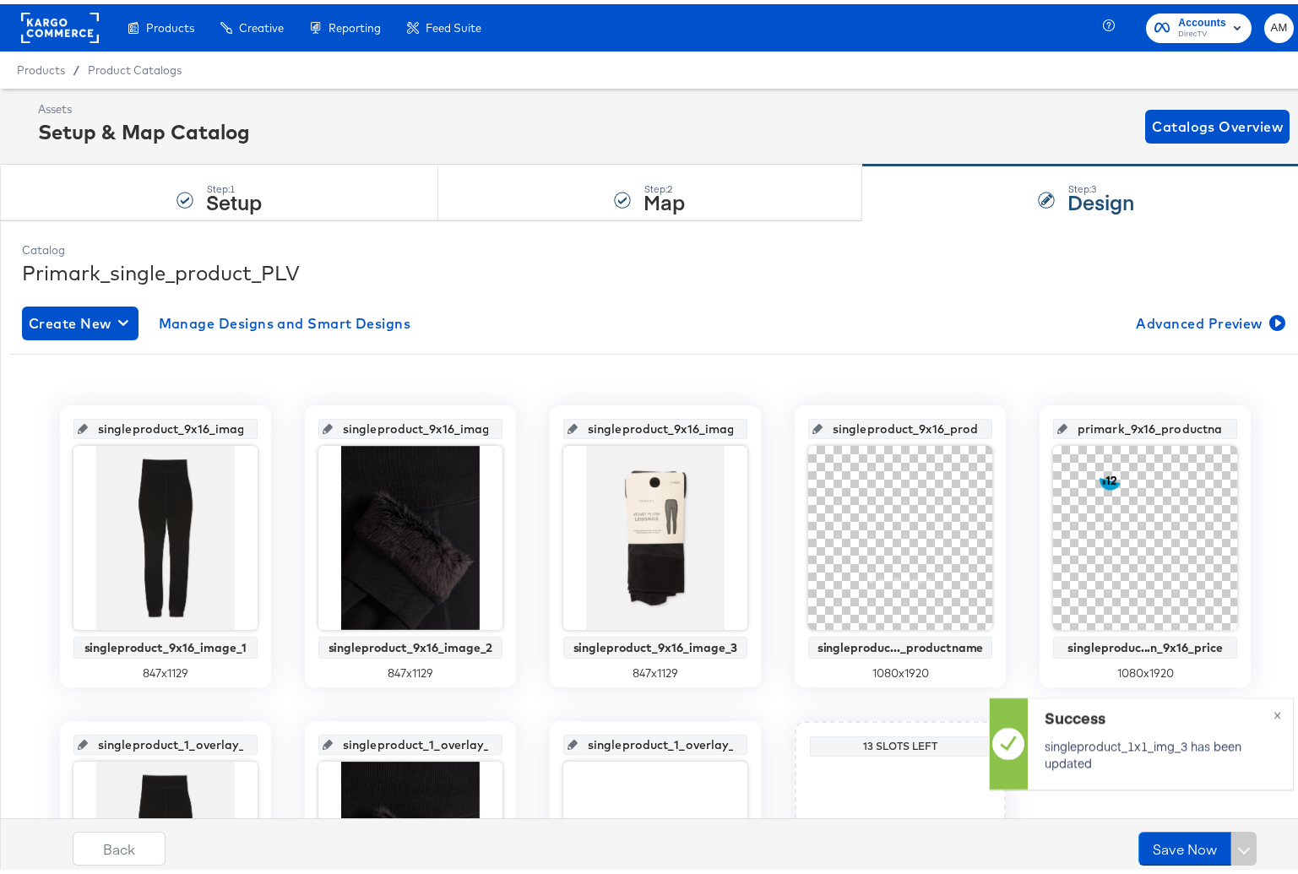
scroll to position [247, 0]
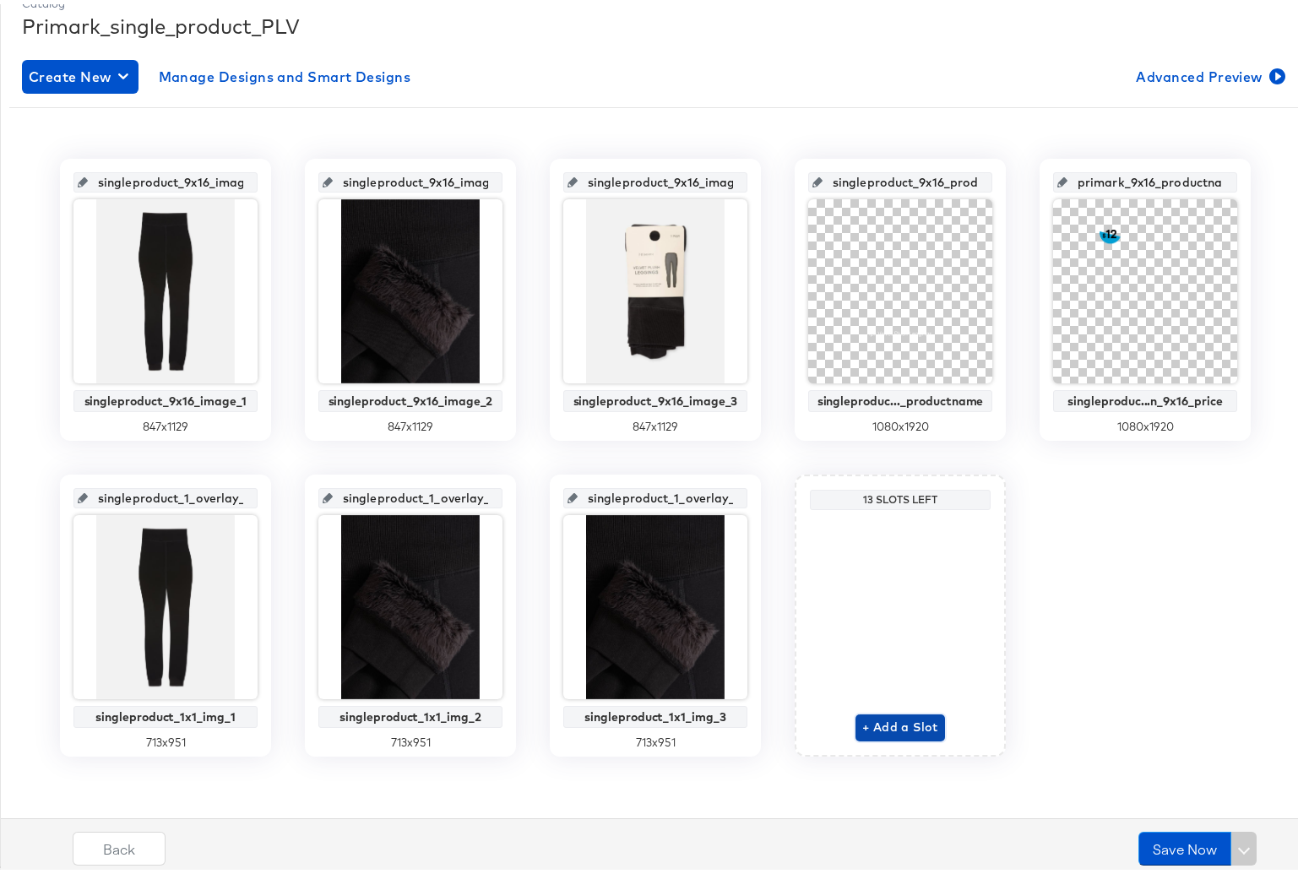
click at [884, 724] on span "+ Add a Slot" at bounding box center [901, 723] width 76 height 21
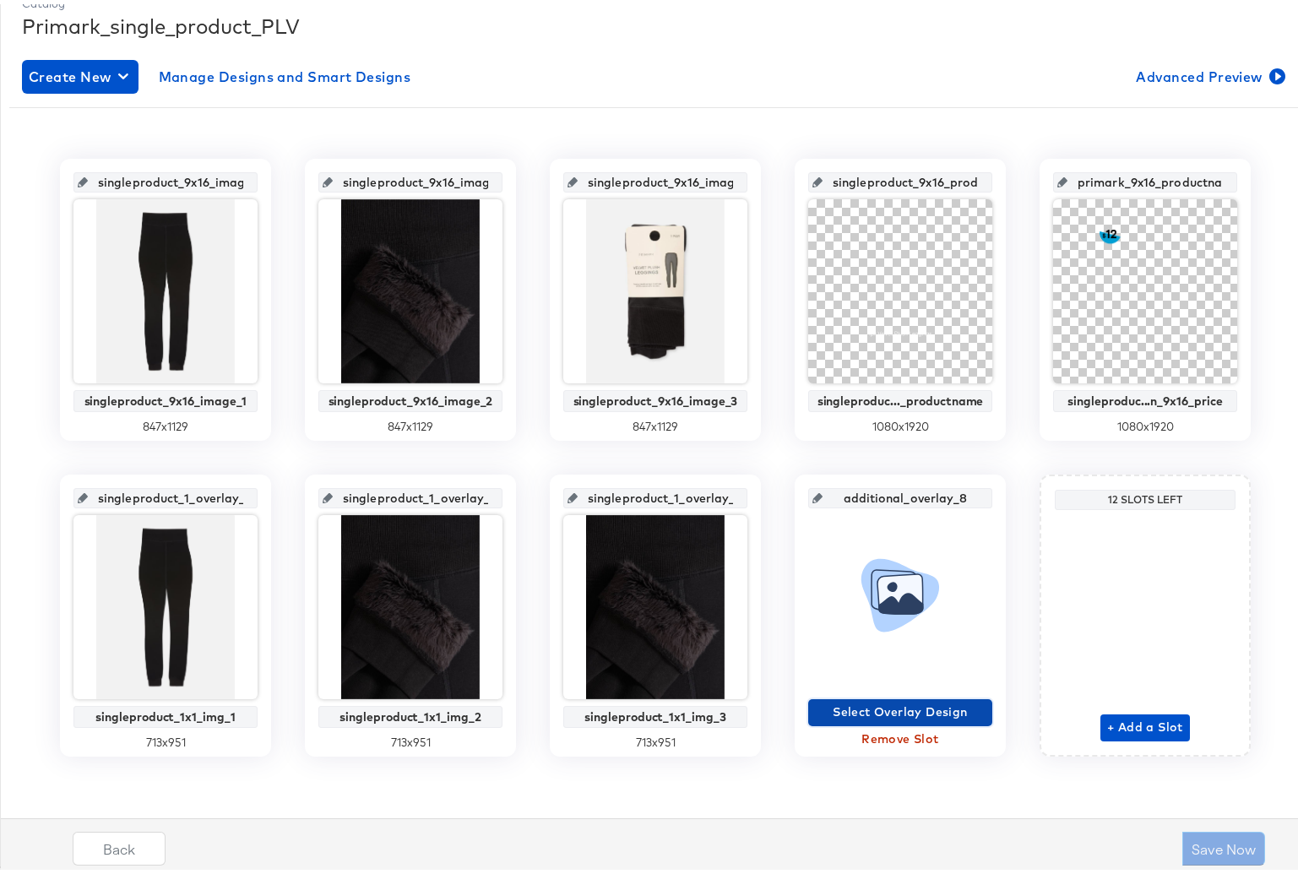
click at [879, 711] on span "Select Overlay Design" at bounding box center [900, 708] width 171 height 21
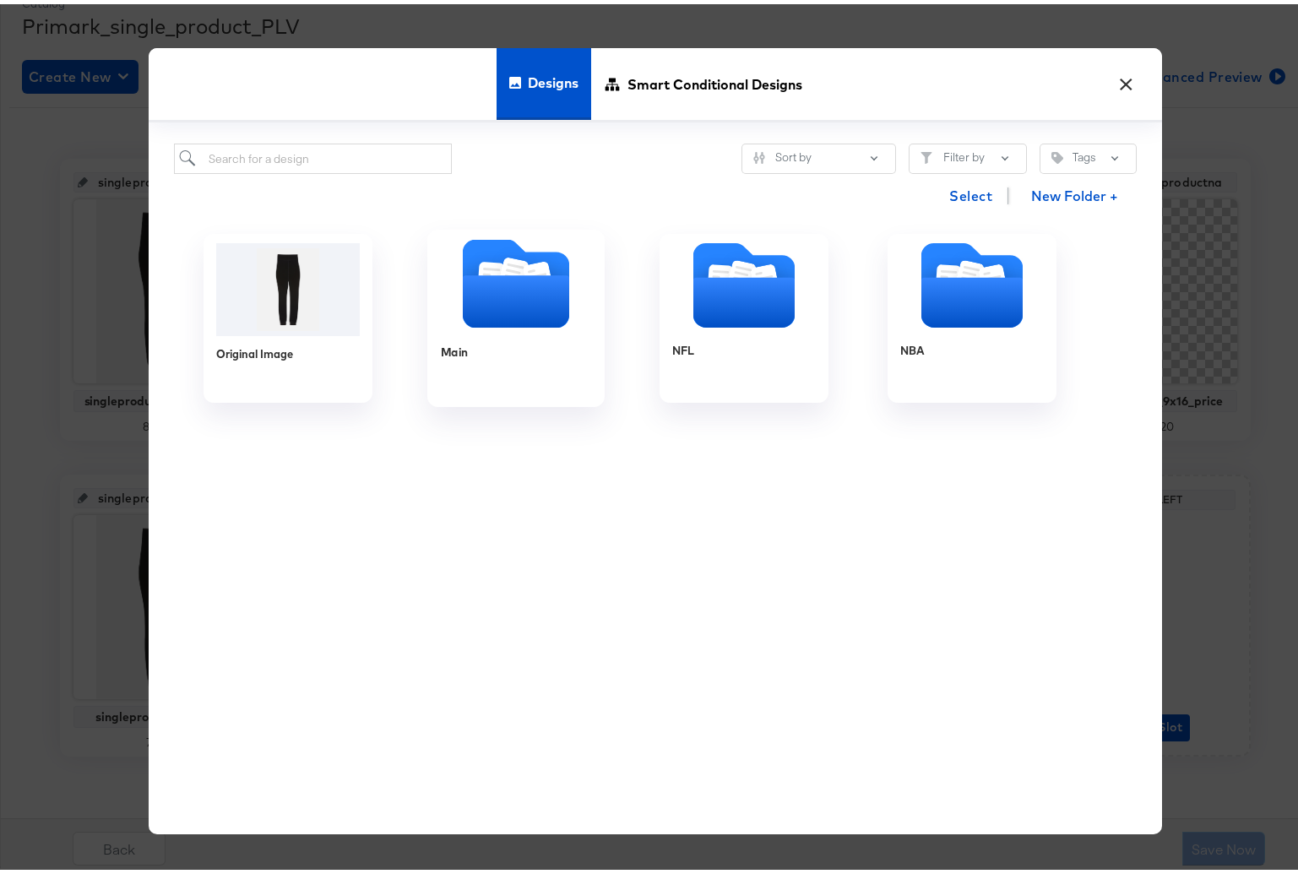
click at [463, 293] on icon "Folder" at bounding box center [516, 297] width 106 height 52
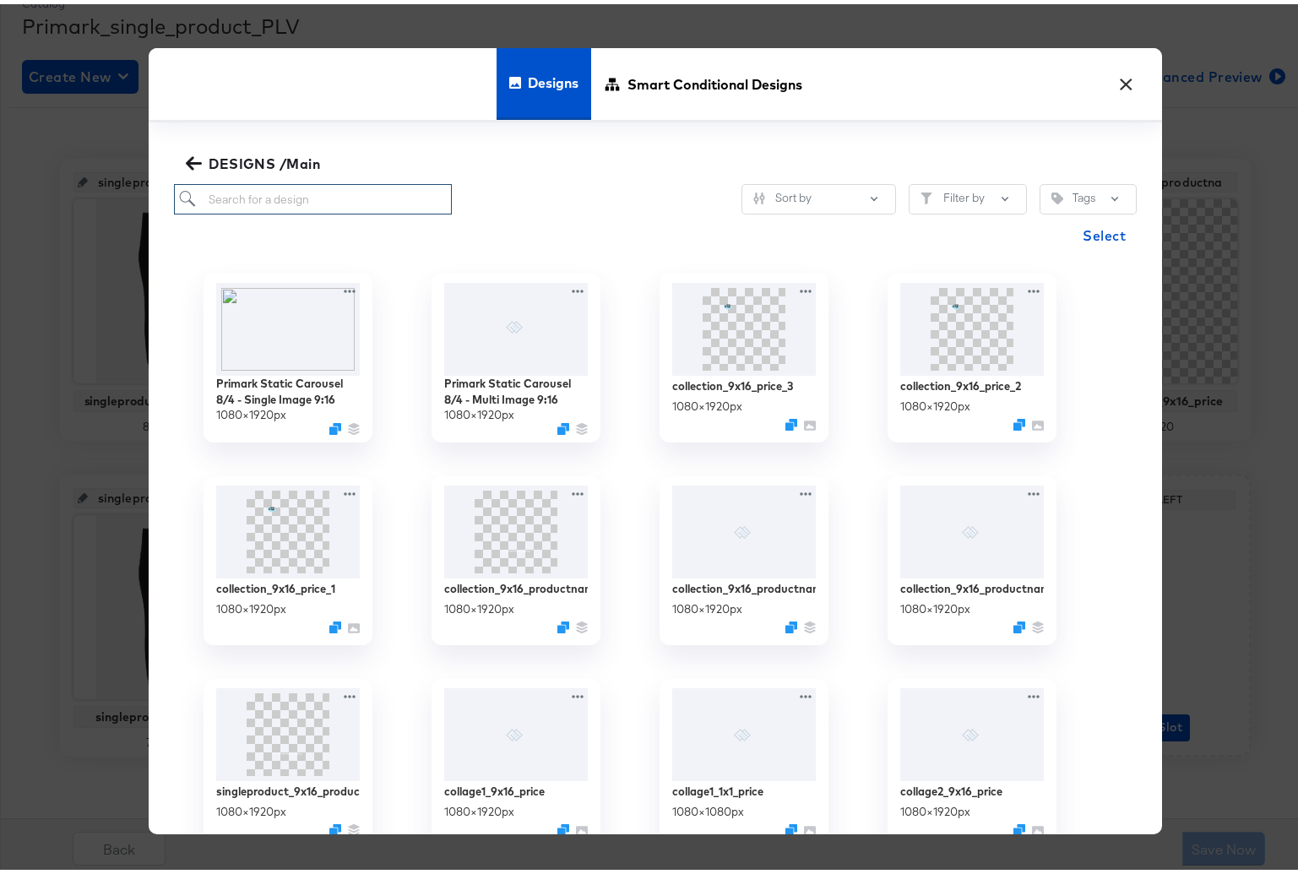
click at [286, 194] on input "search" at bounding box center [313, 195] width 278 height 31
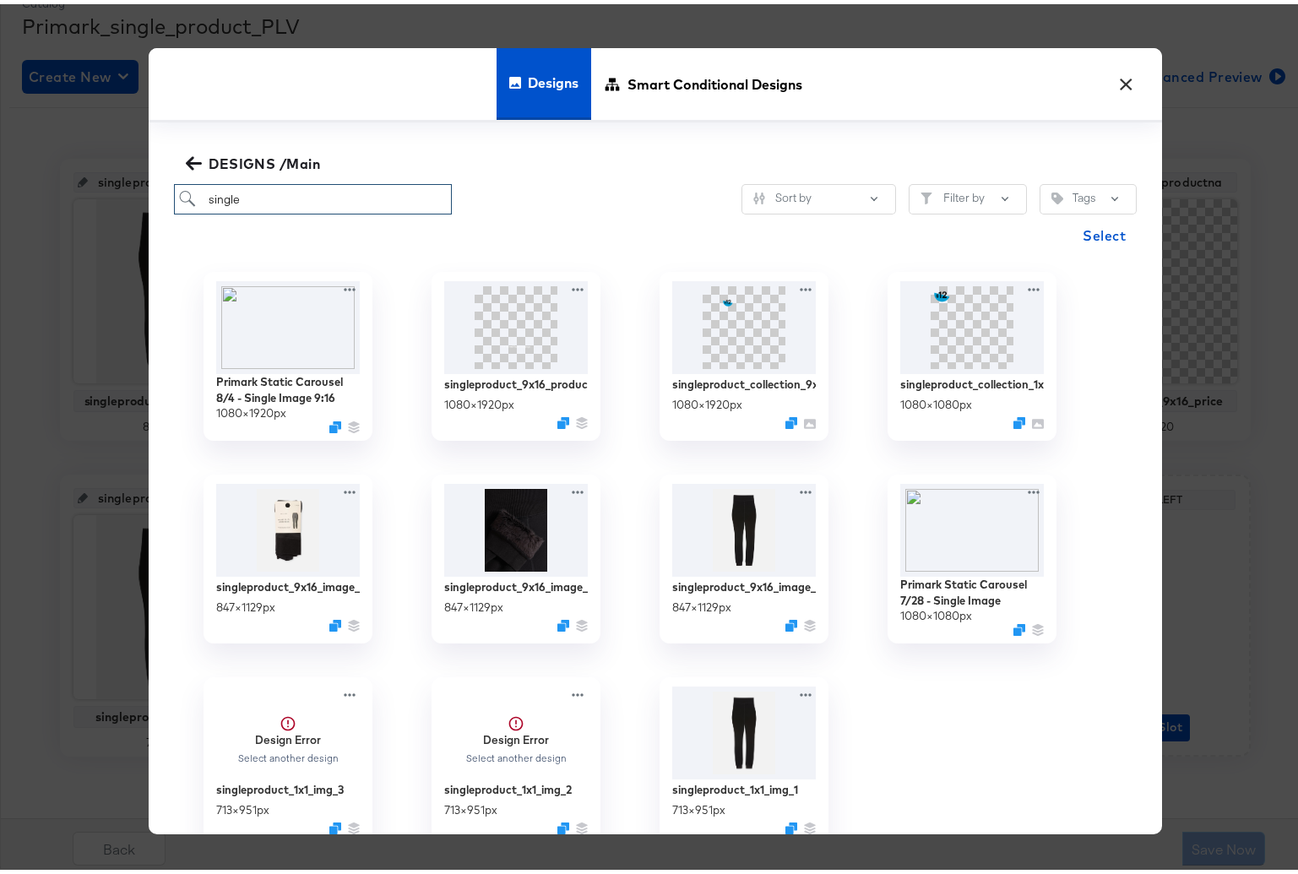
scroll to position [0, 0]
type input "single"
click at [193, 159] on icon "button" at bounding box center [194, 160] width 16 height 14
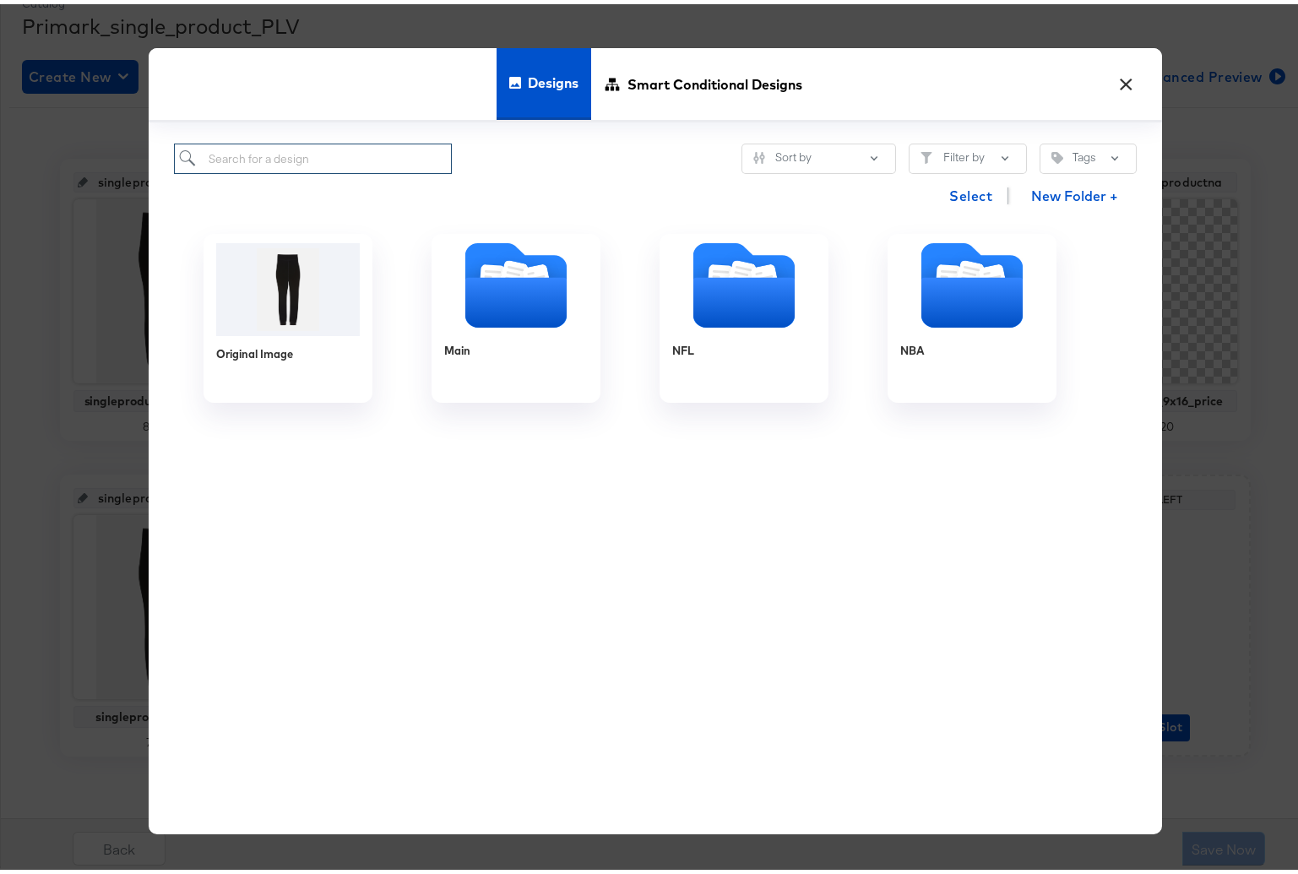
click at [325, 153] on input "search" at bounding box center [313, 154] width 278 height 31
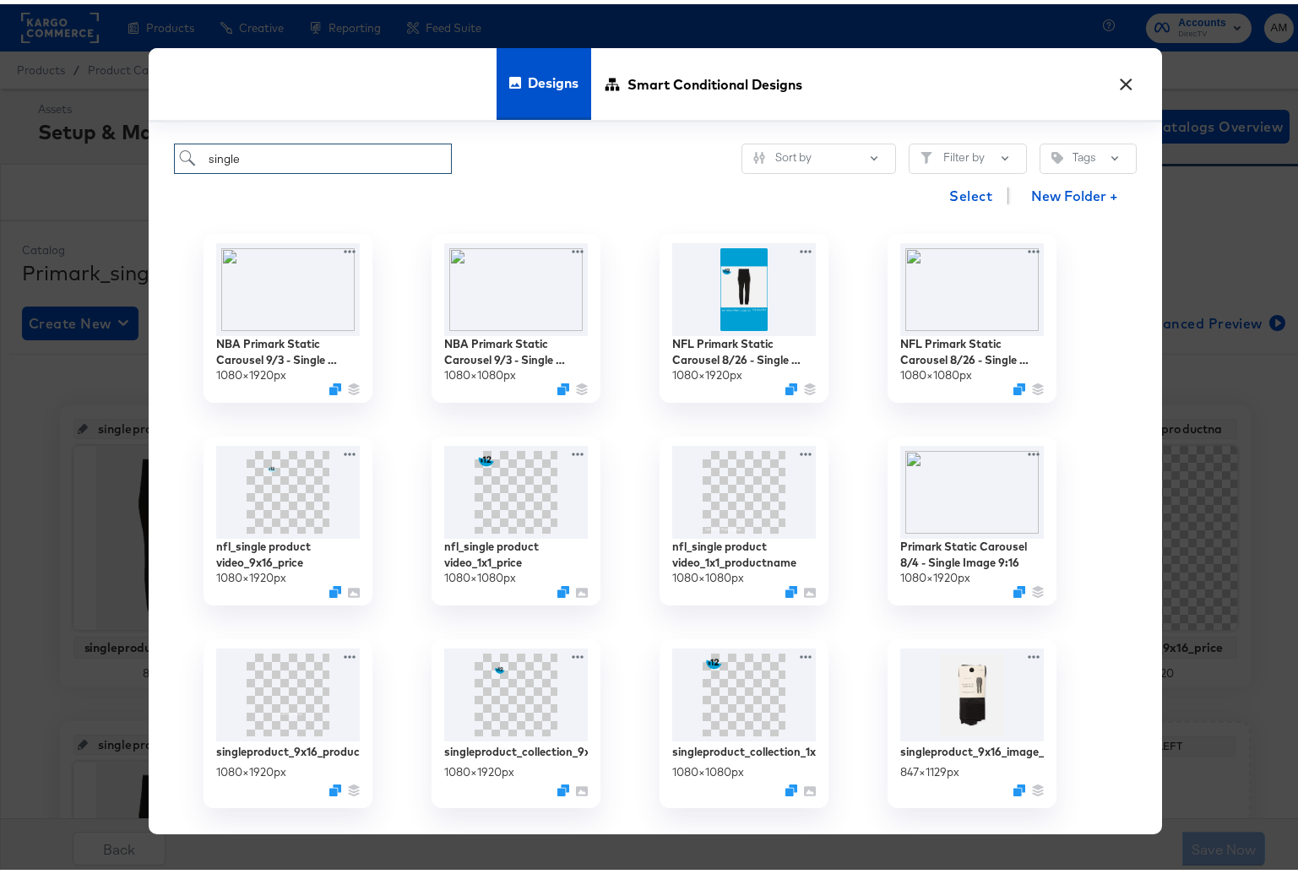
drag, startPoint x: 259, startPoint y: 150, endPoint x: -8, endPoint y: 152, distance: 267.0
click at [0, 152] on html "Products Products Product Catalogs Enhance Your Product Catalog, Map Them to Pu…" at bounding box center [655, 437] width 1311 height 874
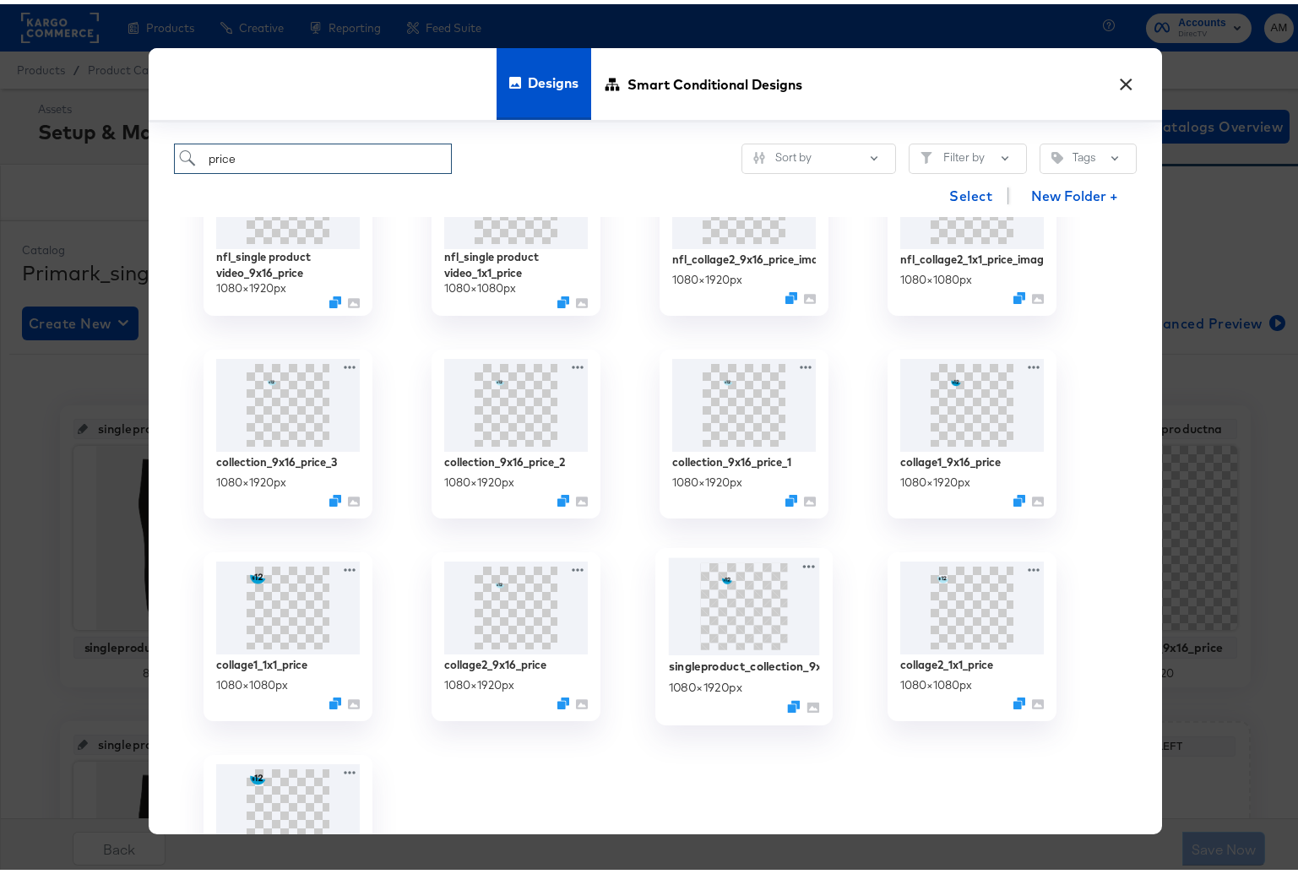
scroll to position [234, 0]
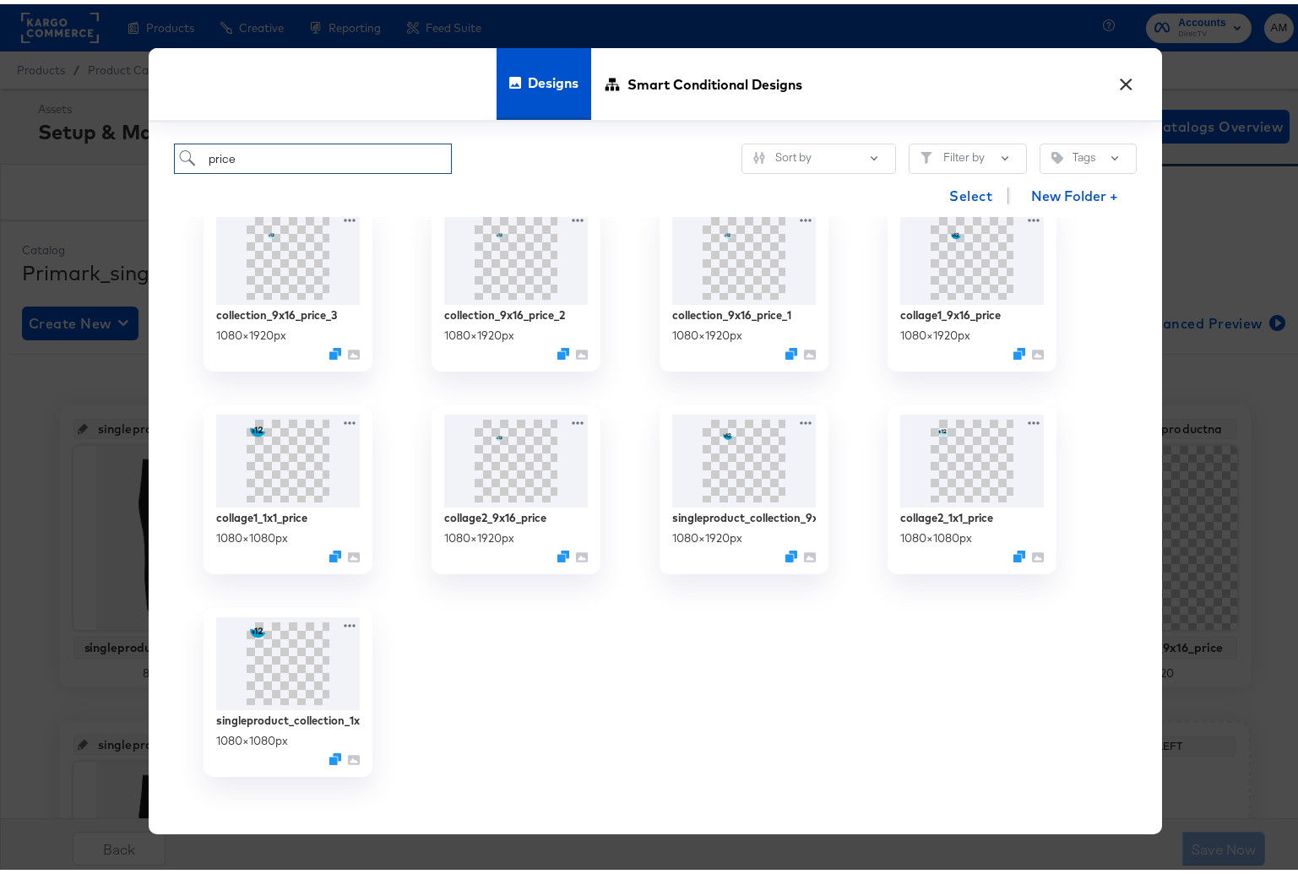
type input "price"
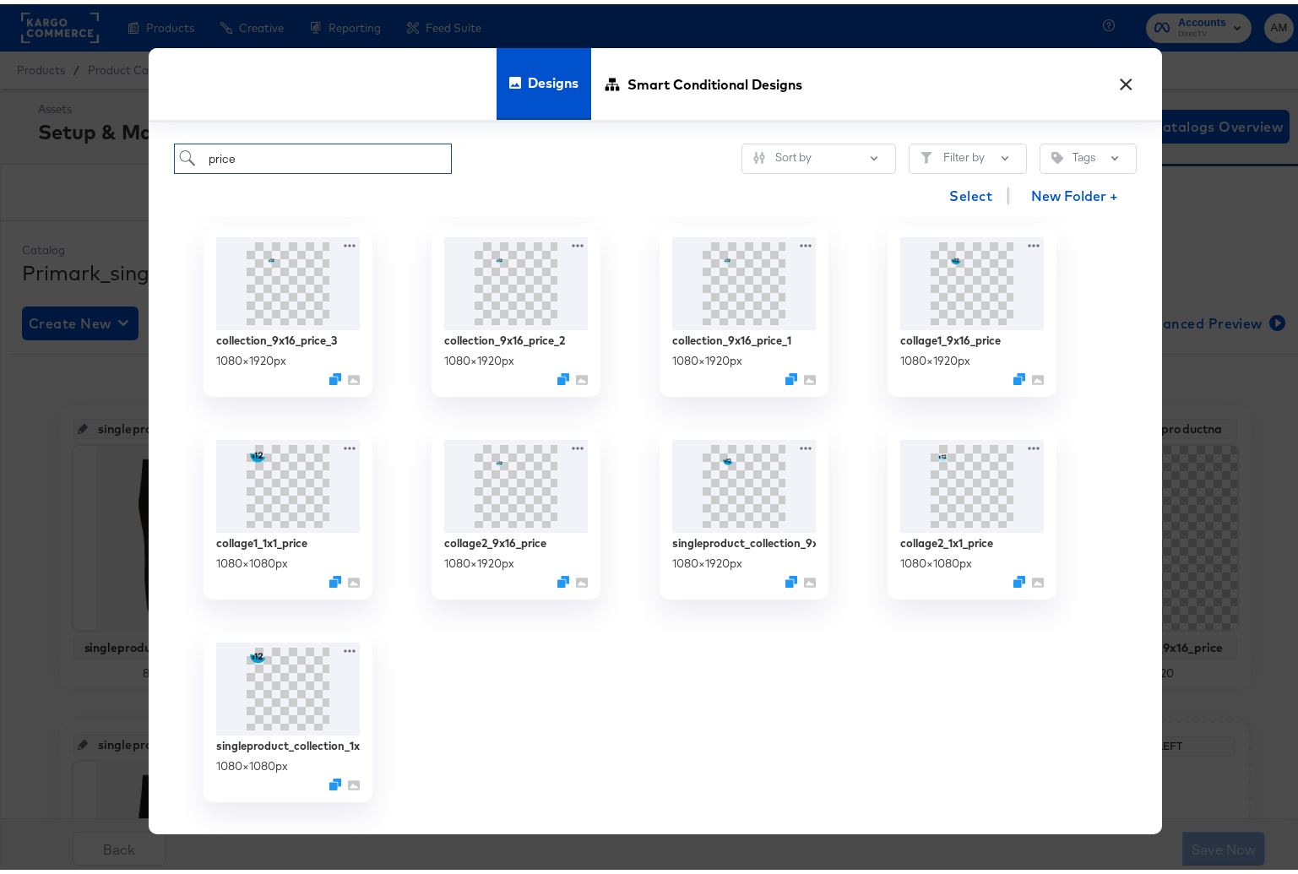
scroll to position [210, 0]
click at [1121, 84] on button "×" at bounding box center [1126, 76] width 30 height 30
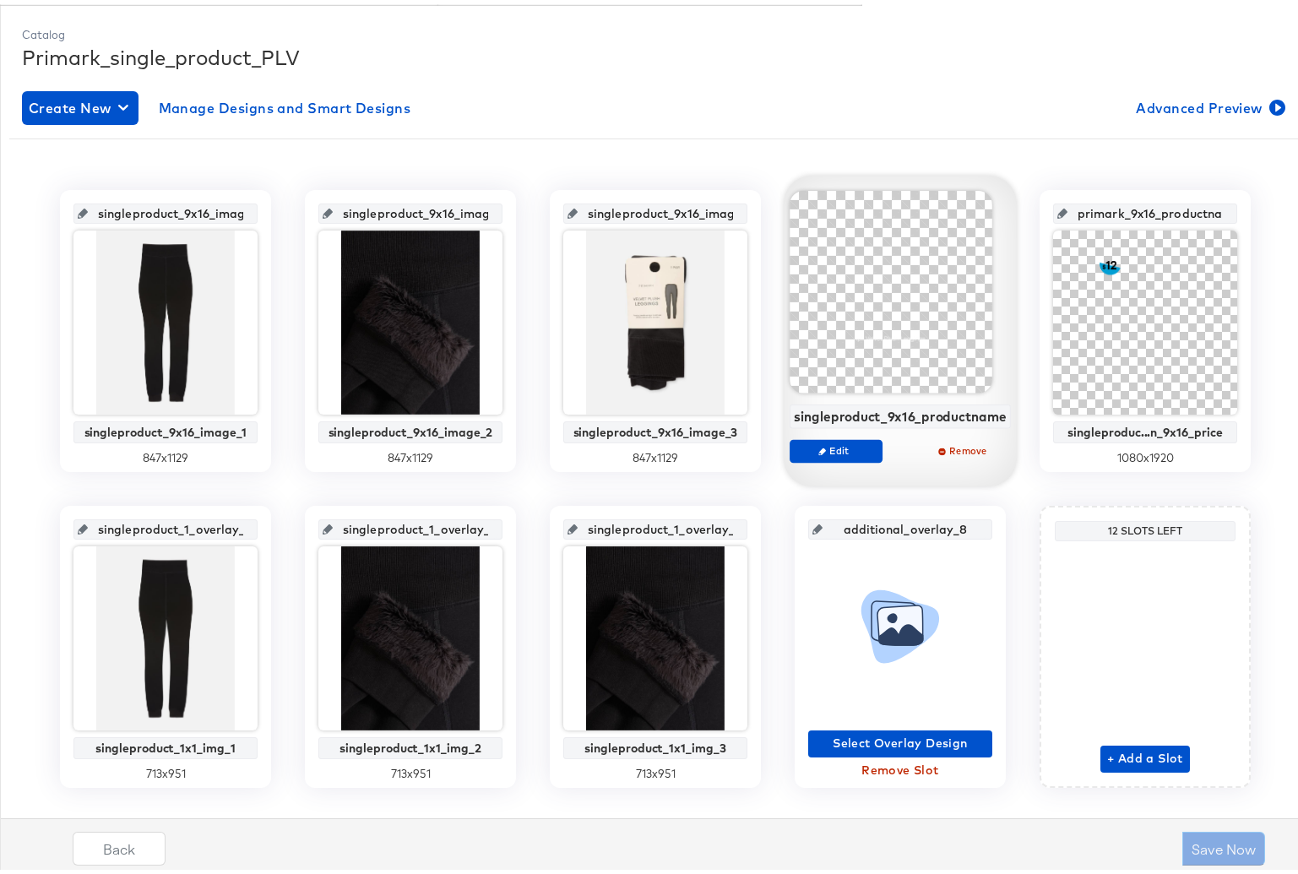
scroll to position [224, 0]
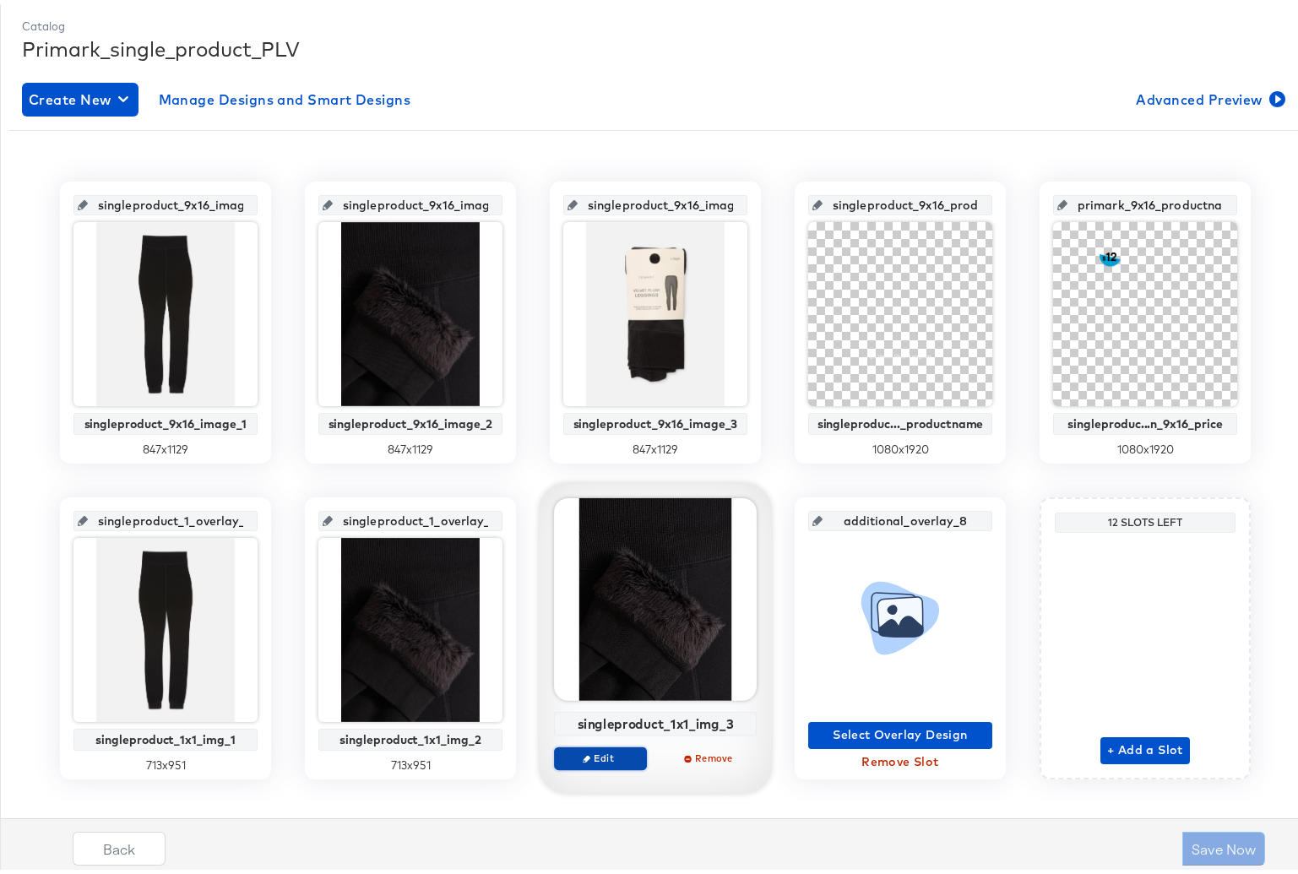
click at [596, 754] on span "Edit" at bounding box center [601, 754] width 78 height 13
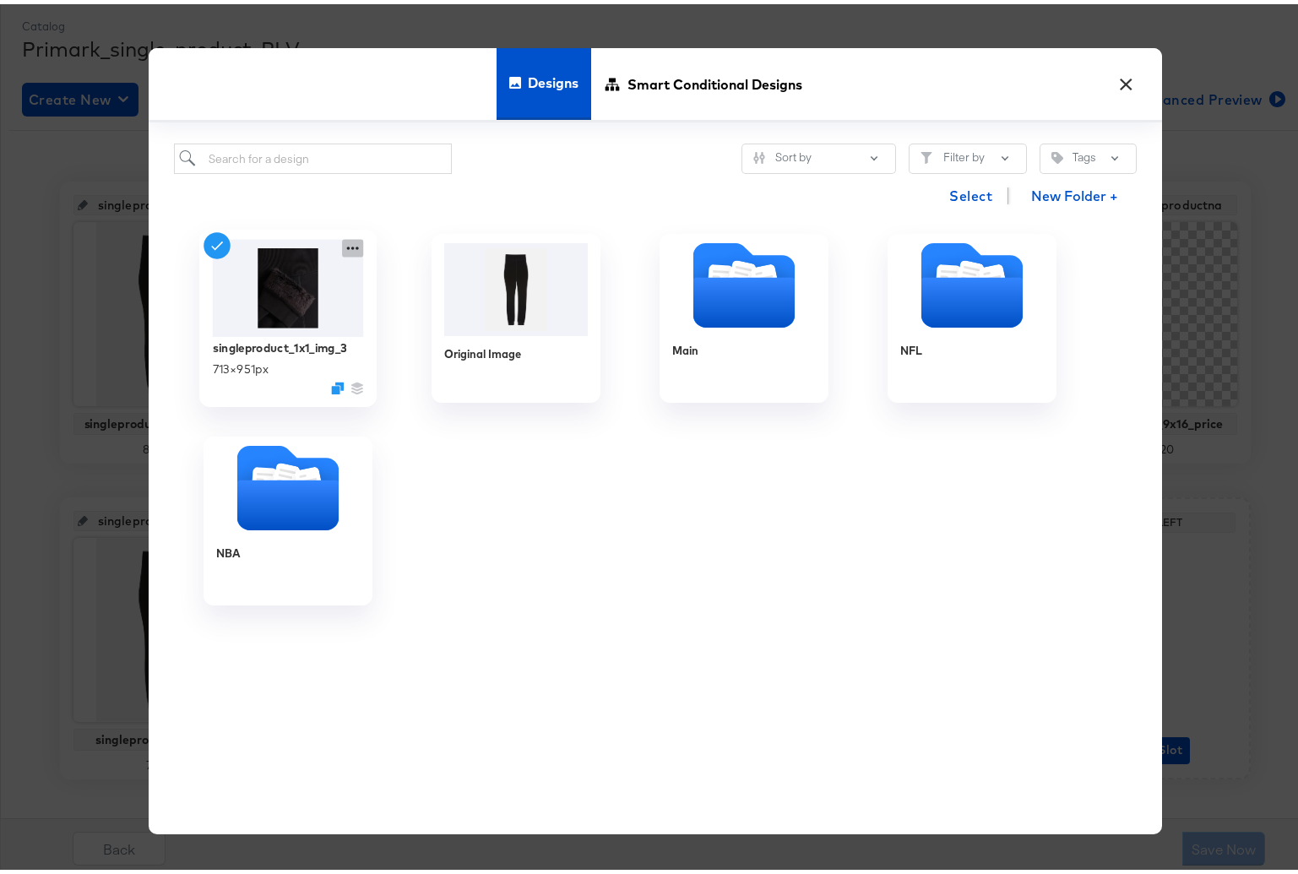
click at [346, 242] on icon at bounding box center [352, 245] width 21 height 18
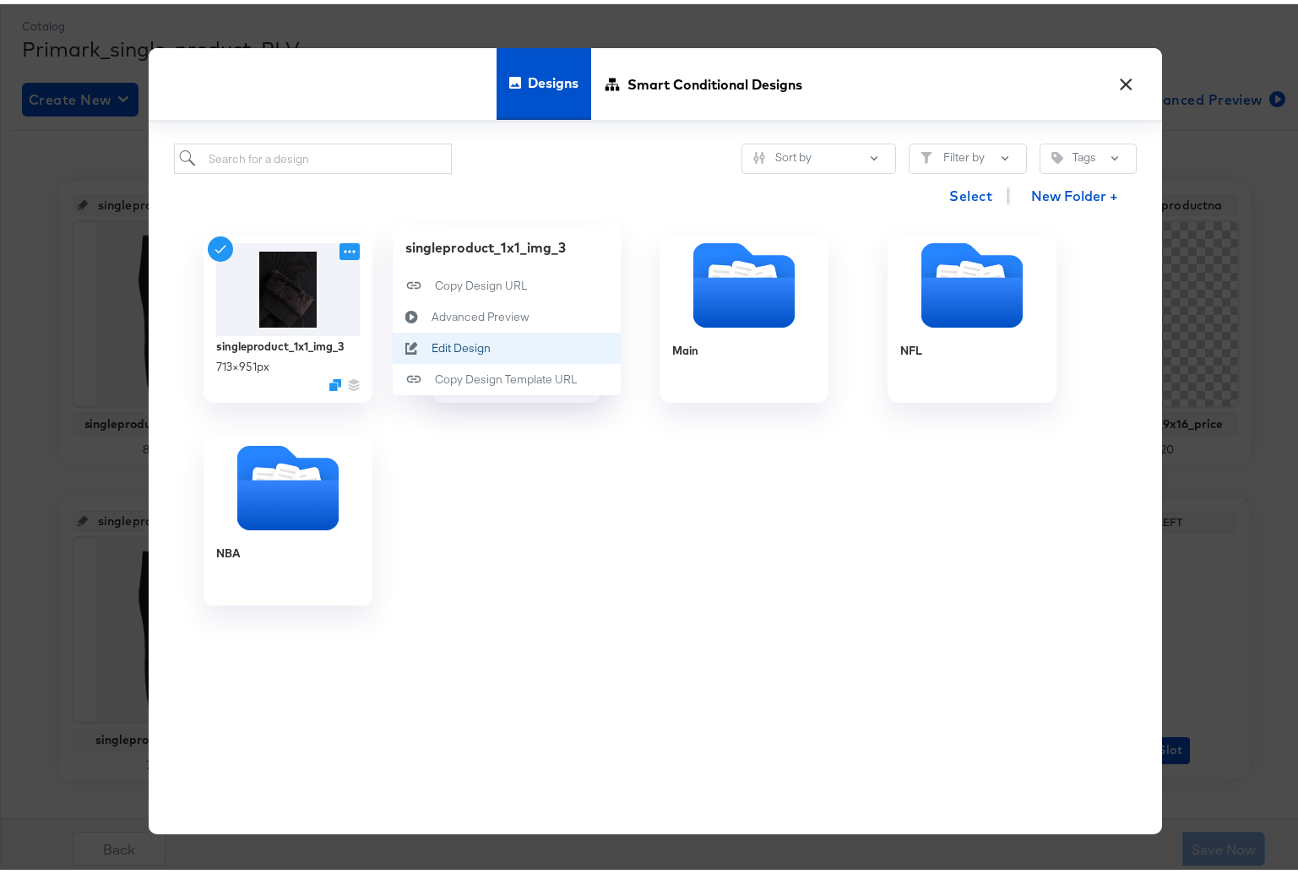
click at [491, 346] on button "Edit Design Edit Design" at bounding box center [507, 344] width 228 height 31
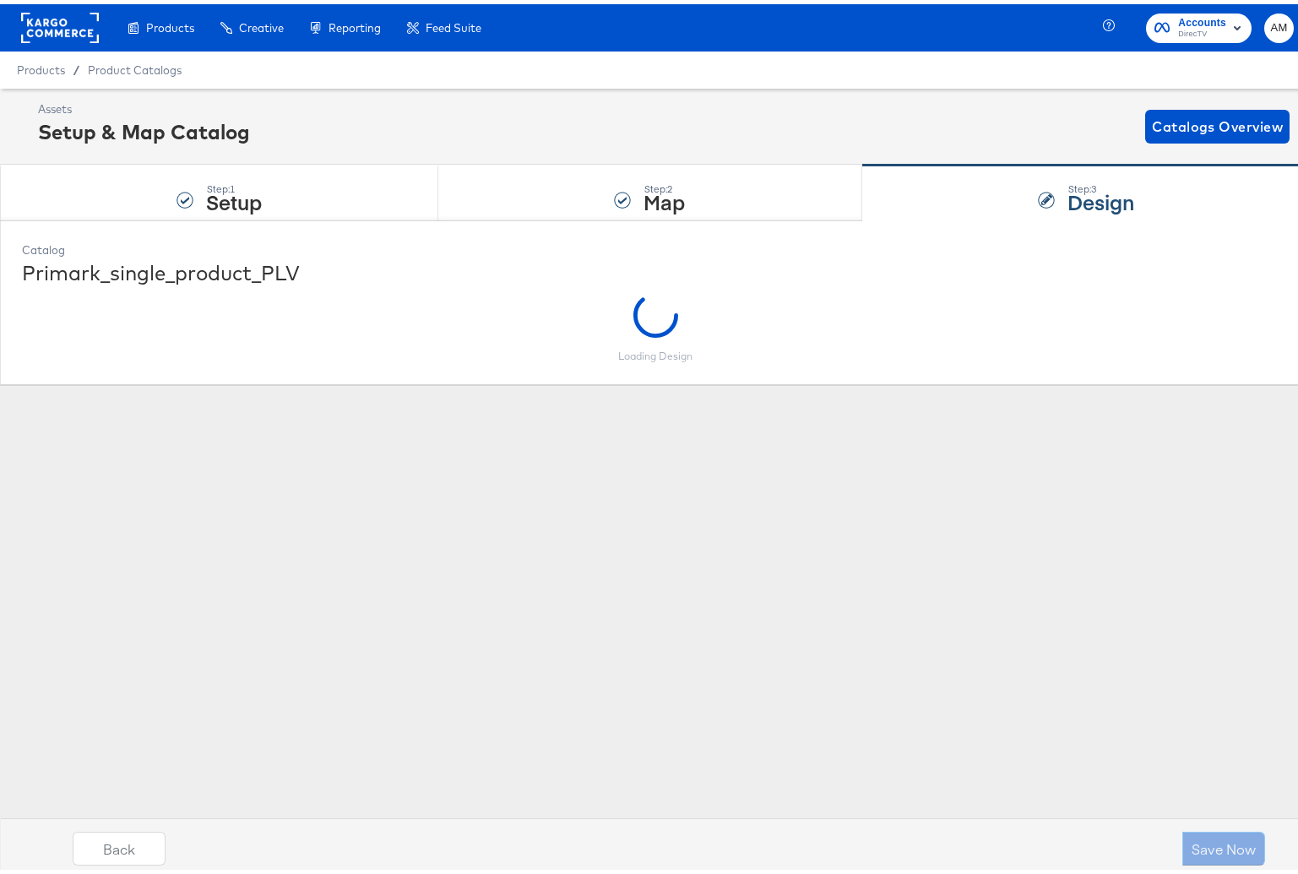
scroll to position [0, 0]
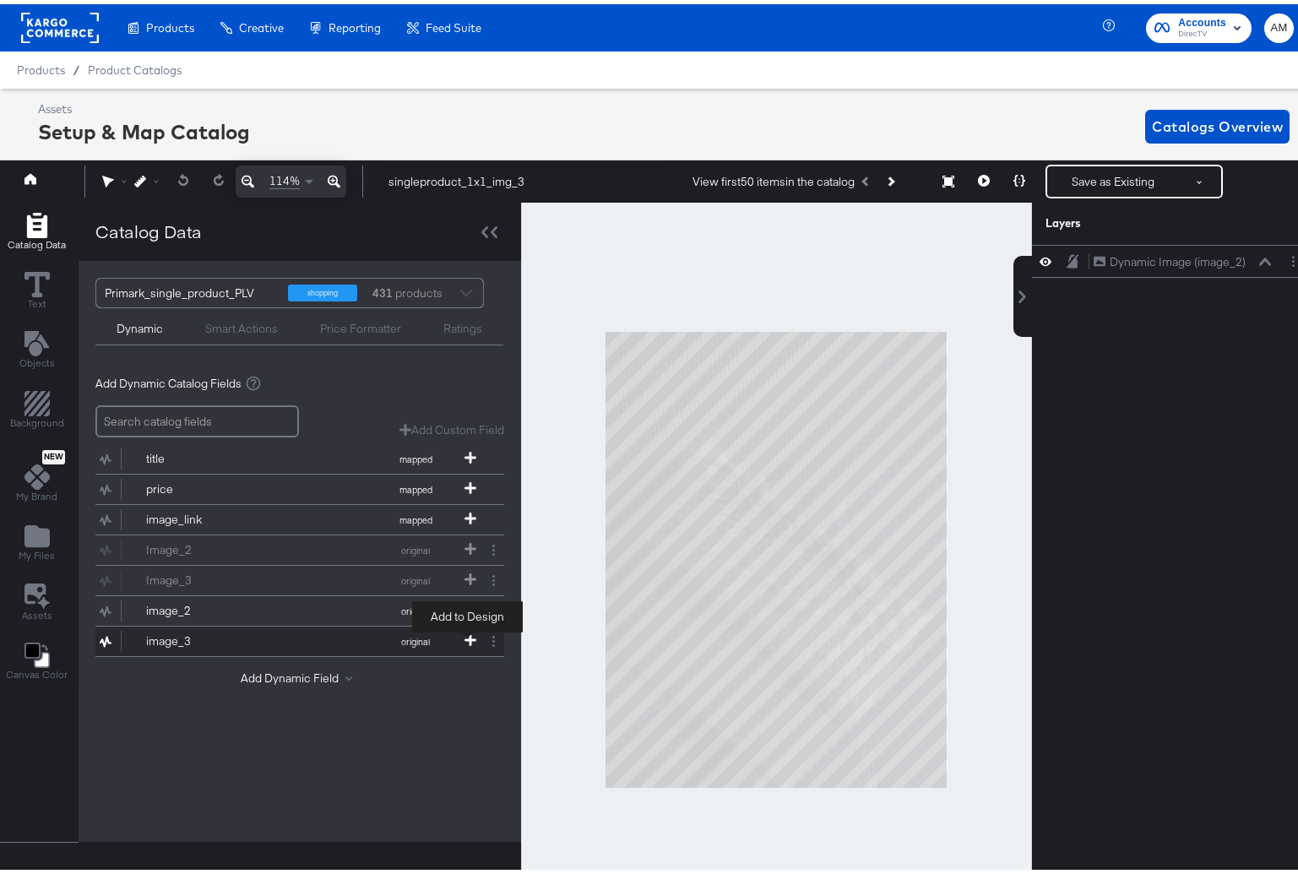
click at [465, 634] on icon at bounding box center [471, 636] width 12 height 12
click at [1260, 260] on icon at bounding box center [1266, 257] width 12 height 8
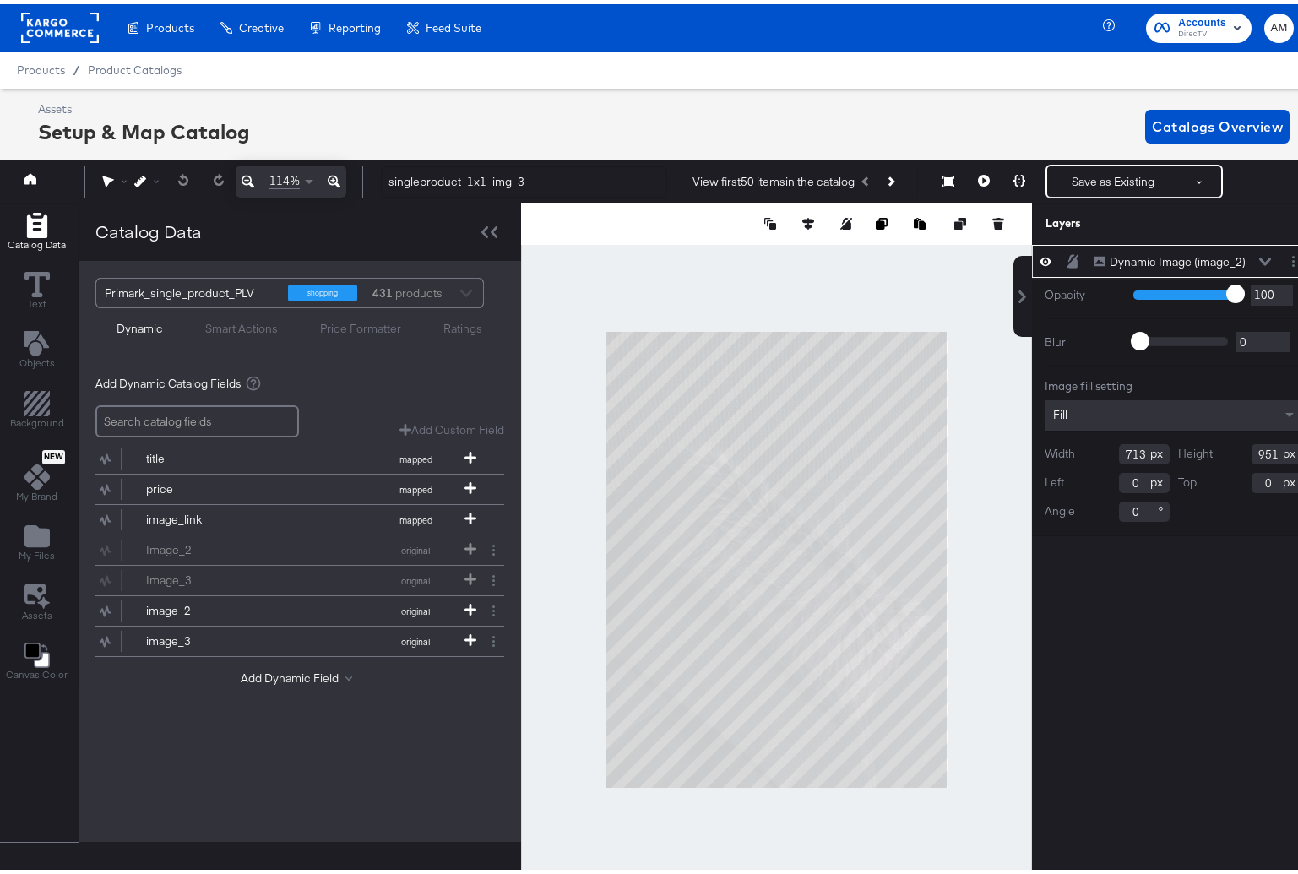
scroll to position [0, 4]
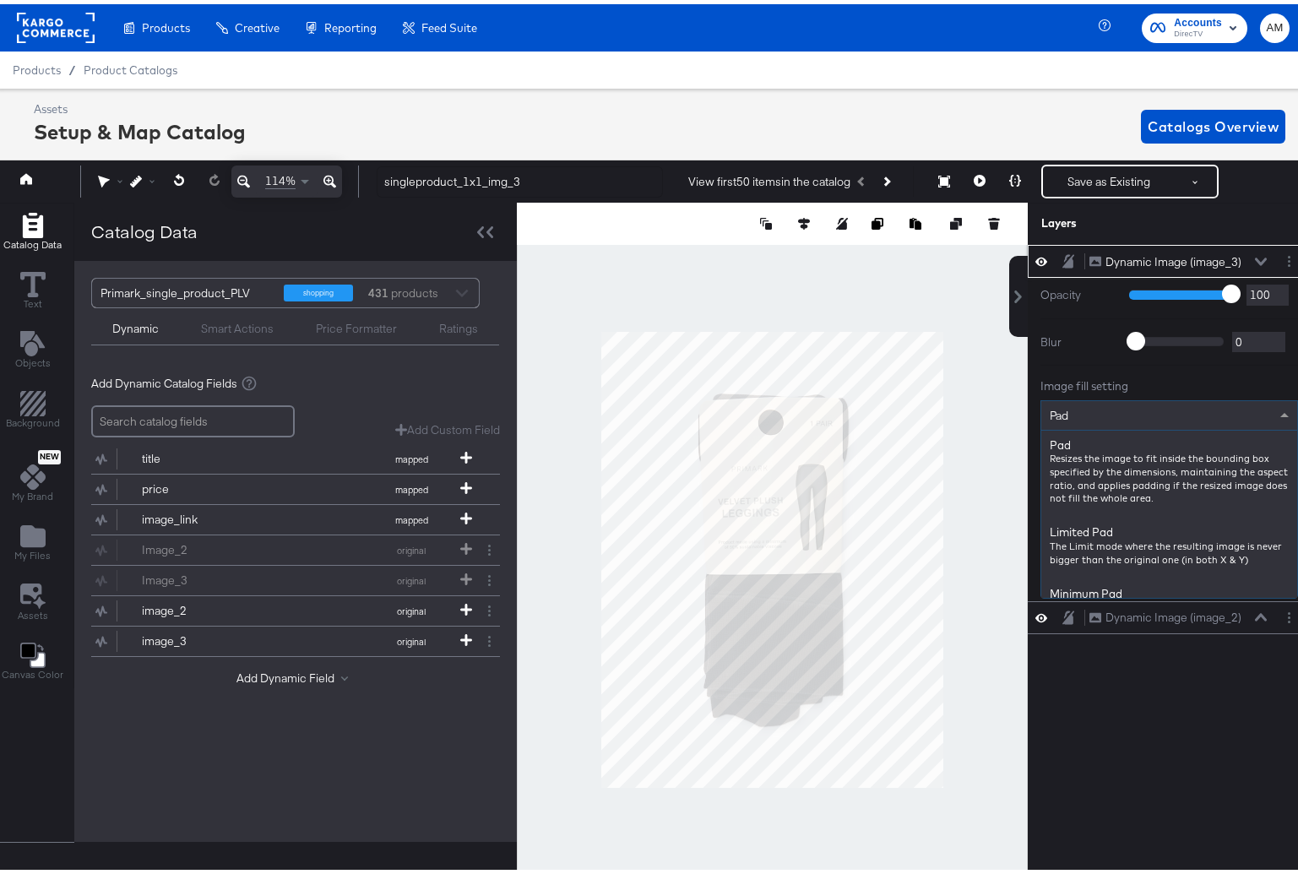
click at [1092, 413] on div "Pad" at bounding box center [1170, 411] width 256 height 29
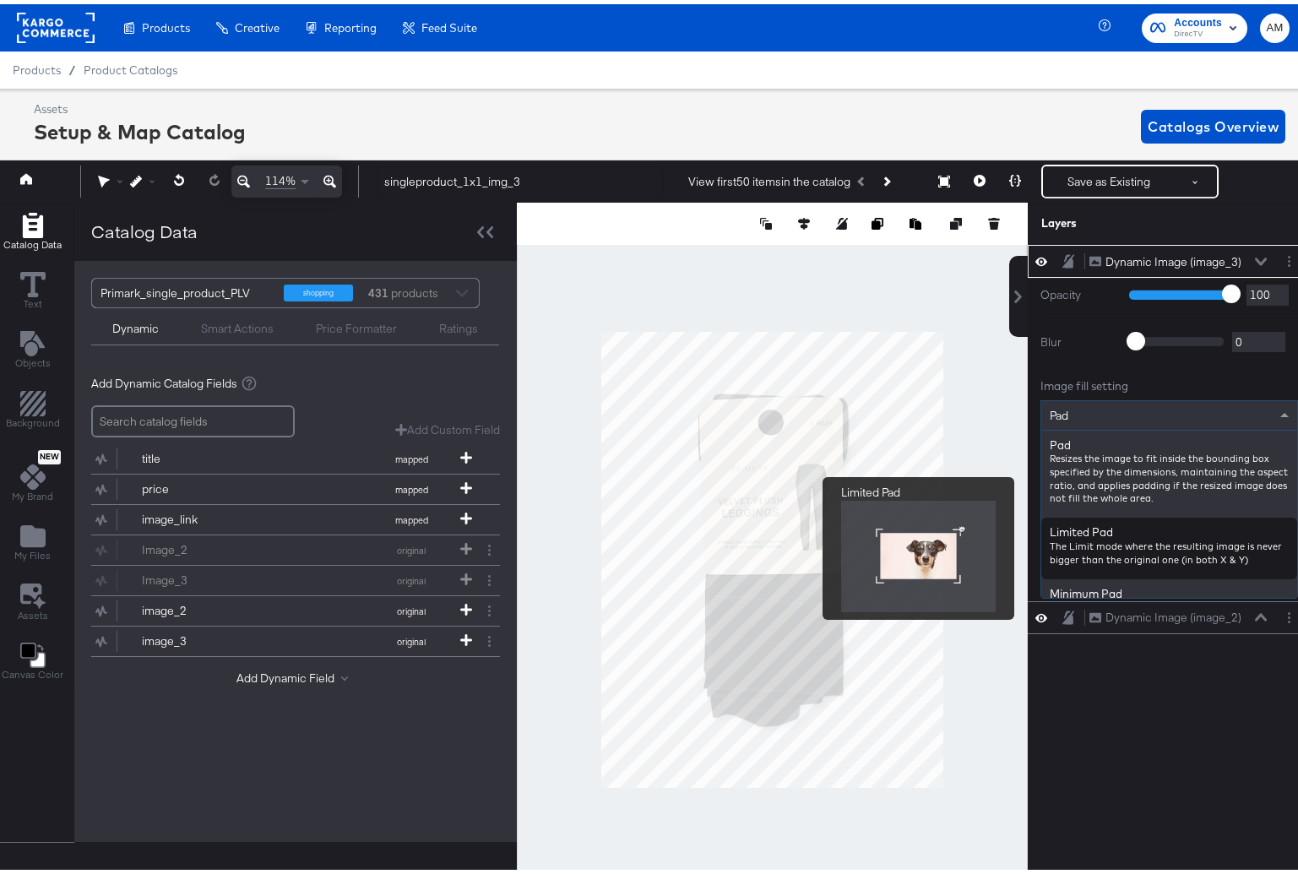
type input "f"
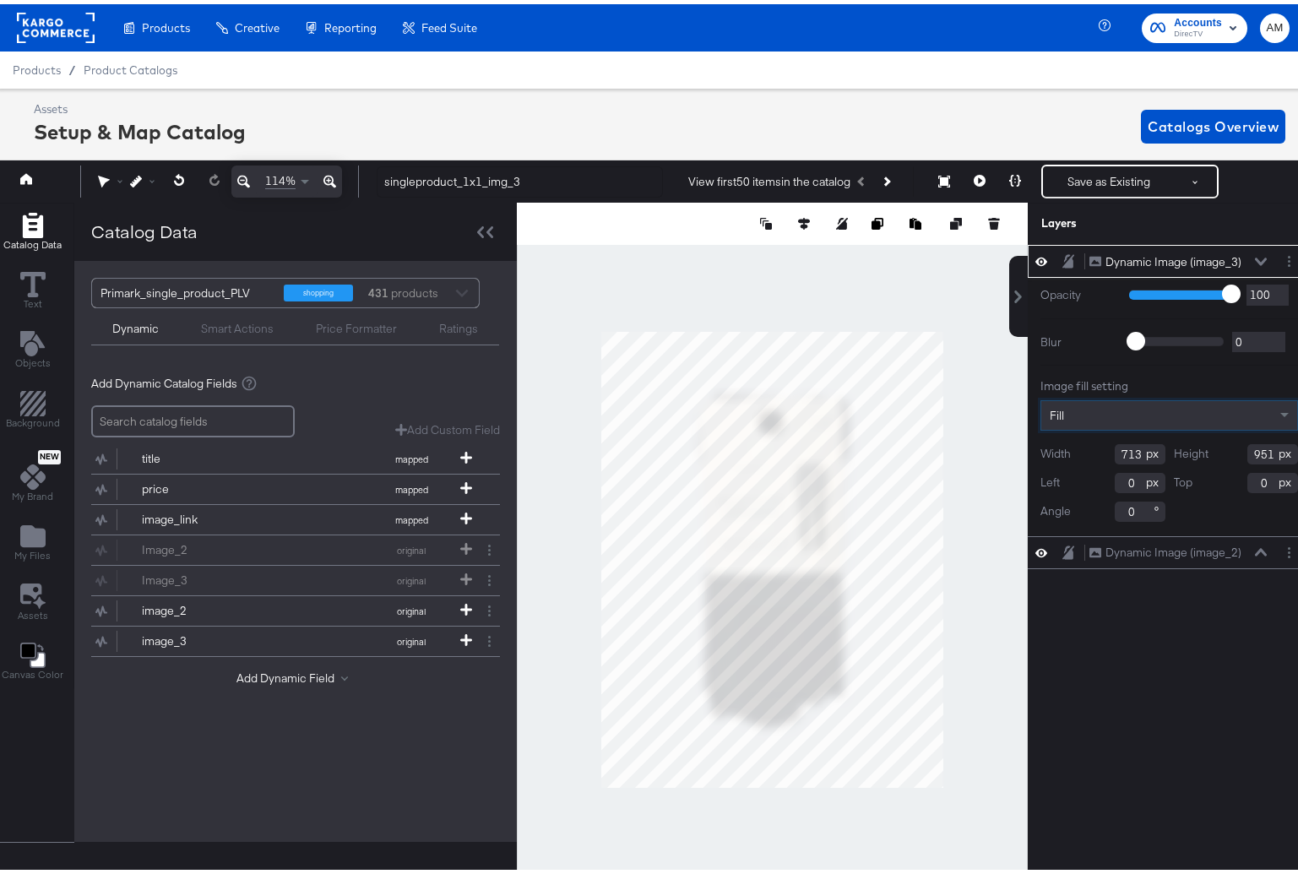
drag, startPoint x: 1198, startPoint y: 676, endPoint x: 1212, endPoint y: 630, distance: 47.8
click at [1198, 675] on div "Dynamic Image (image_3) Dynamic Image (image_3) Opacity 1 100 100 Blur 0 2000 0…" at bounding box center [1169, 566] width 283 height 650
click at [1255, 253] on button at bounding box center [1262, 258] width 14 height 10
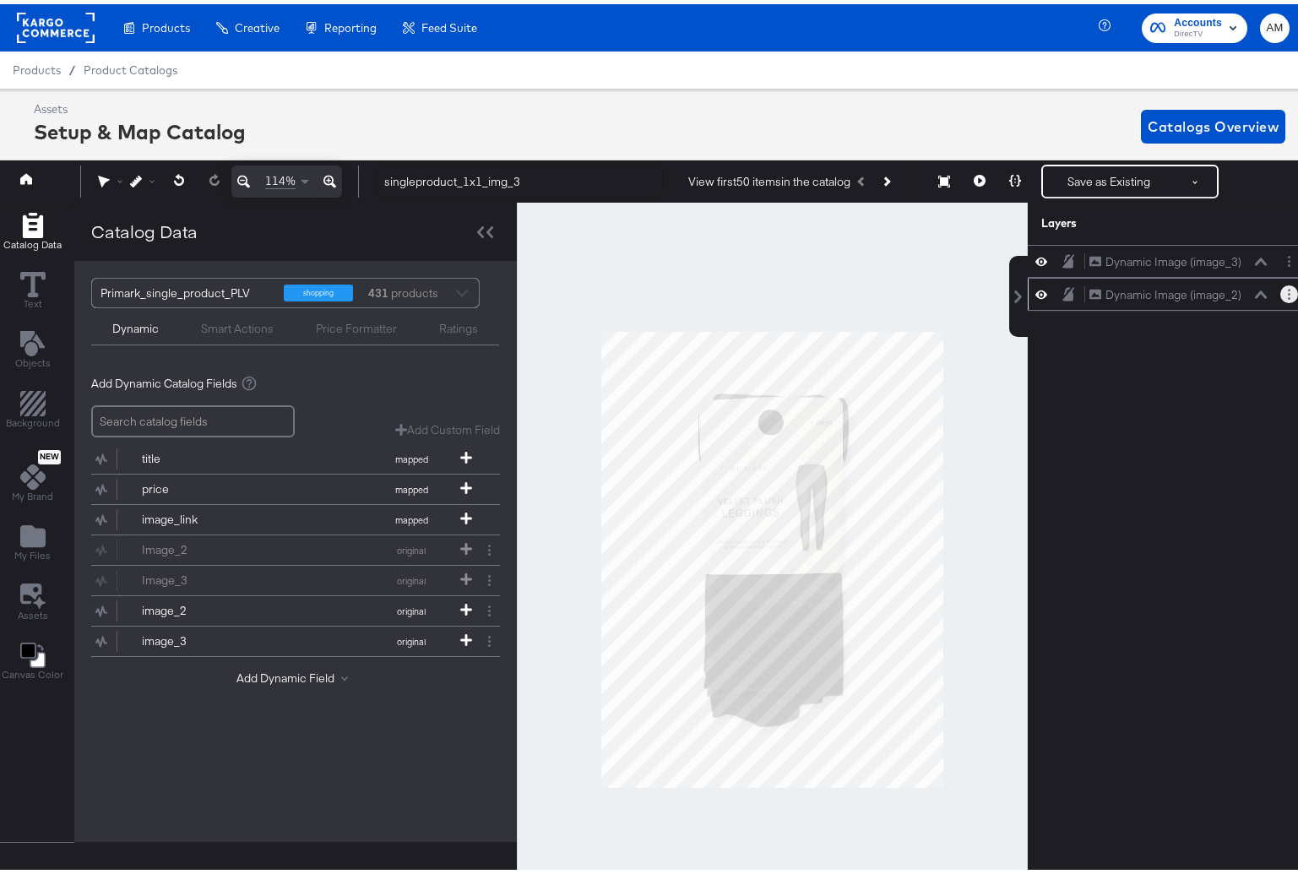
click at [1281, 293] on button "Layer Options" at bounding box center [1290, 290] width 18 height 18
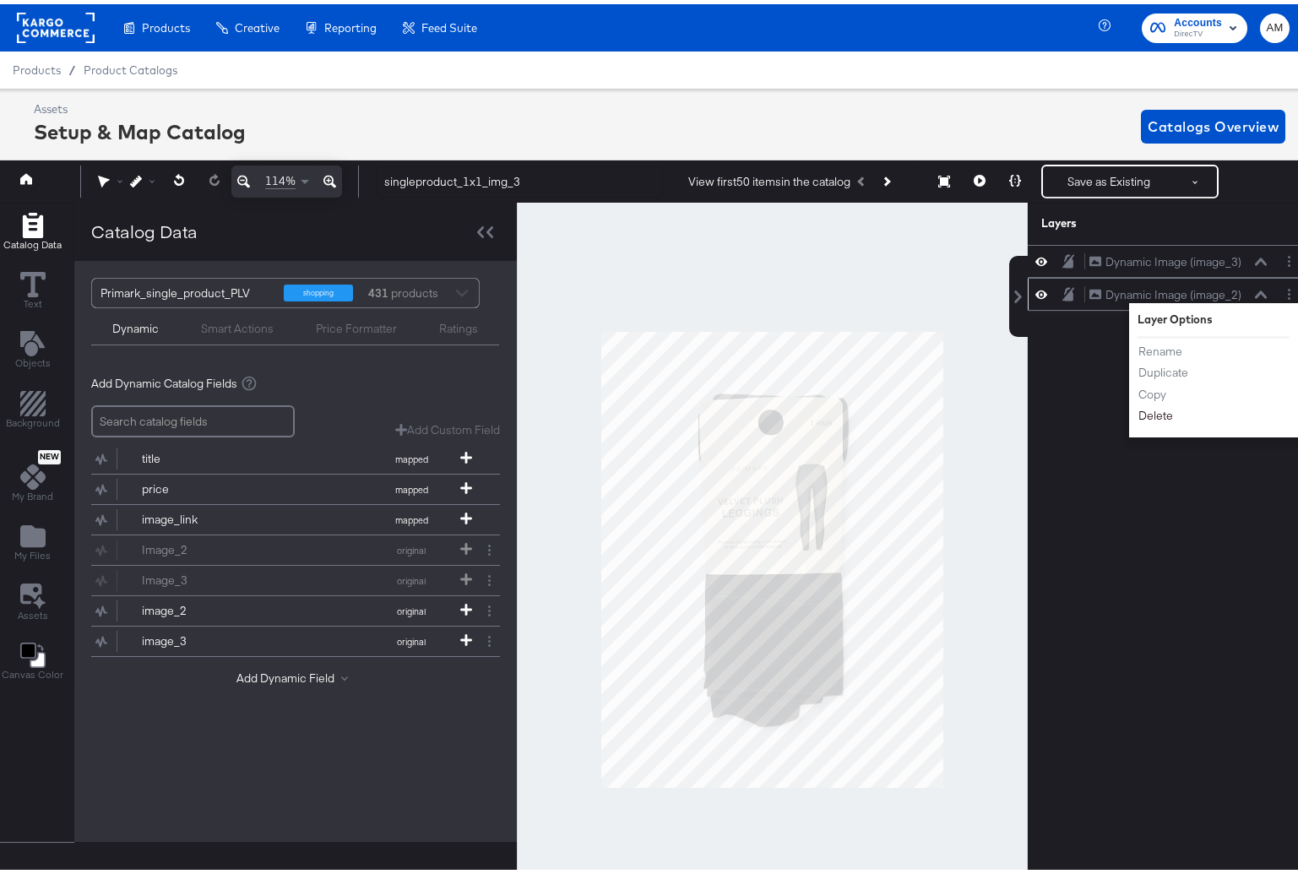
click at [1149, 409] on button "Delete" at bounding box center [1156, 413] width 36 height 18
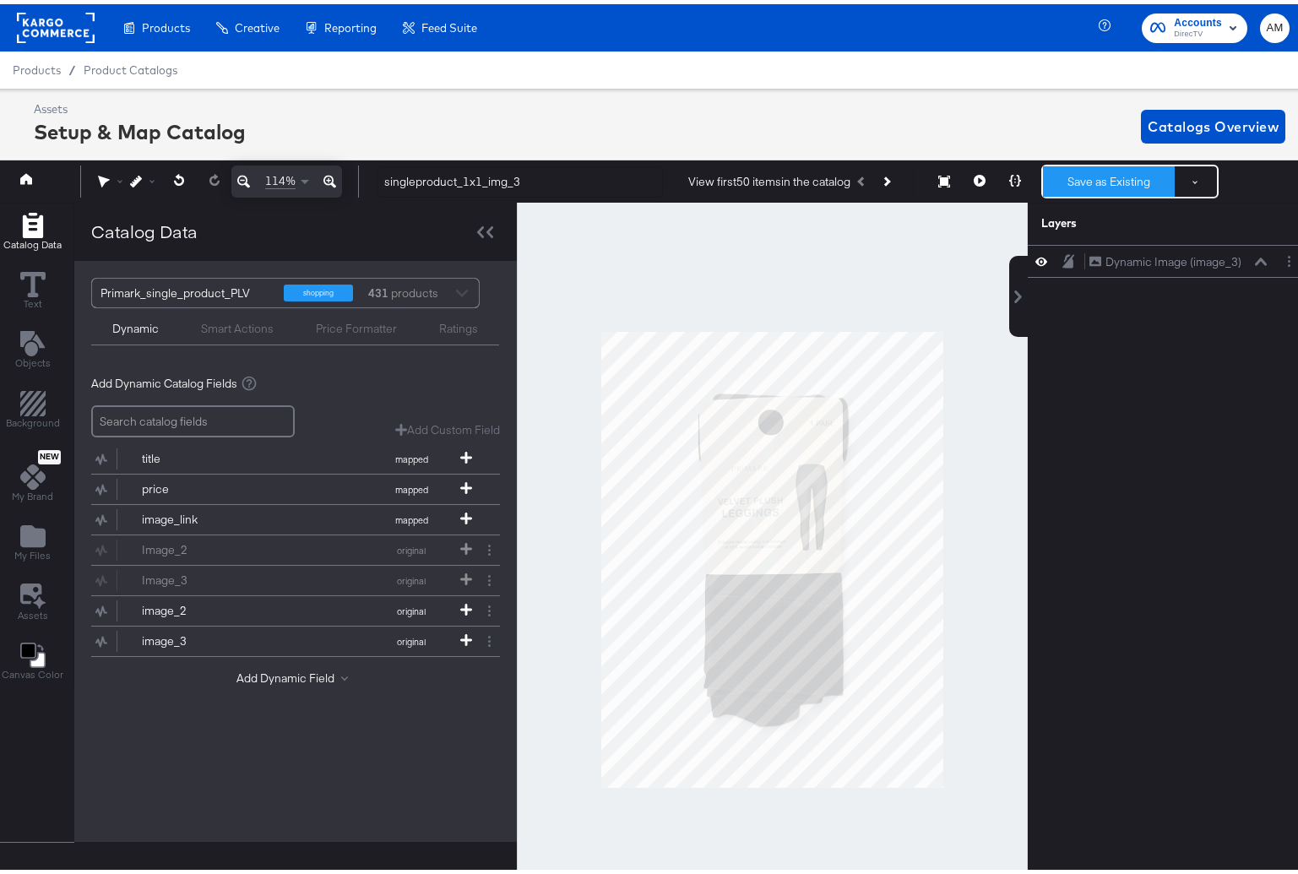
click at [1080, 183] on button "Save as Existing" at bounding box center [1109, 177] width 132 height 30
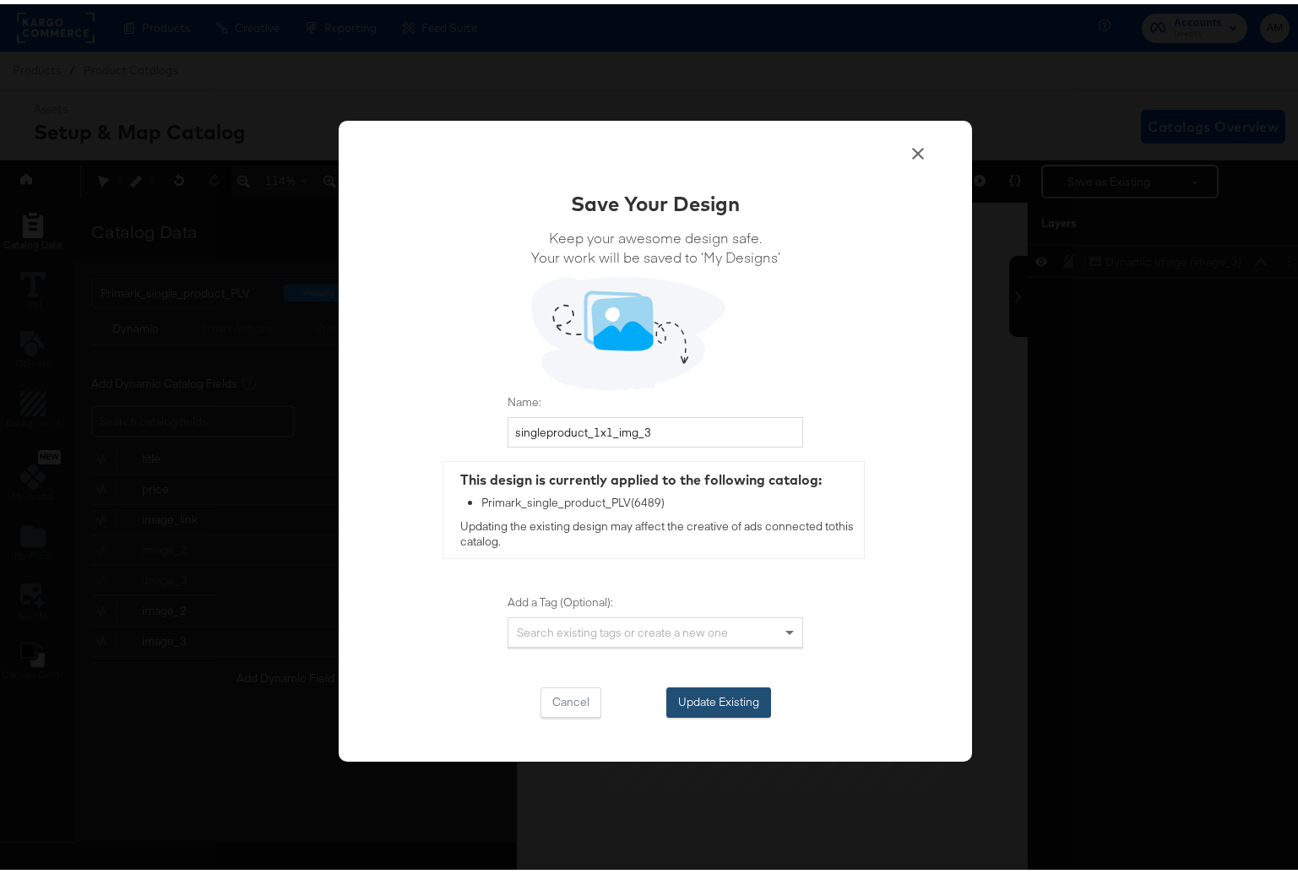
click at [728, 696] on button "Update Existing" at bounding box center [719, 698] width 105 height 30
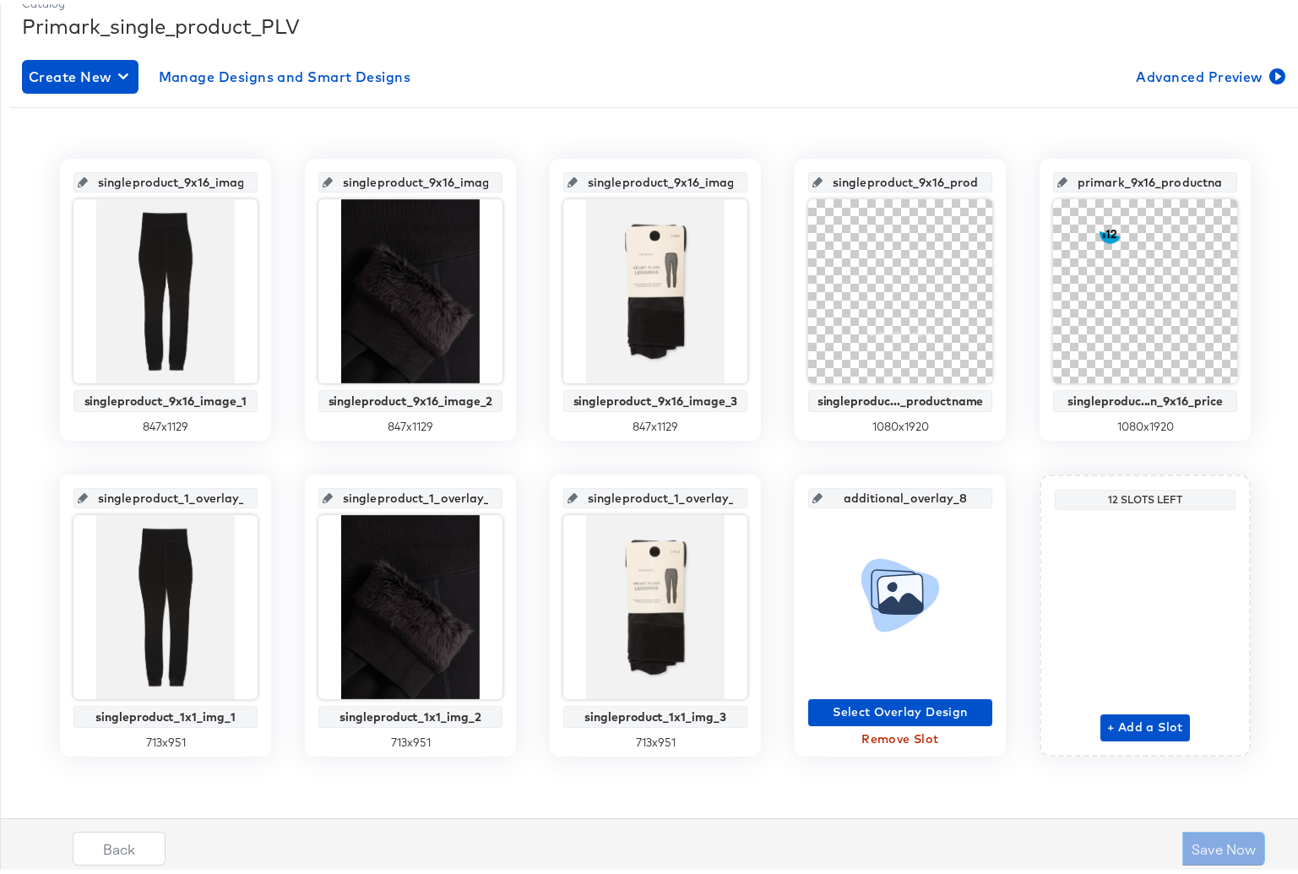
scroll to position [221, 0]
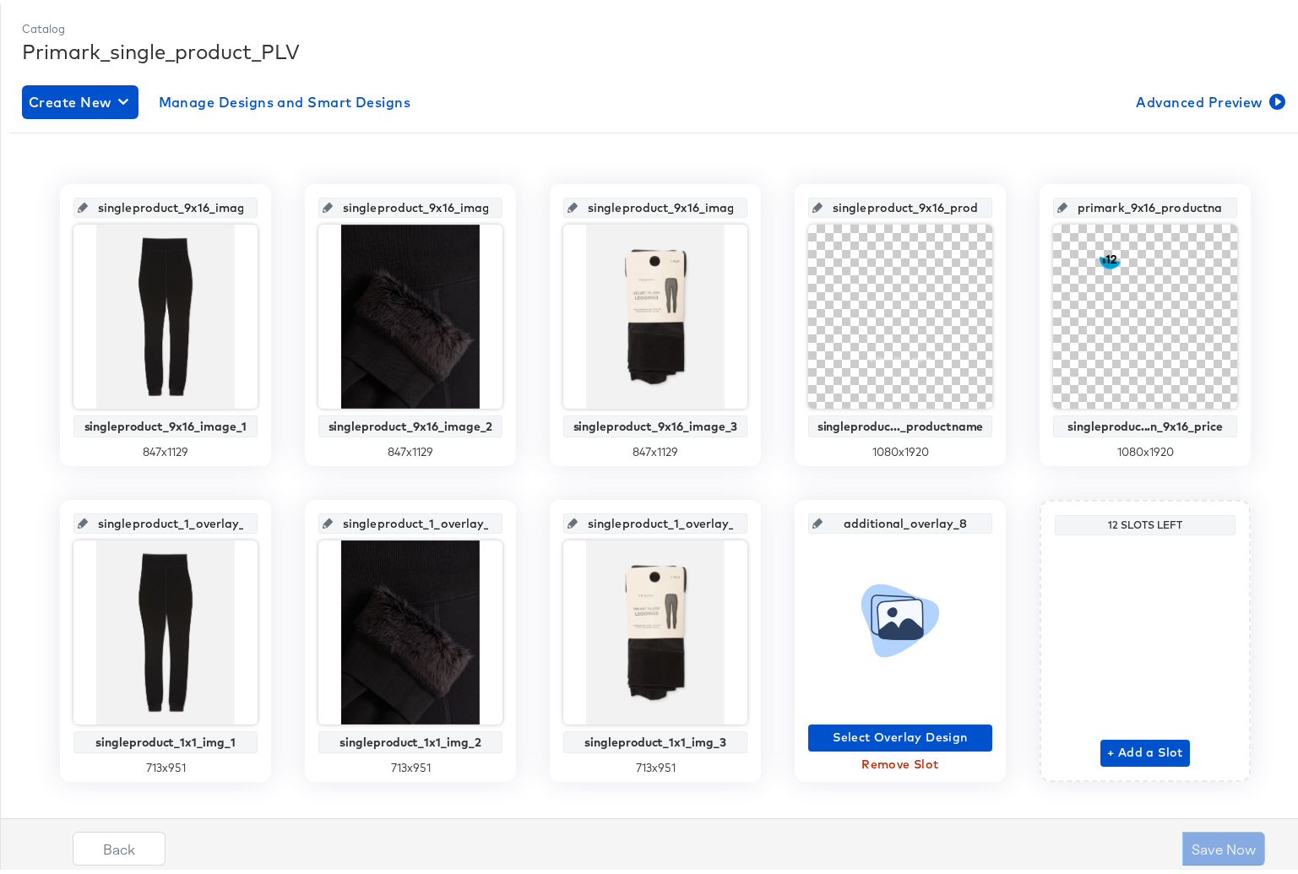
click at [890, 760] on span "Remove Slot" at bounding box center [900, 760] width 171 height 21
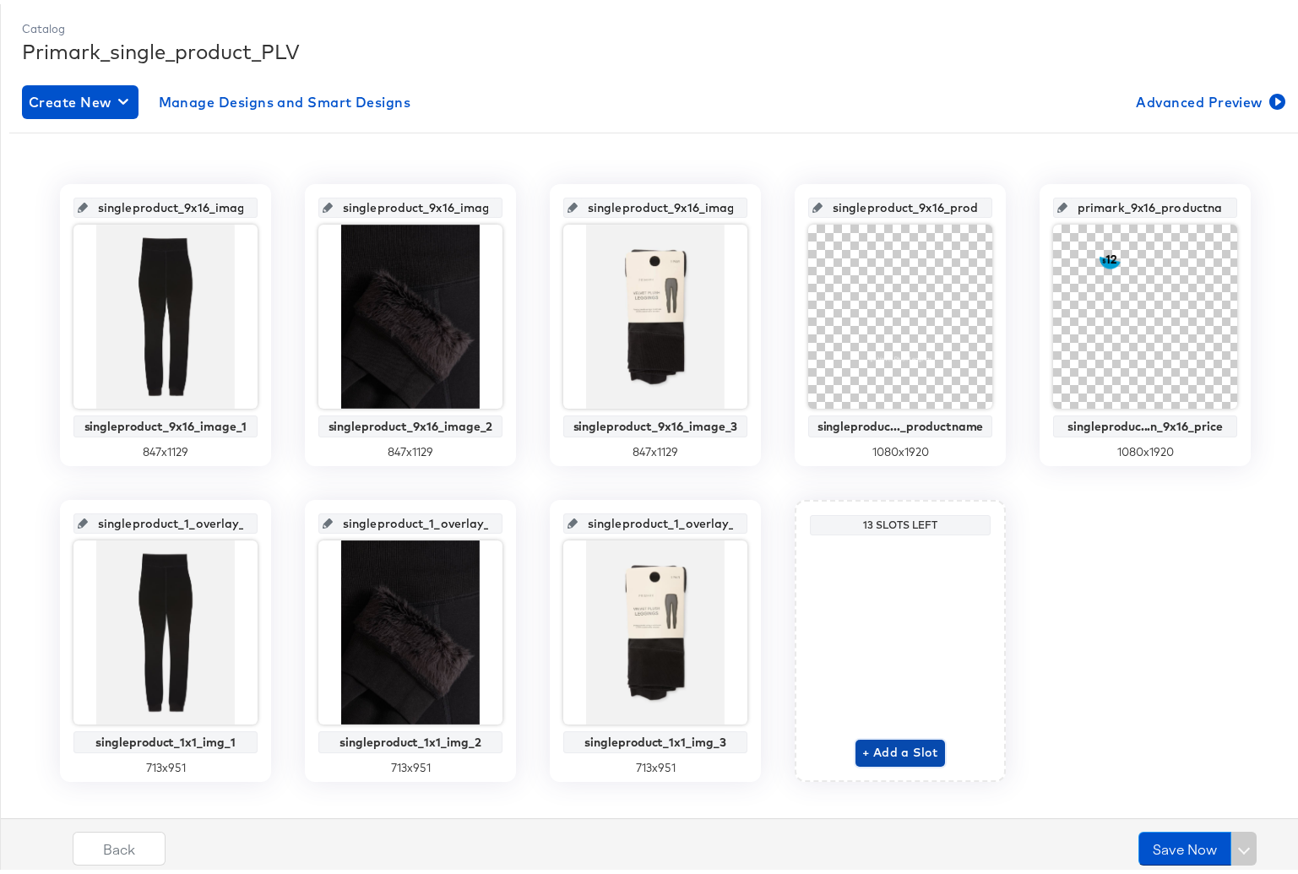
click at [880, 749] on span "+ Add a Slot" at bounding box center [901, 748] width 76 height 21
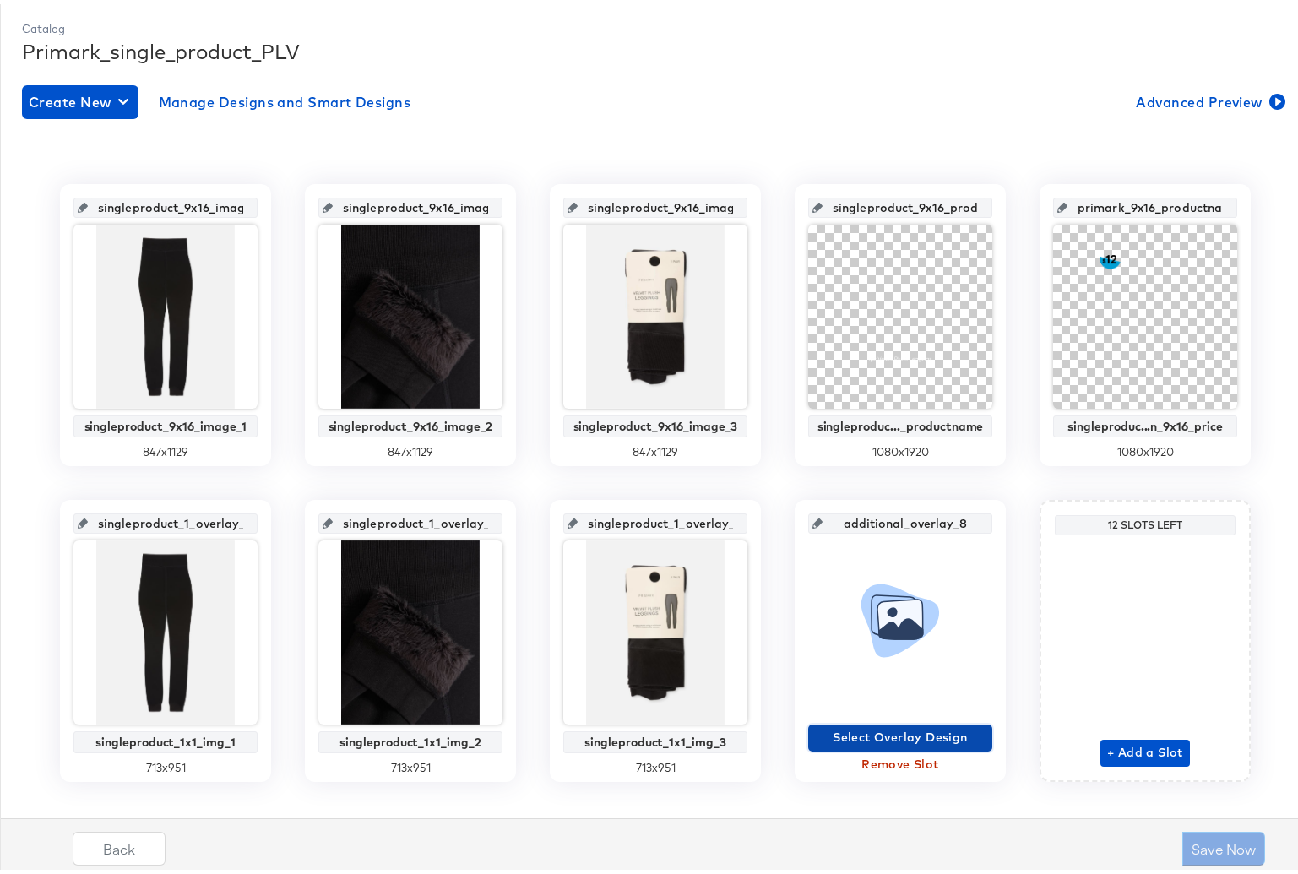
click at [879, 728] on span "Select Overlay Design" at bounding box center [900, 733] width 171 height 21
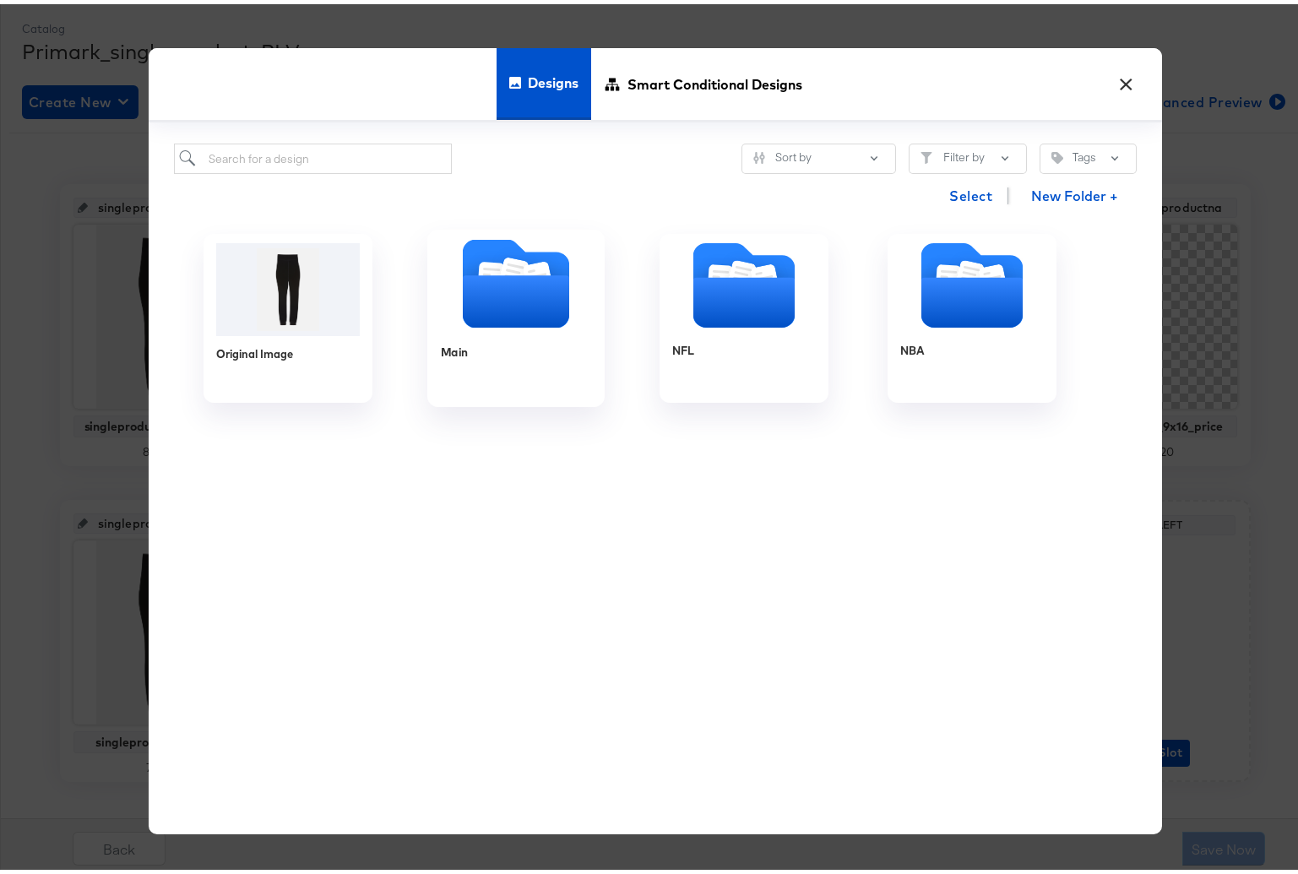
click at [514, 313] on icon "Folder" at bounding box center [516, 297] width 106 height 52
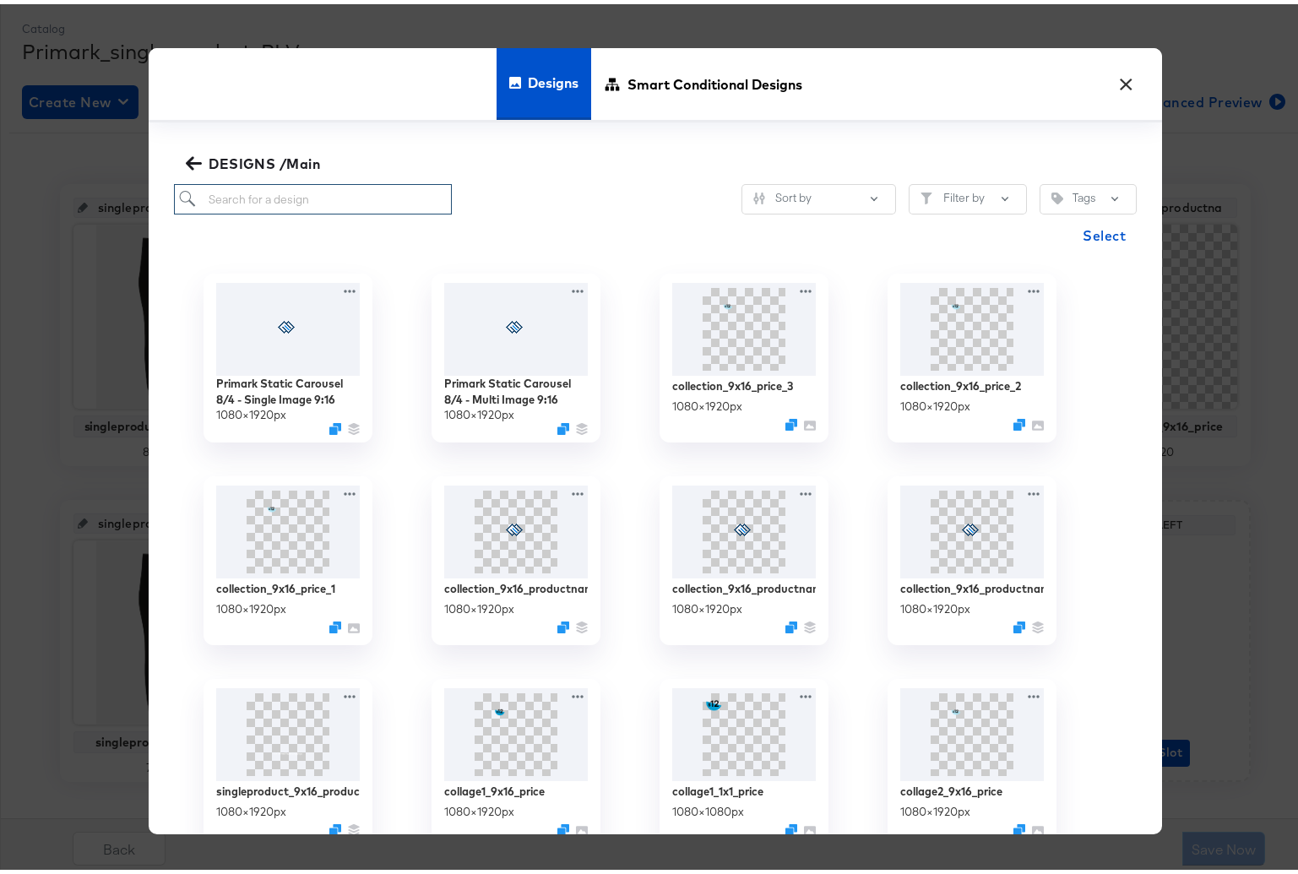
click at [275, 199] on input "search" at bounding box center [313, 195] width 278 height 31
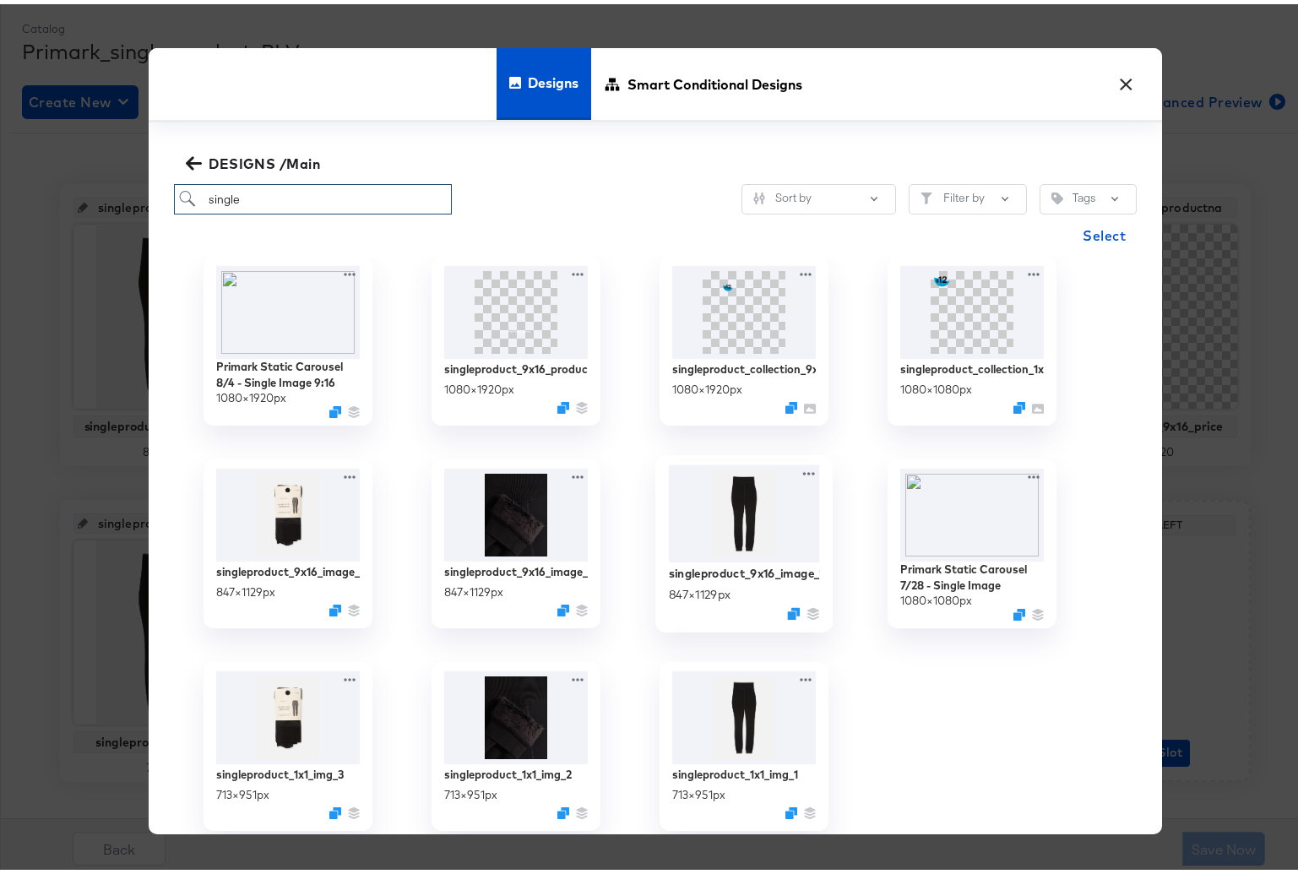
scroll to position [31, 0]
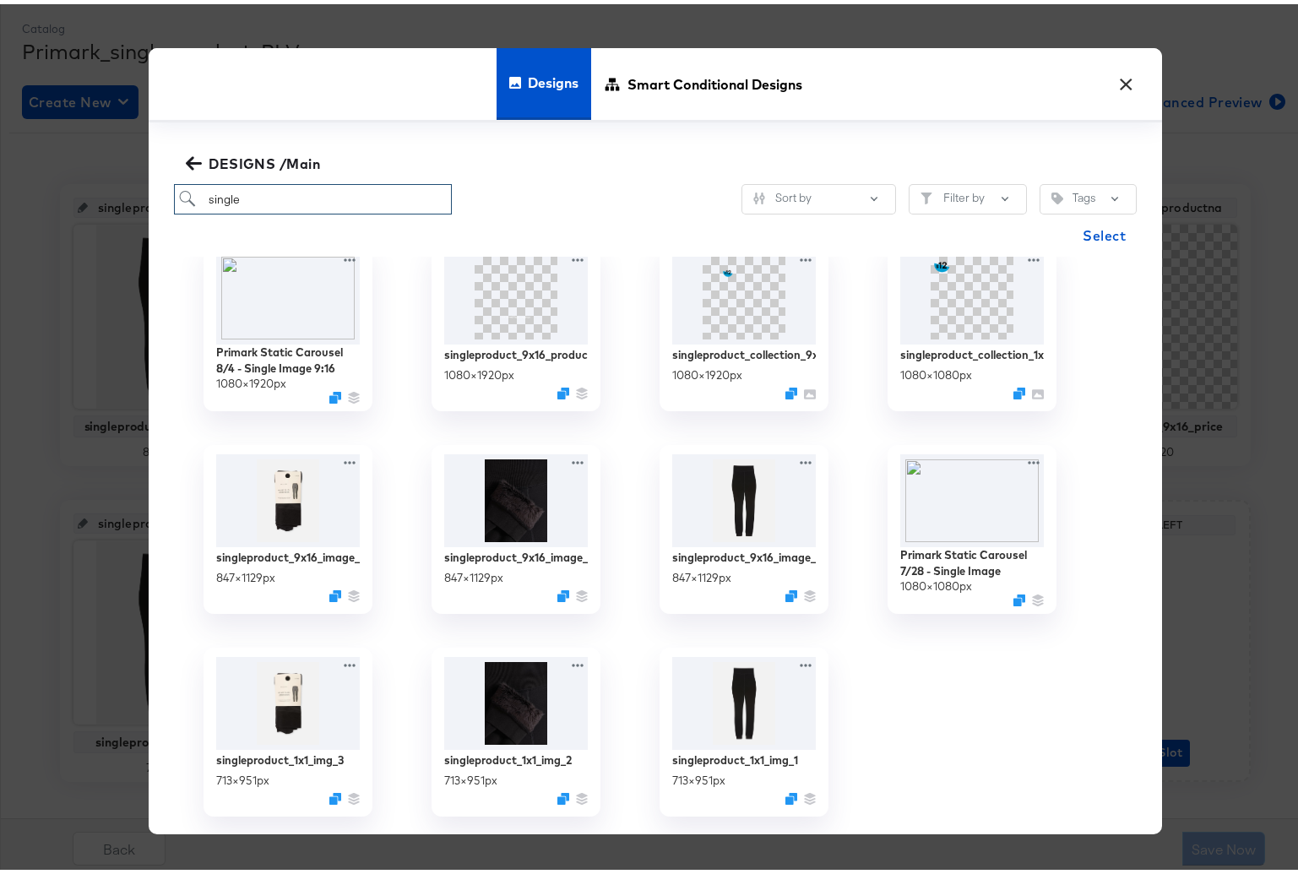
drag, startPoint x: 264, startPoint y: 192, endPoint x: 117, endPoint y: 192, distance: 146.1
click at [117, 192] on div "× Designs Smart Conditional Designs DESIGNS /Main single Sort by Filter by Tags…" at bounding box center [655, 437] width 1311 height 874
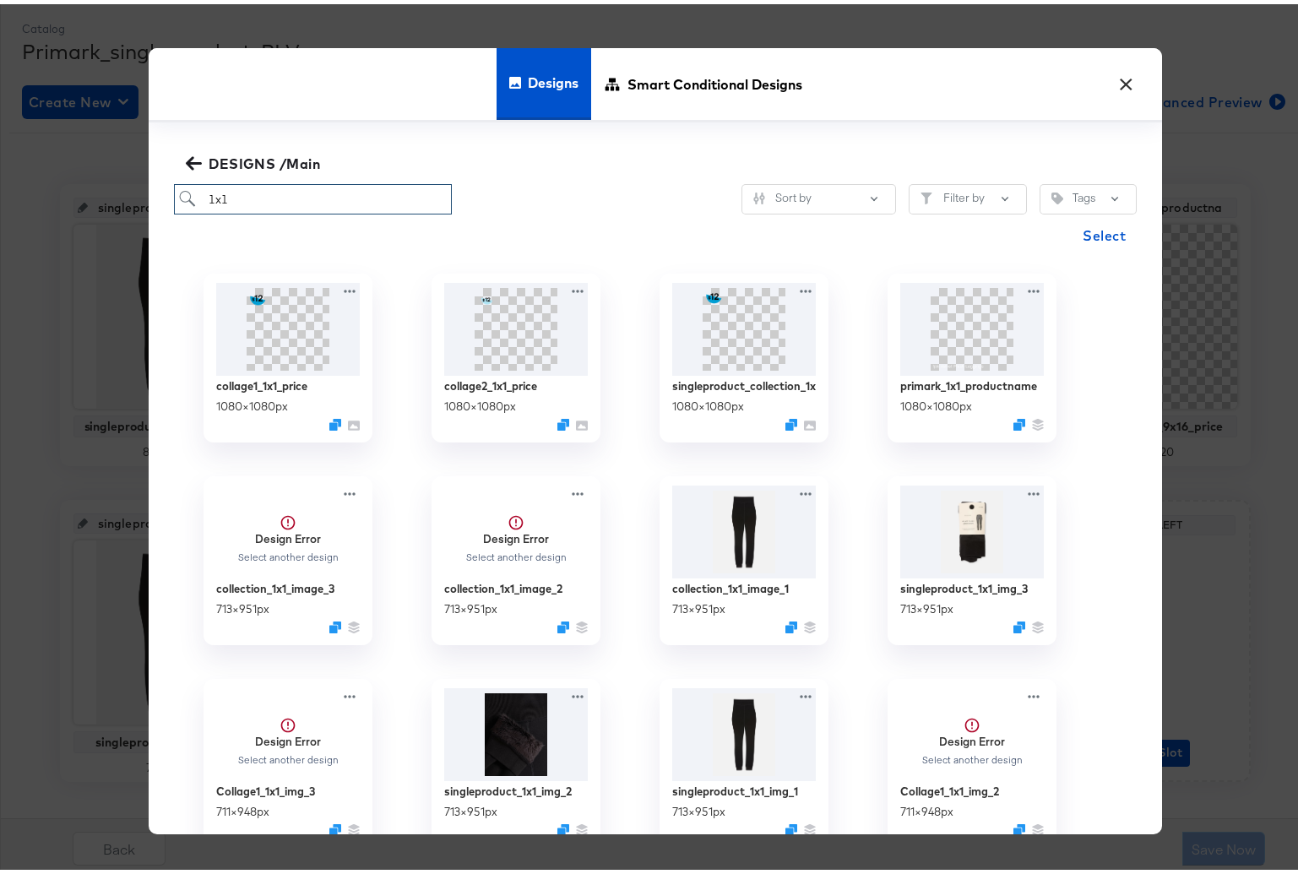
drag, startPoint x: 164, startPoint y: 193, endPoint x: 104, endPoint y: 188, distance: 60.2
click at [104, 188] on div "× Designs Smart Conditional Designs DESIGNS /Main 1x1 Sort by Filter by Tags Se…" at bounding box center [655, 437] width 1311 height 874
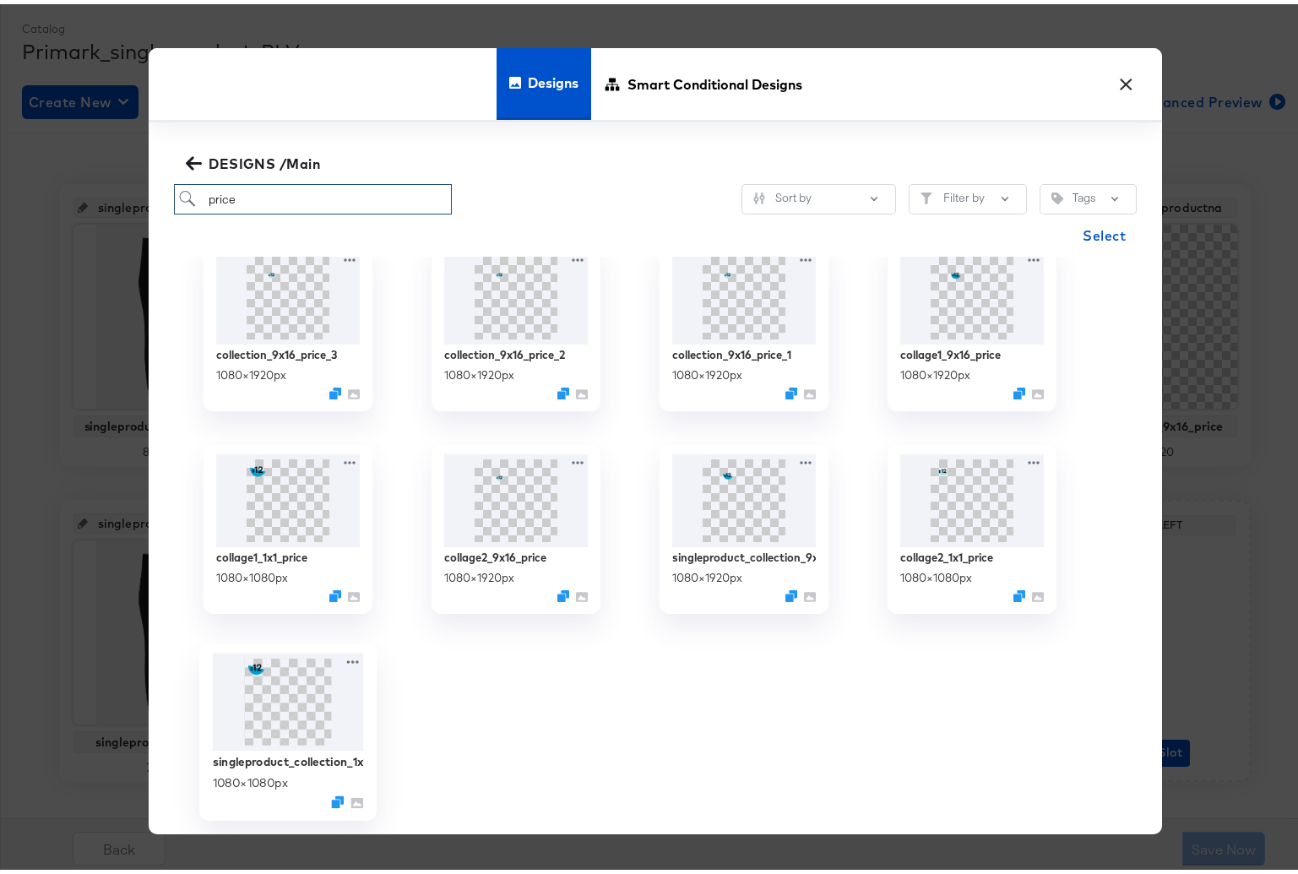
type input "price"
click at [283, 704] on img at bounding box center [288, 699] width 151 height 98
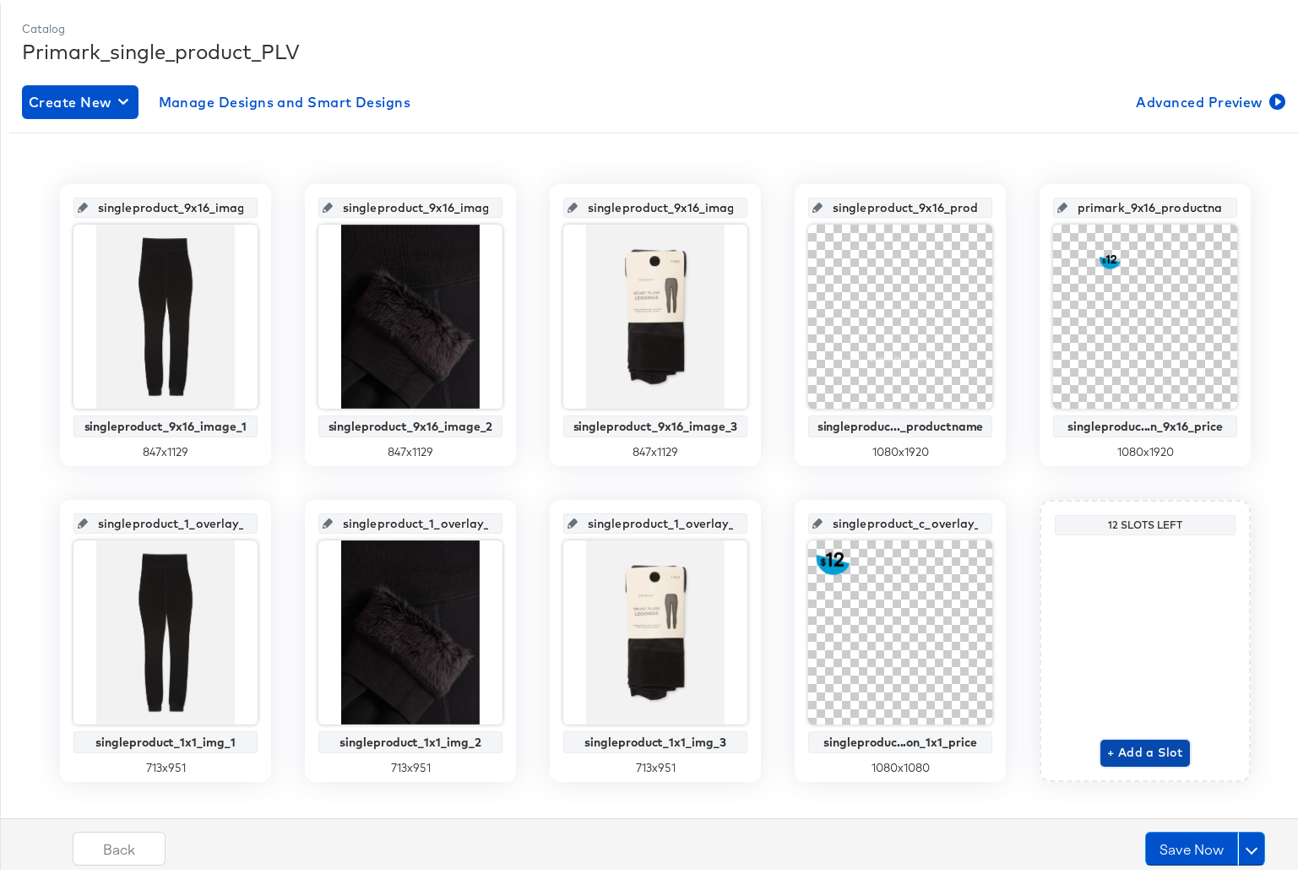
click at [1145, 747] on span "+ Add a Slot" at bounding box center [1146, 748] width 76 height 21
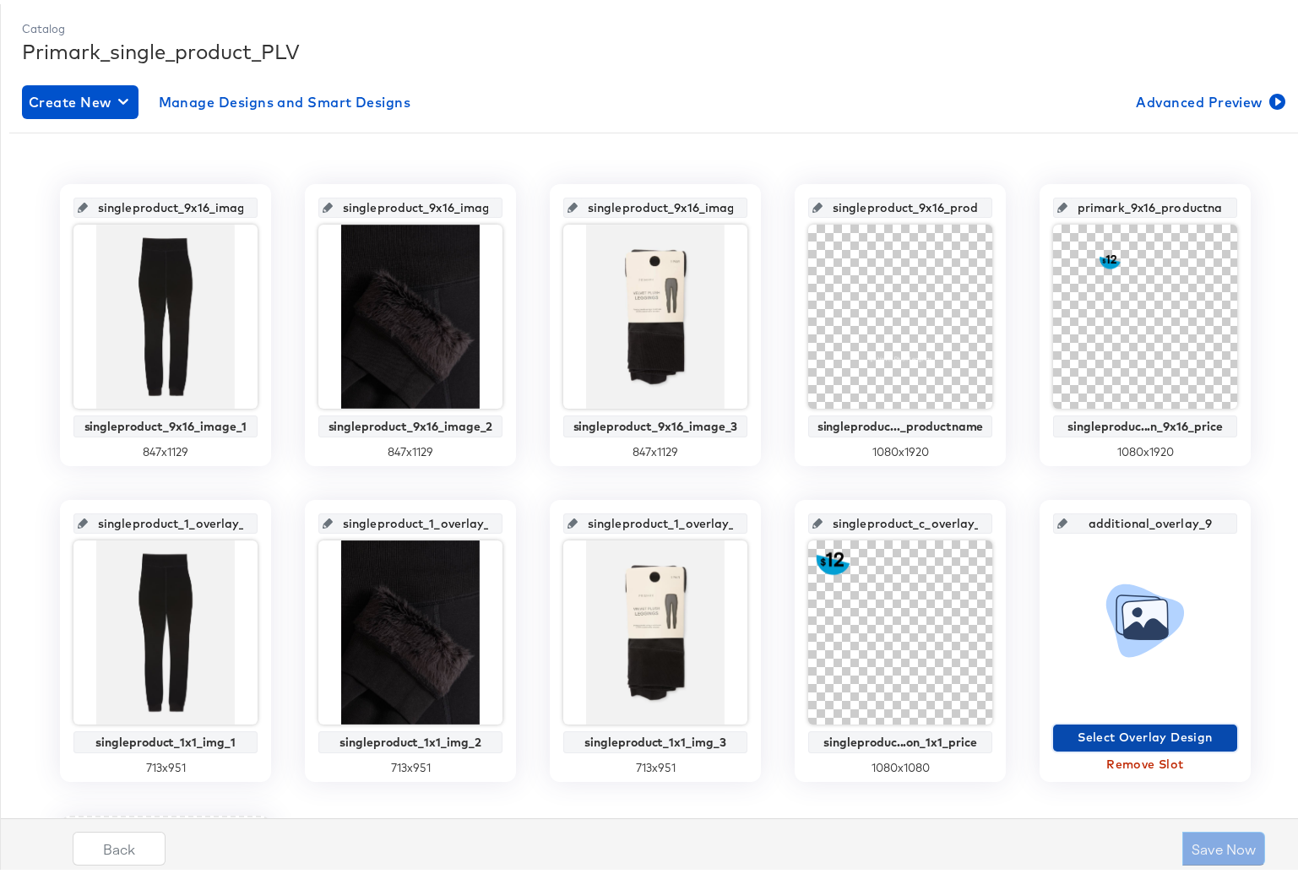
click at [1097, 736] on span "Select Overlay Design" at bounding box center [1145, 733] width 171 height 21
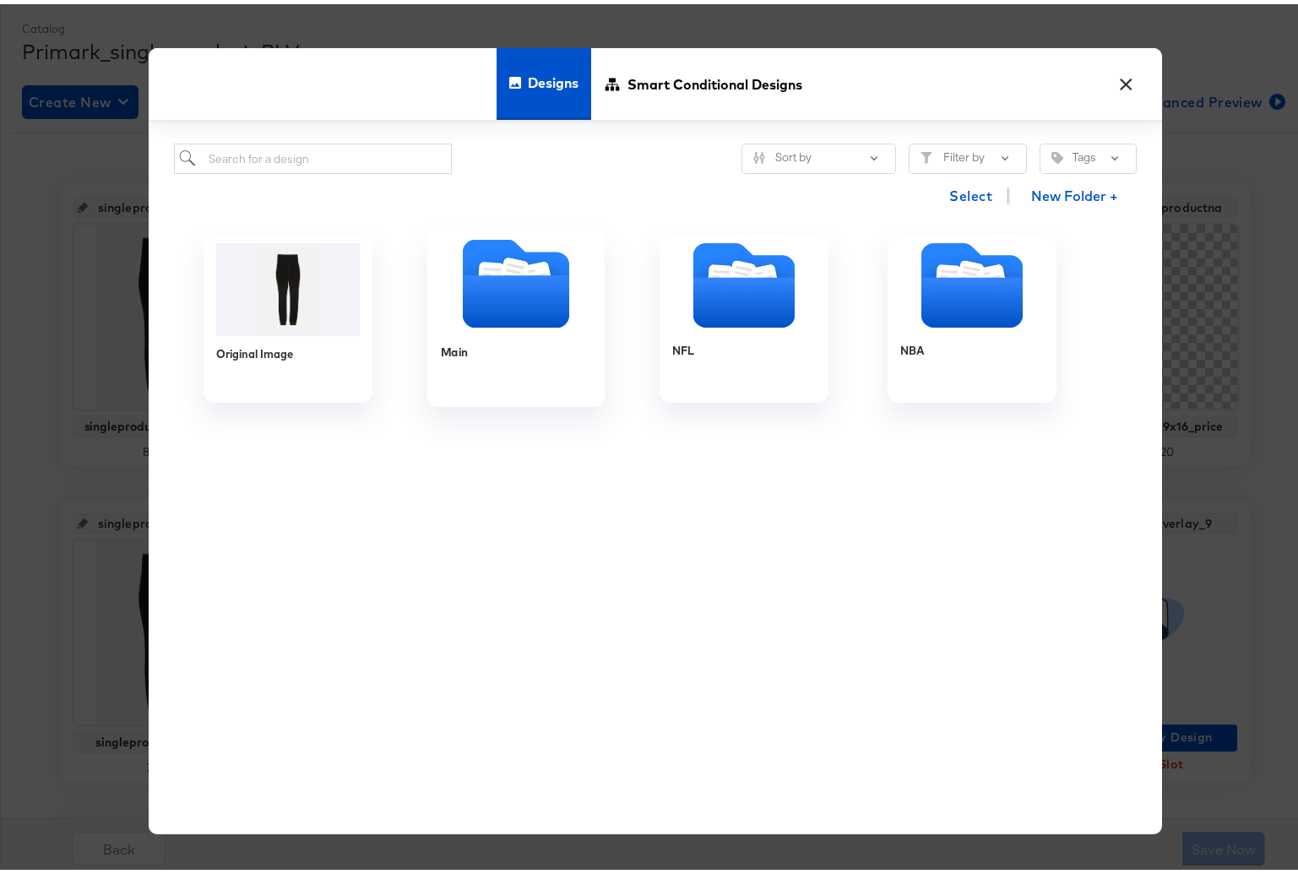
click at [489, 286] on icon "Folder" at bounding box center [516, 297] width 106 height 52
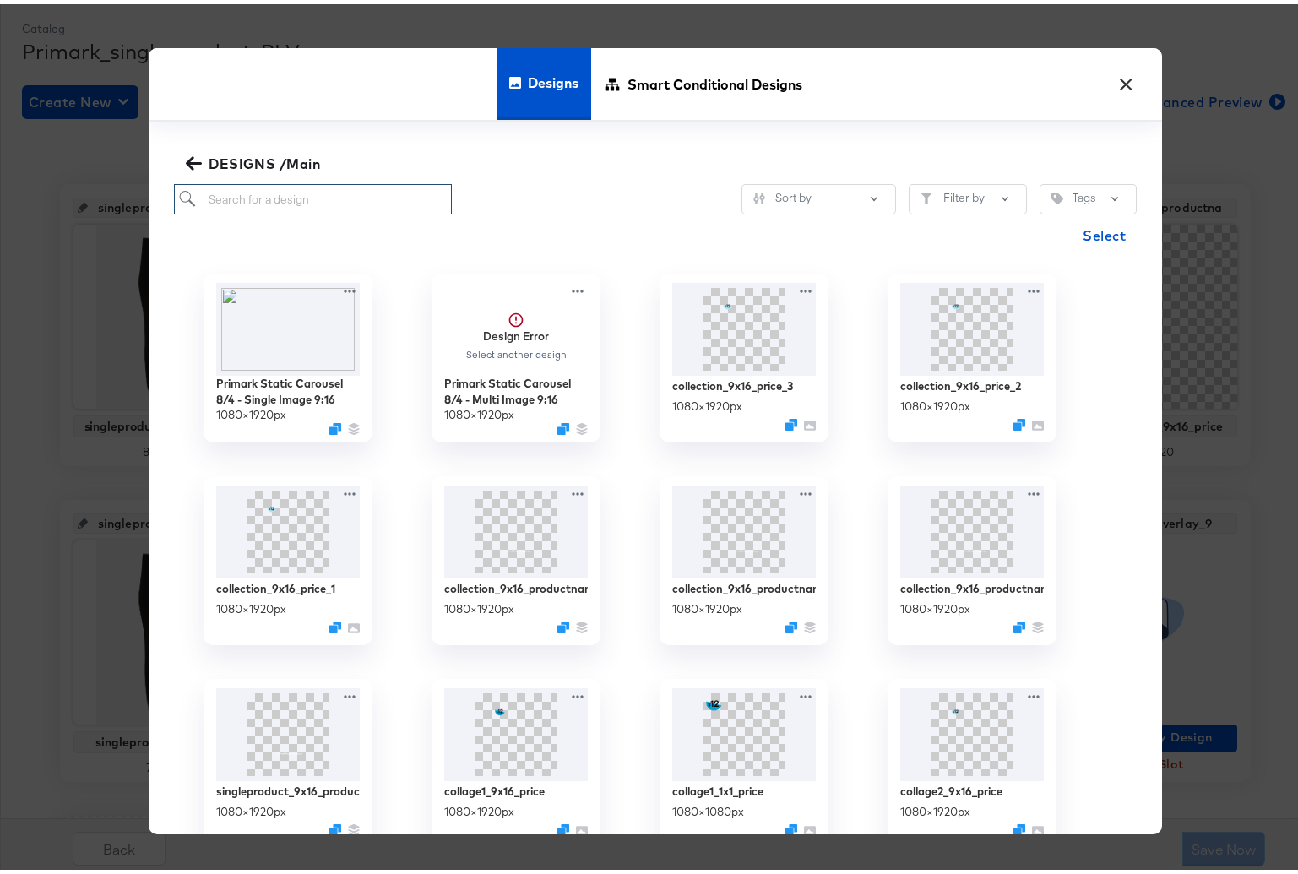
click at [259, 196] on input "search" at bounding box center [313, 195] width 278 height 31
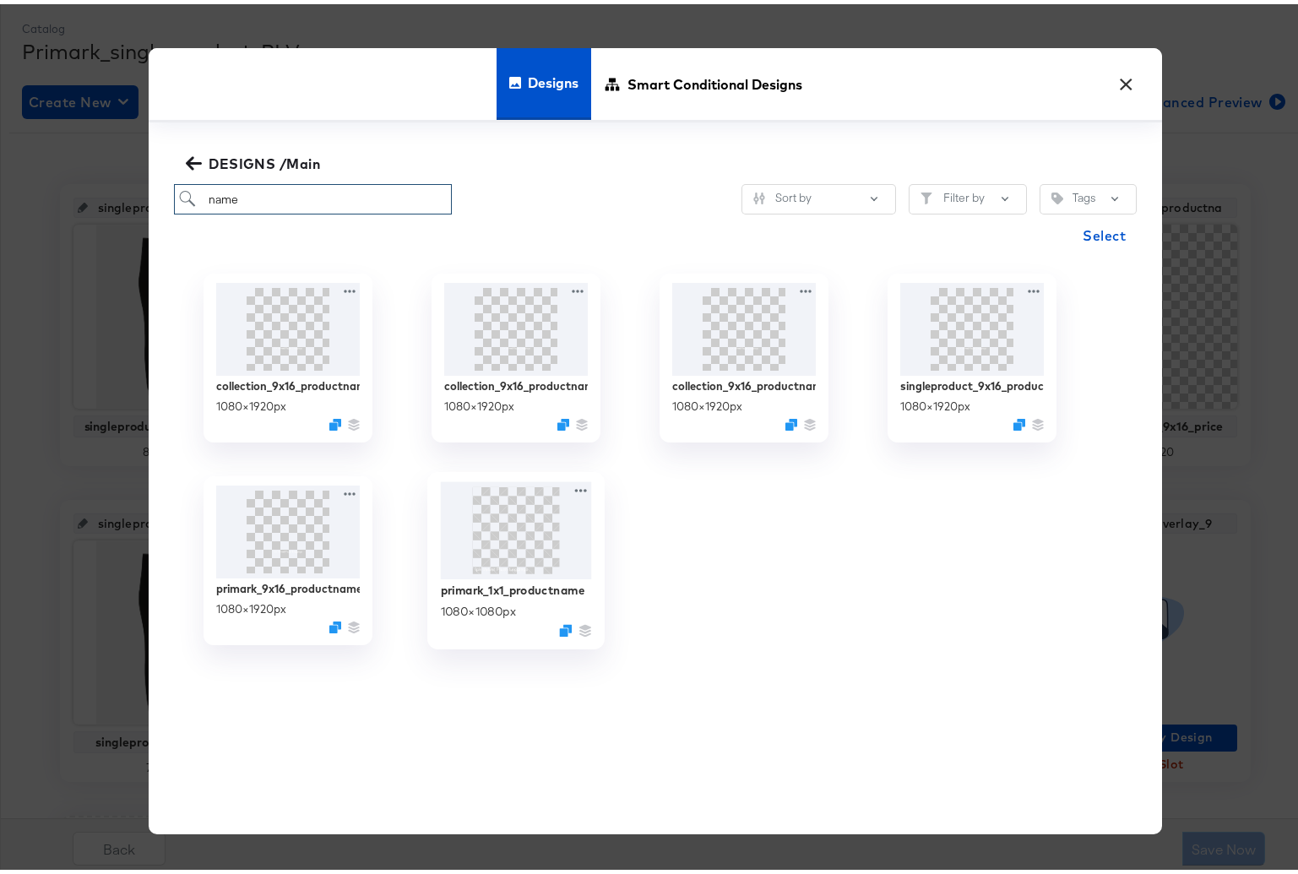
type input "name"
click at [474, 542] on img at bounding box center [516, 527] width 151 height 98
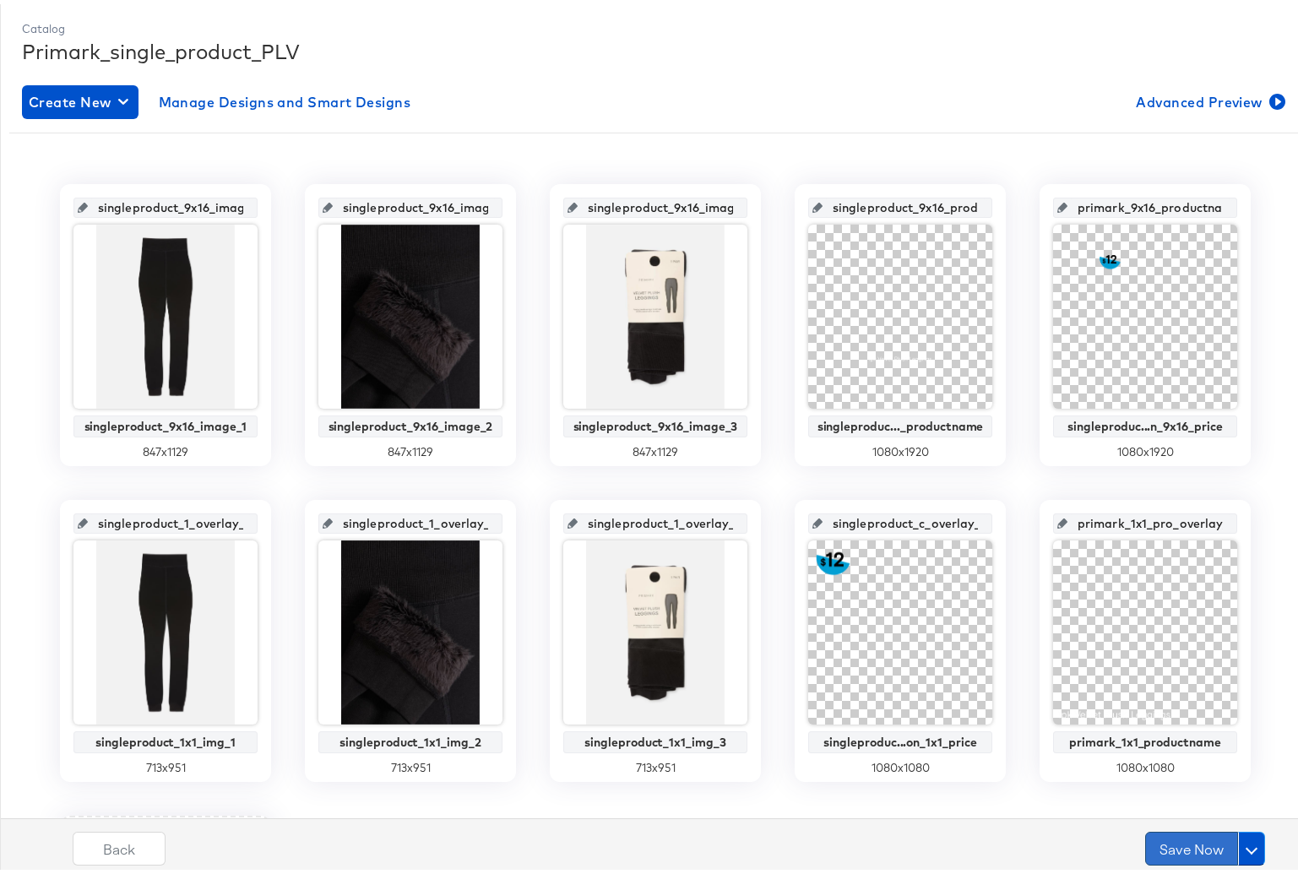
click at [1167, 848] on button "Save Now" at bounding box center [1192, 845] width 93 height 34
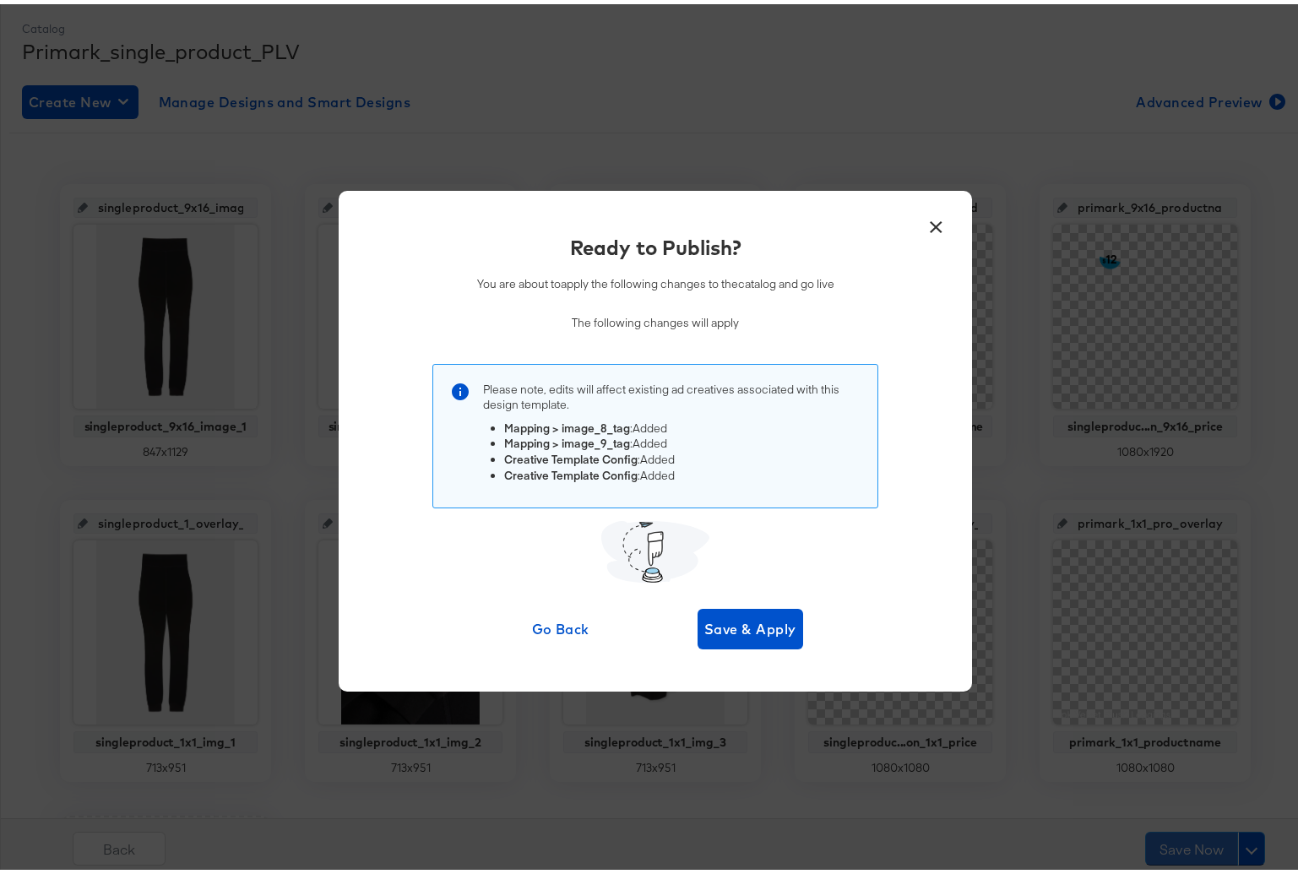
scroll to position [0, 0]
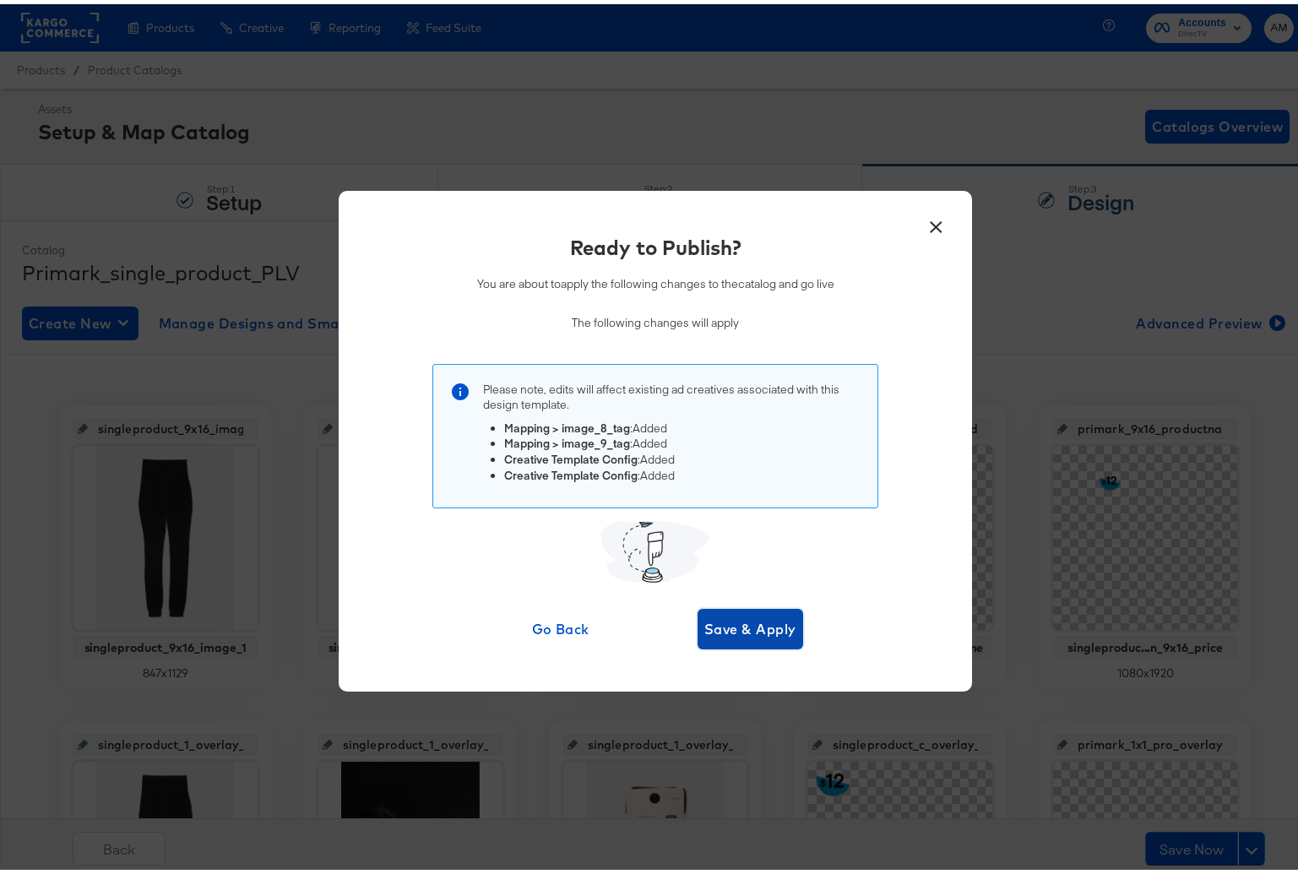
click at [739, 626] on span "Save & Apply" at bounding box center [751, 625] width 92 height 24
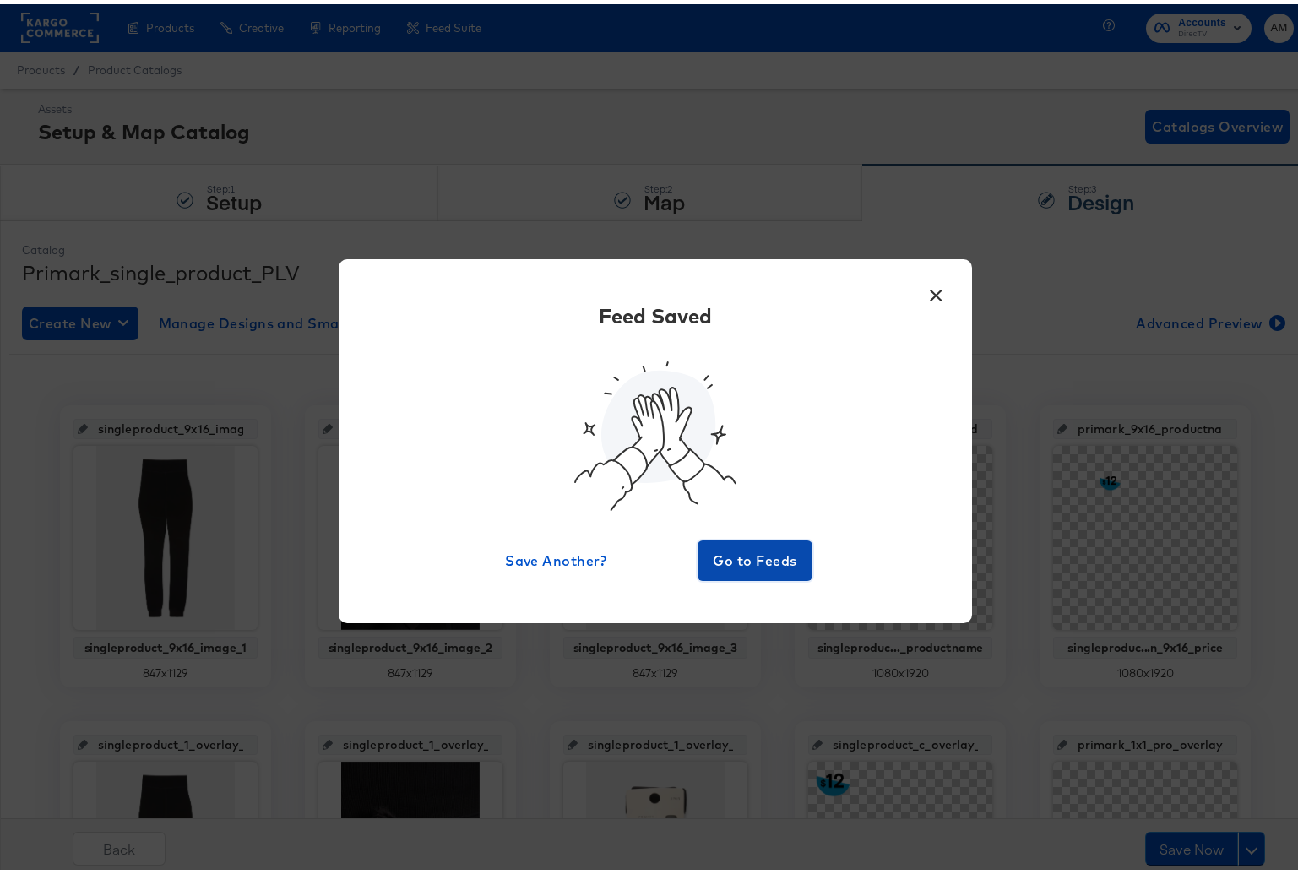
click at [731, 561] on span "Go to Feeds" at bounding box center [755, 557] width 101 height 24
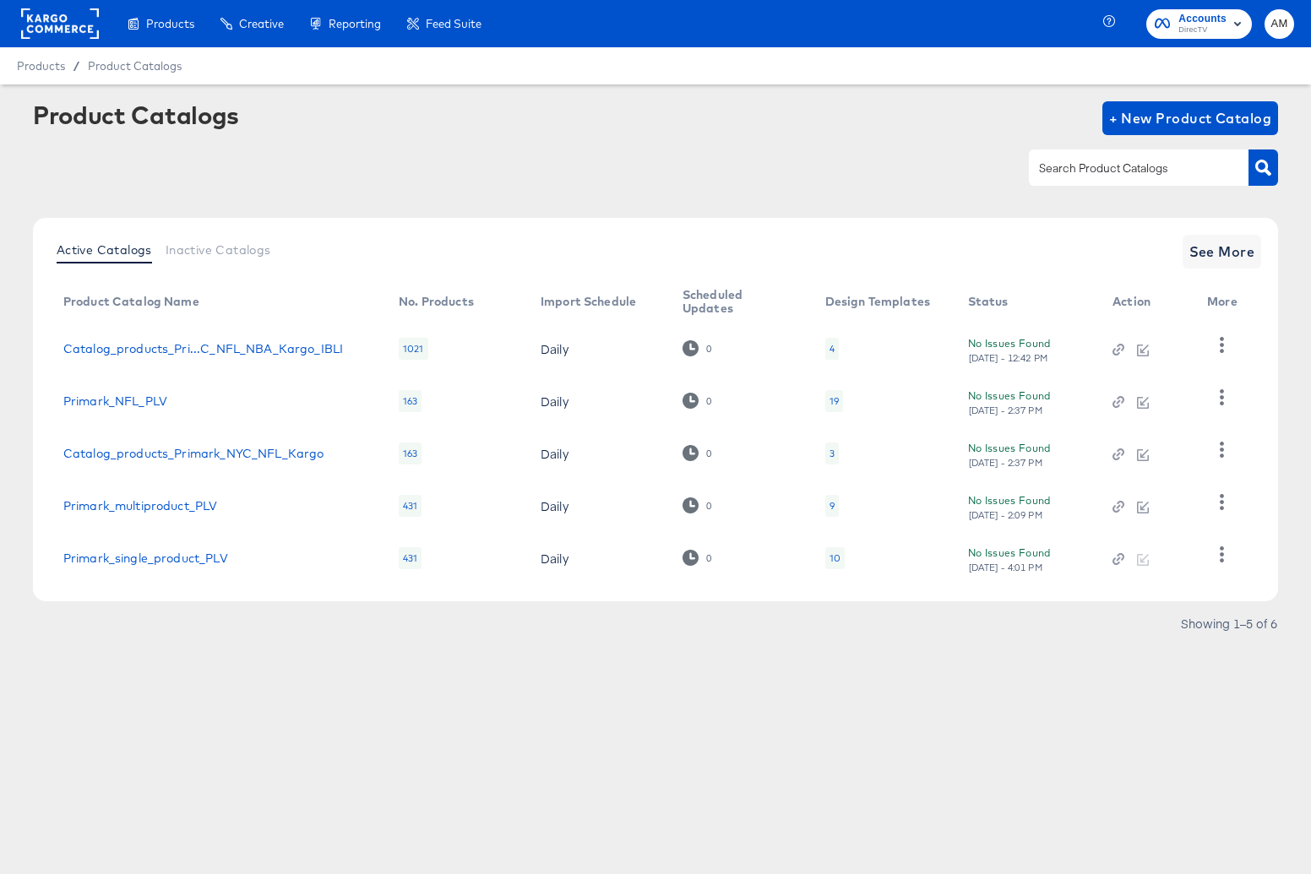
click at [830, 558] on div "10" at bounding box center [835, 559] width 11 height 14
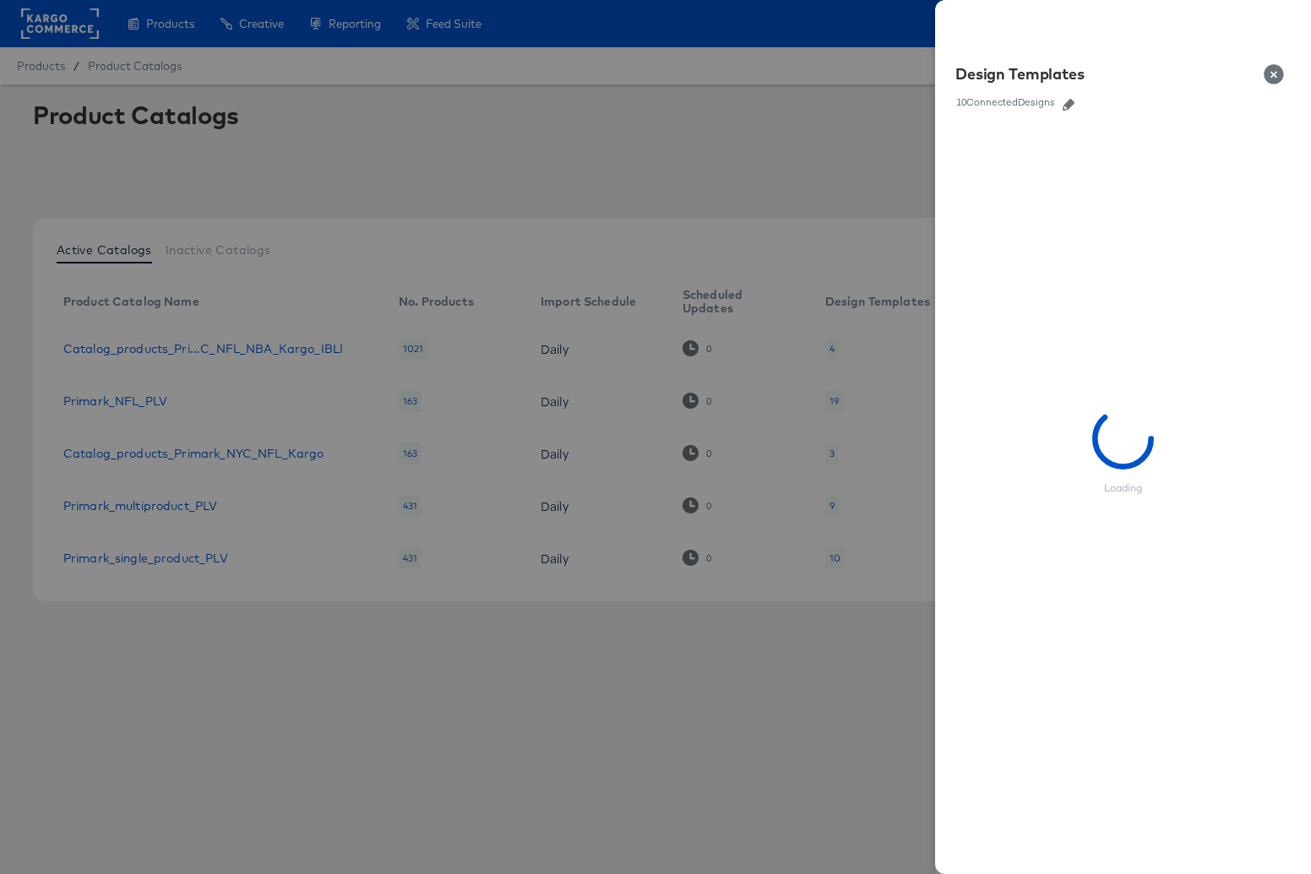
click at [1071, 108] on icon "button" at bounding box center [1069, 105] width 12 height 12
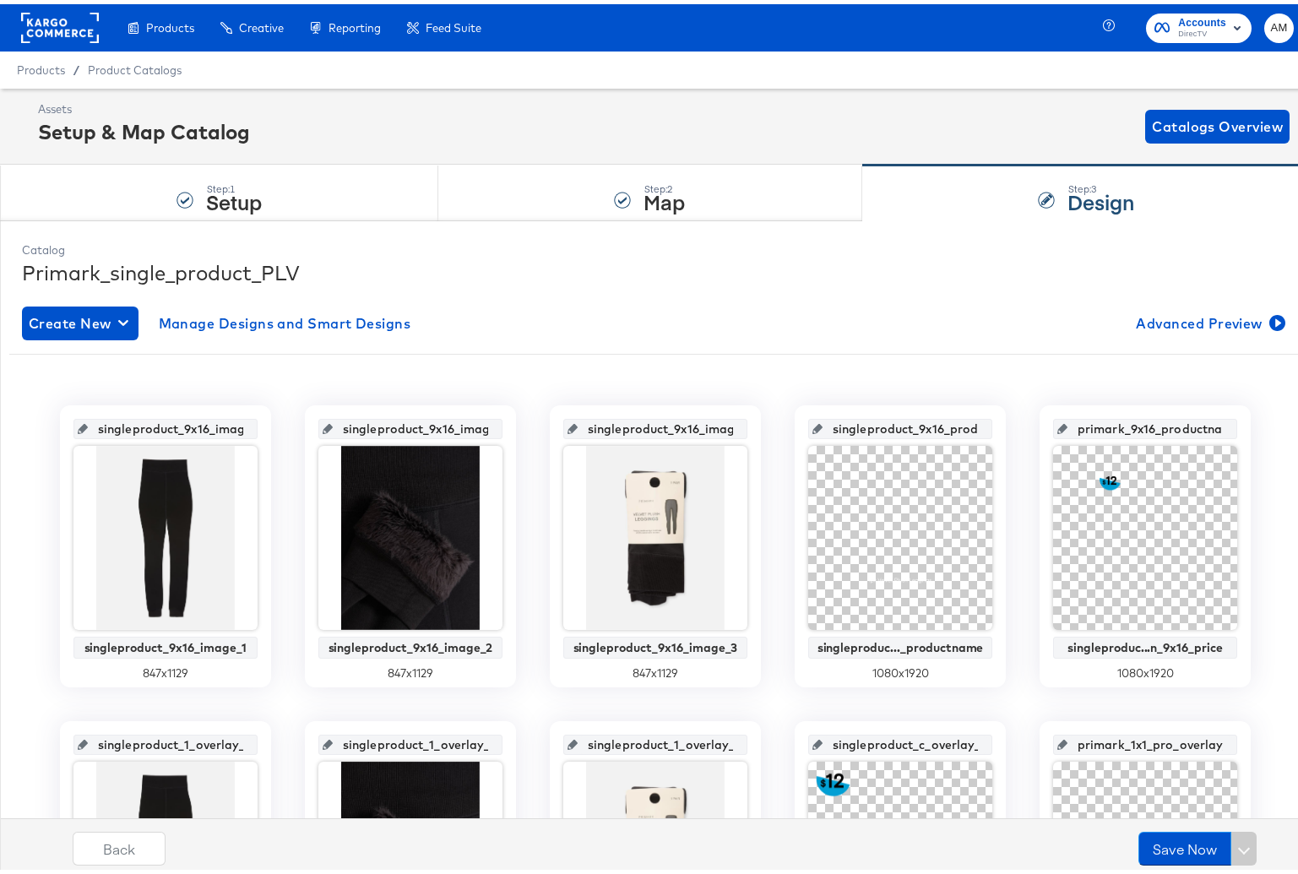
click at [187, 428] on input "singleproduct_9x16_image_1" at bounding box center [171, 418] width 166 height 46
click at [141, 425] on input "singleproduct_9x16_image_1" at bounding box center [171, 418] width 166 height 46
drag, startPoint x: 123, startPoint y: 422, endPoint x: 279, endPoint y: 425, distance: 155.5
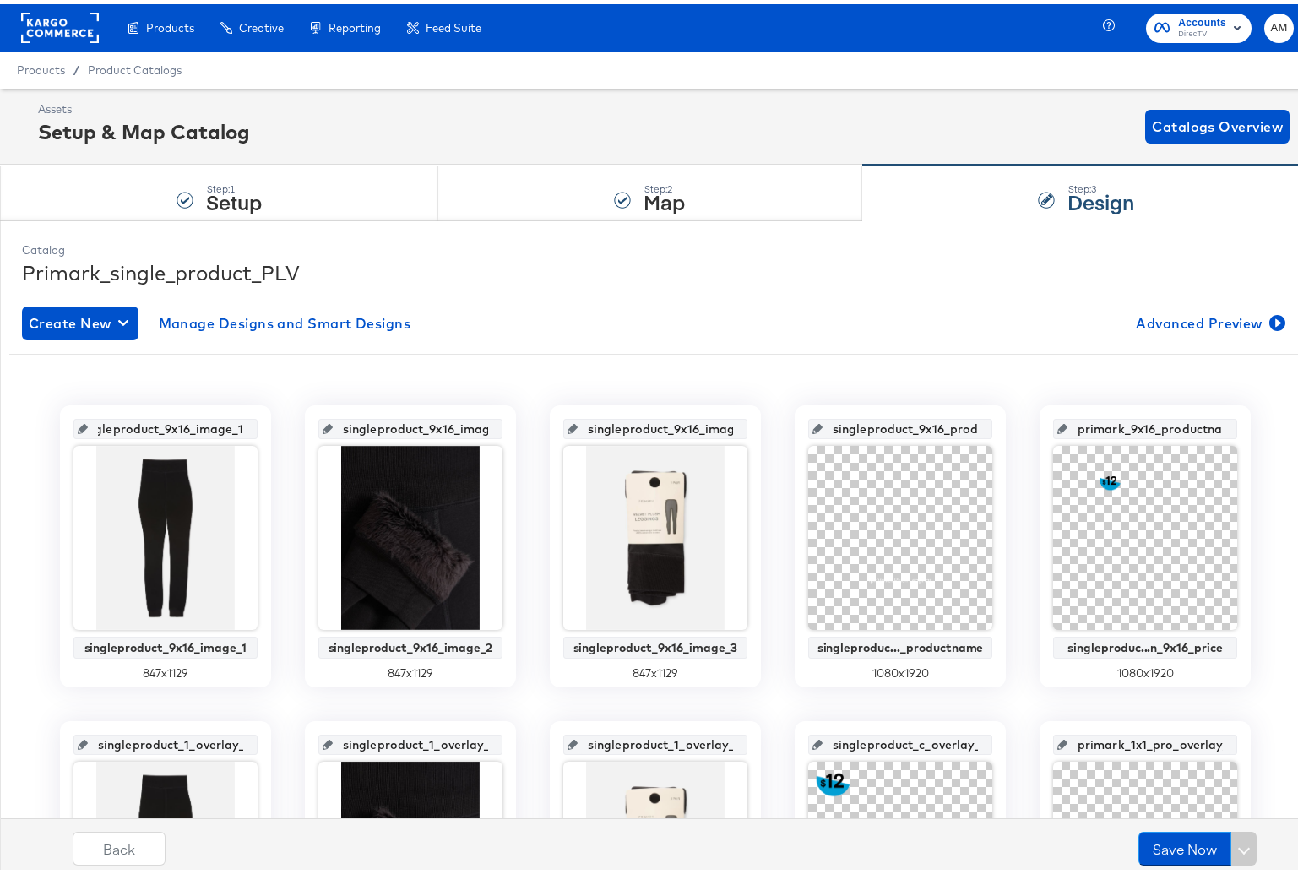
click at [279, 425] on div "singleproduct_9x16_image_1 singleproduct_9x16_image_1 847 x 1129 singleproduct_…" at bounding box center [655, 858] width 1293 height 914
drag, startPoint x: 352, startPoint y: 422, endPoint x: 510, endPoint y: 418, distance: 158.0
click at [510, 418] on div "singleproduct_9x16_image_1 singleproduct_9x16_image_1 847 x 1129 singleproduct_…" at bounding box center [655, 858] width 1293 height 914
drag, startPoint x: 607, startPoint y: 425, endPoint x: 751, endPoint y: 417, distance: 143.8
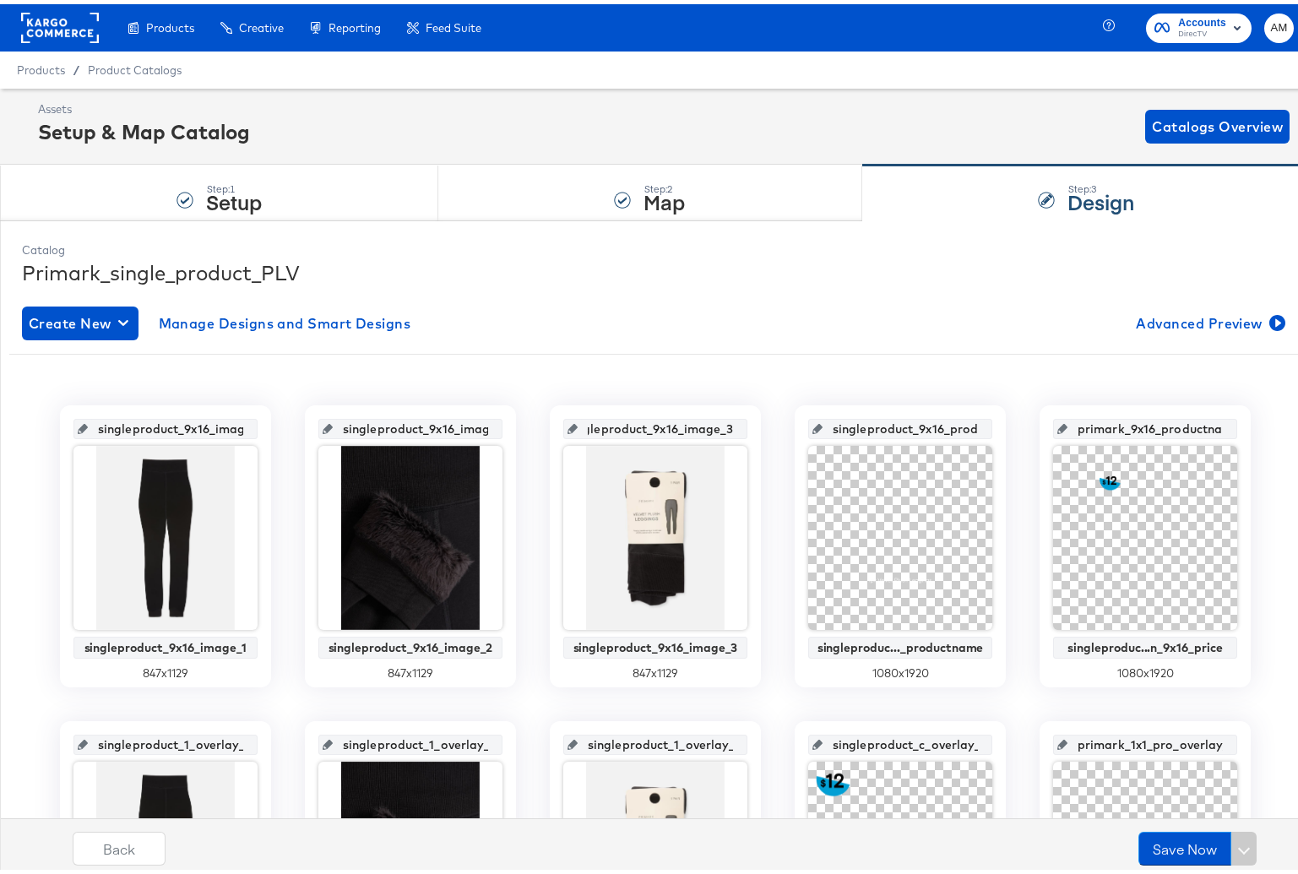
click at [751, 417] on div "singleproduct_9x16_image_3 singleproduct_9x16_image_3 847 x 1129" at bounding box center [655, 542] width 211 height 282
drag, startPoint x: 856, startPoint y: 426, endPoint x: 1026, endPoint y: 425, distance: 169.8
click at [1026, 425] on div "singleproduct_9x16_image_1 singleproduct_9x16_image_1 847 x 1129 singleproduct_…" at bounding box center [655, 858] width 1293 height 914
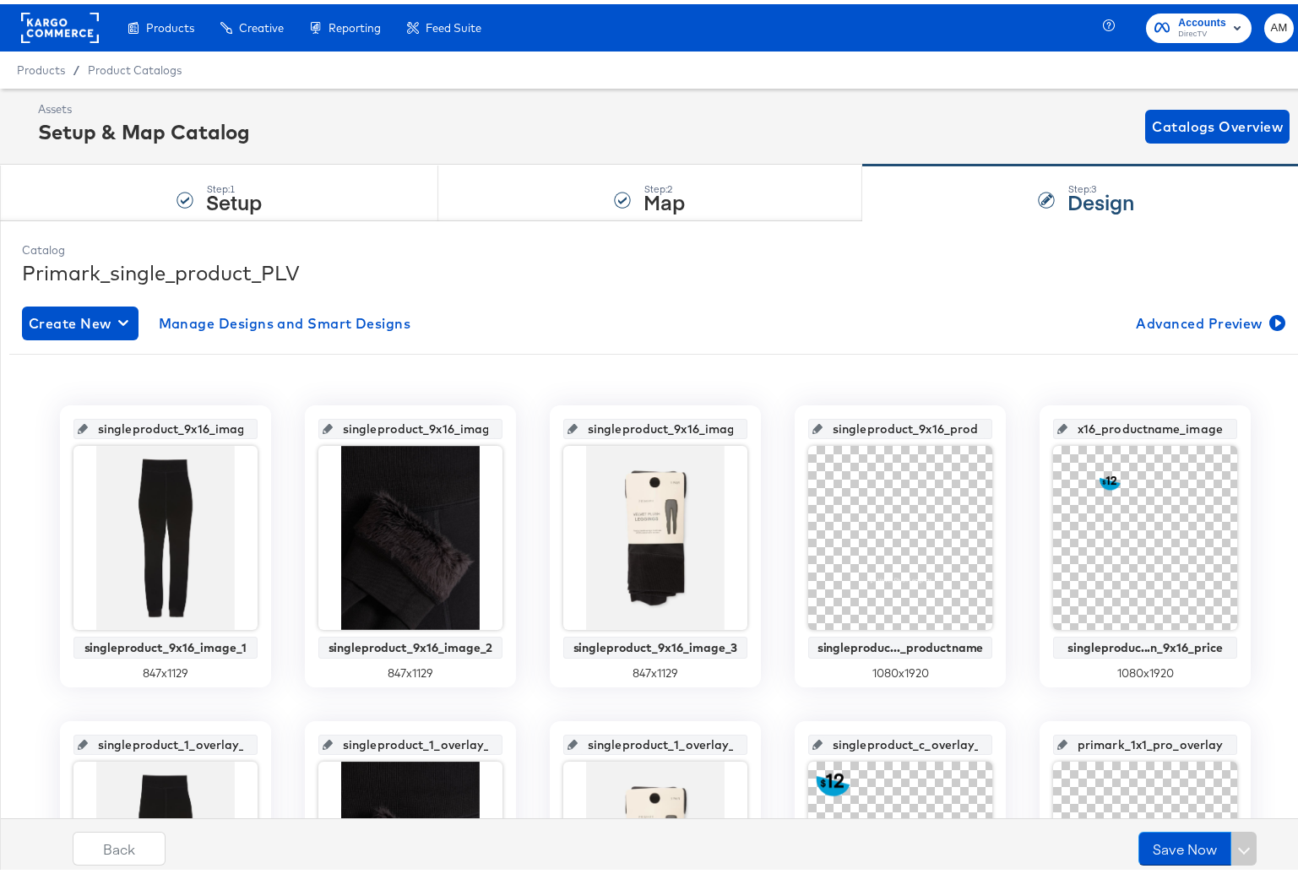
drag, startPoint x: 1126, startPoint y: 424, endPoint x: 1244, endPoint y: 429, distance: 117.5
click at [1244, 429] on div "primark_9x16_productname_image singleproduc...n_9x16_price 1080 x 1920" at bounding box center [1145, 542] width 211 height 282
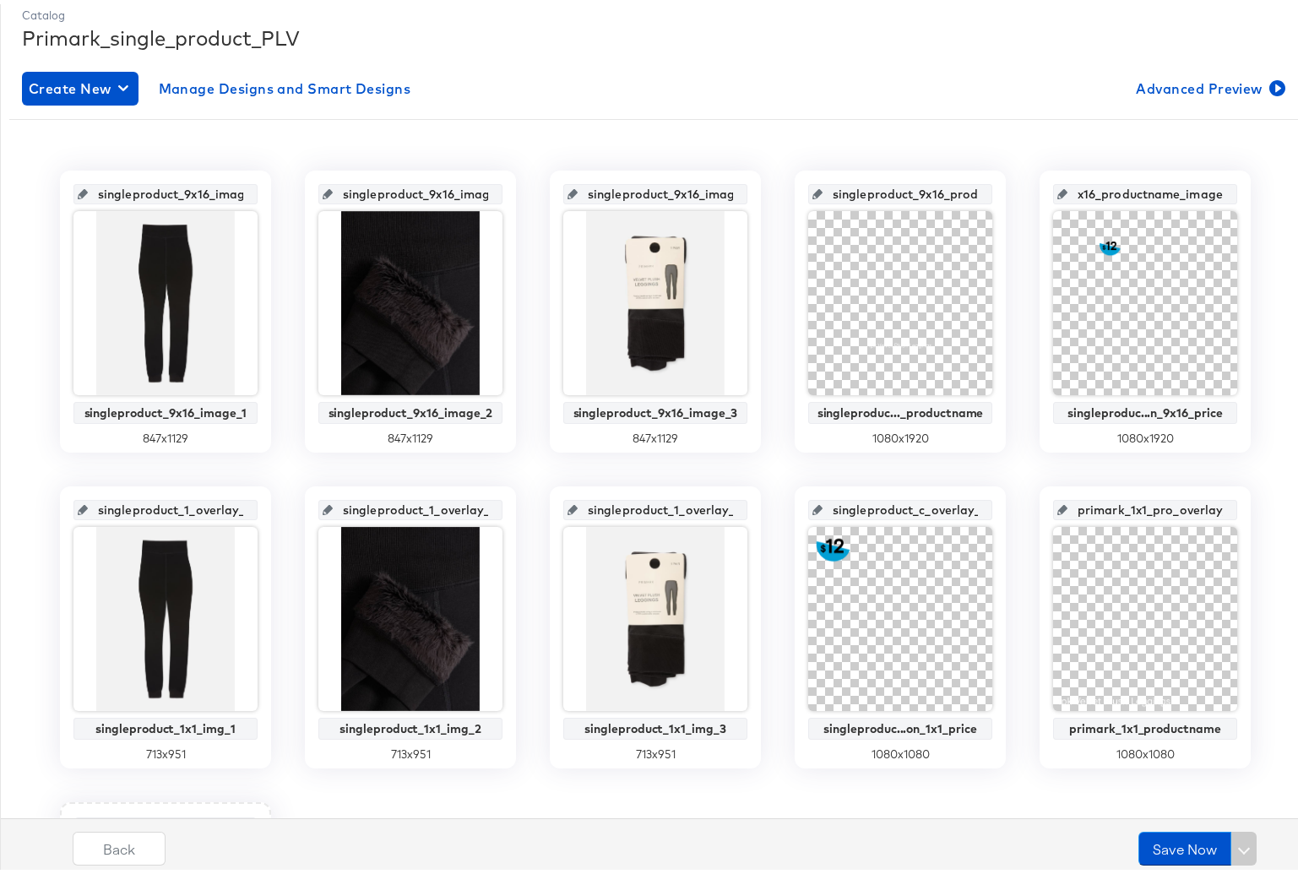
scroll to position [239, 0]
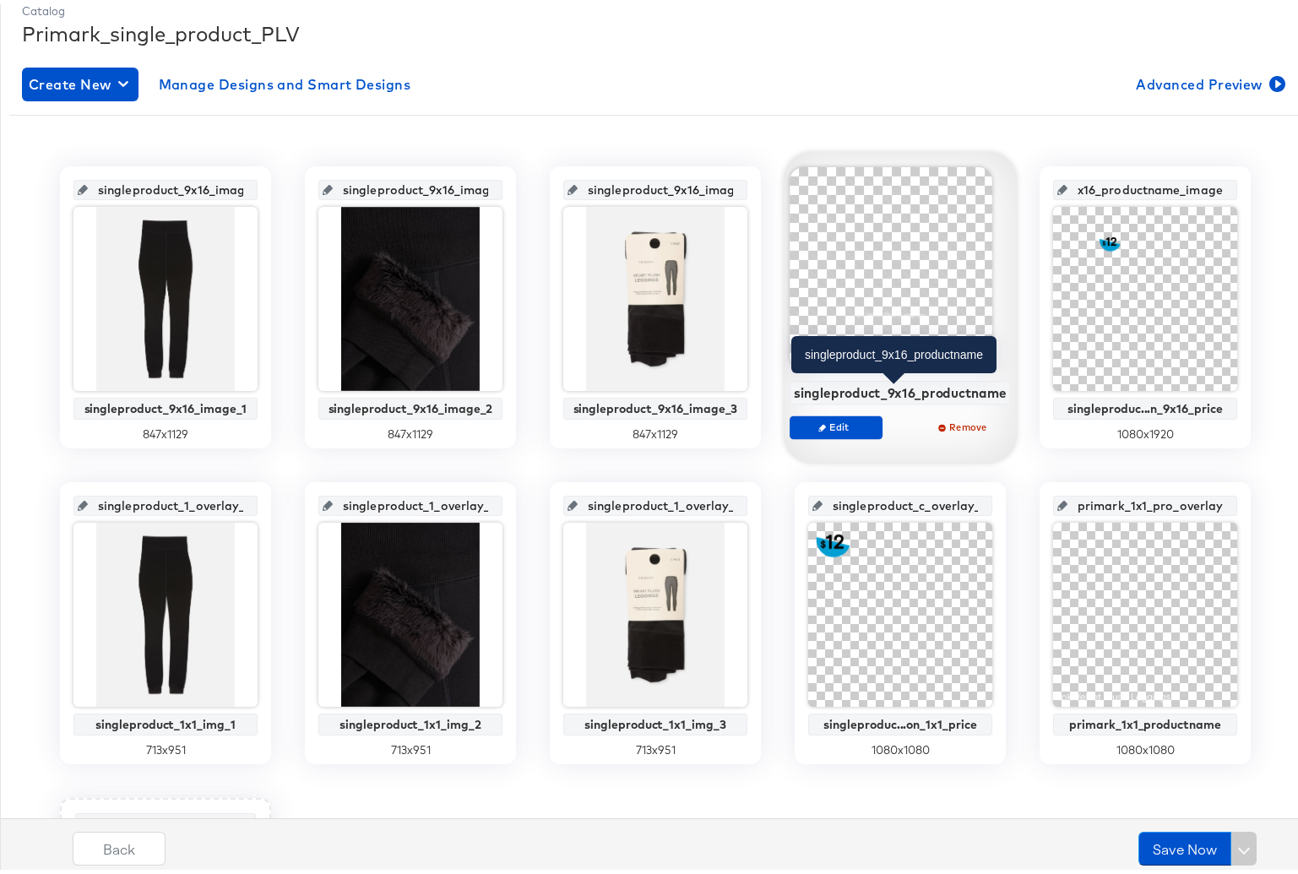
click at [841, 389] on div "singleproduct_9x16_productname" at bounding box center [900, 388] width 213 height 15
click at [850, 386] on div "singleproduct_9x16_productname" at bounding box center [900, 388] width 213 height 15
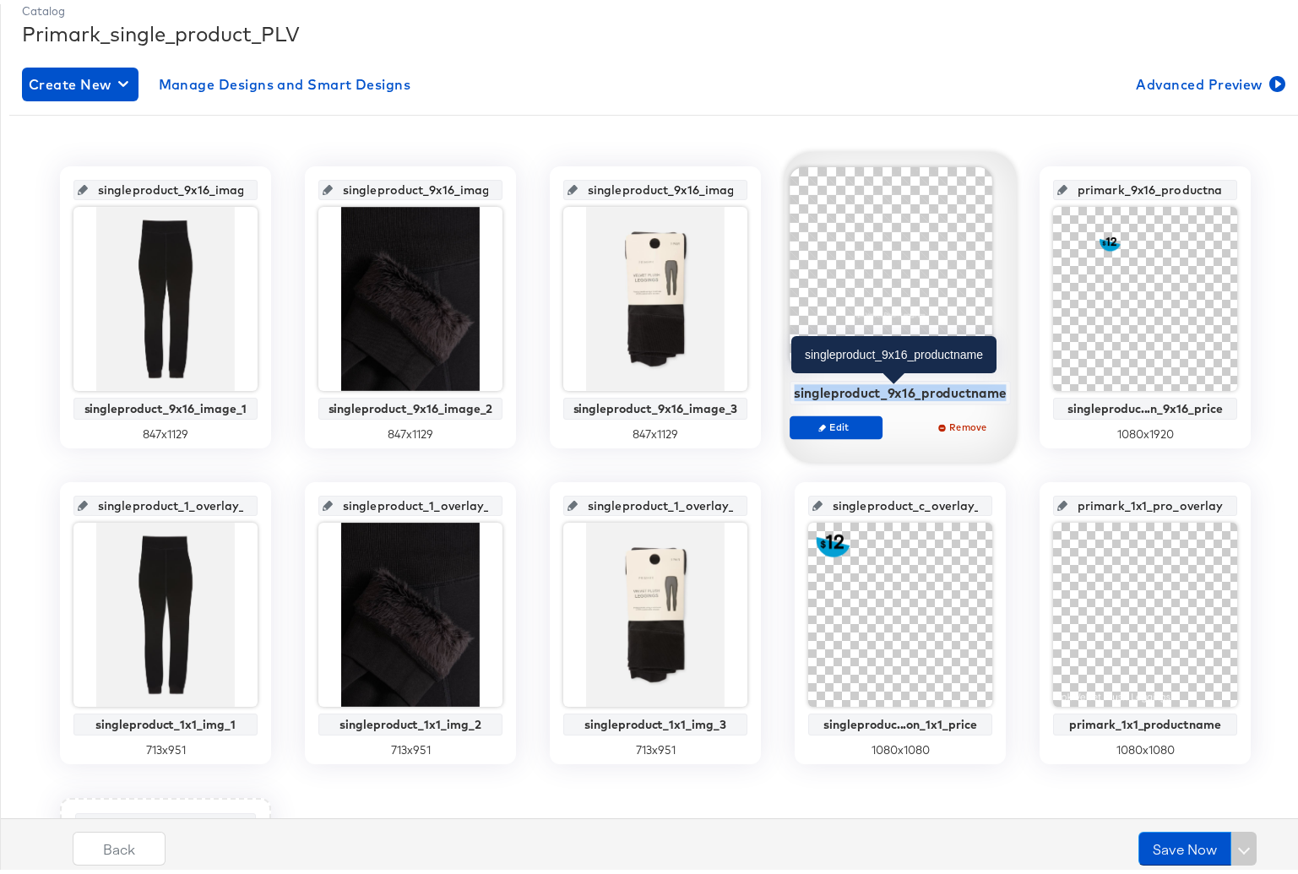
copy div "singleproduct_9x16_productname"
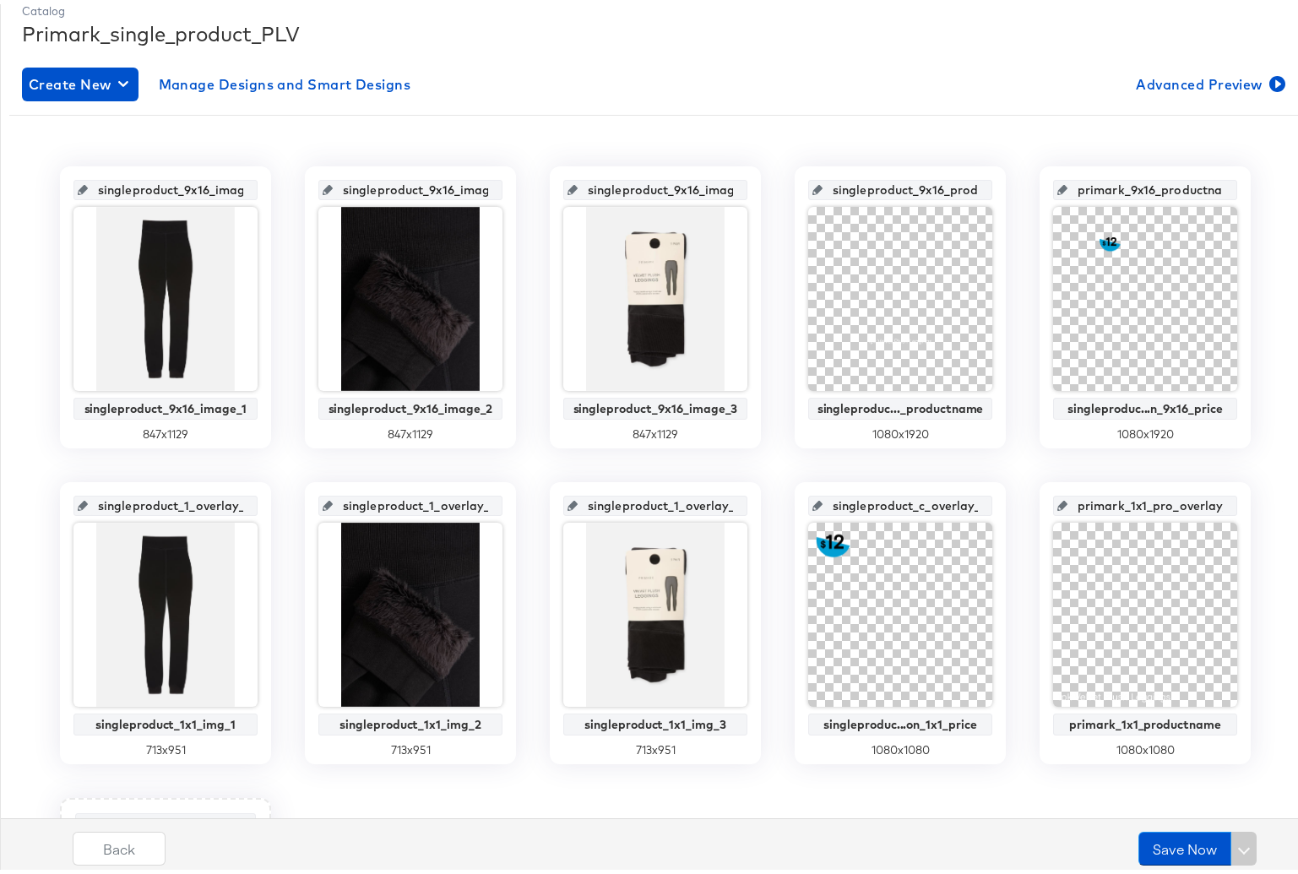
click at [857, 185] on input "singleproduct_9x16_productname_image" at bounding box center [906, 179] width 166 height 46
paste input "text"
type input "singleproduct_9x16_productname_ima"
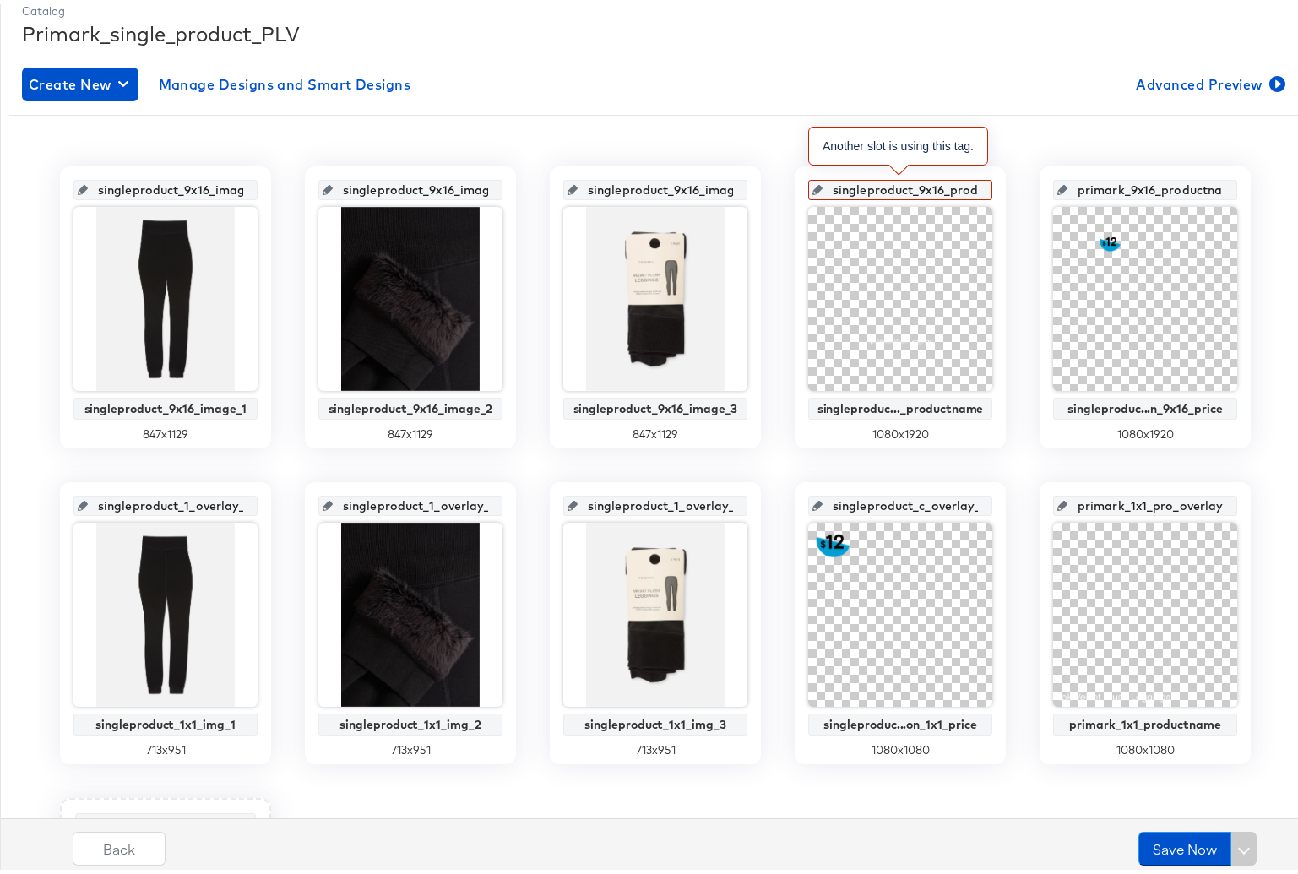
scroll to position [0, 104]
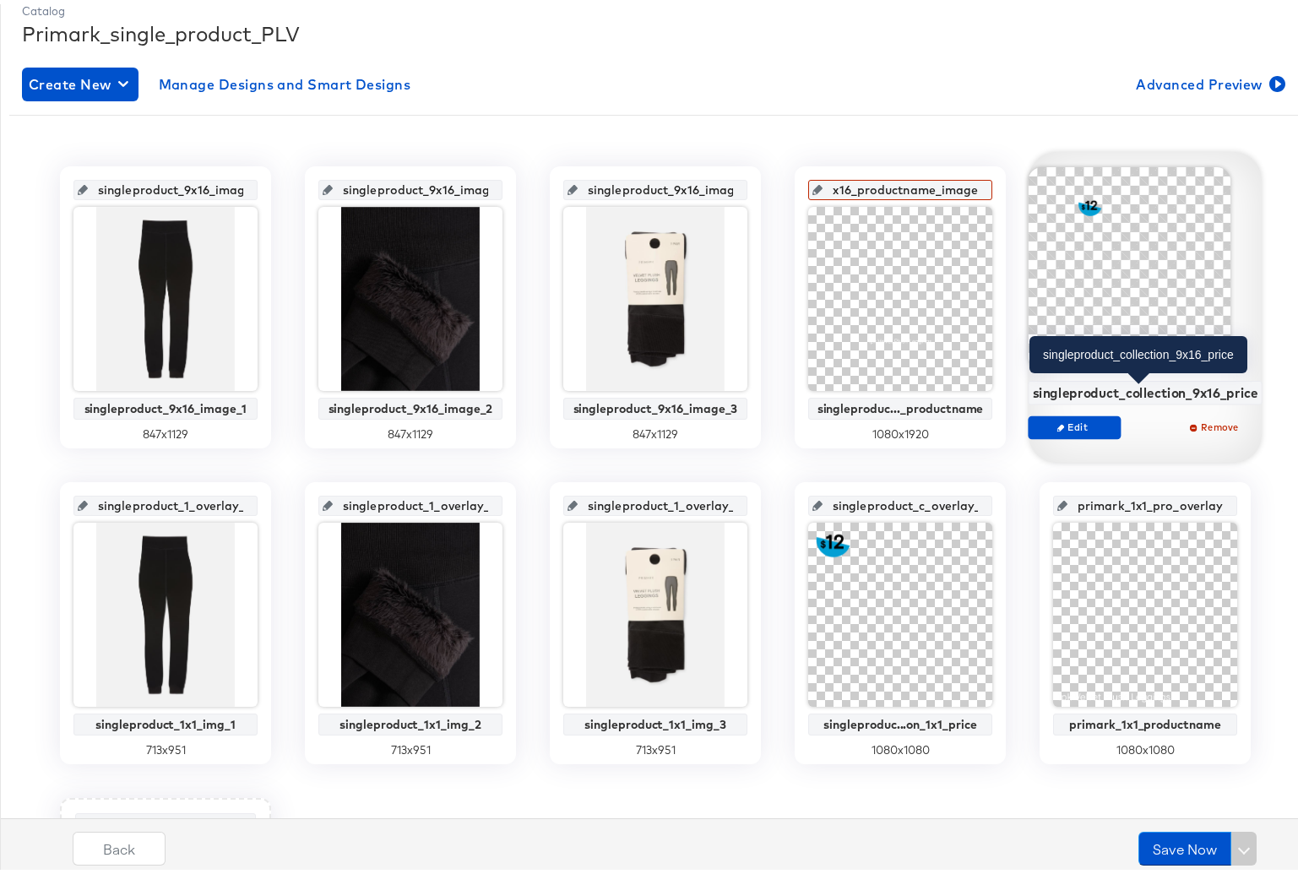
click at [1060, 391] on div "singleproduct_collection_9x16_price" at bounding box center [1146, 388] width 226 height 15
copy div "singleproduct_collection_9x16_price"
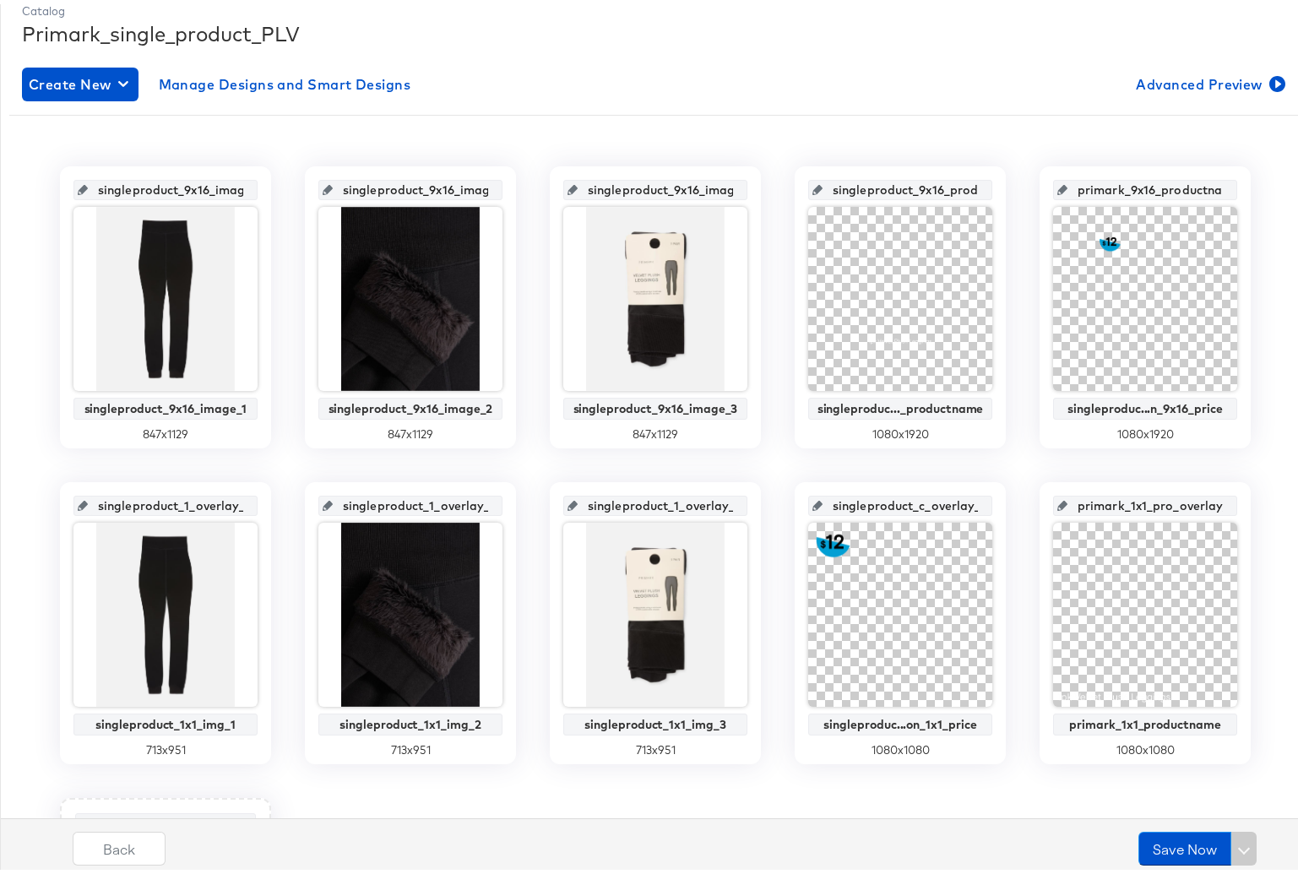
click at [1098, 184] on input "primark_9x16_productname_image" at bounding box center [1151, 179] width 166 height 46
paste input "singleproduct_collection_9x16_pric"
type input "singleproduct_collection_9x16_price_image"
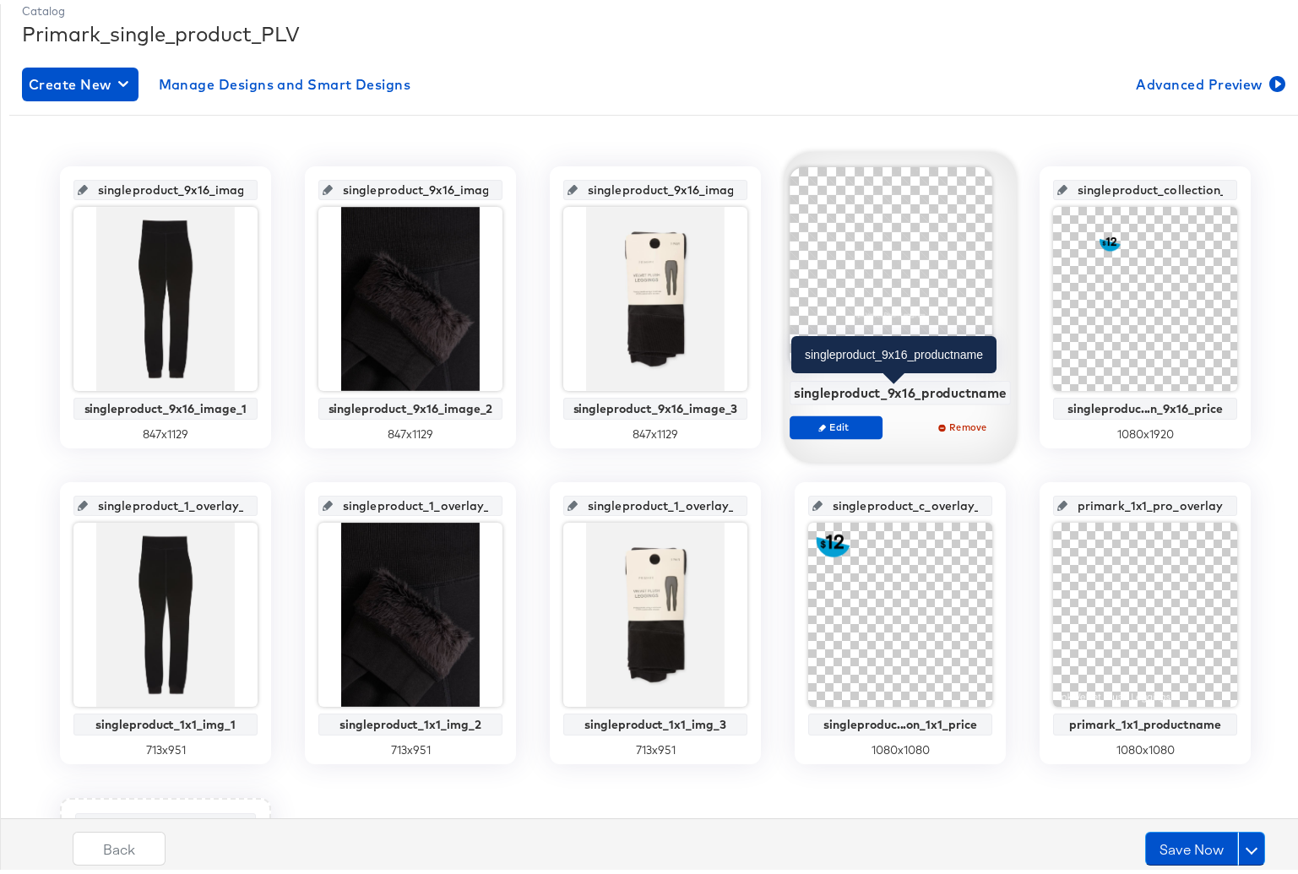
click at [877, 389] on div "singleproduct_9x16_productname" at bounding box center [900, 388] width 213 height 15
copy div "singleproduct_9x16_productname"
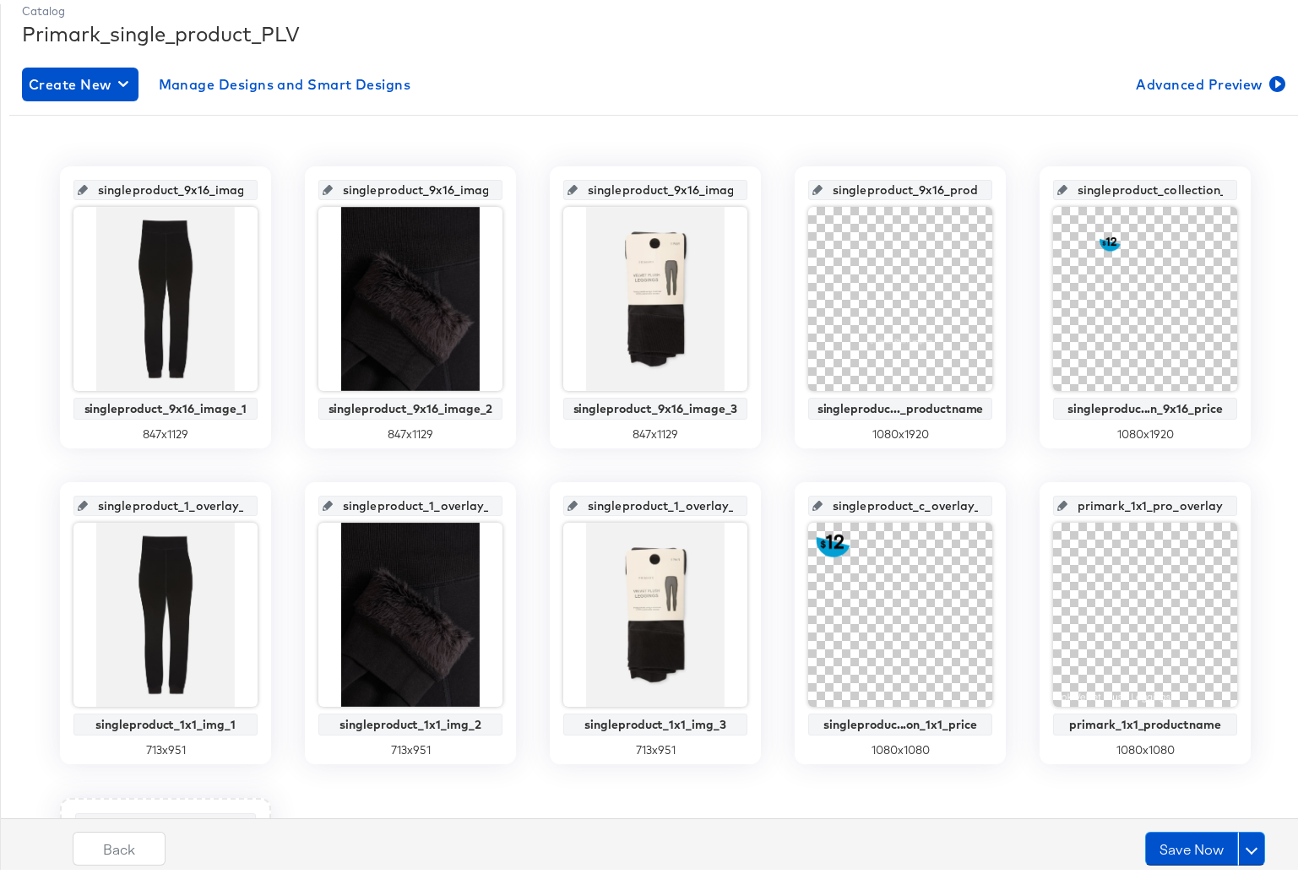
click at [877, 185] on input "singleproduct_9x16_productname_image" at bounding box center [906, 179] width 166 height 46
paste input "text"
type input "singleproduct_9x16_productname_ima"
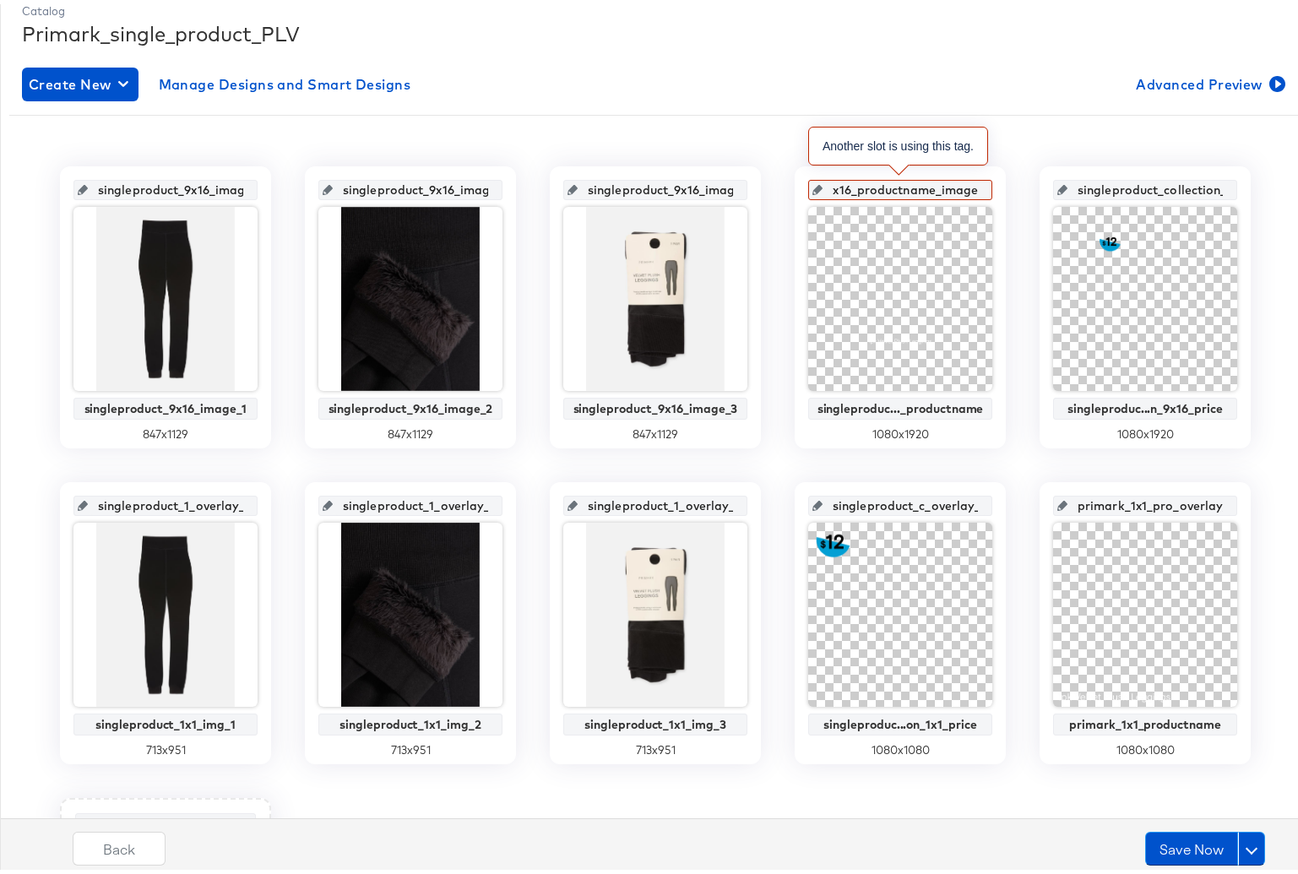
scroll to position [0, 0]
drag, startPoint x: 870, startPoint y: 182, endPoint x: 766, endPoint y: 181, distance: 103.9
click at [766, 181] on div "singleproduct_9x16_image_1 singleproduct_9x16_image_1 847 x 1129 singleproduct_…" at bounding box center [655, 619] width 1293 height 914
click at [859, 185] on input "singleproduct_9x16_productname_image" at bounding box center [906, 179] width 166 height 46
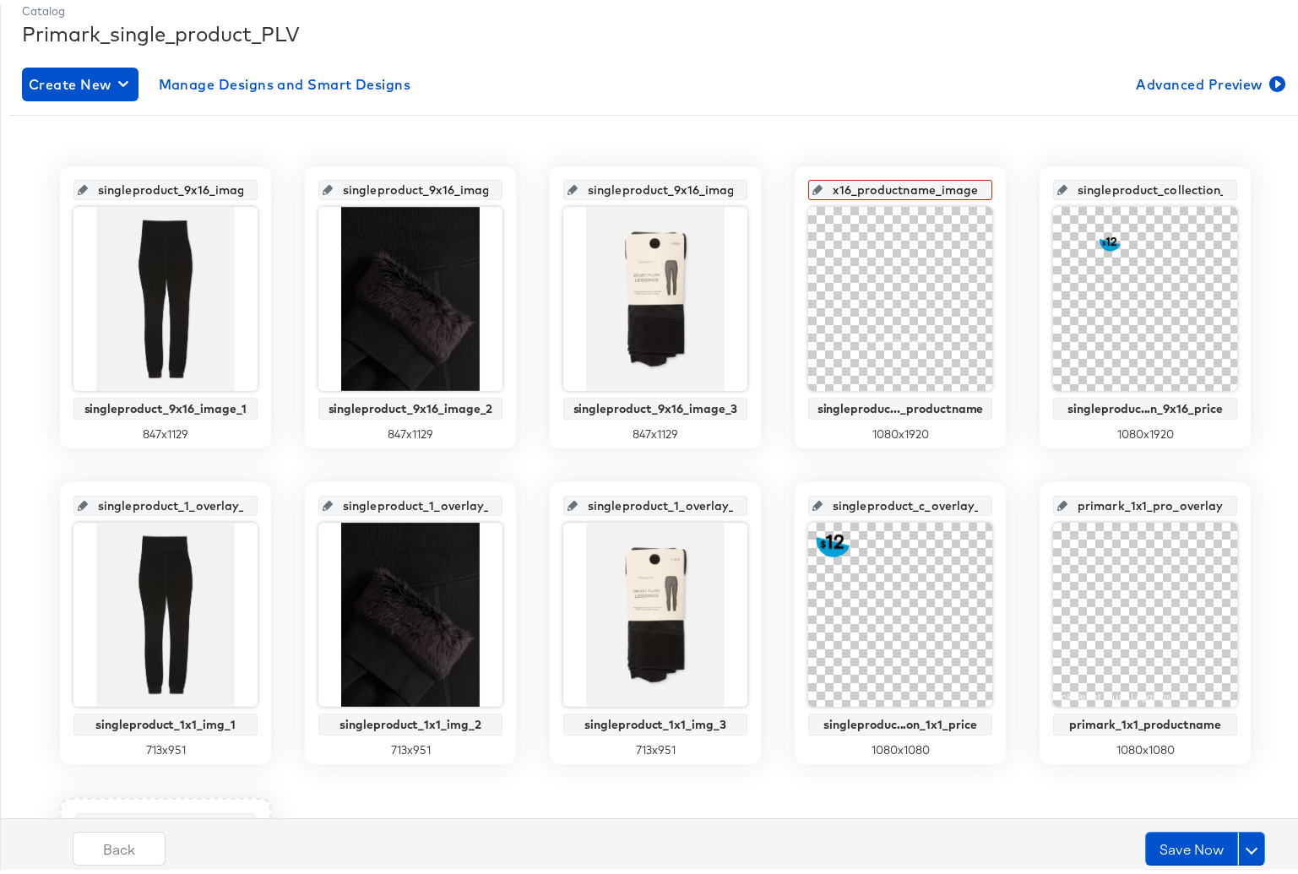
drag, startPoint x: 841, startPoint y: 184, endPoint x: 976, endPoint y: 189, distance: 135.3
click at [976, 189] on div "singleproduct_9x16_productname_image" at bounding box center [900, 186] width 184 height 20
click at [1085, 179] on input "singleproduct_collection_9x16_price_image" at bounding box center [1151, 179] width 166 height 46
drag, startPoint x: 1087, startPoint y: 187, endPoint x: 1240, endPoint y: 187, distance: 152.9
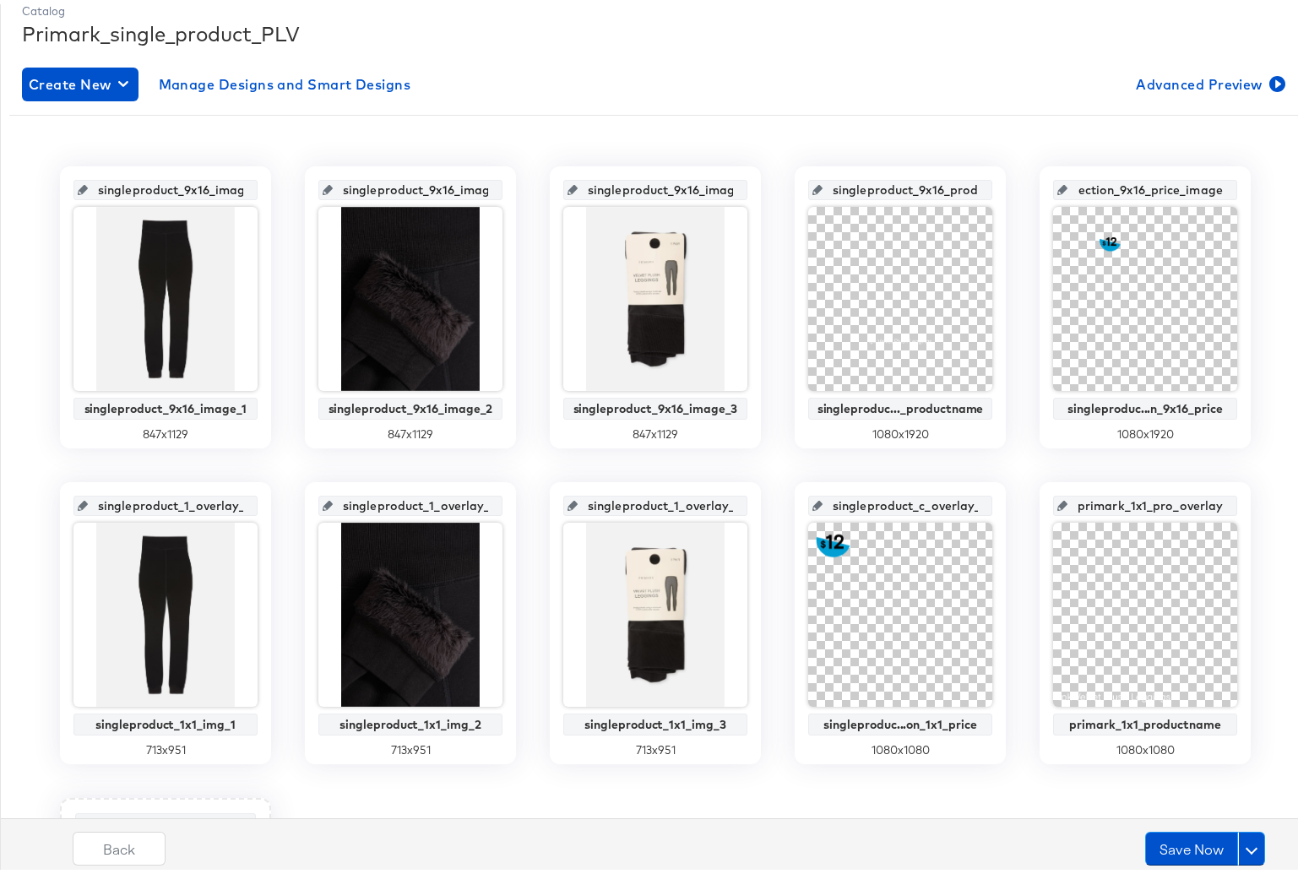
click at [1240, 187] on div "singleproduct_collection_9x16_price_image singleproduc...n_9x16_price 1080 x 19…" at bounding box center [1145, 303] width 211 height 282
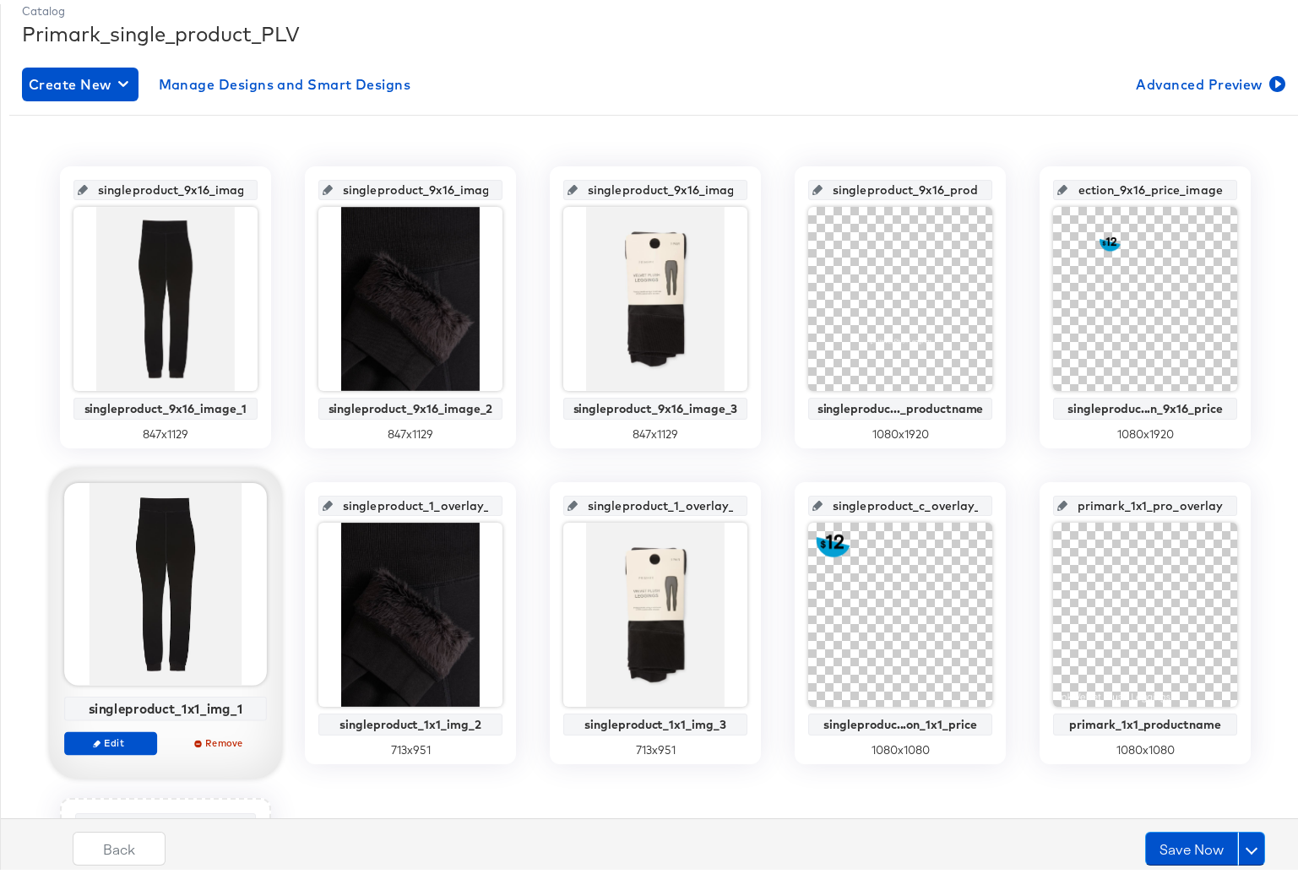
click at [153, 702] on div "singleproduct_1x1_img_1" at bounding box center [165, 704] width 193 height 15
copy div "singleproduct_1x1_img_1"
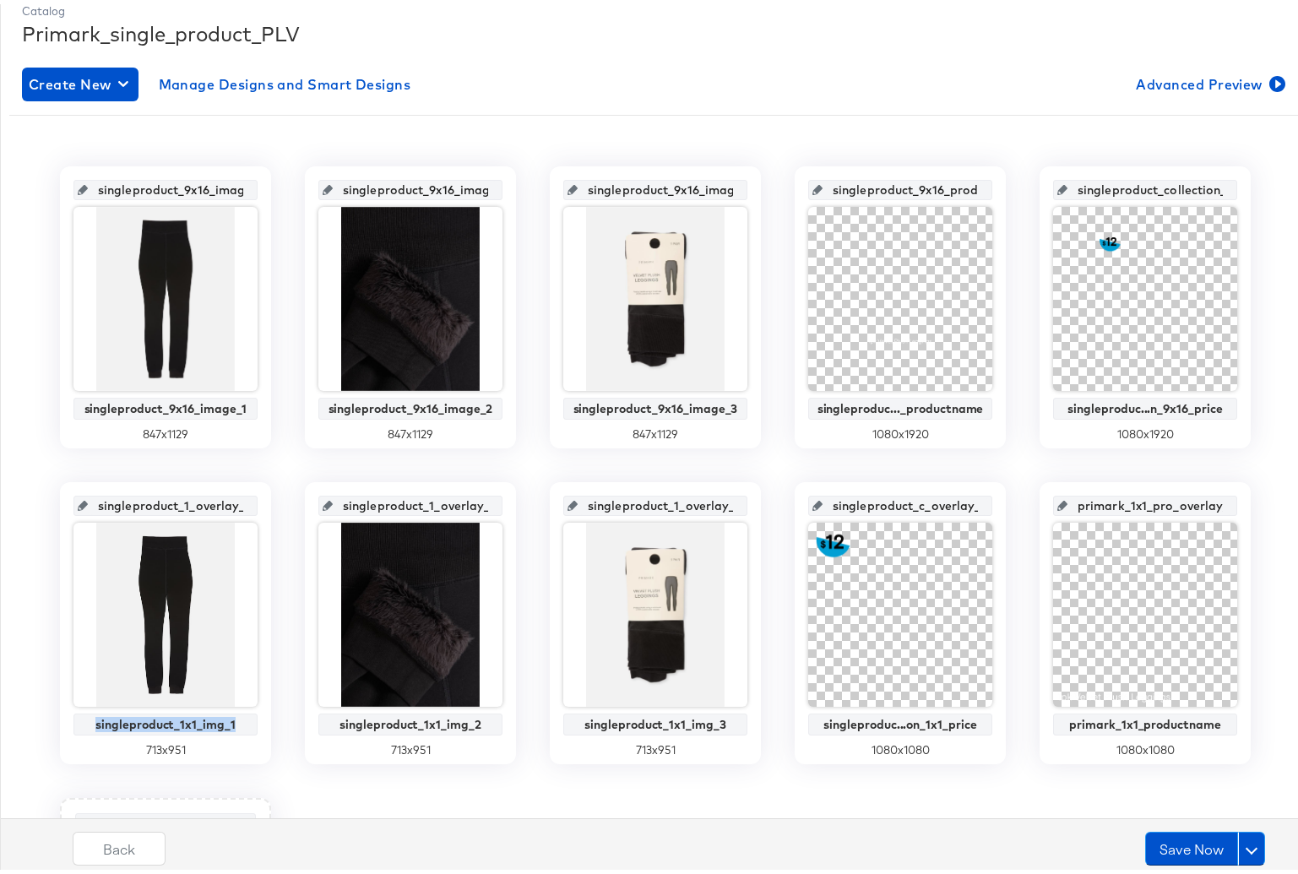
click at [161, 504] on input "singleproduct_1_overlay_5" at bounding box center [171, 495] width 166 height 46
paste input "x1_img_1"
click at [213, 502] on input "singleproduct_1x1_img_1" at bounding box center [171, 495] width 166 height 46
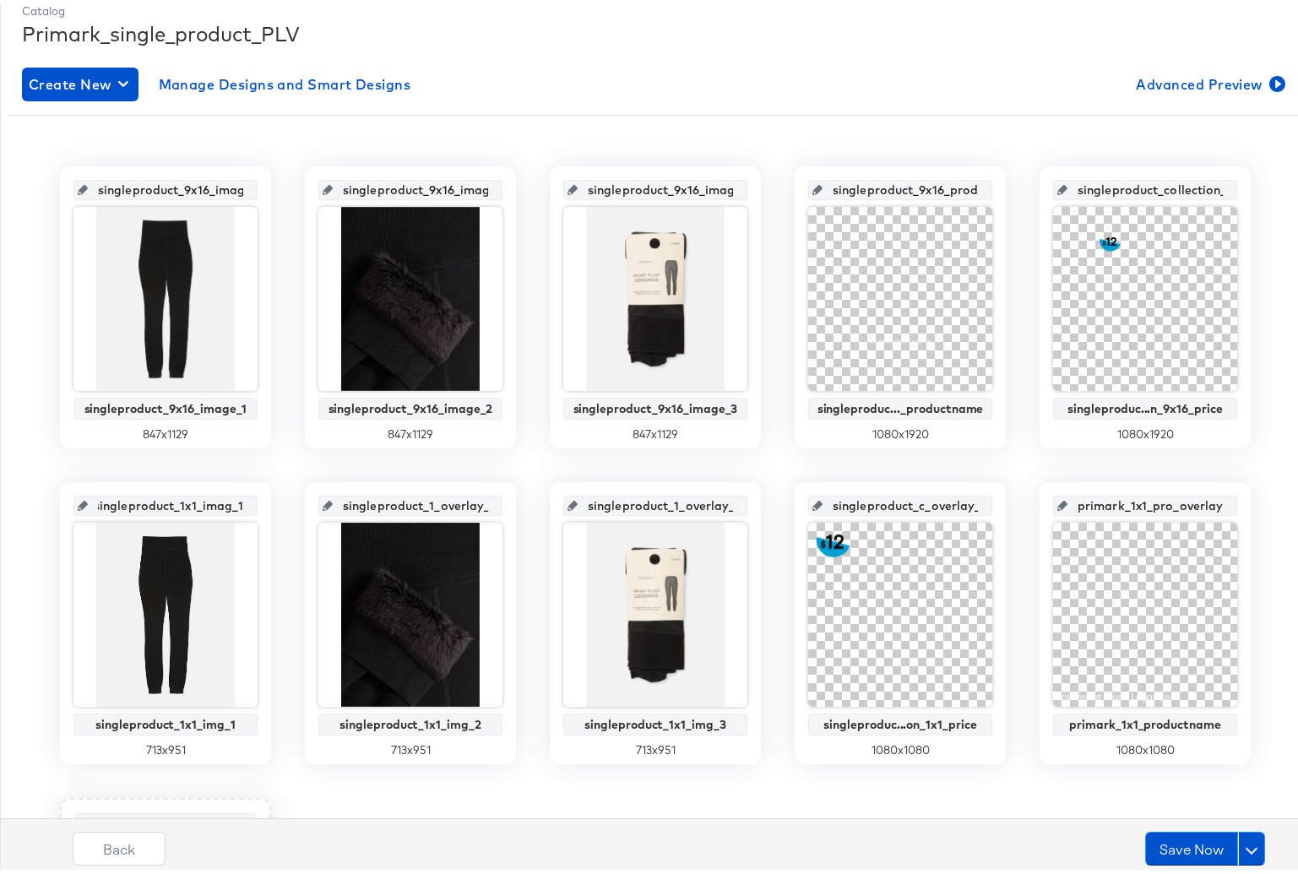
type input "singleproduct_1x1_image_1"
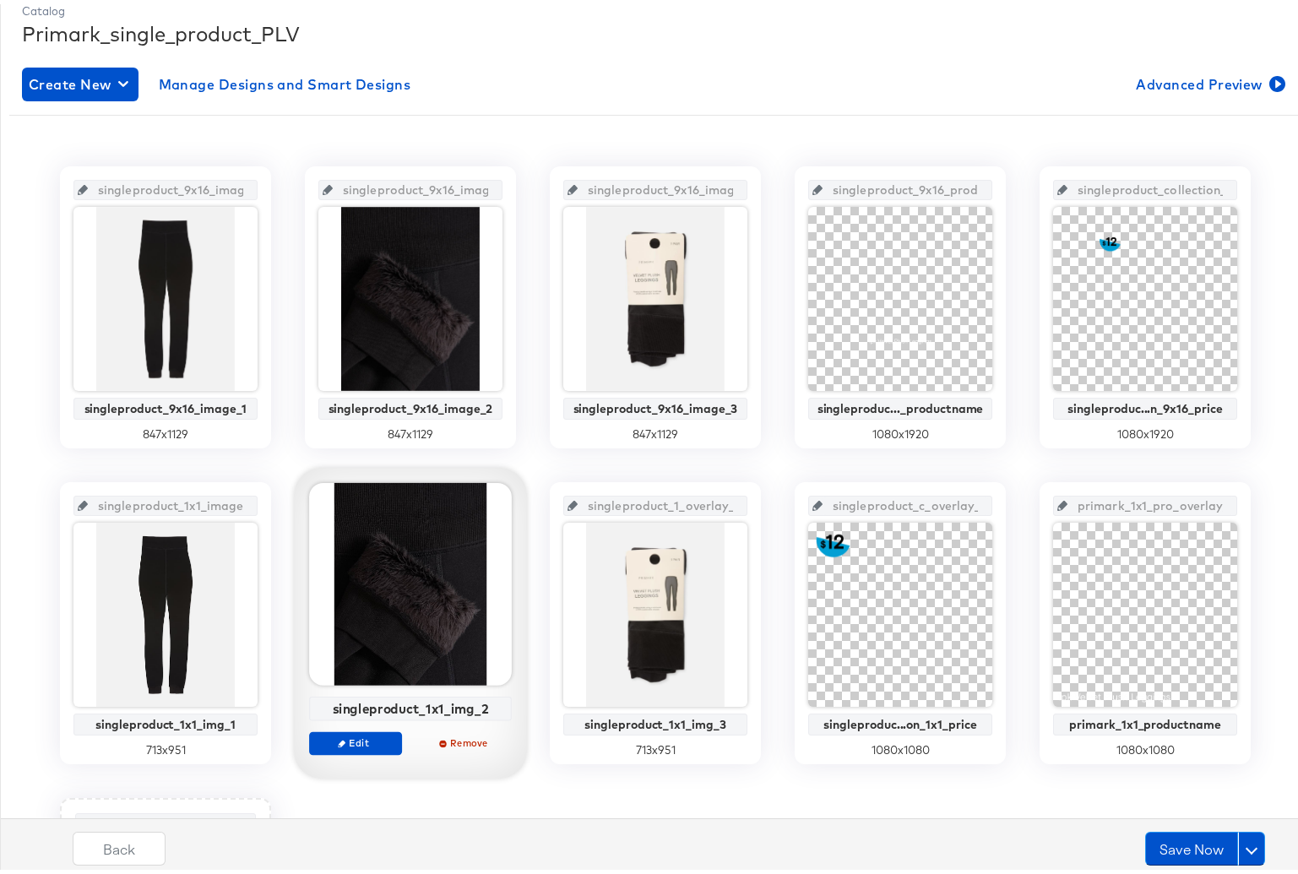
click at [406, 705] on div "singleproduct_1x1_img_2" at bounding box center [410, 704] width 193 height 15
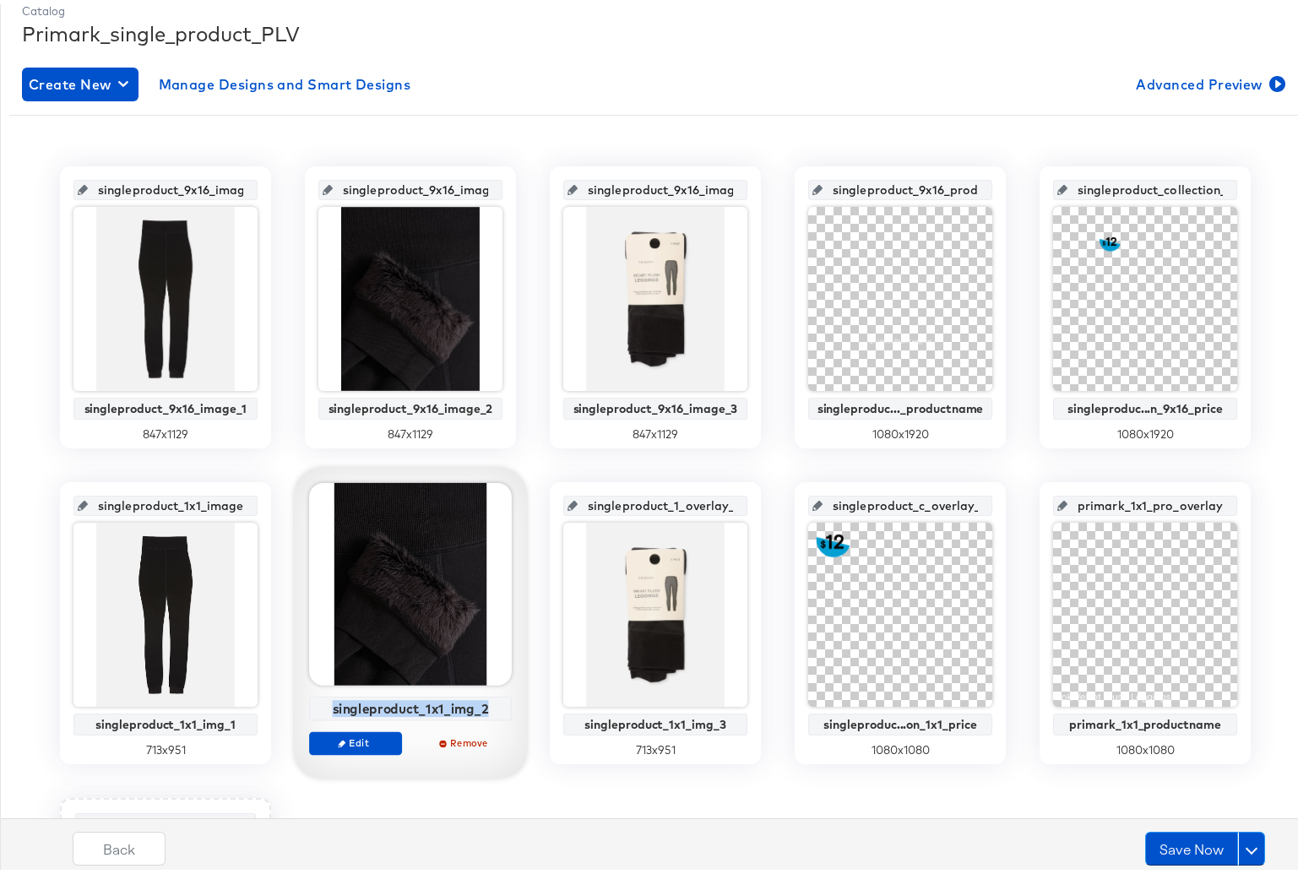
copy div "singleproduct_1x1_img_2"
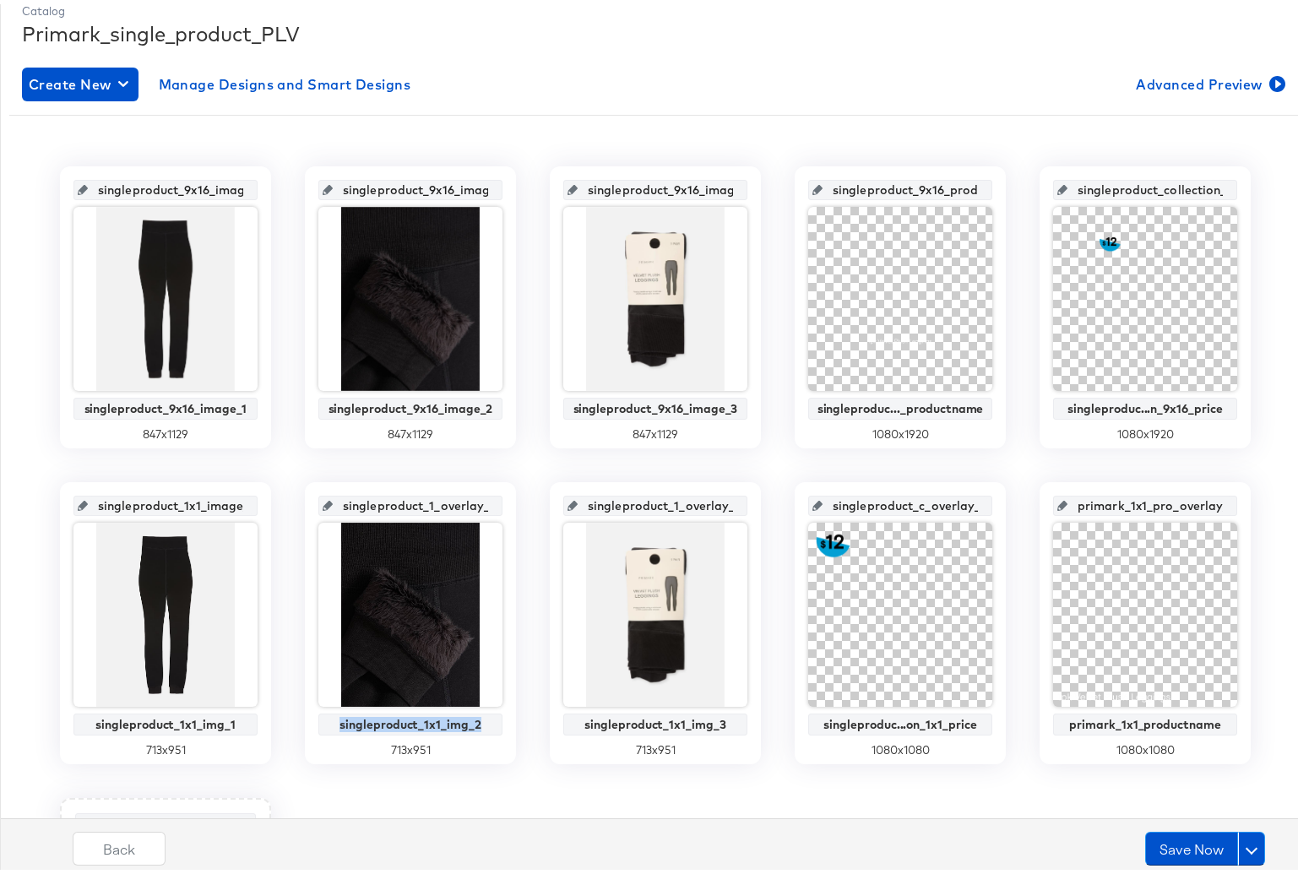
click at [389, 496] on input "singleproduct_1_overlay_6" at bounding box center [416, 495] width 166 height 46
paste input "x1_img_2"
click at [457, 504] on input "singleproduct_1x1_img_2" at bounding box center [416, 495] width 166 height 46
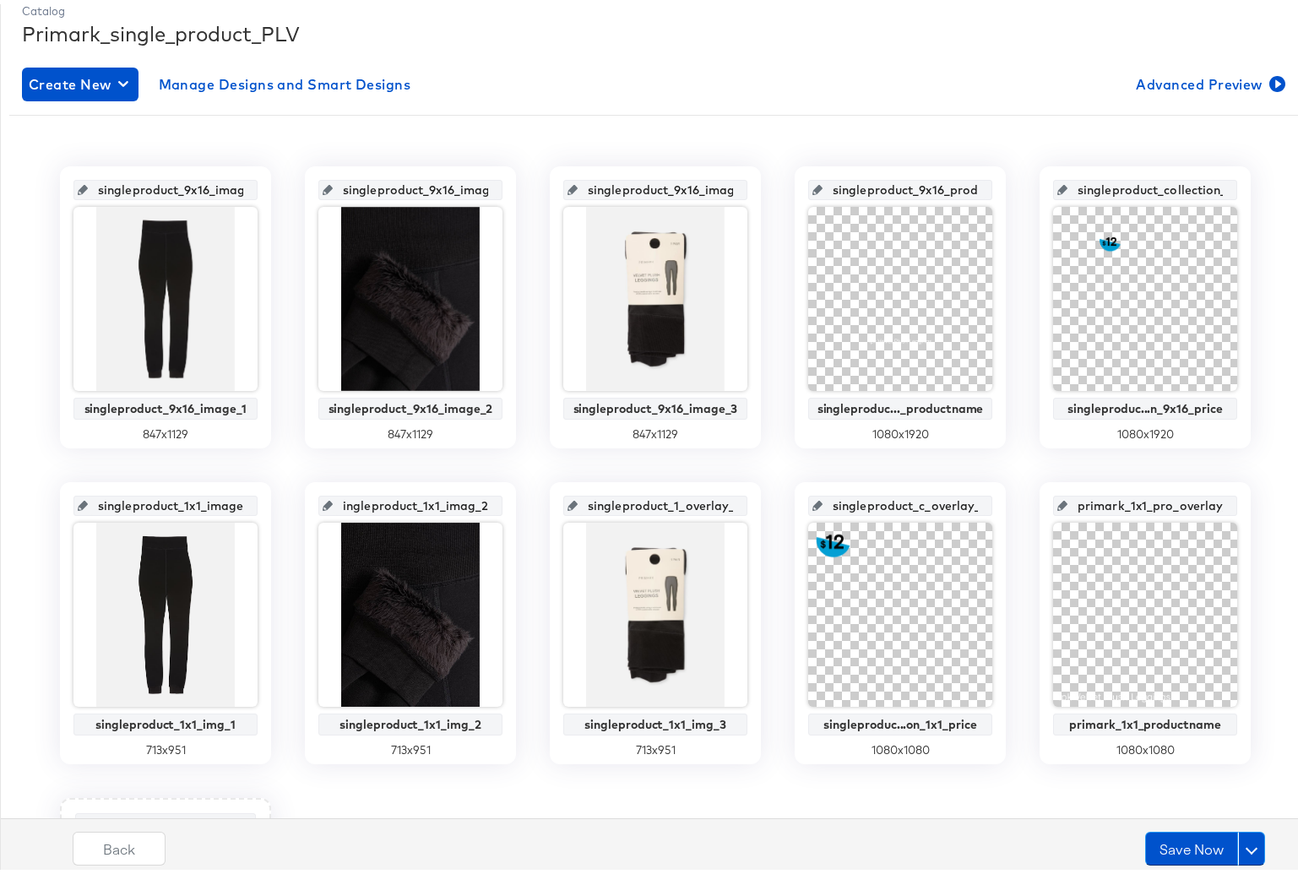
type input "singleproduct_1x1_image_2"
click at [470, 504] on input "singleproduct_1x1_image_2" at bounding box center [416, 495] width 166 height 46
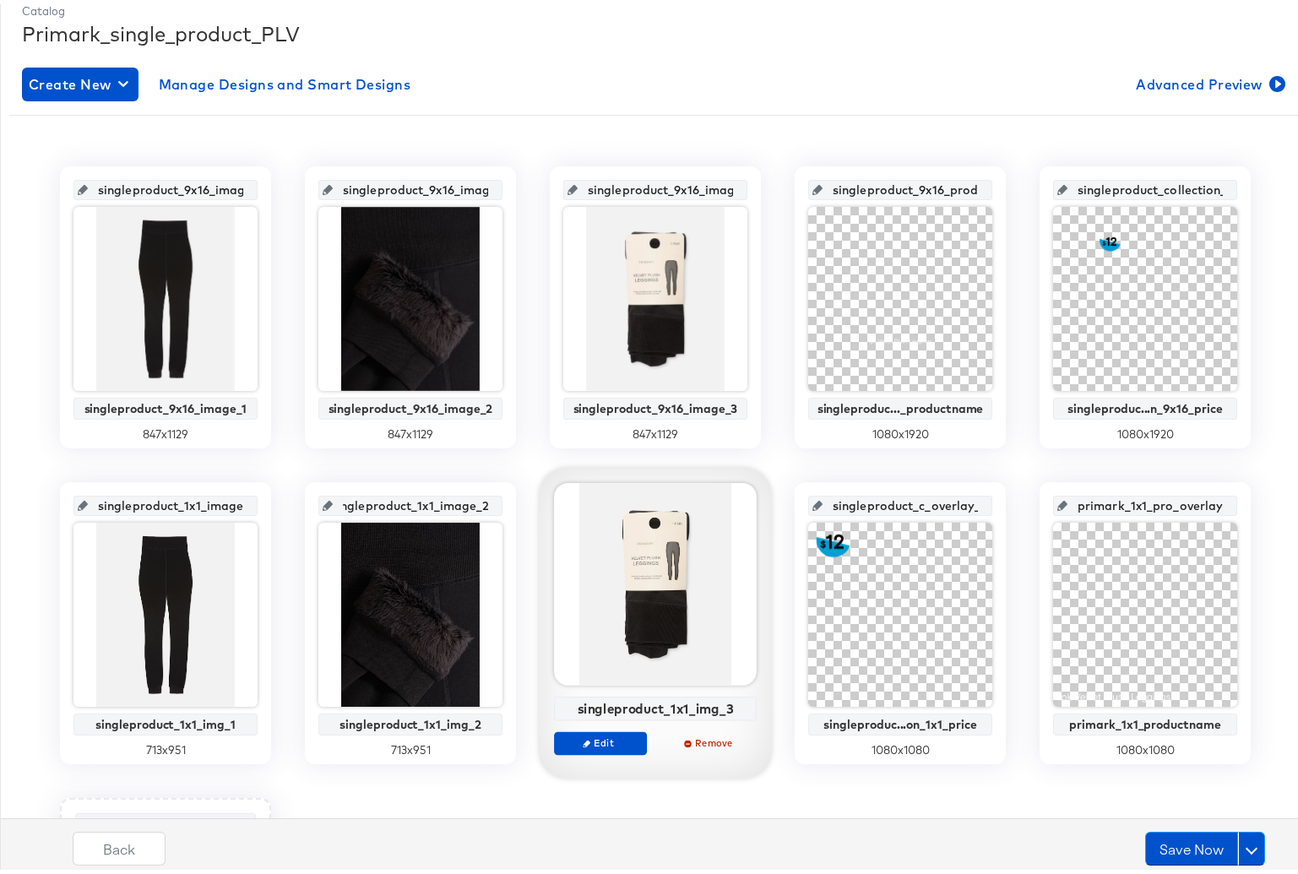
click at [629, 706] on div "singleproduct_1x1_img_3" at bounding box center [655, 704] width 193 height 15
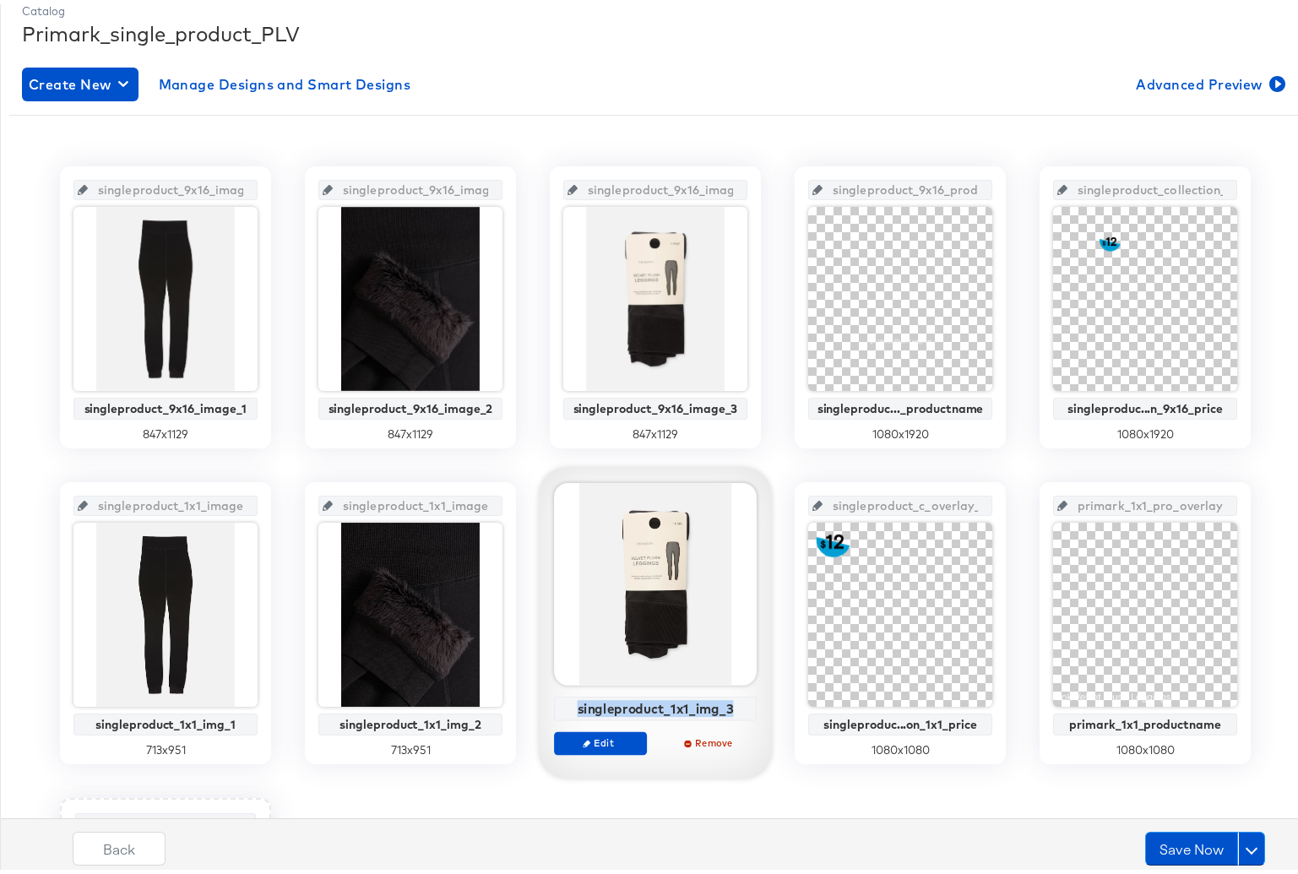
click at [629, 706] on div "singleproduct_1x1_img_3" at bounding box center [655, 704] width 193 height 15
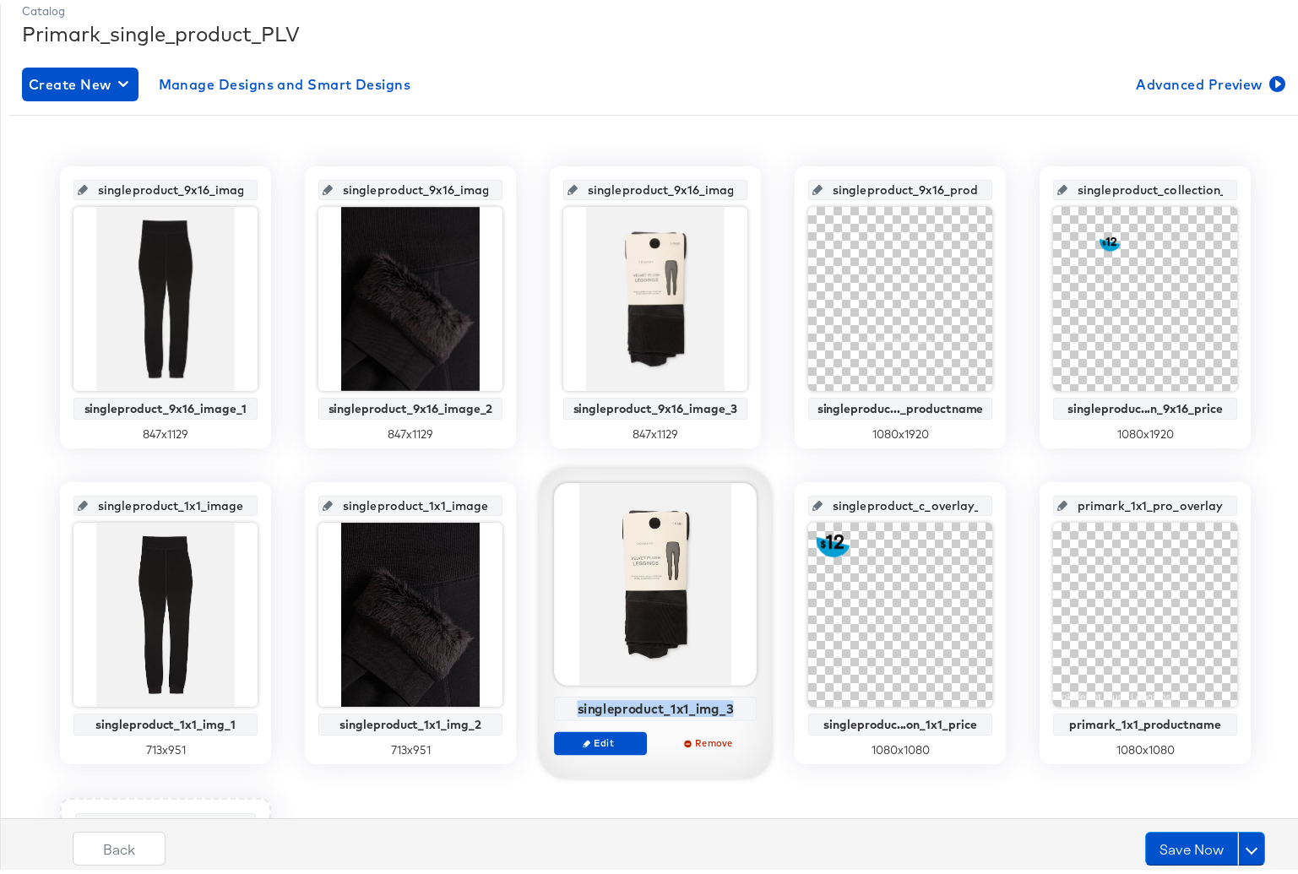
copy div "singleproduct_1x1_img_3"
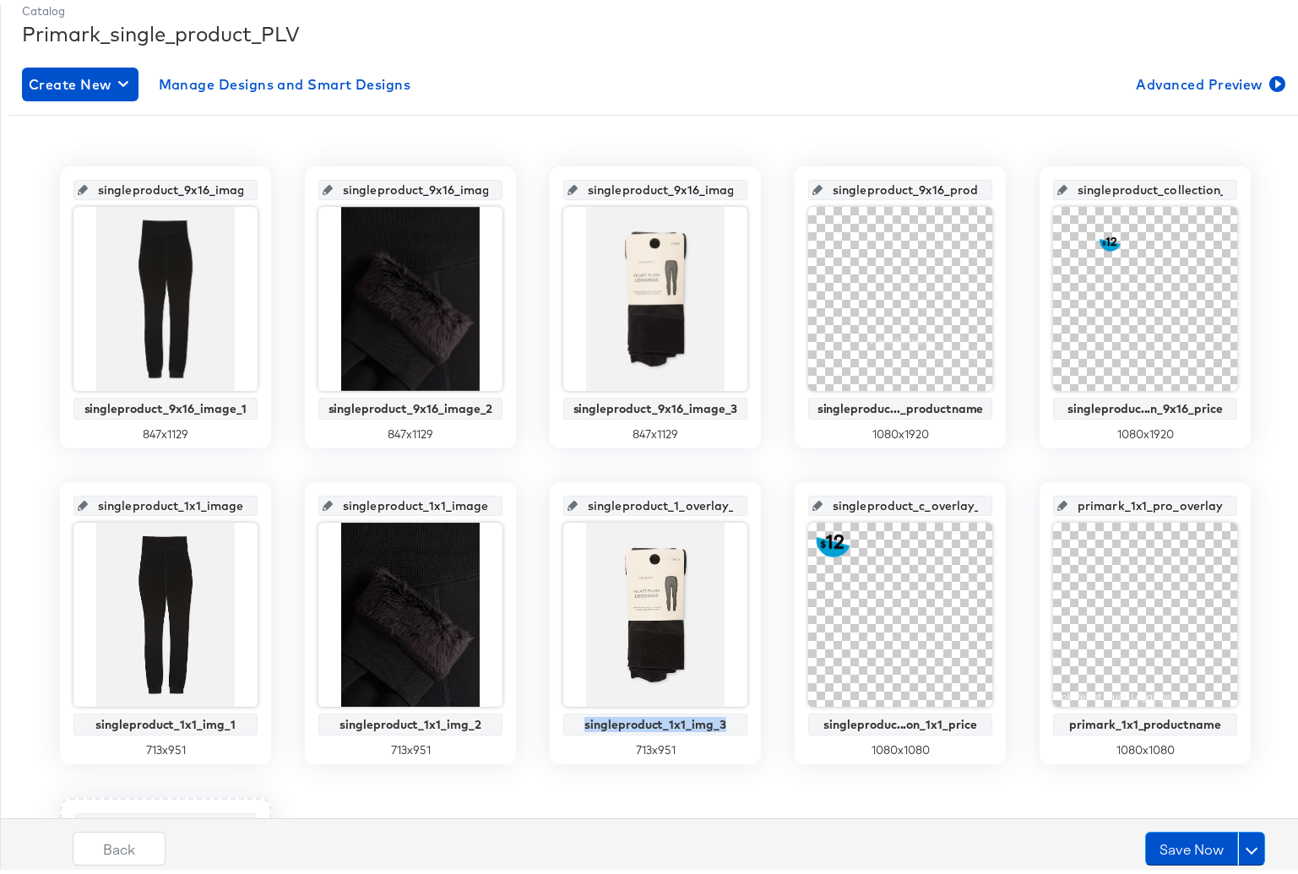
click at [627, 505] on input "singleproduct_1_overlay_7" at bounding box center [661, 495] width 166 height 46
paste input "x1_img_3"
click at [699, 504] on input "singleproduct_1x1_img_3" at bounding box center [661, 495] width 166 height 46
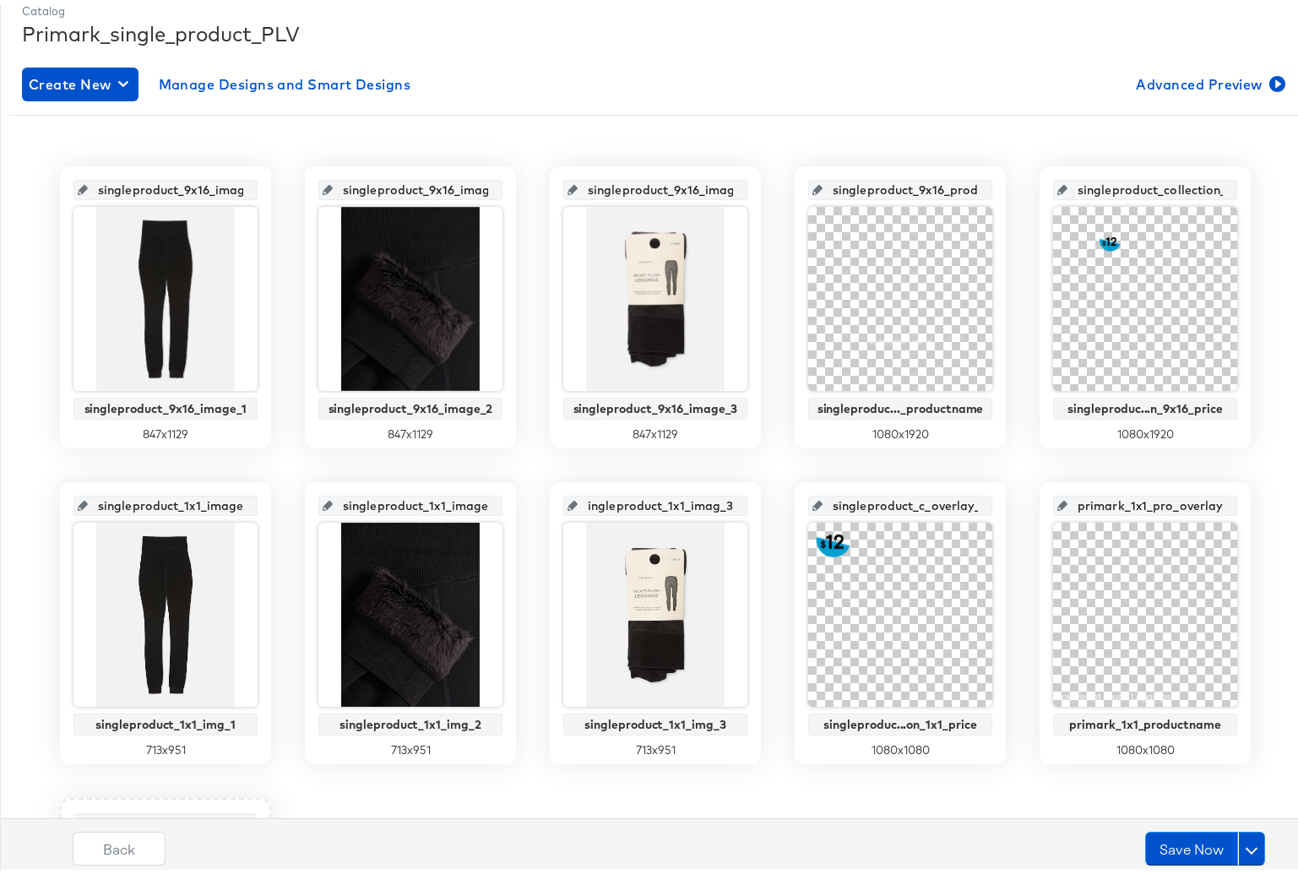
click at [714, 504] on input "singleproduct_1x1_imag_3" at bounding box center [661, 495] width 166 height 46
type input "singleproduct_1x1_image_3"
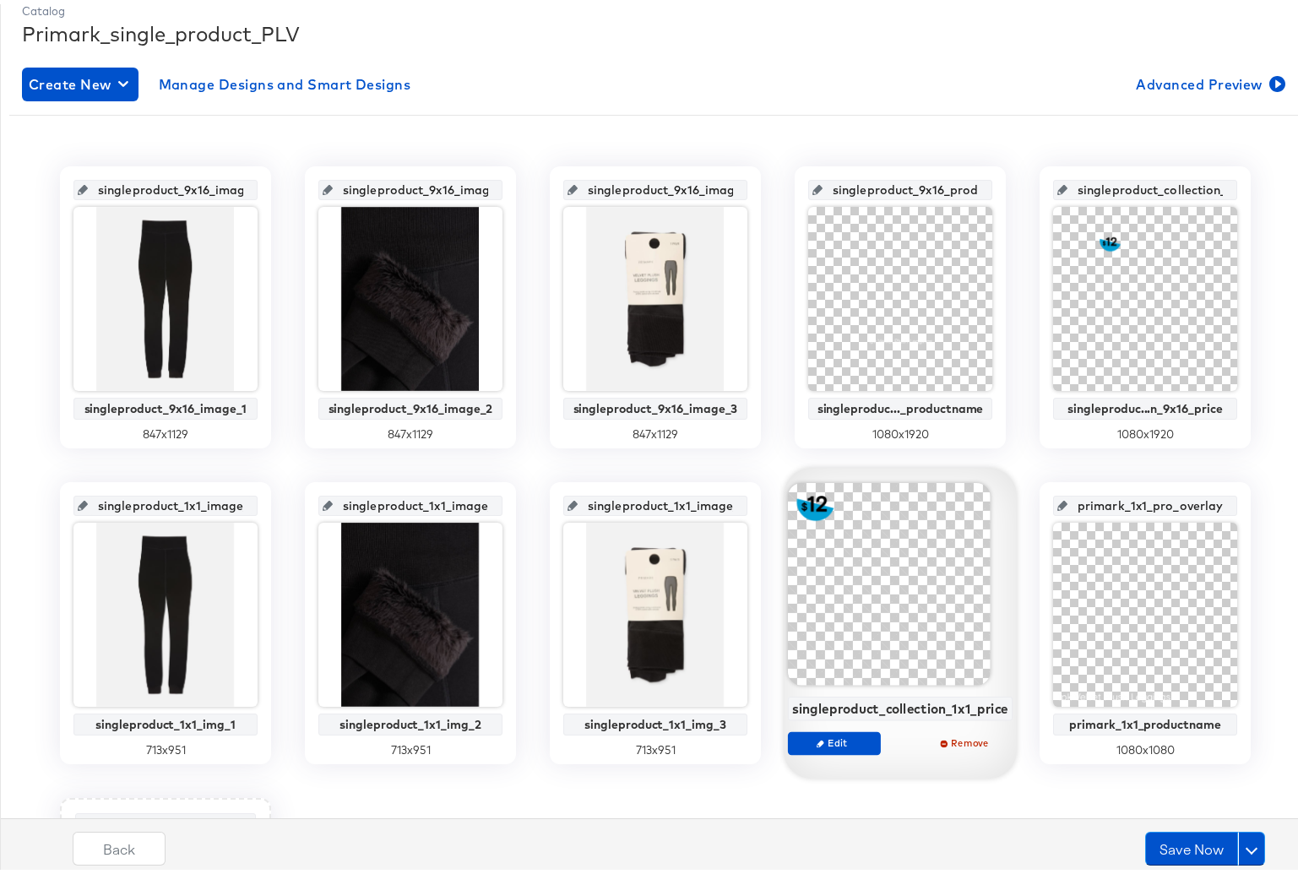
scroll to position [0, 12]
click at [881, 707] on div "singleproduct_collection_1x1_price" at bounding box center [900, 704] width 216 height 15
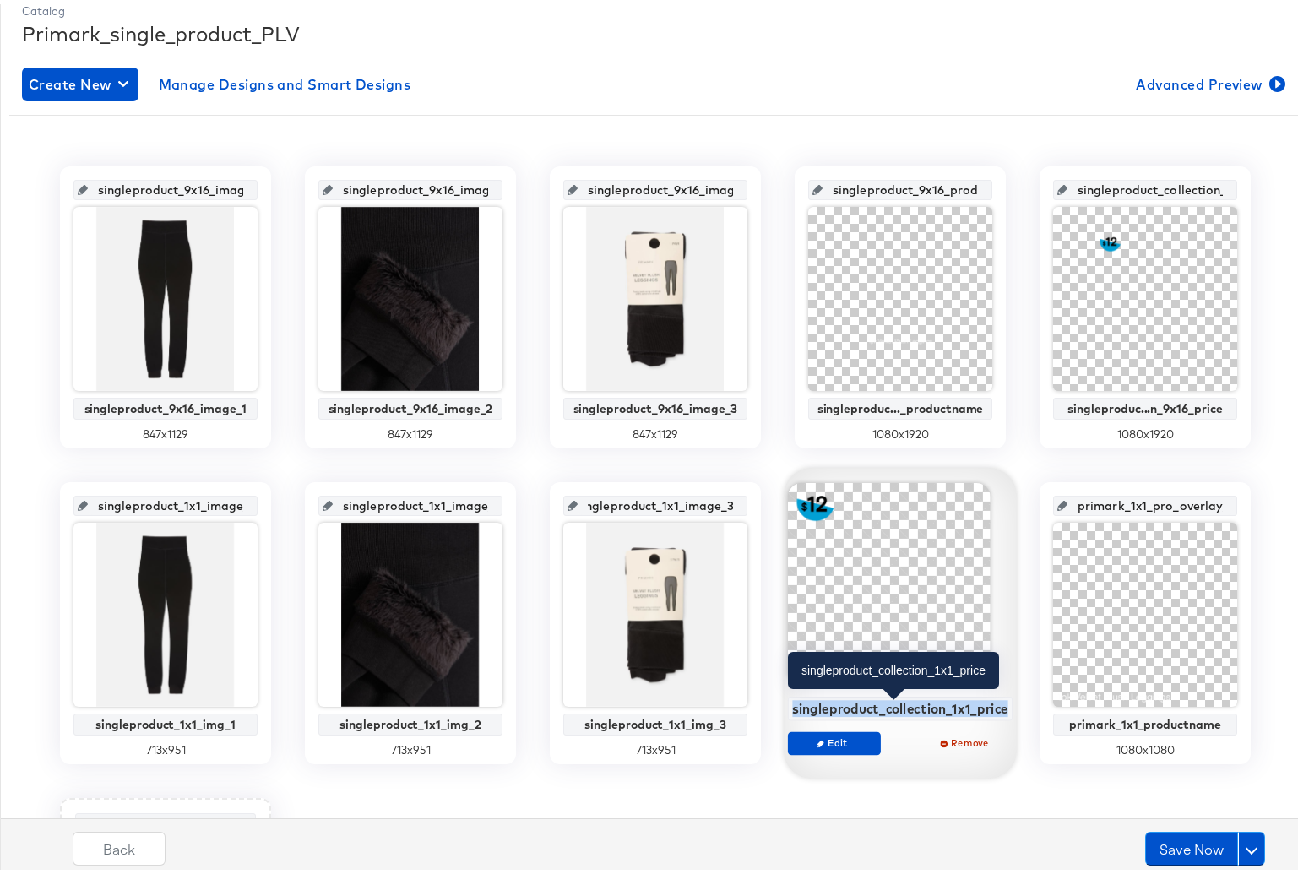
click at [881, 707] on div "singleproduct_collection_1x1_price" at bounding box center [900, 704] width 216 height 15
copy div "singleproduct_collection_1x1_price"
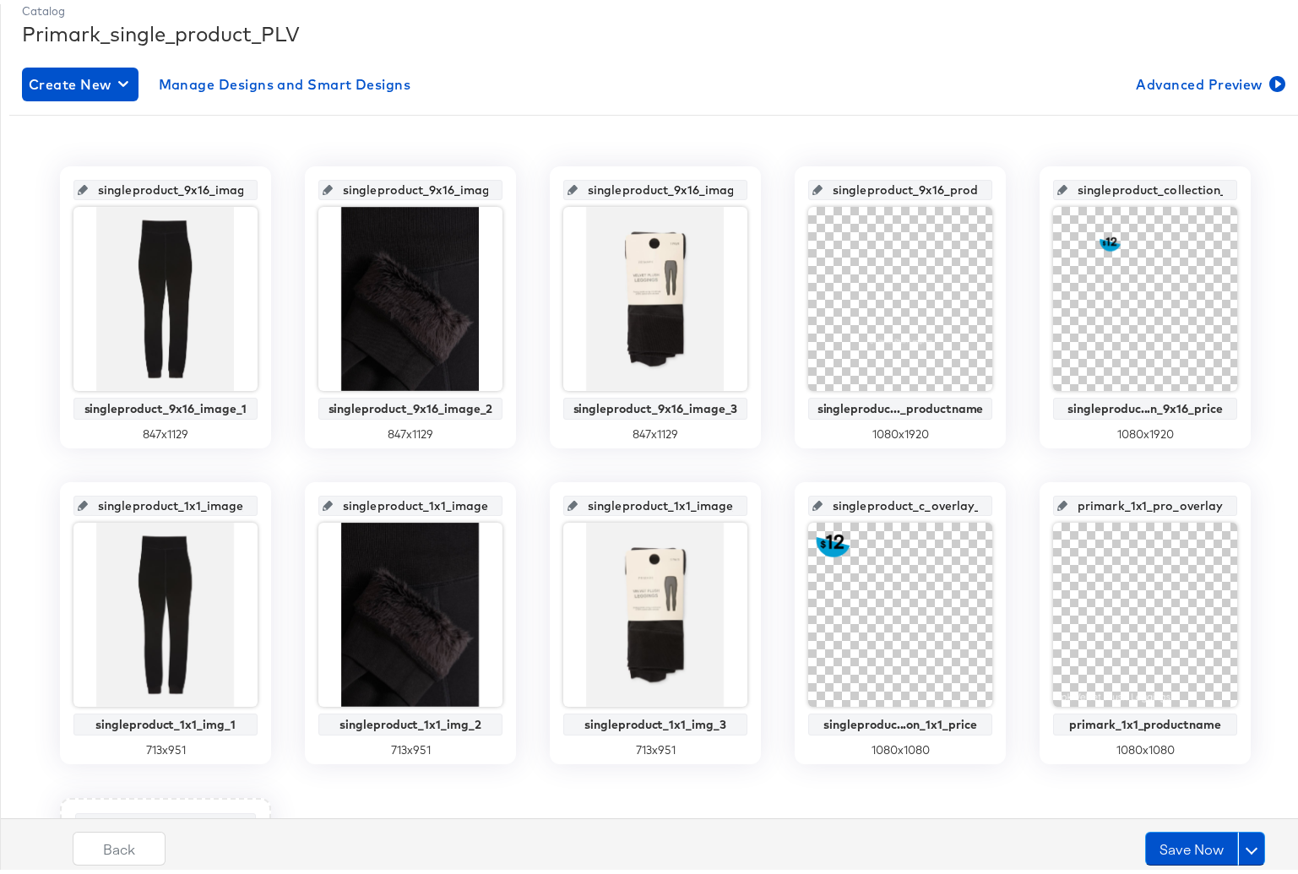
click at [890, 504] on input "singleproduct_c_overlay_8" at bounding box center [906, 495] width 166 height 46
paste input "ollection_1x1_price"
type input "singleproduct_collection_1x1_price_image"
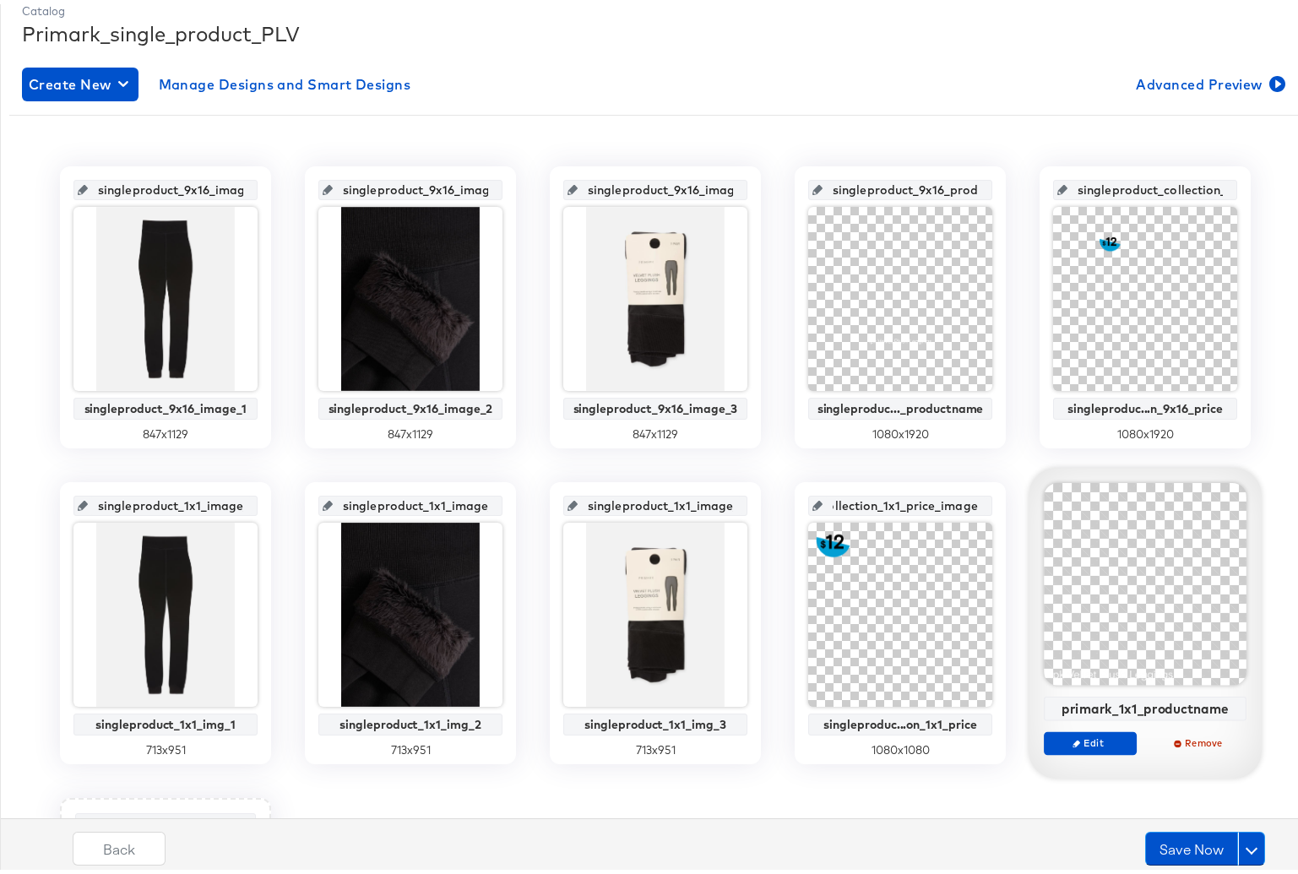
click at [1107, 705] on div "primark_1x1_productname" at bounding box center [1145, 704] width 193 height 15
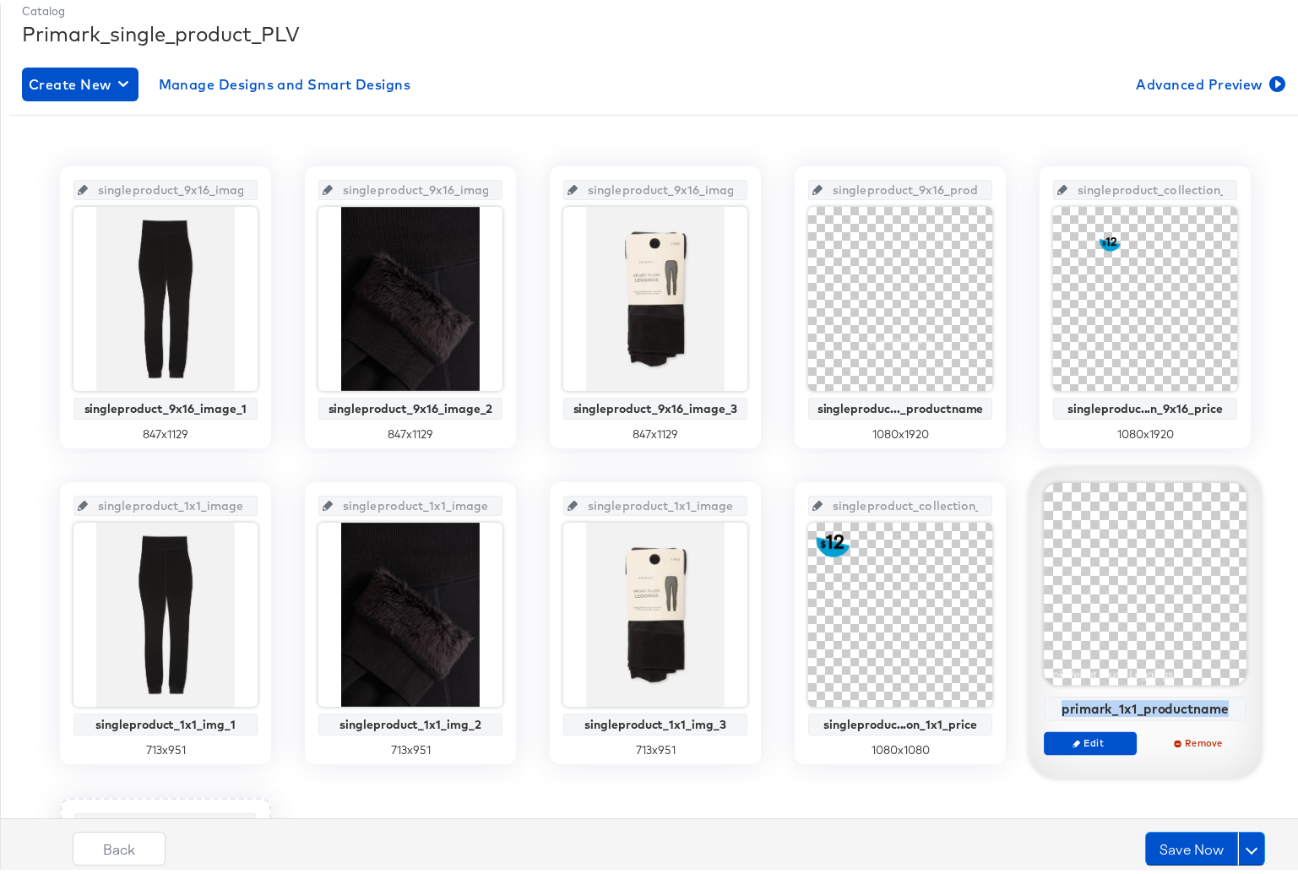
click at [1107, 705] on div "primark_1x1_productname" at bounding box center [1145, 704] width 193 height 15
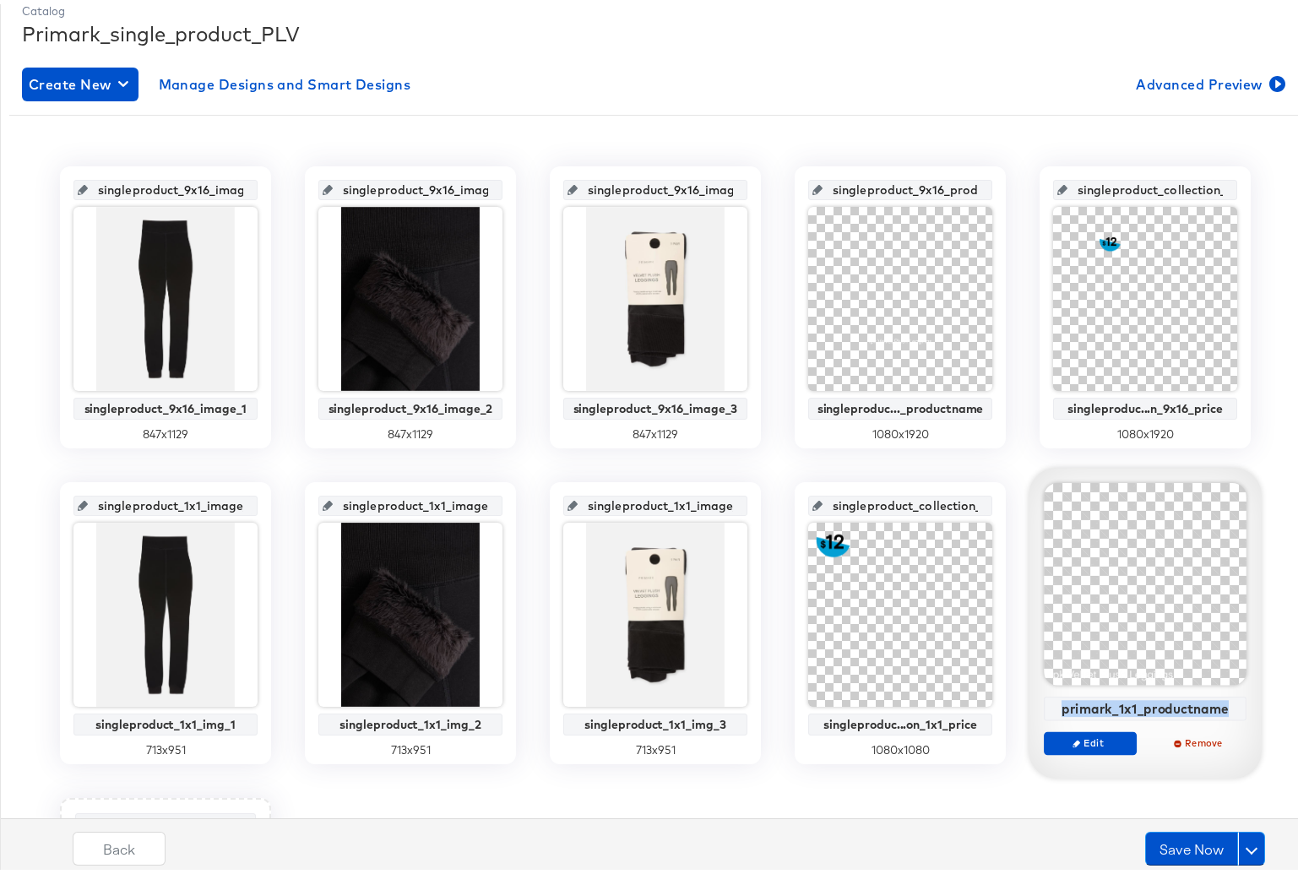
copy div "primark_1x1_productname"
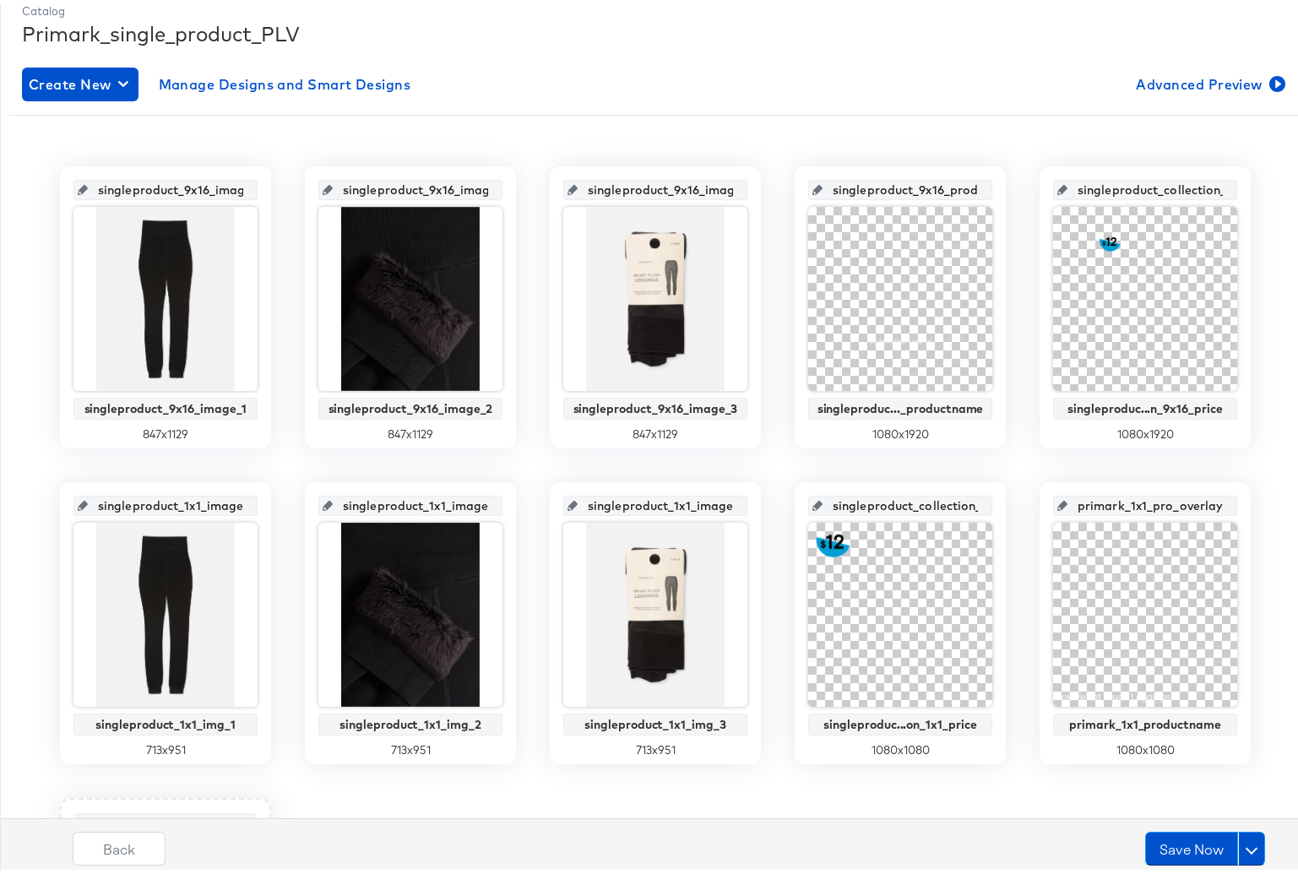
click at [1133, 503] on input "primark_1x1_pro_overlay_9" at bounding box center [1151, 495] width 166 height 46
paste input "ductname"
type input "primark_1x1_productname_image"
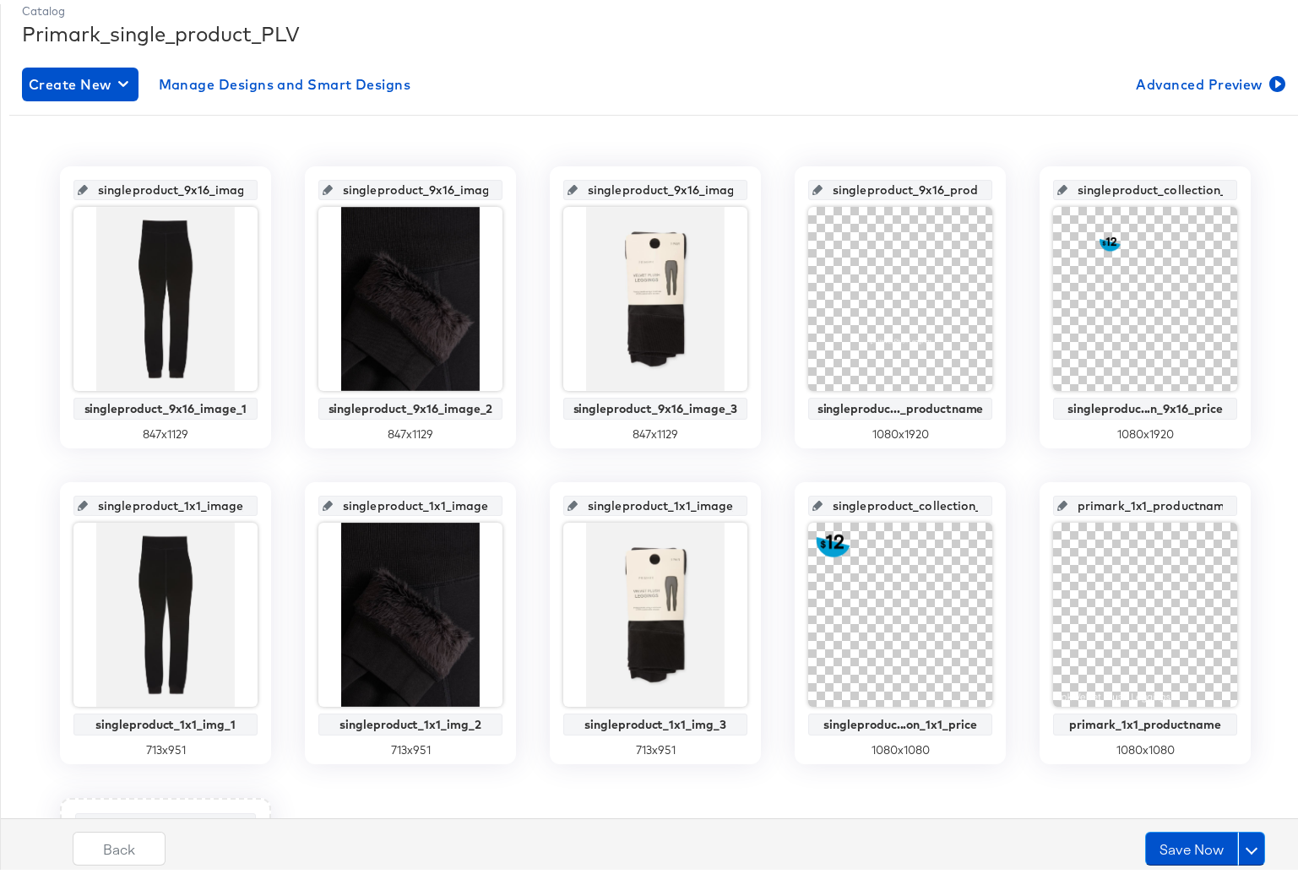
scroll to position [0, 106]
drag, startPoint x: 931, startPoint y: 501, endPoint x: 994, endPoint y: 503, distance: 63.4
click at [994, 503] on div "singleproduct_collection_1x1_price_image singleproduc...on_1x1_price 1080 x 1080" at bounding box center [900, 619] width 211 height 282
click at [1163, 855] on button "Save Now" at bounding box center [1192, 845] width 93 height 34
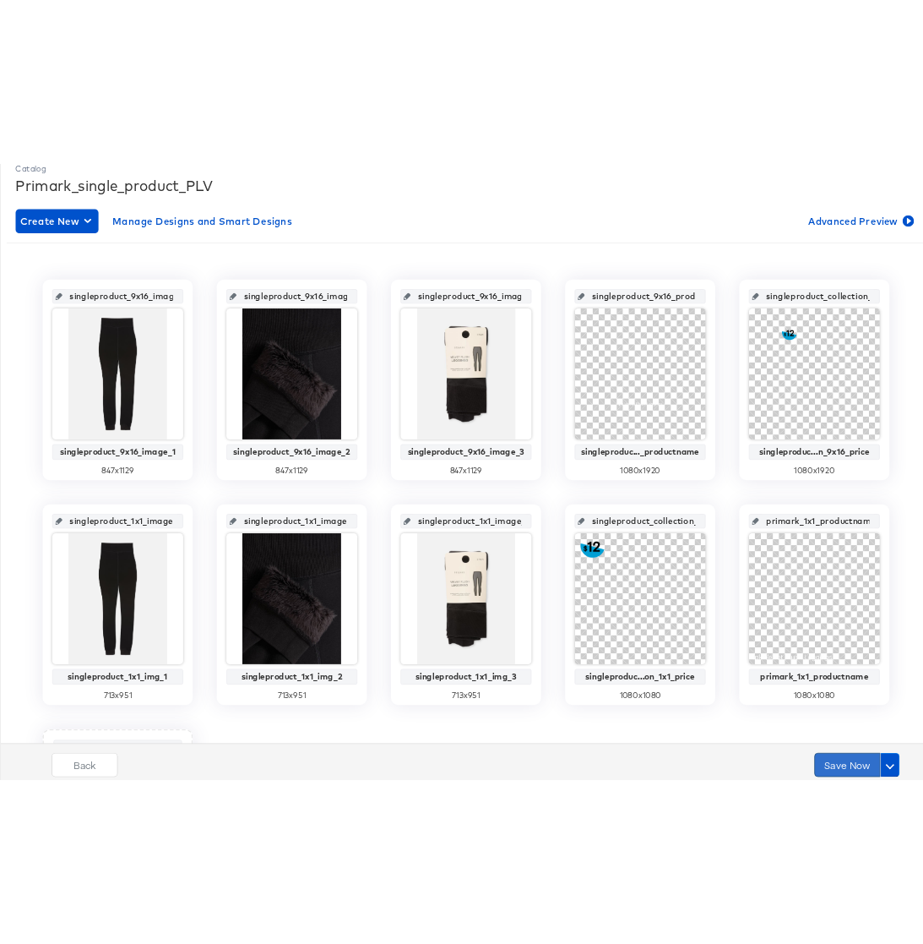
scroll to position [0, 0]
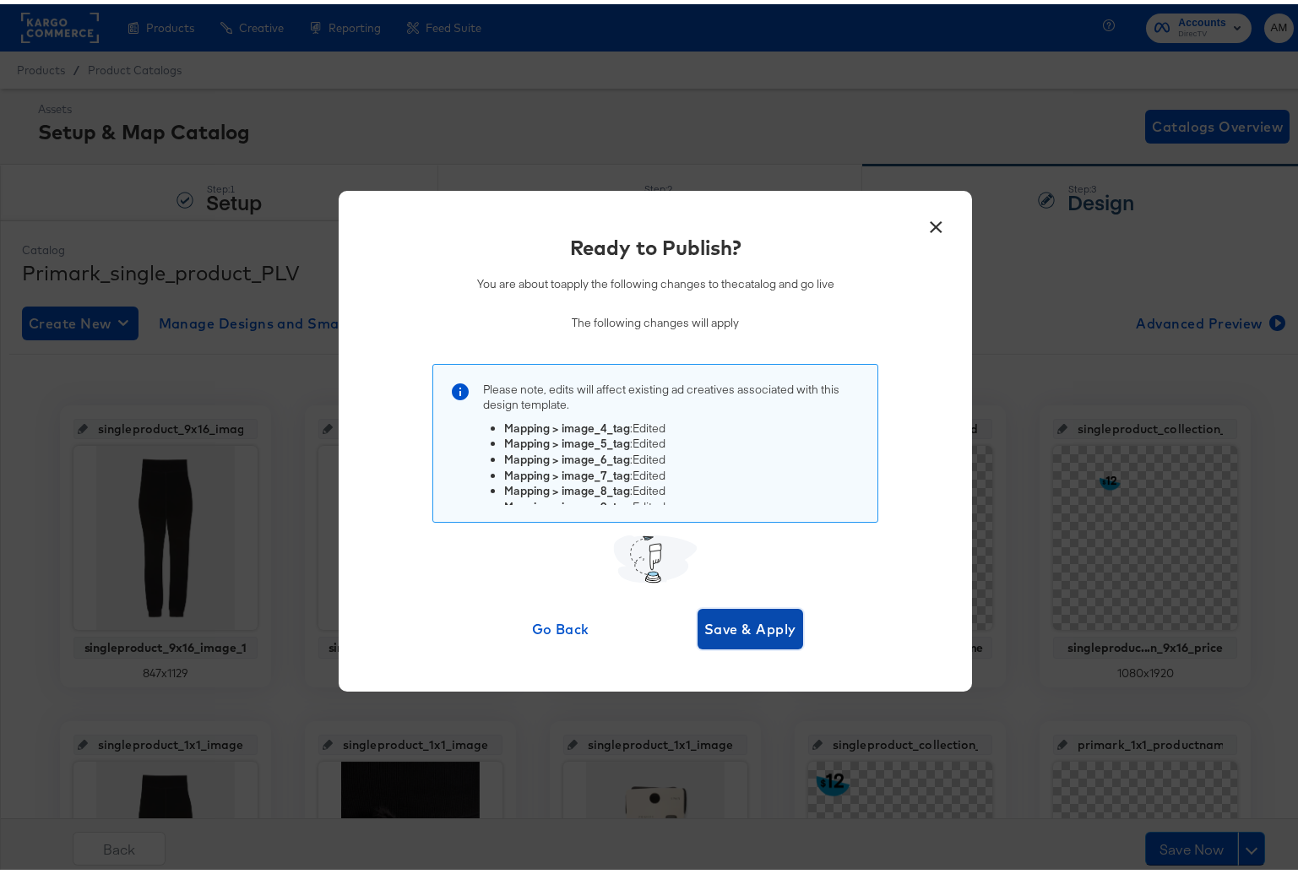
click at [737, 622] on span "Save & Apply" at bounding box center [751, 625] width 92 height 24
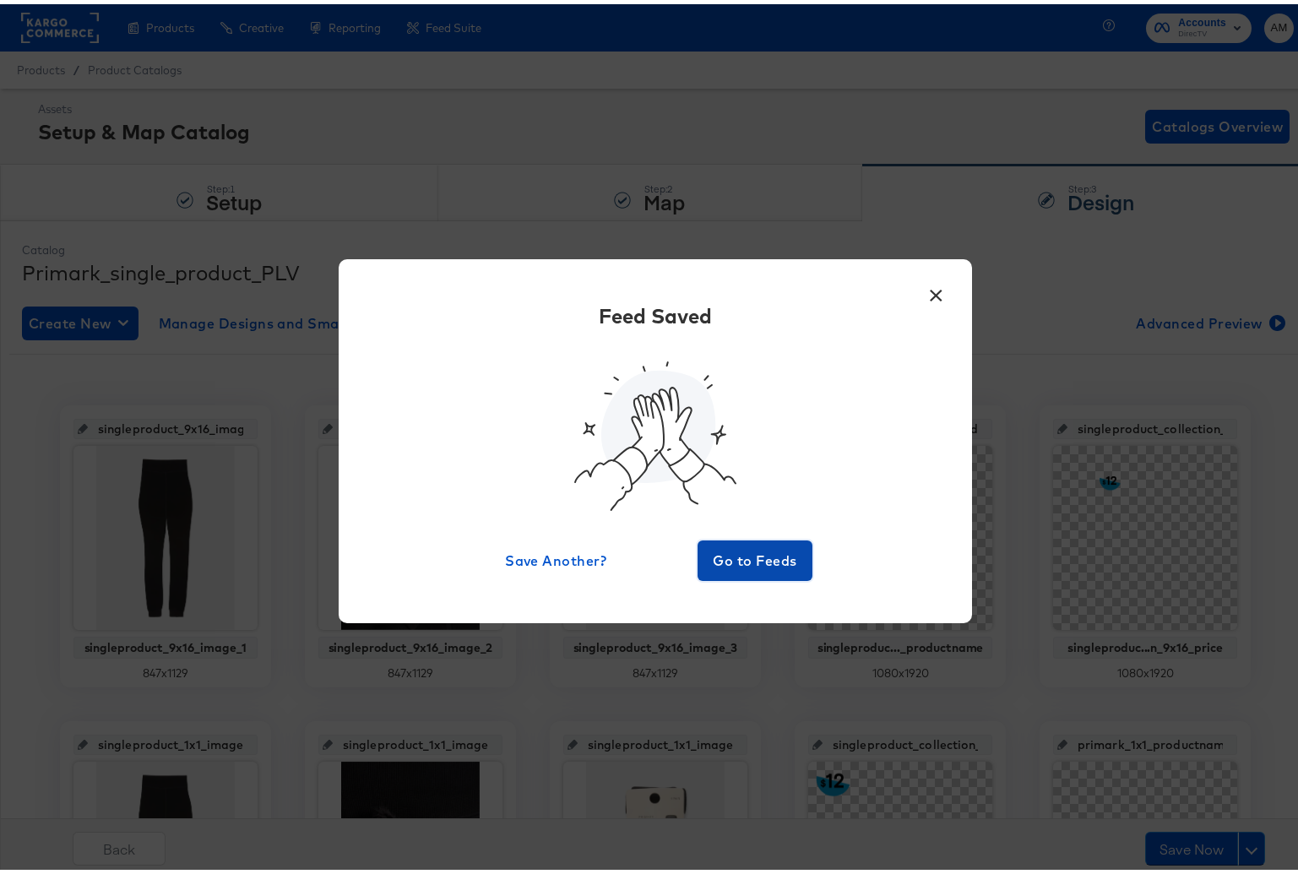
click at [745, 555] on span "Go to Feeds" at bounding box center [755, 557] width 101 height 24
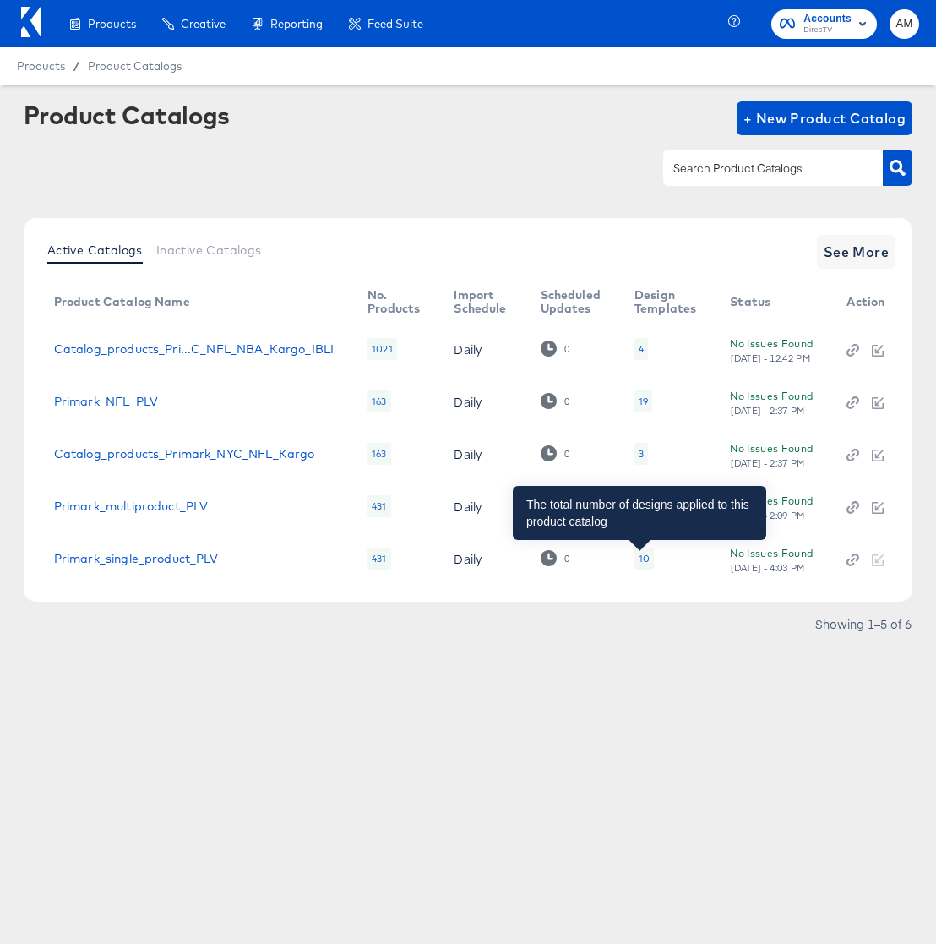
click at [639, 558] on div "10" at bounding box center [644, 559] width 11 height 14
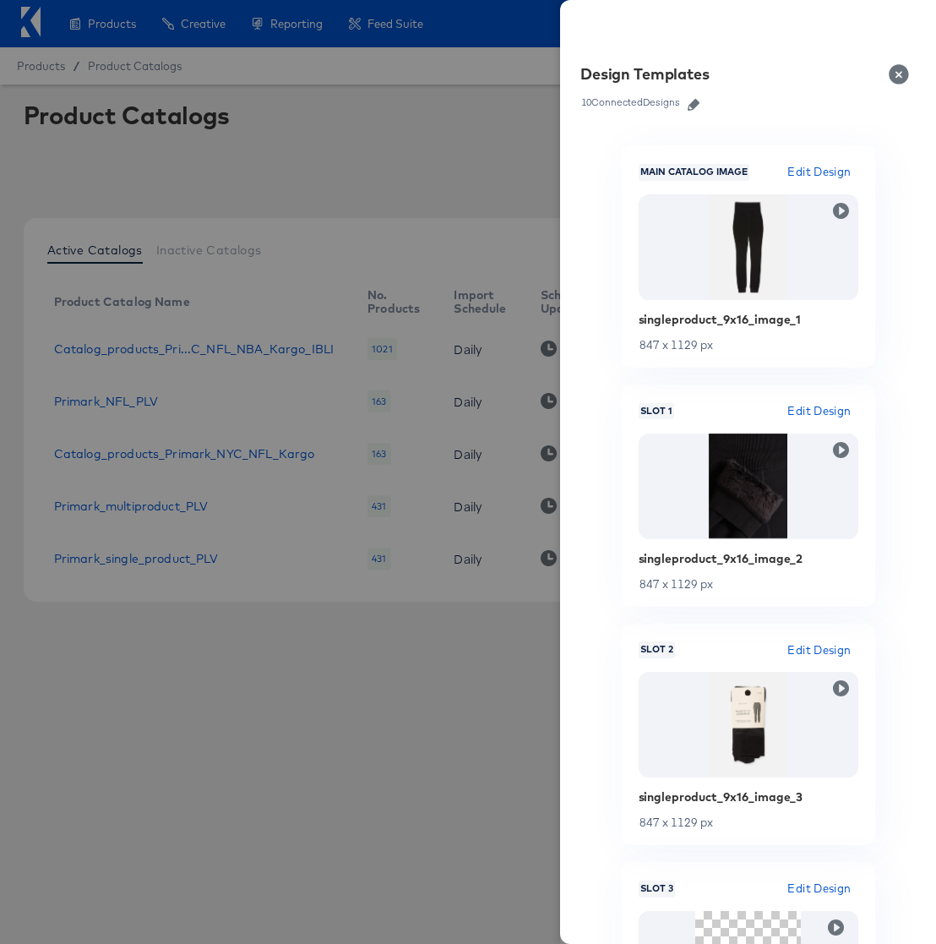
click at [691, 107] on icon "button" at bounding box center [694, 105] width 12 height 12
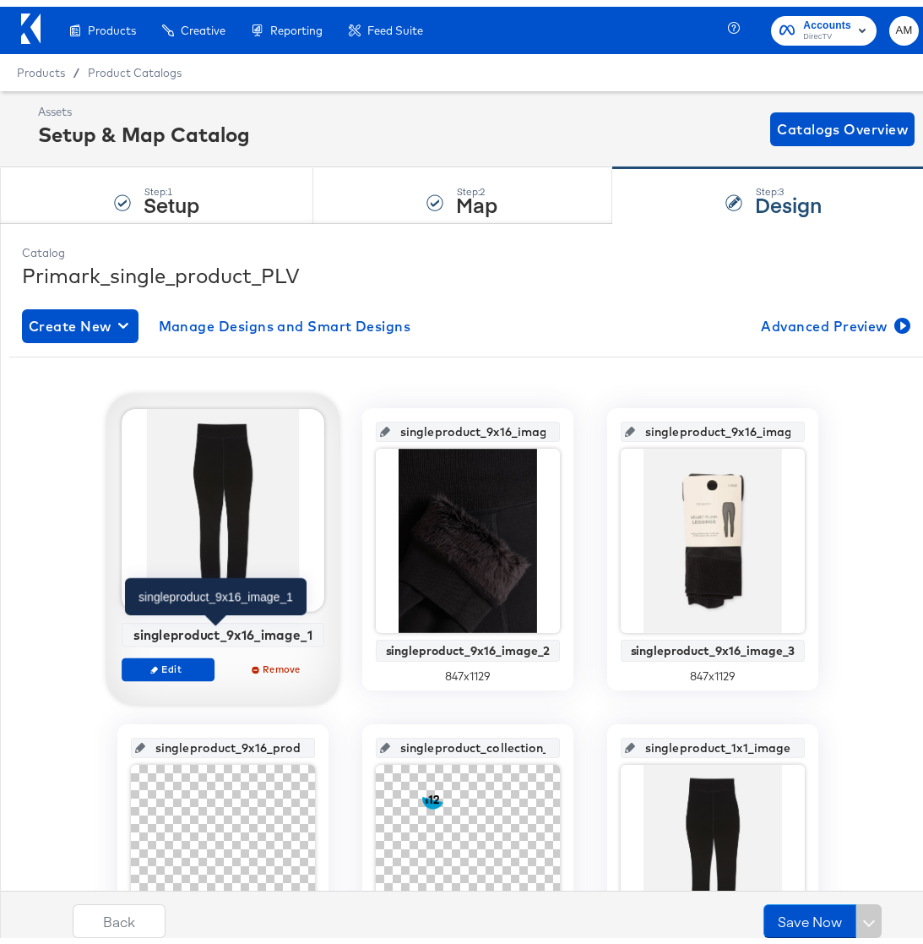
click at [196, 624] on div "singleproduct_9x16_image_1" at bounding box center [223, 627] width 193 height 15
copy div "singleproduct_9x16_image_1"
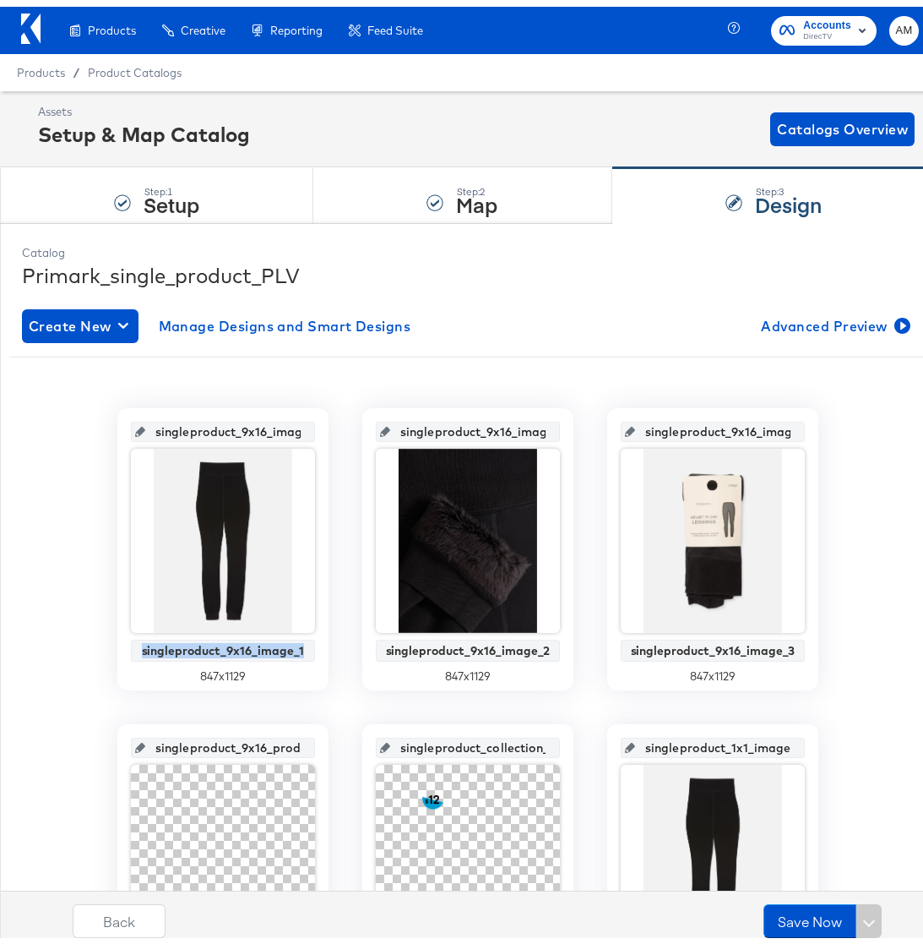
click at [454, 643] on div "singleproduct_9x16_image_2" at bounding box center [468, 644] width 176 height 14
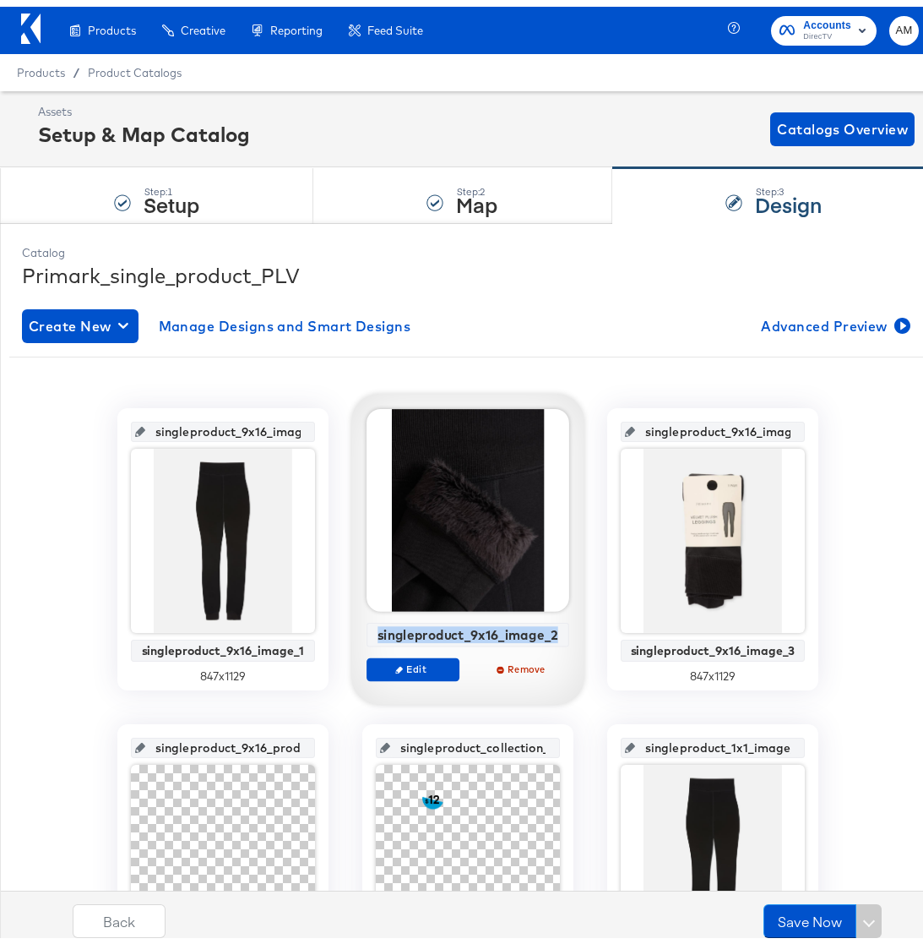
copy div "singleproduct_9x16_image_2"
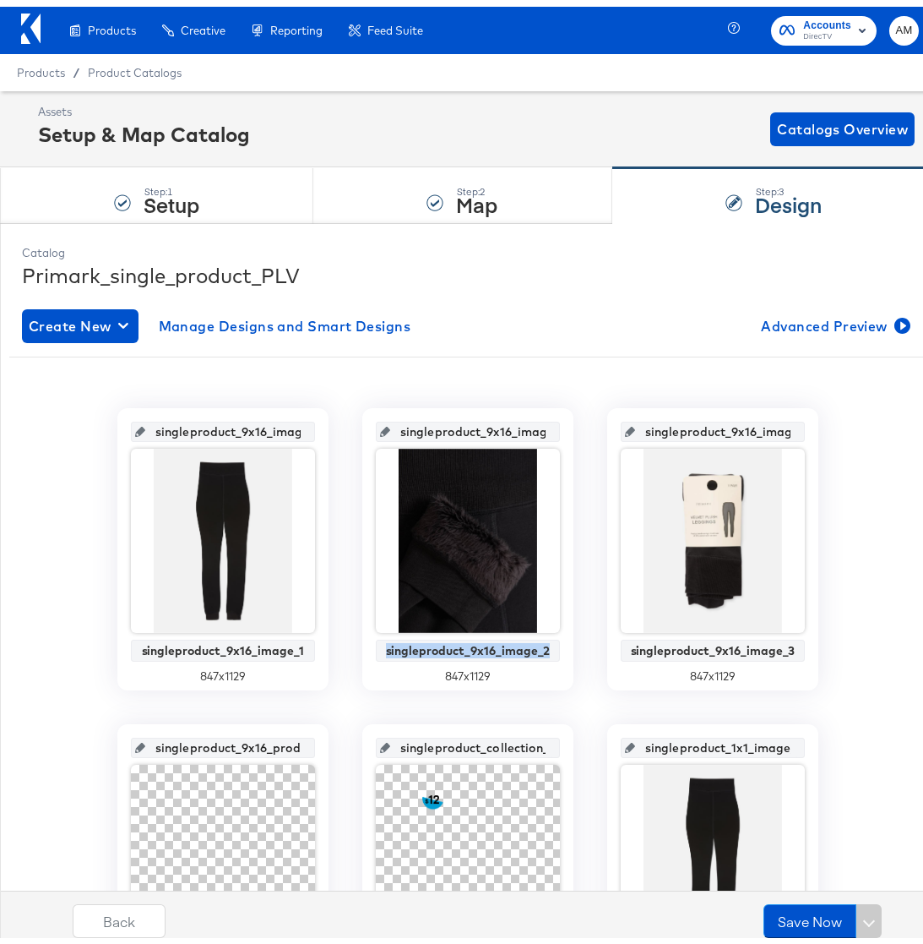
click at [640, 641] on div "singleproduct_9x16_image_3" at bounding box center [713, 644] width 176 height 14
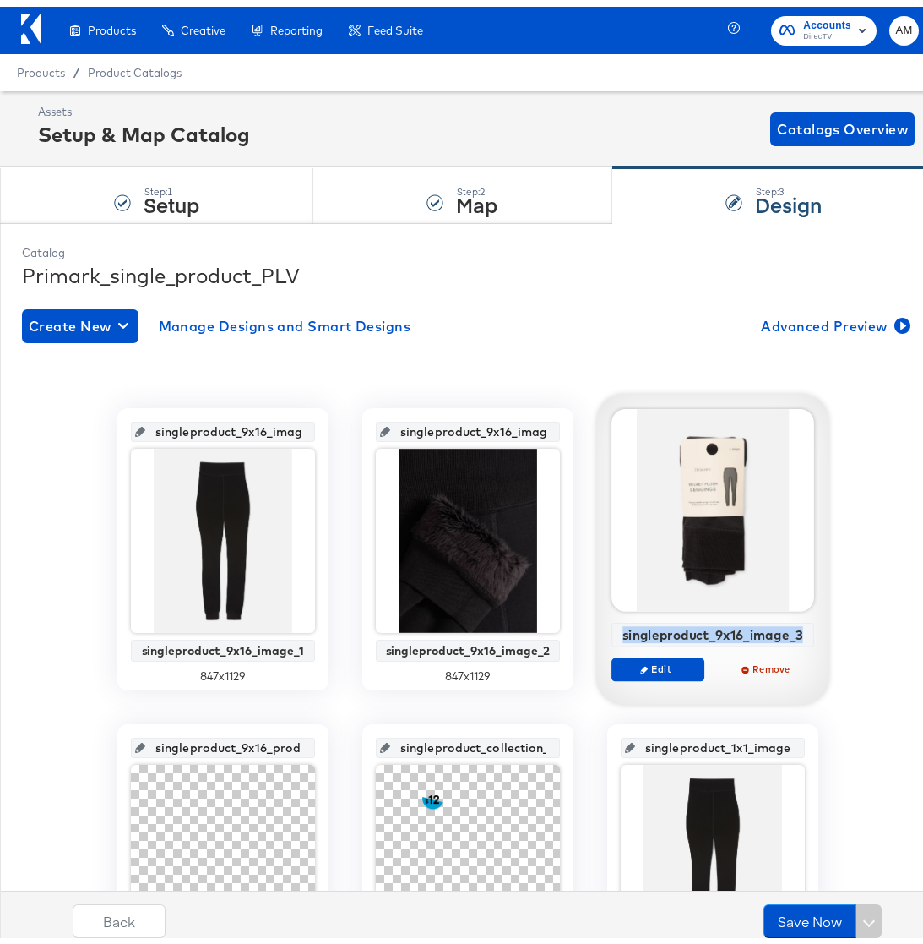
copy div "singleproduct_9x16_image_3"
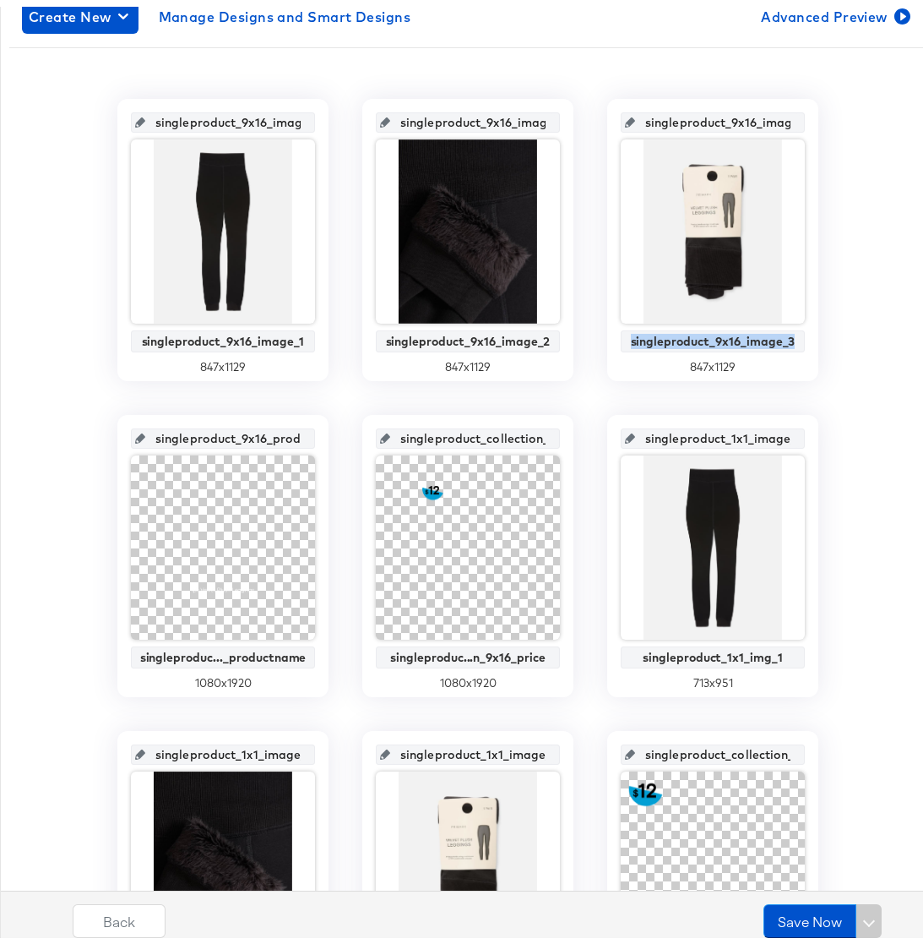
scroll to position [426, 0]
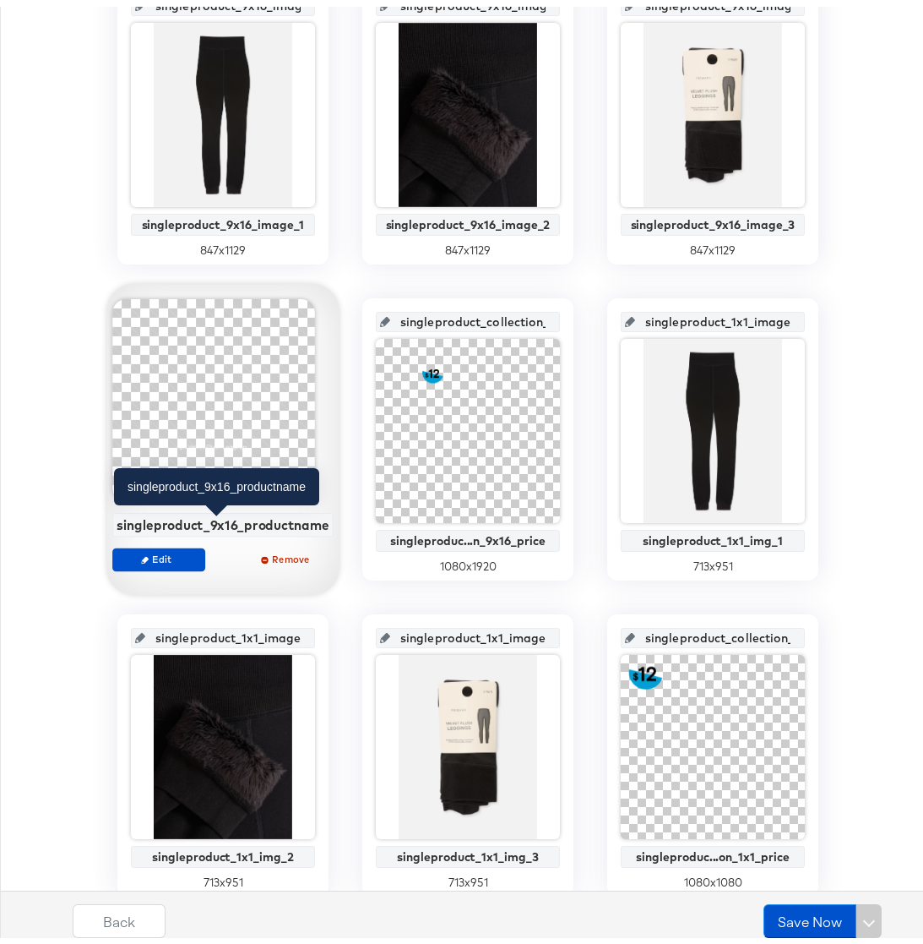
click at [167, 516] on div "singleproduct_9x16_productname" at bounding box center [223, 517] width 213 height 15
copy div "singleproduct_9x16_productname"
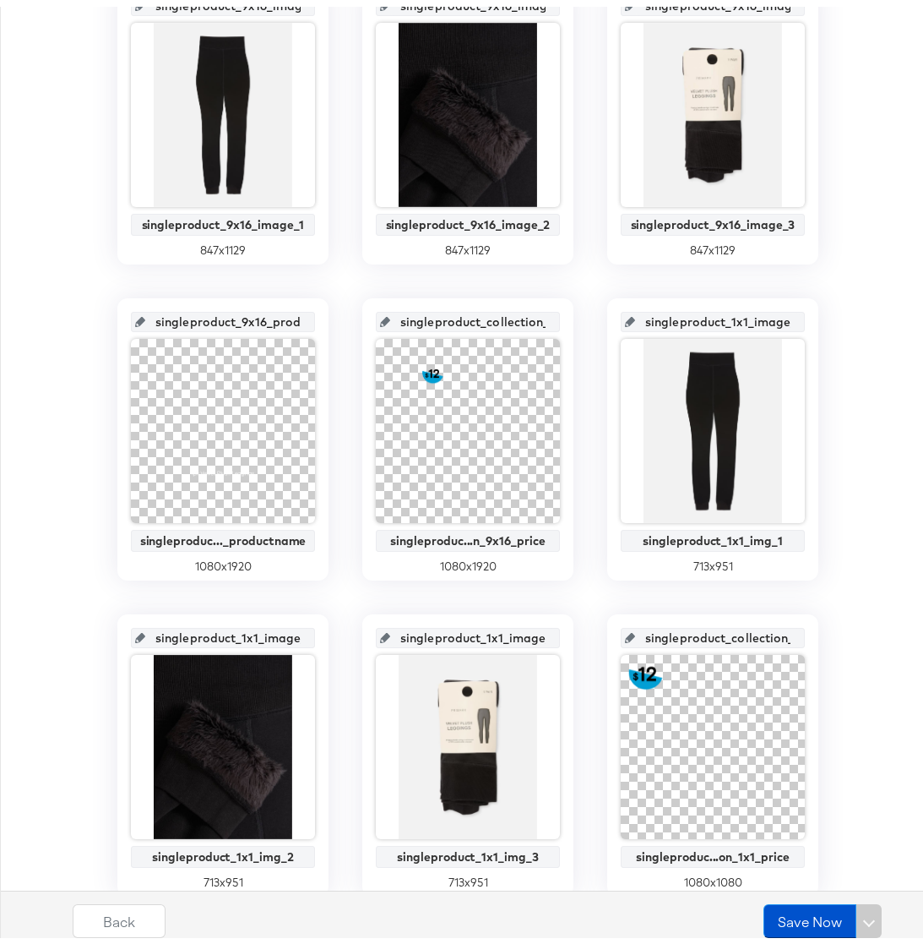
click at [442, 531] on div "singleproduc...n_9x16_price" at bounding box center [468, 534] width 176 height 14
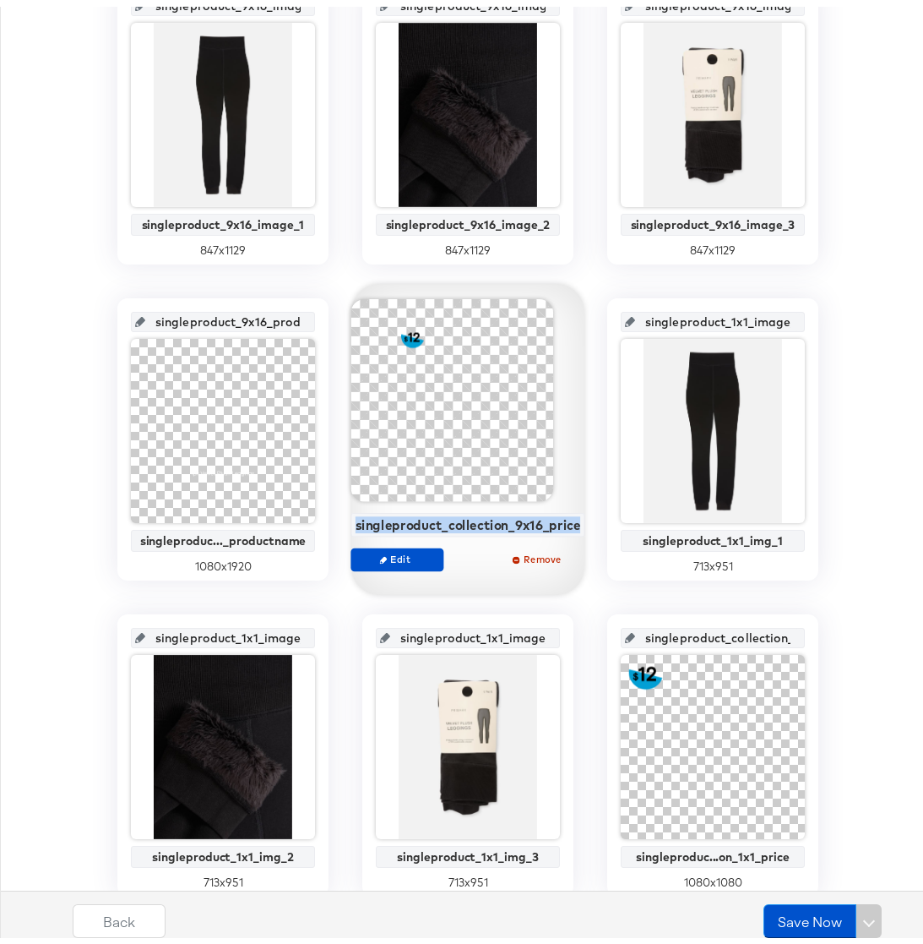
click at [442, 525] on div "singleproduct_collection_9x16_price" at bounding box center [469, 517] width 226 height 15
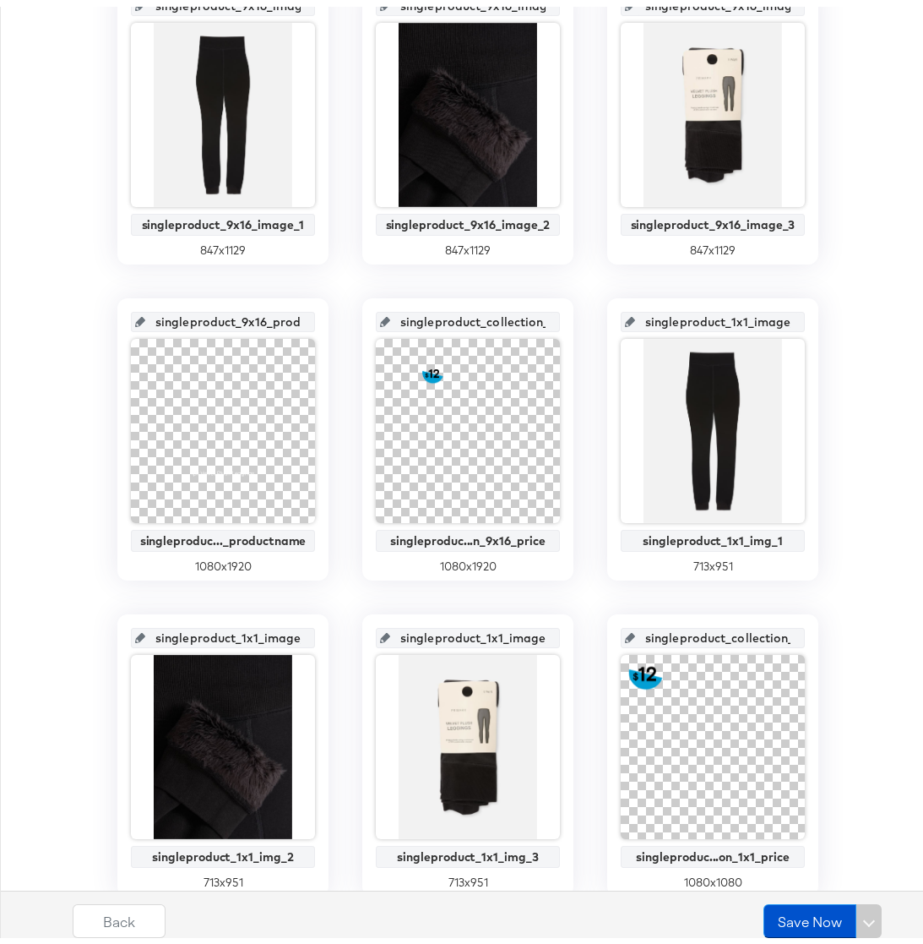
click at [683, 533] on div "singleproduct_1x1_img_1" at bounding box center [713, 534] width 176 height 14
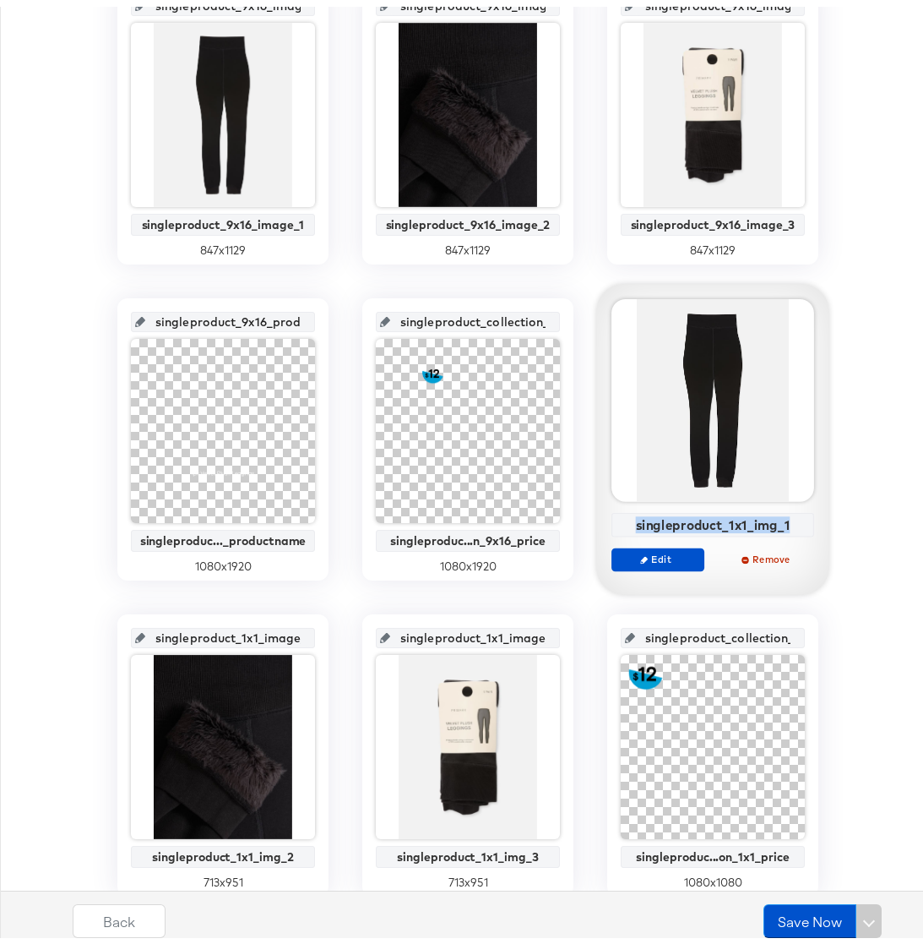
copy div "singleproduct_1x1_img_1"
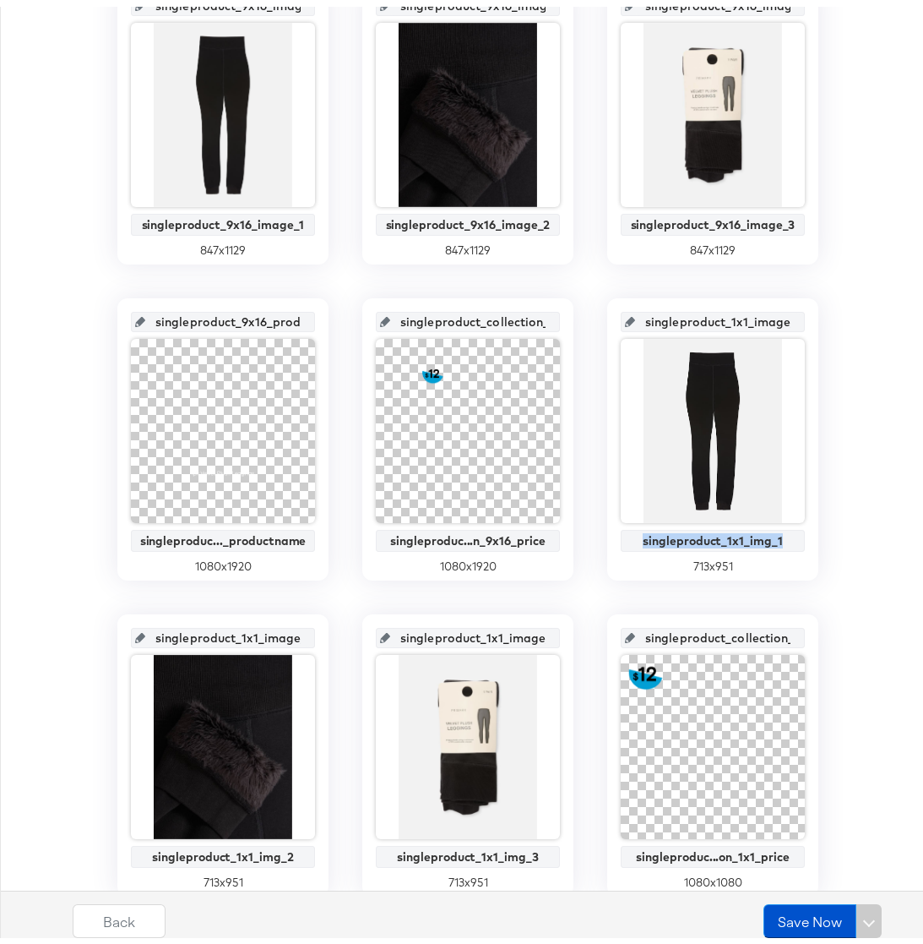
click at [241, 846] on div "singleproduct_1x1_img_2" at bounding box center [223, 850] width 176 height 14
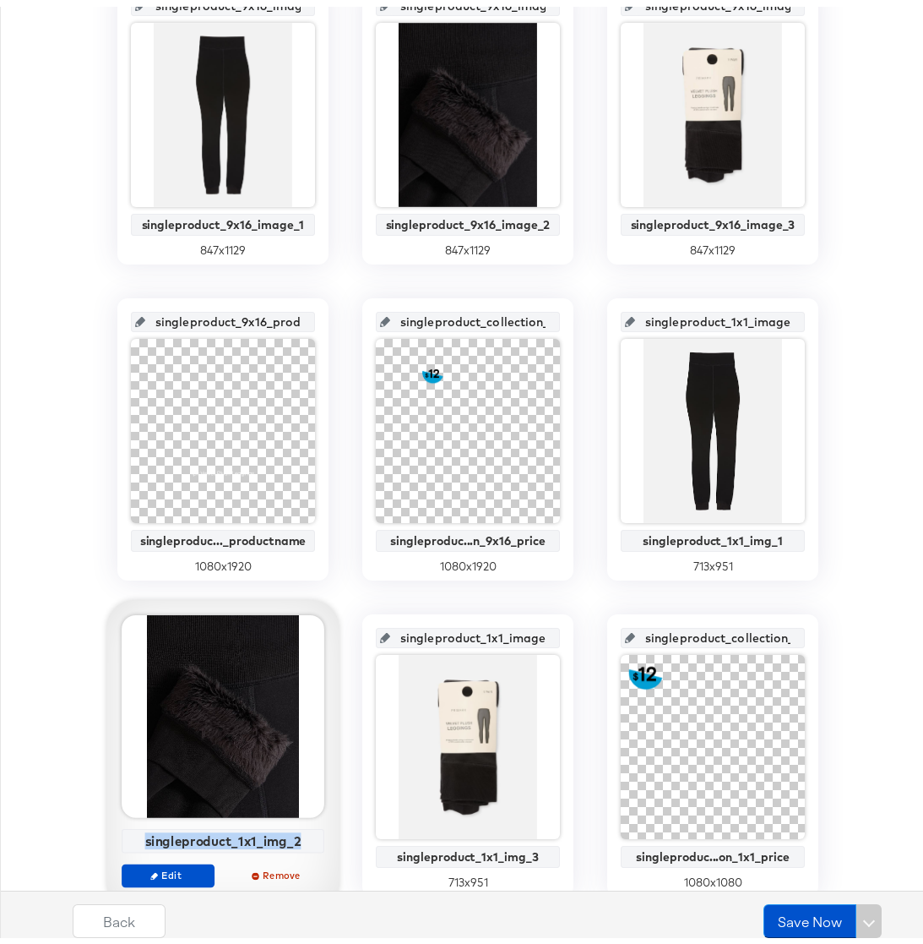
copy div "singleproduct_1x1_img_2"
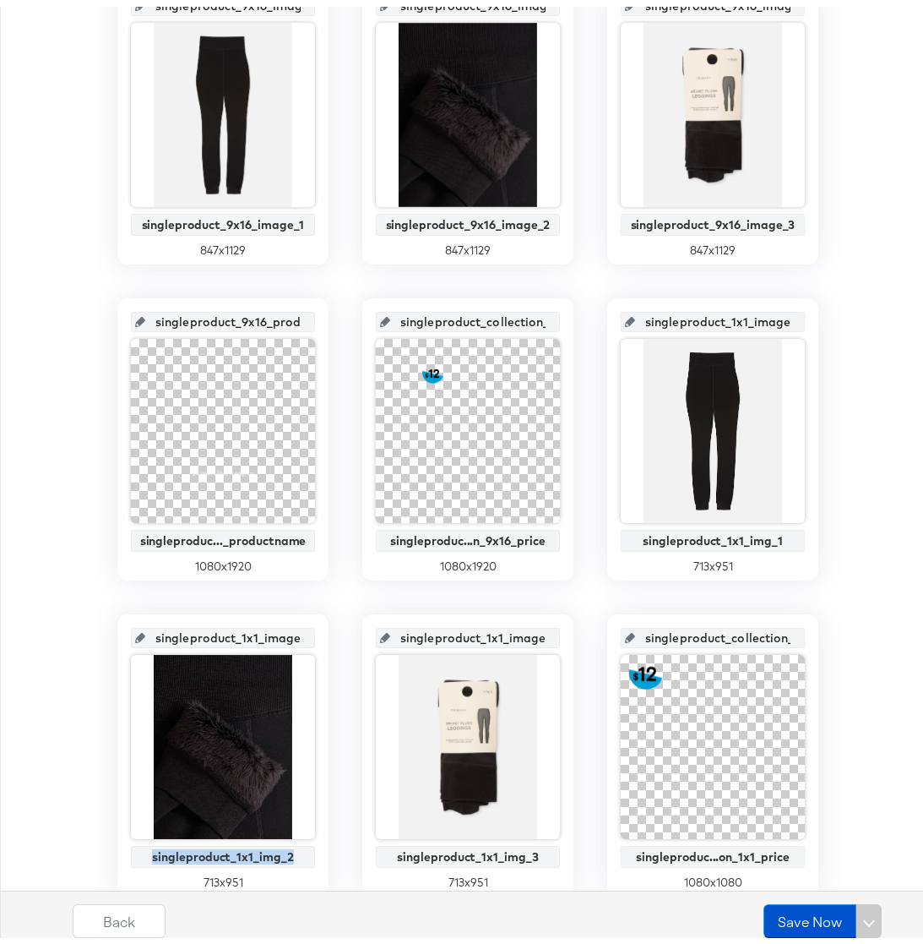
click at [486, 850] on div "singleproduct_1x1_img_3" at bounding box center [468, 850] width 176 height 14
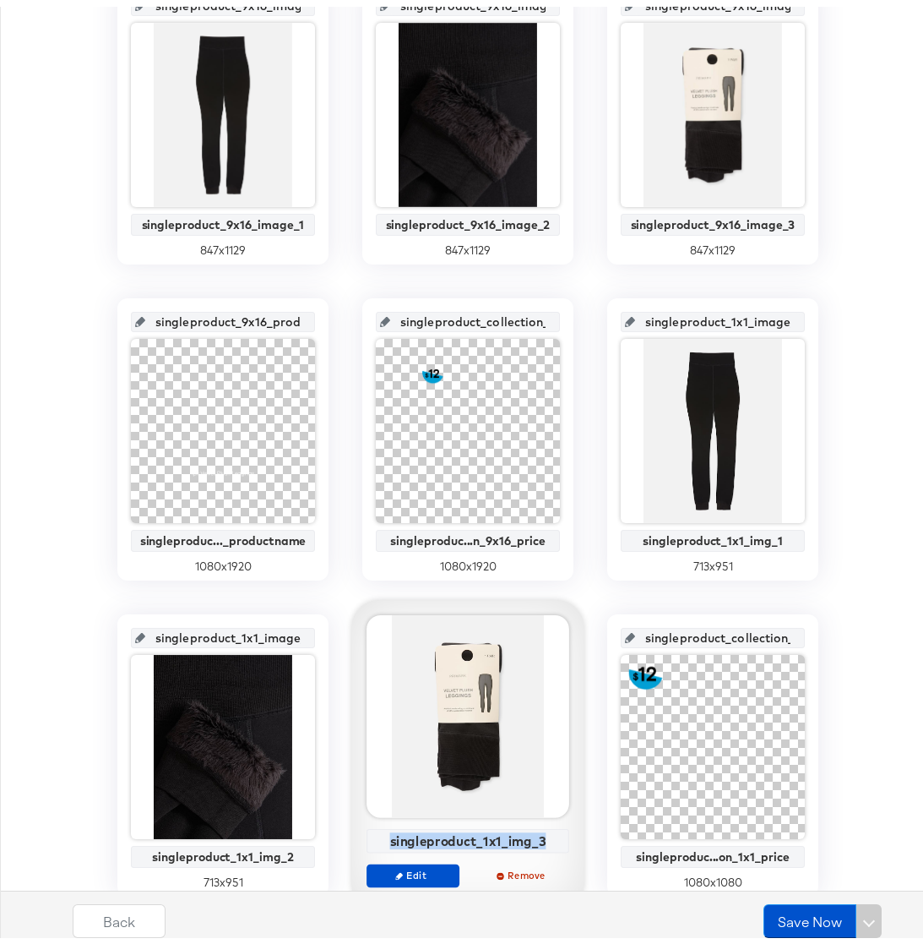
copy div "singleproduct_1x1_img_3"
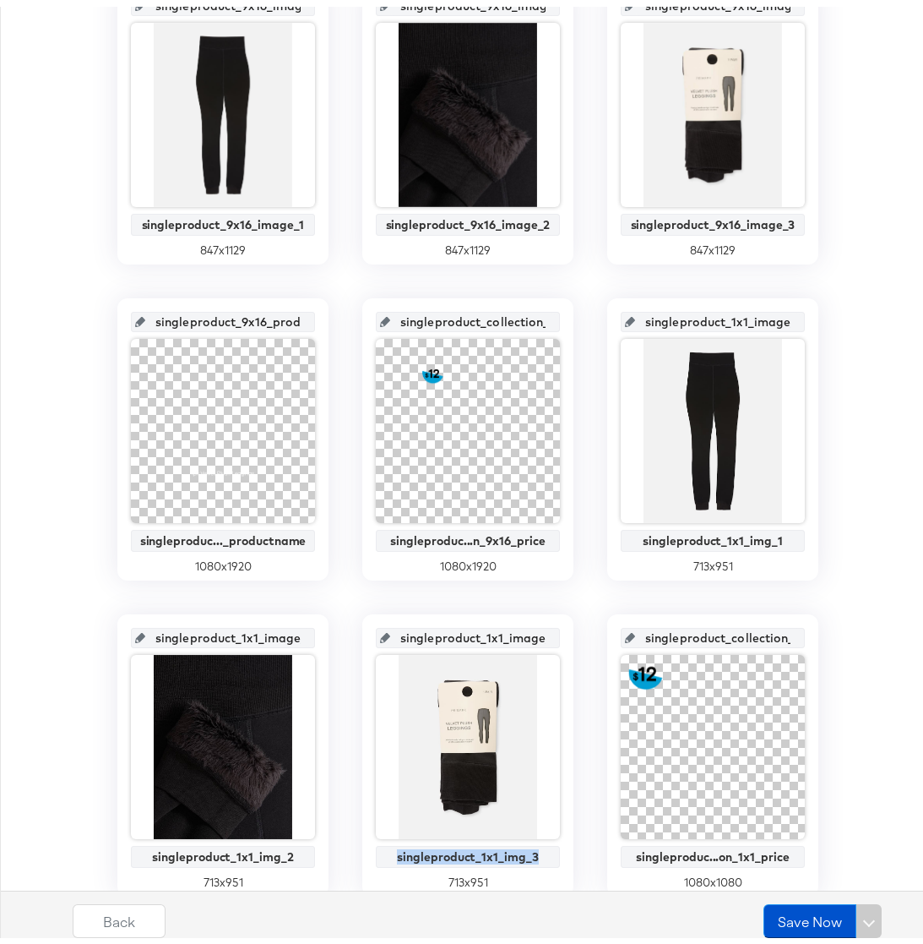
click at [685, 853] on div "singleproduc...on_1x1_price" at bounding box center [713, 850] width 176 height 14
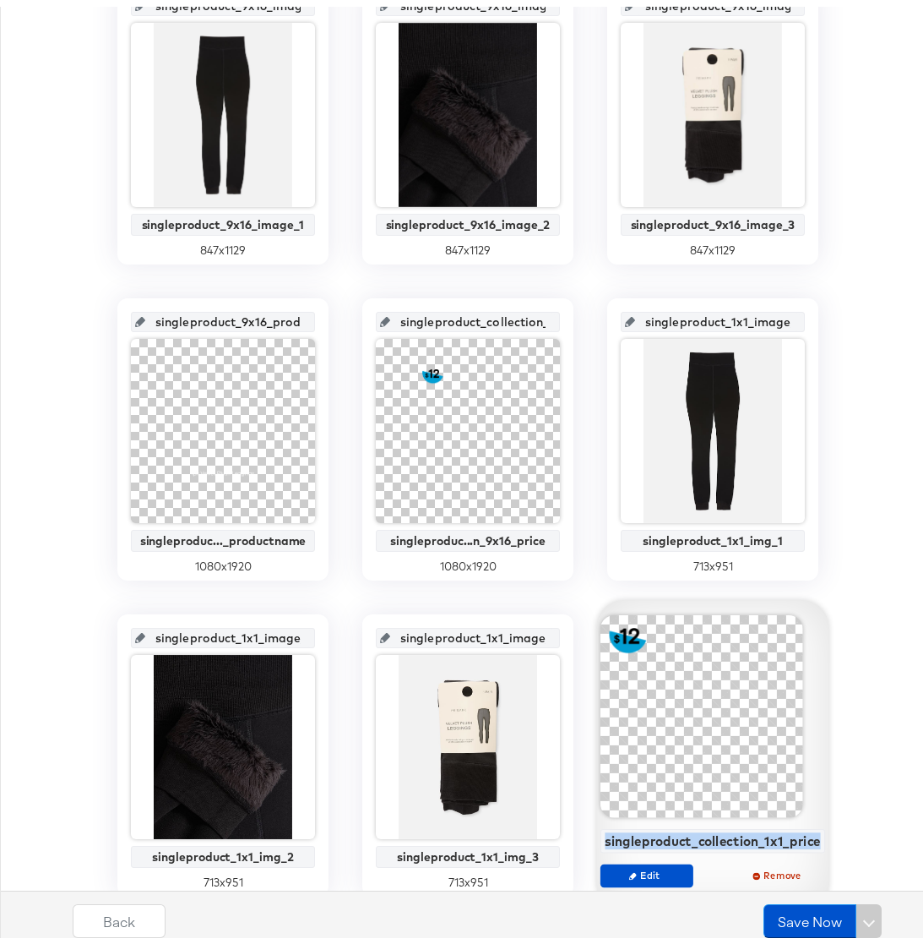
copy div "singleproduct_1x1_img_3"
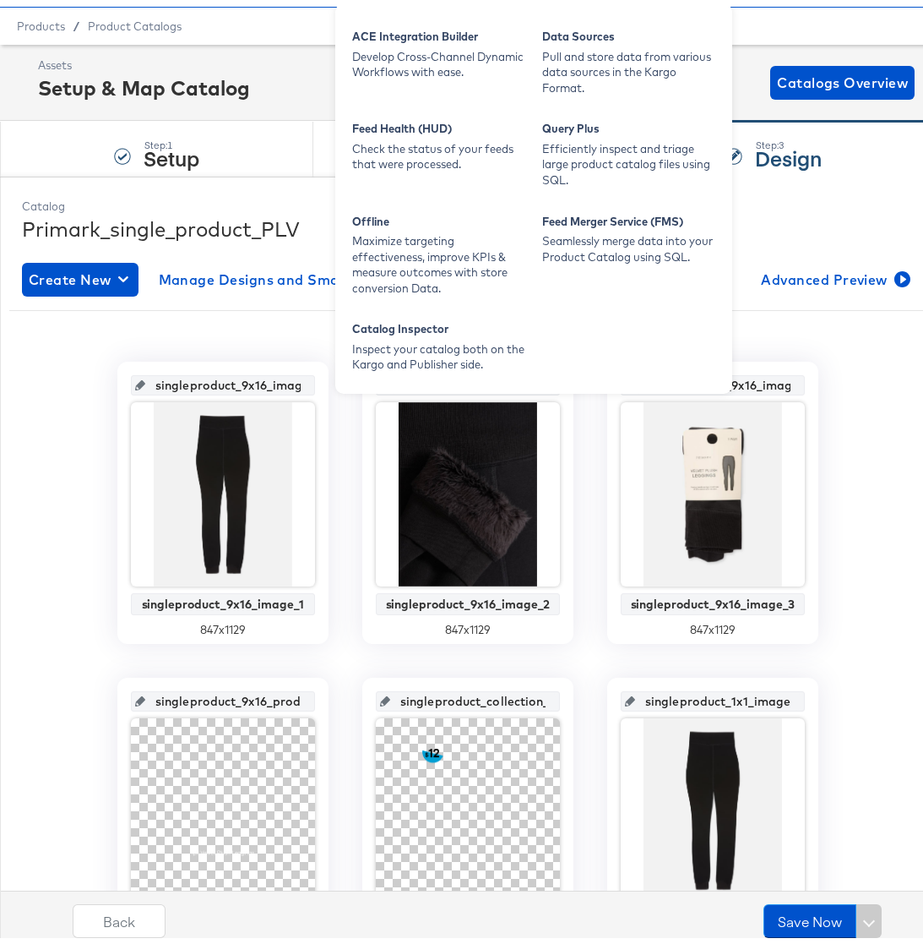
scroll to position [0, 0]
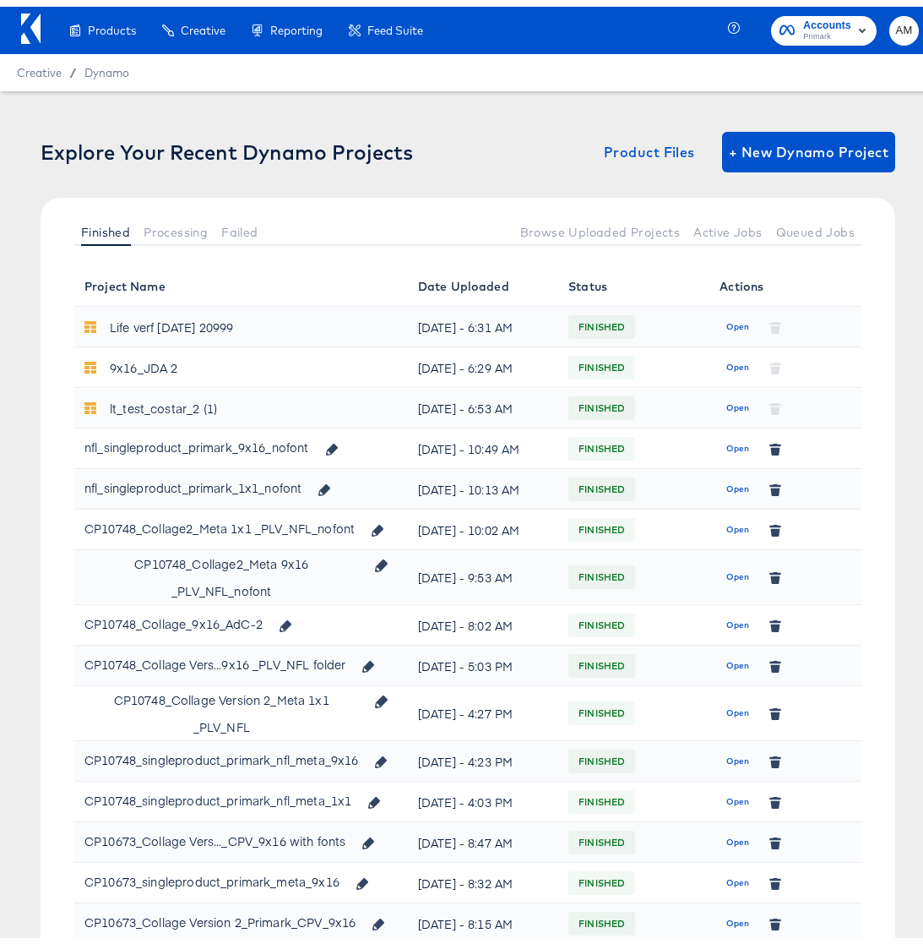
click at [356, 639] on td "CP10748_Collage_9x16_AdC-2" at bounding box center [241, 618] width 334 height 41
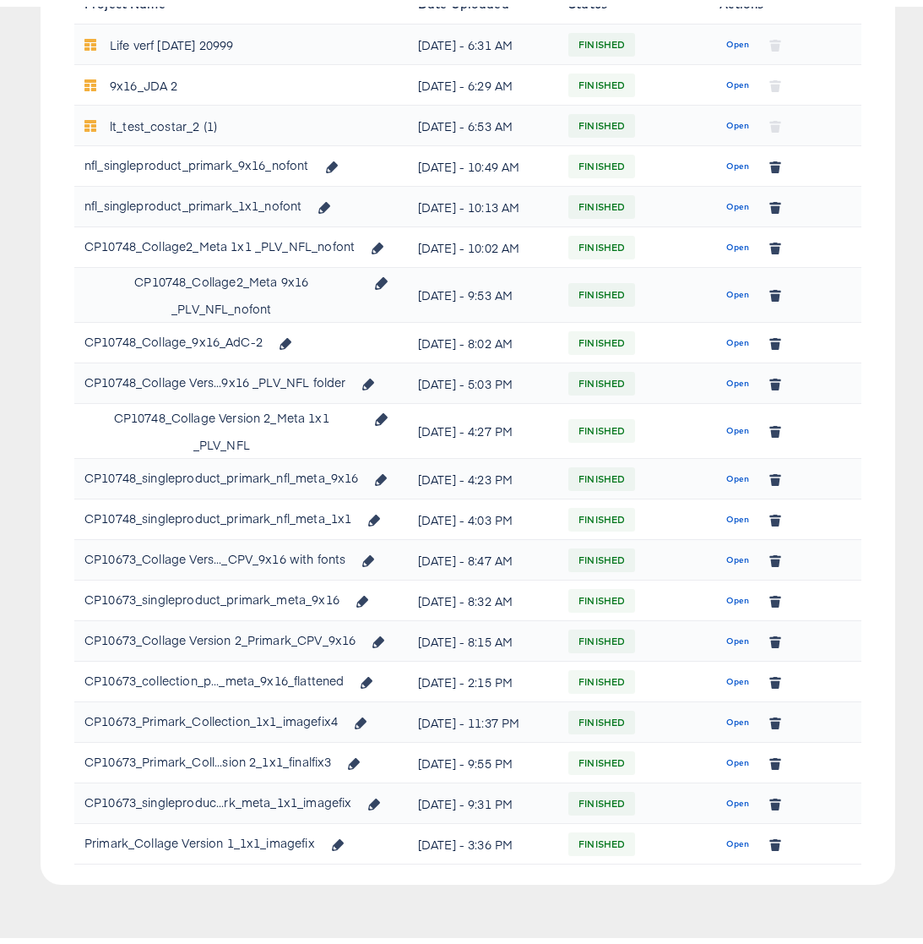
scroll to position [541, 0]
drag, startPoint x: 84, startPoint y: 775, endPoint x: 356, endPoint y: 775, distance: 272.0
click at [356, 781] on div "CP10673_singleproduc...rk_meta_1x1_imagefix" at bounding box center [237, 795] width 307 height 29
copy div "CP10673_singleproduc...rk_meta_1x1_imagefix"
drag, startPoint x: 218, startPoint y: 610, endPoint x: 172, endPoint y: 612, distance: 45.7
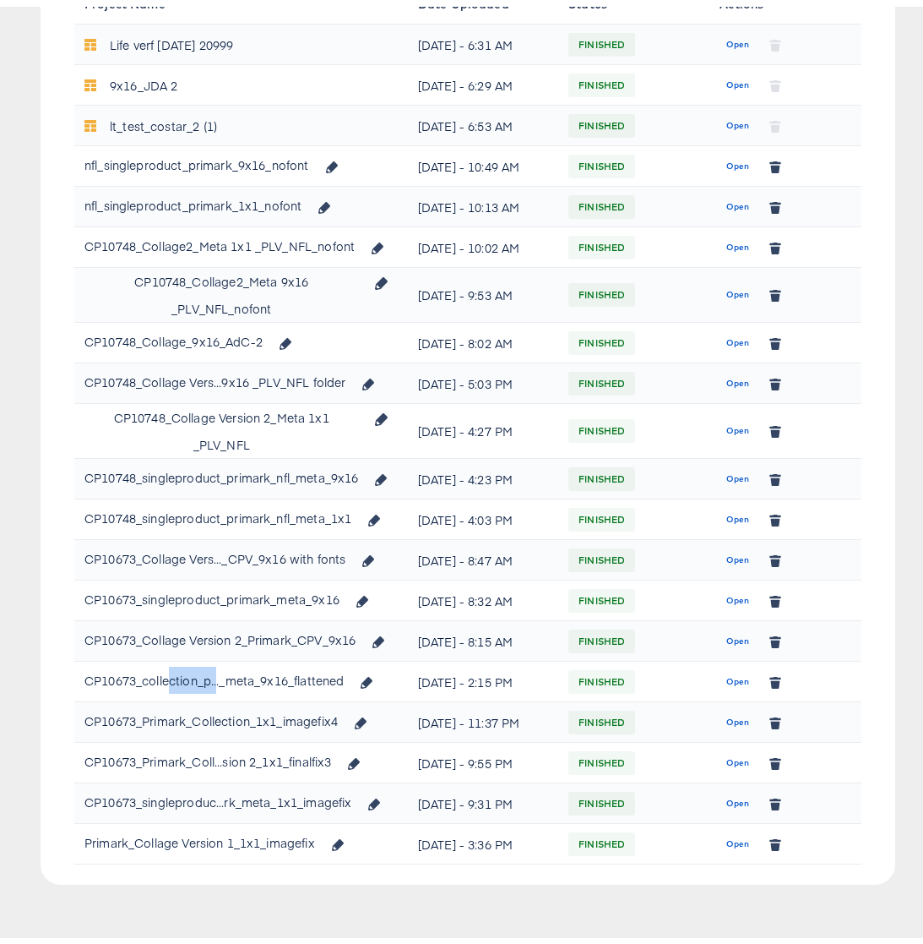
click at [172, 660] on div "CP10673_collection_p..._meta_9x16_flattened" at bounding box center [213, 673] width 259 height 27
drag, startPoint x: 85, startPoint y: 500, endPoint x: 338, endPoint y: 498, distance: 252.6
click at [338, 579] on div "CP10673_singleproduct_primark_meta_9x16" at bounding box center [231, 593] width 294 height 29
copy div "CP10673_singleproduct_primark_meta_9x16"
